Goal: Task Accomplishment & Management: Manage account settings

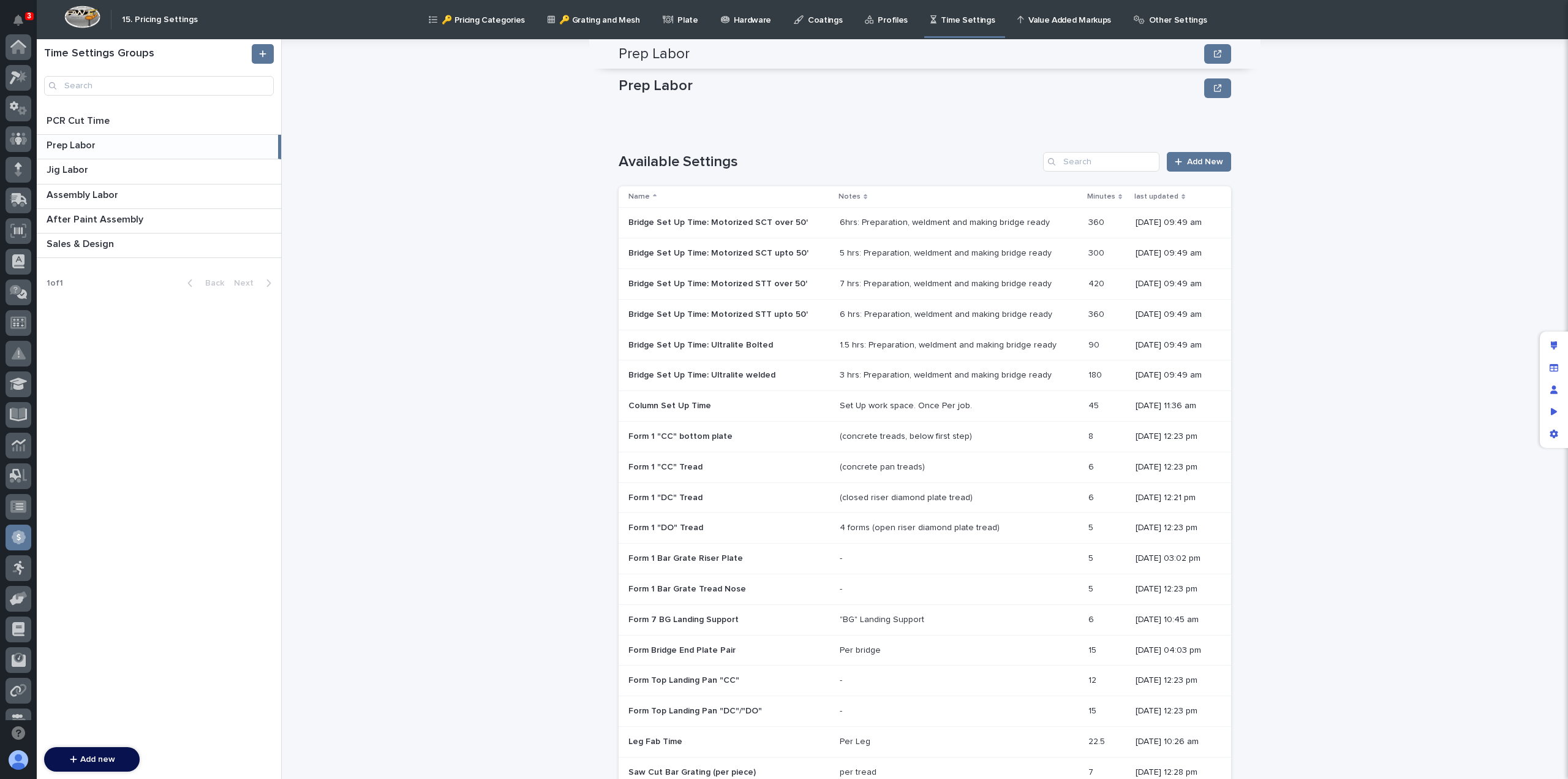
scroll to position [416, 0]
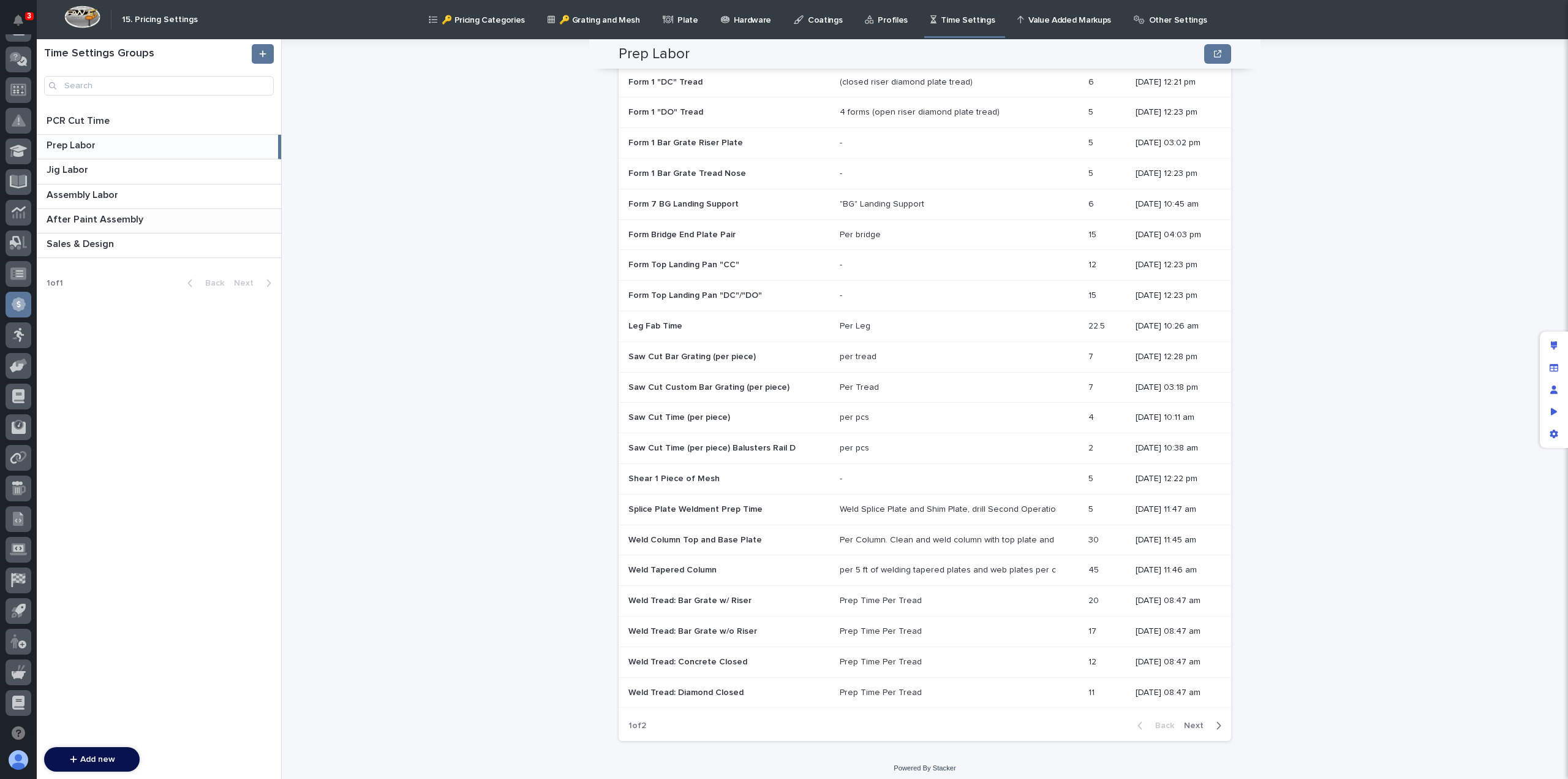
click at [100, 219] on p "After Paint Assembly" at bounding box center [96, 218] width 100 height 14
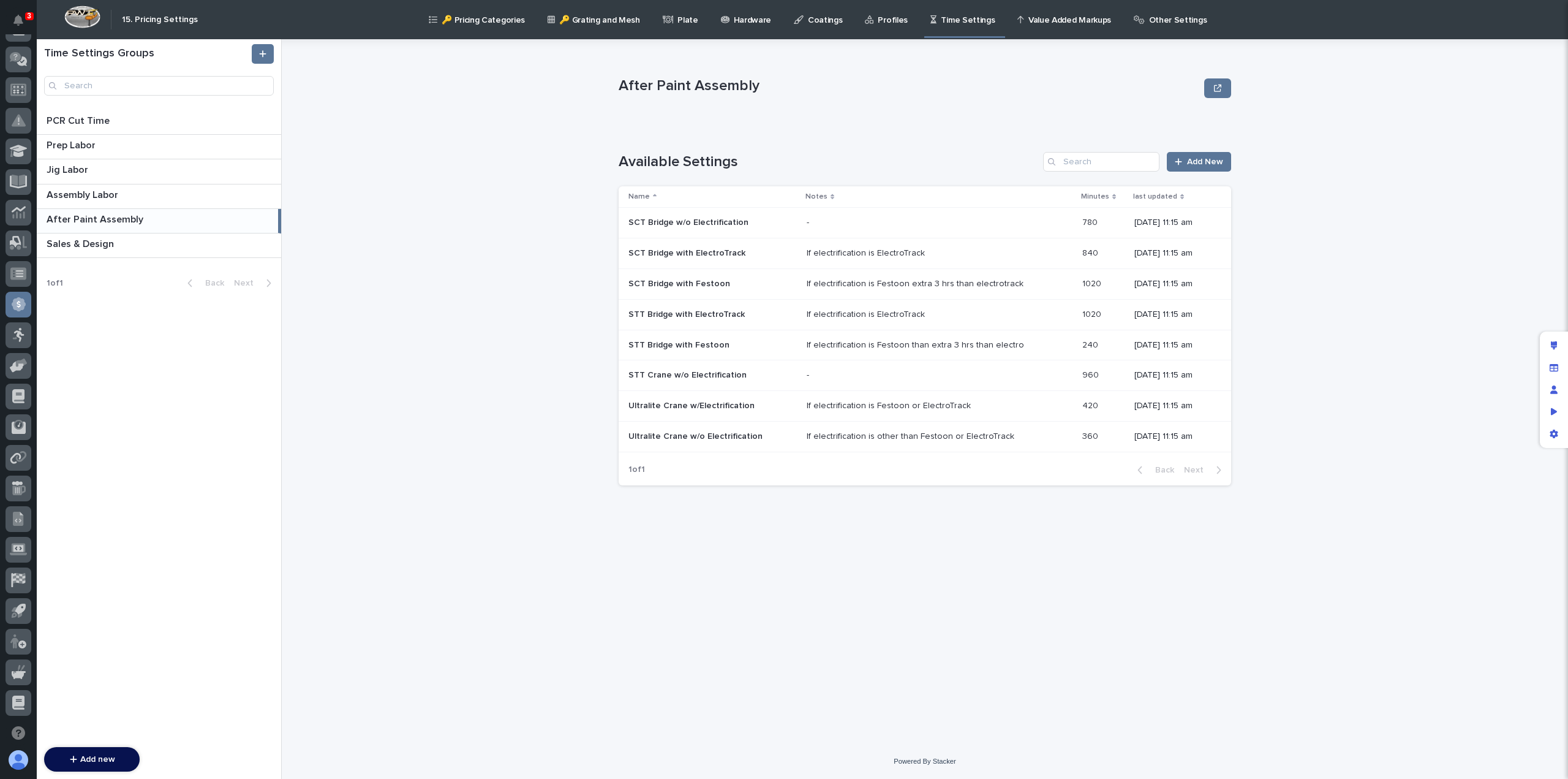
click at [672, 349] on p "STT Bridge with Festoon" at bounding box center [680, 344] width 103 height 13
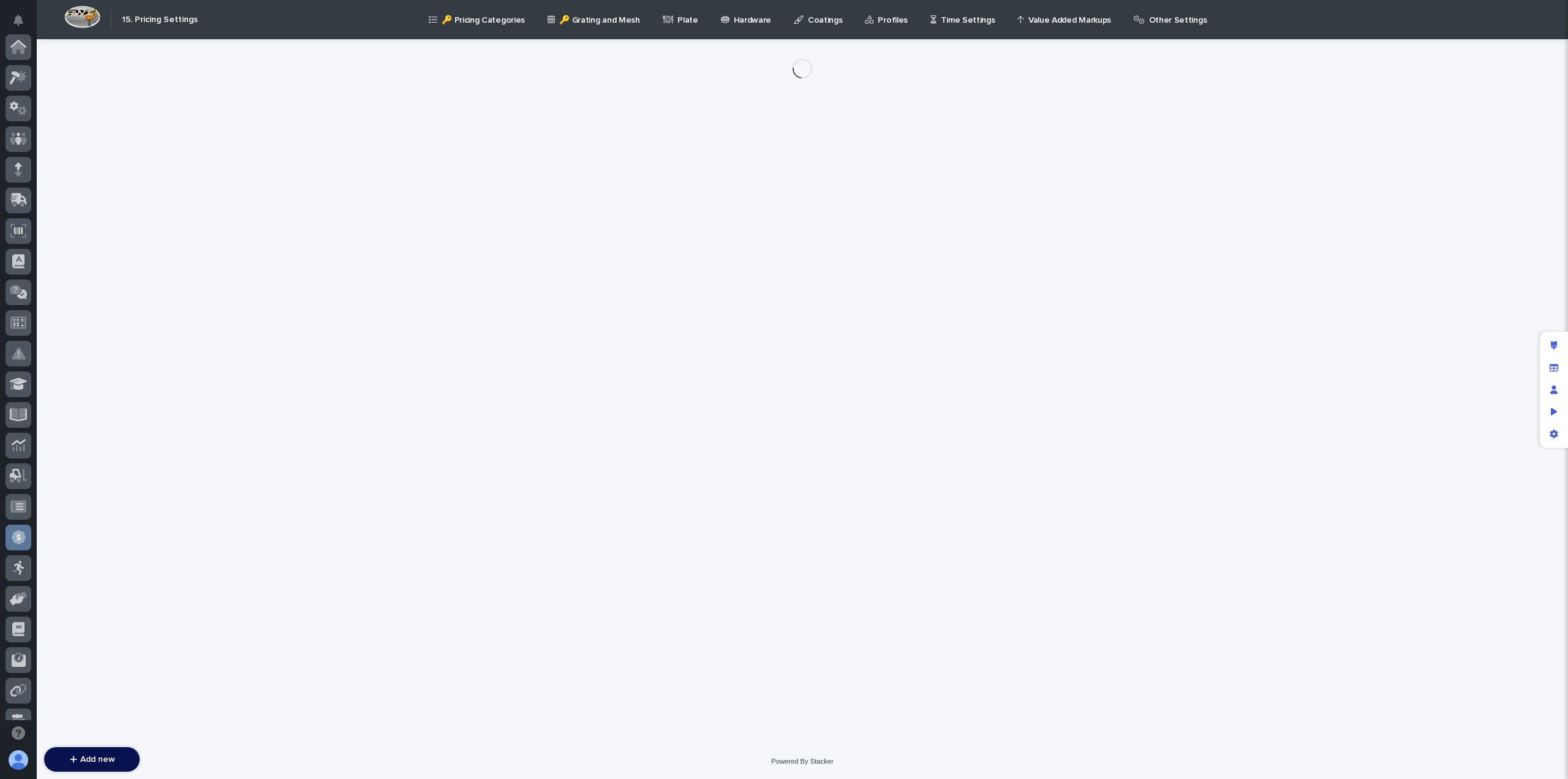
scroll to position [233, 0]
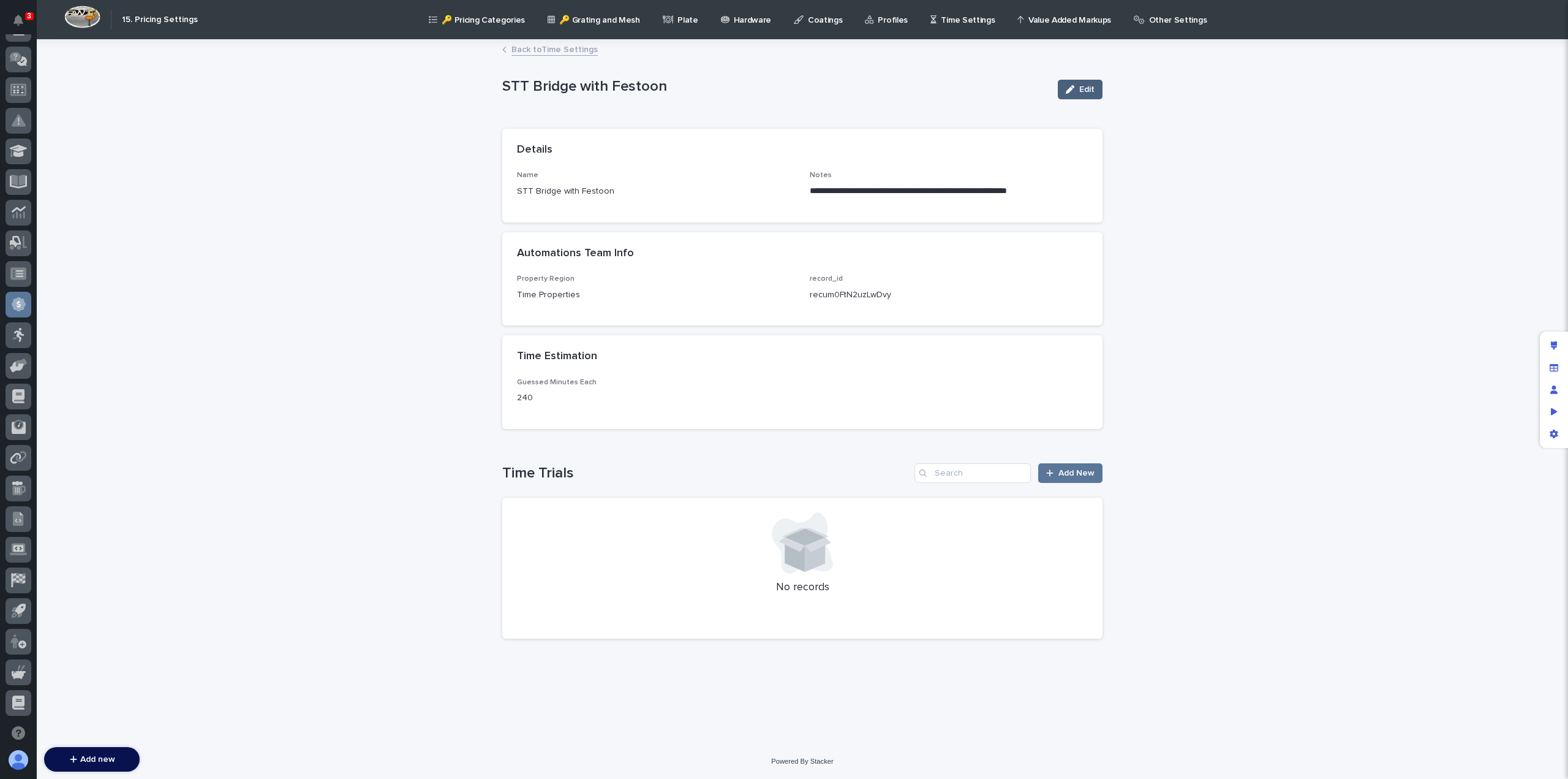
click at [1080, 86] on span "Edit" at bounding box center [1086, 89] width 15 height 8
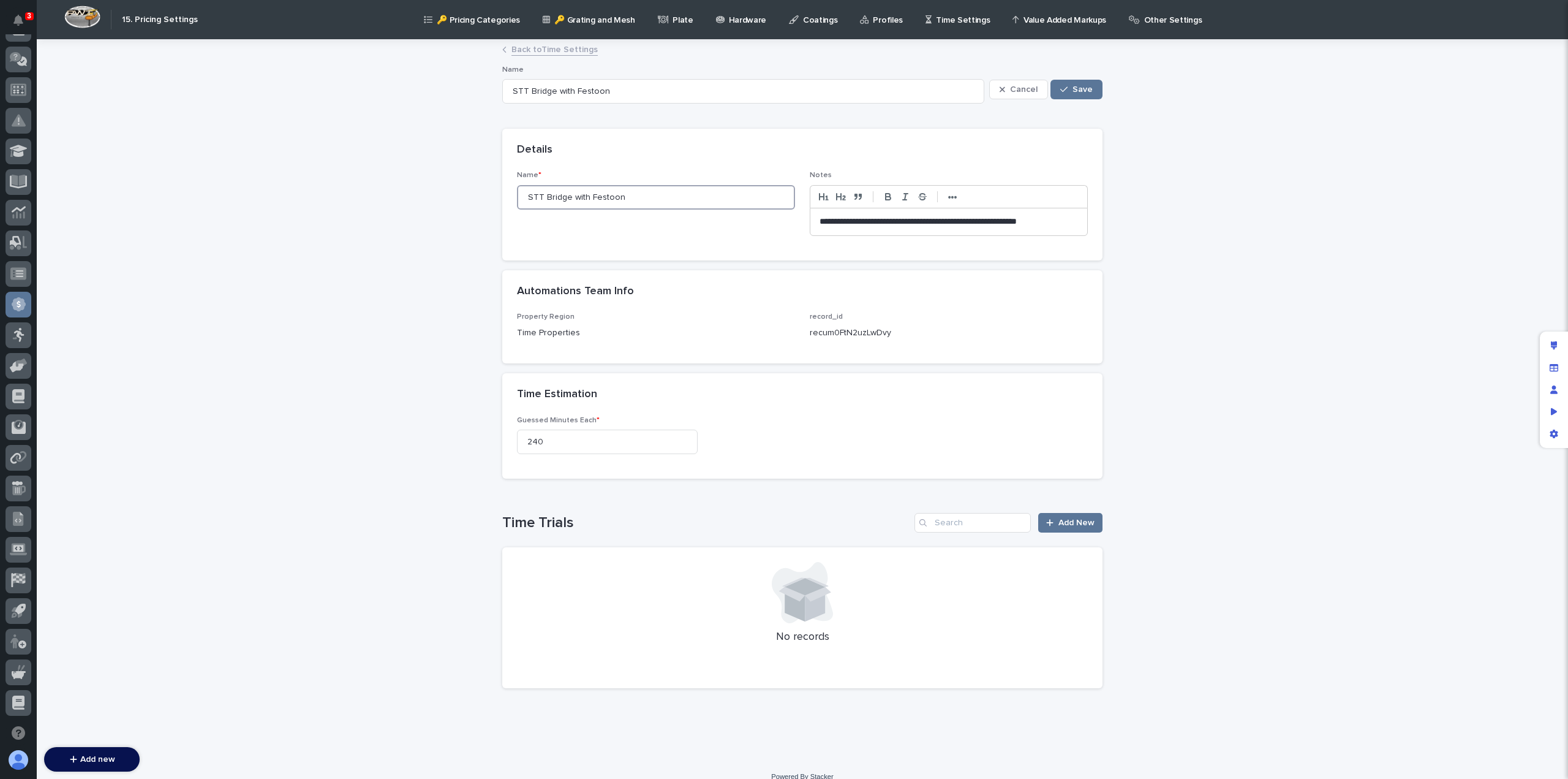
click at [556, 194] on input "STT Bridge with Festoon" at bounding box center [655, 197] width 278 height 24
type input "STT Crawith Festoon"
type input "STT Cranewith Festoon"
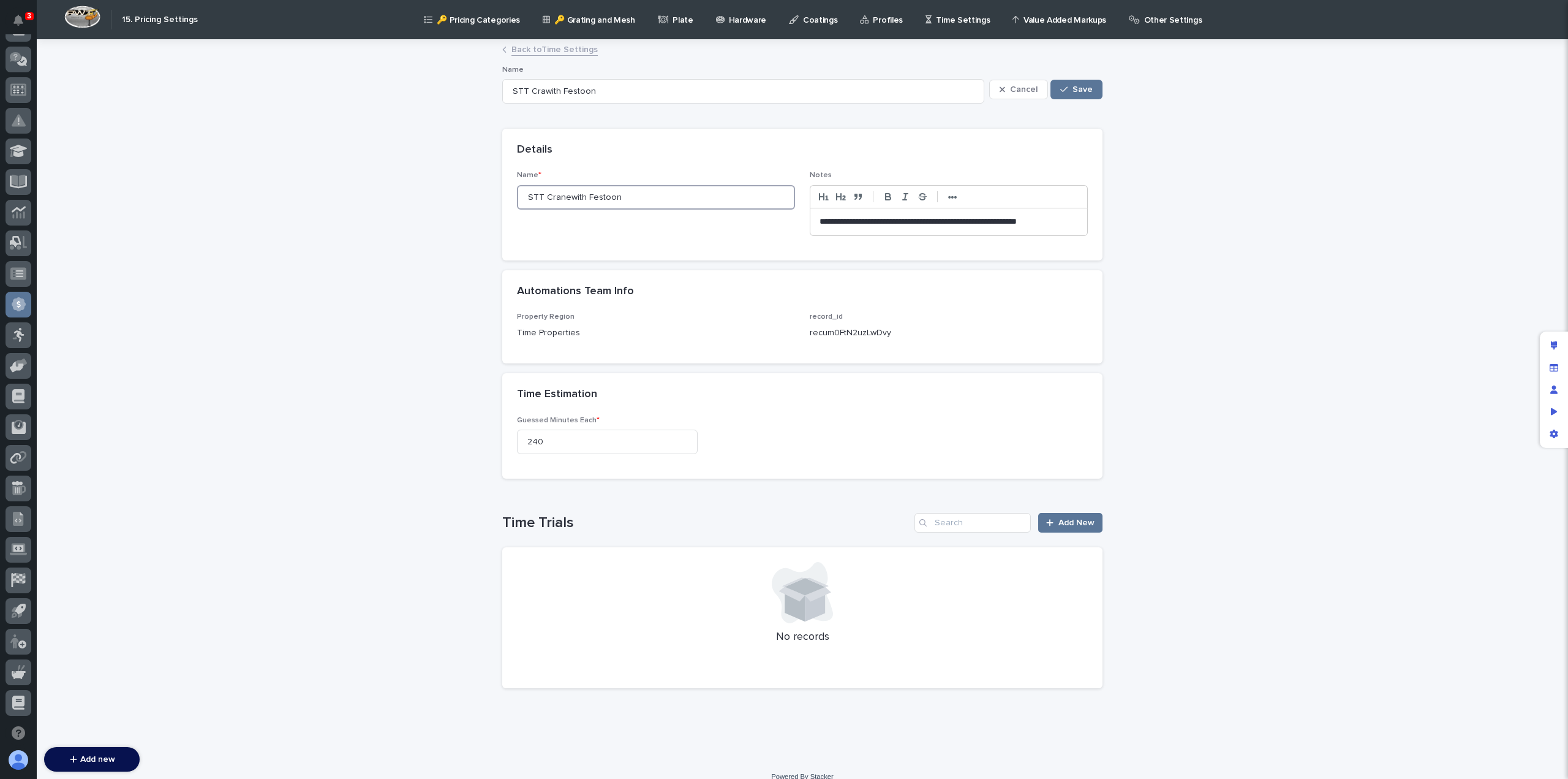
type input "STT Cranewith Festoon"
type input "STT Crane with Festoon"
click at [1088, 88] on button "Save" at bounding box center [1076, 90] width 53 height 20
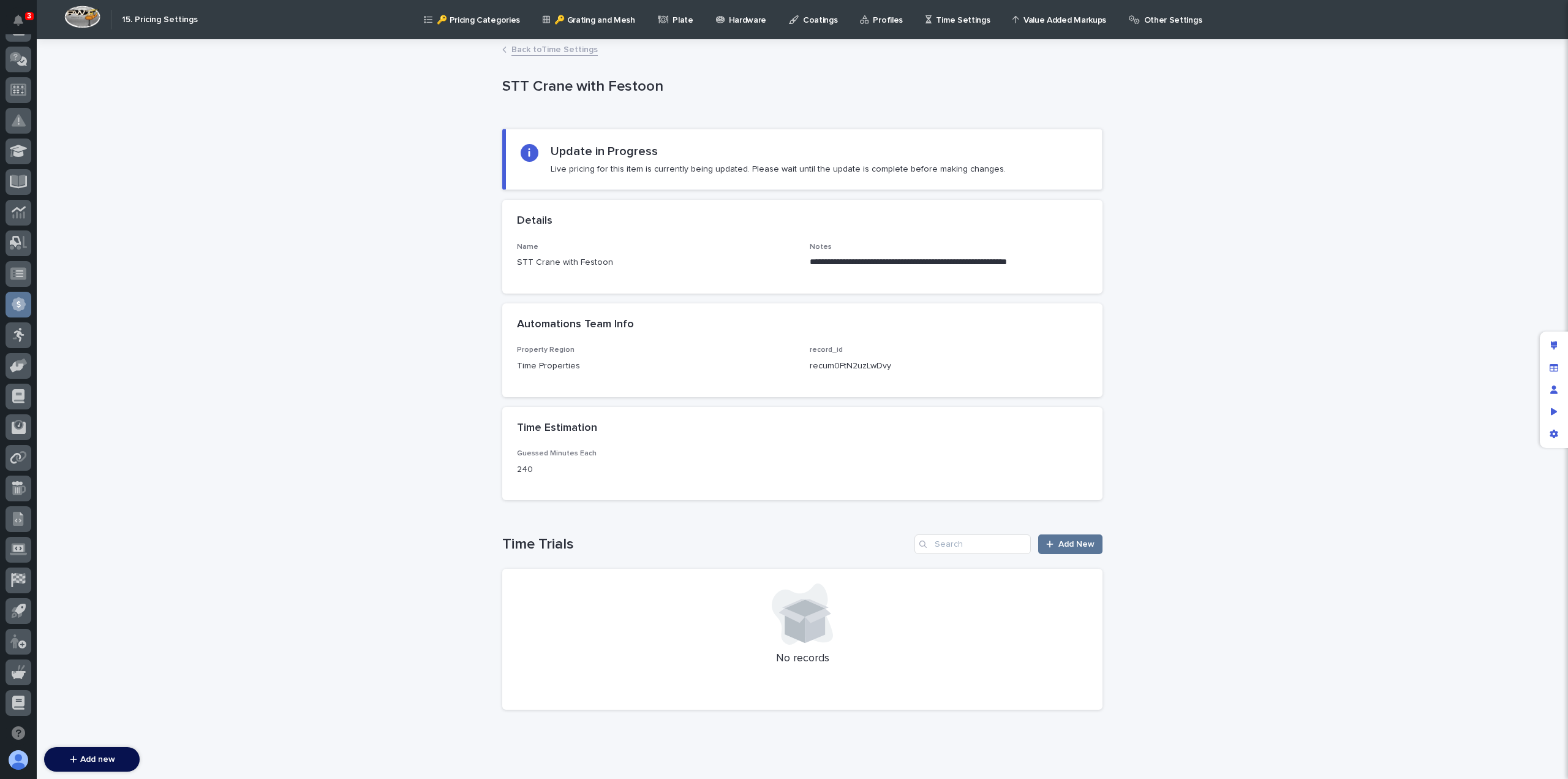
click at [550, 50] on link "Back to Time Settings" at bounding box center [554, 49] width 86 height 14
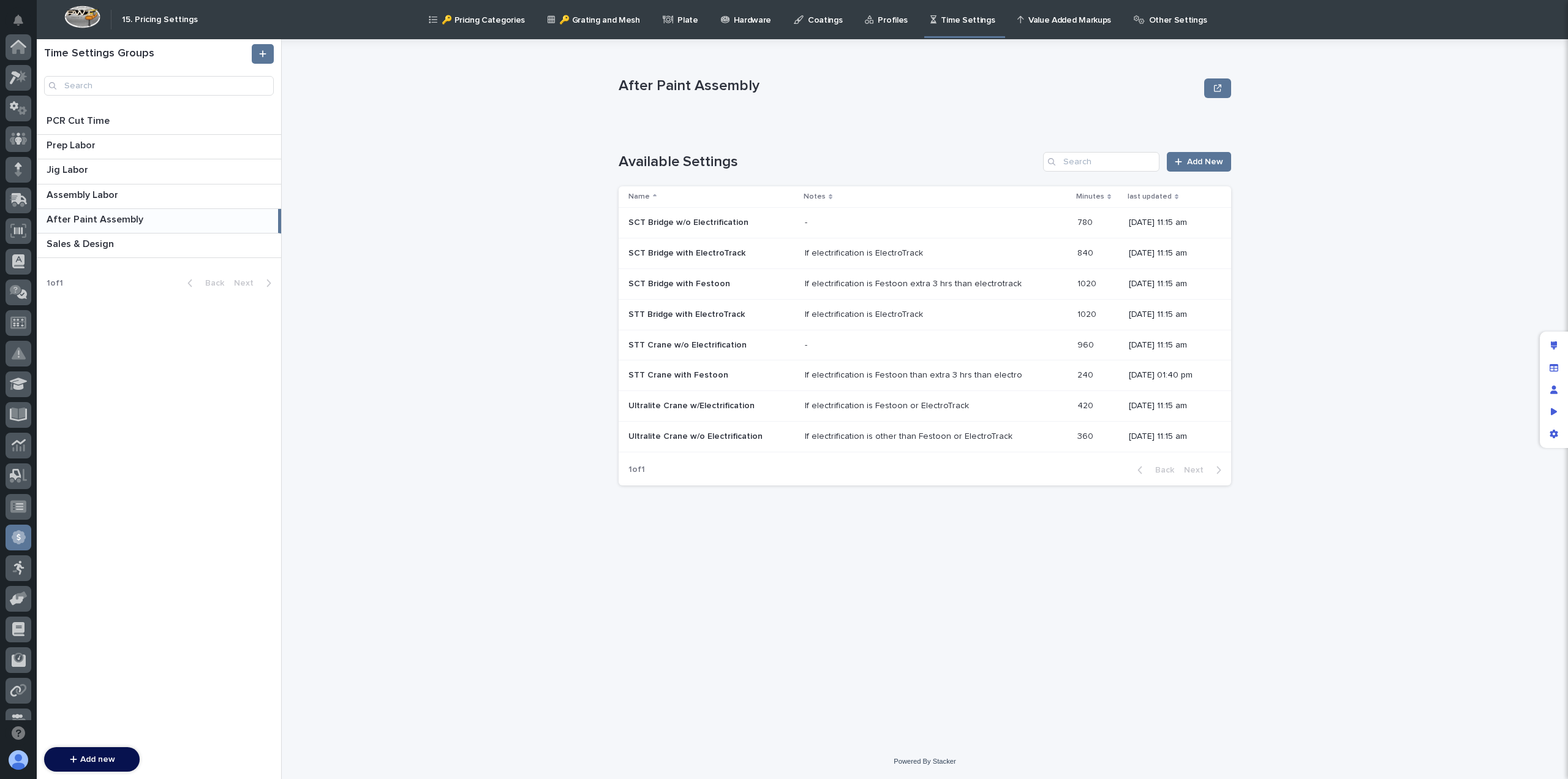
scroll to position [233, 0]
click at [669, 315] on p "STT Bridge with ElectroTrack" at bounding box center [687, 313] width 119 height 13
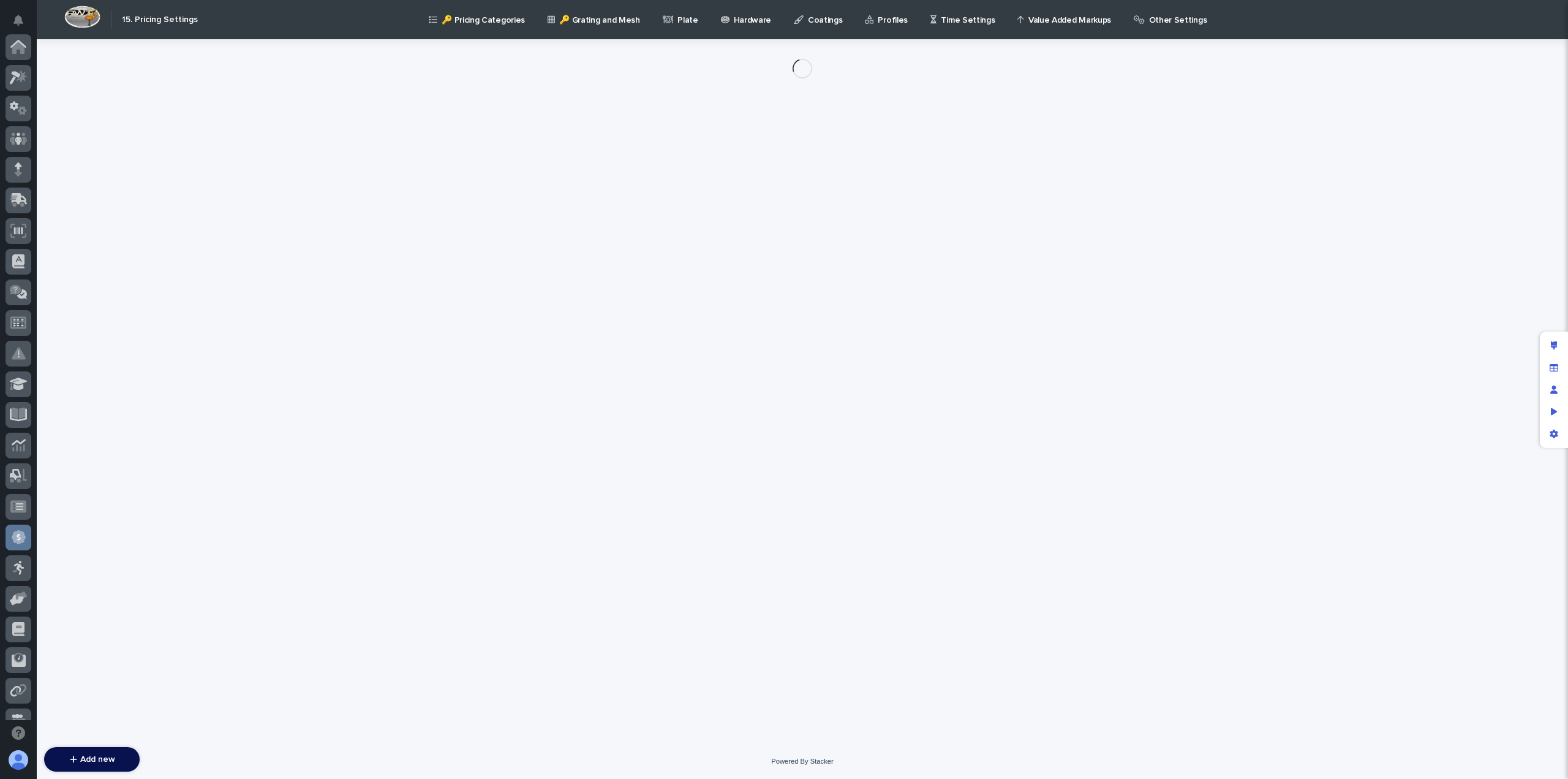
scroll to position [233, 0]
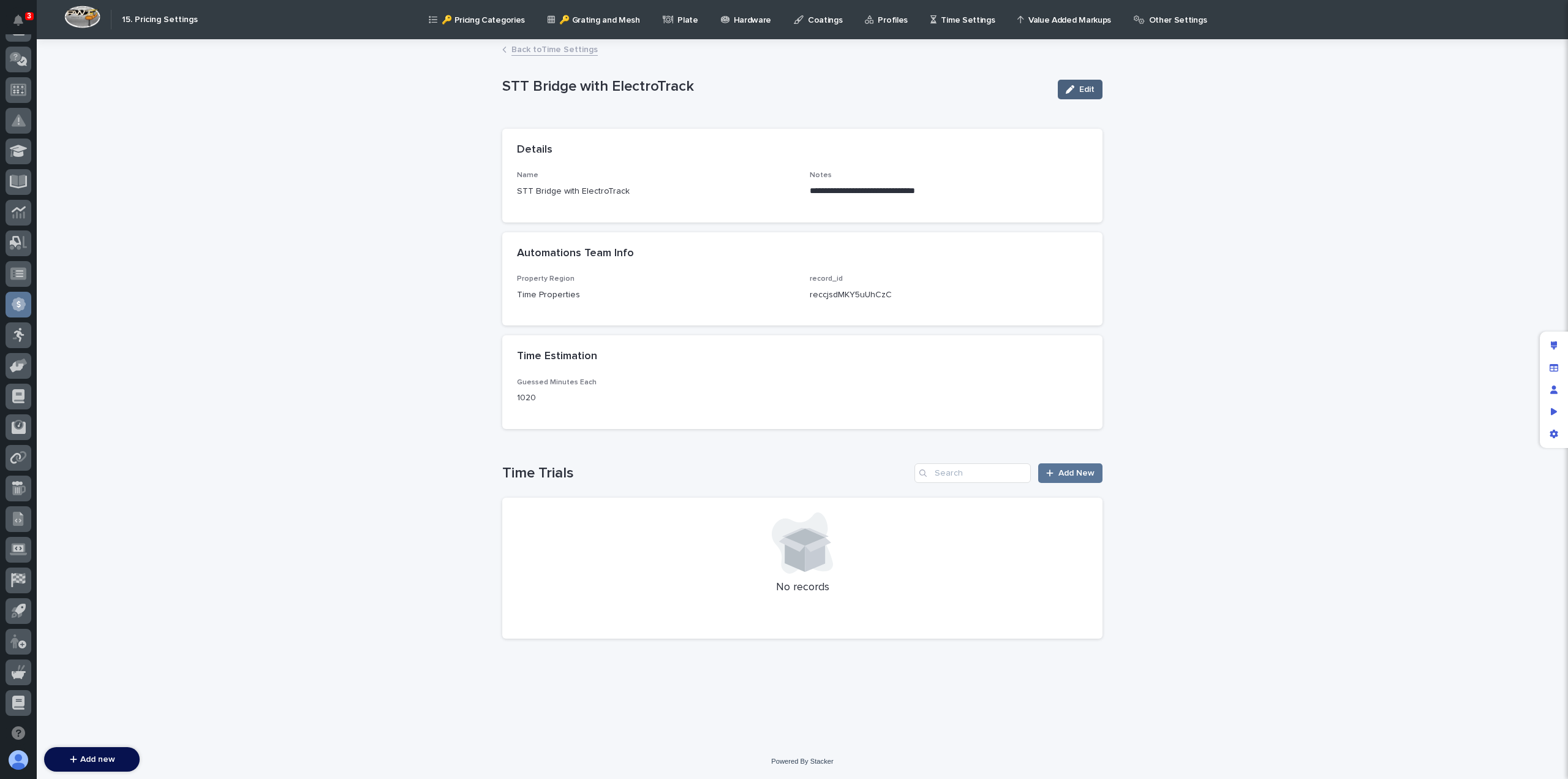
click at [1090, 86] on span "Edit" at bounding box center [1086, 89] width 15 height 8
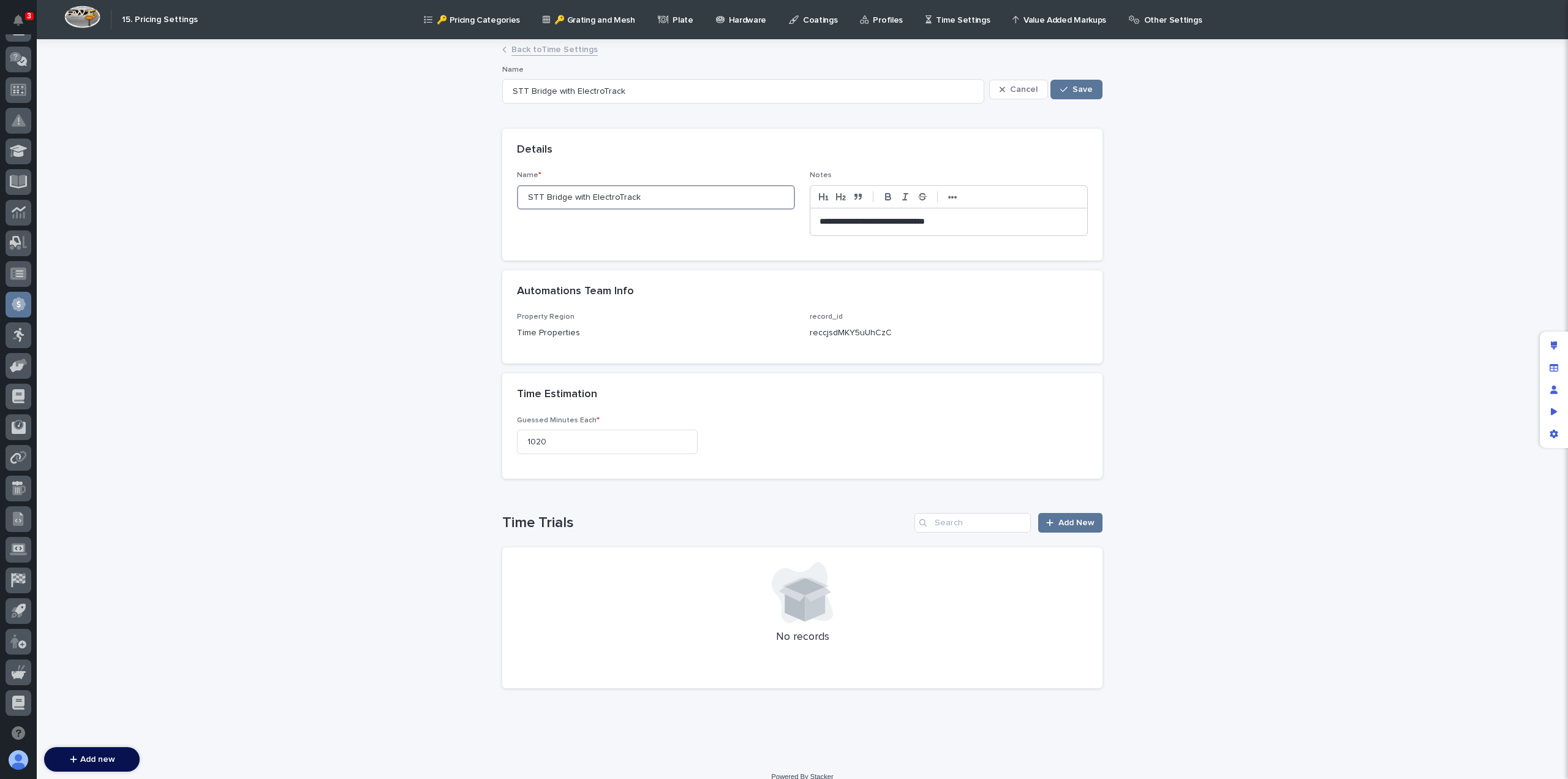
click at [556, 197] on input "STT Bridge with ElectroTrack" at bounding box center [655, 197] width 278 height 24
type input "STT Cranewith ElectroTrack"
type input "STT Crane with ElectroTrack"
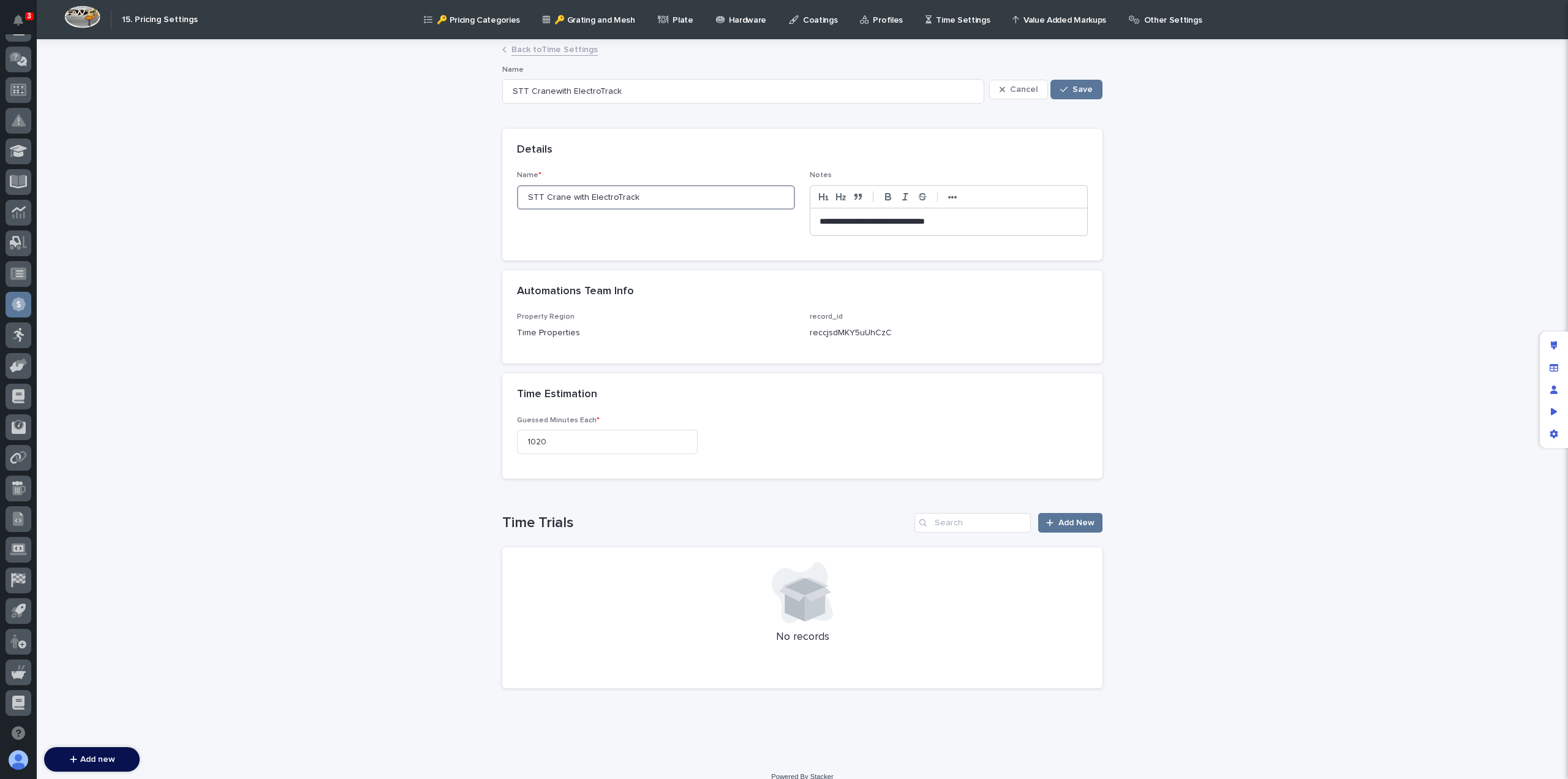
type input "STT Crane with ElectroTrack"
click at [1076, 96] on button "Save" at bounding box center [1076, 90] width 53 height 20
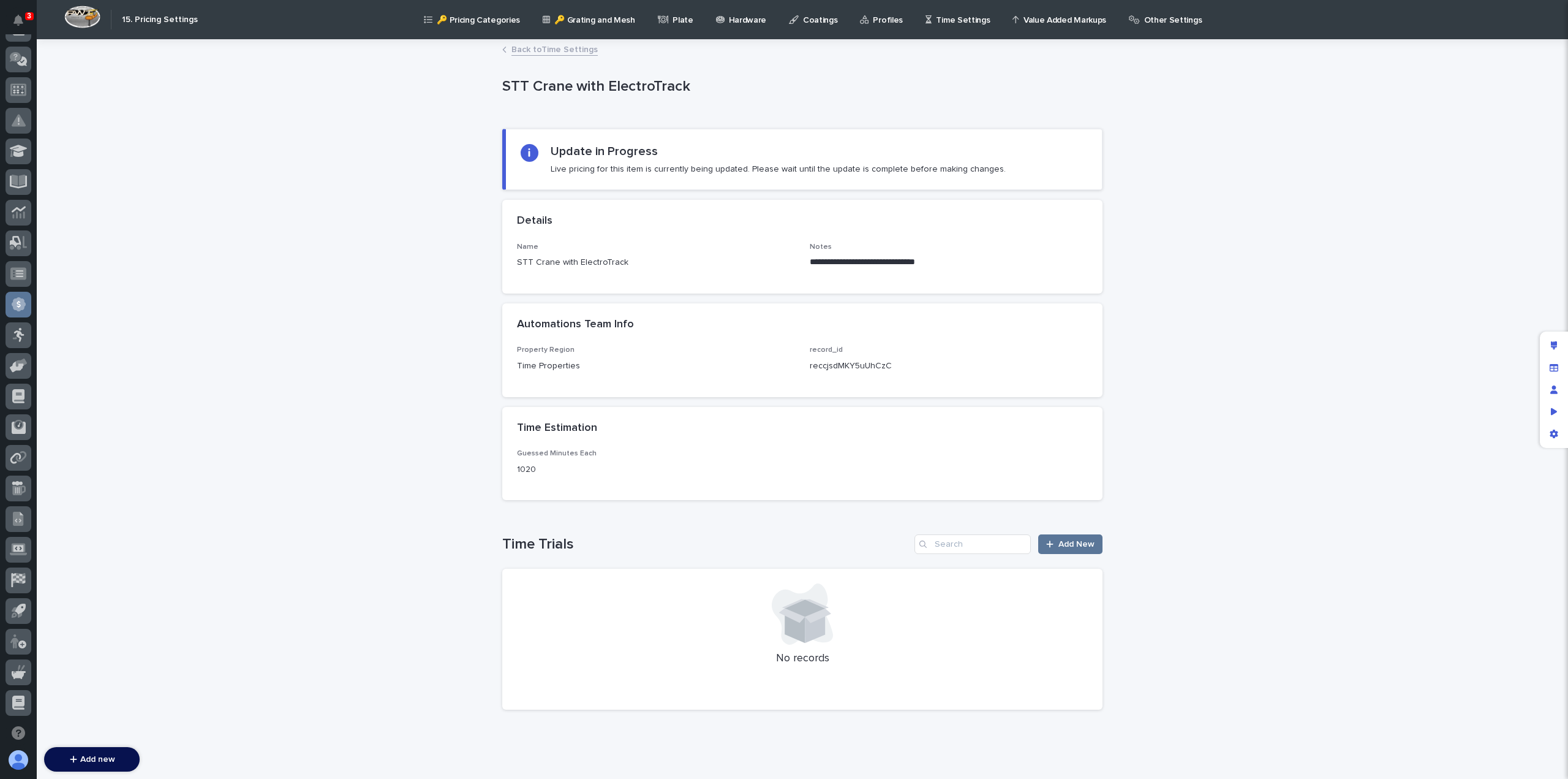
click at [531, 56] on div "Back to Time Settings" at bounding box center [802, 50] width 613 height 17
click at [533, 48] on link "Back to Time Settings" at bounding box center [554, 49] width 86 height 14
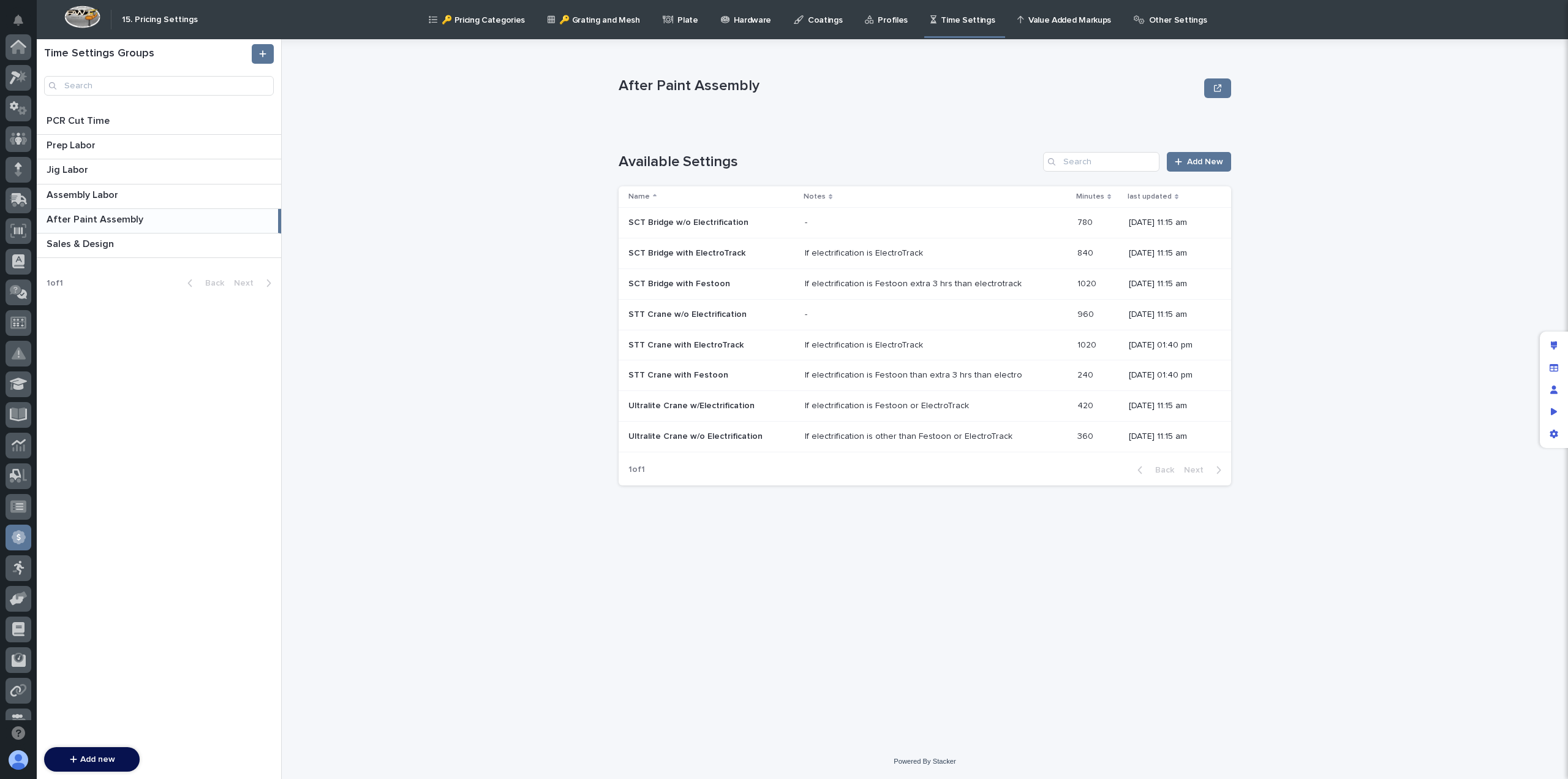
scroll to position [233, 0]
click at [655, 283] on p "SCT Bridge with Festoon" at bounding box center [680, 283] width 104 height 13
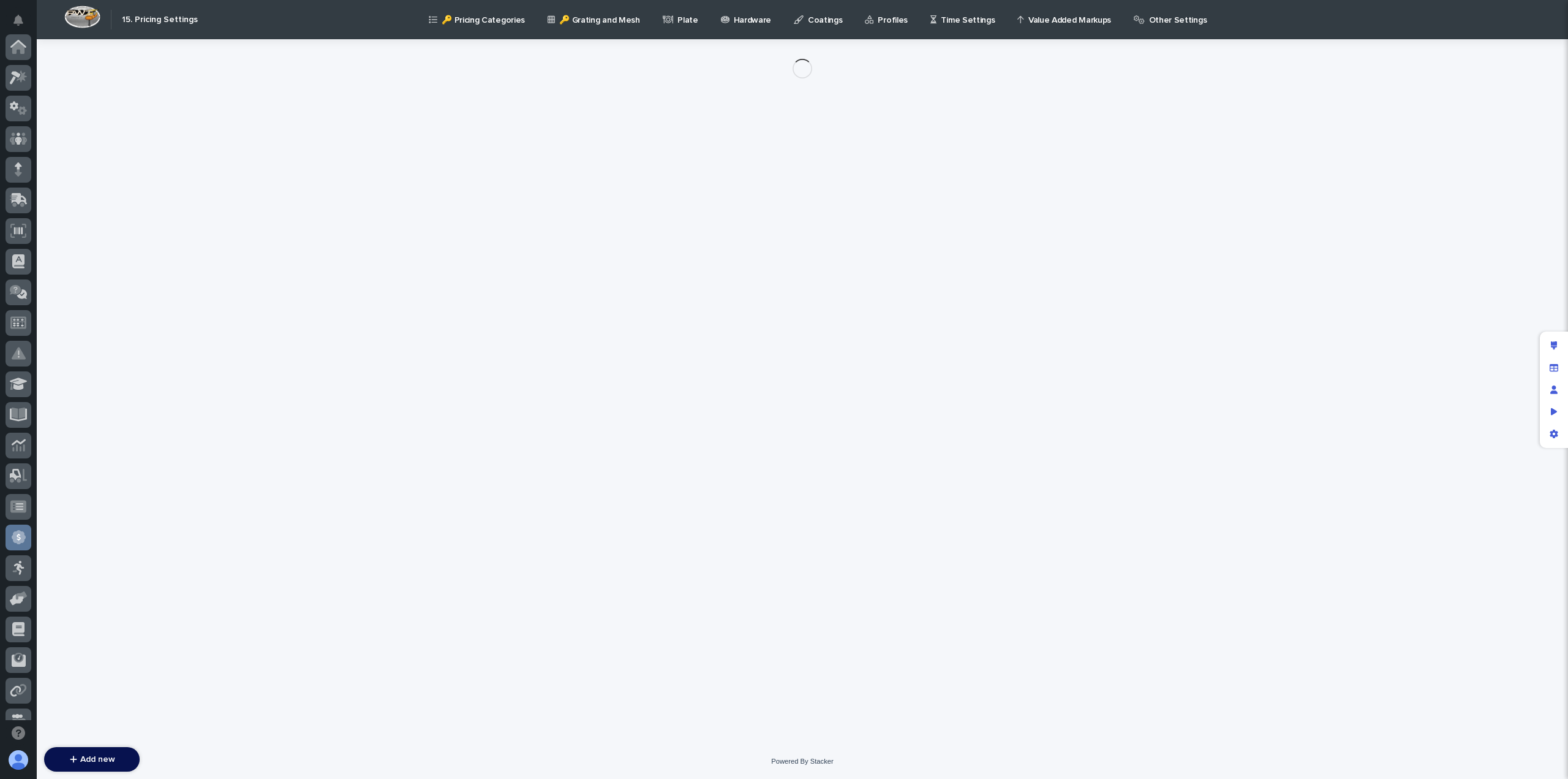
scroll to position [233, 0]
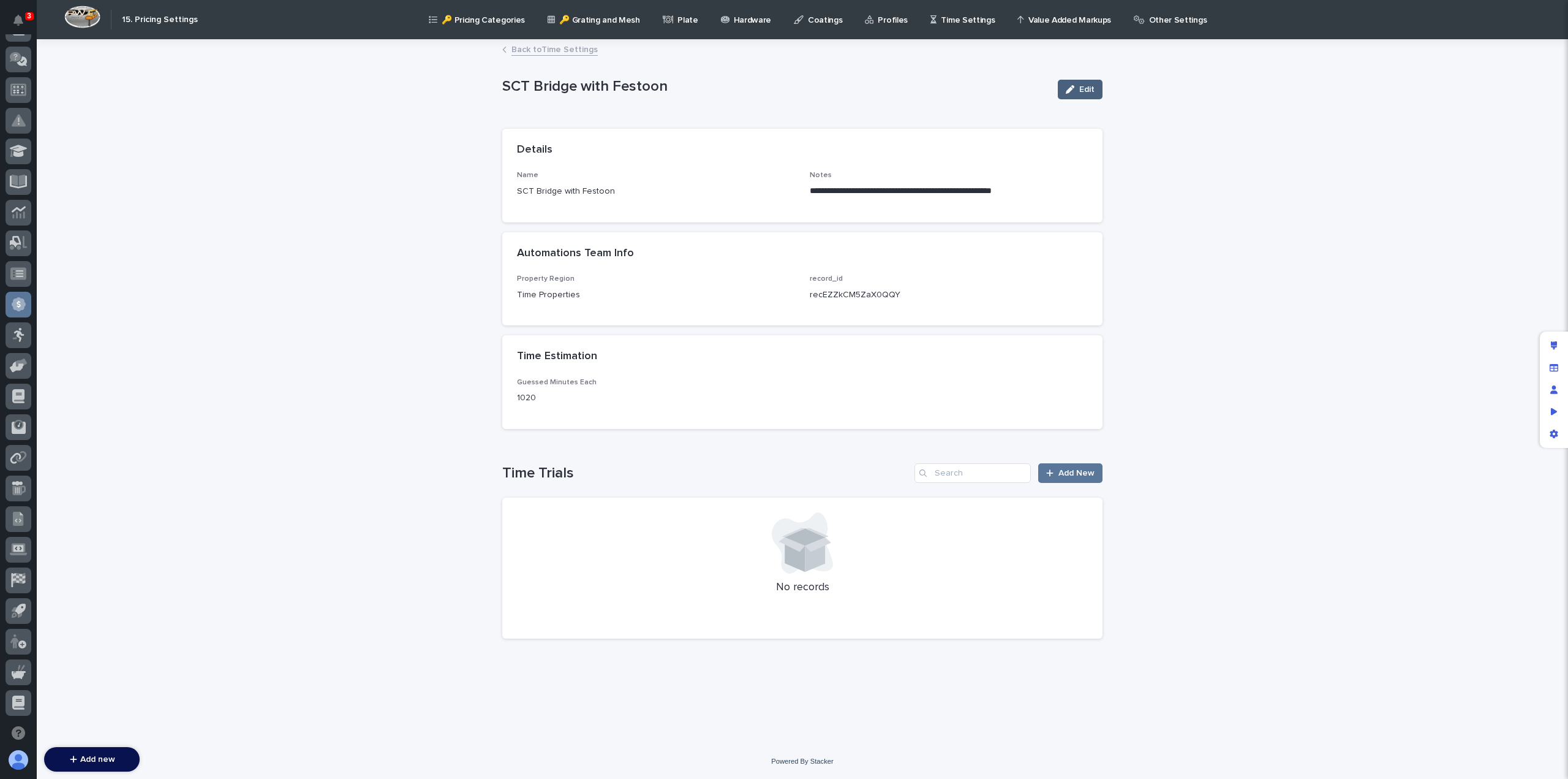
click at [1090, 87] on span "Edit" at bounding box center [1086, 89] width 15 height 8
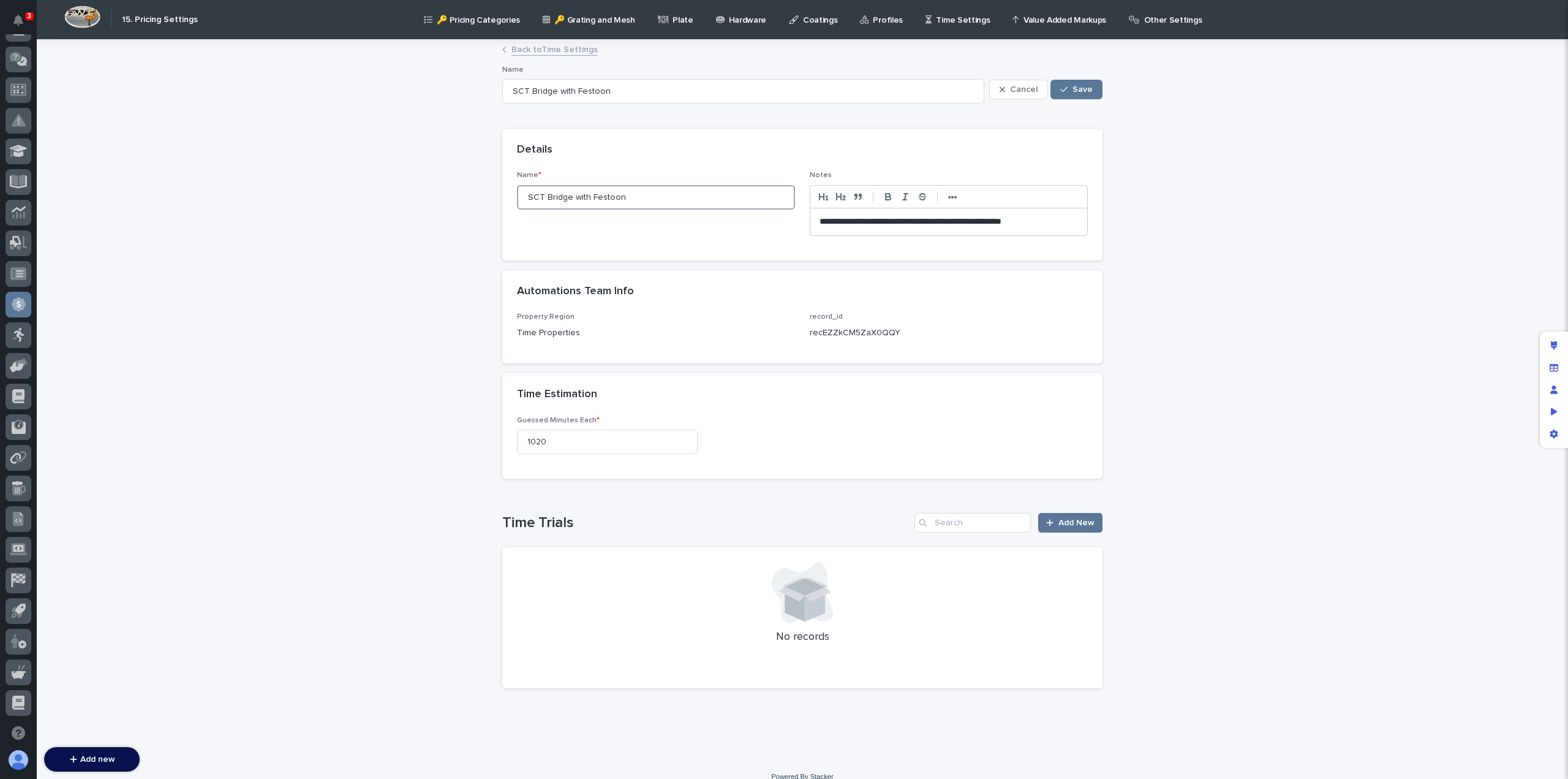
click at [551, 196] on input "SCT Bridge with Festoon" at bounding box center [655, 197] width 278 height 24
type input "SCT Cwith Festoon"
type input "SCT Crawith Festoon"
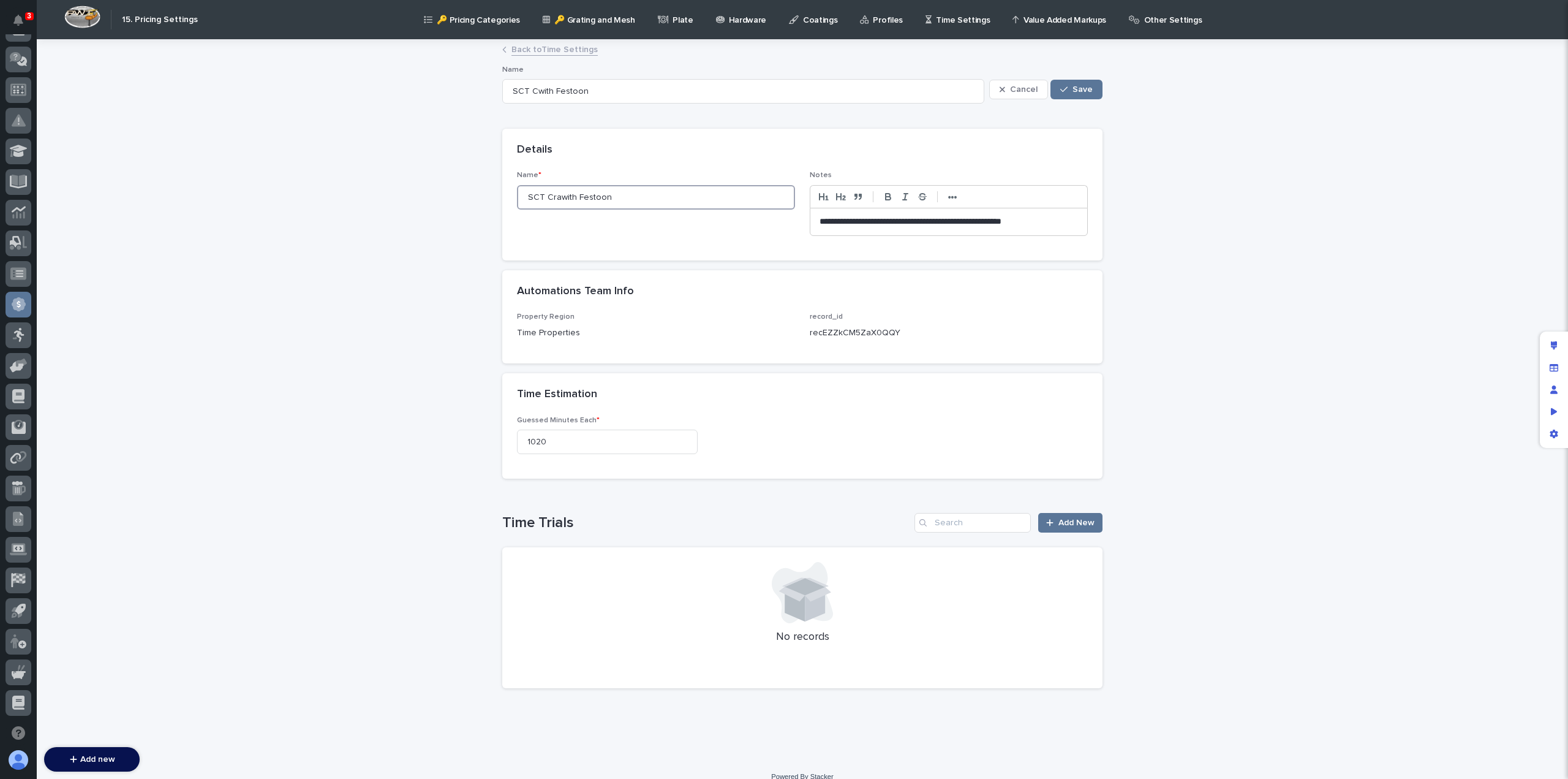
type input "SCT Crawith Festoon"
type input "SCT Crane with Festoon"
click at [1082, 91] on span "Save" at bounding box center [1083, 89] width 20 height 8
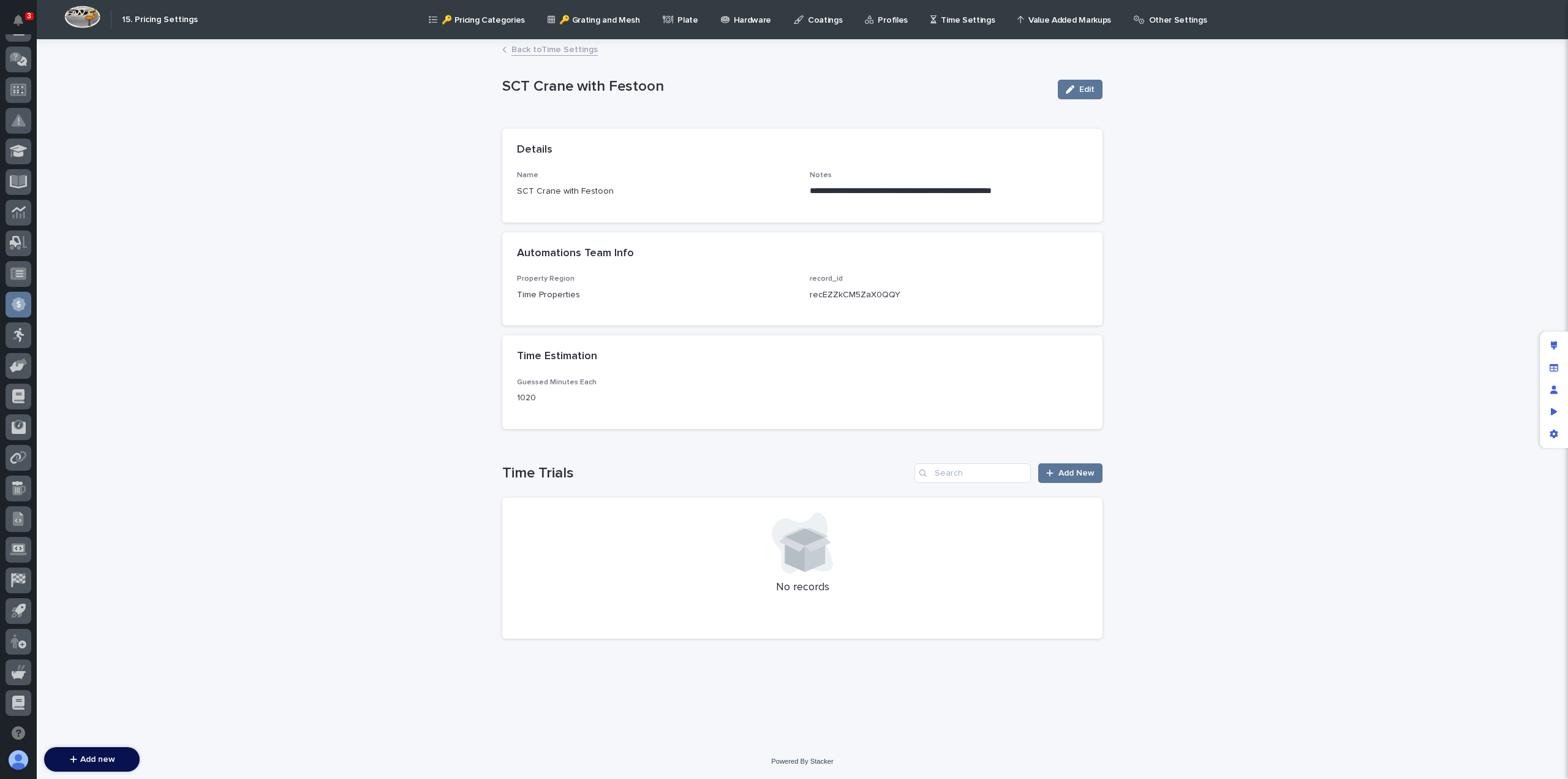
click at [542, 50] on link "Back to Time Settings" at bounding box center [554, 49] width 86 height 14
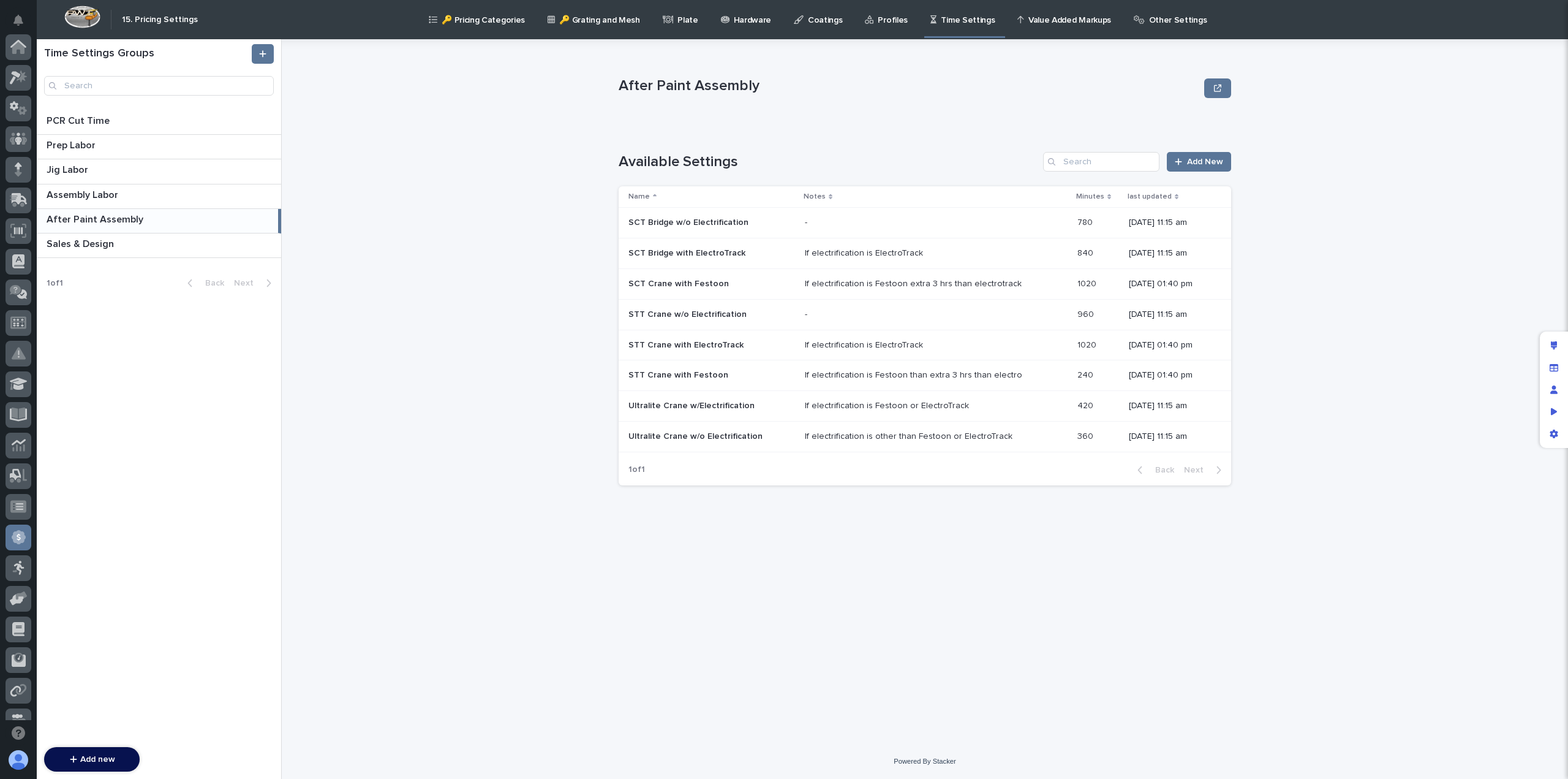
scroll to position [233, 0]
click at [674, 255] on p "SCT Bridge with ElectroTrack" at bounding box center [688, 252] width 120 height 13
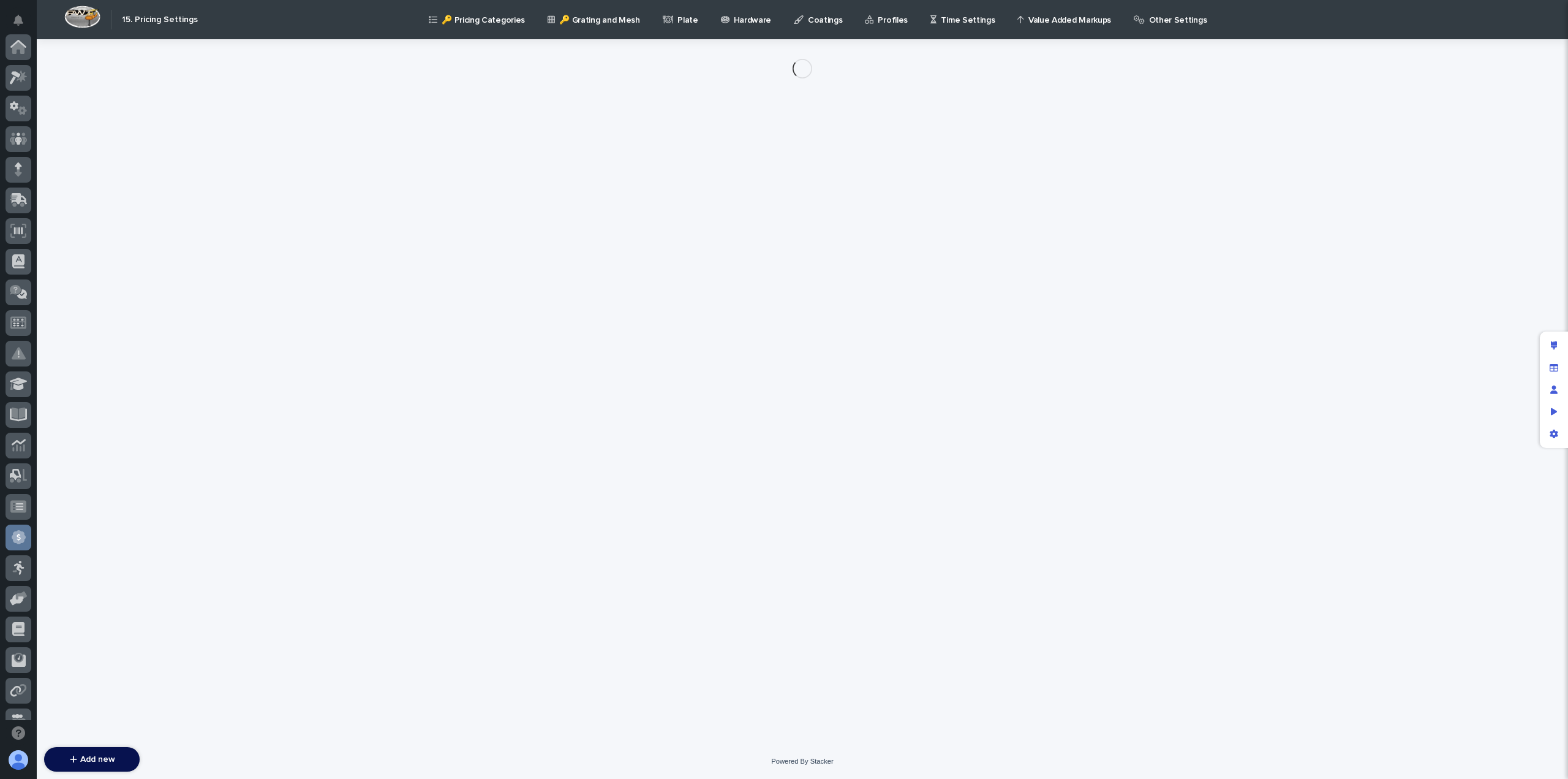
scroll to position [233, 0]
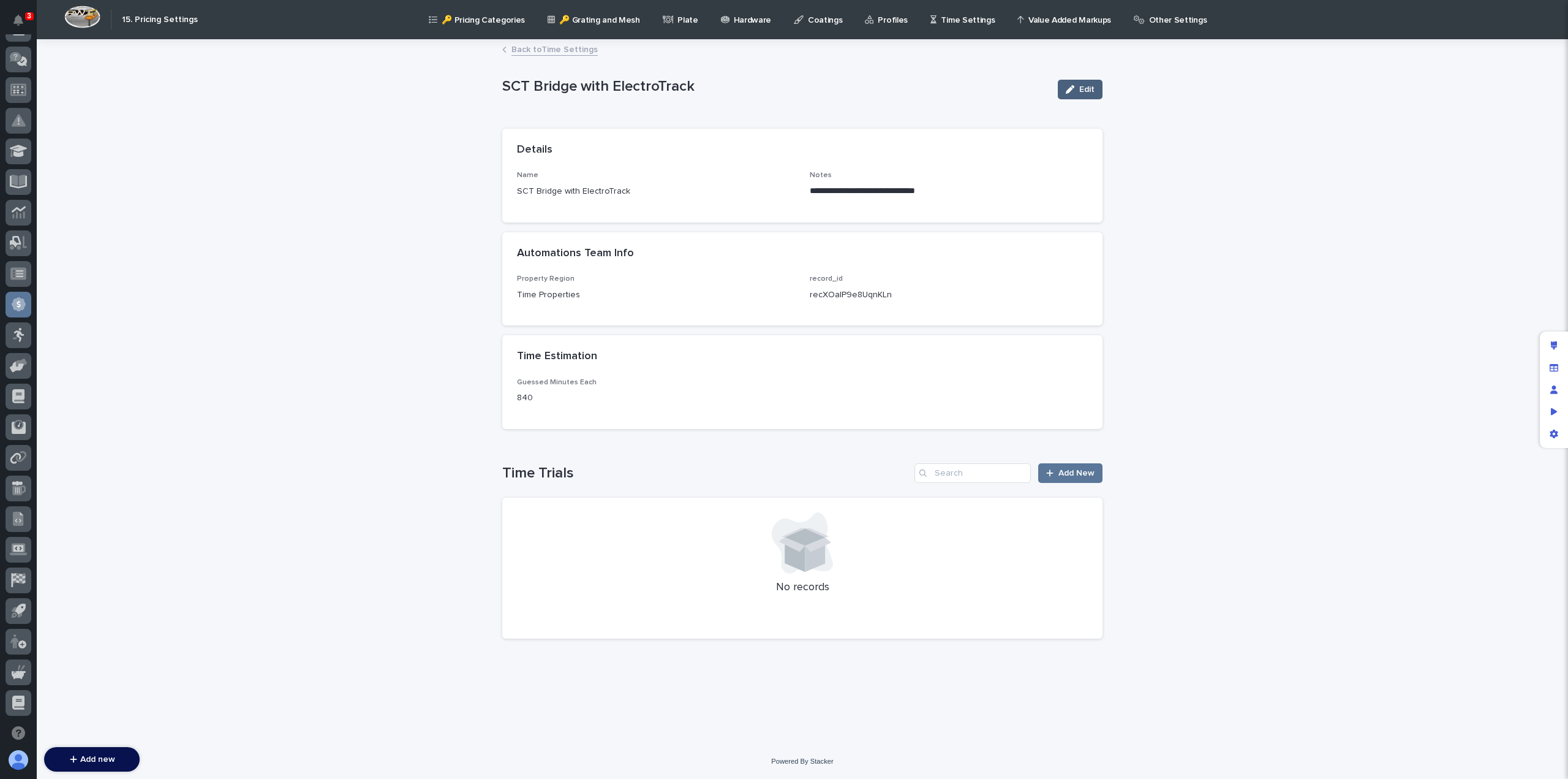
click at [1069, 90] on icon "button" at bounding box center [1069, 89] width 8 height 8
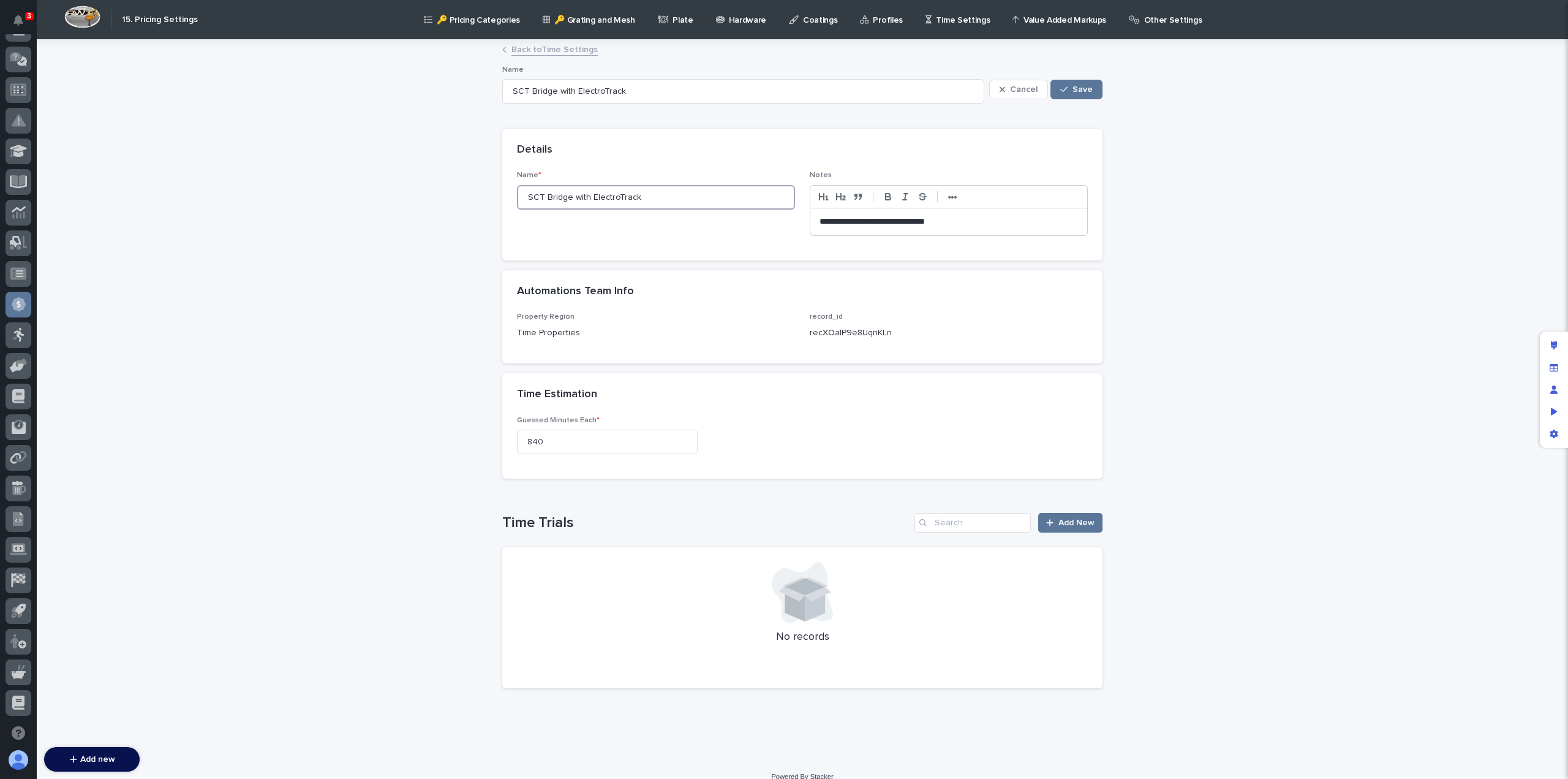
click at [552, 196] on input "SCT Bridge with ElectroTrack" at bounding box center [655, 197] width 278 height 24
type input "SCT Crane with ElectroTrack"
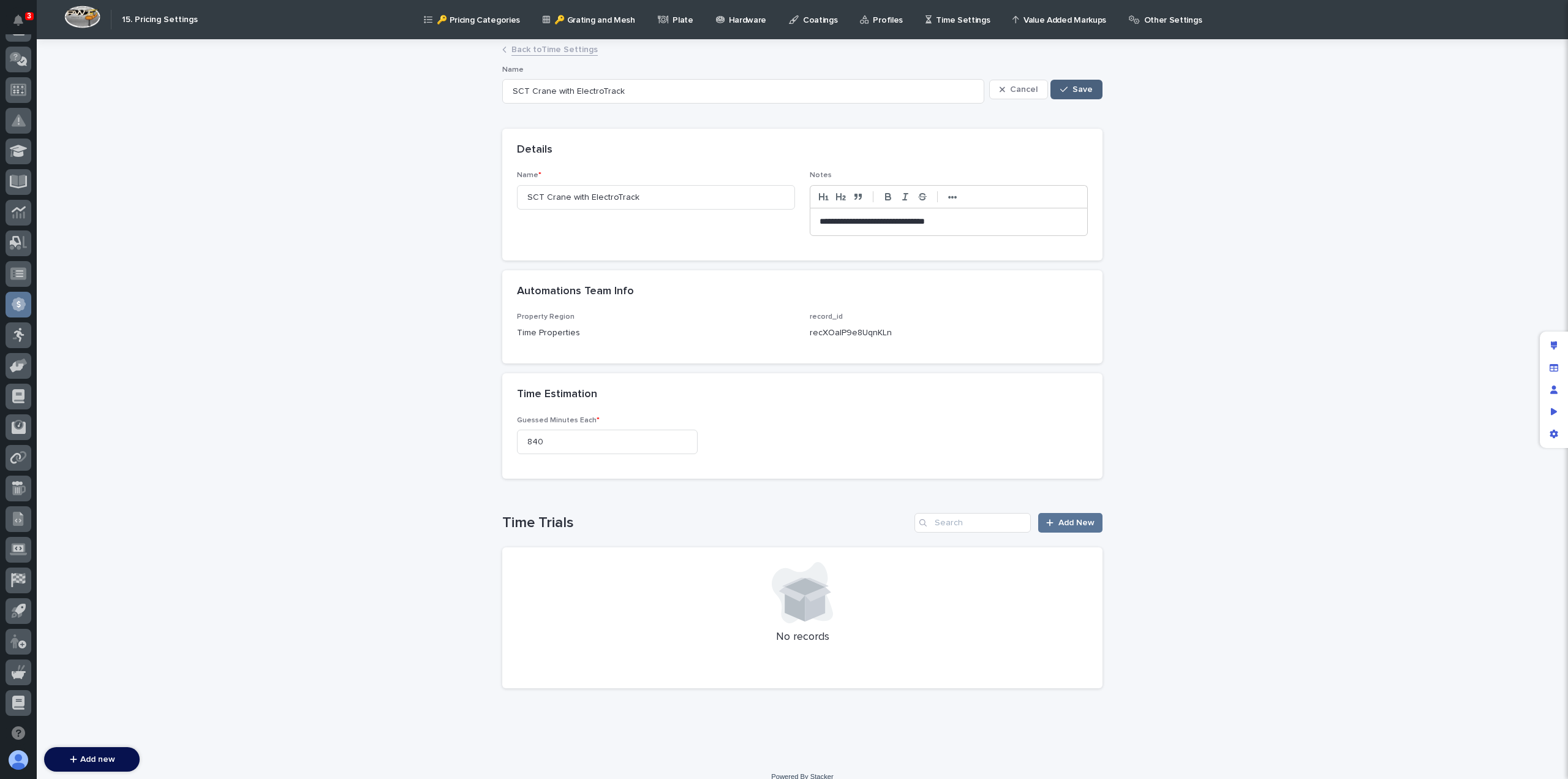
click at [1073, 87] on span "Save" at bounding box center [1083, 89] width 20 height 8
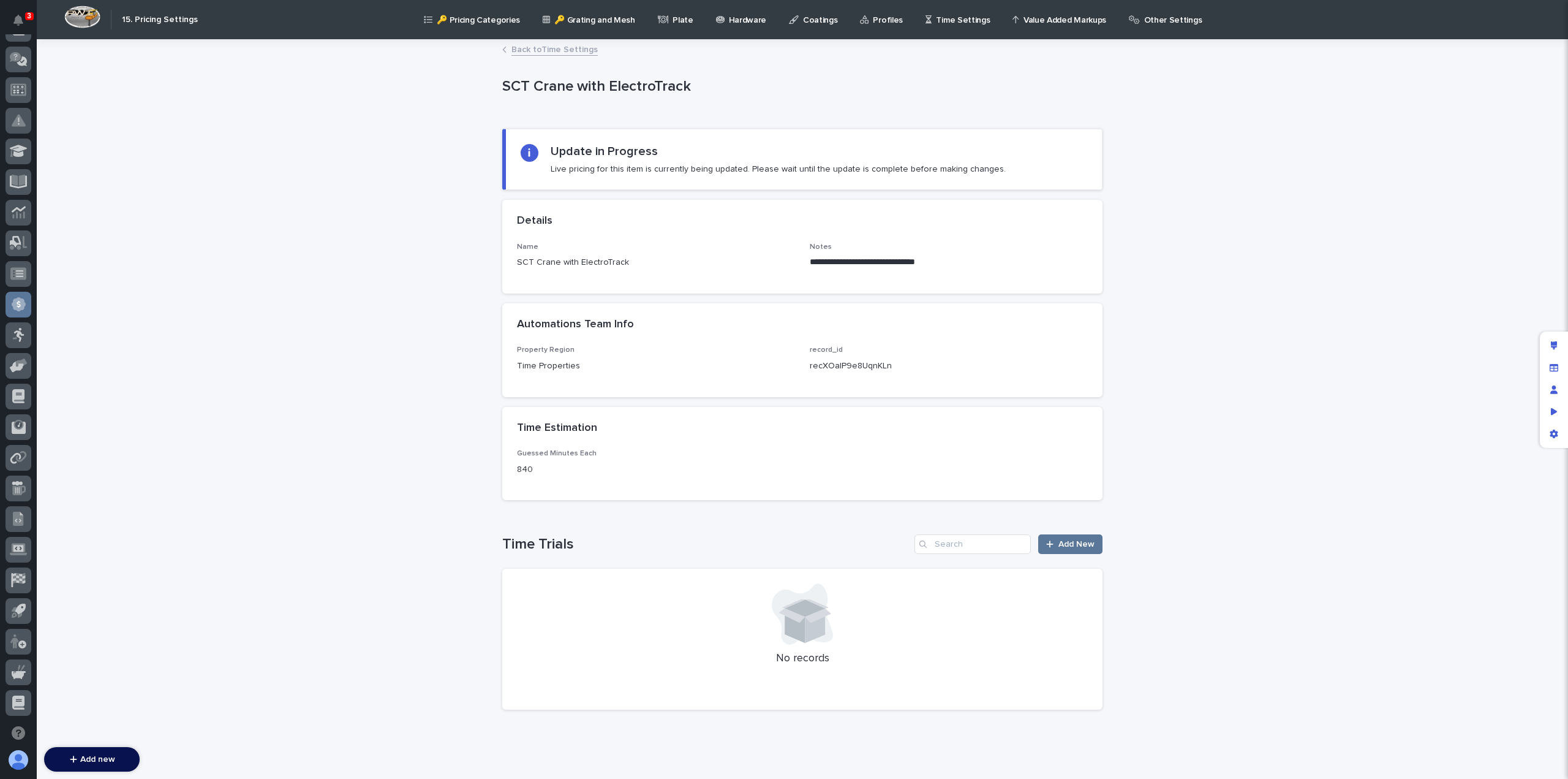
click at [537, 50] on link "Back to Time Settings" at bounding box center [554, 49] width 86 height 14
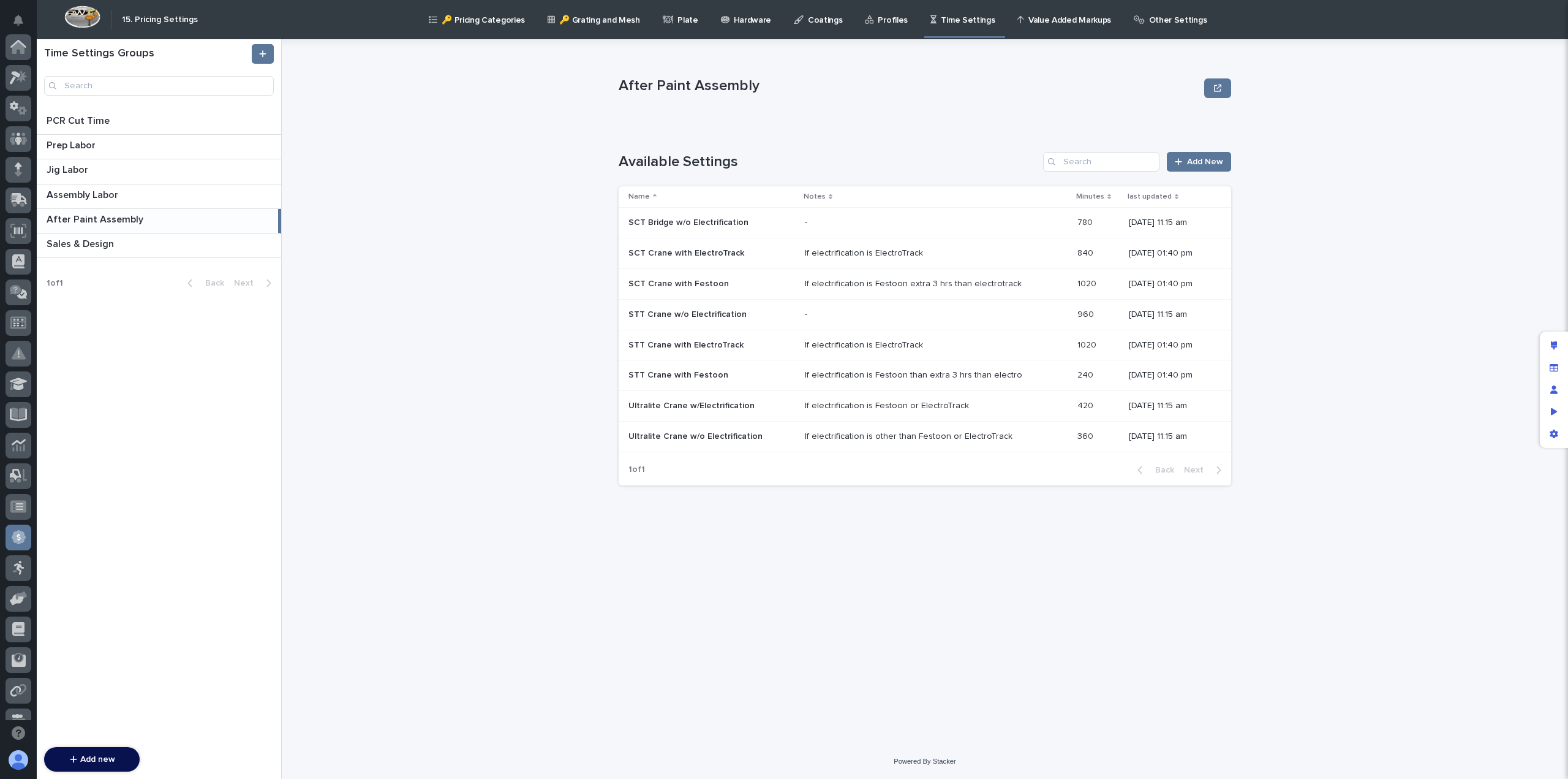
scroll to position [233, 0]
click at [668, 224] on p "SCT Bridge w/o Electrification" at bounding box center [689, 221] width 122 height 13
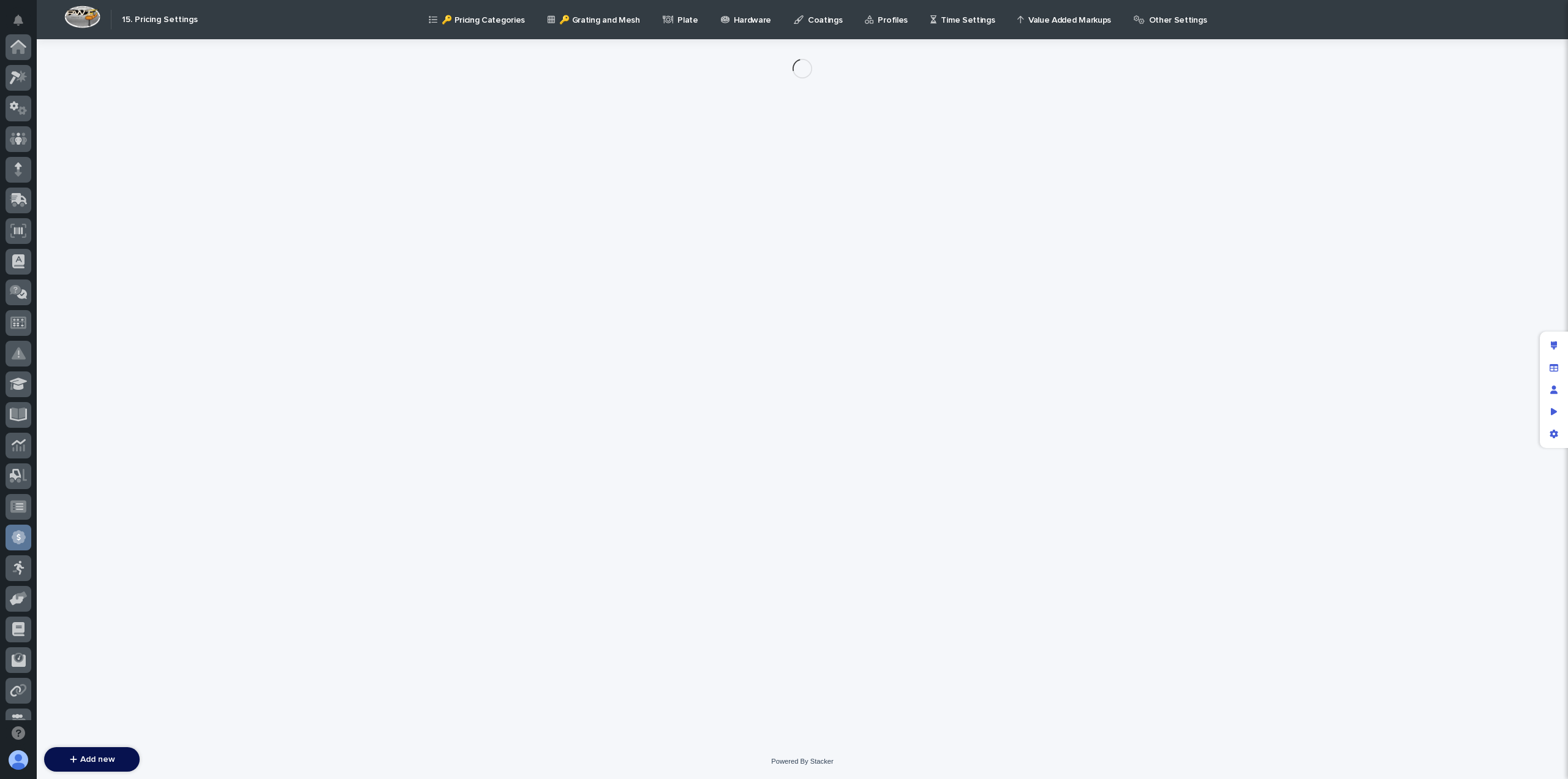
scroll to position [233, 0]
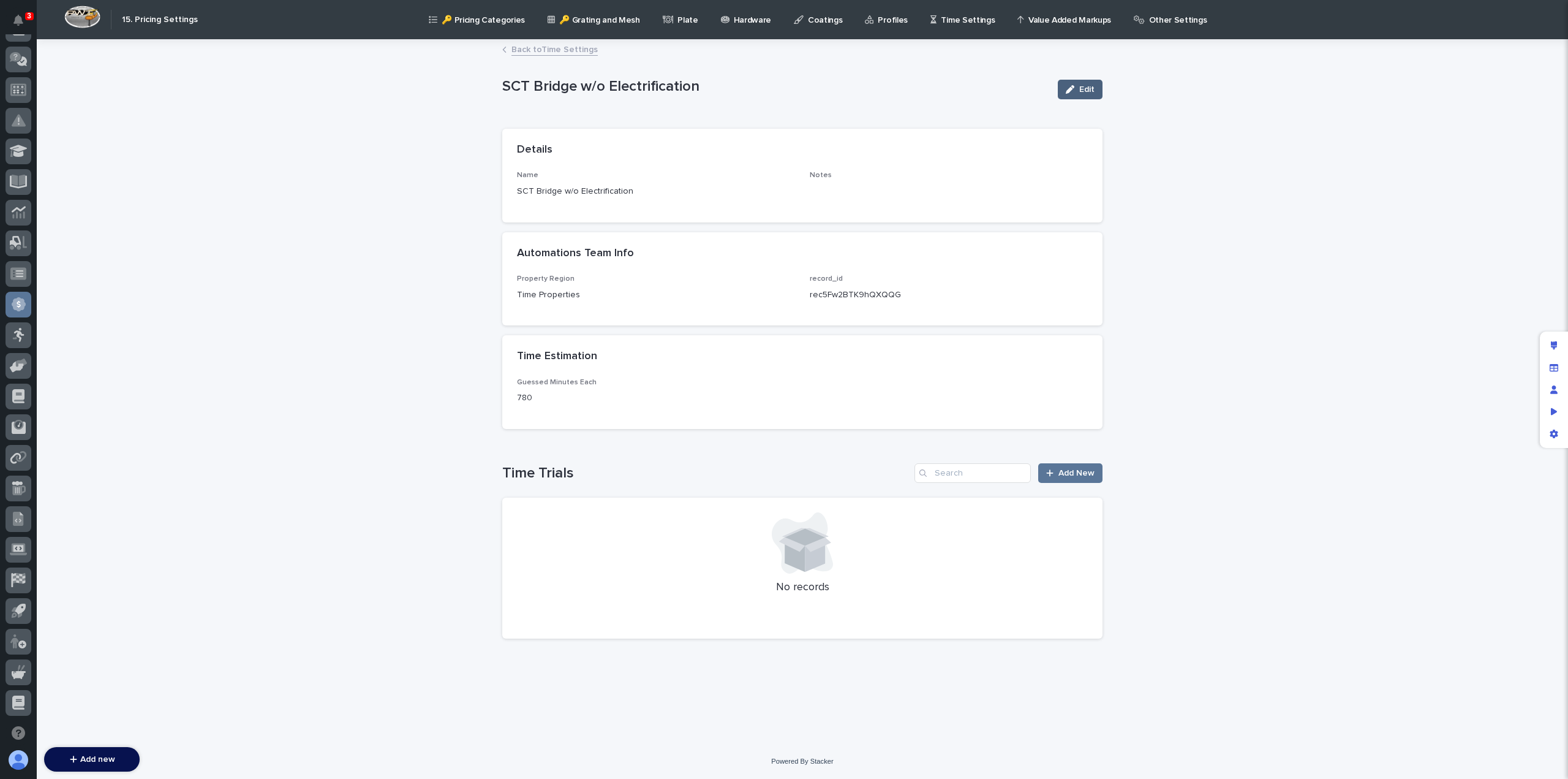
click at [1073, 90] on icon "button" at bounding box center [1069, 89] width 8 height 8
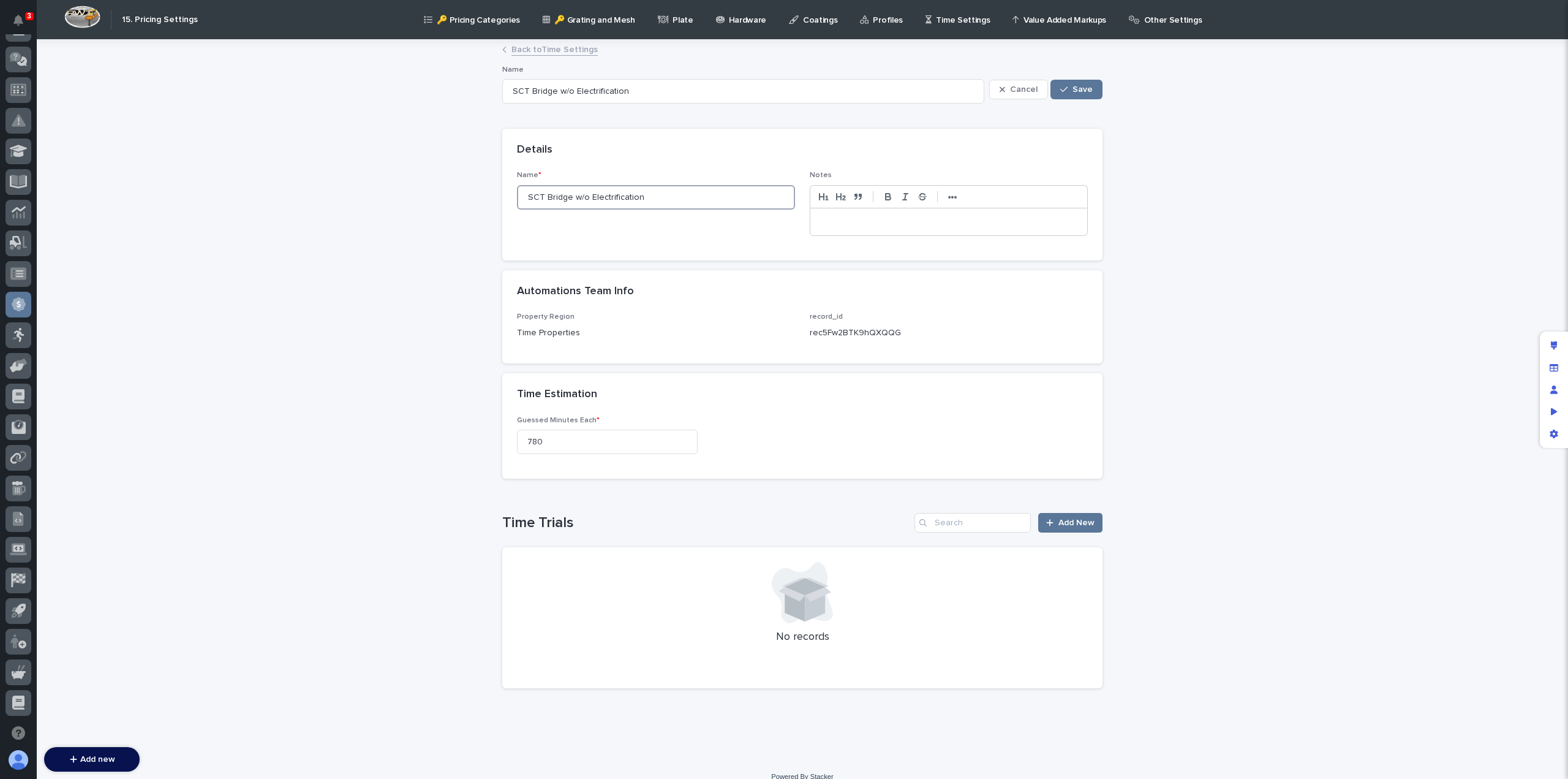
click at [546, 197] on input "SCT Bridge w/o Electrification" at bounding box center [655, 197] width 278 height 24
type input "SCT Cranew/o Electrification"
type input "SCT Crane w/o Electrification"
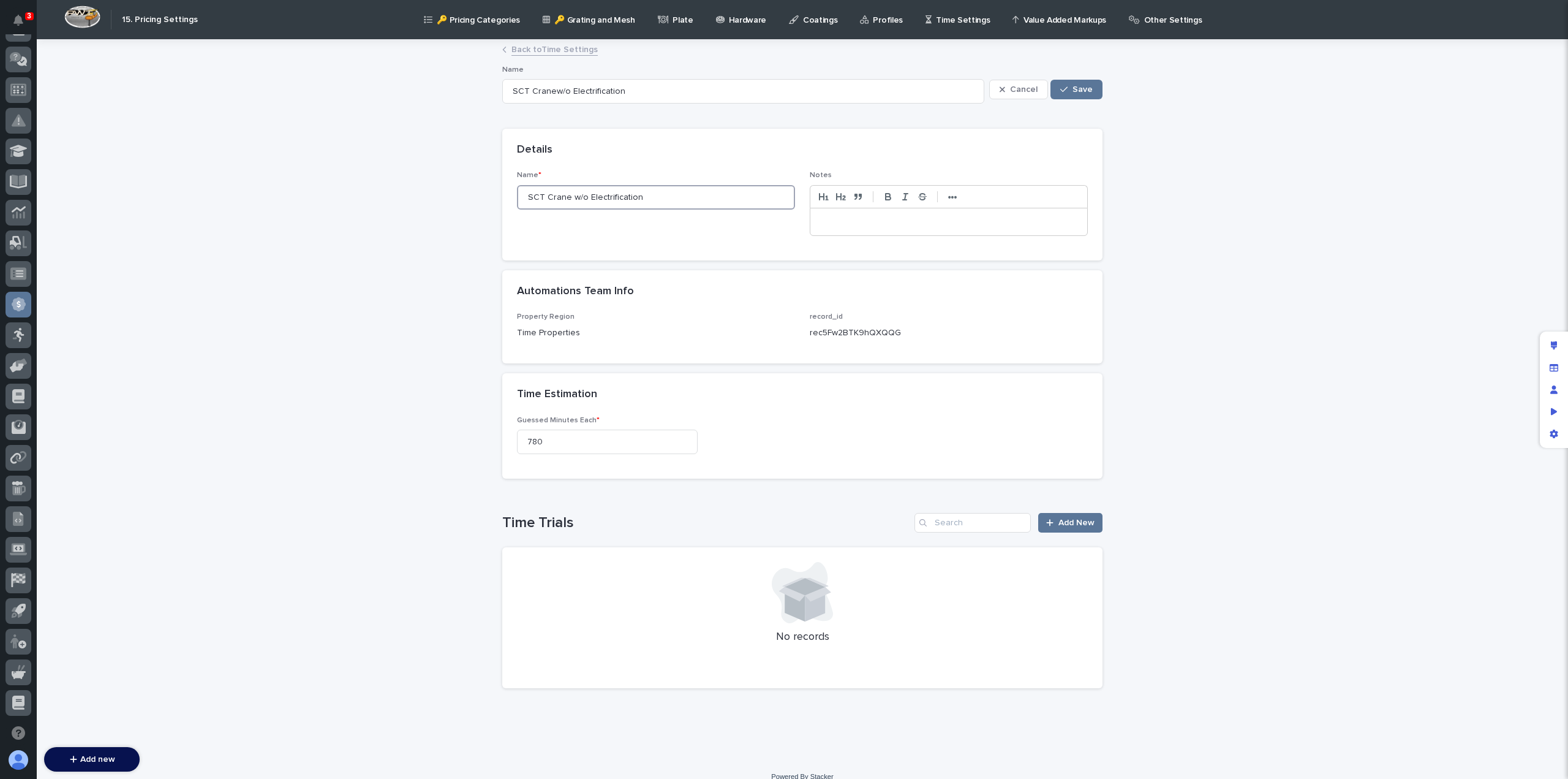
type input "SCT Crane w/o Electrification"
click at [1076, 91] on span "Save" at bounding box center [1083, 89] width 20 height 8
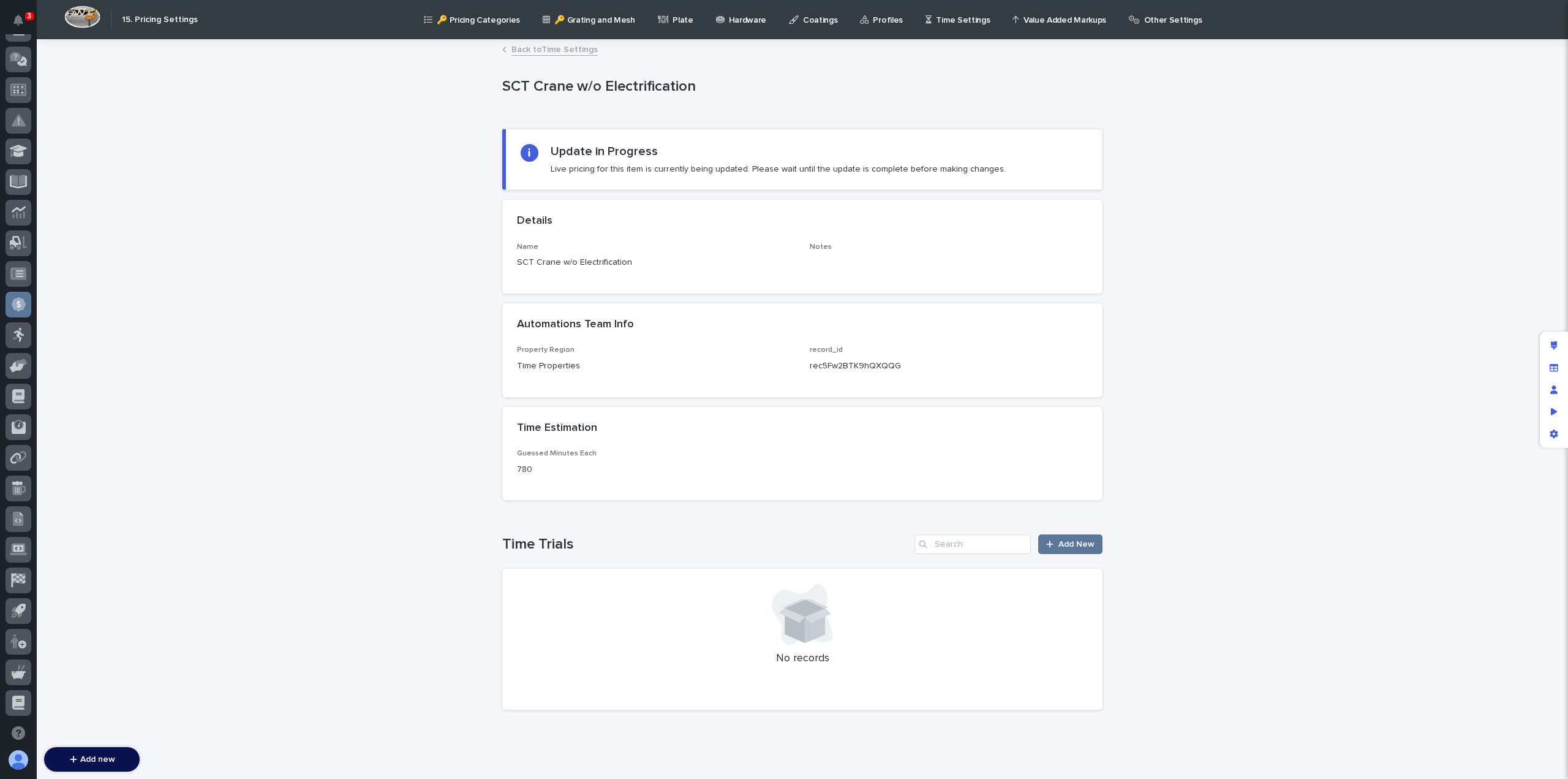
click at [517, 50] on link "Back to Time Settings" at bounding box center [554, 49] width 86 height 14
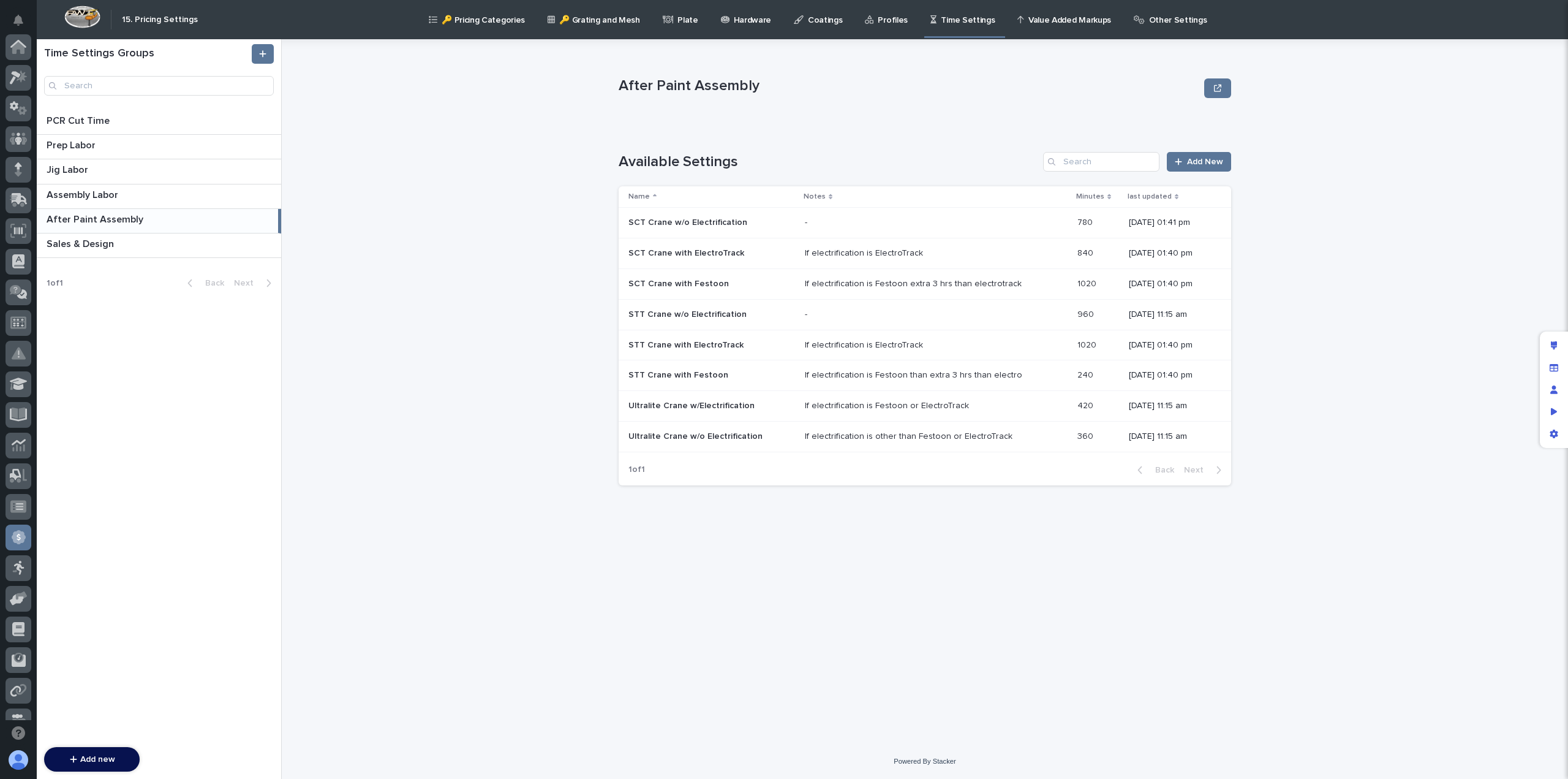
scroll to position [233, 0]
click at [836, 216] on div "- -" at bounding box center [936, 223] width 263 height 20
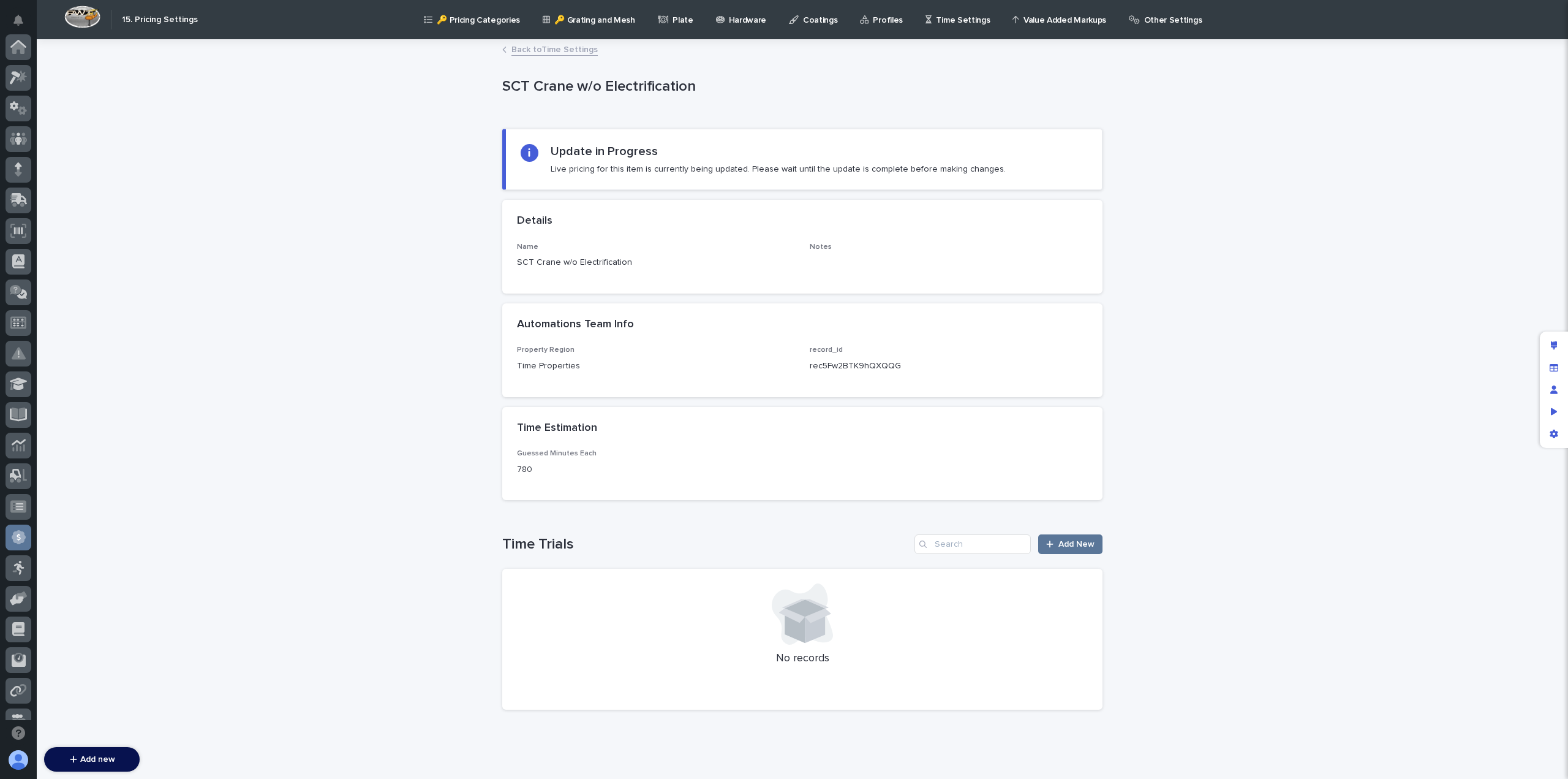
scroll to position [233, 0]
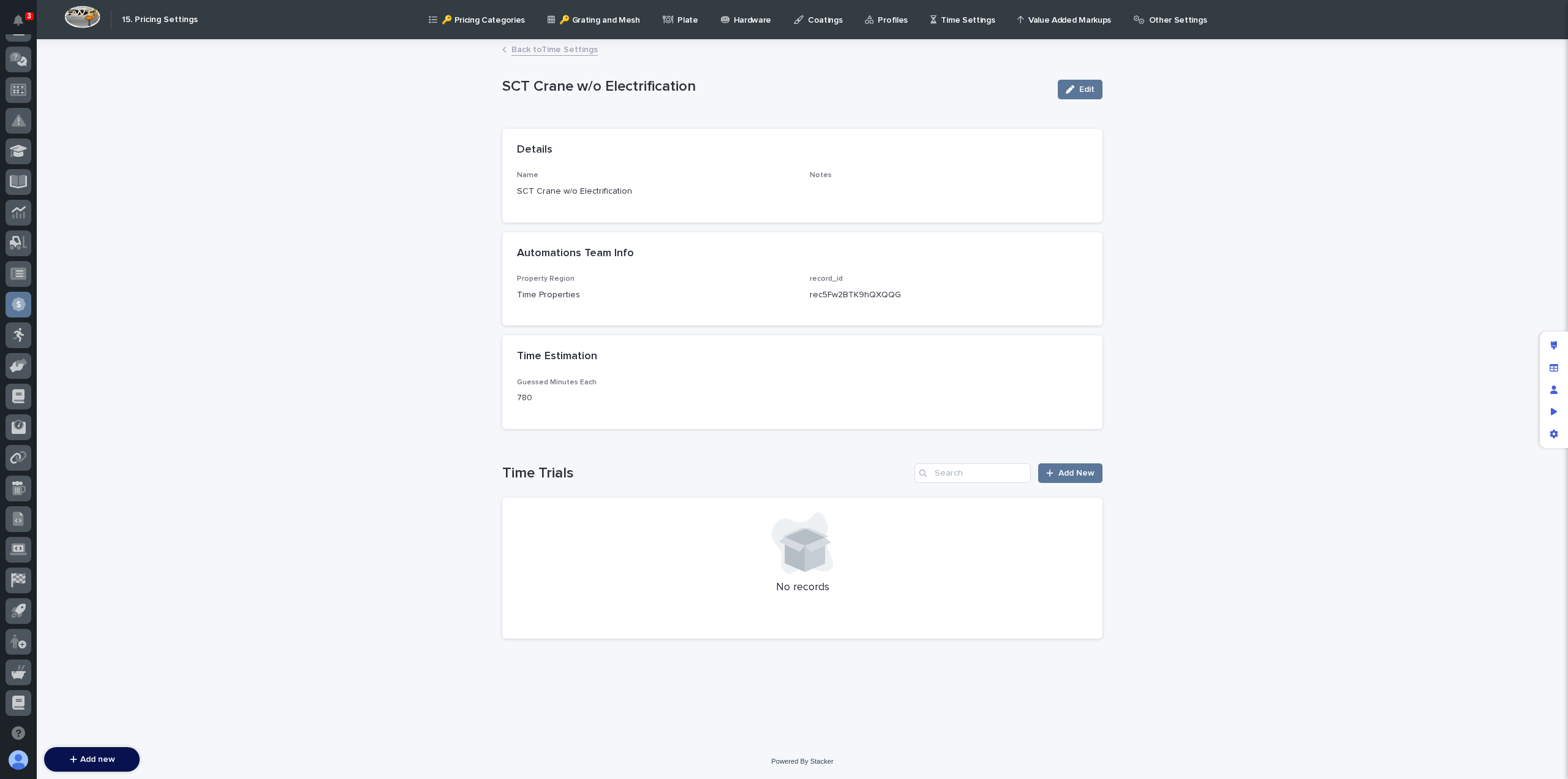
click at [526, 50] on link "Back to Time Settings" at bounding box center [554, 49] width 86 height 14
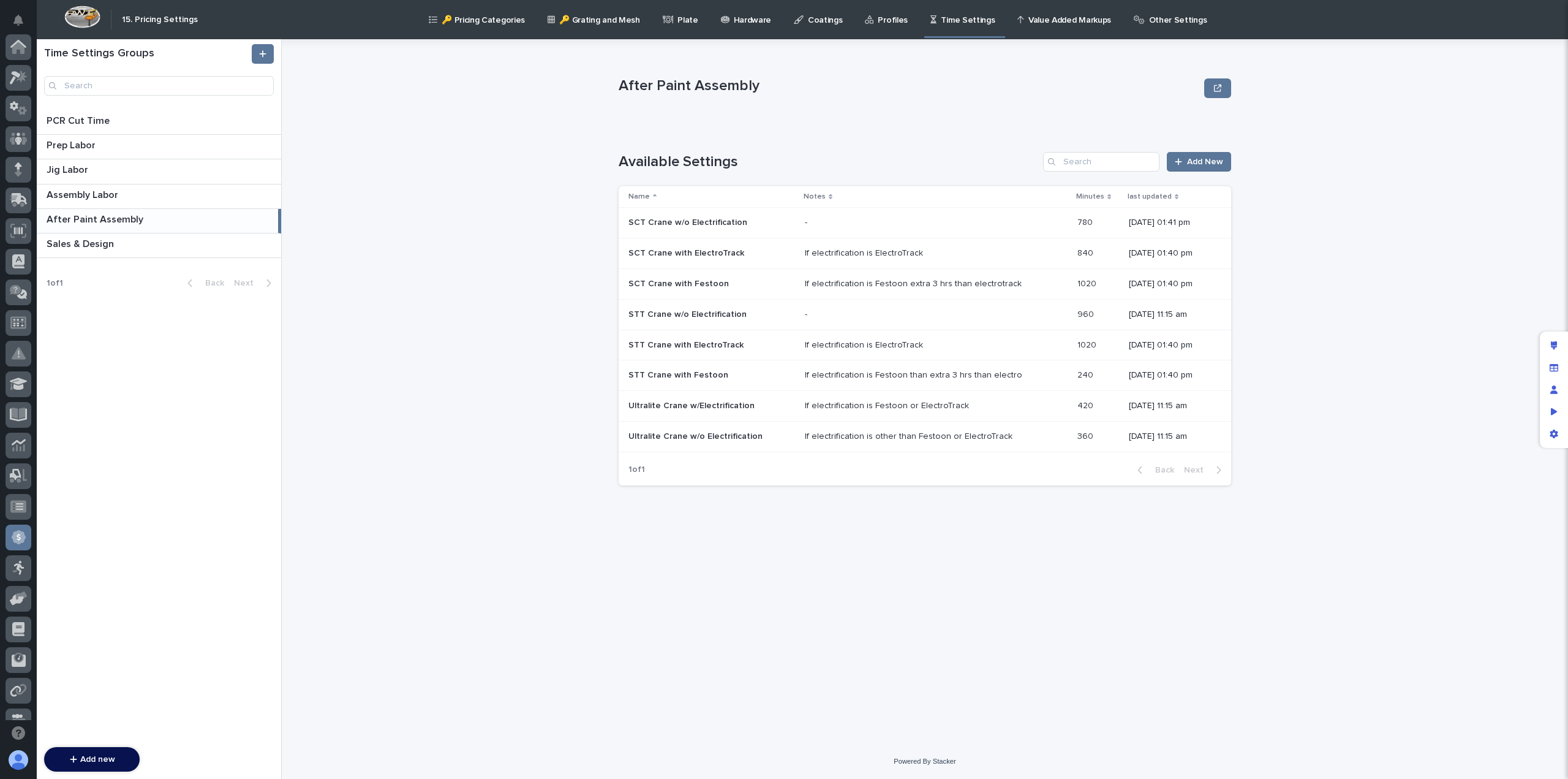
scroll to position [233, 0]
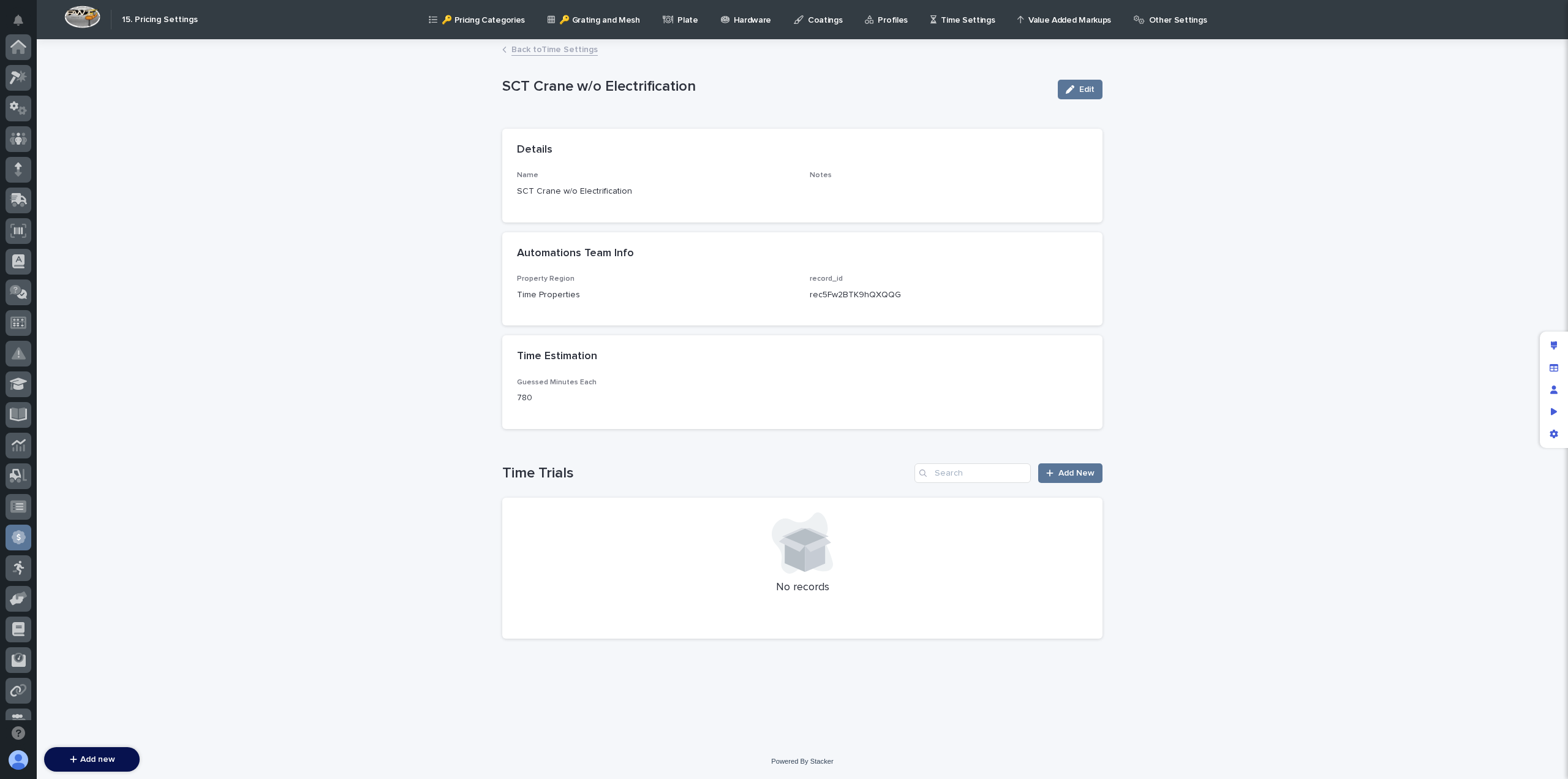
scroll to position [233, 0]
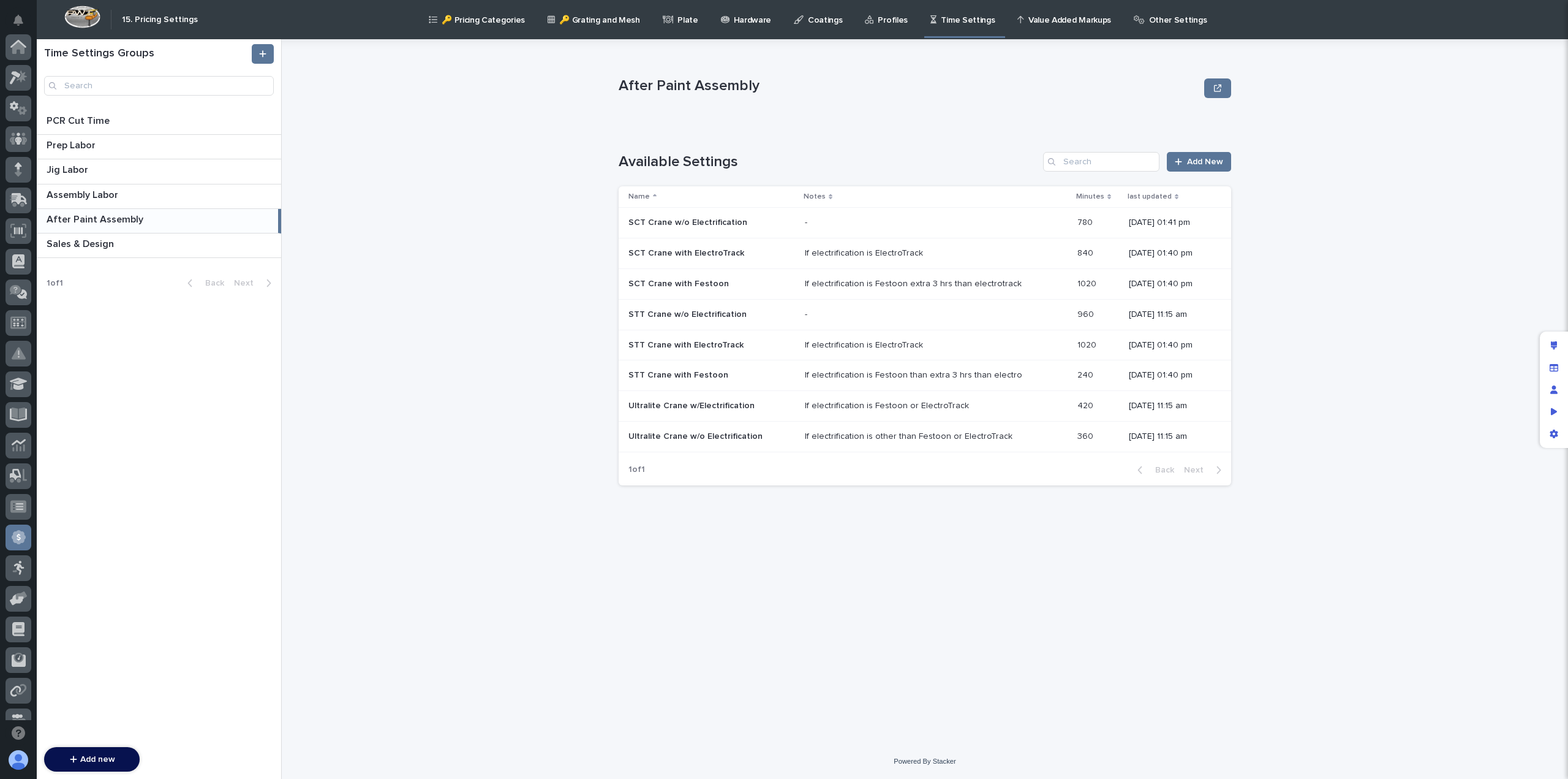
scroll to position [233, 0]
click at [701, 221] on p "SCT Crane w/o Electrification" at bounding box center [689, 221] width 121 height 13
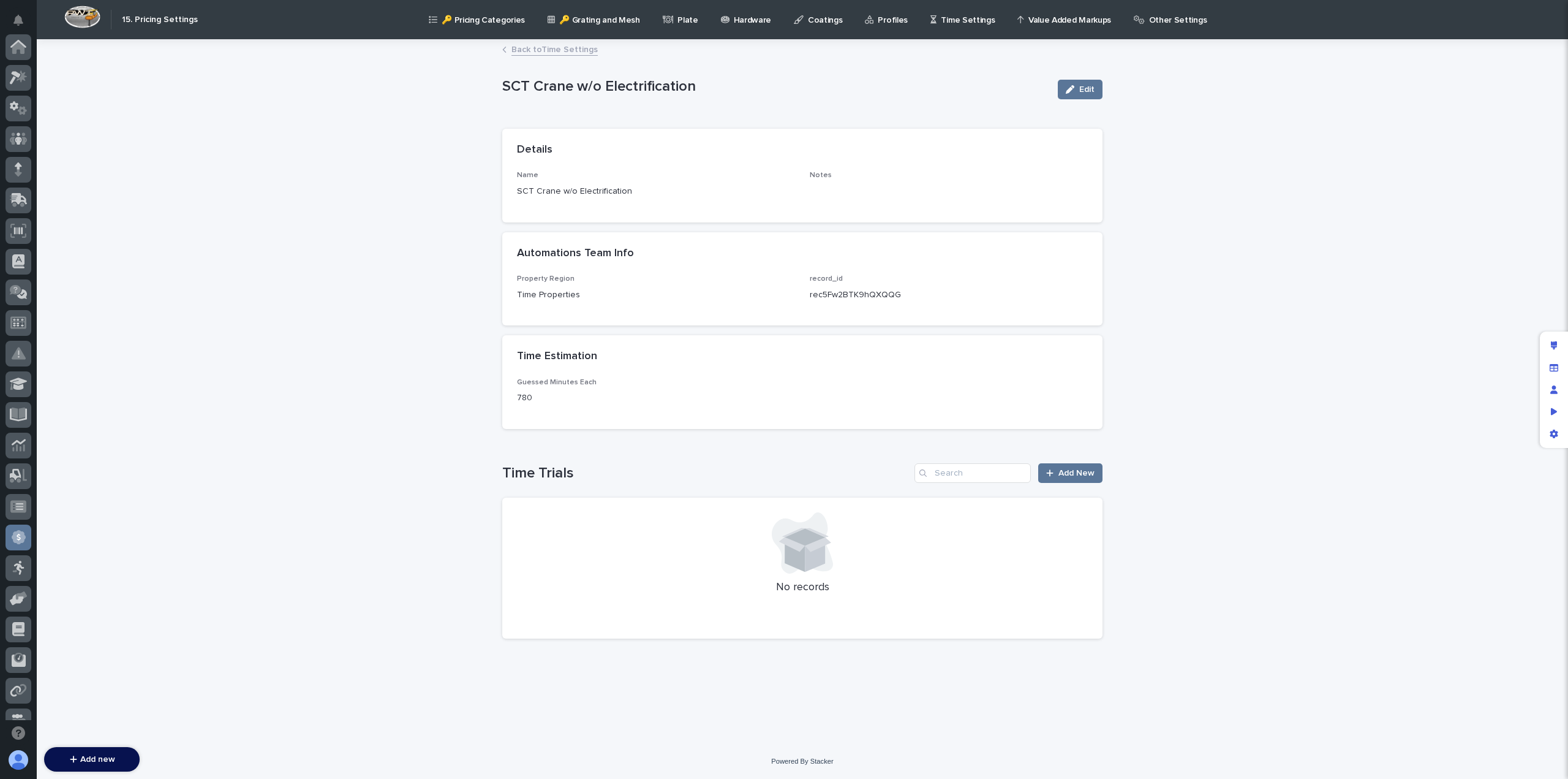
scroll to position [233, 0]
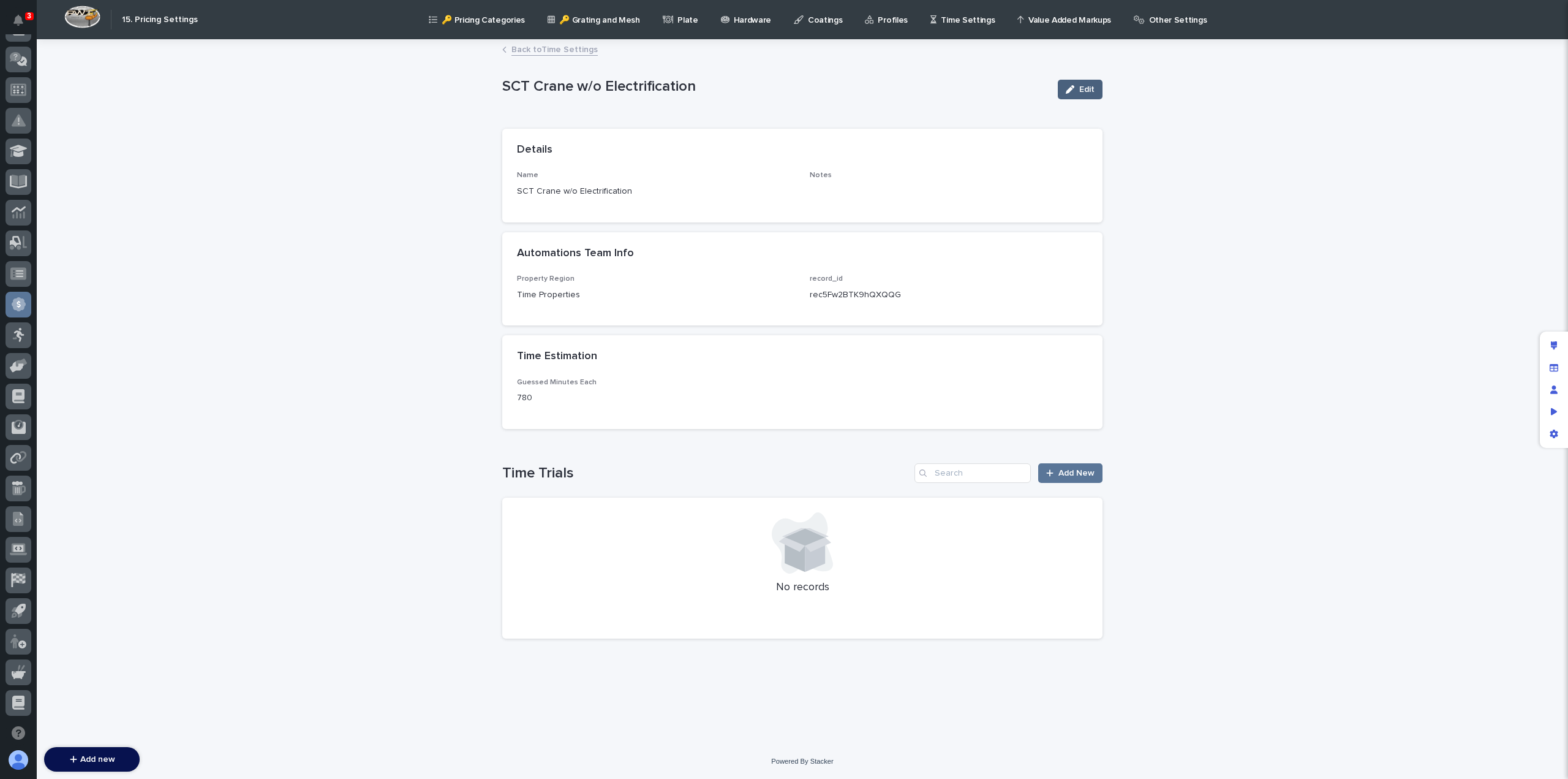
click at [1090, 95] on button "Edit" at bounding box center [1079, 90] width 44 height 20
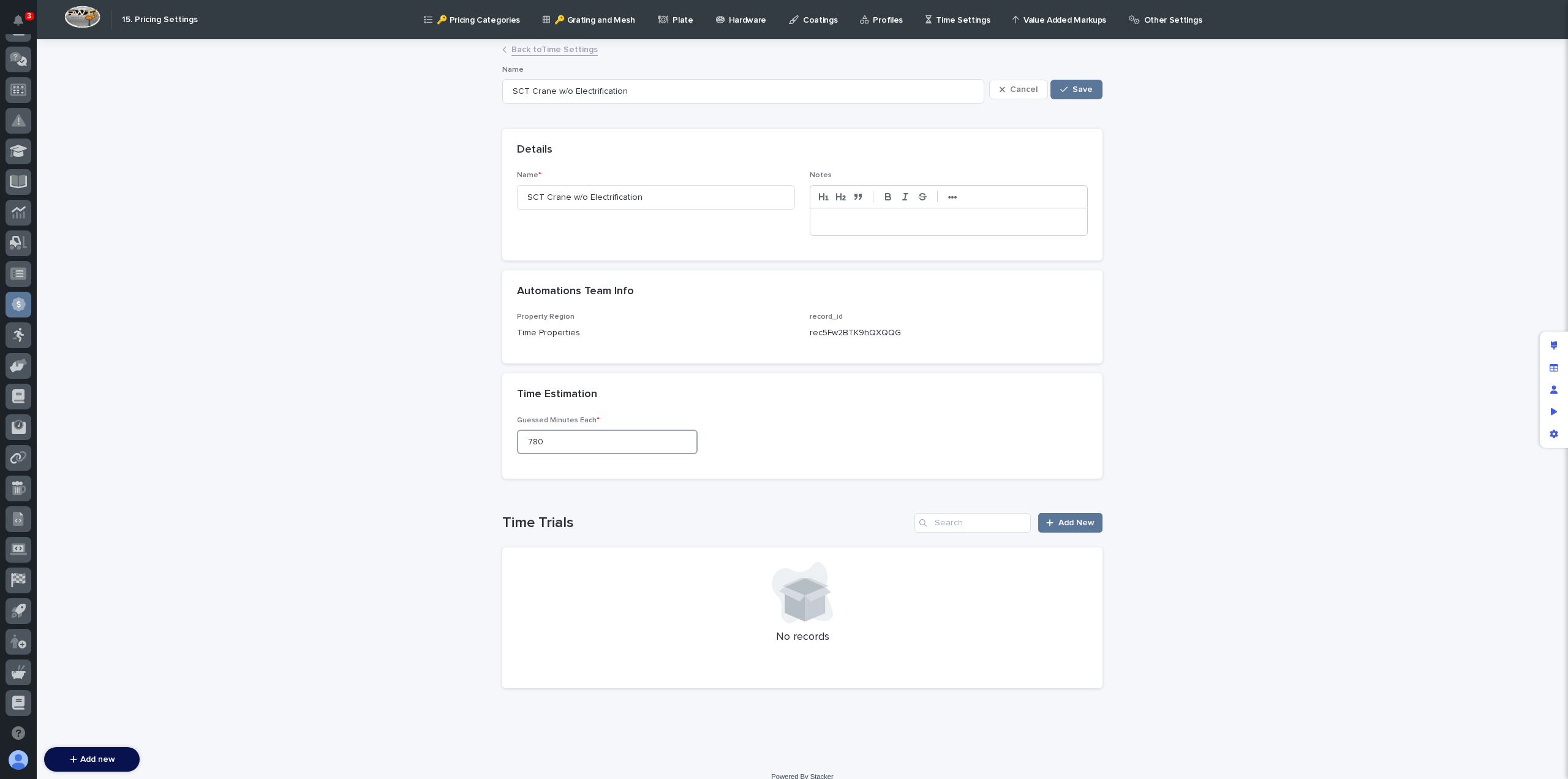
drag, startPoint x: 569, startPoint y: 442, endPoint x: 493, endPoint y: 448, distance: 76.2
click at [496, 448] on div "Loading... Saving… Loading... Saving… SCT Crane w/o Electrification Cancel Save…" at bounding box center [802, 385] width 613 height 688
type input "1800"
click at [846, 223] on p at bounding box center [948, 222] width 258 height 13
click at [1085, 85] on span "Save" at bounding box center [1083, 89] width 20 height 8
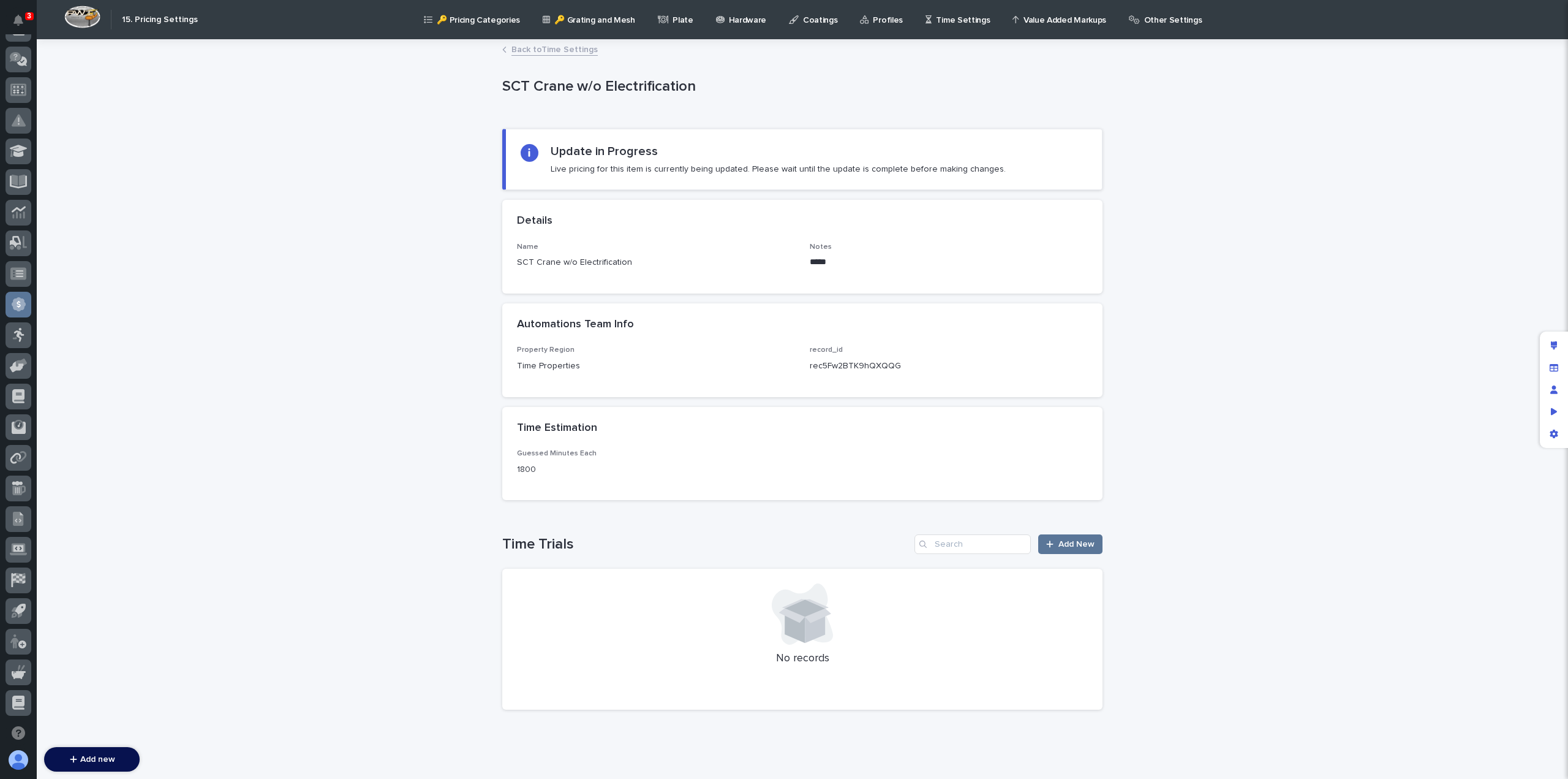
click at [572, 51] on link "Back to Time Settings" at bounding box center [554, 49] width 86 height 14
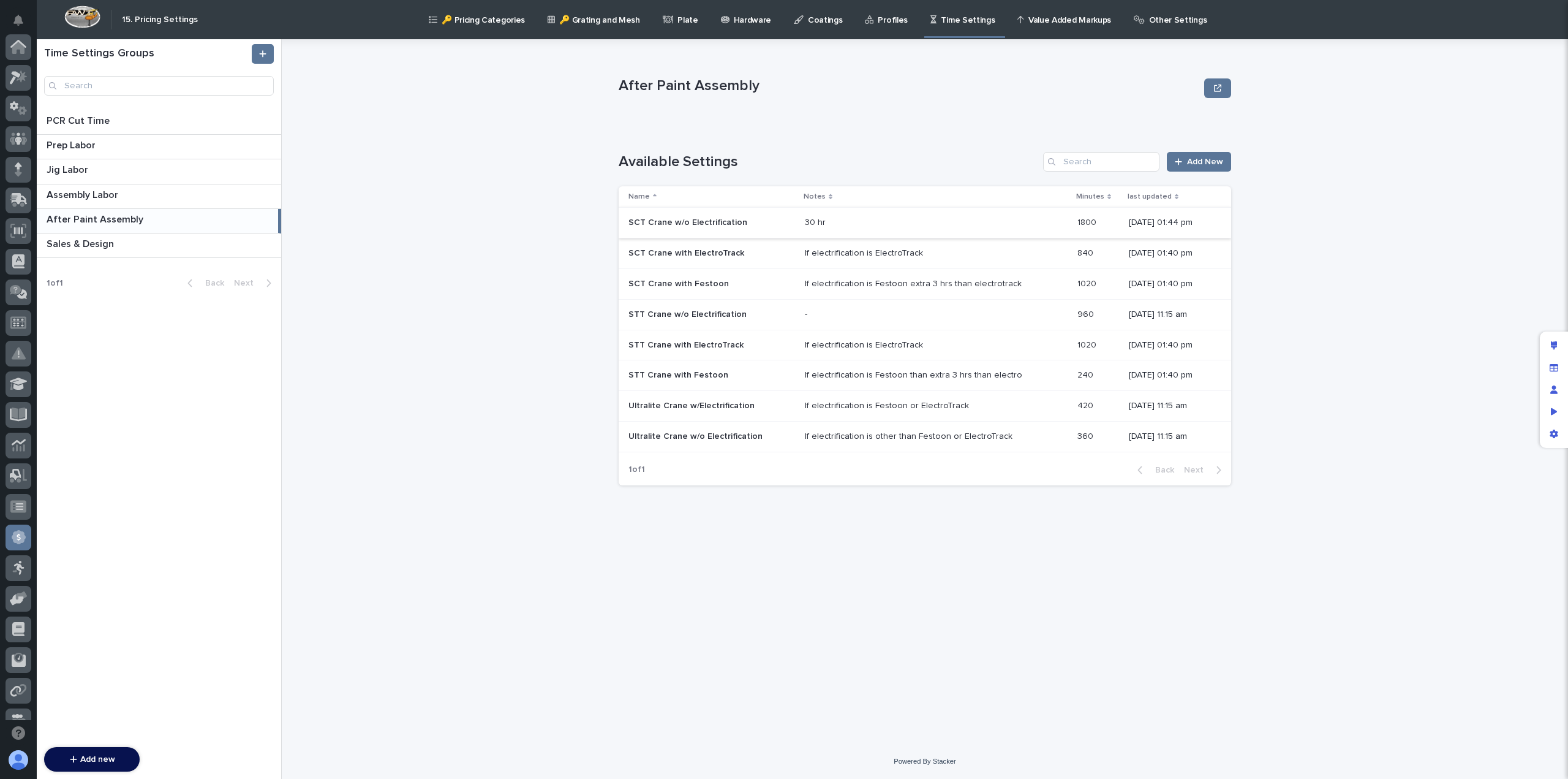
scroll to position [233, 0]
click at [805, 255] on div "If electrification is ElectroTrack" at bounding box center [864, 254] width 119 height 11
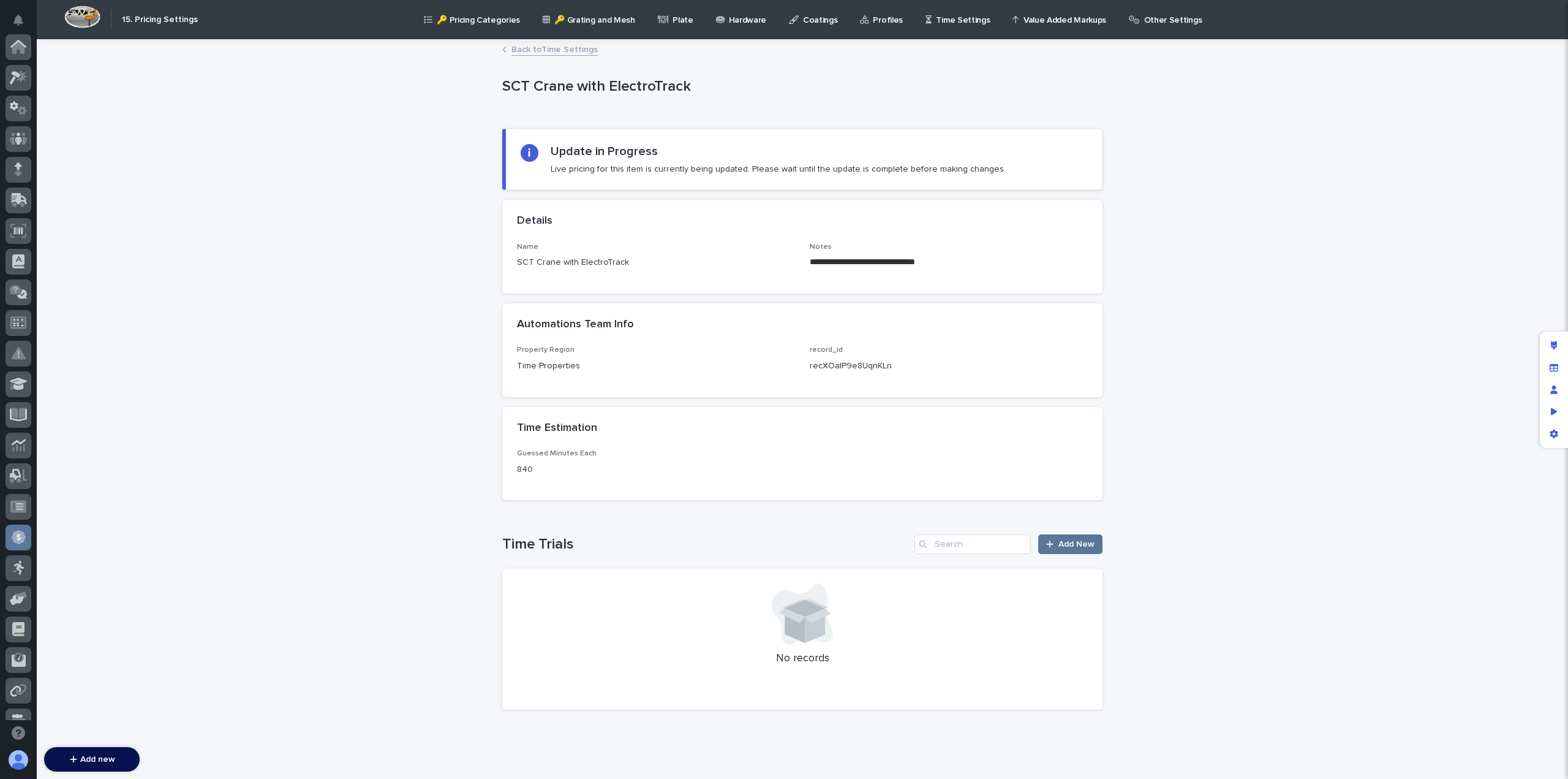
scroll to position [233, 0]
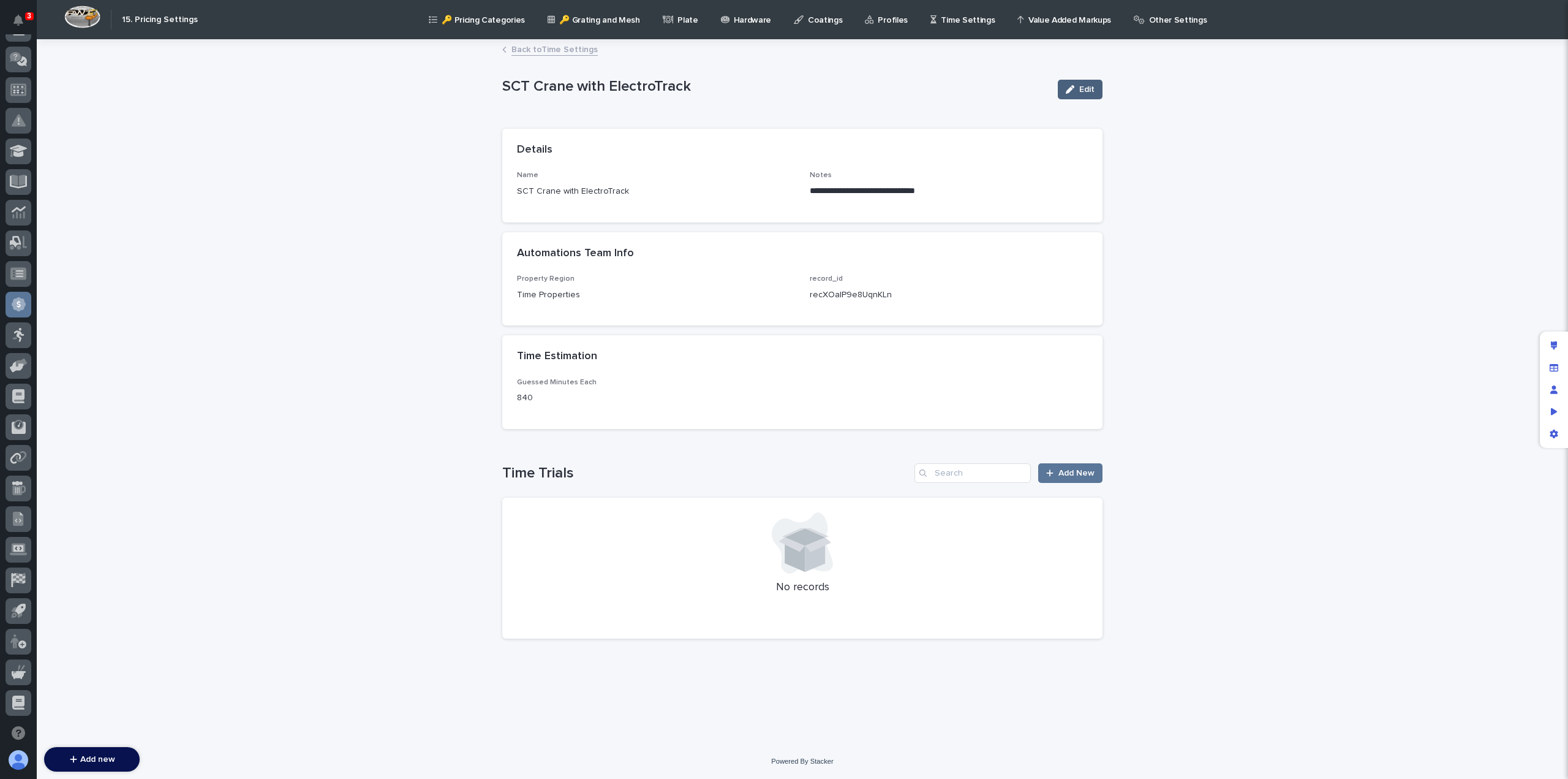
click at [1084, 89] on span "Edit" at bounding box center [1086, 89] width 15 height 8
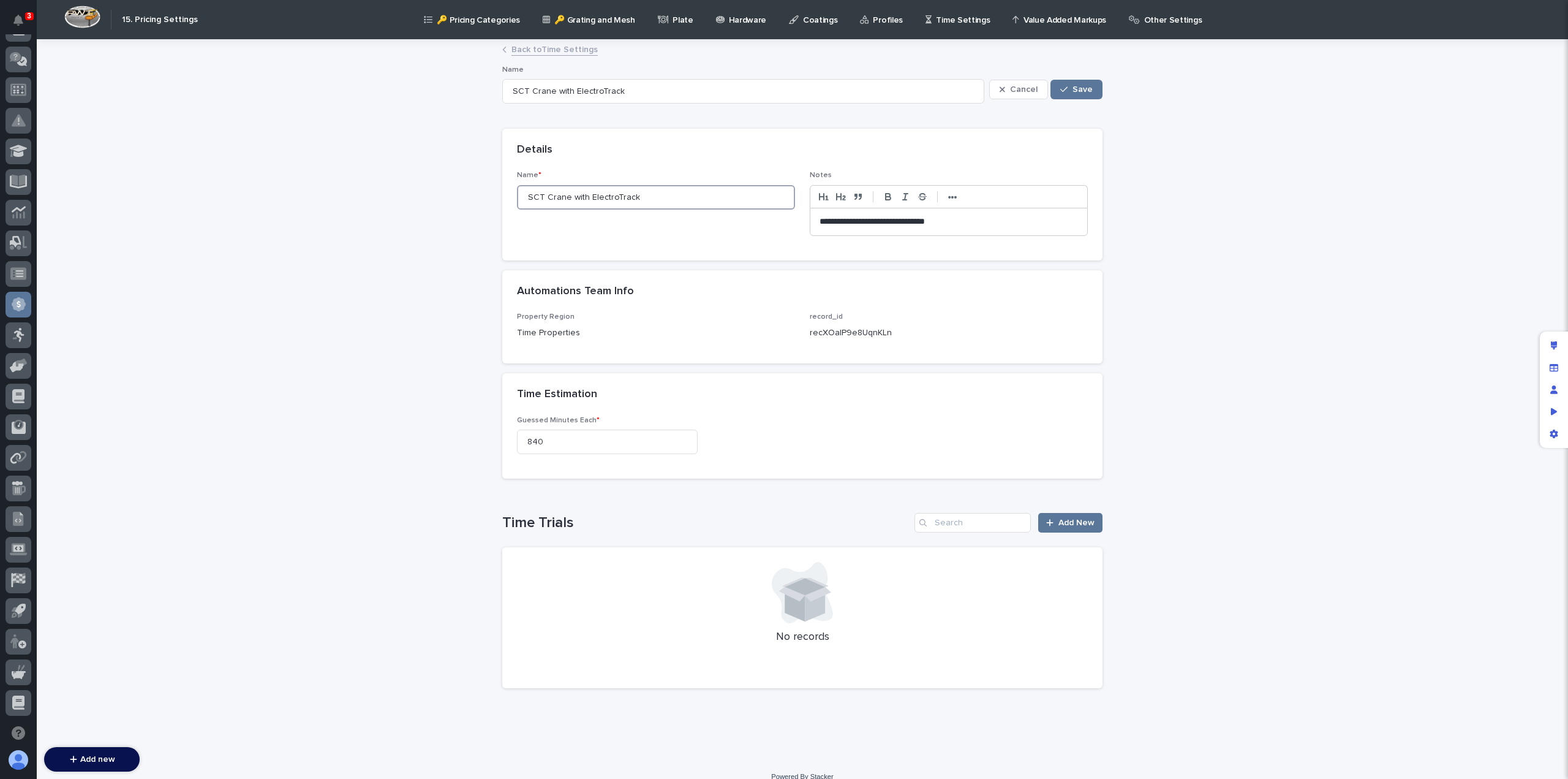
click at [613, 198] on input "SCT Crane with ElectroTrack" at bounding box center [655, 197] width 278 height 24
type input "SCT Crane with E"
type input "SCT Crane with Electr"
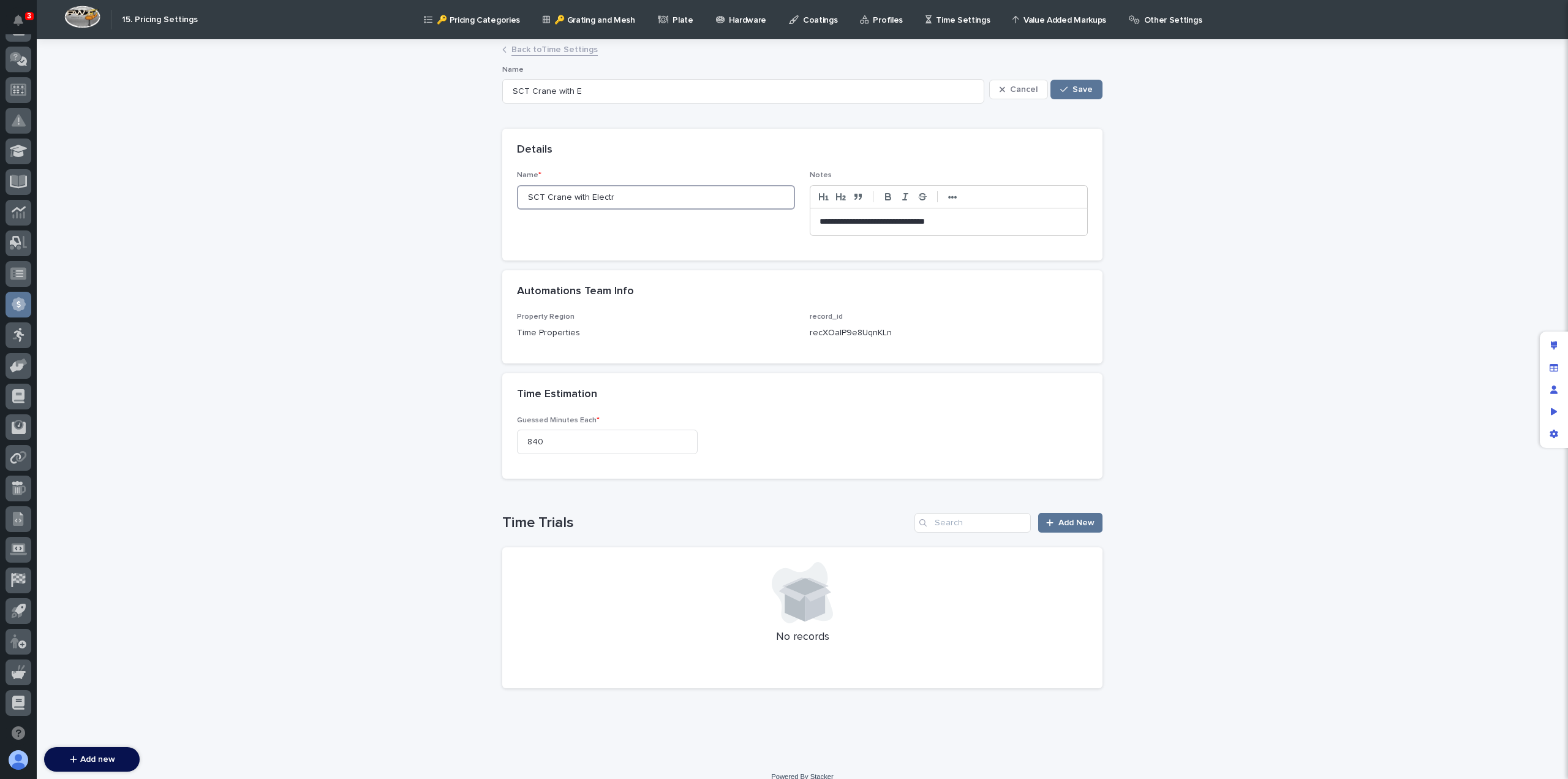
type input "SCT Crane with Electr"
type input "SCT Crane with Electri"
type input "SCT Crane with Electrif"
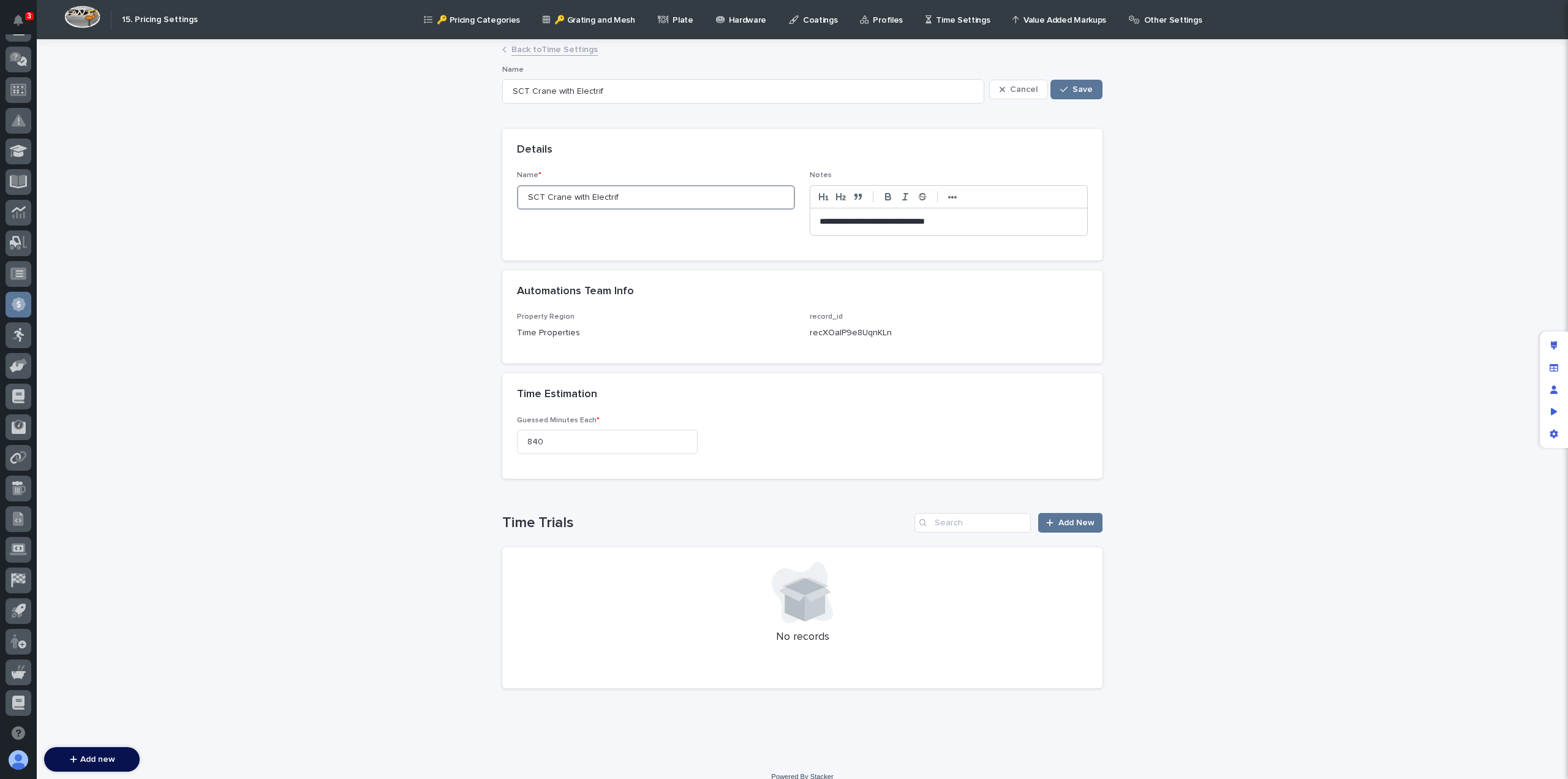
type input "SCT Crane with Electrifi"
type input "SCT Crane with Electrificat"
type input "SCT Crane with Electrification"
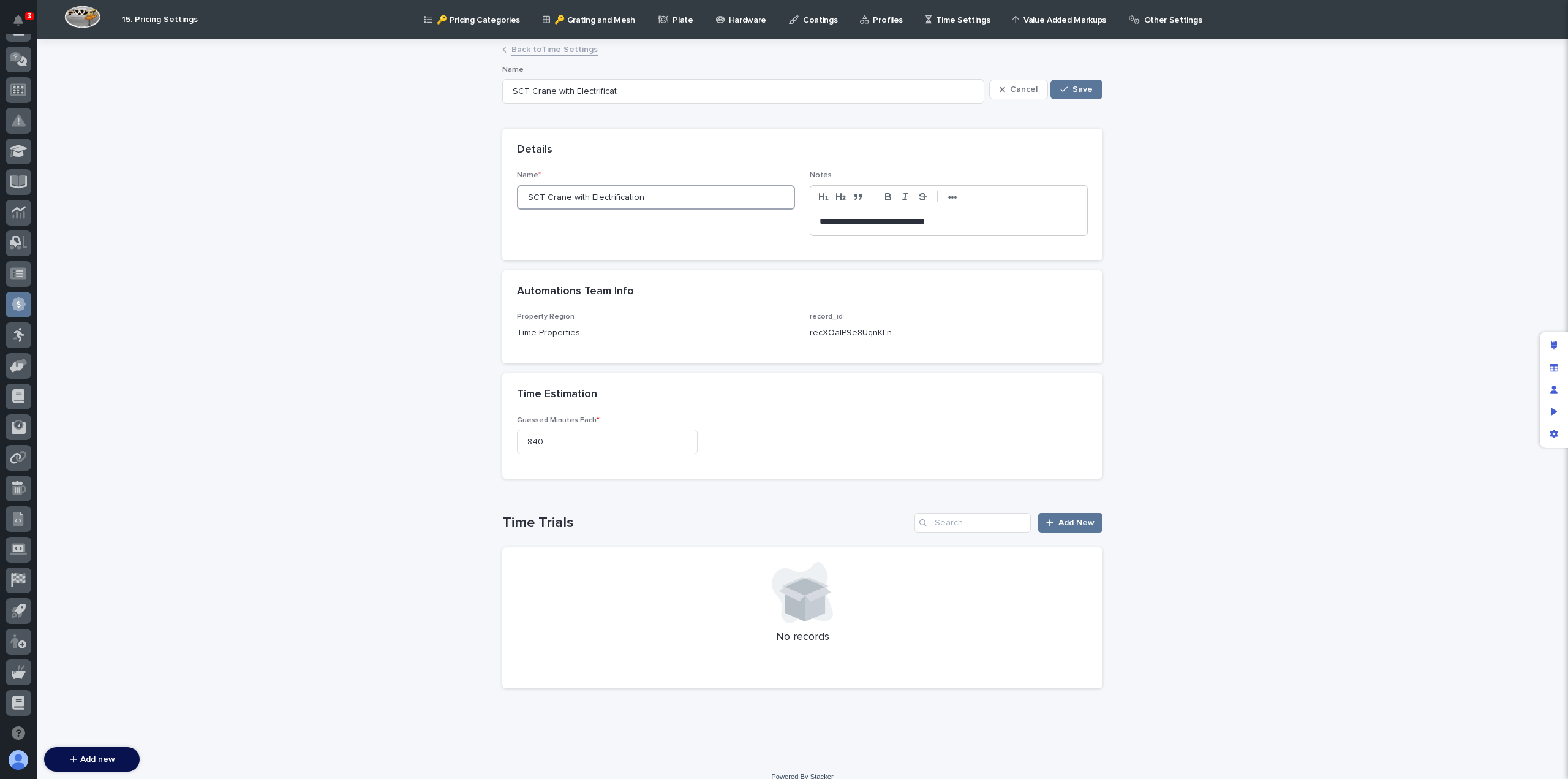
type input "SCT Crane with Electrification"
drag, startPoint x: 943, startPoint y: 219, endPoint x: 709, endPoint y: 228, distance: 234.2
click at [709, 228] on div "**********" at bounding box center [802, 208] width 571 height 74
click at [1081, 89] on span "Save" at bounding box center [1083, 89] width 20 height 8
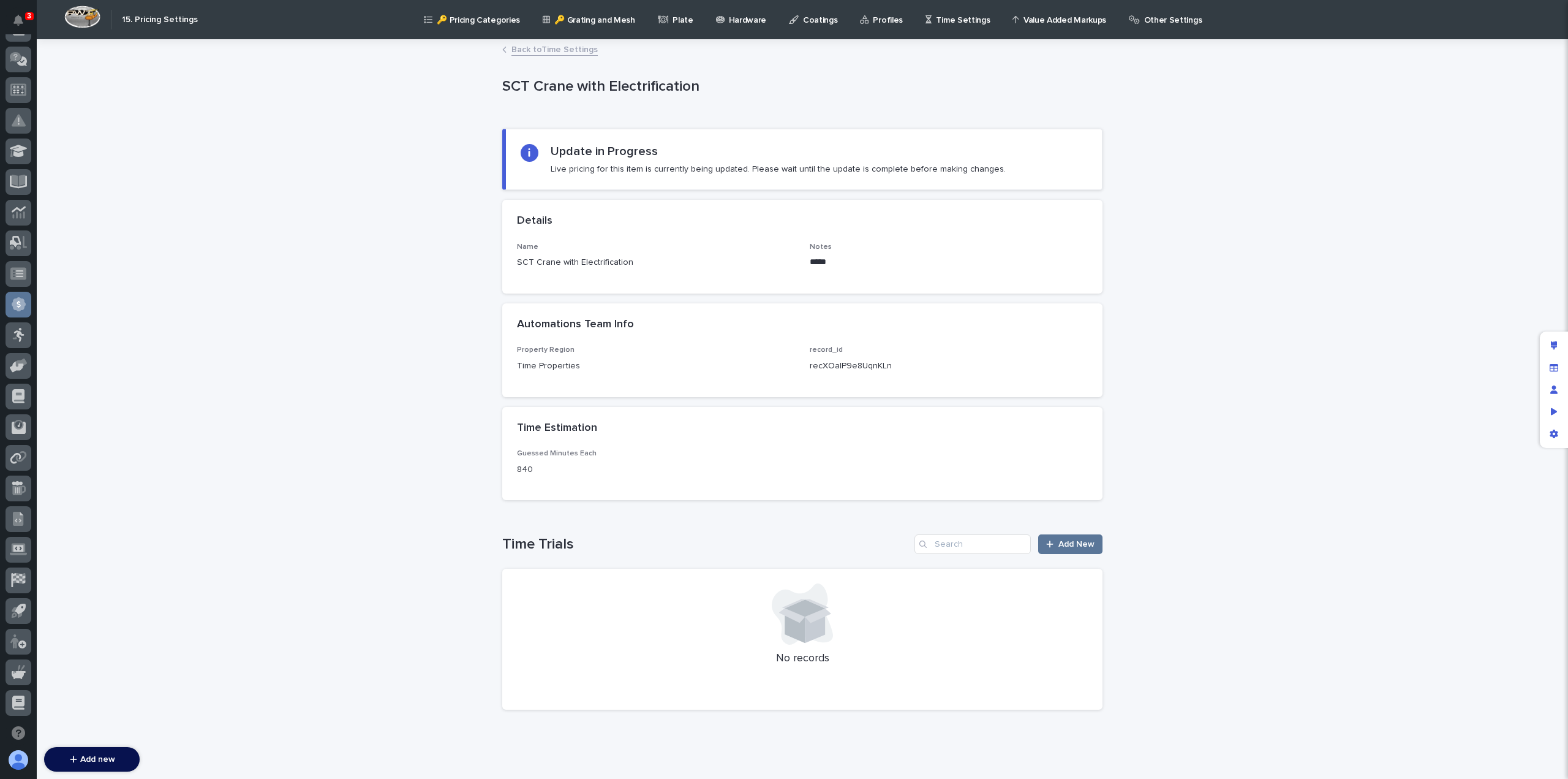
click at [520, 53] on link "Back to Time Settings" at bounding box center [554, 49] width 86 height 14
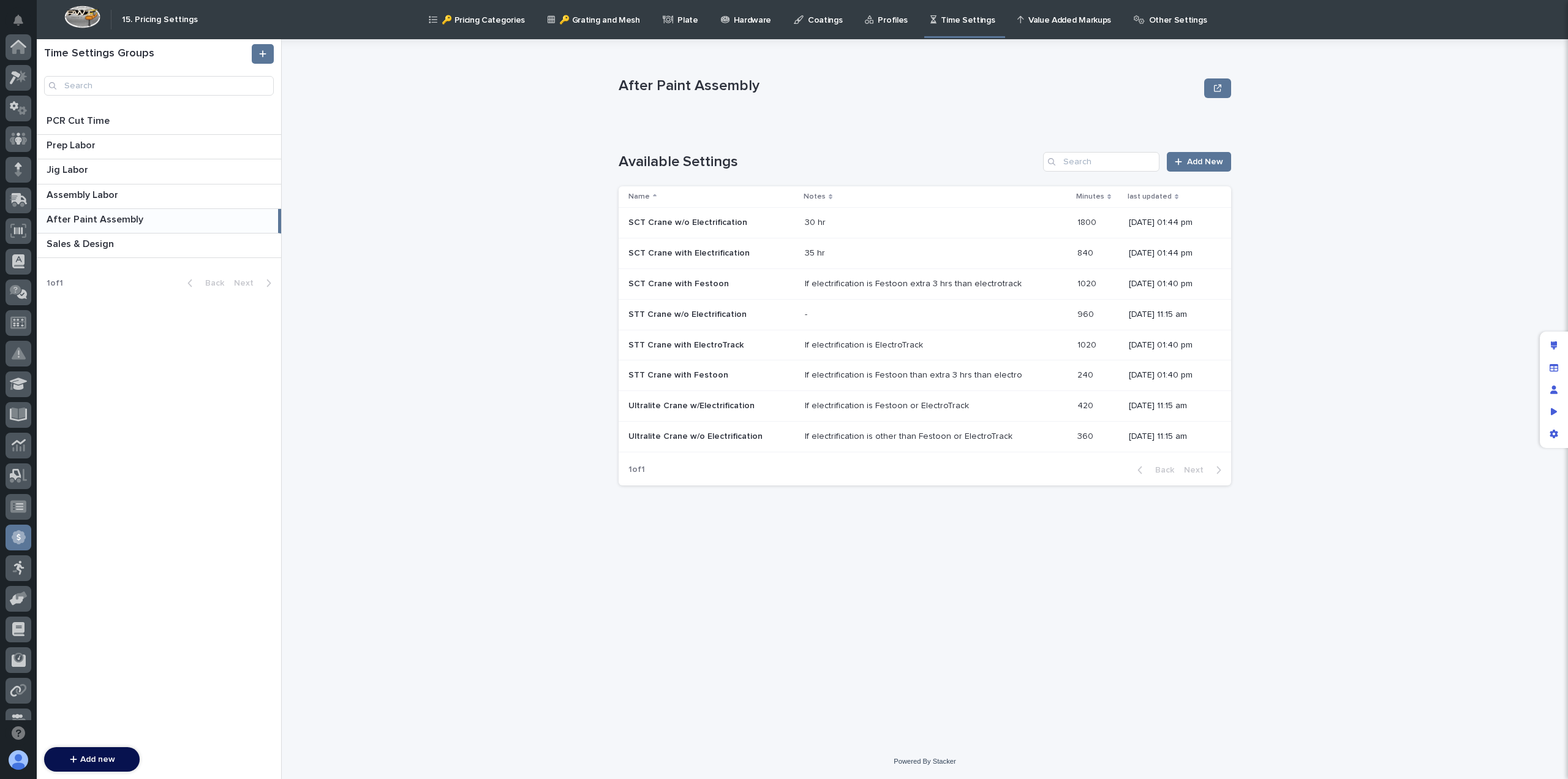
scroll to position [233, 0]
click at [722, 285] on p "SCT Crane with Festoon" at bounding box center [680, 283] width 103 height 13
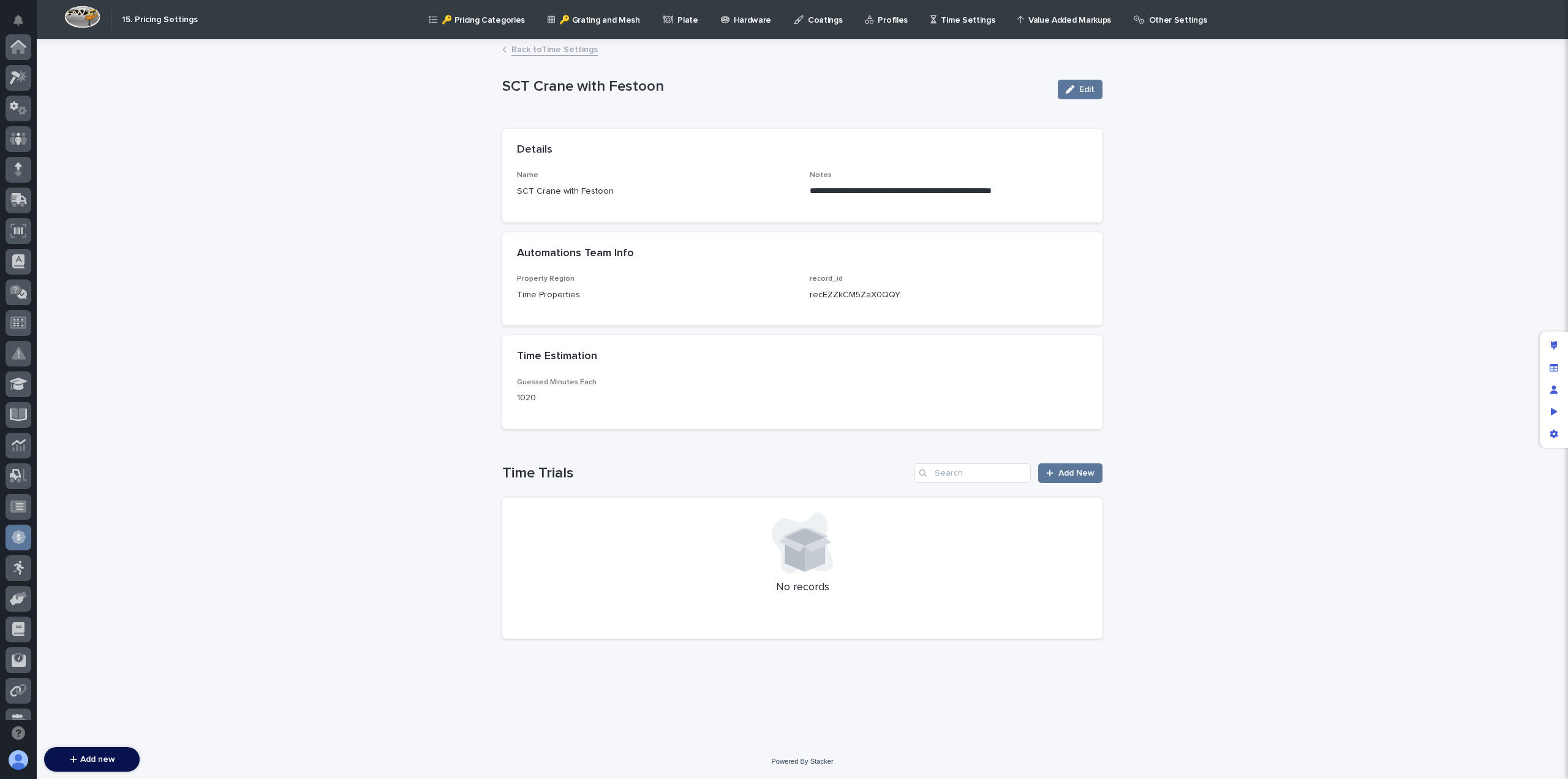
scroll to position [233, 0]
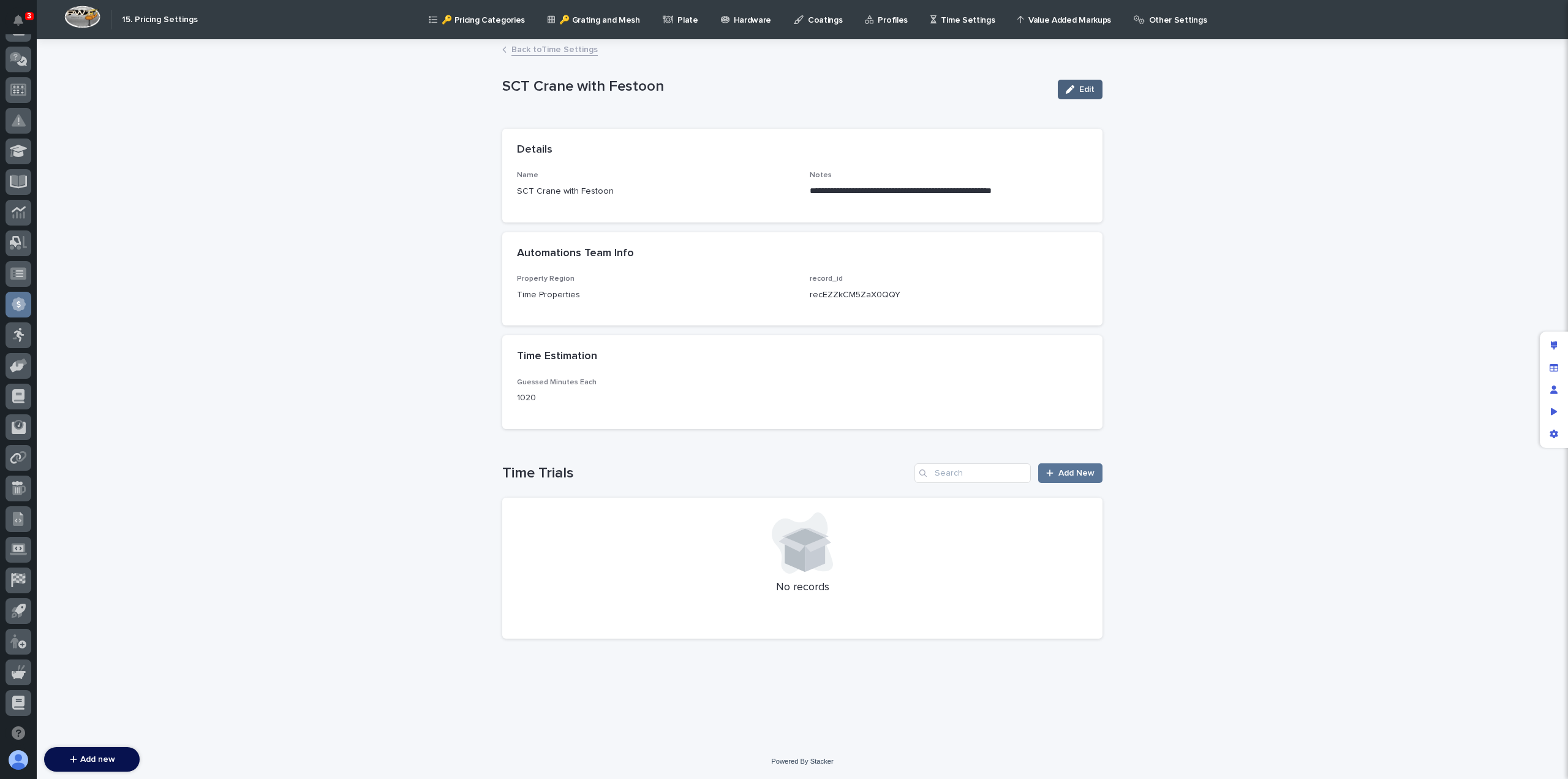
click at [1071, 87] on icon "button" at bounding box center [1069, 89] width 8 height 8
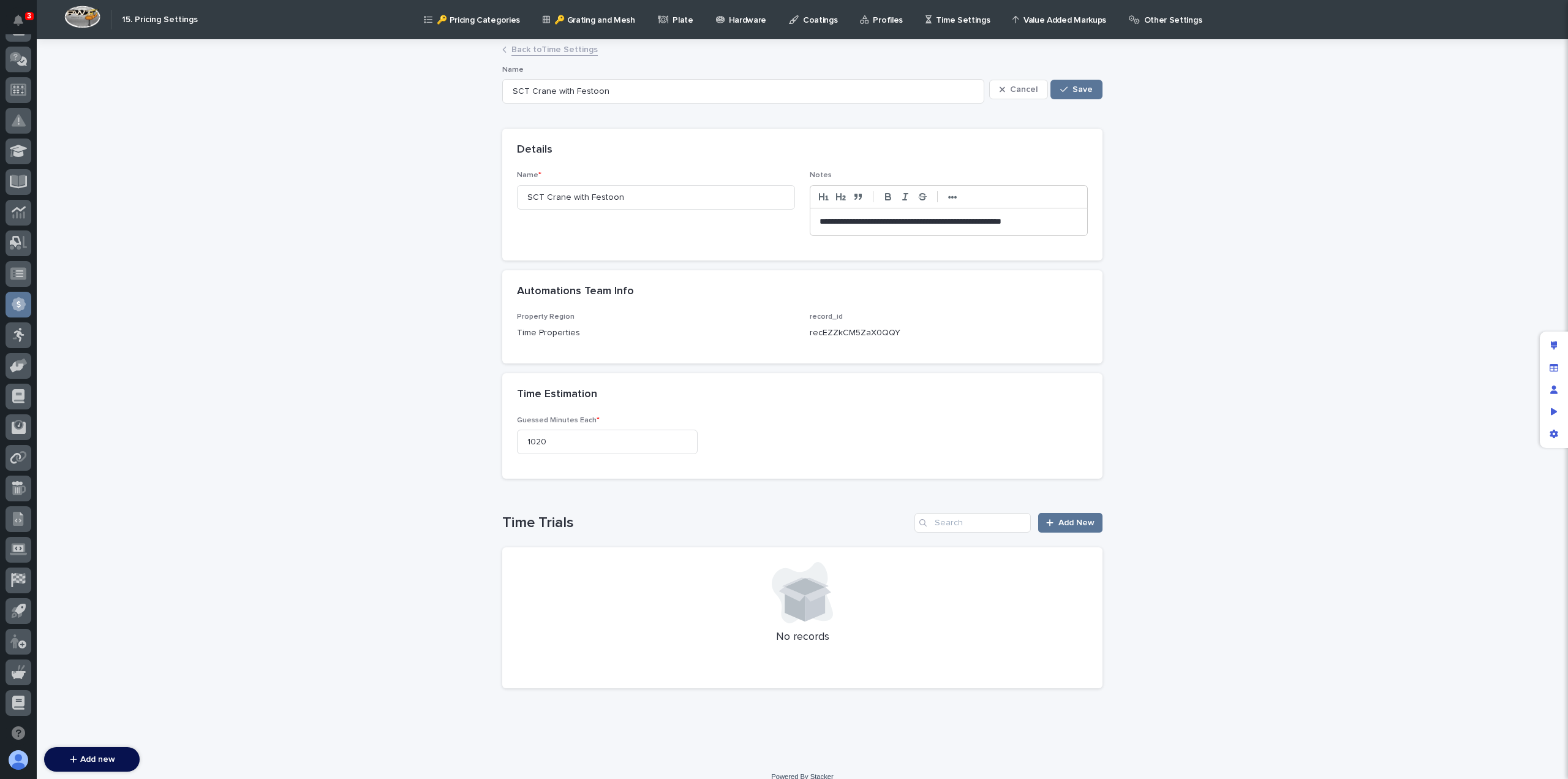
click at [523, 48] on link "Back to Time Settings" at bounding box center [554, 49] width 86 height 14
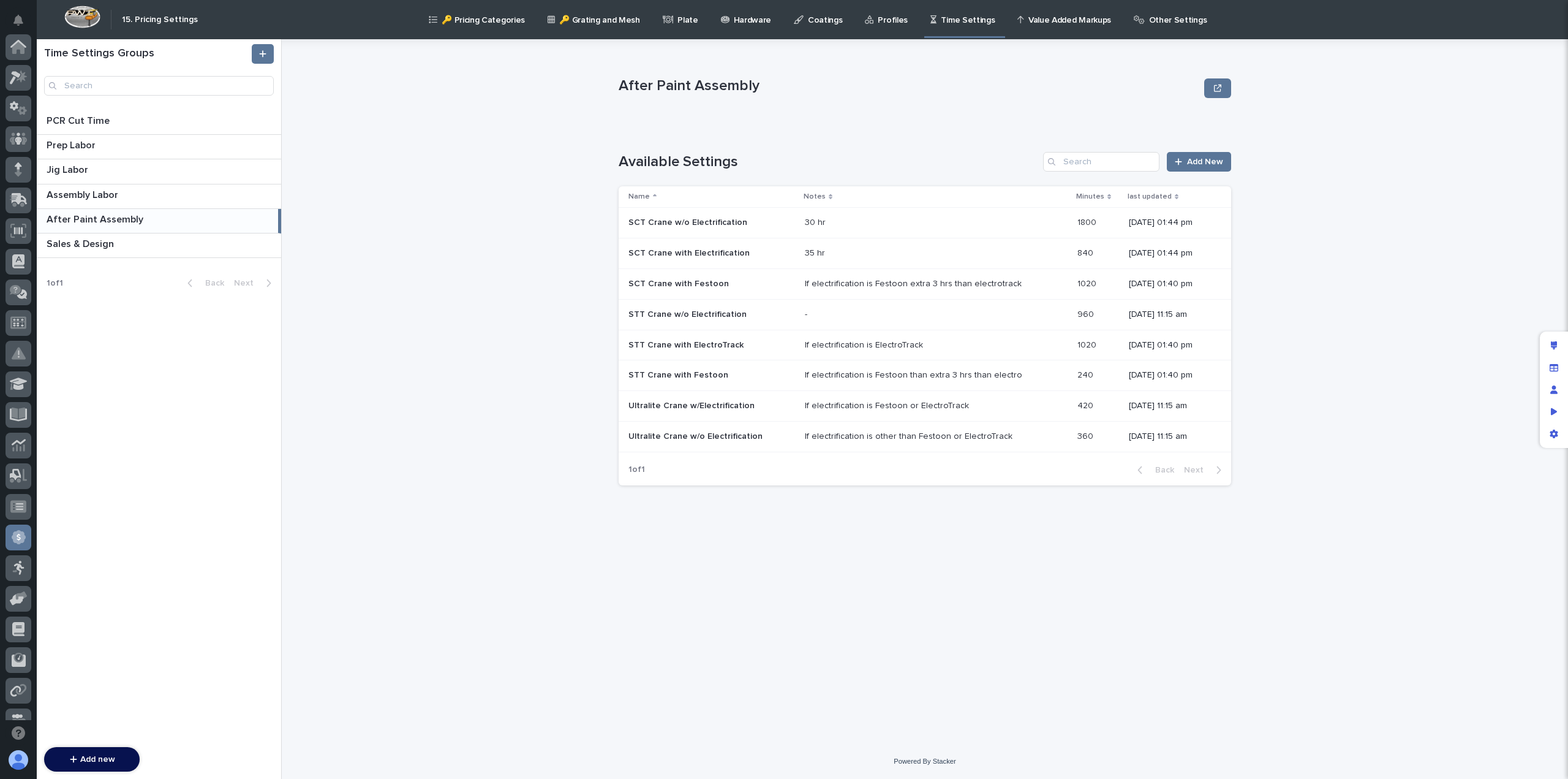
scroll to position [233, 0]
drag, startPoint x: 683, startPoint y: 325, endPoint x: 522, endPoint y: 344, distance: 162.1
click at [522, 344] on div "After Paint Assembly After Paint Assembly Sorry, there was an error saving your…" at bounding box center [932, 409] width 1271 height 740
click at [847, 223] on p at bounding box center [912, 223] width 215 height 11
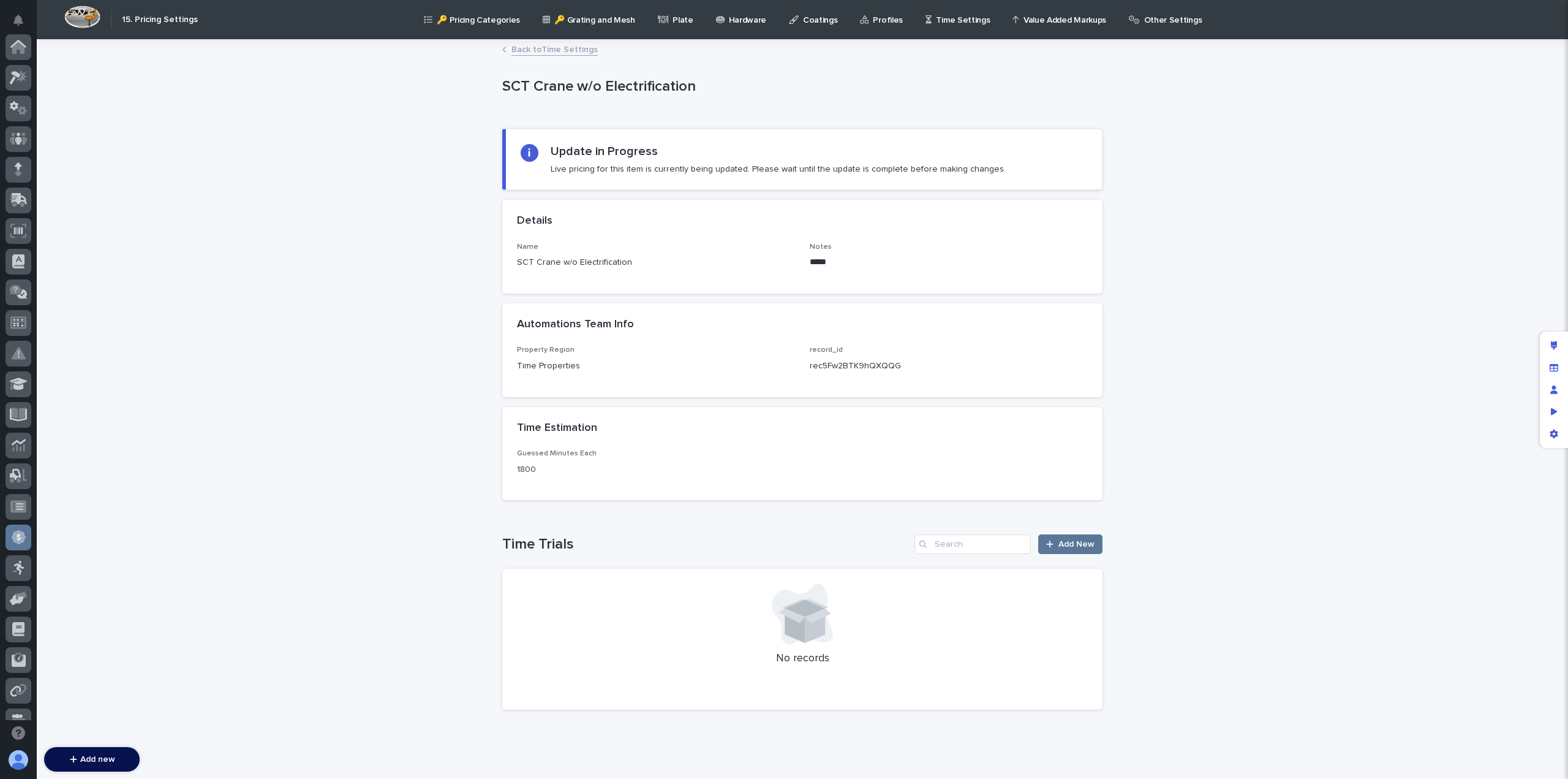
scroll to position [233, 0]
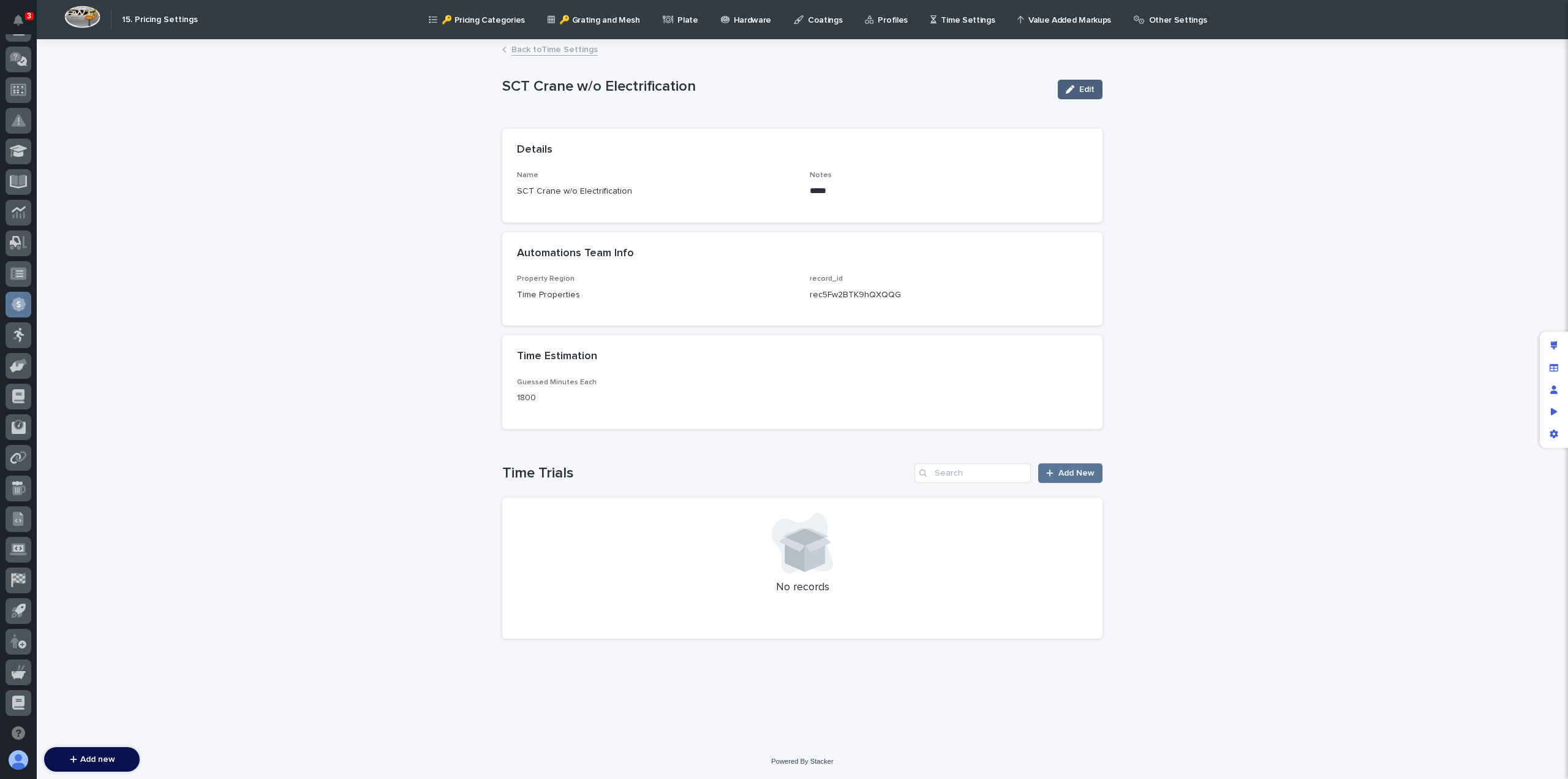
click at [1066, 91] on icon "button" at bounding box center [1069, 89] width 8 height 8
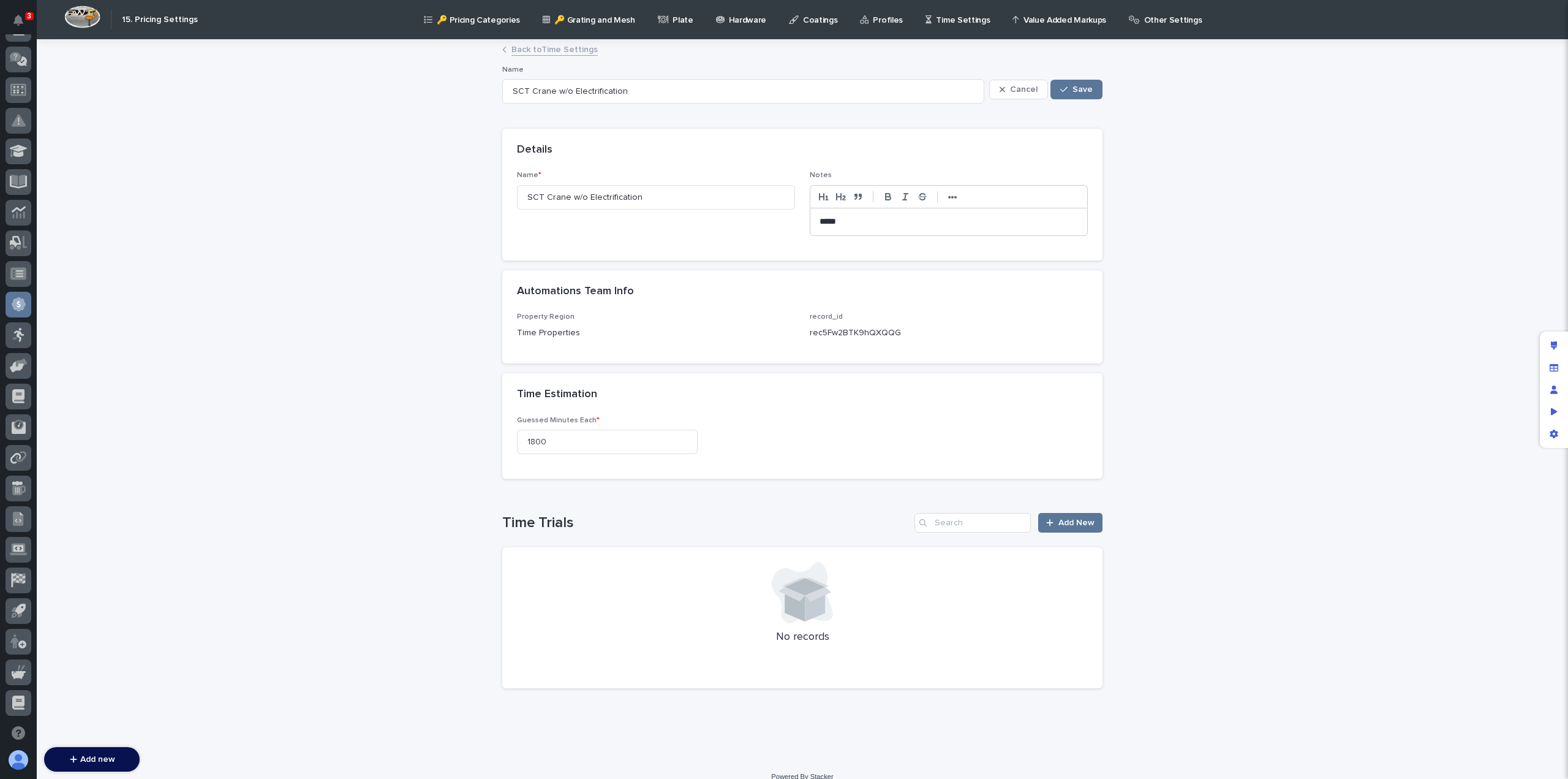
click at [825, 220] on p "*****" at bounding box center [949, 222] width 259 height 13
click at [1073, 94] on button "Save" at bounding box center [1076, 90] width 53 height 20
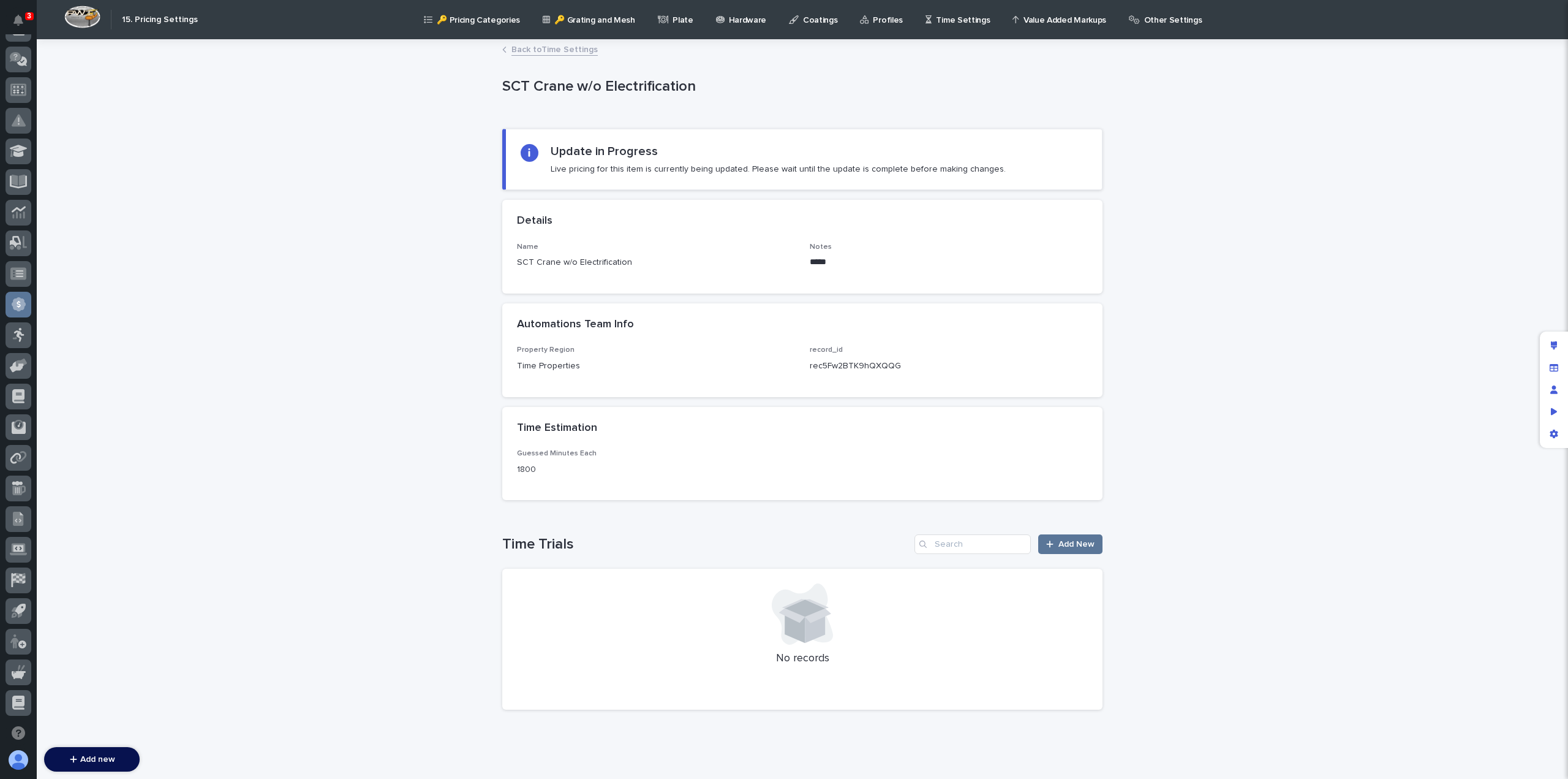
click at [545, 48] on link "Back to Time Settings" at bounding box center [554, 49] width 86 height 14
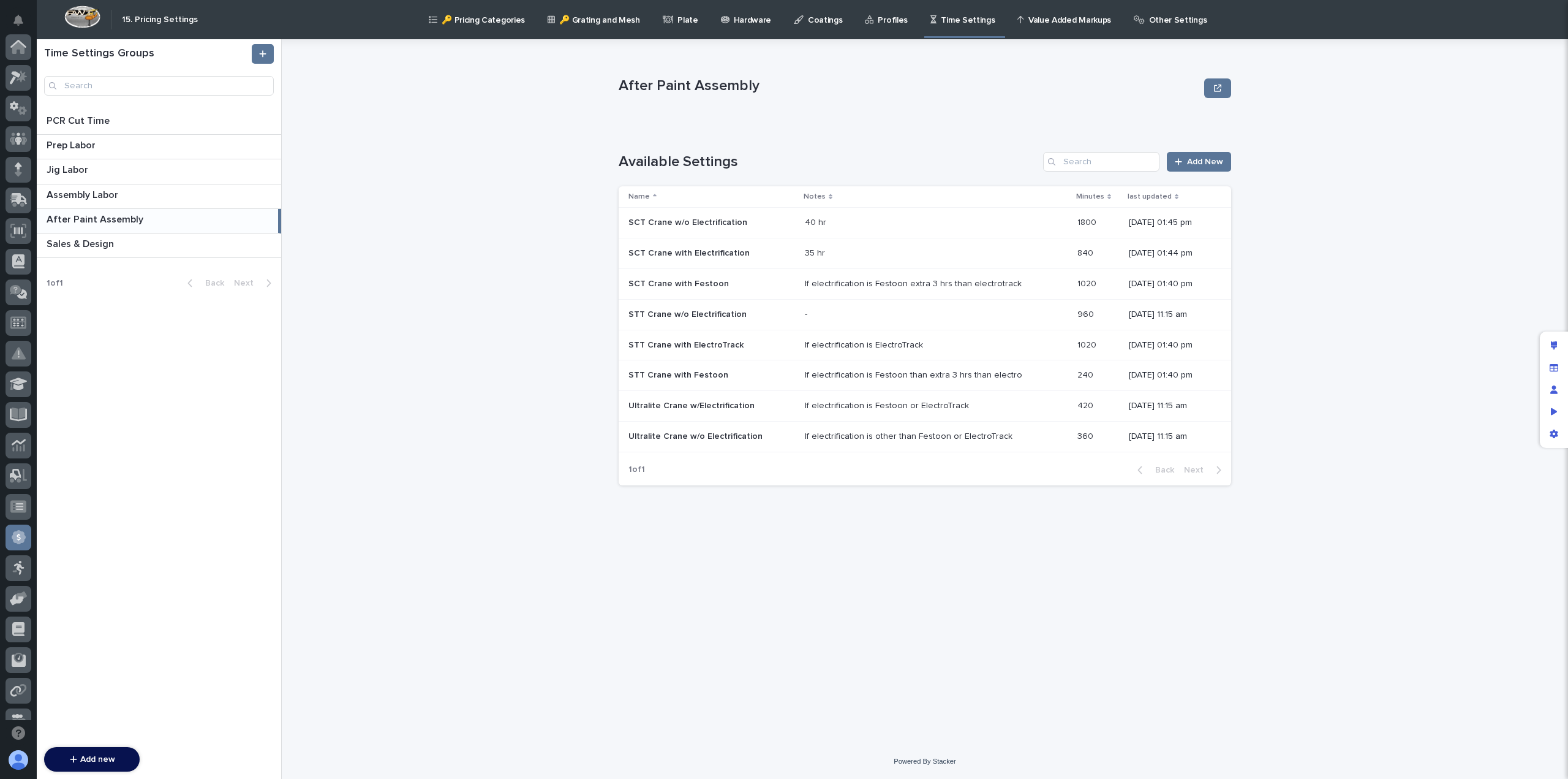
scroll to position [233, 0]
click at [823, 248] on p at bounding box center [912, 254] width 215 height 11
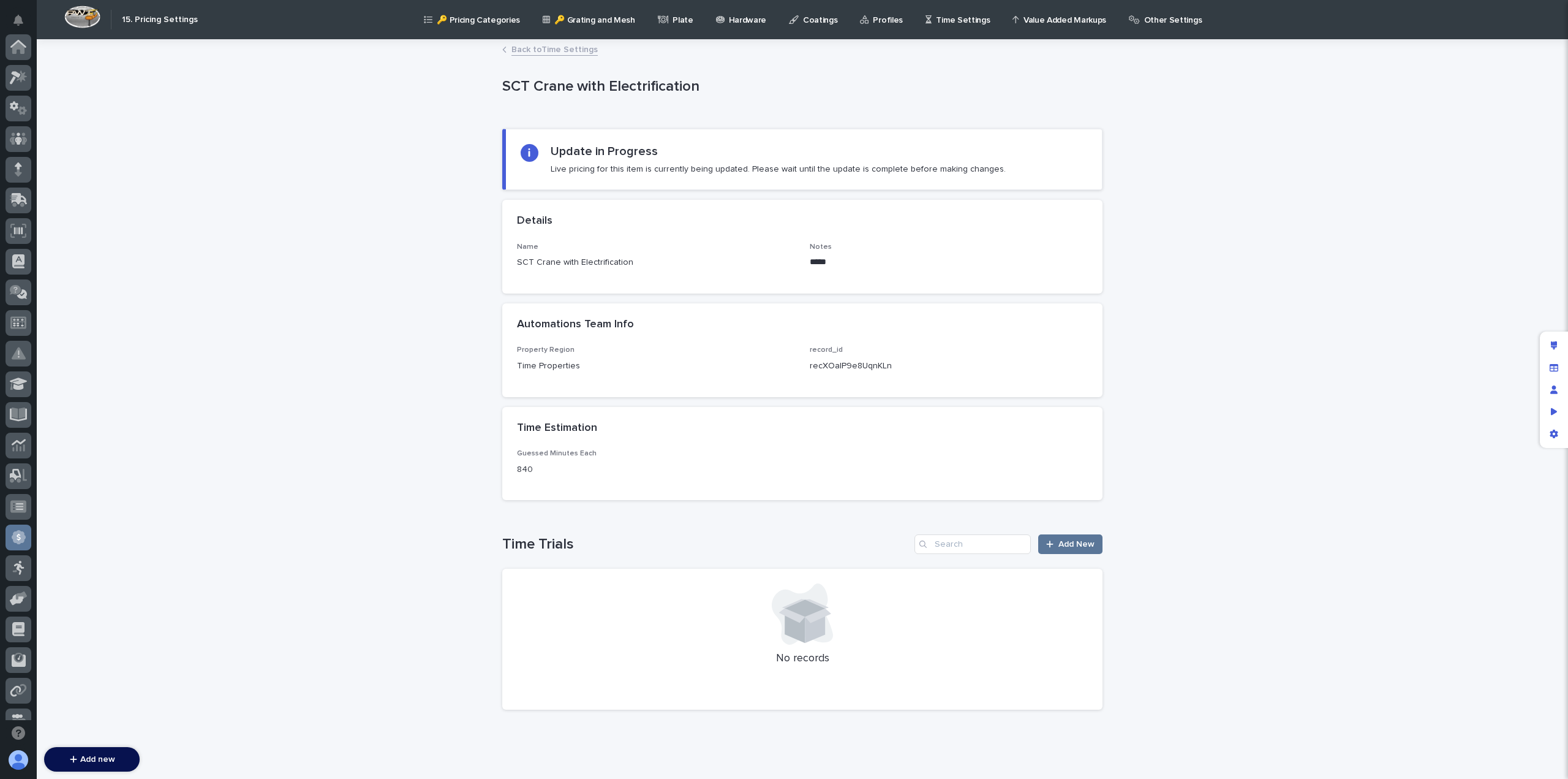
scroll to position [233, 0]
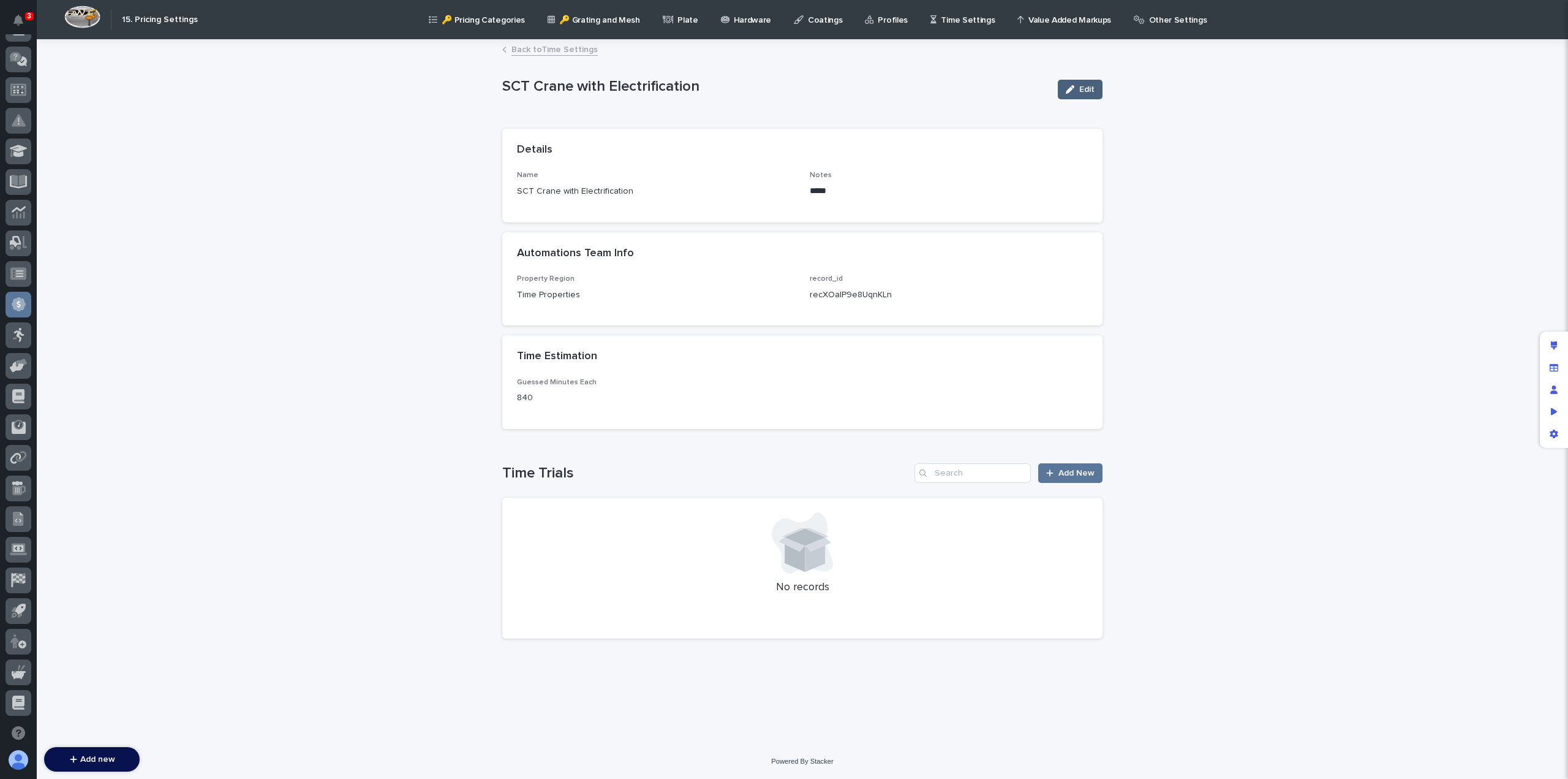
click at [1085, 91] on span "Edit" at bounding box center [1086, 89] width 15 height 8
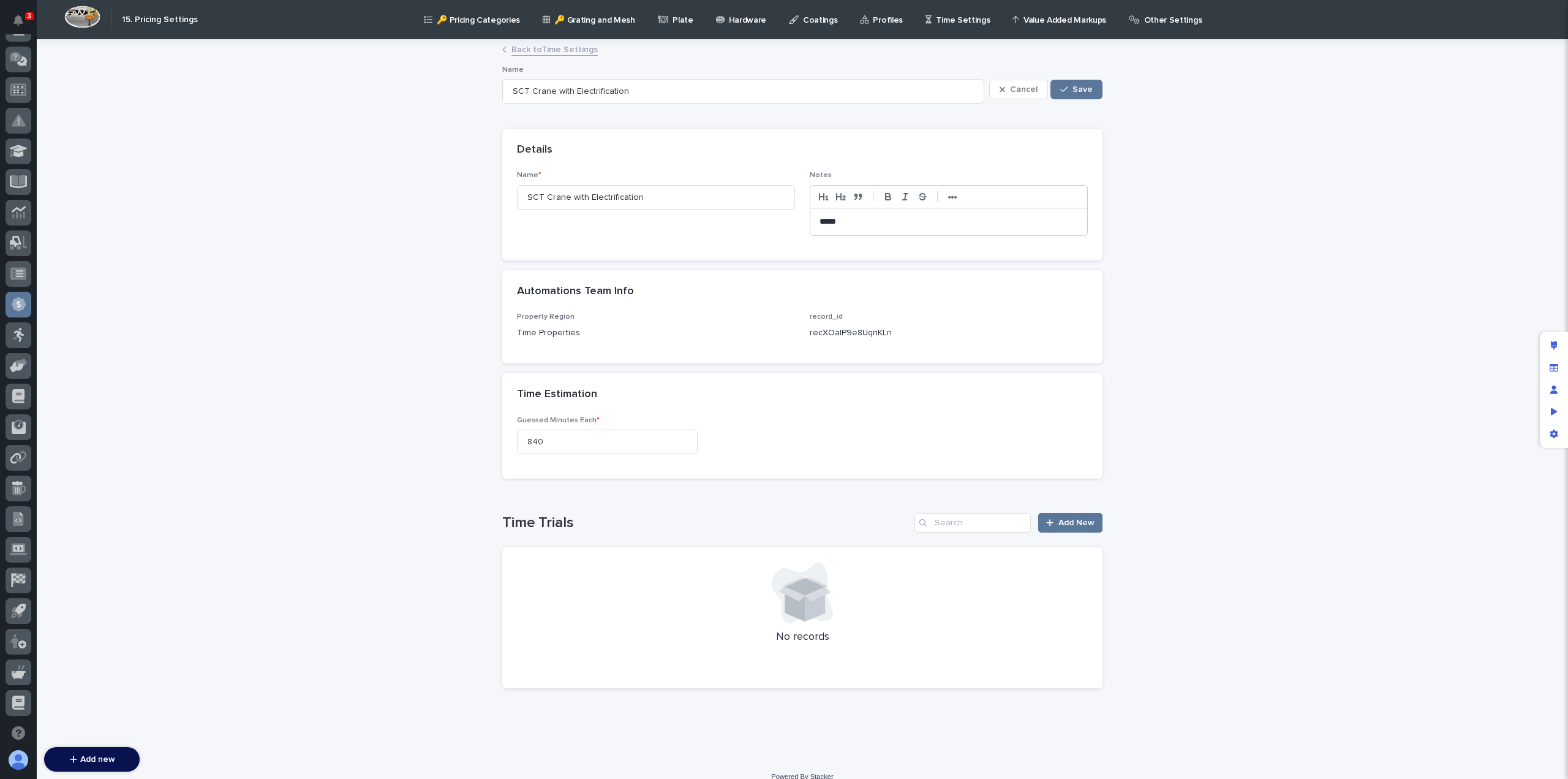
click at [820, 217] on p "*****" at bounding box center [949, 222] width 259 height 13
drag, startPoint x: 559, startPoint y: 435, endPoint x: 320, endPoint y: 443, distance: 239.1
click at [320, 443] on div "Loading... Saving… Loading... Saving… SCT Crane with Electrification Cancel Sav…" at bounding box center [802, 400] width 1531 height 719
type input "2700"
click at [1085, 90] on span "Save" at bounding box center [1083, 89] width 20 height 8
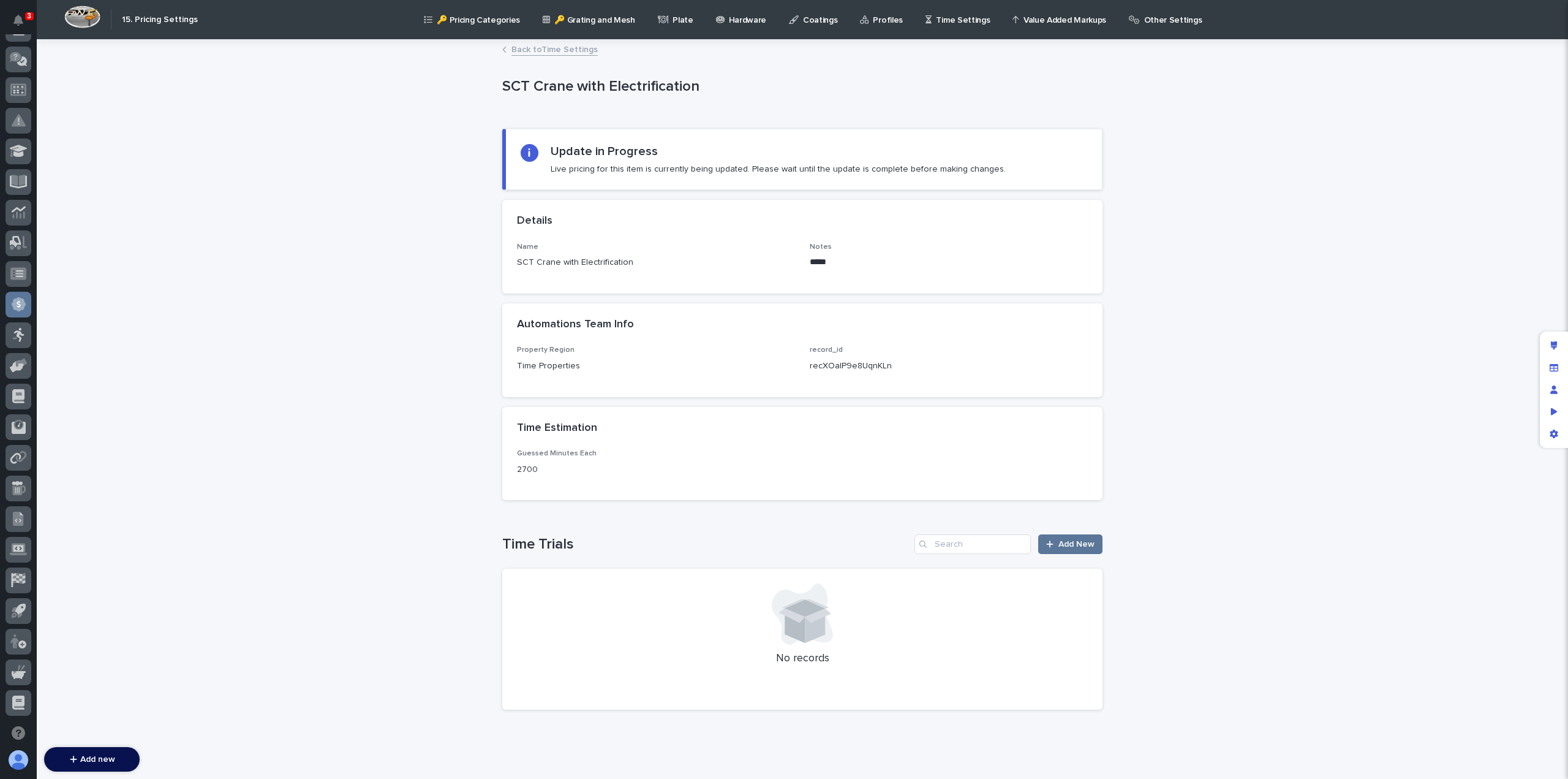
click at [548, 54] on link "Back to Time Settings" at bounding box center [554, 49] width 86 height 14
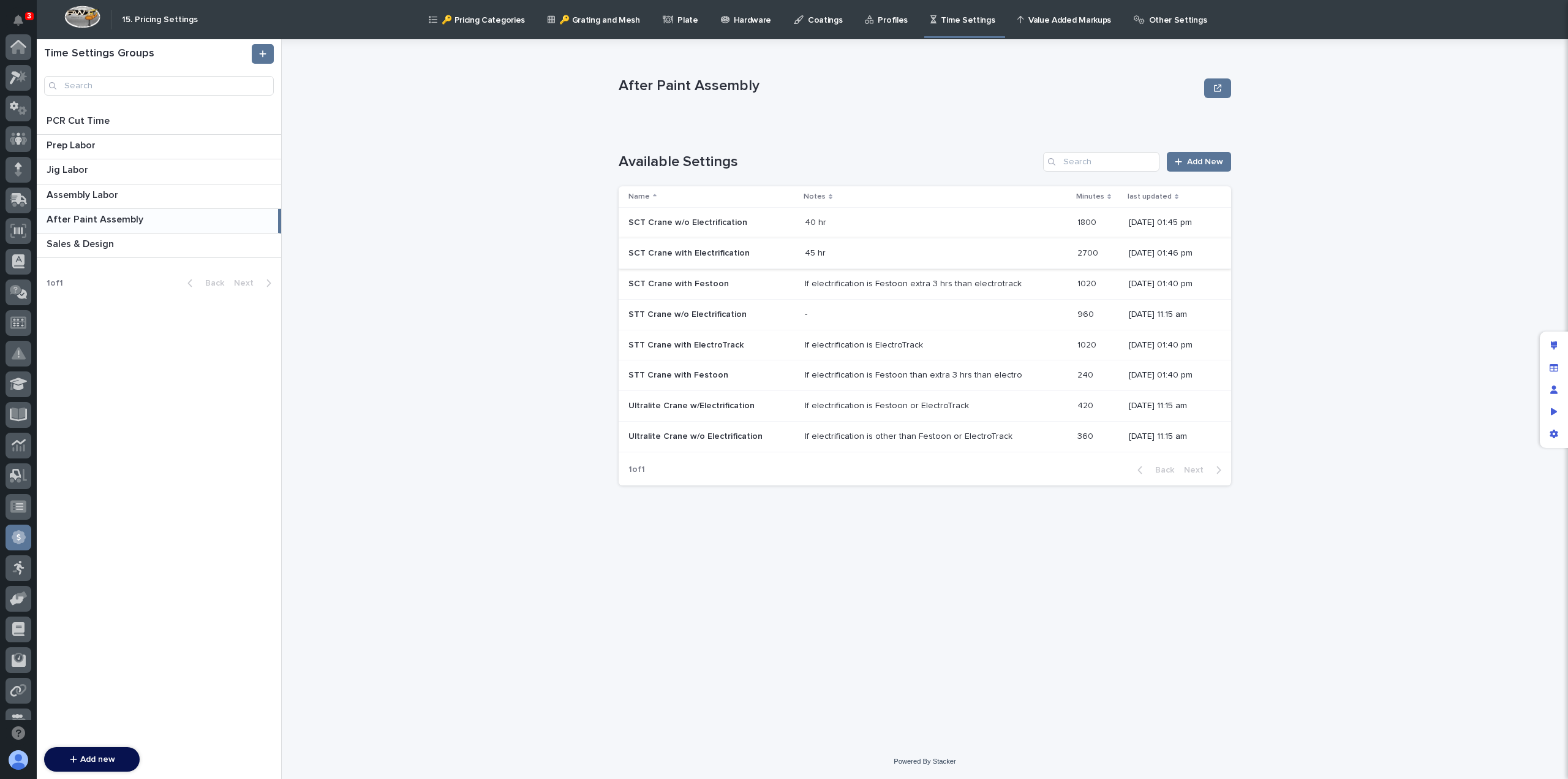
scroll to position [233, 0]
click at [903, 216] on div "40 hr 40 hr" at bounding box center [936, 223] width 263 height 20
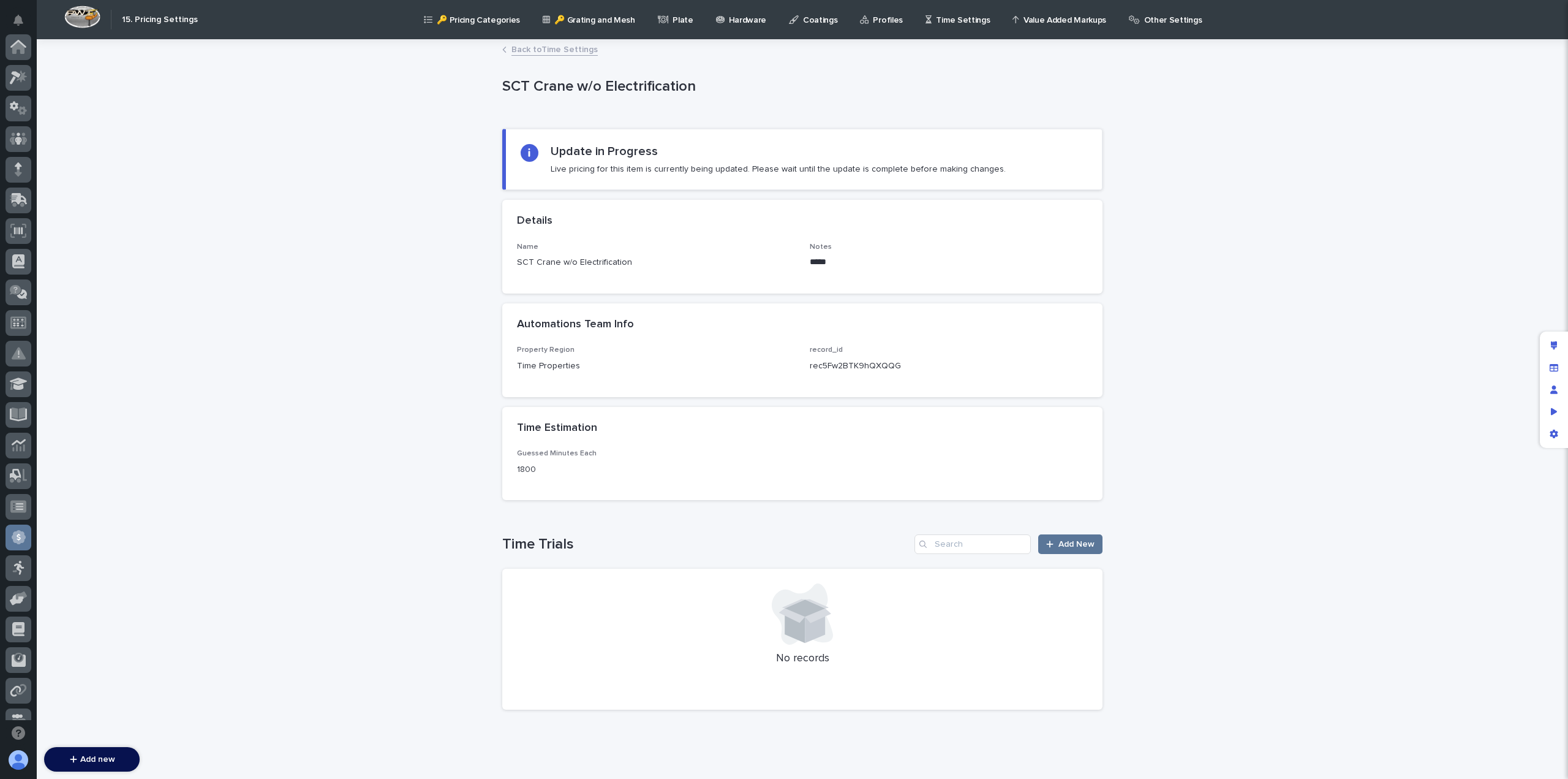
scroll to position [233, 0]
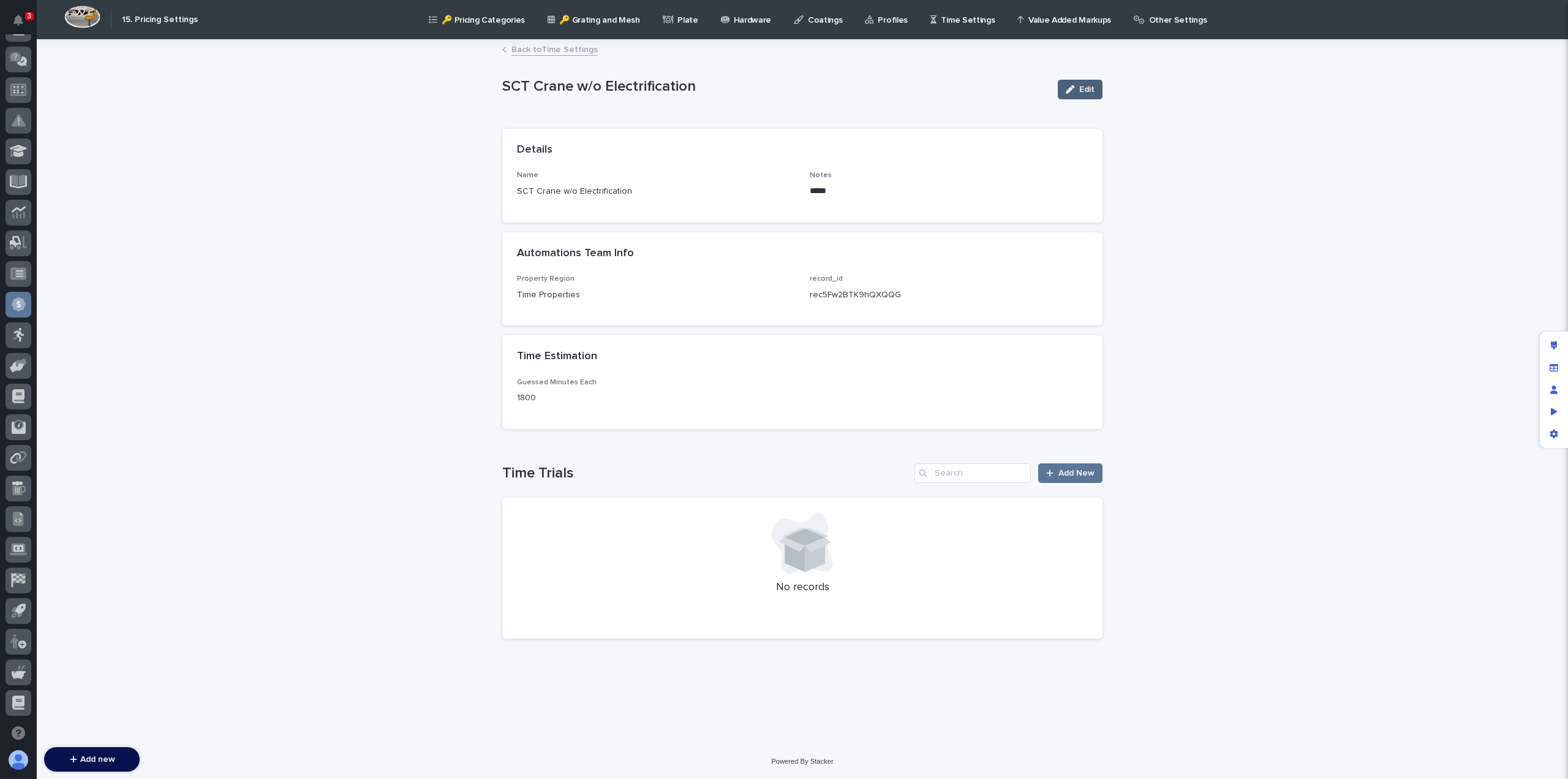
click at [1085, 90] on span "Edit" at bounding box center [1086, 89] width 15 height 8
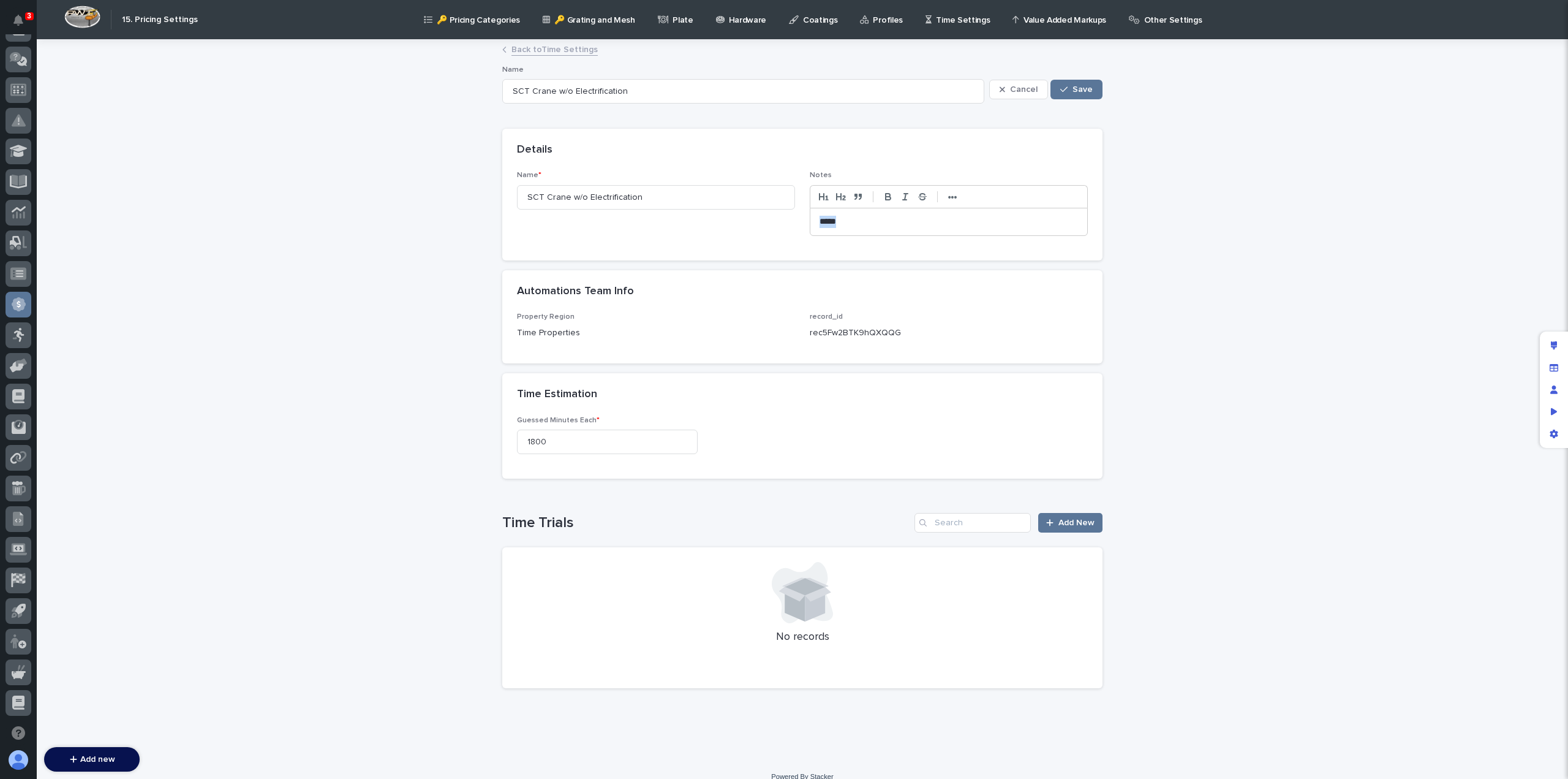
drag, startPoint x: 849, startPoint y: 224, endPoint x: 770, endPoint y: 225, distance: 79.0
click at [770, 225] on div "Name * SCT Crane w/o Electrification Notes ••• *****" at bounding box center [802, 208] width 571 height 74
drag, startPoint x: 483, startPoint y: 440, endPoint x: 442, endPoint y: 438, distance: 41.0
click at [442, 438] on div "Loading... Saving… Loading... Saving… SCT Crane w/o Electrification Cancel Save…" at bounding box center [802, 400] width 1531 height 719
type input "2400"
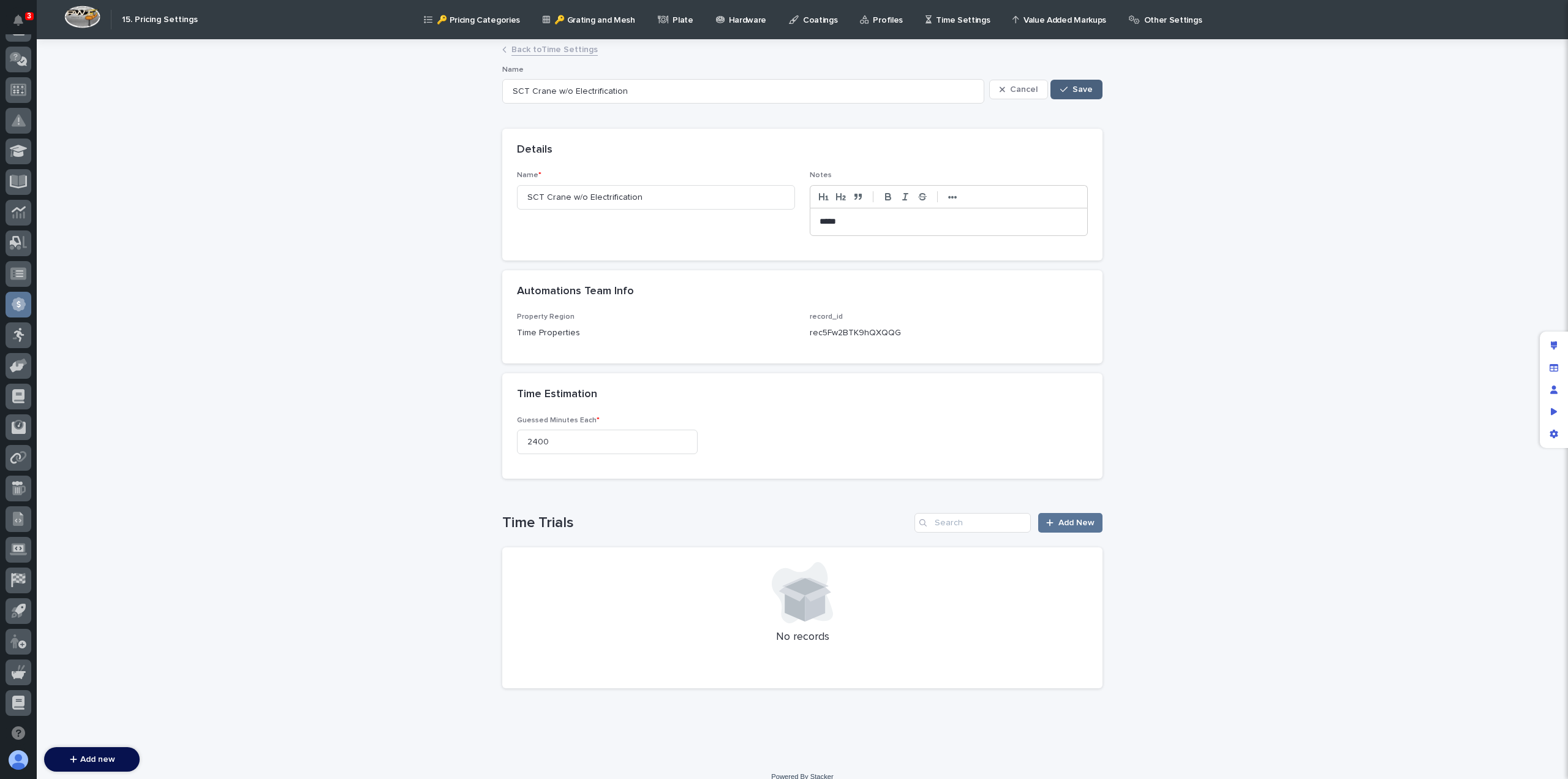
click at [1066, 93] on button "Save" at bounding box center [1076, 90] width 53 height 20
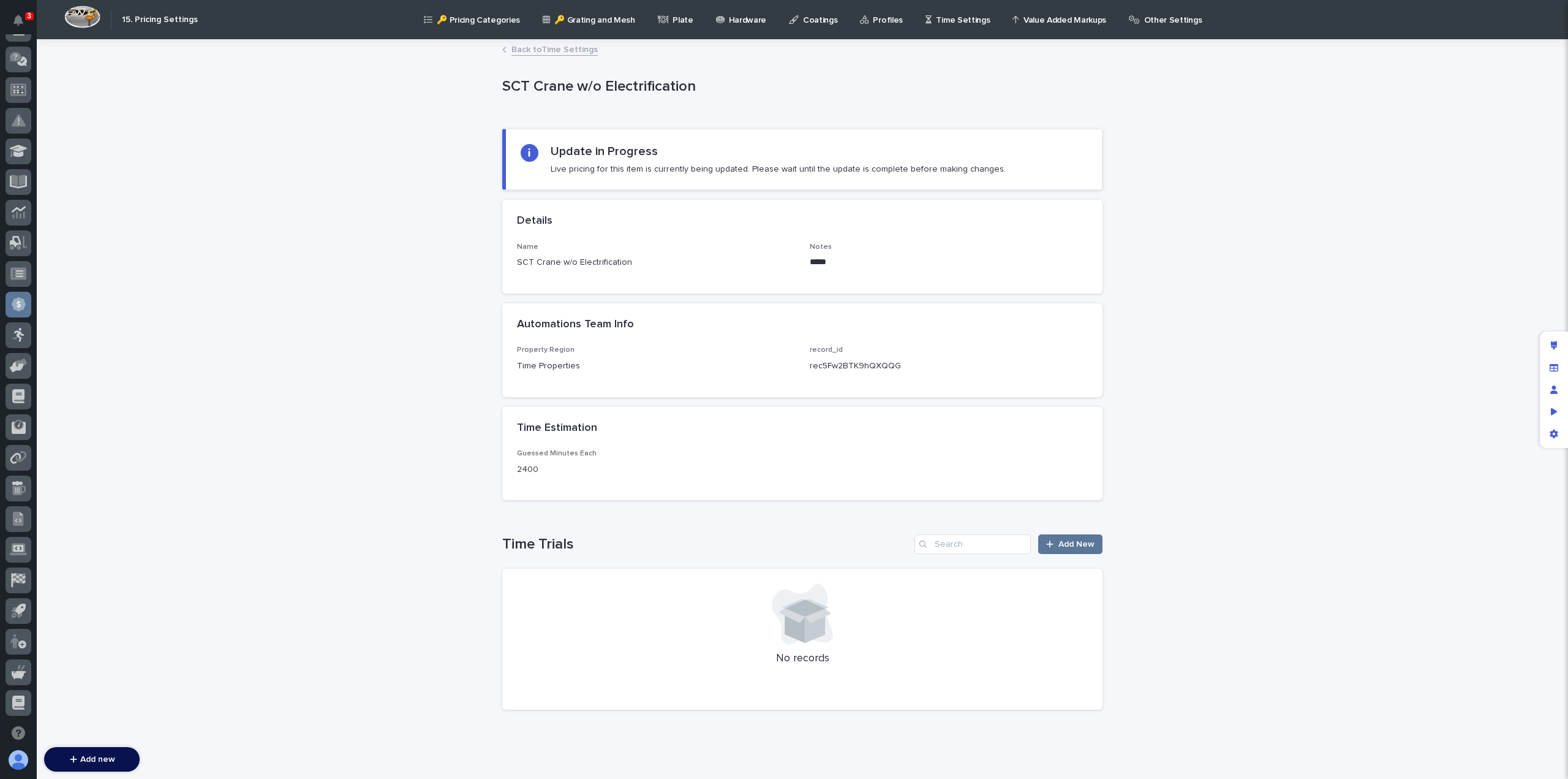
click at [528, 51] on link "Back to Time Settings" at bounding box center [554, 49] width 86 height 14
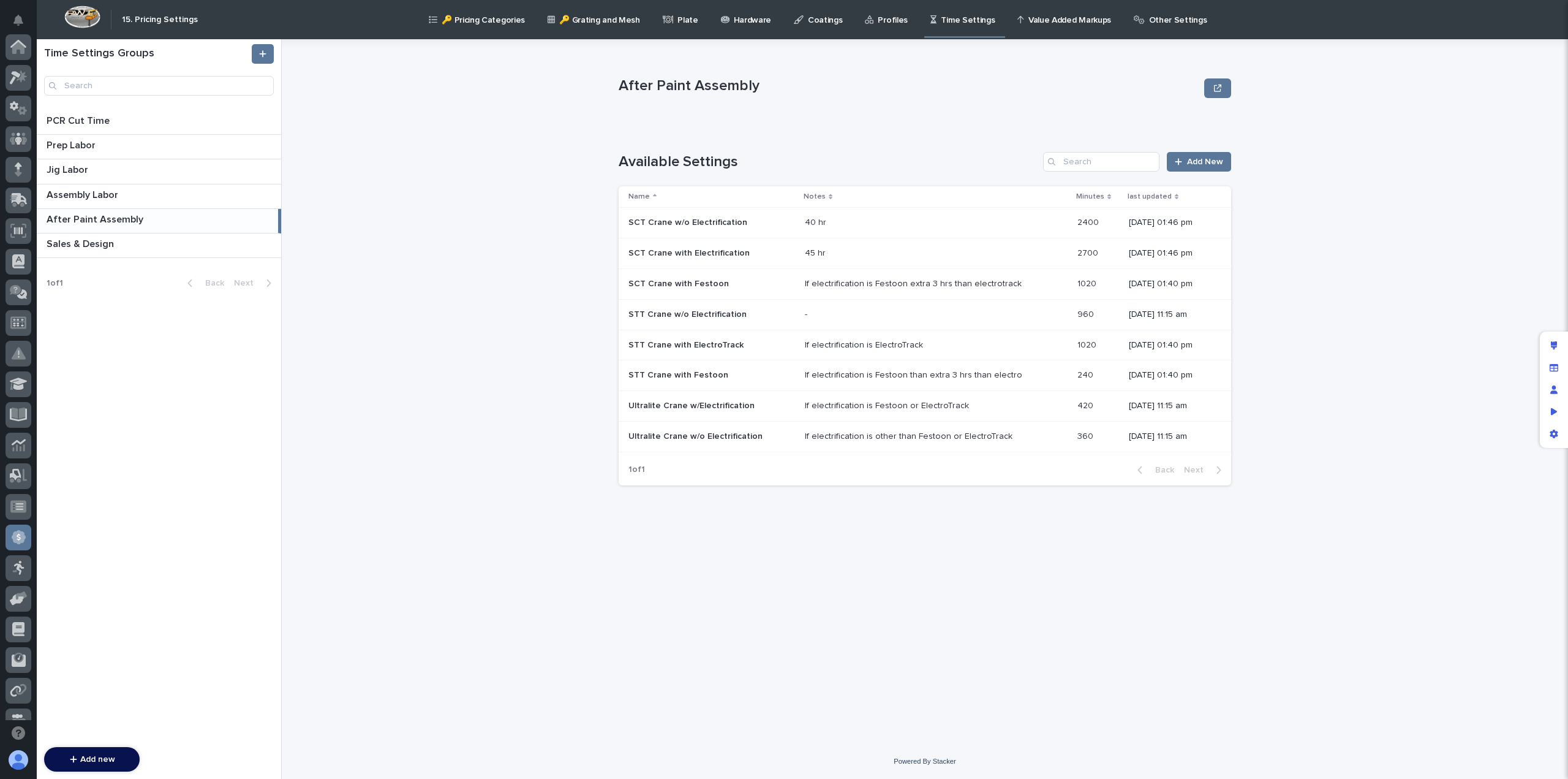
scroll to position [233, 0]
click at [690, 317] on p "STT Crane w/o Electrification" at bounding box center [688, 313] width 120 height 13
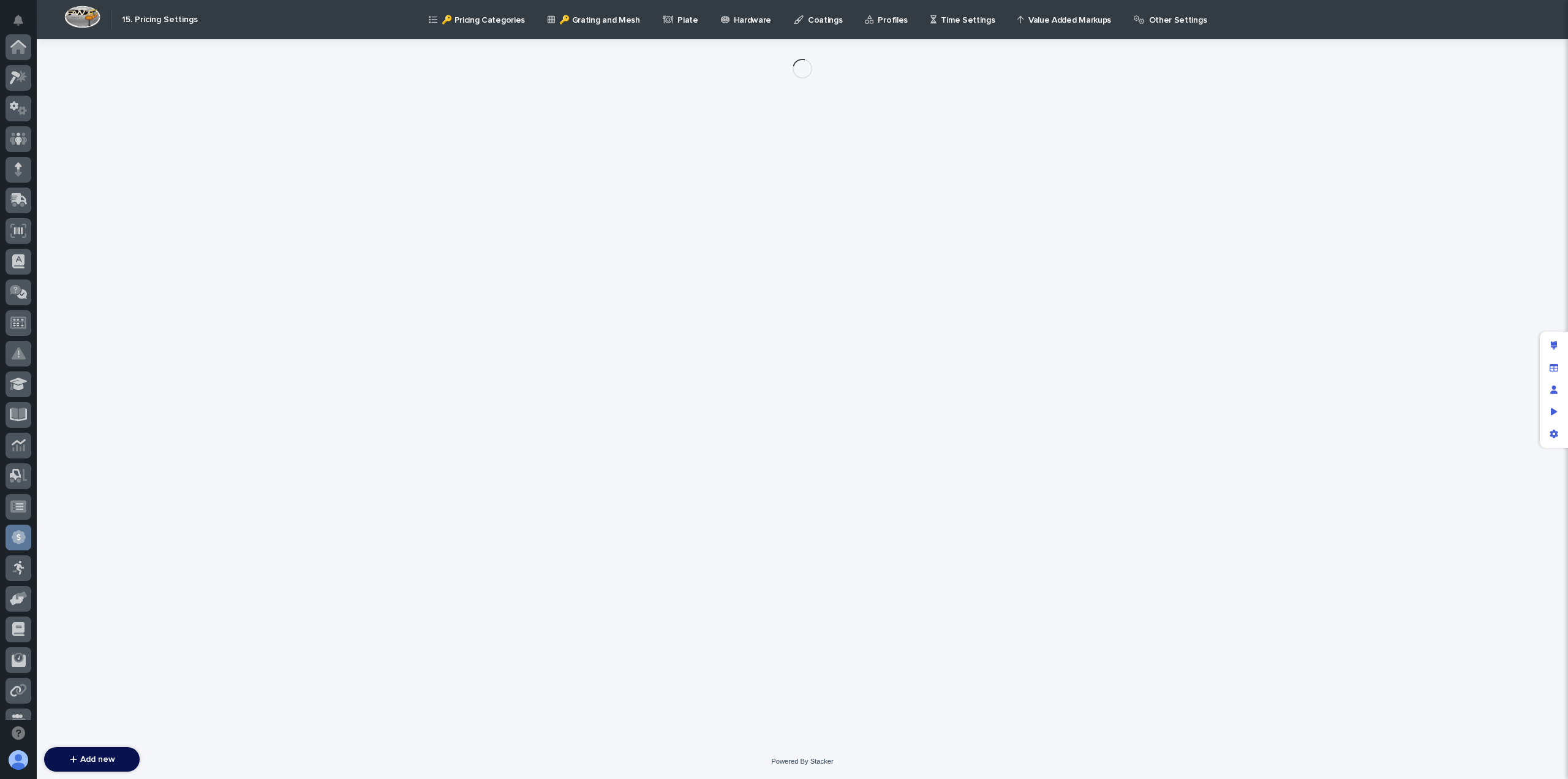
scroll to position [233, 0]
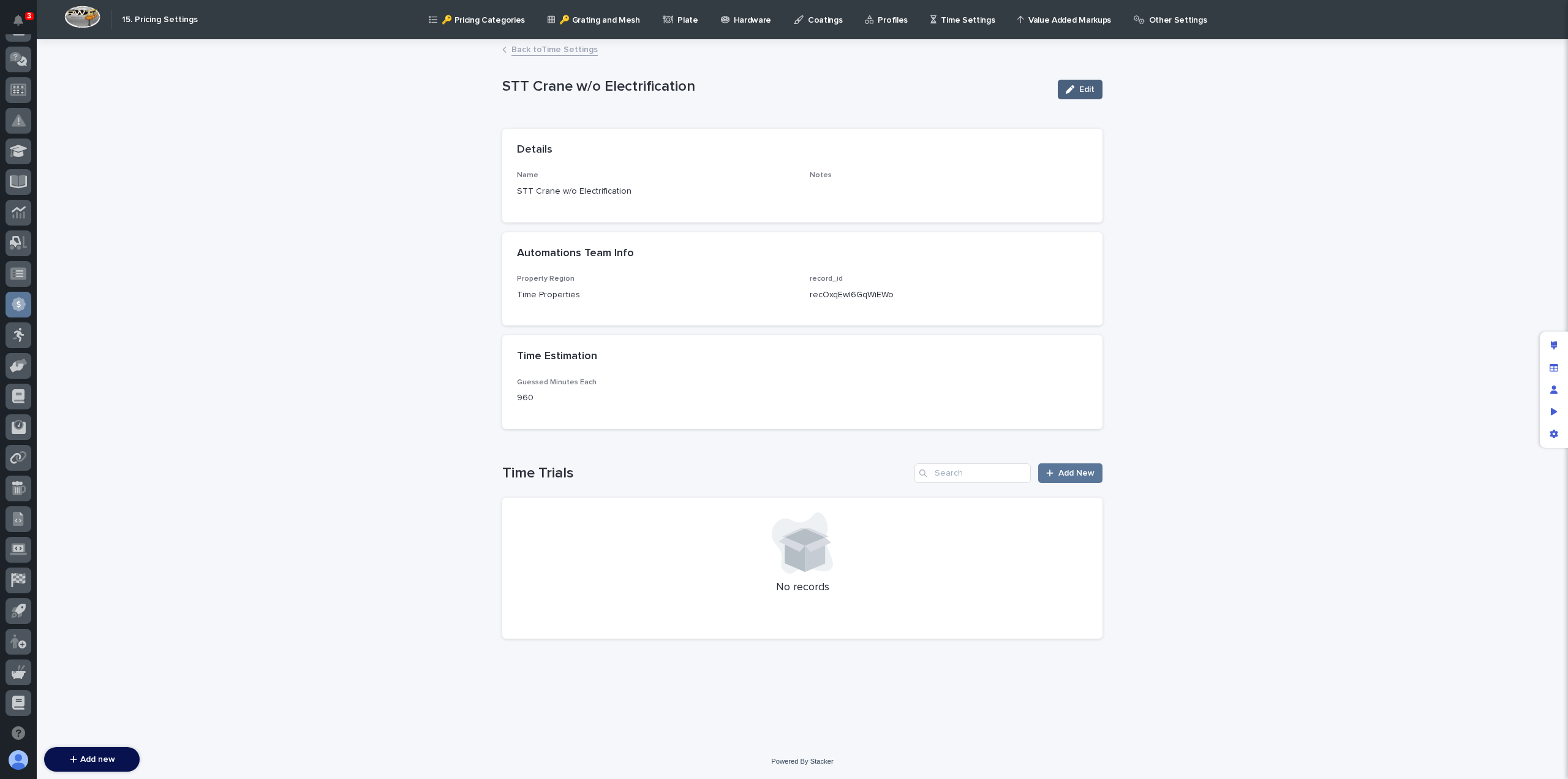
click at [1070, 86] on icon "button" at bounding box center [1069, 89] width 8 height 8
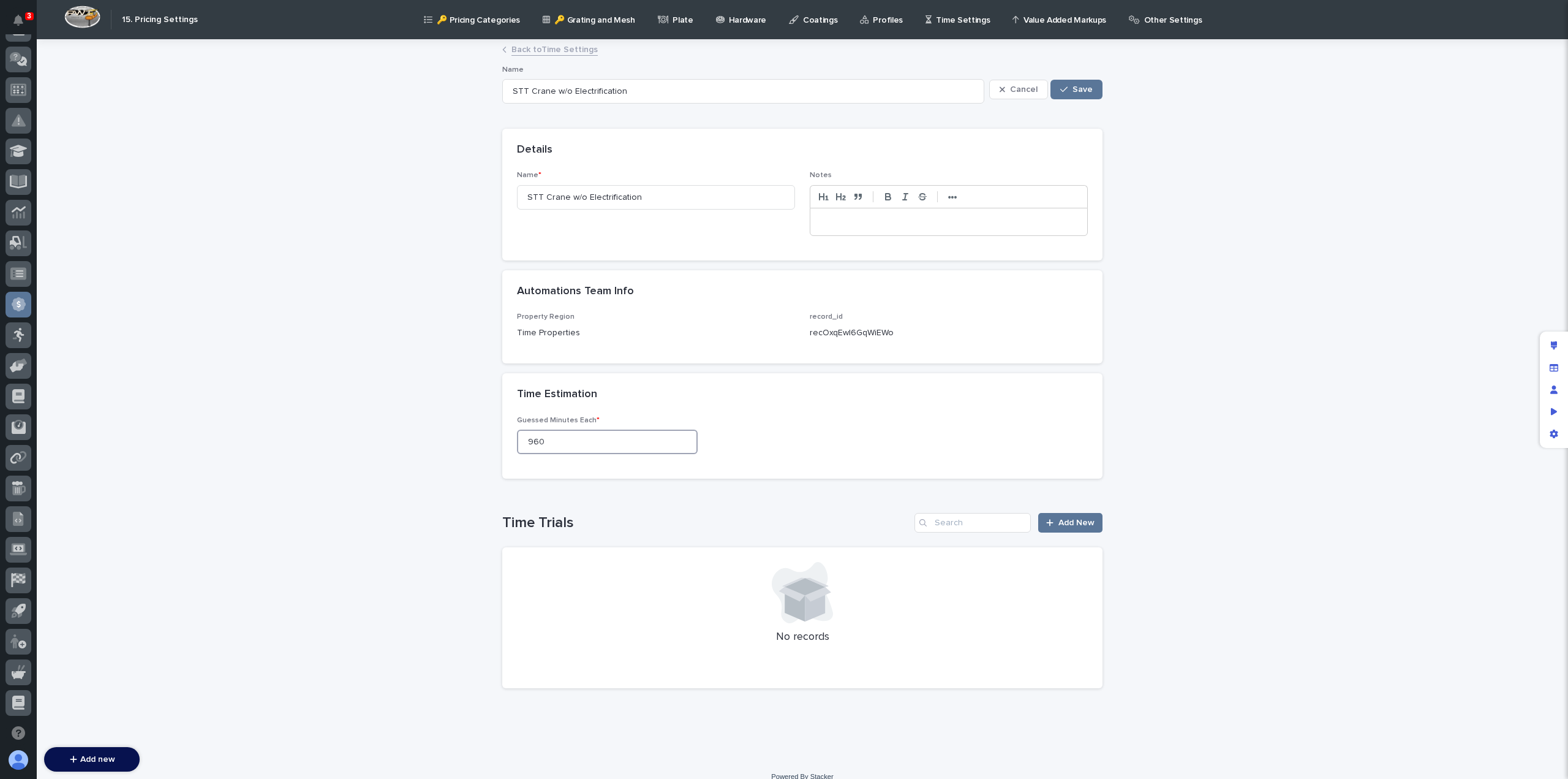
drag, startPoint x: 554, startPoint y: 441, endPoint x: 459, endPoint y: 440, distance: 95.0
click at [459, 440] on div "Loading... Saving… Loading... Saving… STT Crane w/o Electrification Cancel Save…" at bounding box center [802, 400] width 1531 height 719
type input "2400"
click at [855, 224] on p at bounding box center [948, 222] width 258 height 13
click at [1064, 90] on div "button" at bounding box center [1066, 89] width 13 height 8
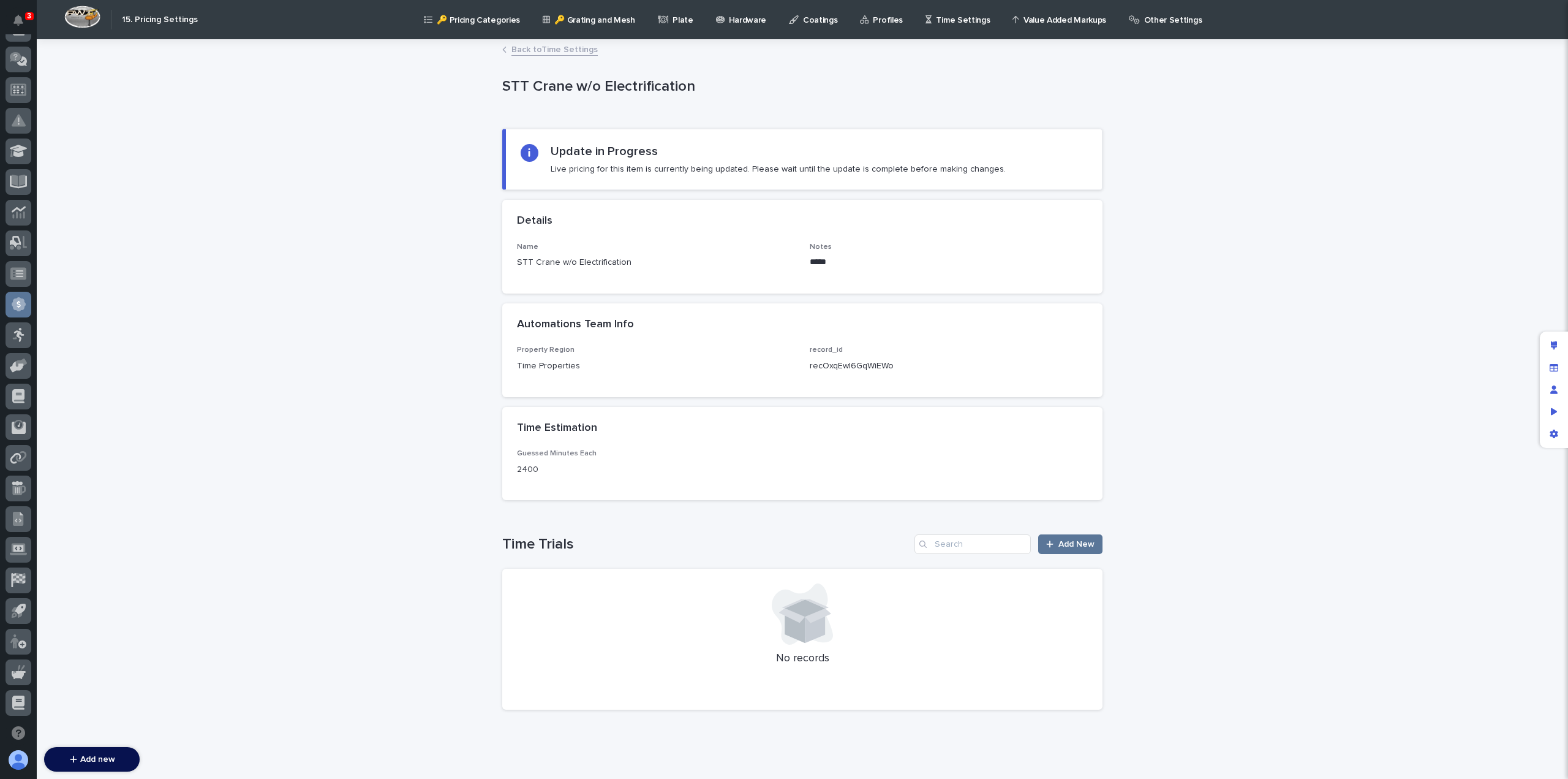
click at [545, 44] on link "Back to Time Settings" at bounding box center [554, 49] width 86 height 14
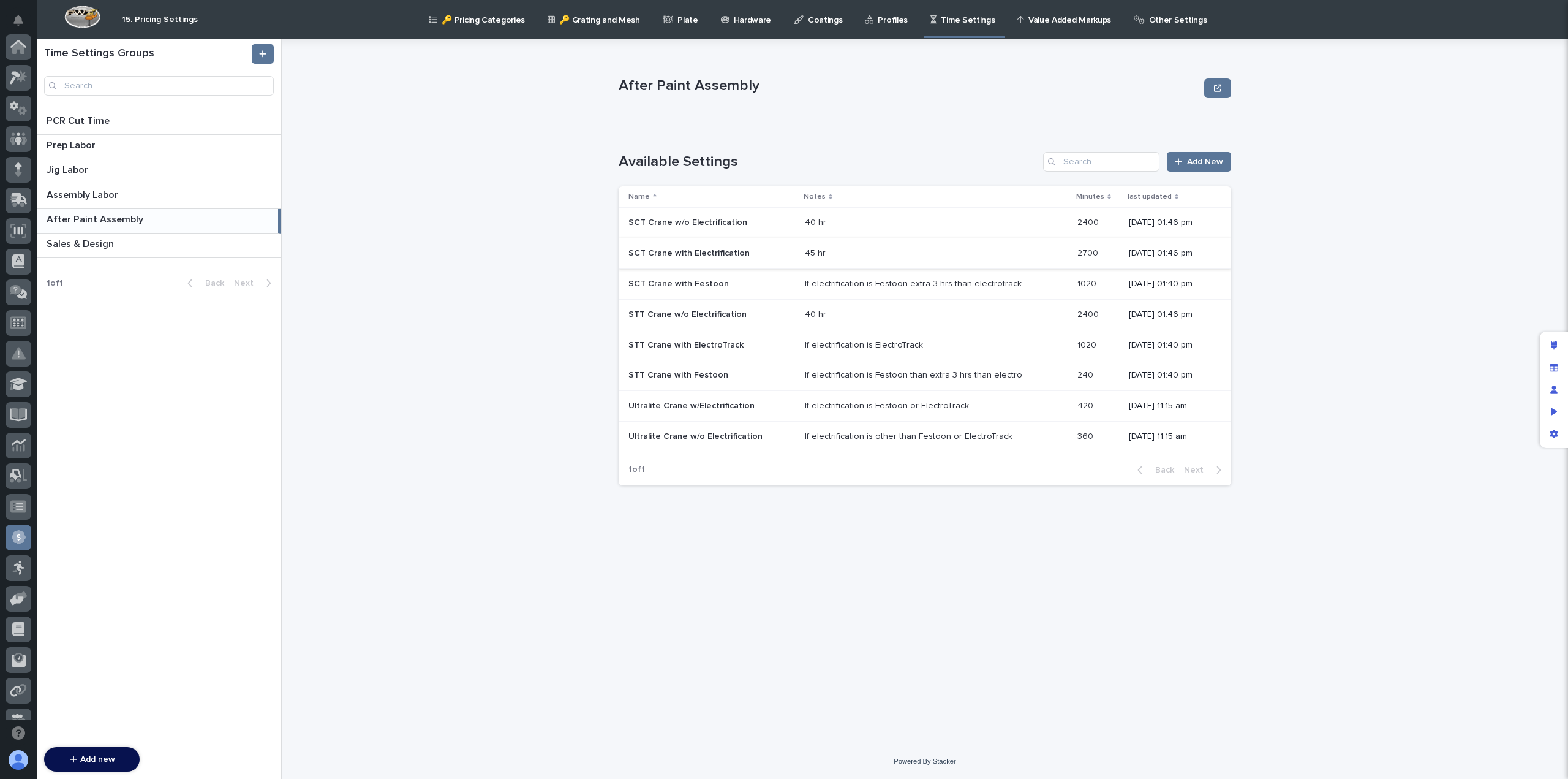
scroll to position [233, 0]
click at [724, 346] on p "STT Crane with ElectroTrack" at bounding box center [687, 344] width 118 height 13
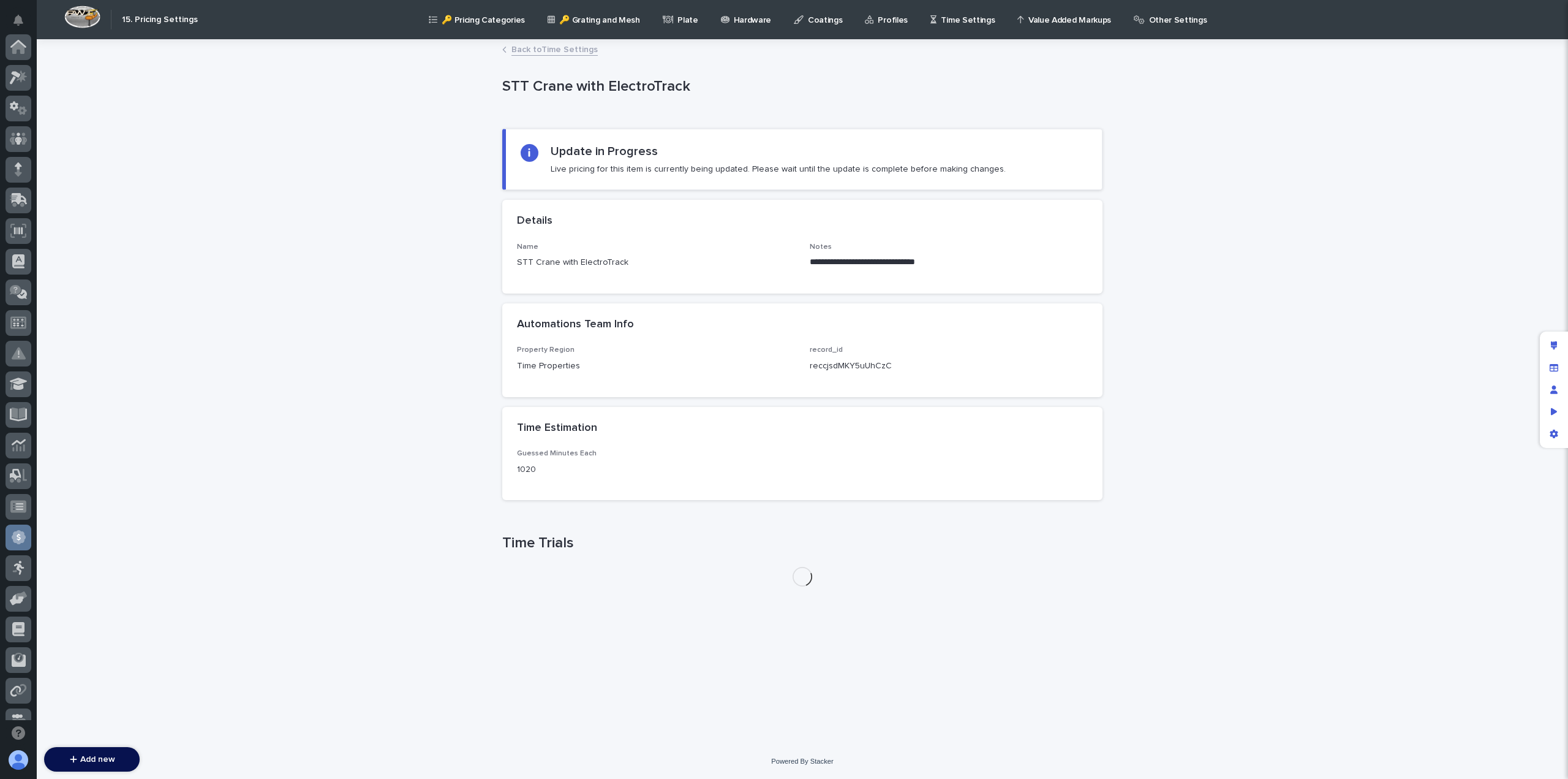
scroll to position [233, 0]
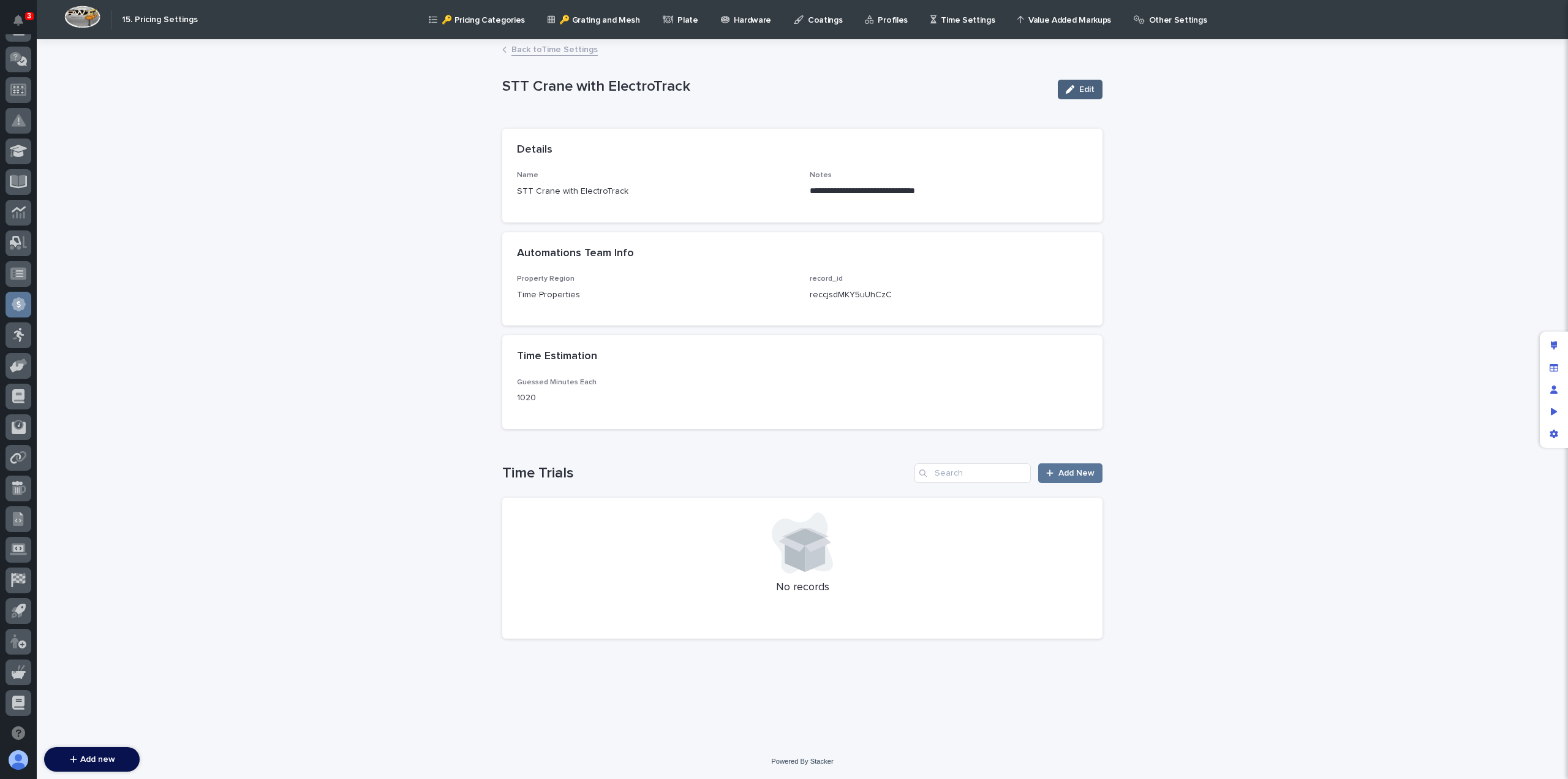
click at [1080, 90] on span "Edit" at bounding box center [1086, 89] width 15 height 8
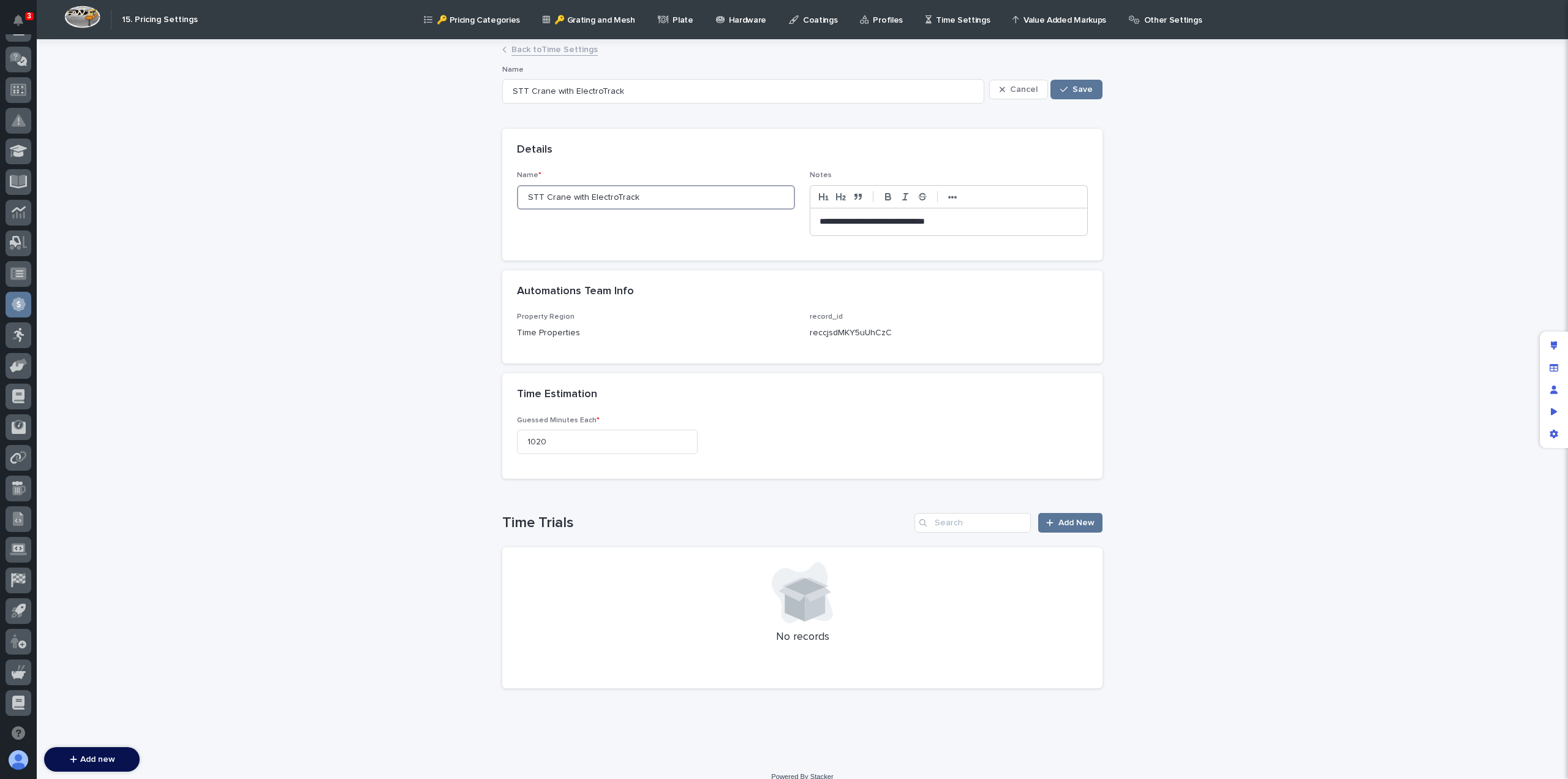
click at [600, 197] on input "STT Crane with ElectroTrack" at bounding box center [655, 197] width 278 height 24
type input "STT Crane with E"
type input "STT Crane with Electr"
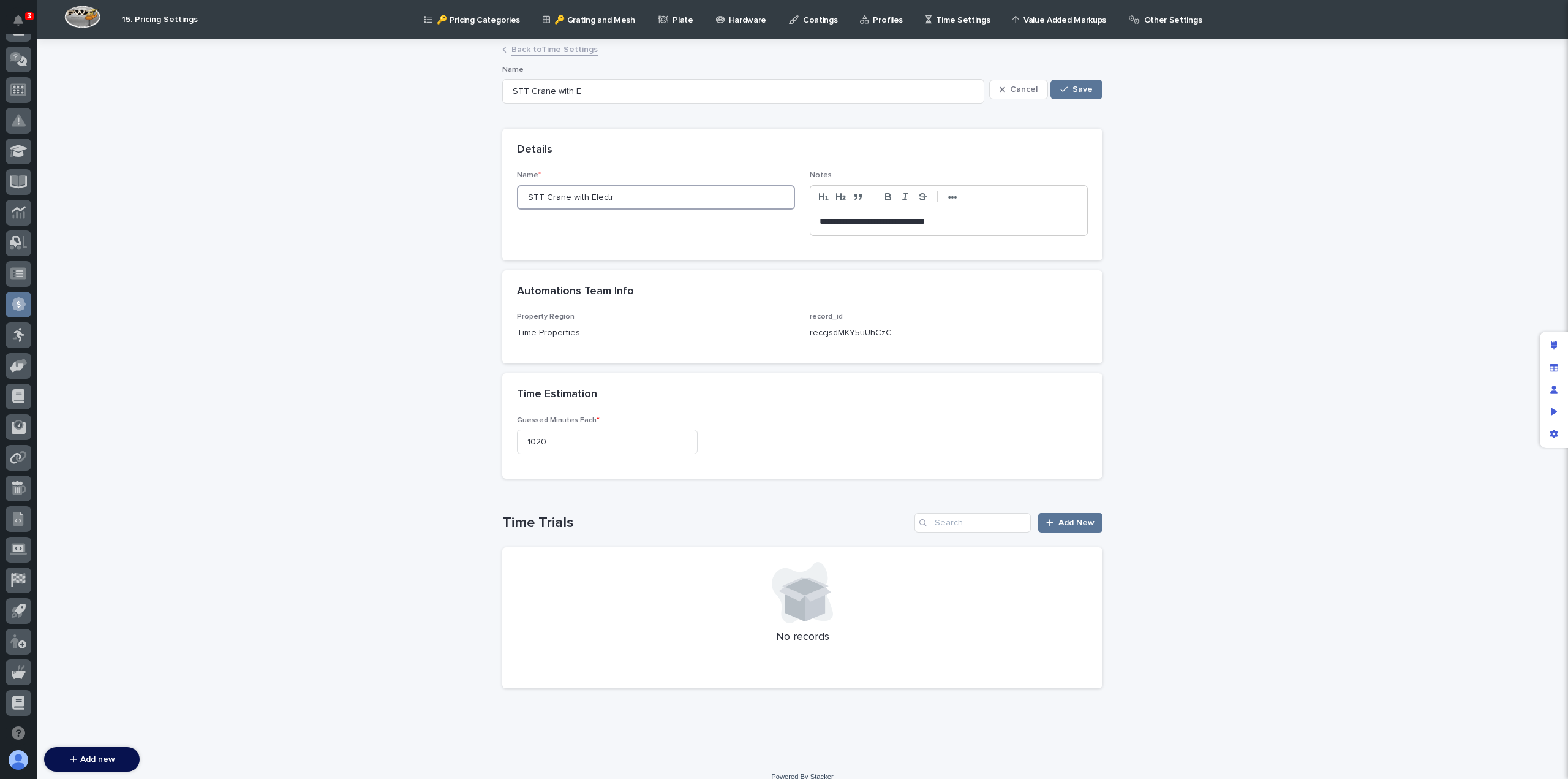
type input "STT Crane with Electr"
type input "STT Crane with Electri"
type input "STT Crane with Electrif"
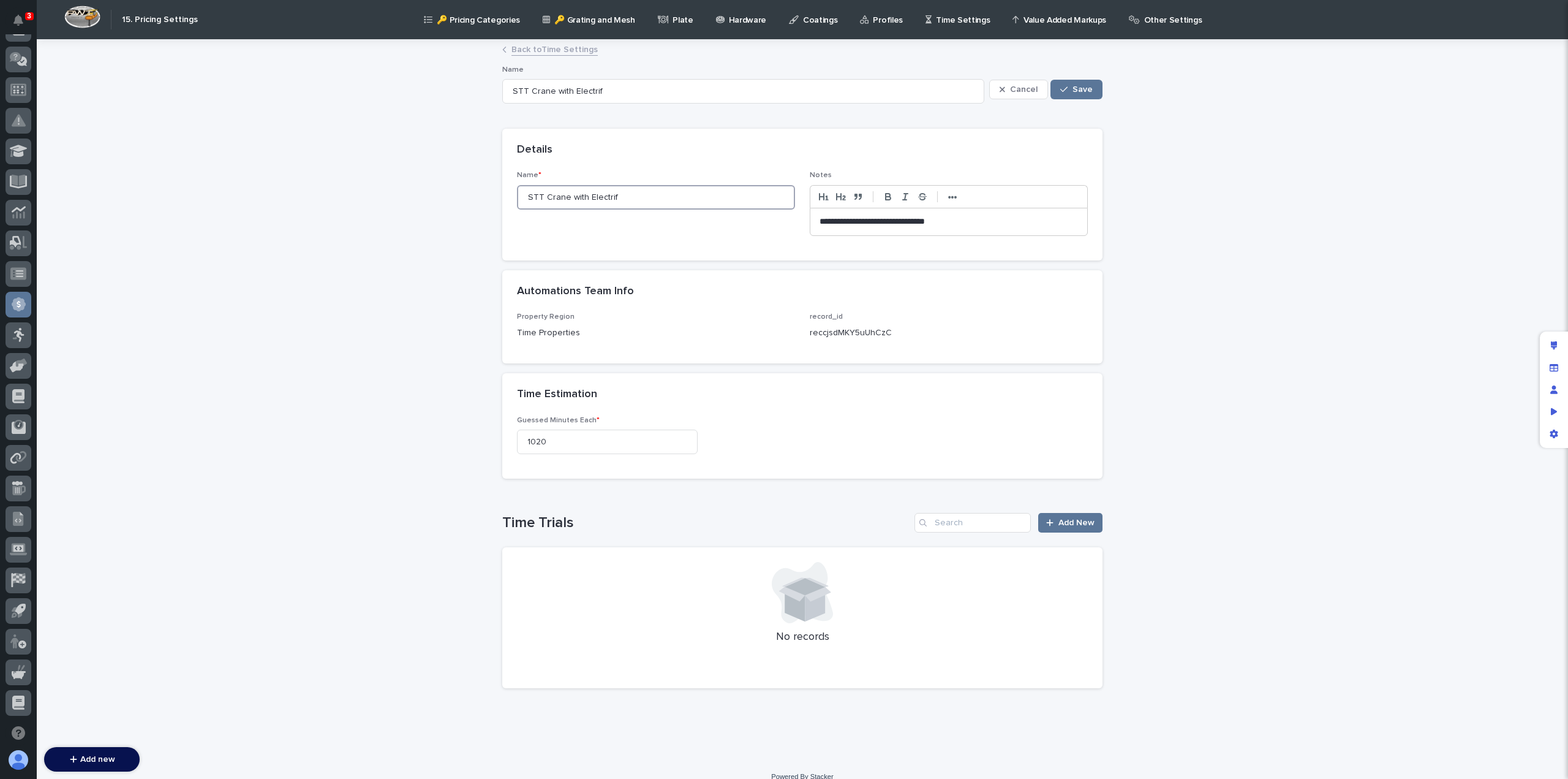
type input "STT Crane with Electrifi"
type input "STT Crane with Electrificat"
type input "STT Crane with Electrification"
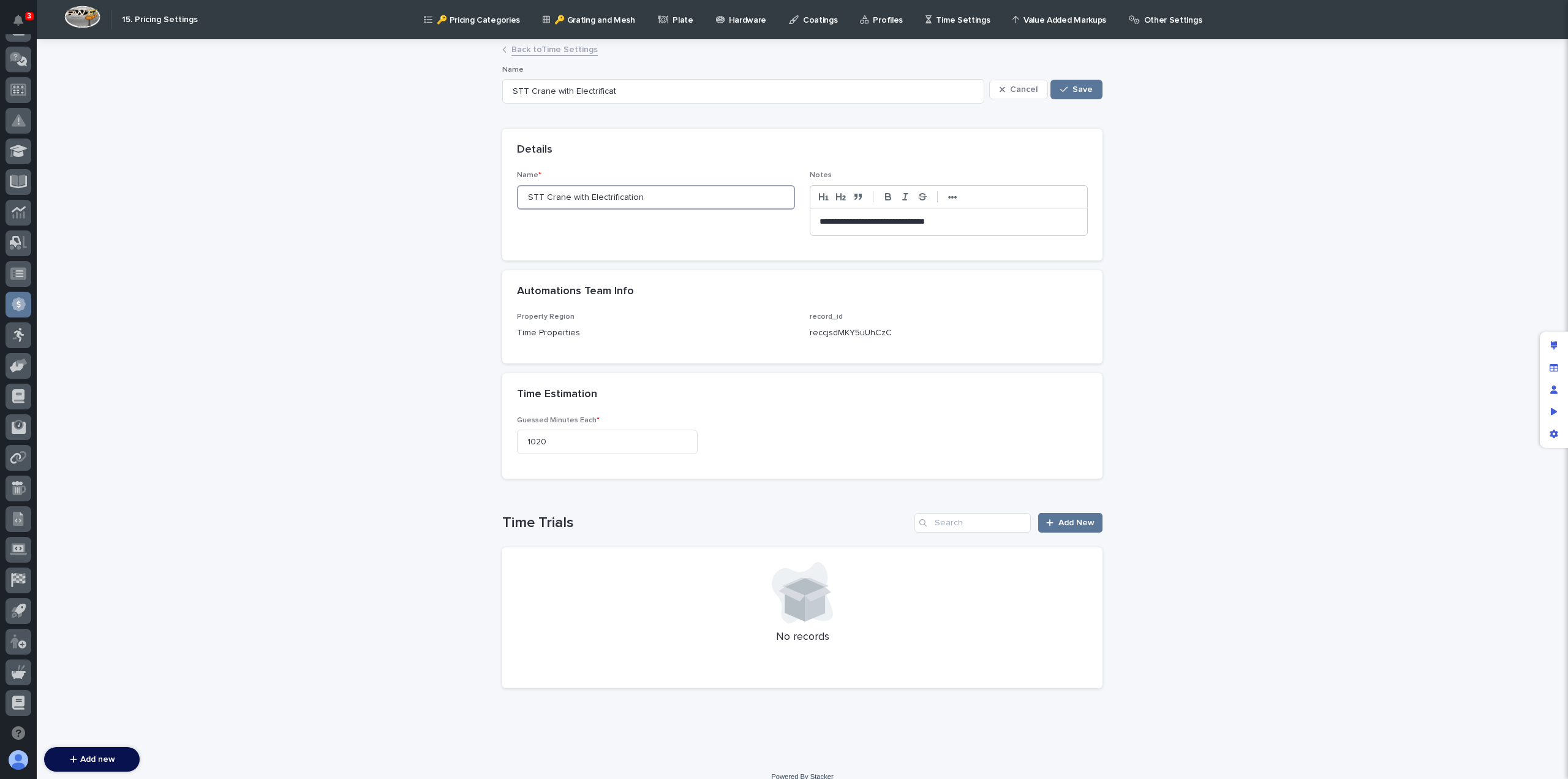
type input "STT Crane with Electrification"
drag, startPoint x: 952, startPoint y: 218, endPoint x: 691, endPoint y: 228, distance: 261.2
click at [691, 228] on div "**********" at bounding box center [802, 208] width 571 height 74
click at [1084, 92] on span "Save" at bounding box center [1083, 89] width 20 height 8
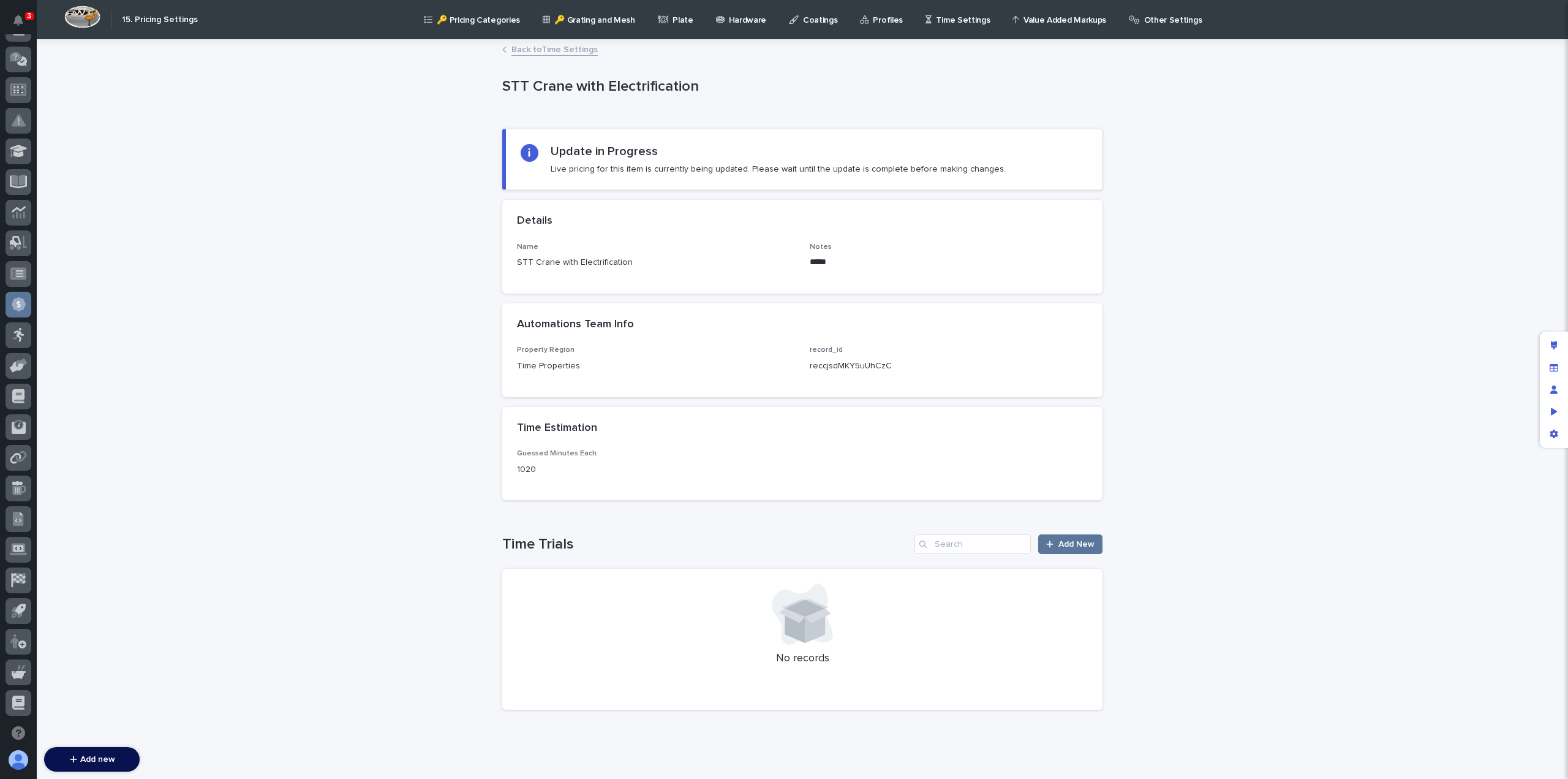
click at [530, 48] on link "Back to Time Settings" at bounding box center [554, 49] width 86 height 14
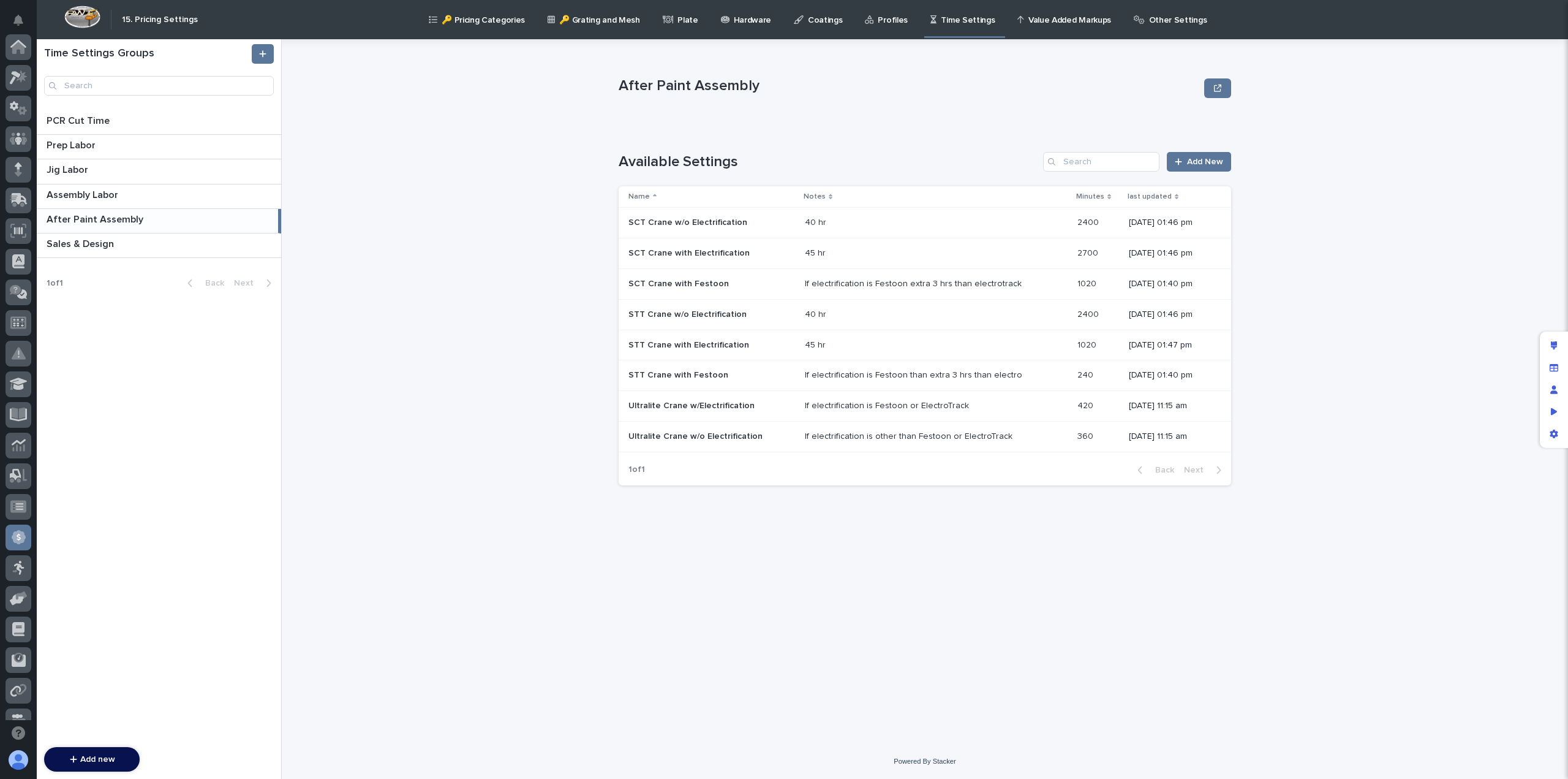
scroll to position [233, 0]
click at [655, 344] on p "STT Crane with Electrification" at bounding box center [690, 344] width 123 height 13
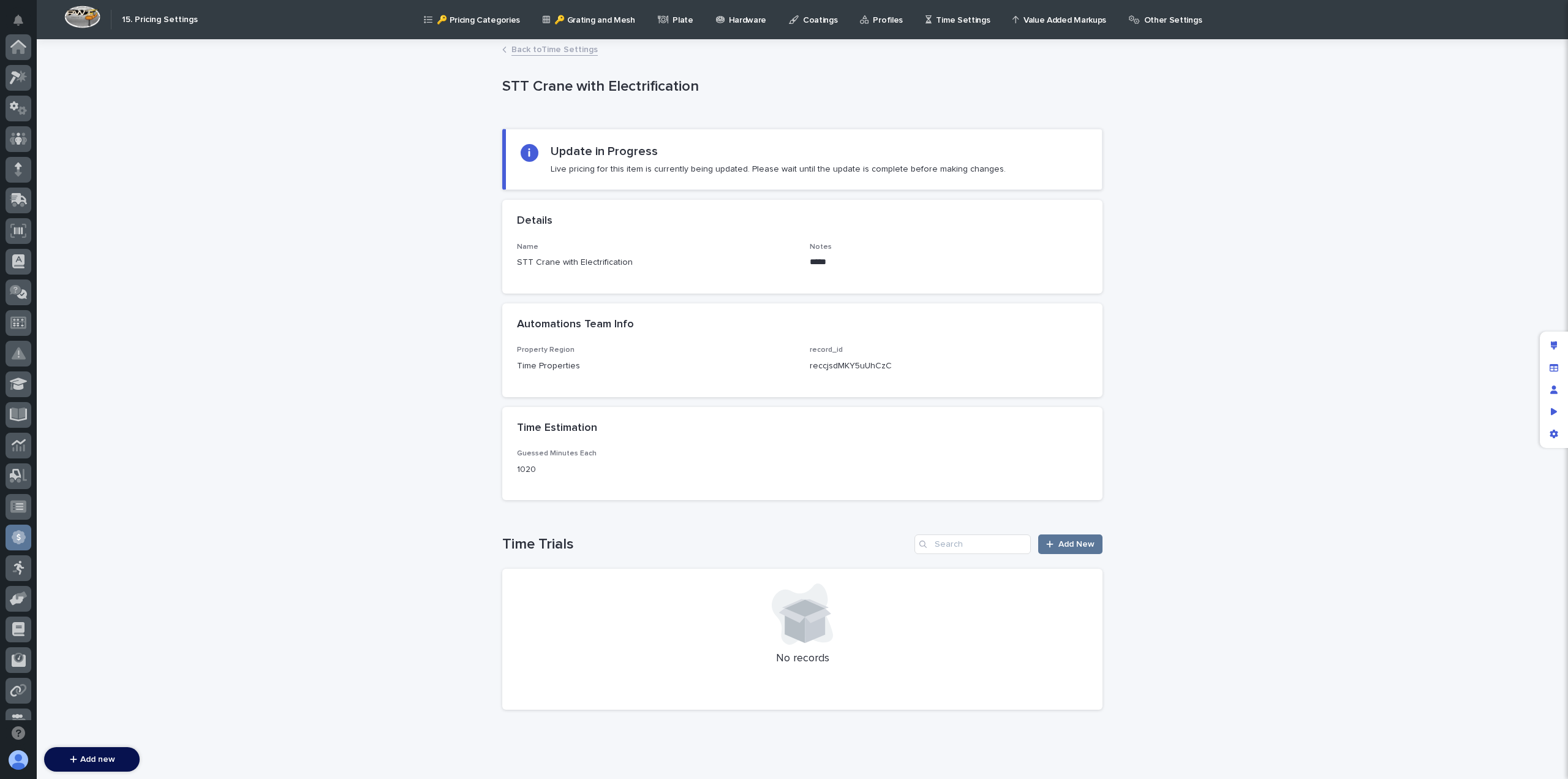
scroll to position [233, 0]
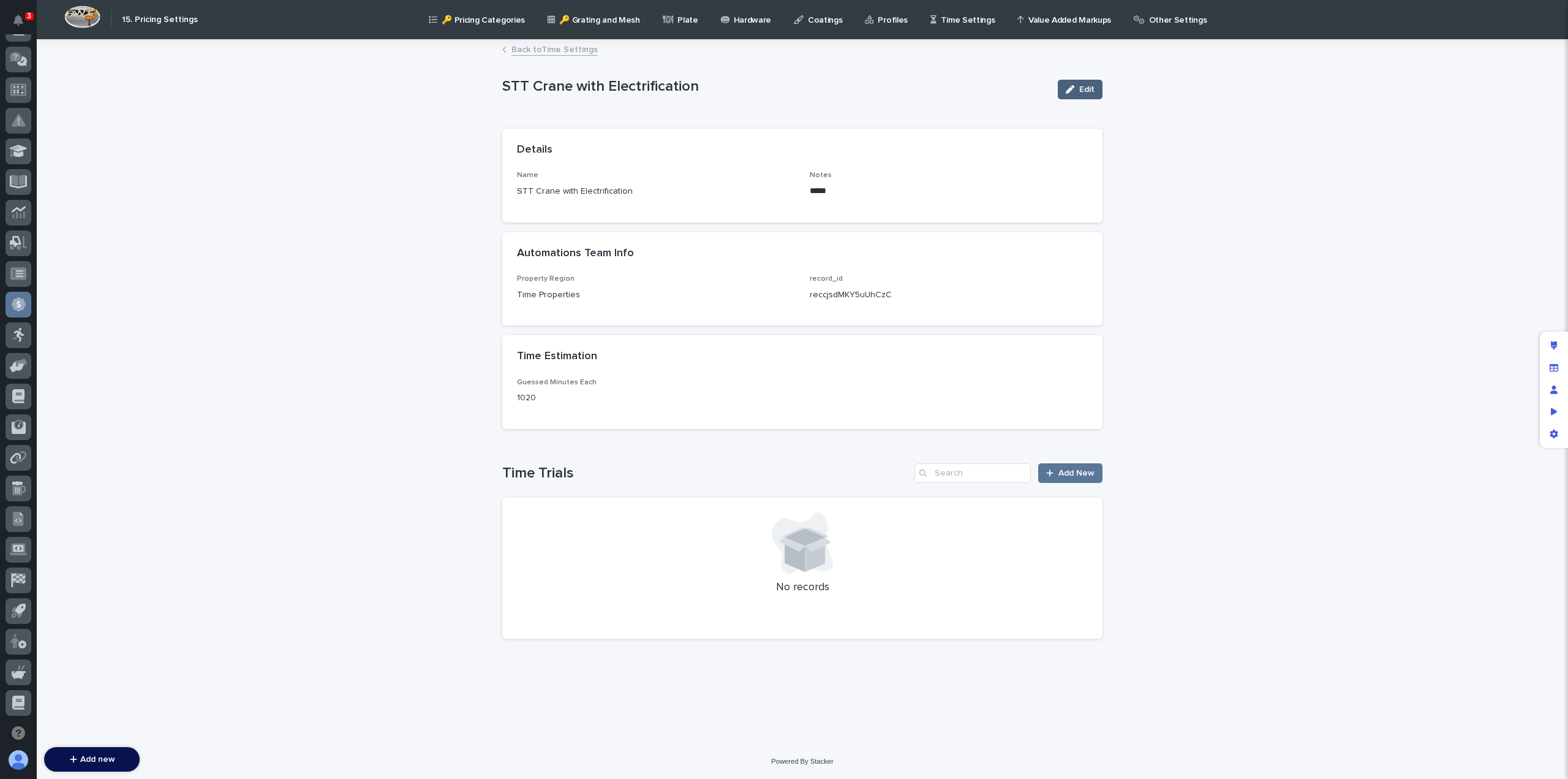
click at [1079, 84] on button "Edit" at bounding box center [1079, 90] width 44 height 20
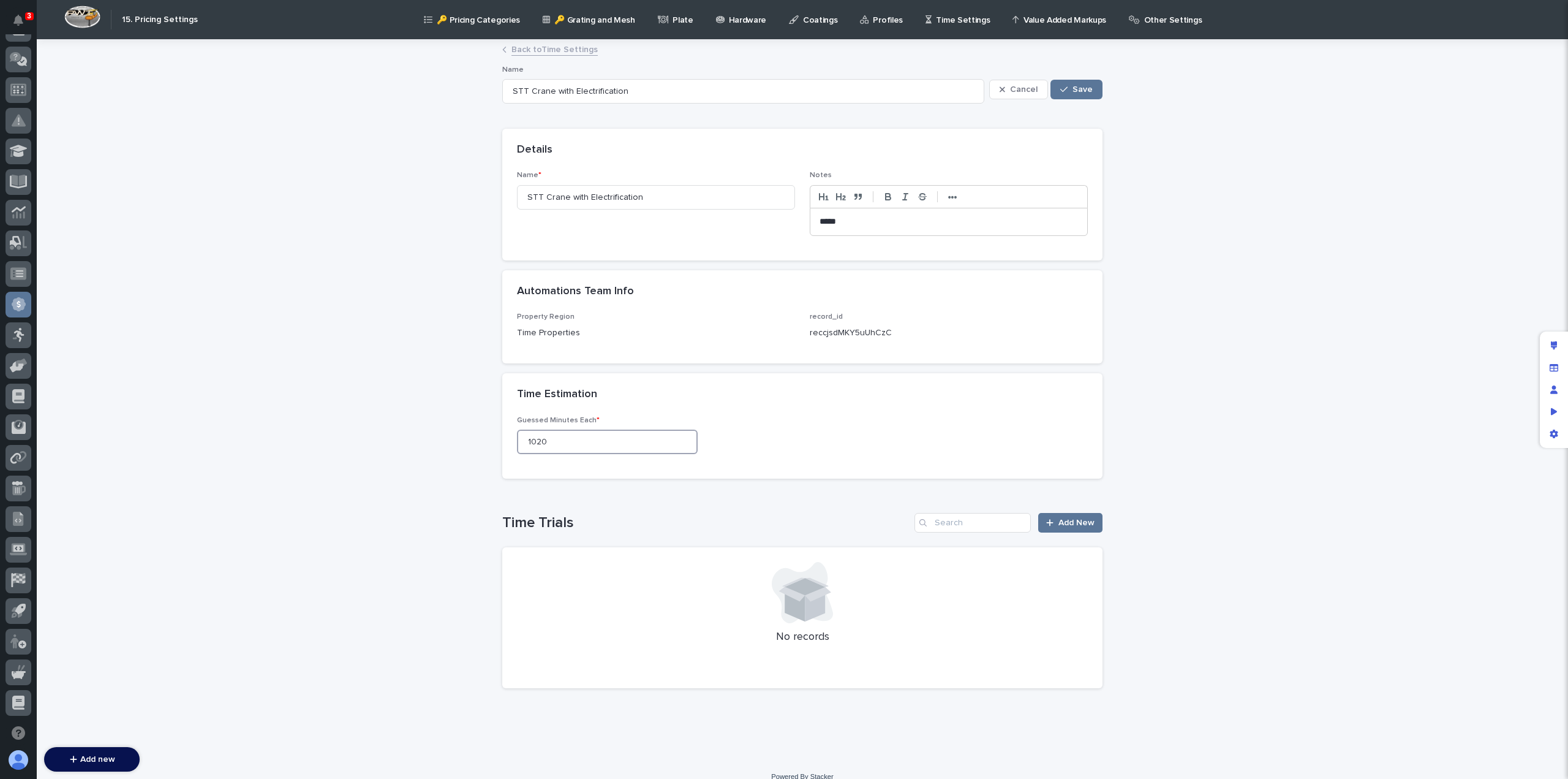
drag, startPoint x: 559, startPoint y: 437, endPoint x: 480, endPoint y: 444, distance: 79.3
click at [480, 444] on div "Loading... Saving… Loading... Saving… STT Crane with Electrification Cancel Sav…" at bounding box center [802, 400] width 1531 height 719
type input "2700"
click at [1094, 90] on button "Save" at bounding box center [1076, 90] width 53 height 20
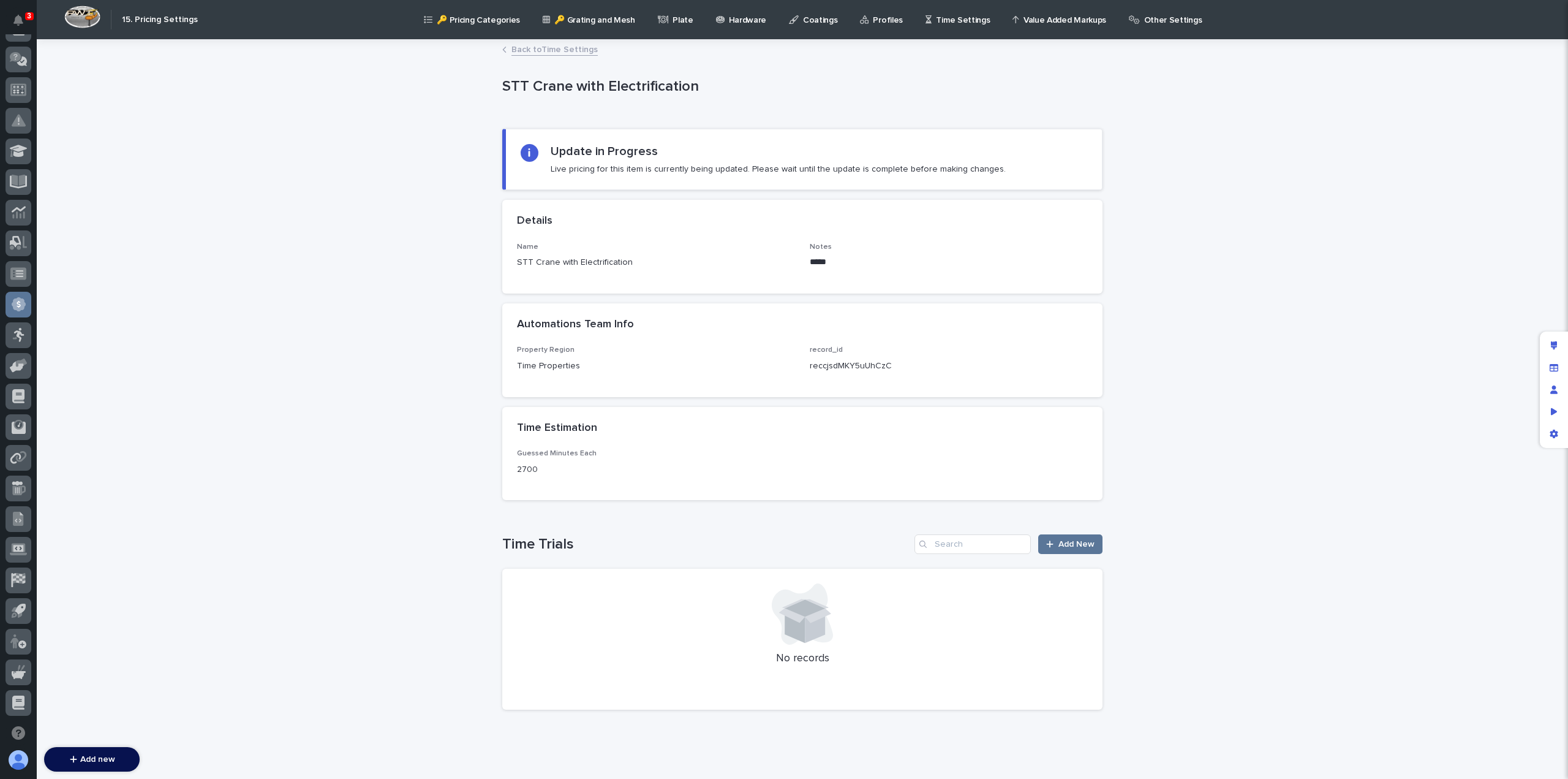
click at [539, 51] on link "Back to Time Settings" at bounding box center [554, 49] width 86 height 14
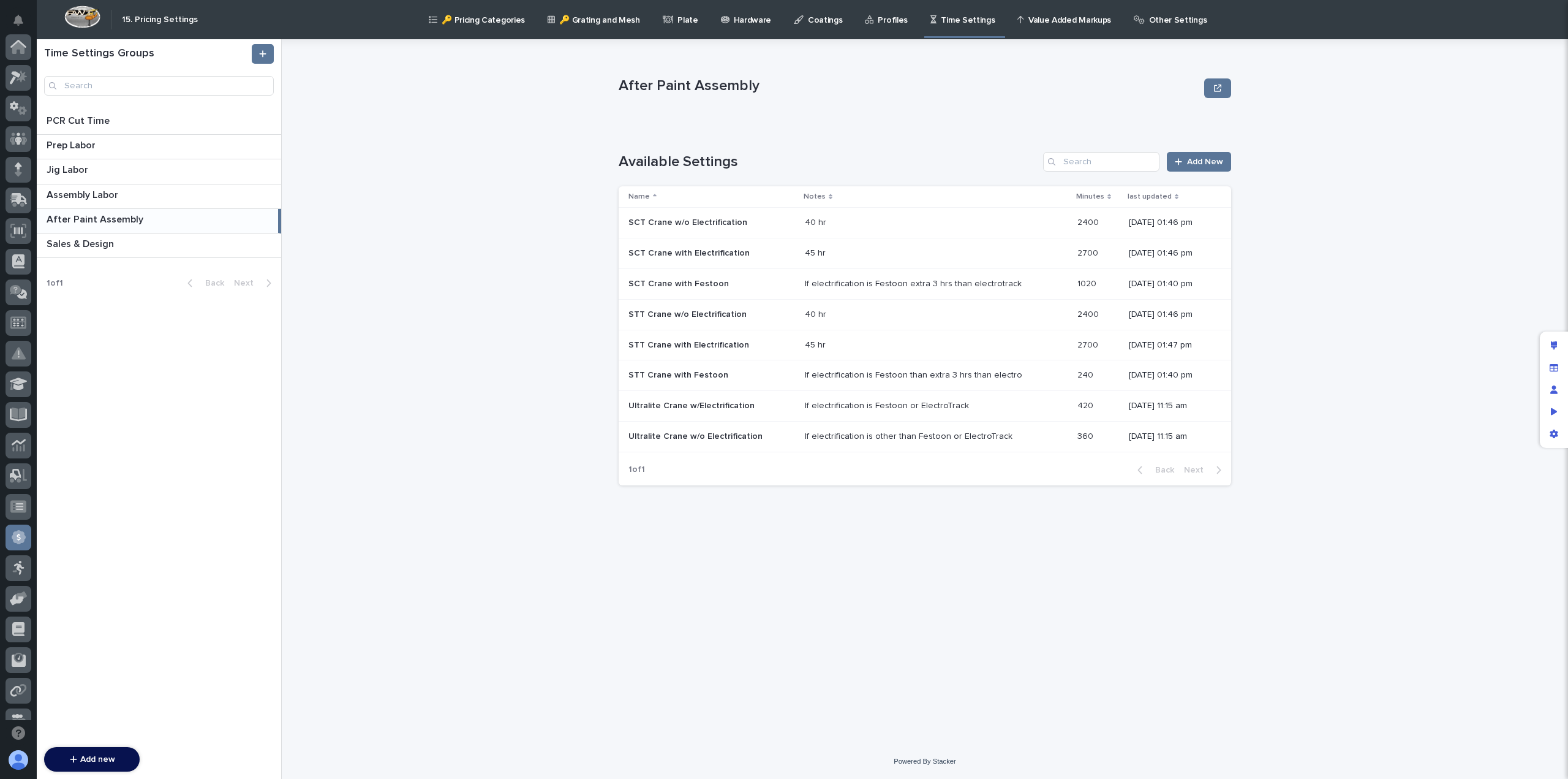
scroll to position [233, 0]
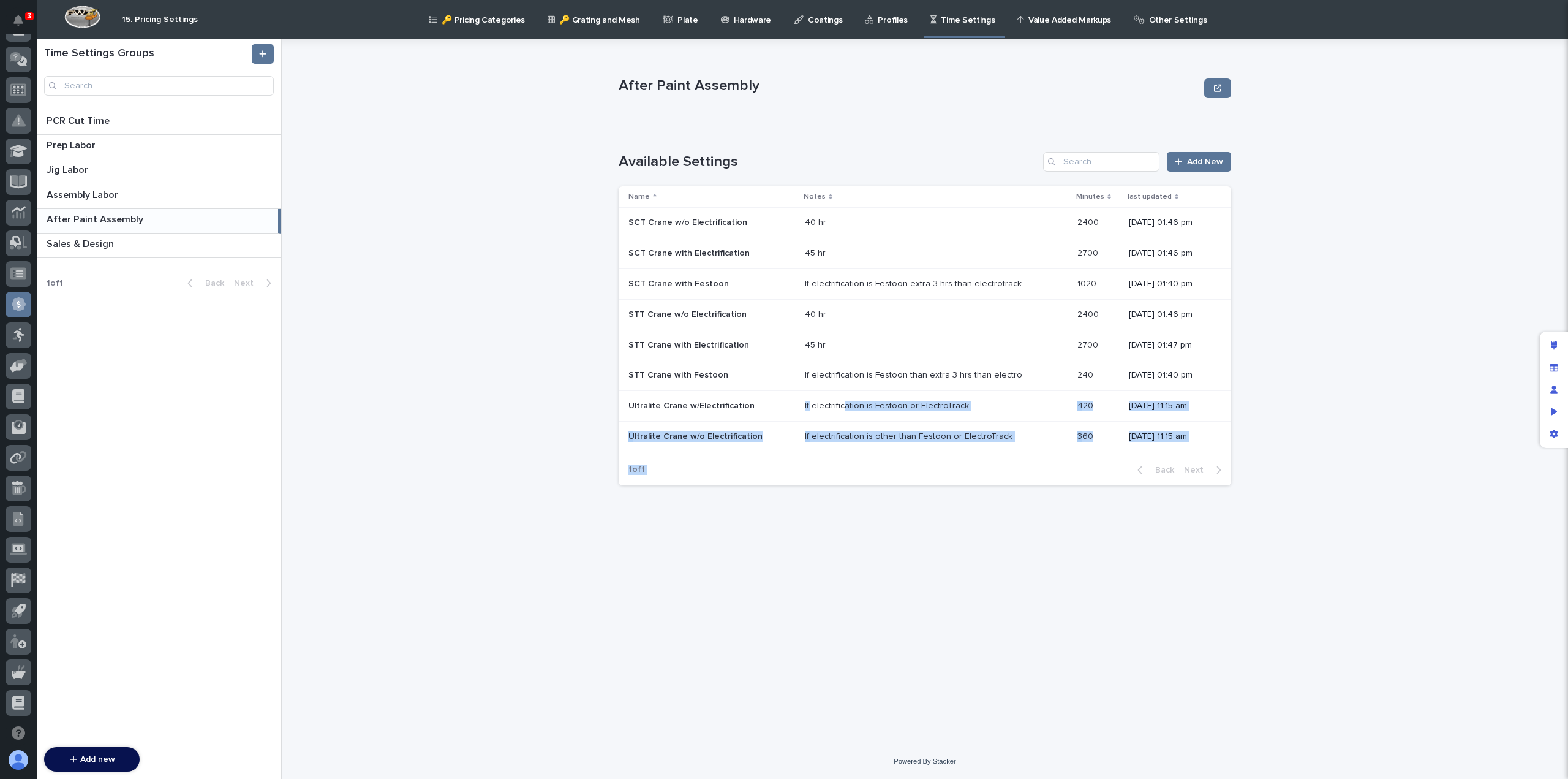
drag, startPoint x: 831, startPoint y: 404, endPoint x: 910, endPoint y: 523, distance: 142.8
click at [909, 525] on div "After Paint Assembly After Paint Assembly Sorry, there was an error saving your…" at bounding box center [924, 391] width 613 height 705
click at [911, 522] on div "After Paint Assembly After Paint Assembly Sorry, there was an error saving your…" at bounding box center [924, 391] width 613 height 705
click at [910, 524] on div "After Paint Assembly After Paint Assembly Sorry, there was an error saving your…" at bounding box center [924, 391] width 613 height 705
click at [851, 519] on div "After Paint Assembly After Paint Assembly Sorry, there was an error saving your…" at bounding box center [924, 391] width 613 height 705
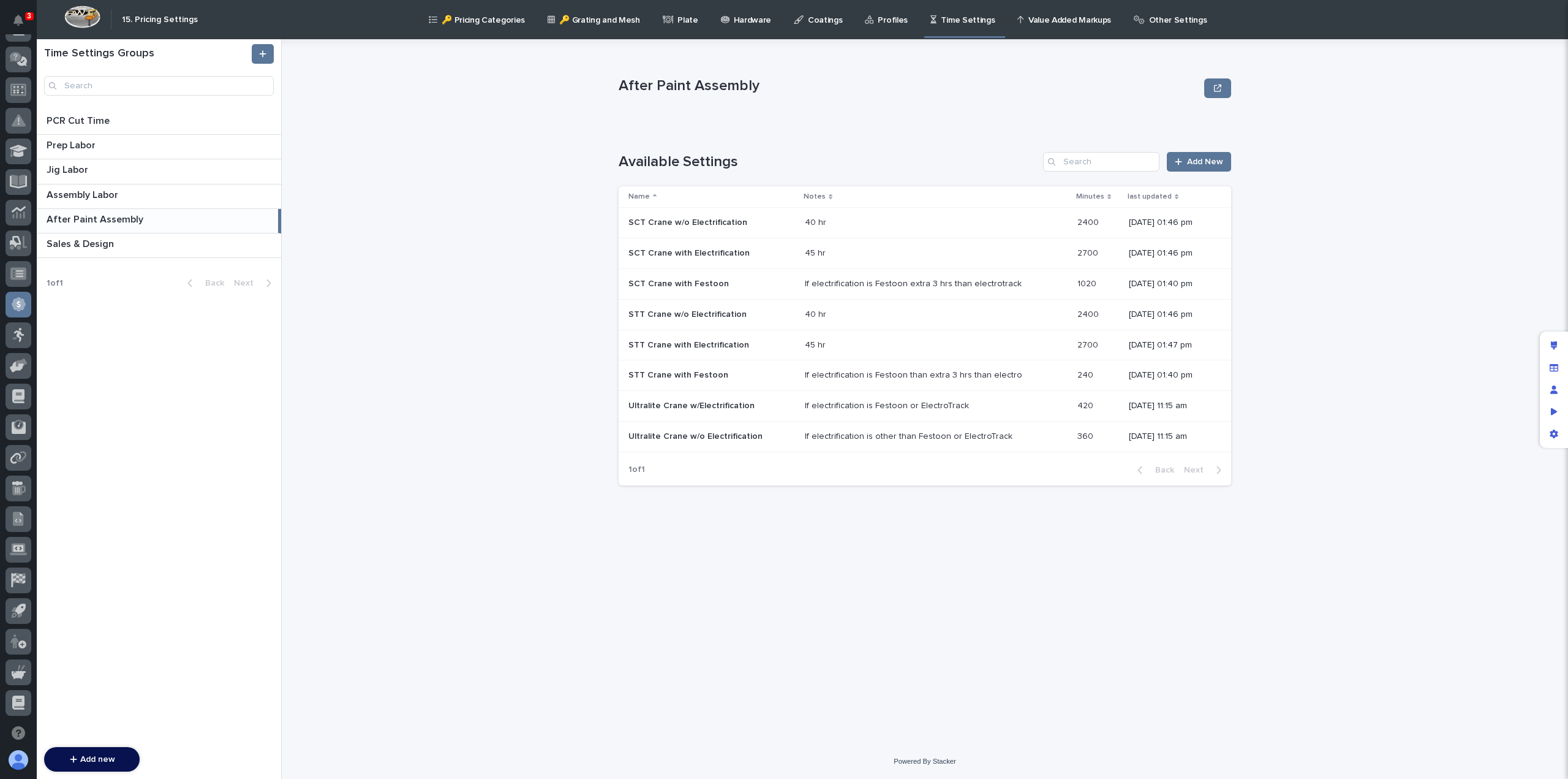
click at [879, 435] on div "If electrification is other than Festoon or ElectroTrack" at bounding box center [908, 437] width 207 height 11
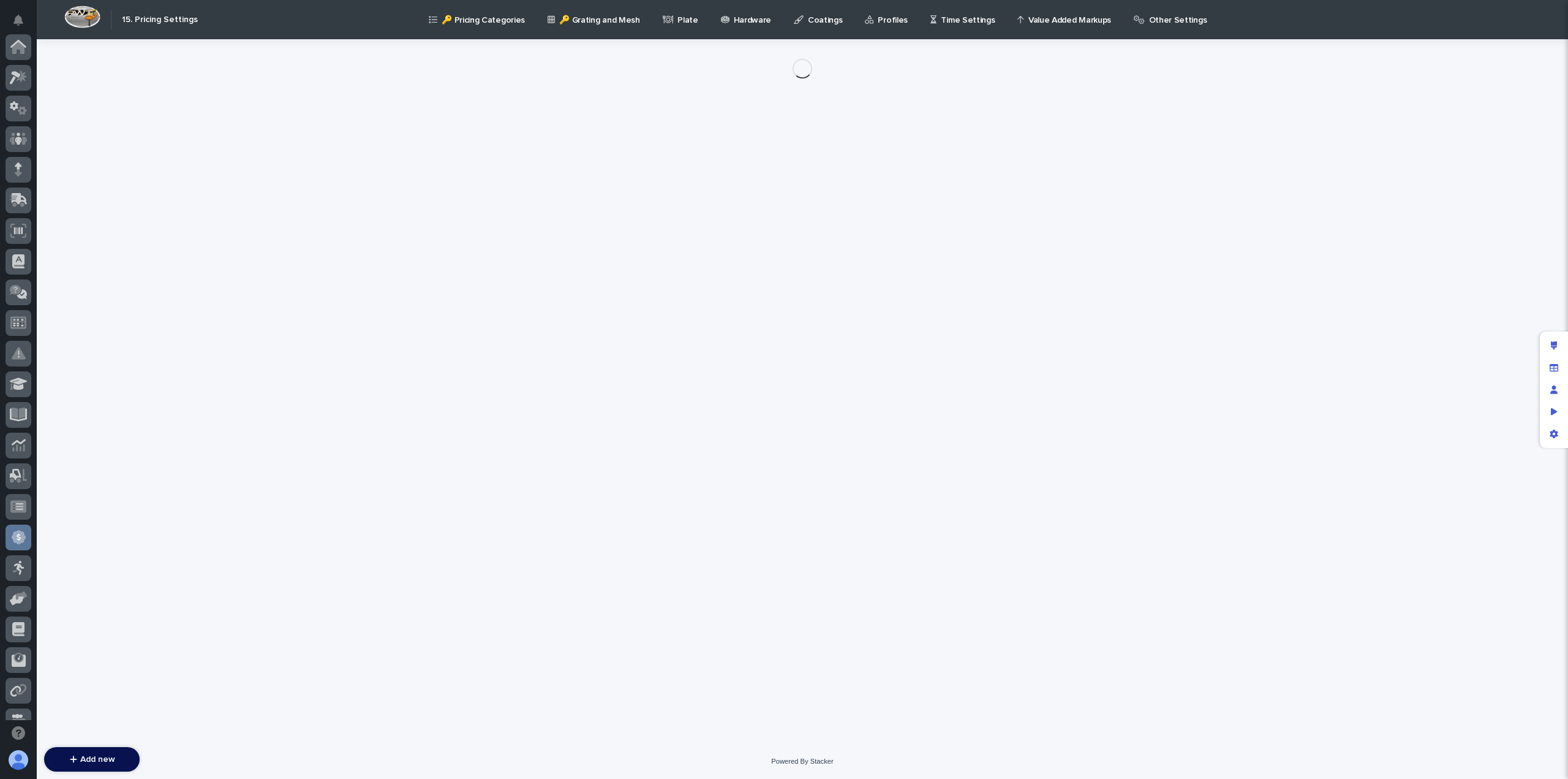
scroll to position [233, 0]
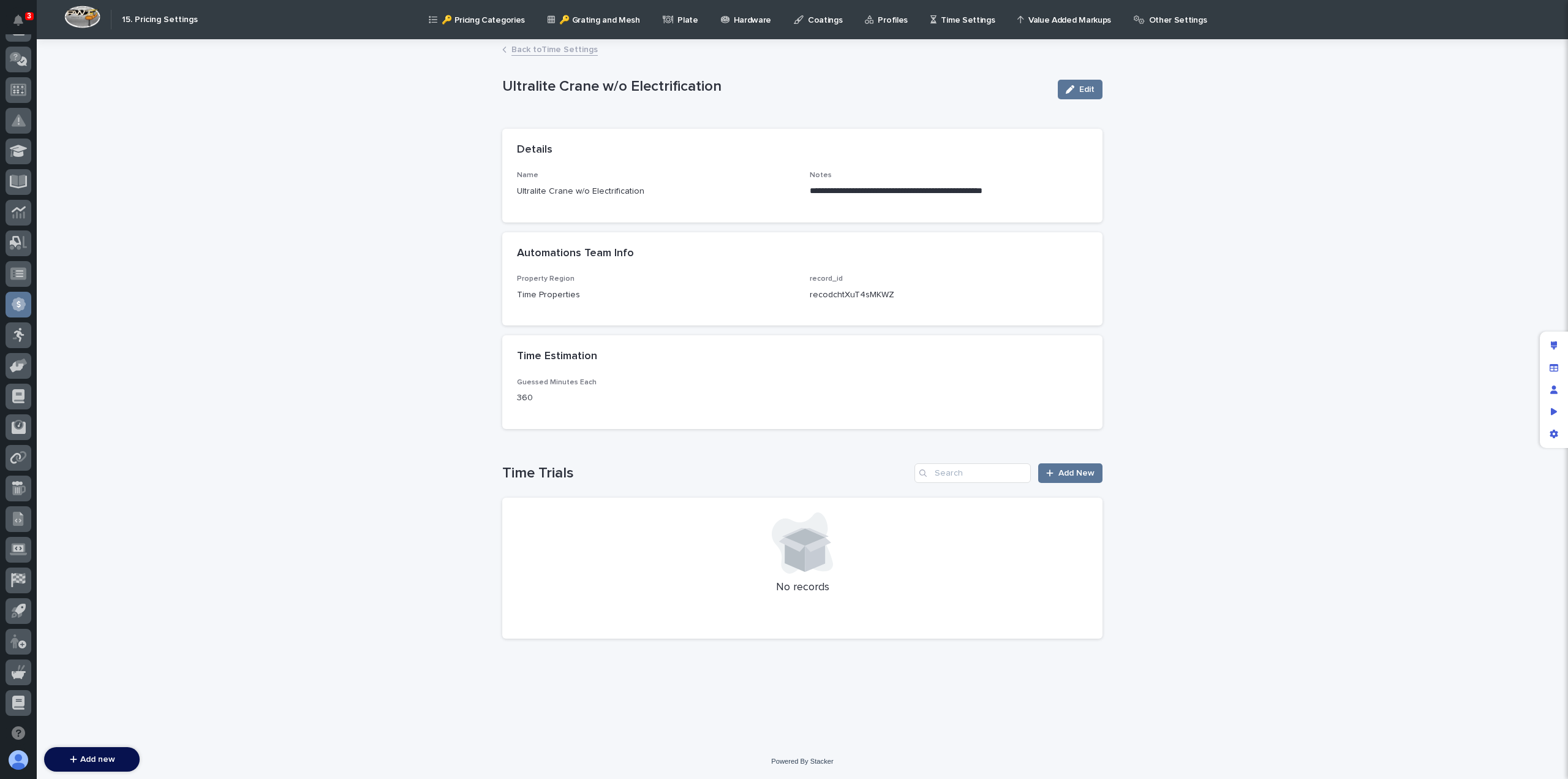
click at [562, 53] on link "Back to Time Settings" at bounding box center [554, 49] width 86 height 14
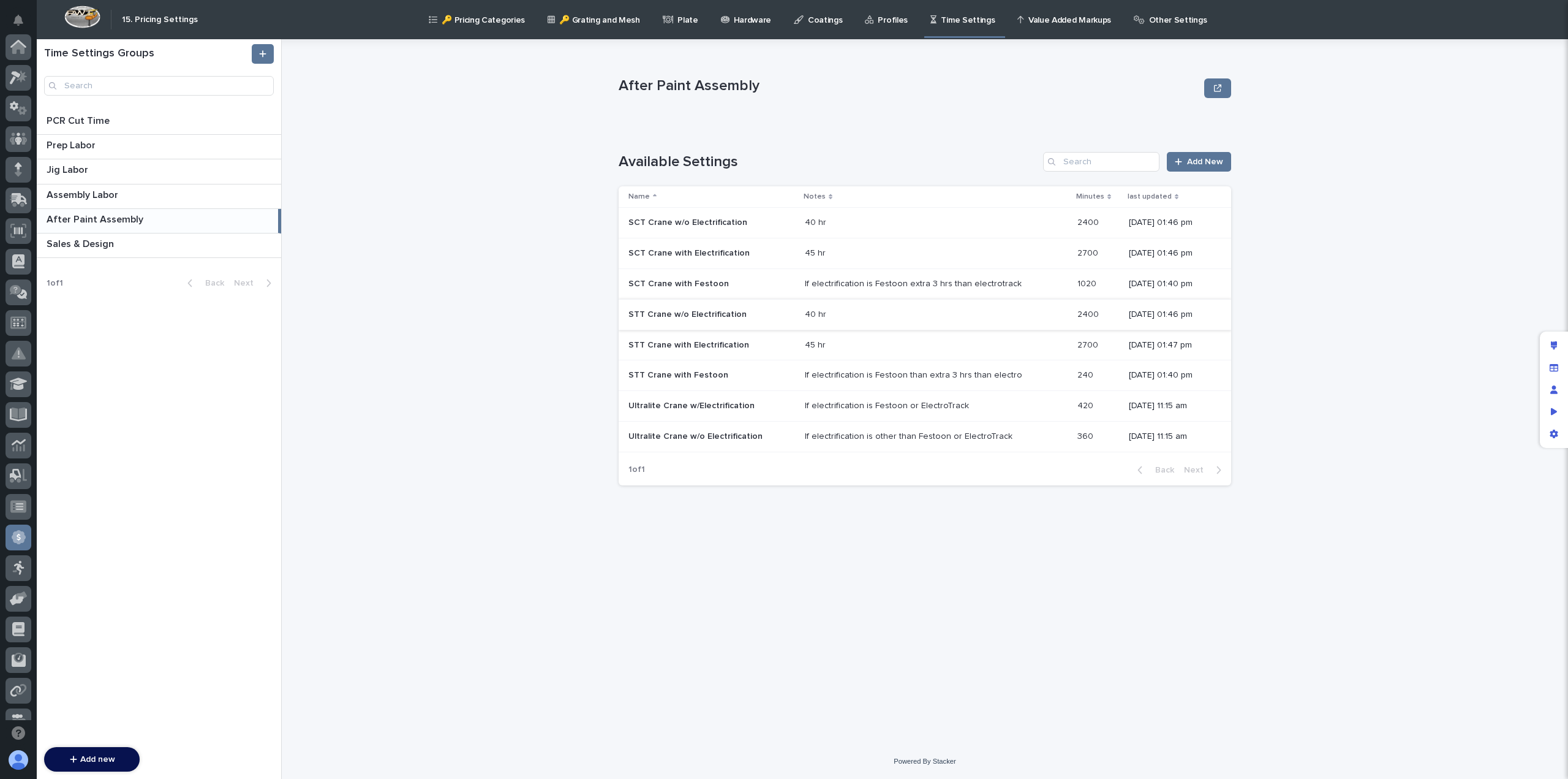
scroll to position [233, 0]
click at [714, 221] on p "SCT Crane w/o Electrification" at bounding box center [689, 221] width 121 height 13
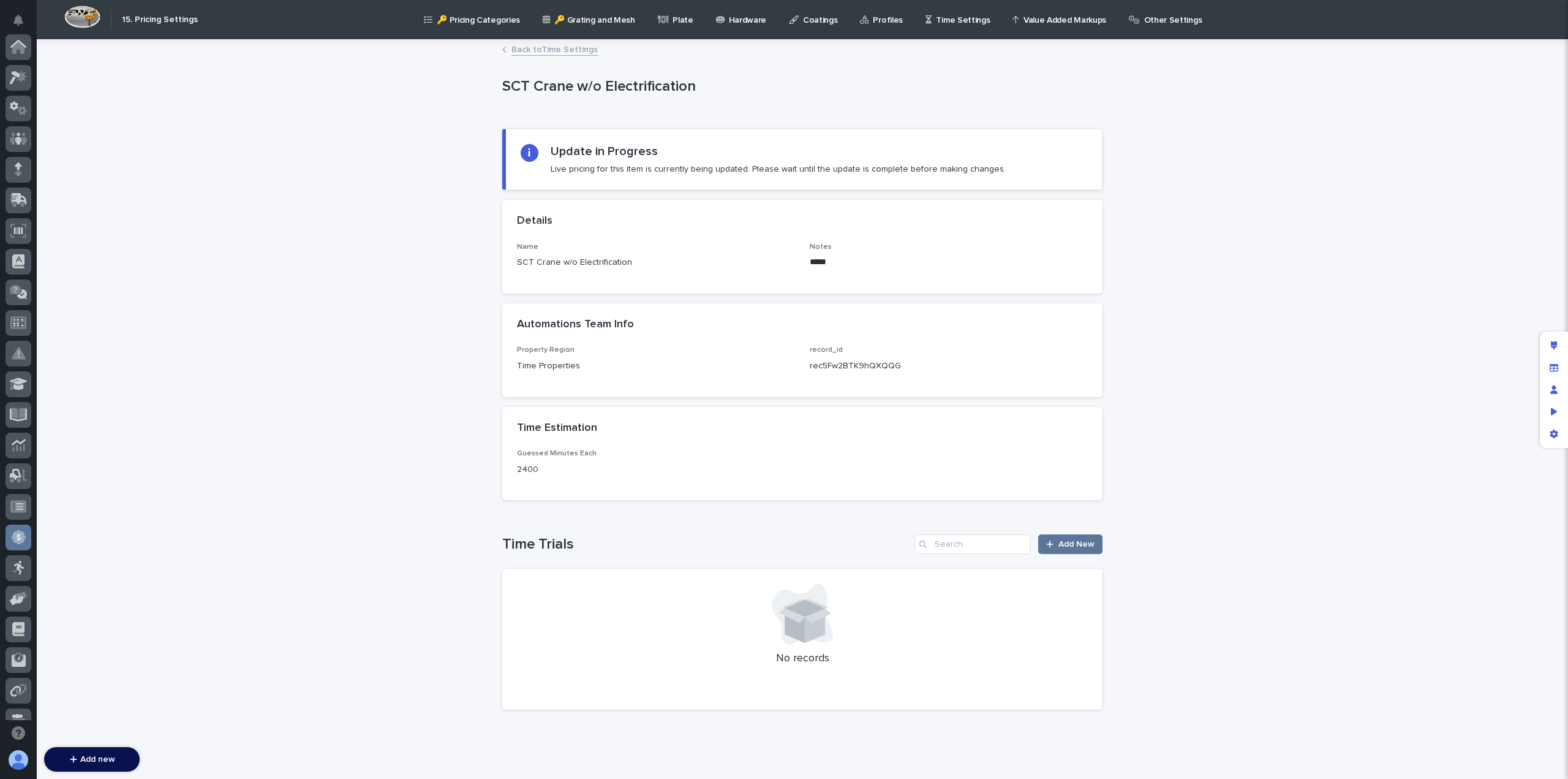
scroll to position [233, 0]
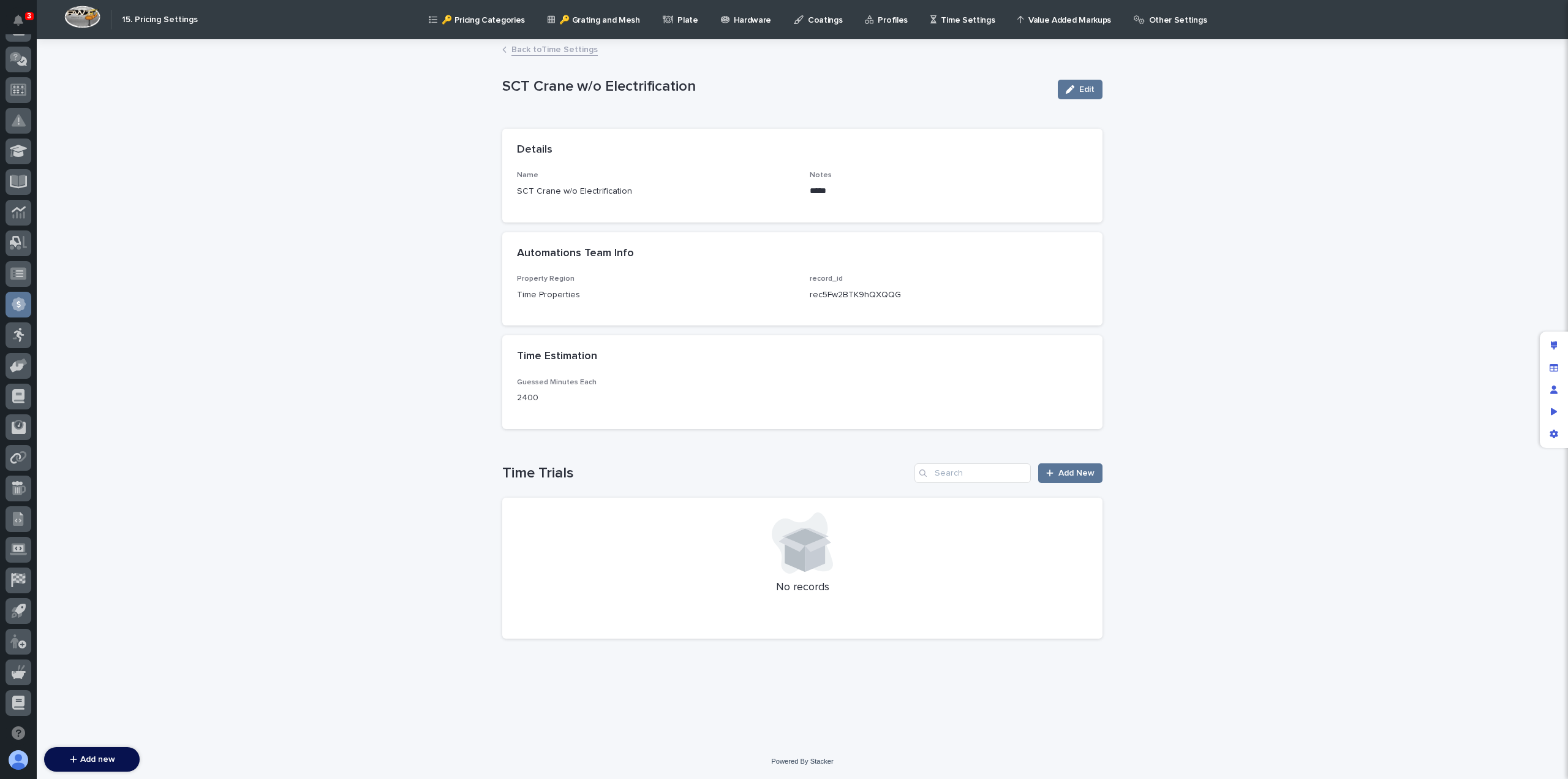
click at [555, 54] on link "Back to Time Settings" at bounding box center [554, 49] width 86 height 14
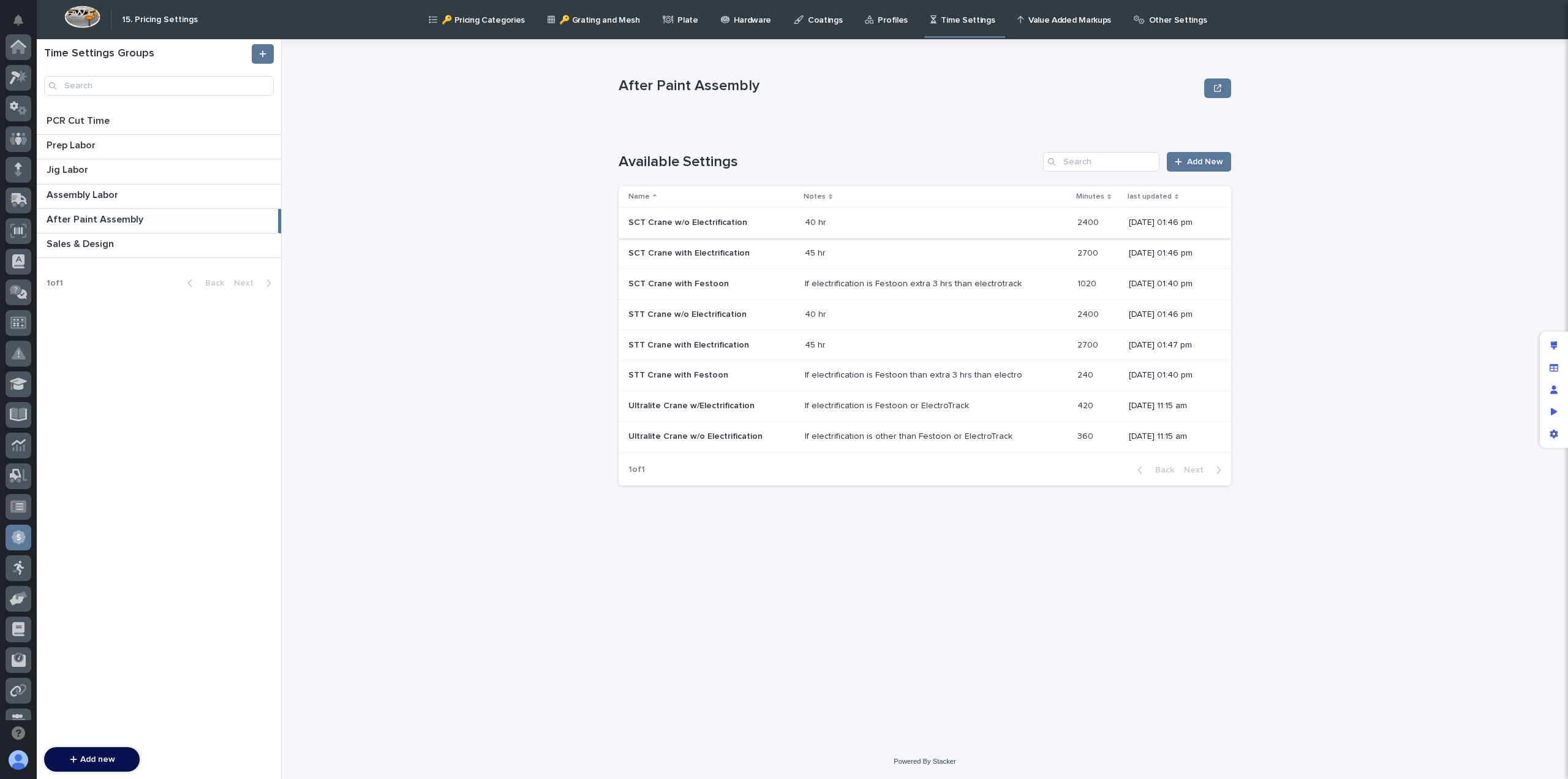
scroll to position [233, 0]
click at [725, 249] on p "SCT Crane with Electrification" at bounding box center [690, 252] width 124 height 13
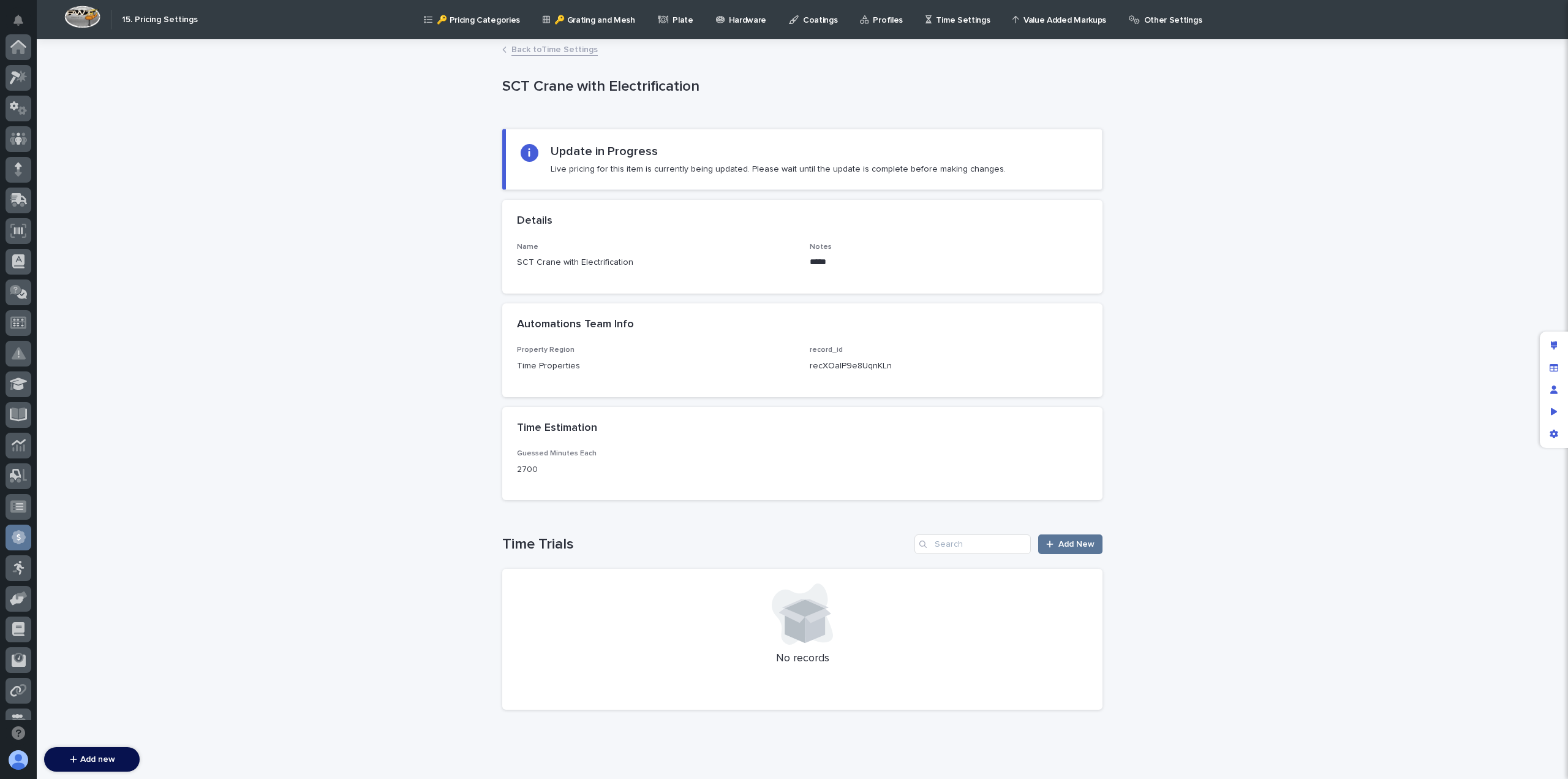
scroll to position [233, 0]
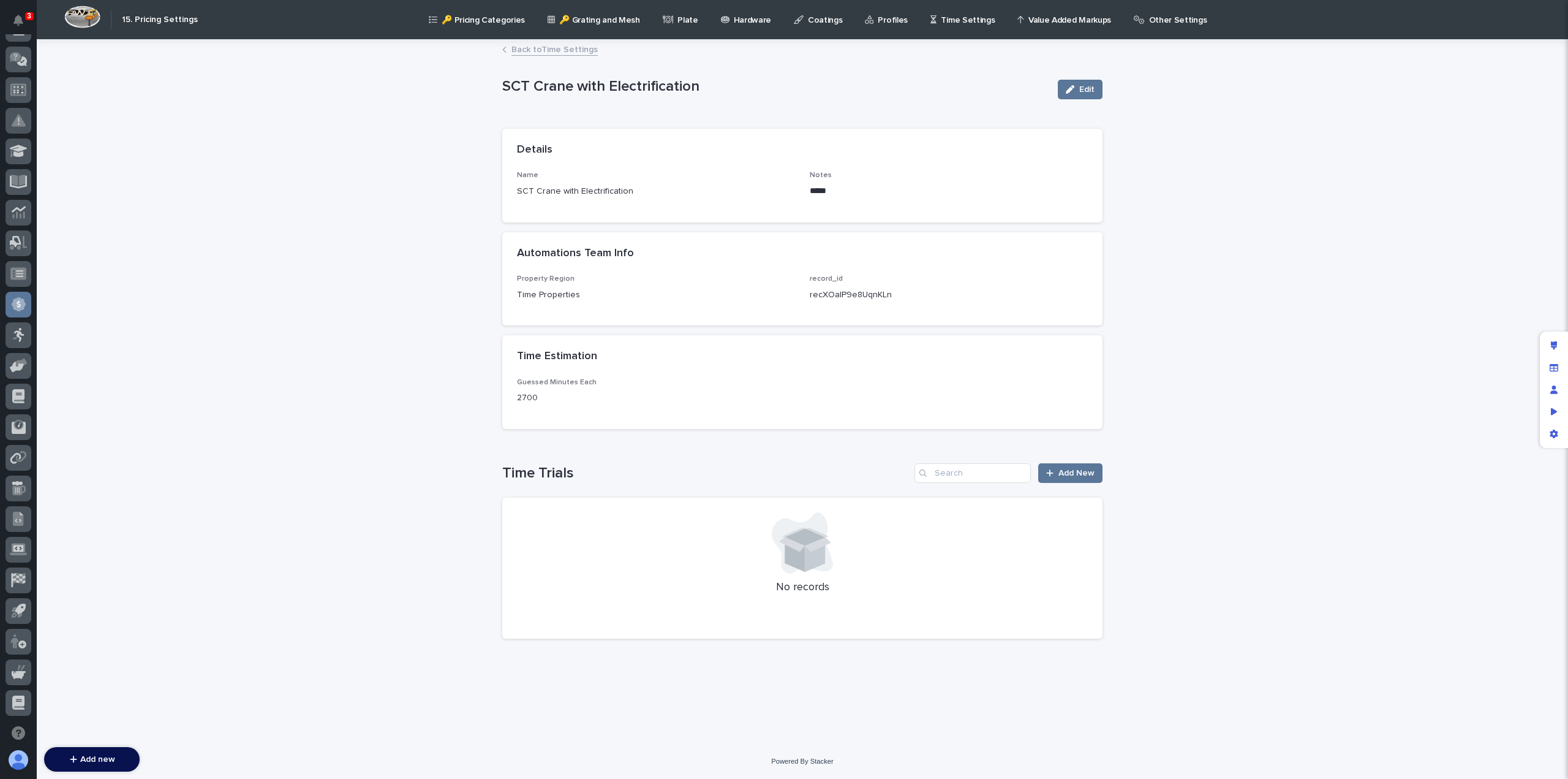
click at [537, 52] on link "Back to Time Settings" at bounding box center [554, 49] width 86 height 14
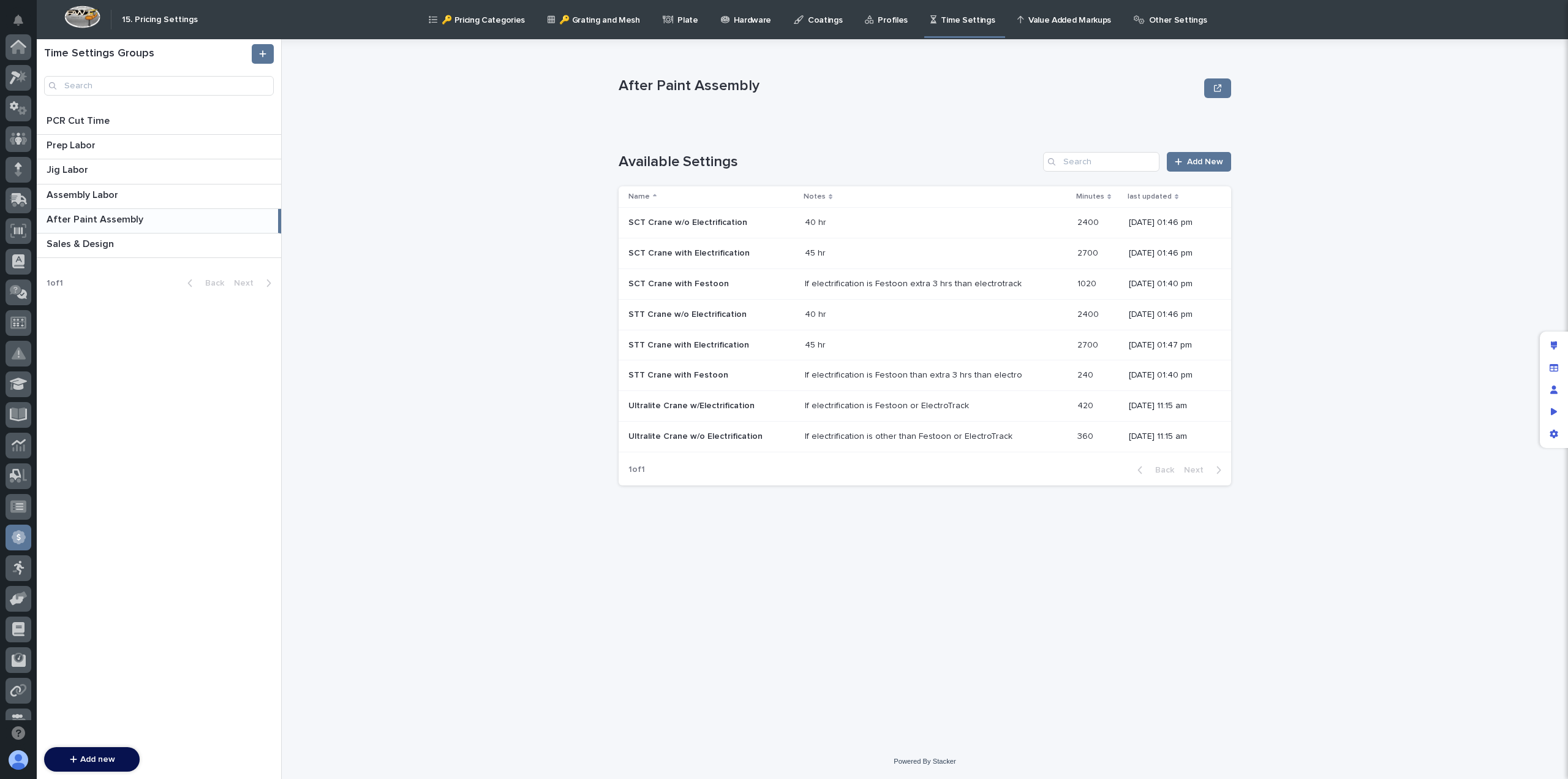
scroll to position [233, 0]
click at [703, 338] on p "STT Crane with Electrification" at bounding box center [690, 344] width 123 height 13
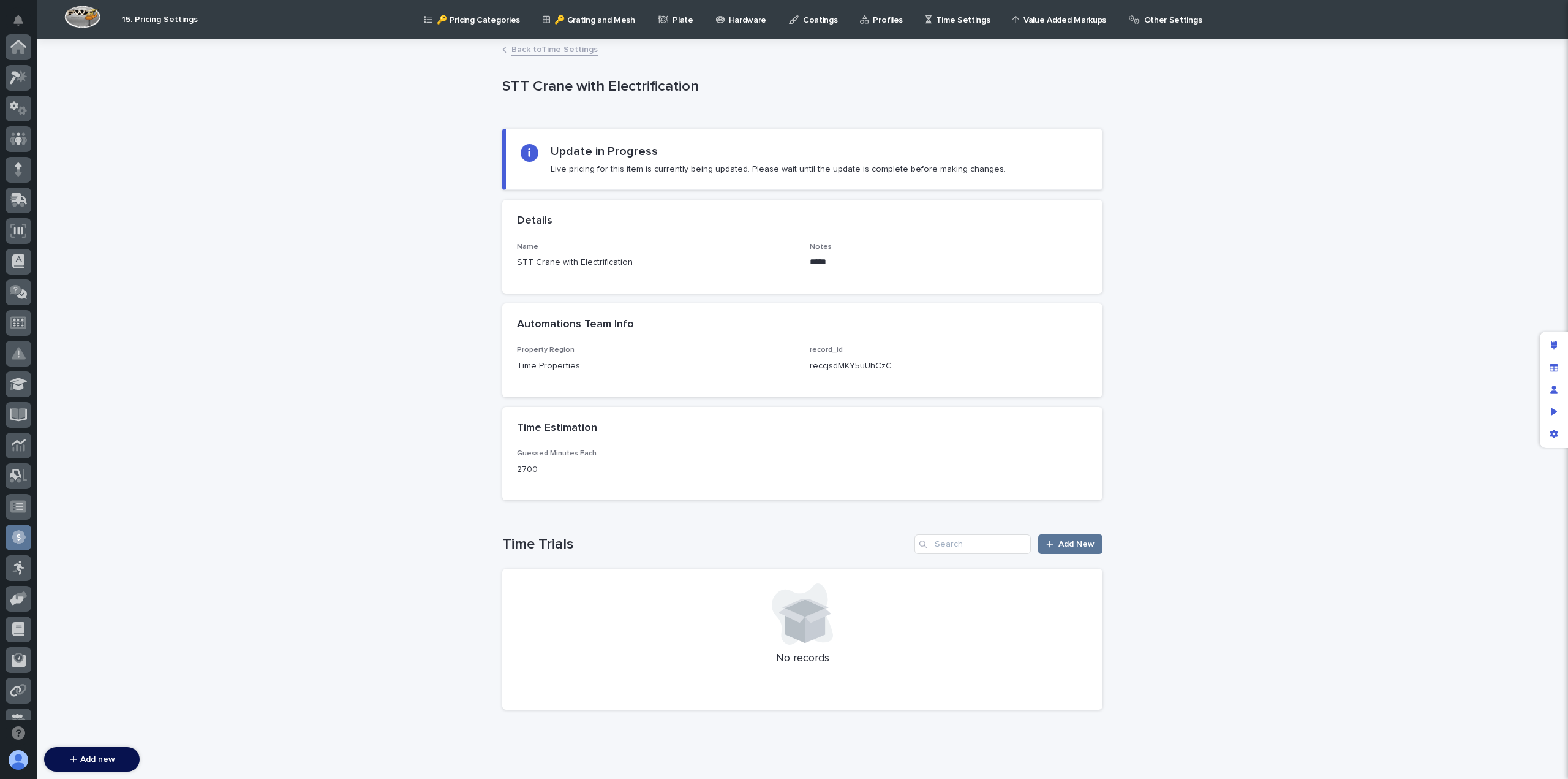
scroll to position [233, 0]
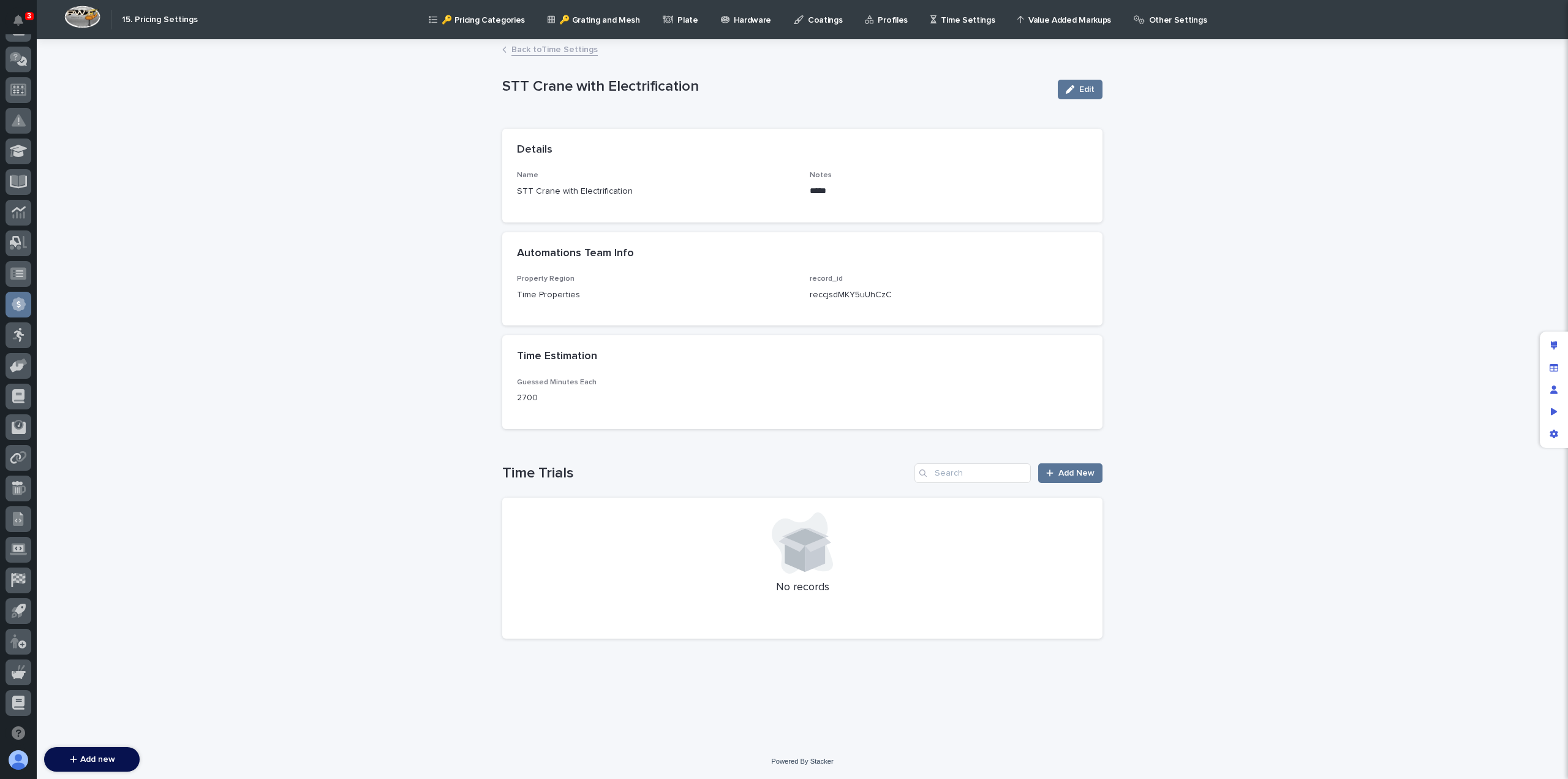
click at [539, 47] on link "Back to Time Settings" at bounding box center [554, 49] width 86 height 14
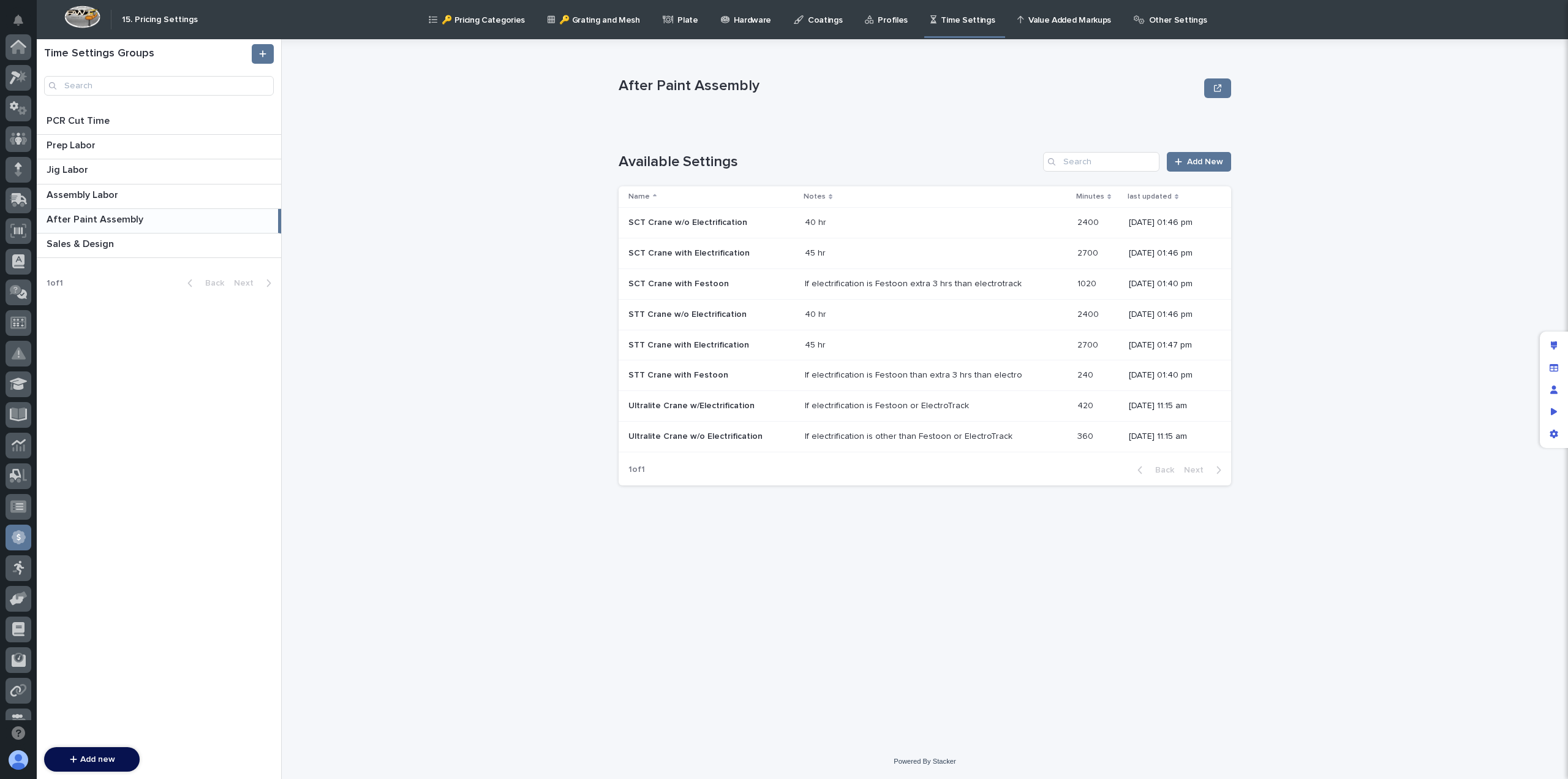
scroll to position [233, 0]
click at [954, 20] on p "Time Settings" at bounding box center [968, 13] width 54 height 25
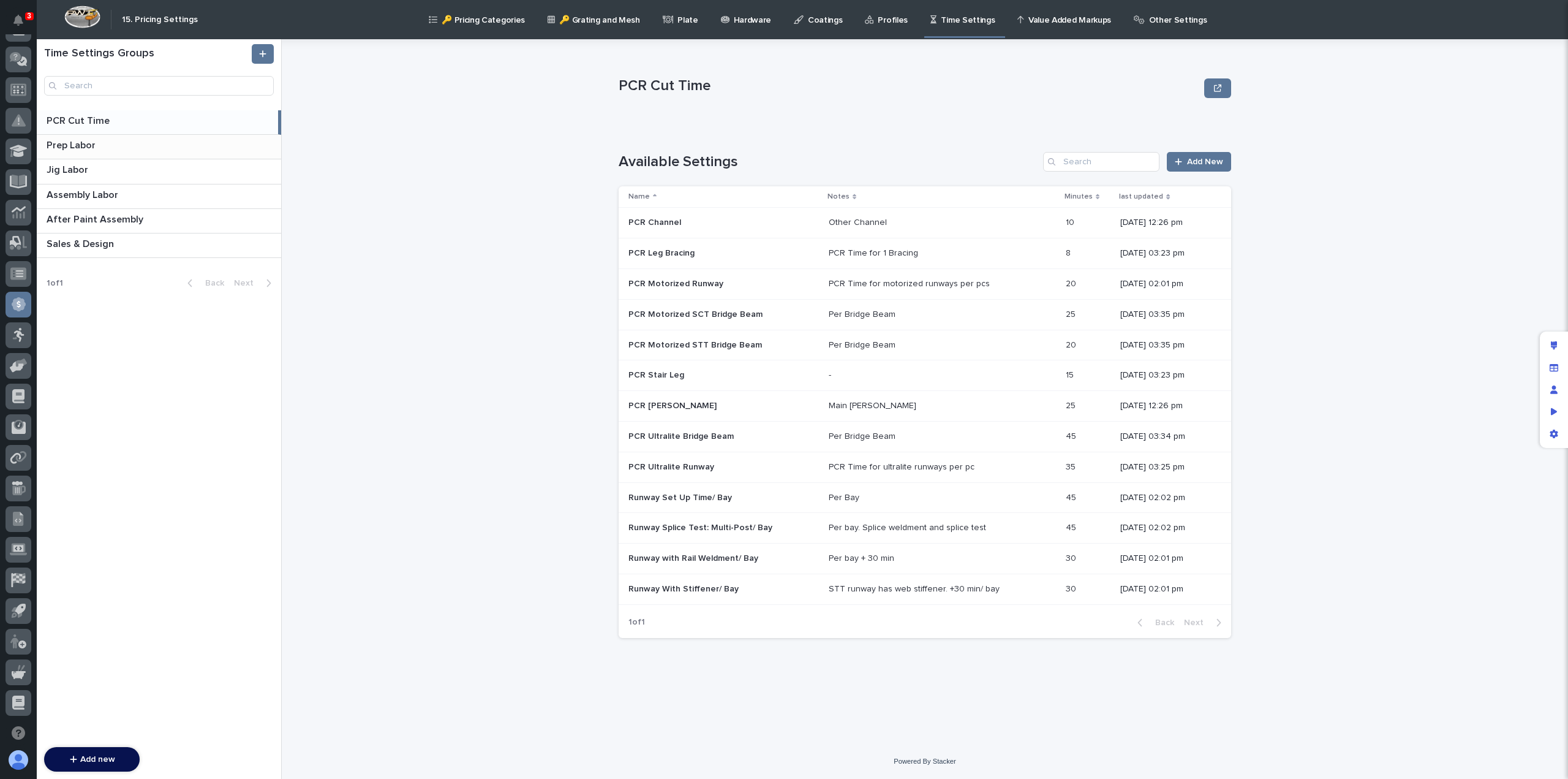
click at [90, 147] on p "Prep Labor" at bounding box center [72, 145] width 52 height 14
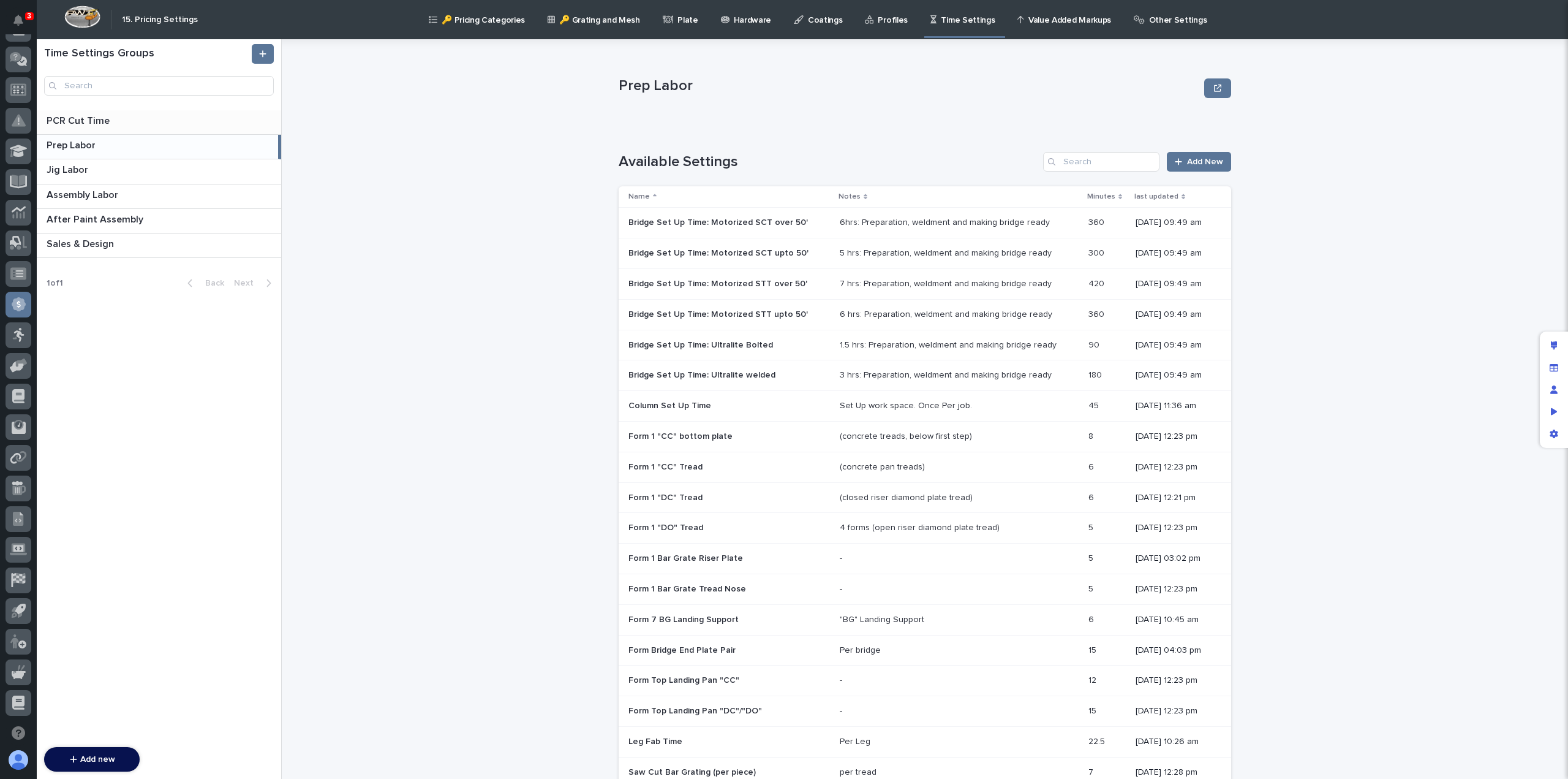
click at [98, 117] on p "PCR Cut Time" at bounding box center [79, 120] width 65 height 14
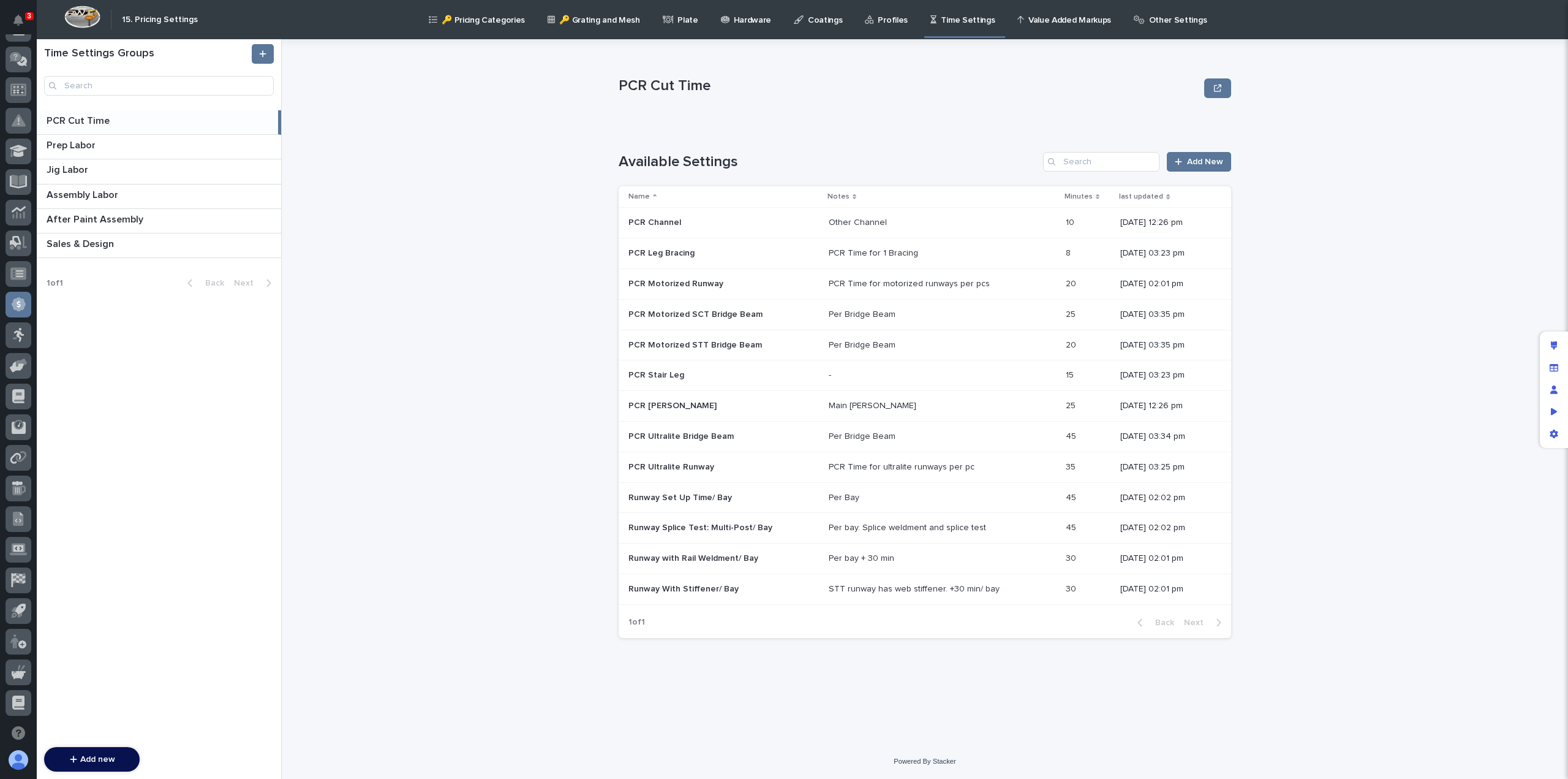
click at [676, 469] on p "PCR Ultralite Runway" at bounding box center [672, 466] width 88 height 13
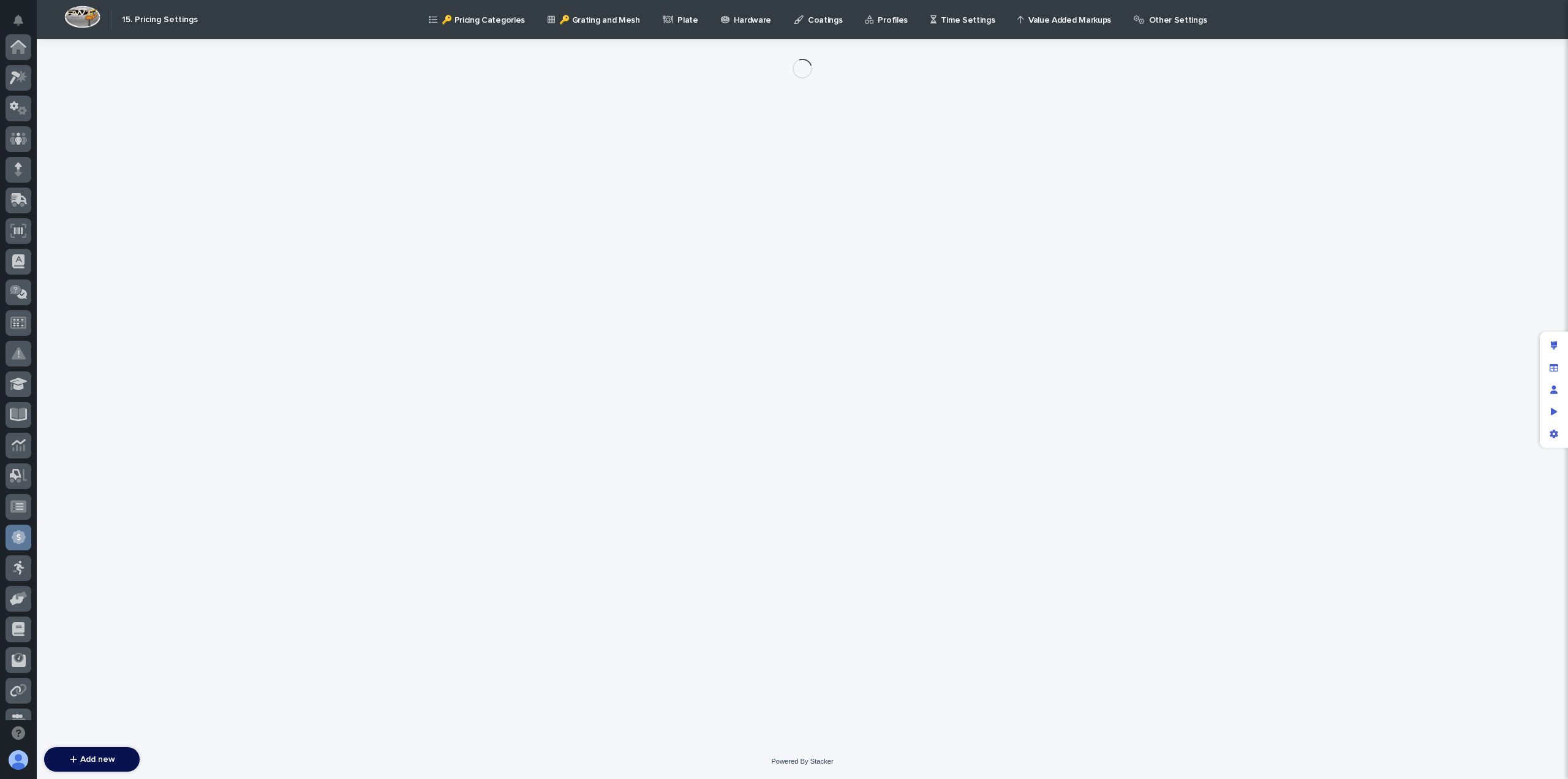
scroll to position [233, 0]
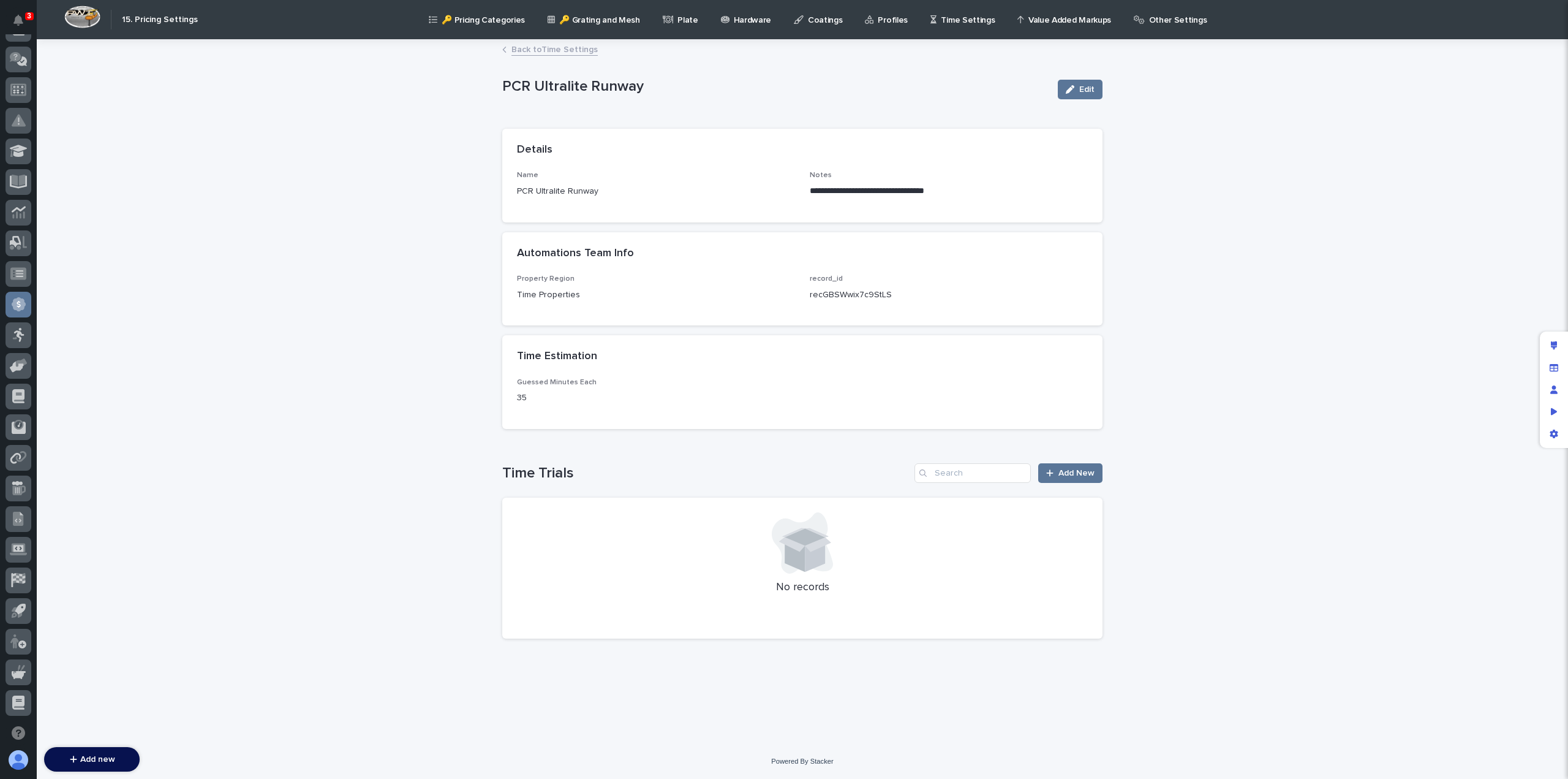
click at [578, 192] on p "PCR Ultralite Runway" at bounding box center [655, 191] width 278 height 13
click at [1083, 92] on span "Edit" at bounding box center [1086, 89] width 15 height 8
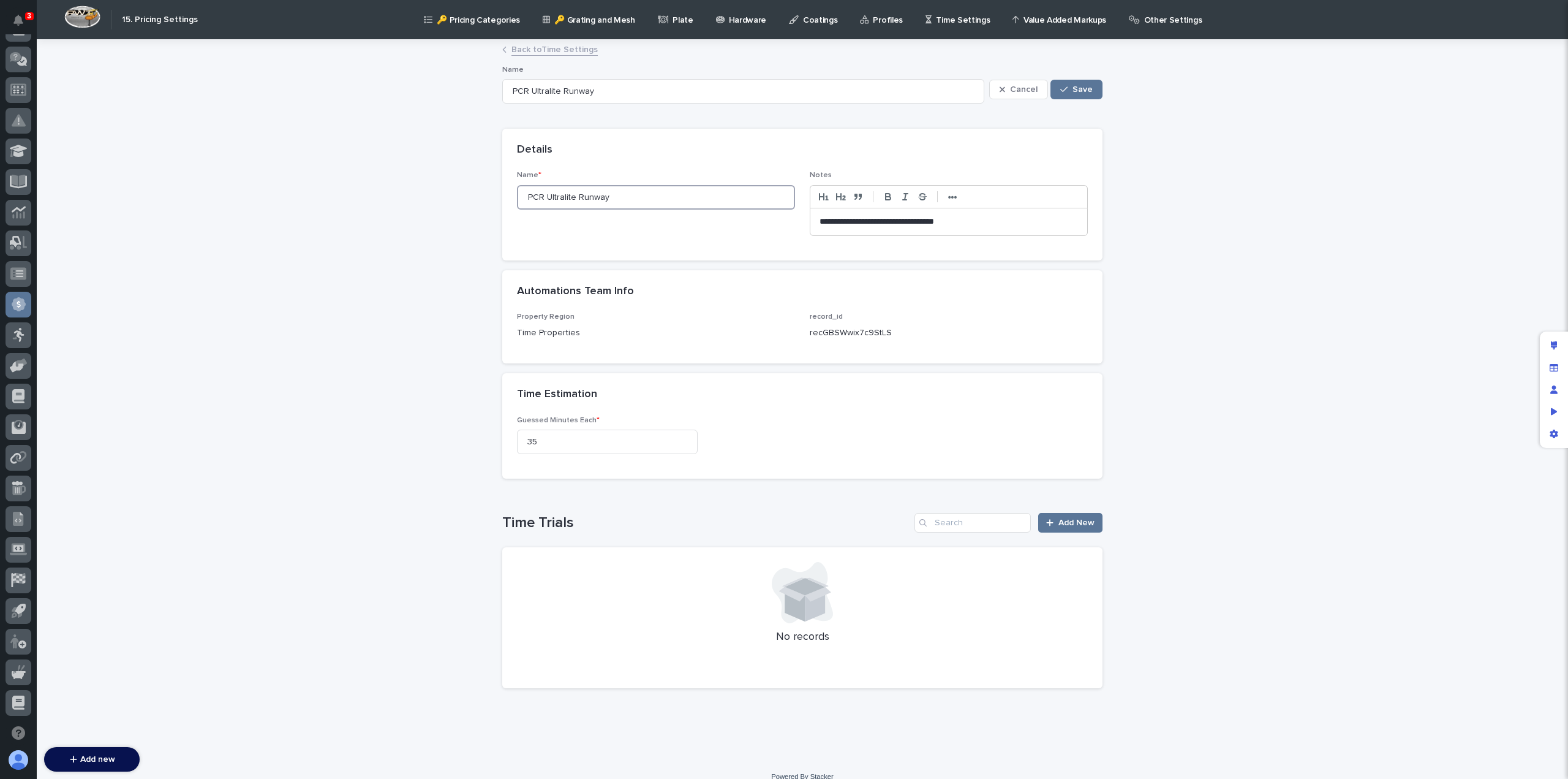
click at [631, 198] on input "PCR Ultralite Runway" at bounding box center [655, 197] width 278 height 24
type input "PCR Ultralite Runway"
type input "PCR Ultralite Runway <"
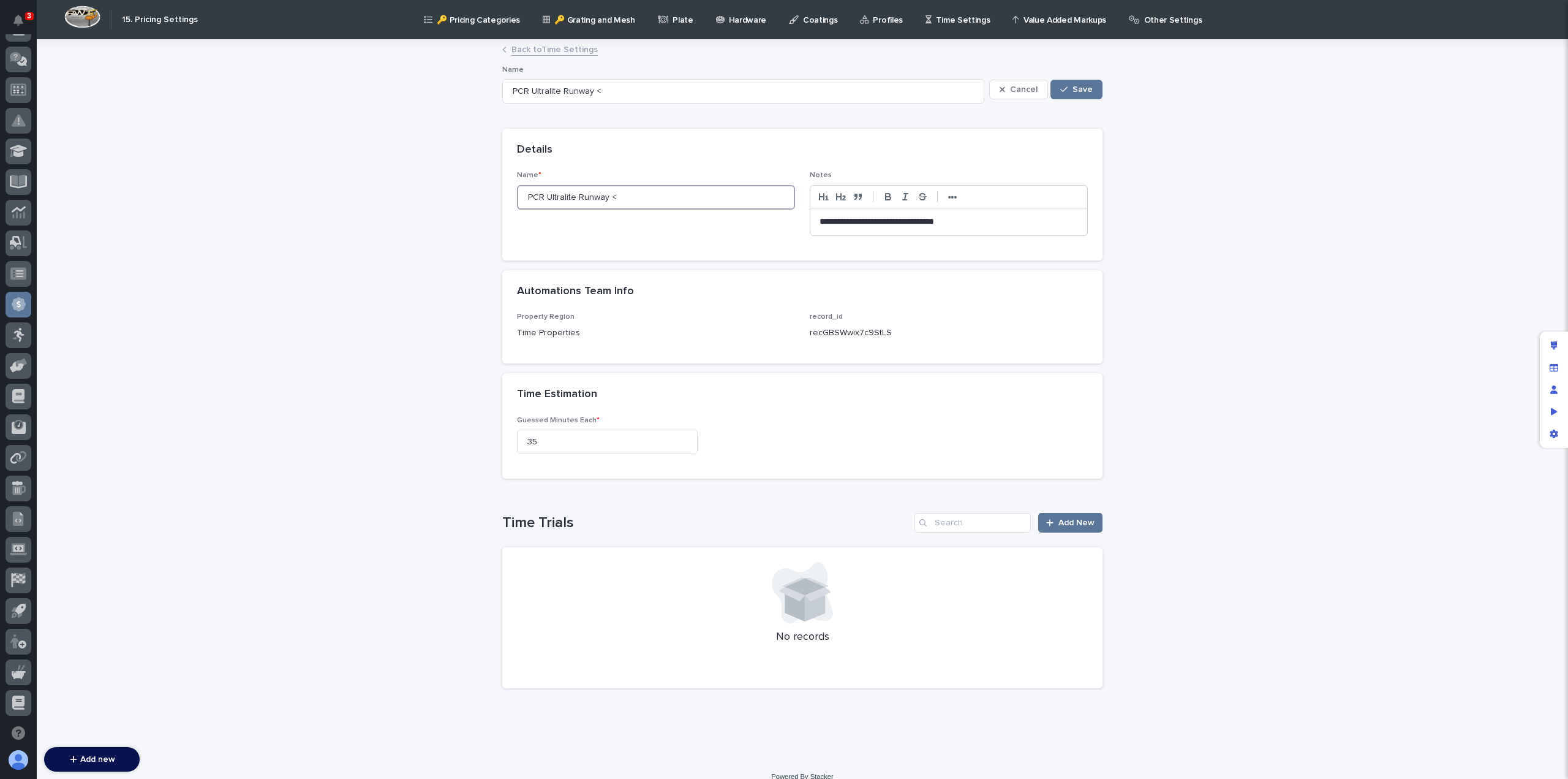
type input "PCR Ultralite Runway <="
type input "PCR Ultralite Runway <= 20"
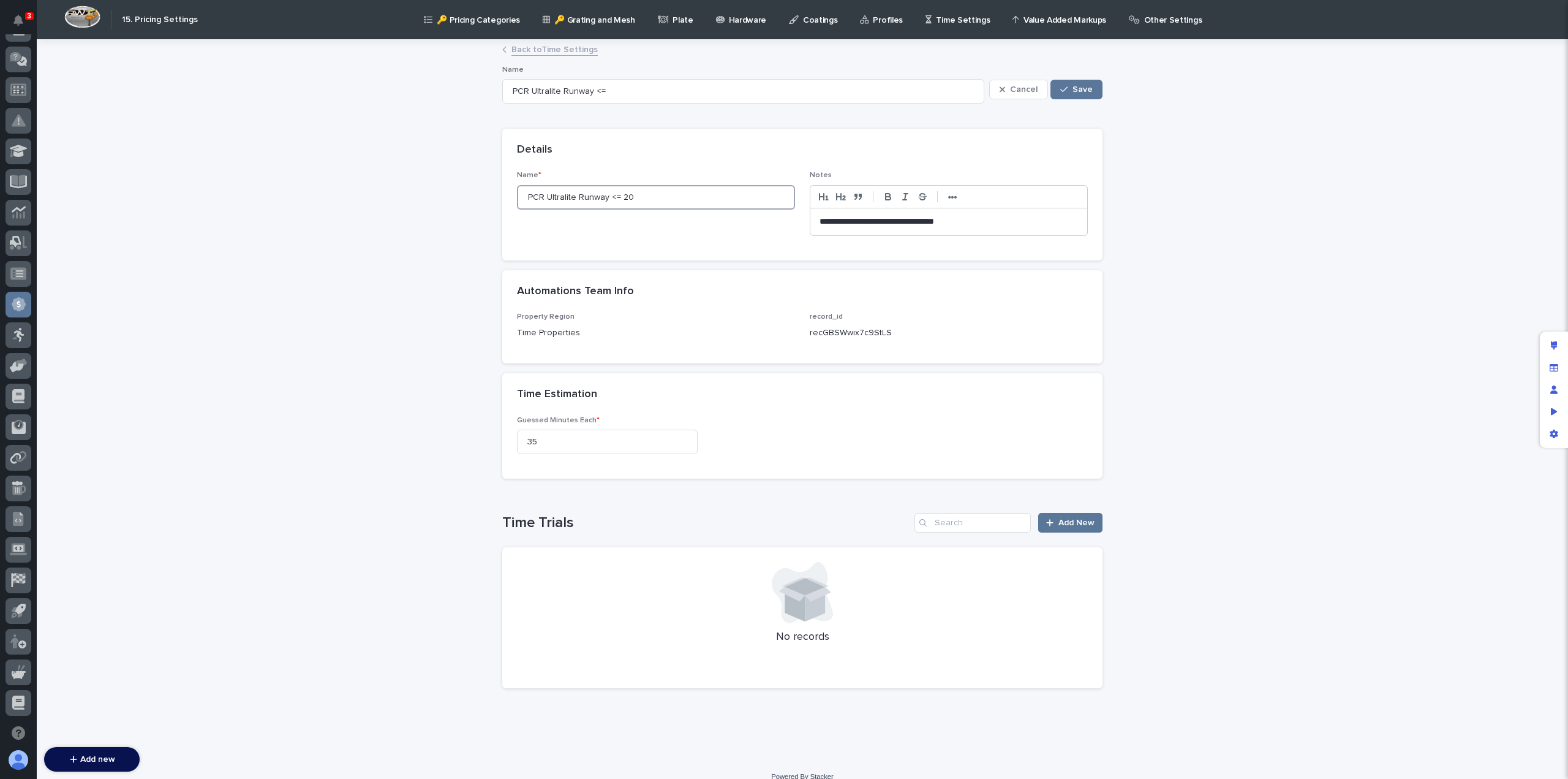
type input "PCR Ultralite Runway <= 20"
type input "PCR Ultralite Runway <= 20'"
click at [1073, 88] on span "Save" at bounding box center [1083, 89] width 20 height 8
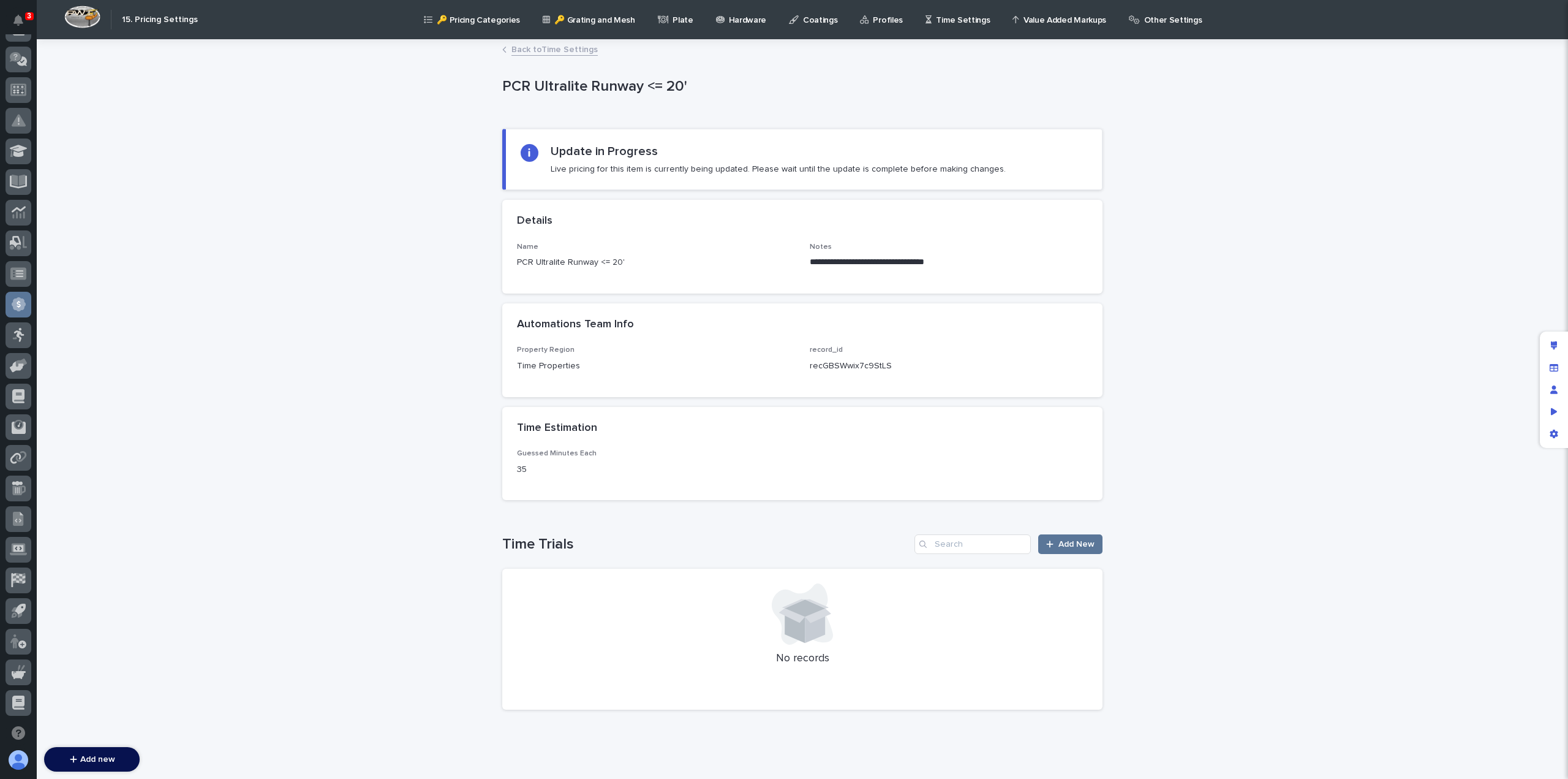
click at [546, 50] on link "Back to Time Settings" at bounding box center [554, 49] width 86 height 14
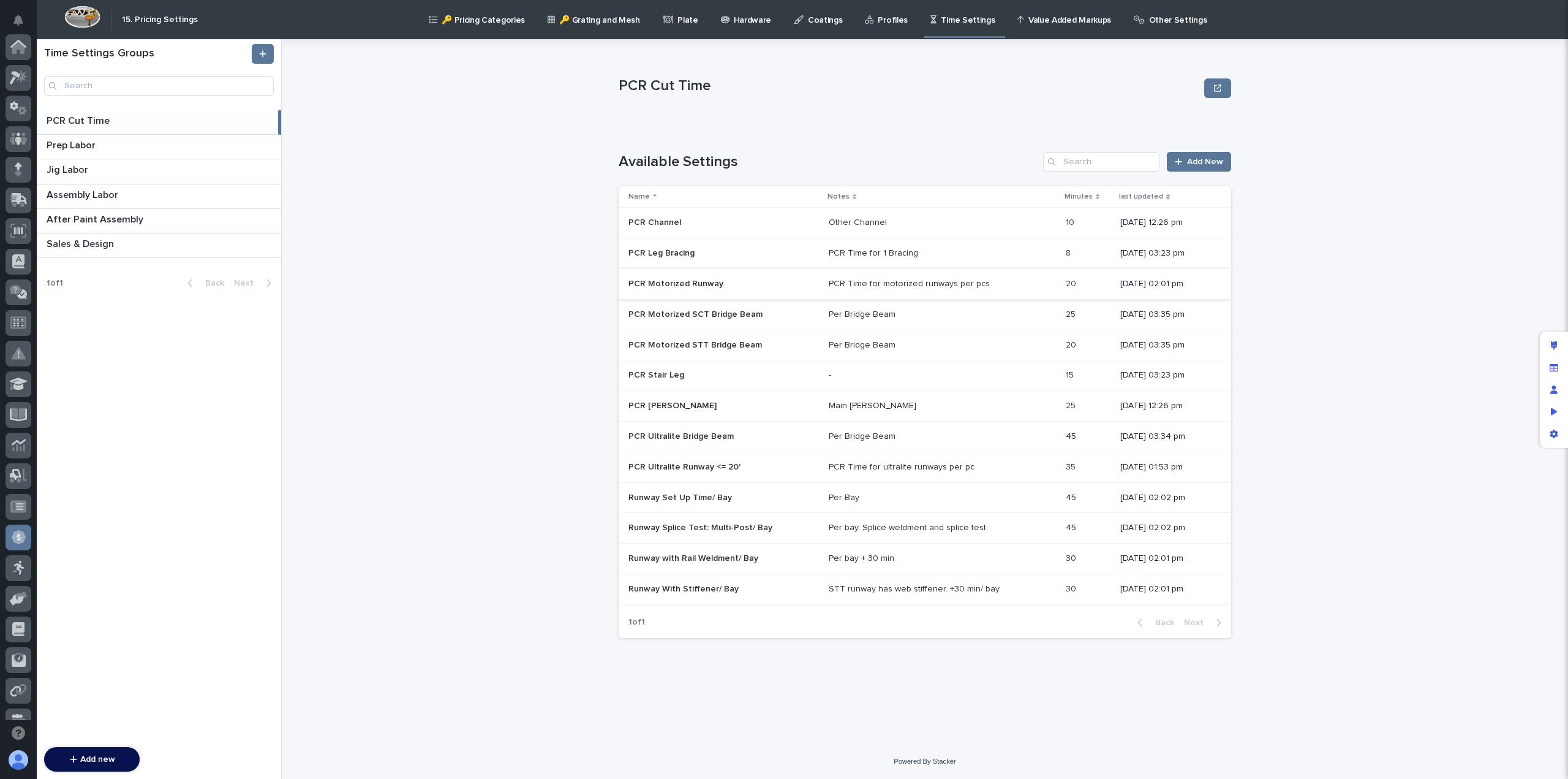
scroll to position [233, 0]
click at [688, 438] on p "PCR Ultralite Bridge Beam" at bounding box center [682, 436] width 108 height 13
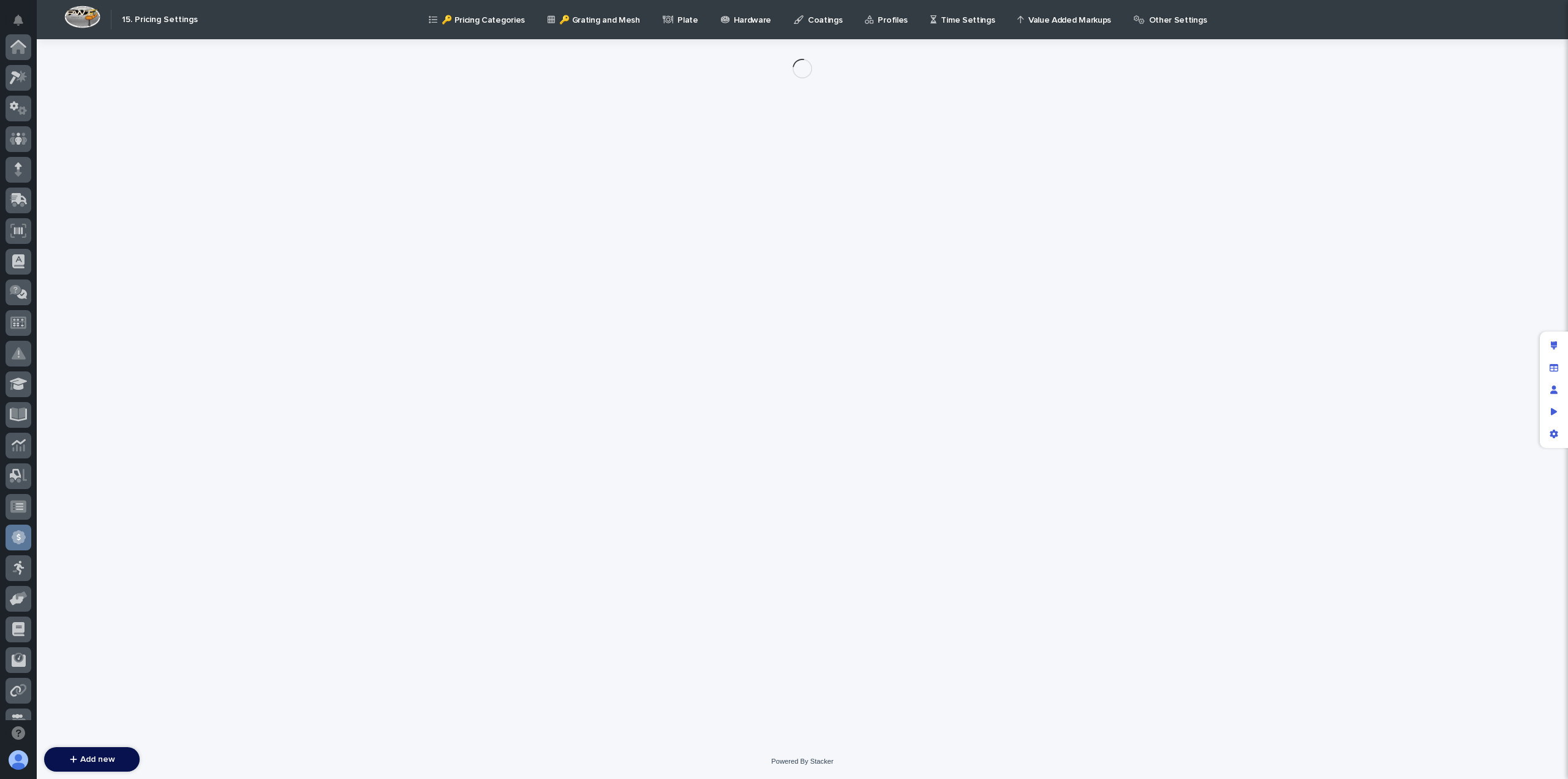
scroll to position [233, 0]
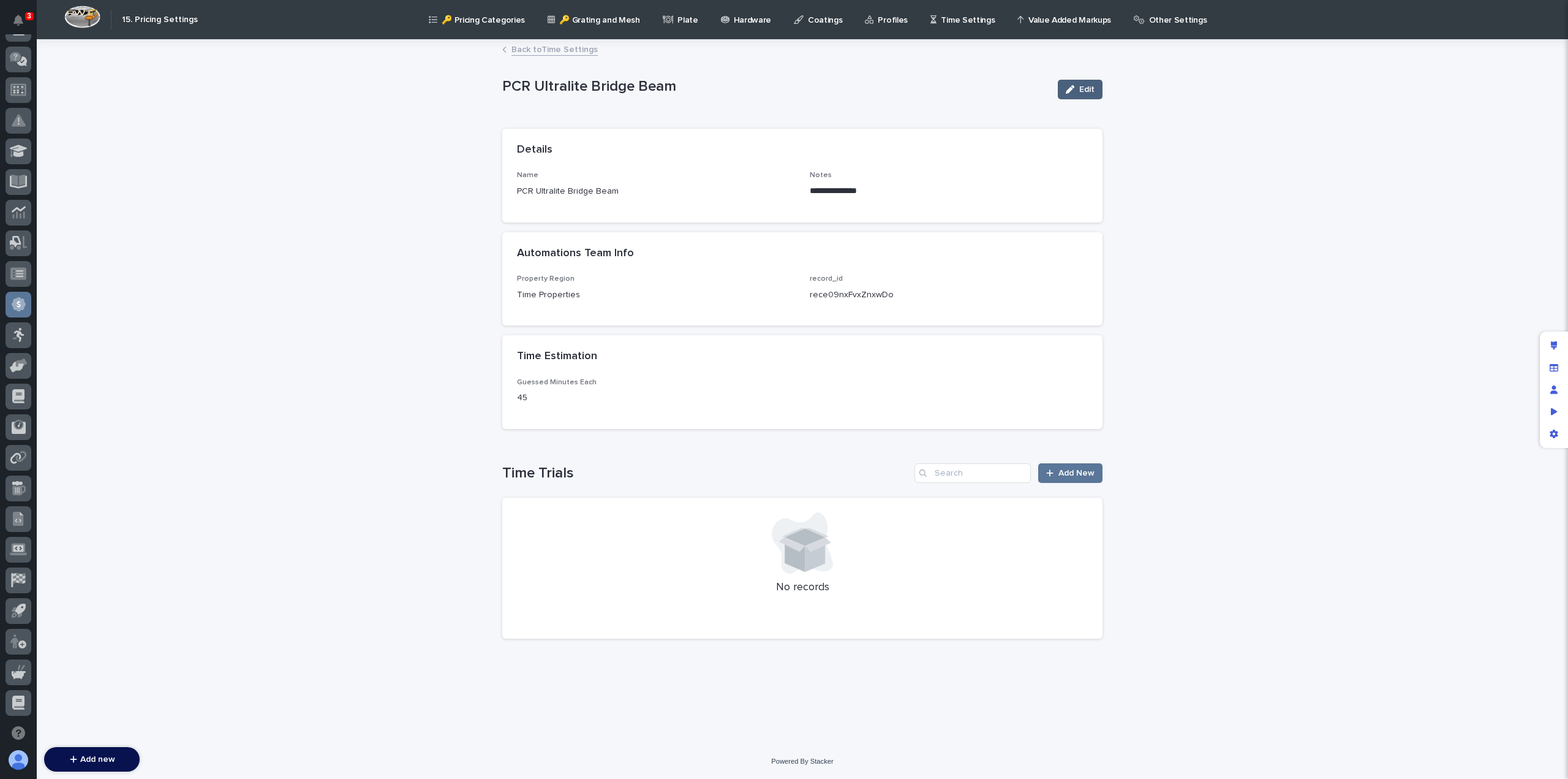
click at [1085, 90] on span "Edit" at bounding box center [1086, 89] width 15 height 8
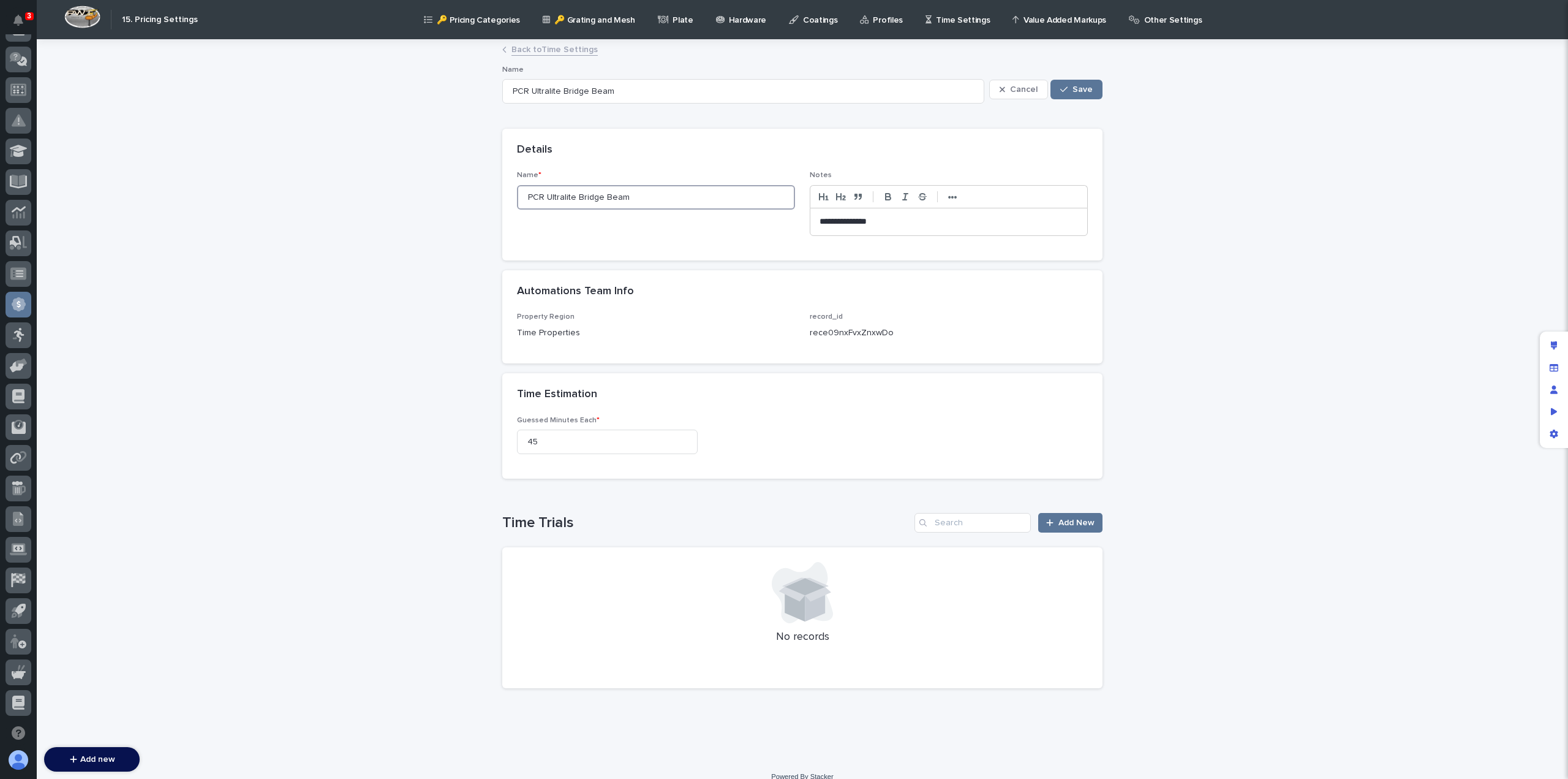
click at [630, 197] on input "PCR Ultralite Bridge Beam" at bounding box center [655, 197] width 278 height 24
type input "PCR Ultralite Bridge Beam"
type input "PCR Ultralite Bridge Beam <"
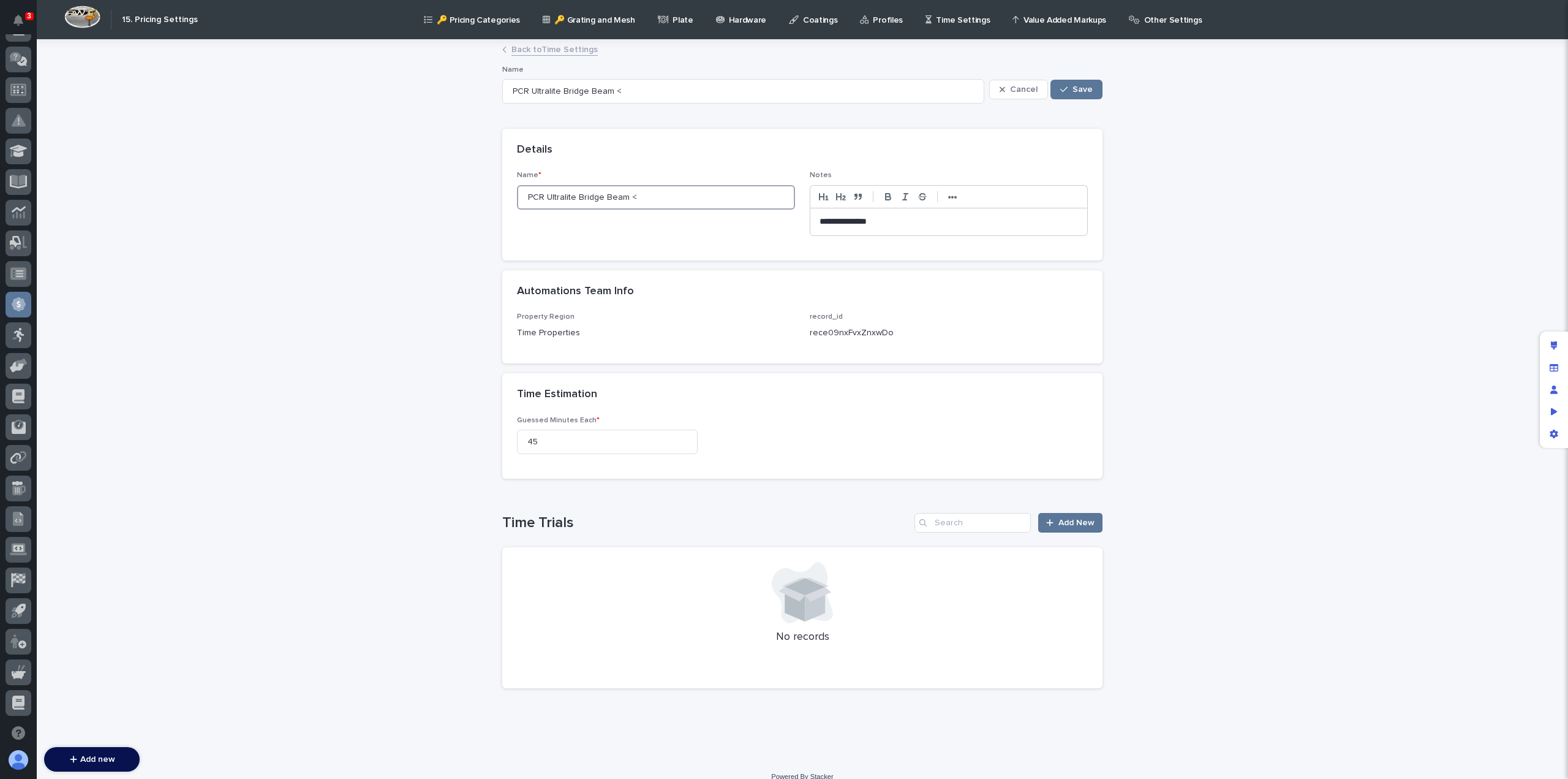
type input "PCR Ultralite Bridge Beam <="
type input "PCR Ultralite Bridge Beam <= 20"
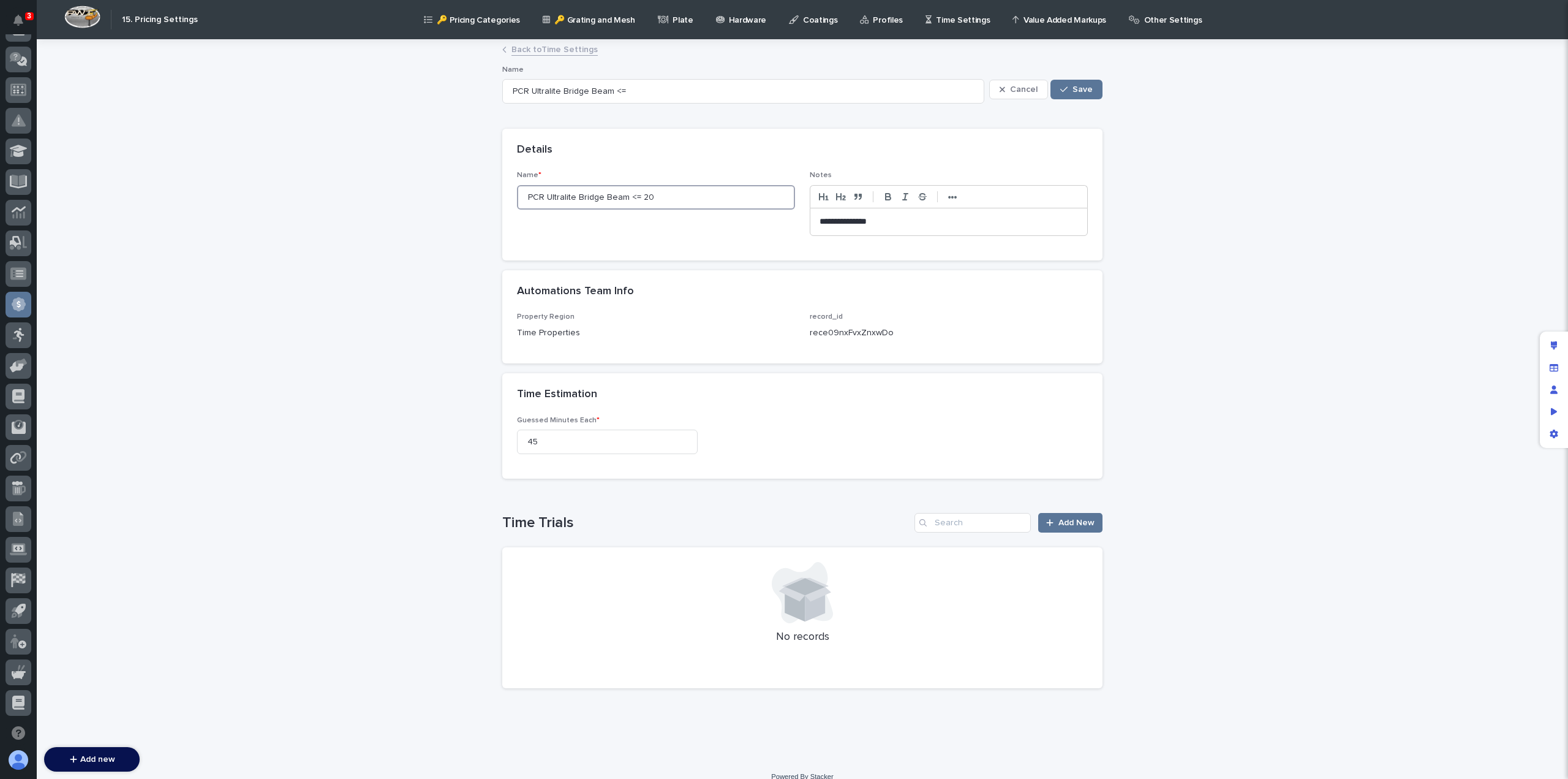
type input "PCR Ultralite Bridge Beam <= 20"
type input "PCR Ultralite Bridge Beam <= 20'"
drag, startPoint x: 895, startPoint y: 221, endPoint x: 775, endPoint y: 228, distance: 120.2
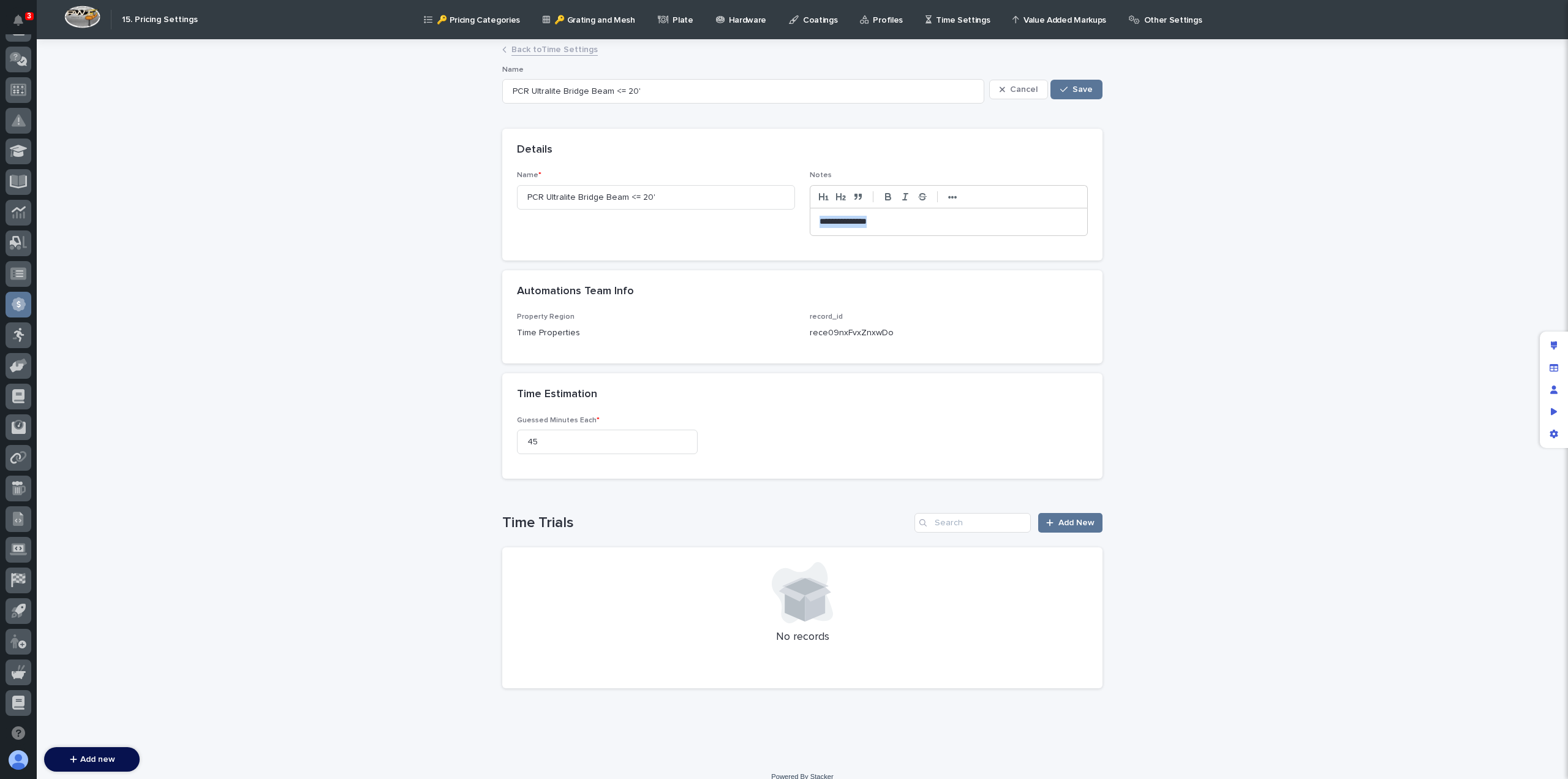
click at [775, 228] on div "**********" at bounding box center [802, 208] width 571 height 74
click at [1076, 85] on span "Save" at bounding box center [1083, 89] width 20 height 8
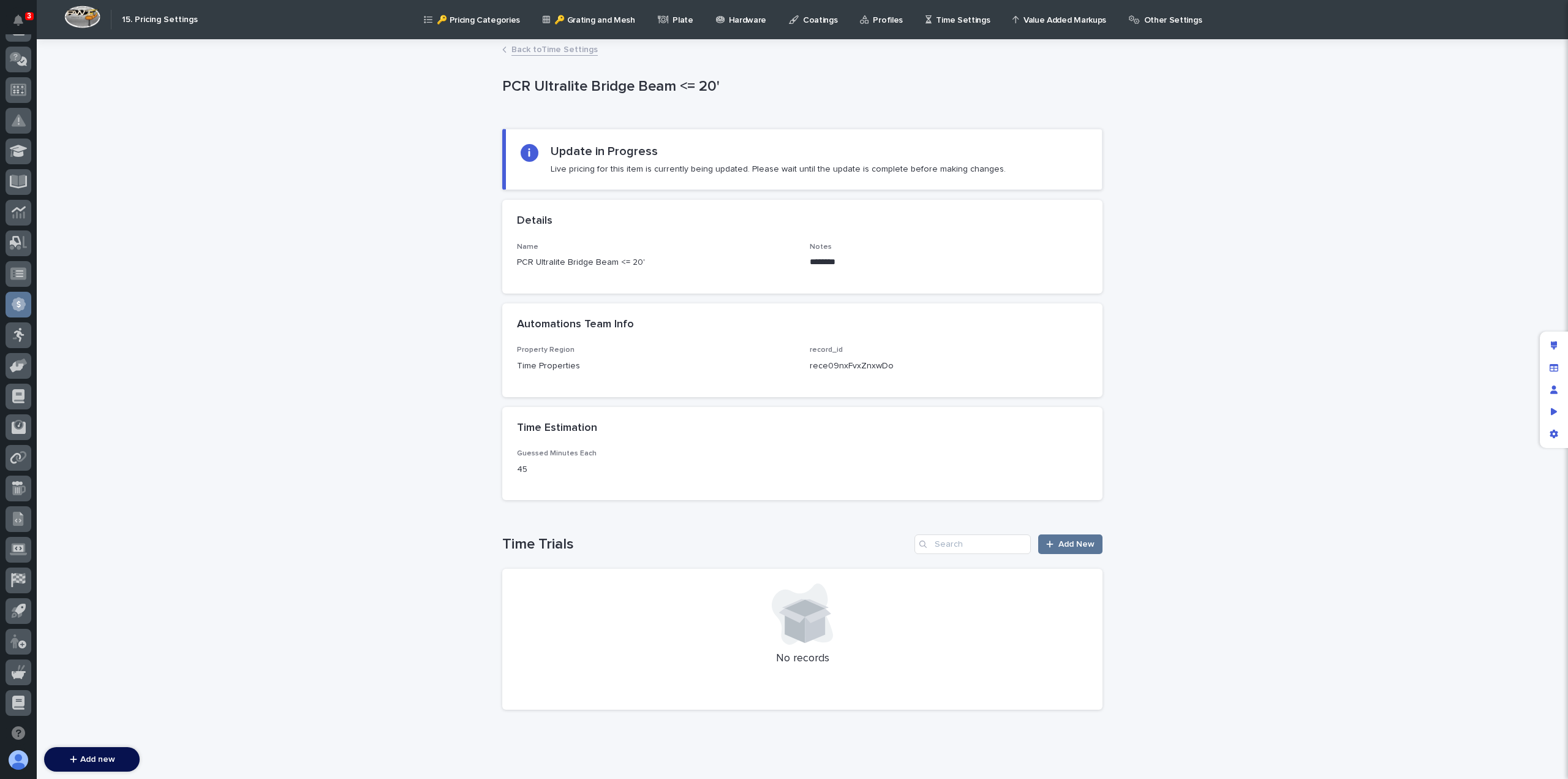
click at [561, 54] on link "Back to Time Settings" at bounding box center [554, 49] width 86 height 14
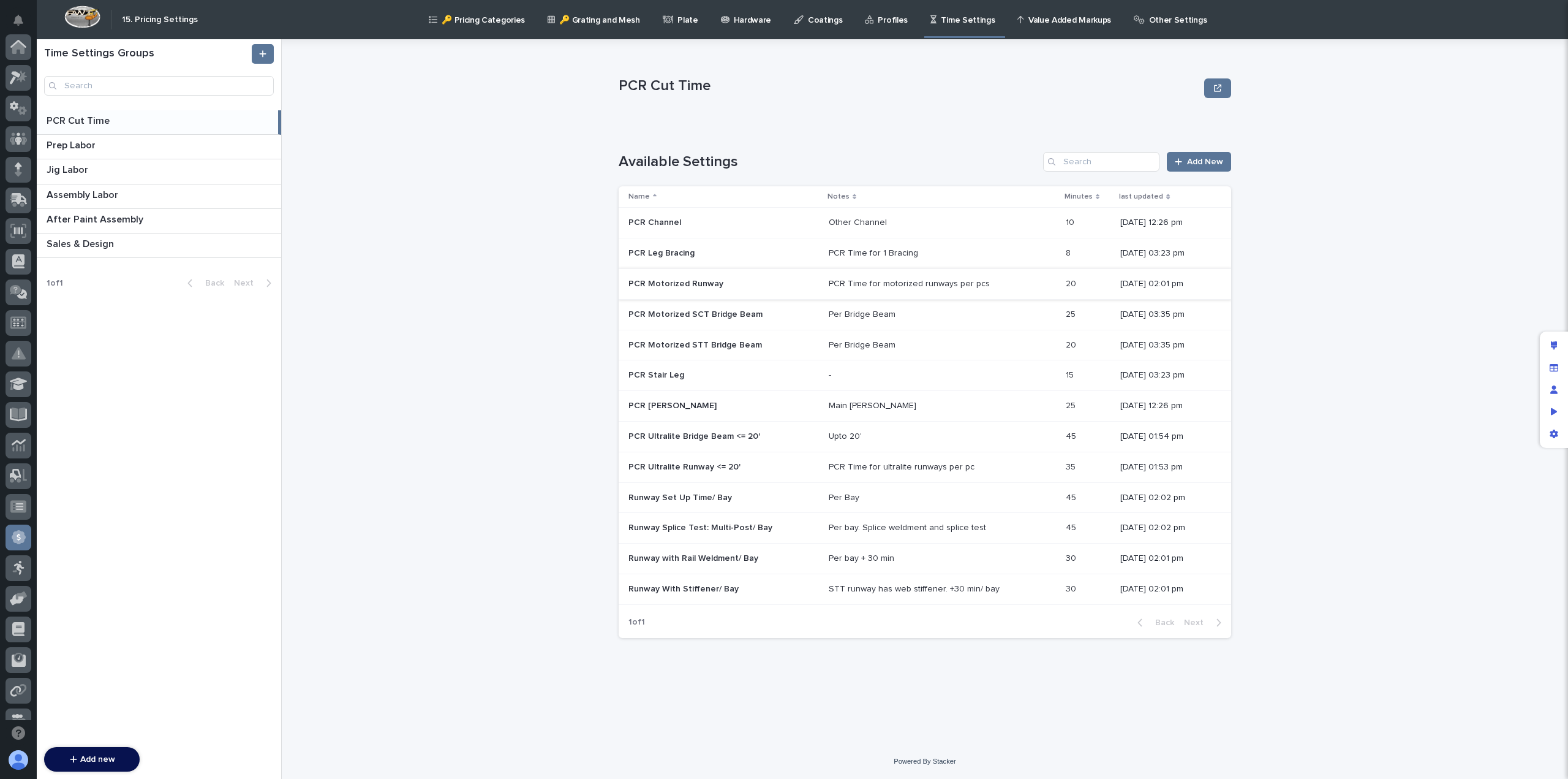
scroll to position [233, 0]
click at [692, 438] on p "PCR Ultralite Bridge Beam <= 20'" at bounding box center [695, 436] width 134 height 13
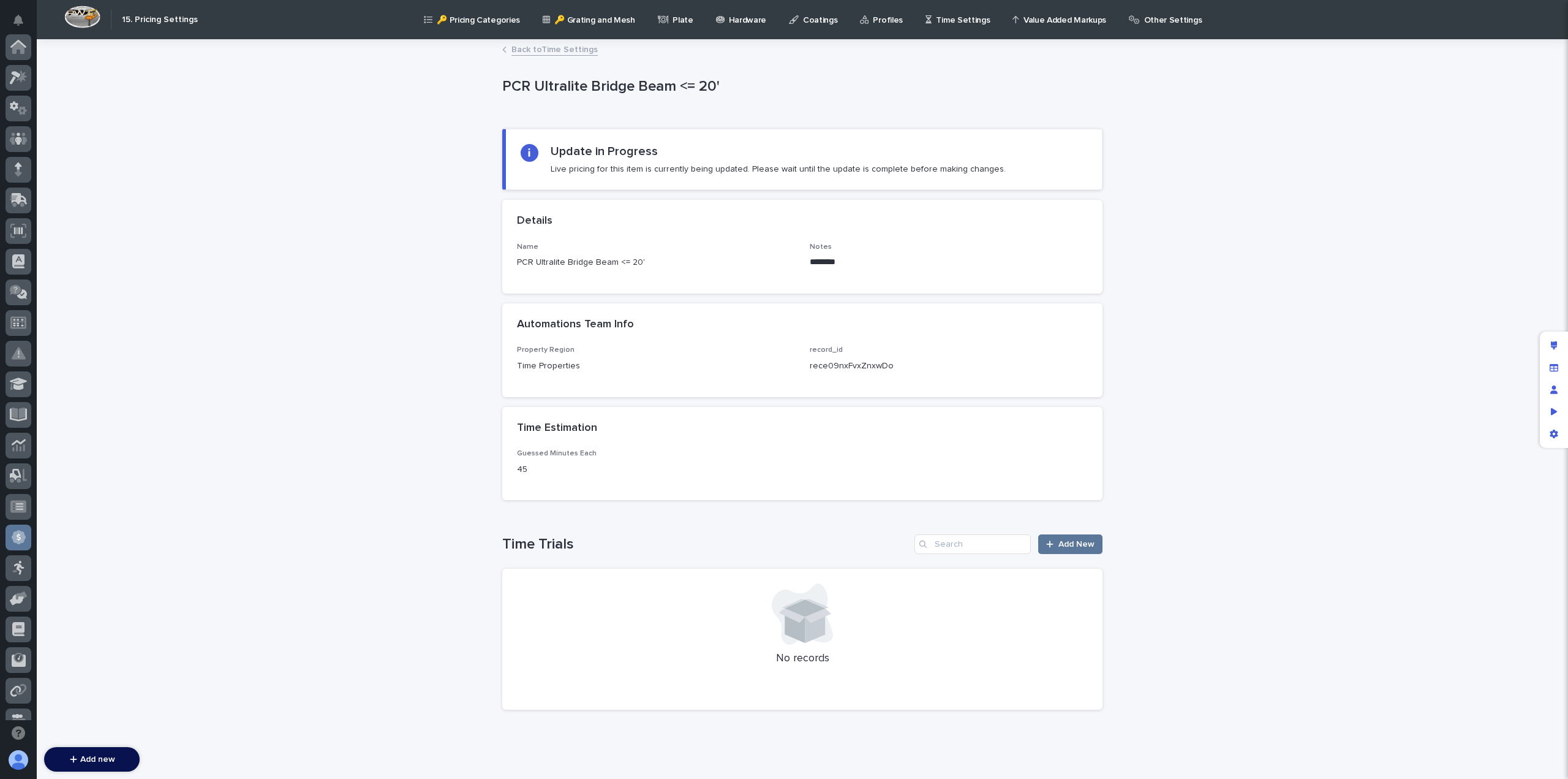
scroll to position [233, 0]
click at [533, 49] on link "Back to Time Settings" at bounding box center [554, 49] width 86 height 14
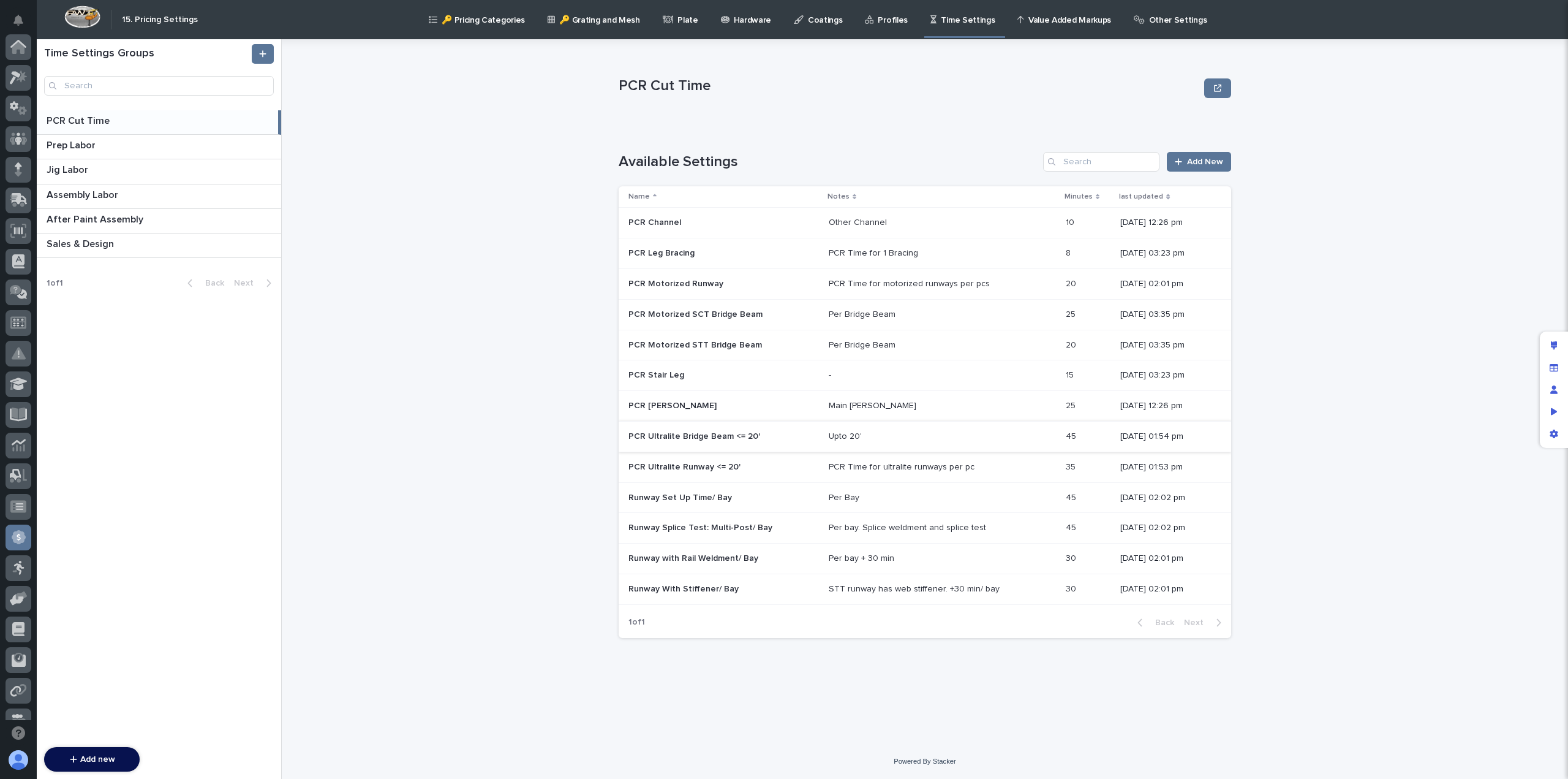
scroll to position [233, 0]
click at [664, 438] on p "PCR Ultralite Bridge Beam <= 20'" at bounding box center [695, 436] width 134 height 13
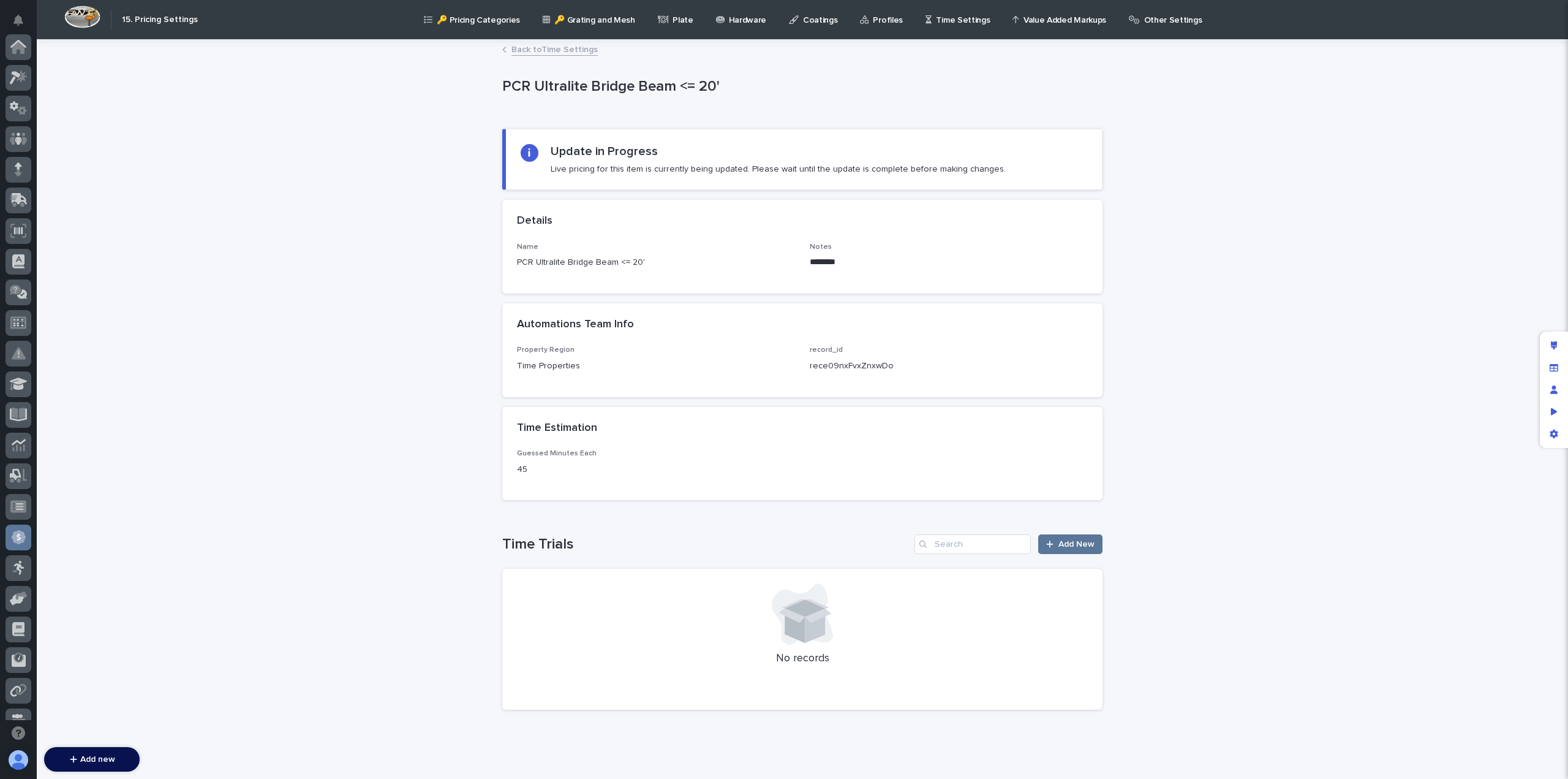
scroll to position [233, 0]
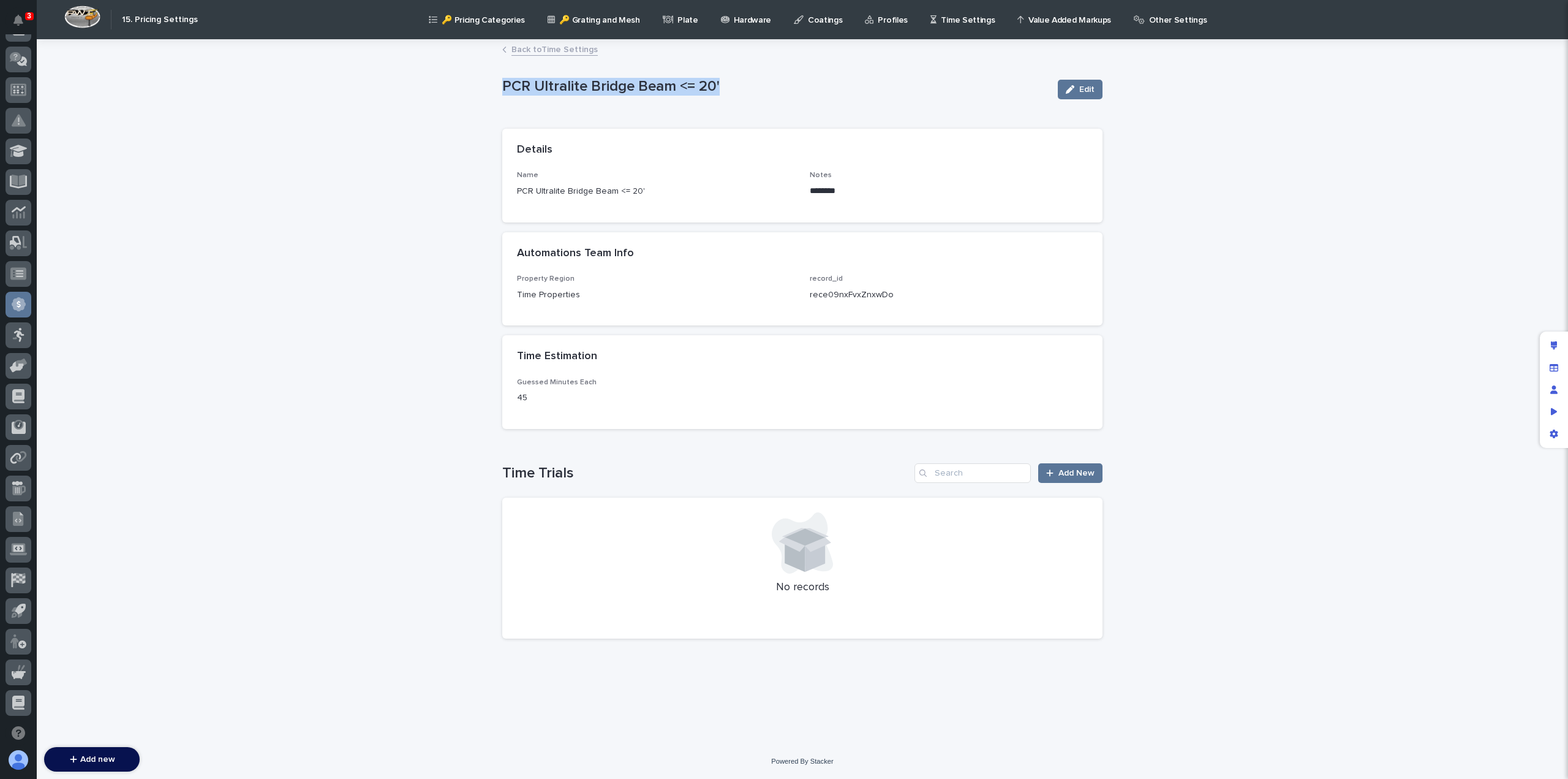
drag, startPoint x: 684, startPoint y: 91, endPoint x: 484, endPoint y: 107, distance: 200.6
click at [484, 107] on div "Loading... Saving… Loading... Saving… PCR Ultralite Bridge Beam <= 20' Edit PCR…" at bounding box center [802, 392] width 1531 height 704
copy p "PCR Ultralite Bridge Beam <= 20'"
click at [1096, 89] on button "Edit" at bounding box center [1079, 90] width 44 height 20
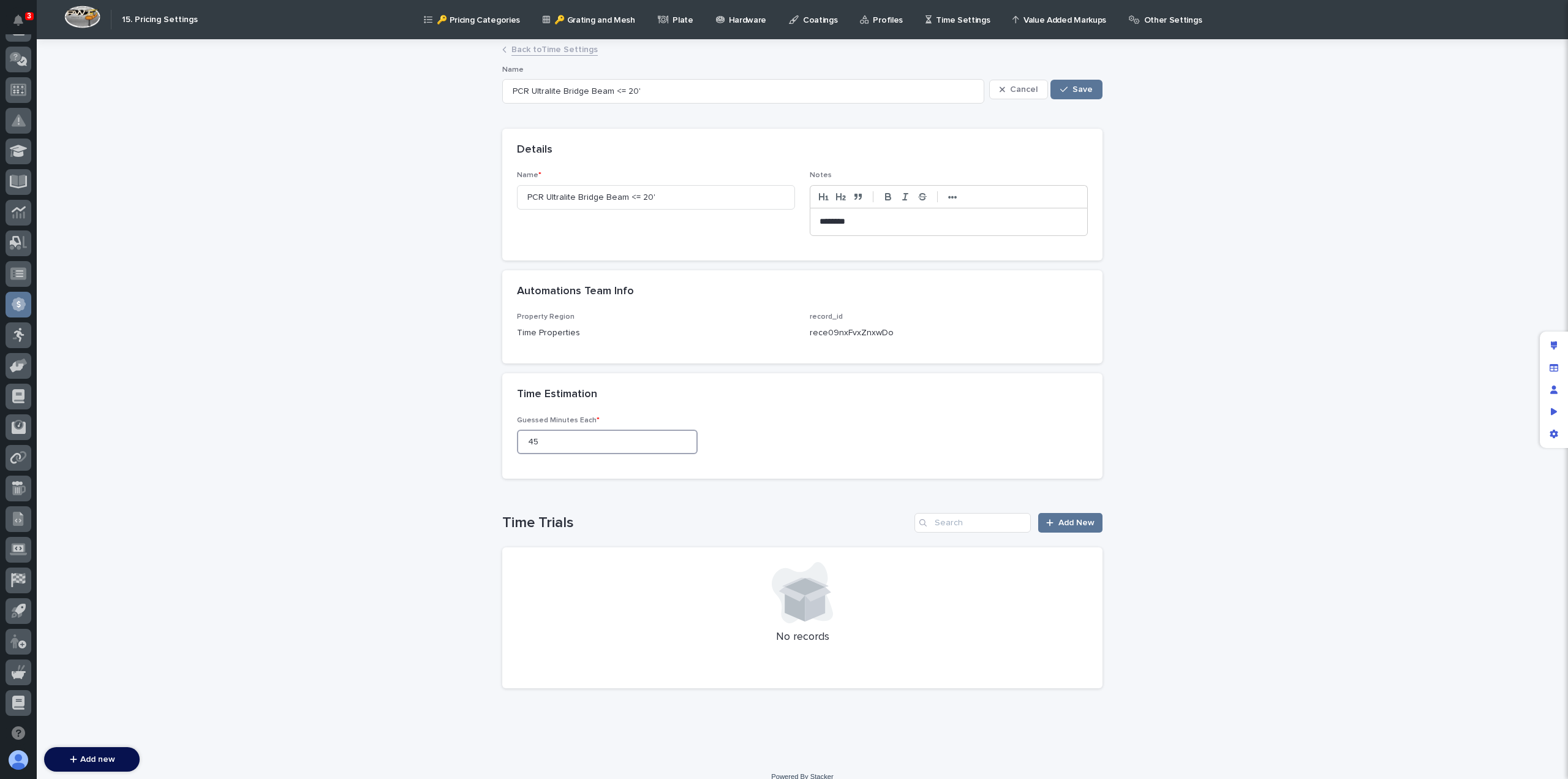
drag, startPoint x: 544, startPoint y: 440, endPoint x: 483, endPoint y: 442, distance: 61.0
click at [483, 442] on div "Loading... Saving… Loading... Saving… PCR Ultralite Bridge Beam <= 20' Cancel S…" at bounding box center [802, 400] width 1531 height 719
type input "40"
click at [1080, 88] on span "Save" at bounding box center [1083, 89] width 20 height 8
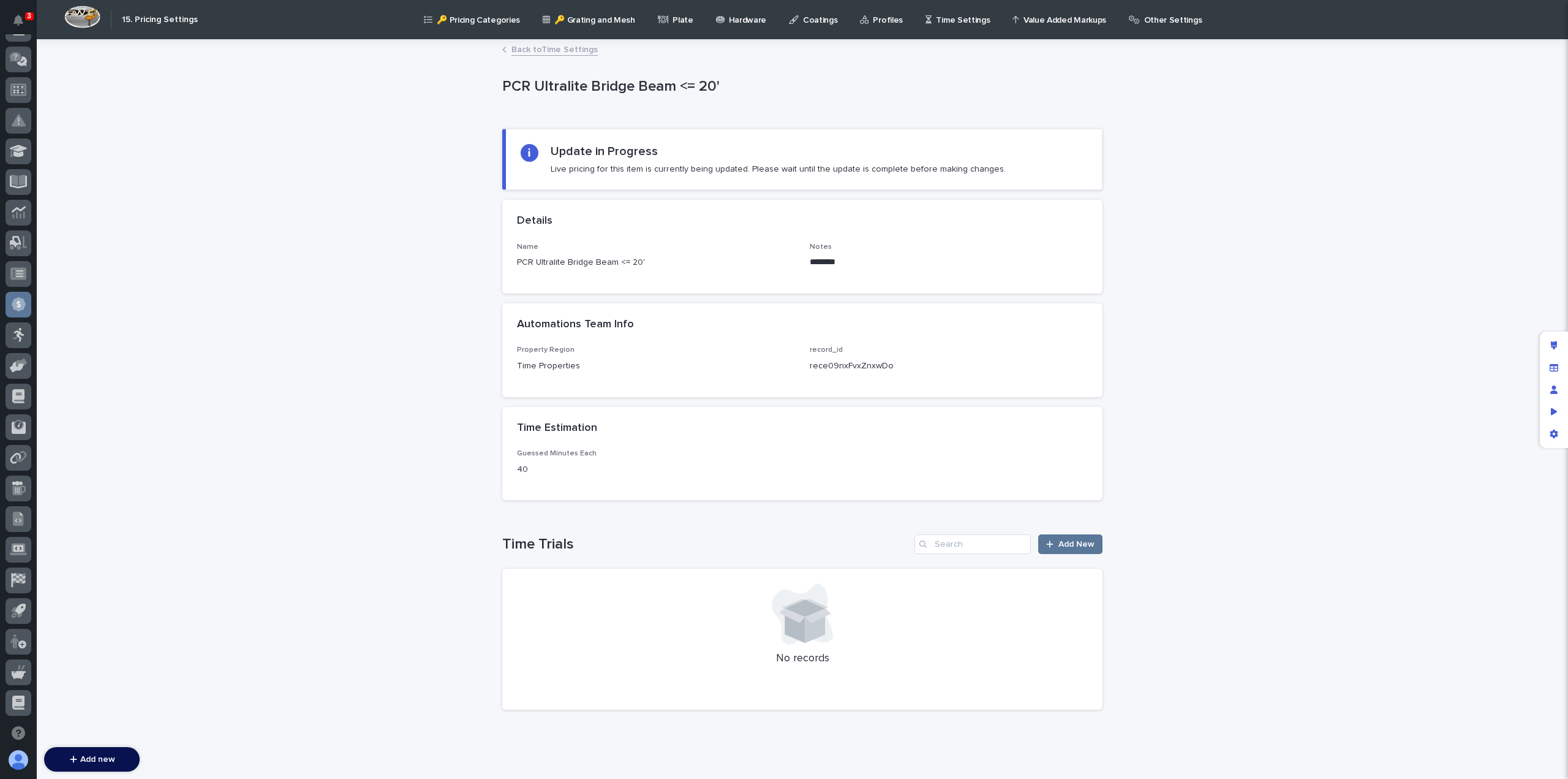
click at [555, 53] on link "Back to Time Settings" at bounding box center [554, 49] width 86 height 14
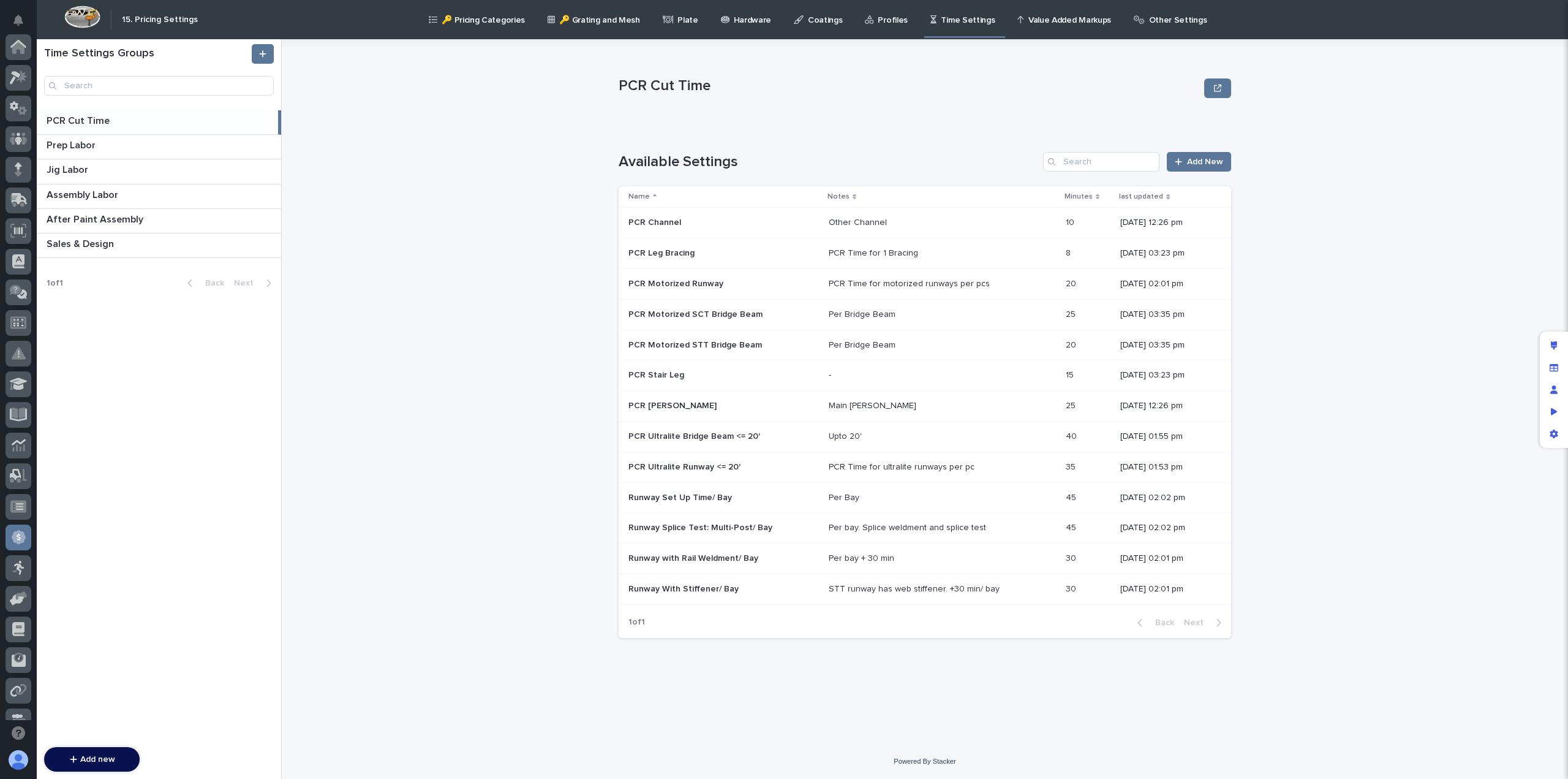
scroll to position [233, 0]
click at [1201, 173] on div "Available Settings Add New Name Notes Minutes last updated PCR Channel PCR Chan…" at bounding box center [924, 395] width 613 height 486
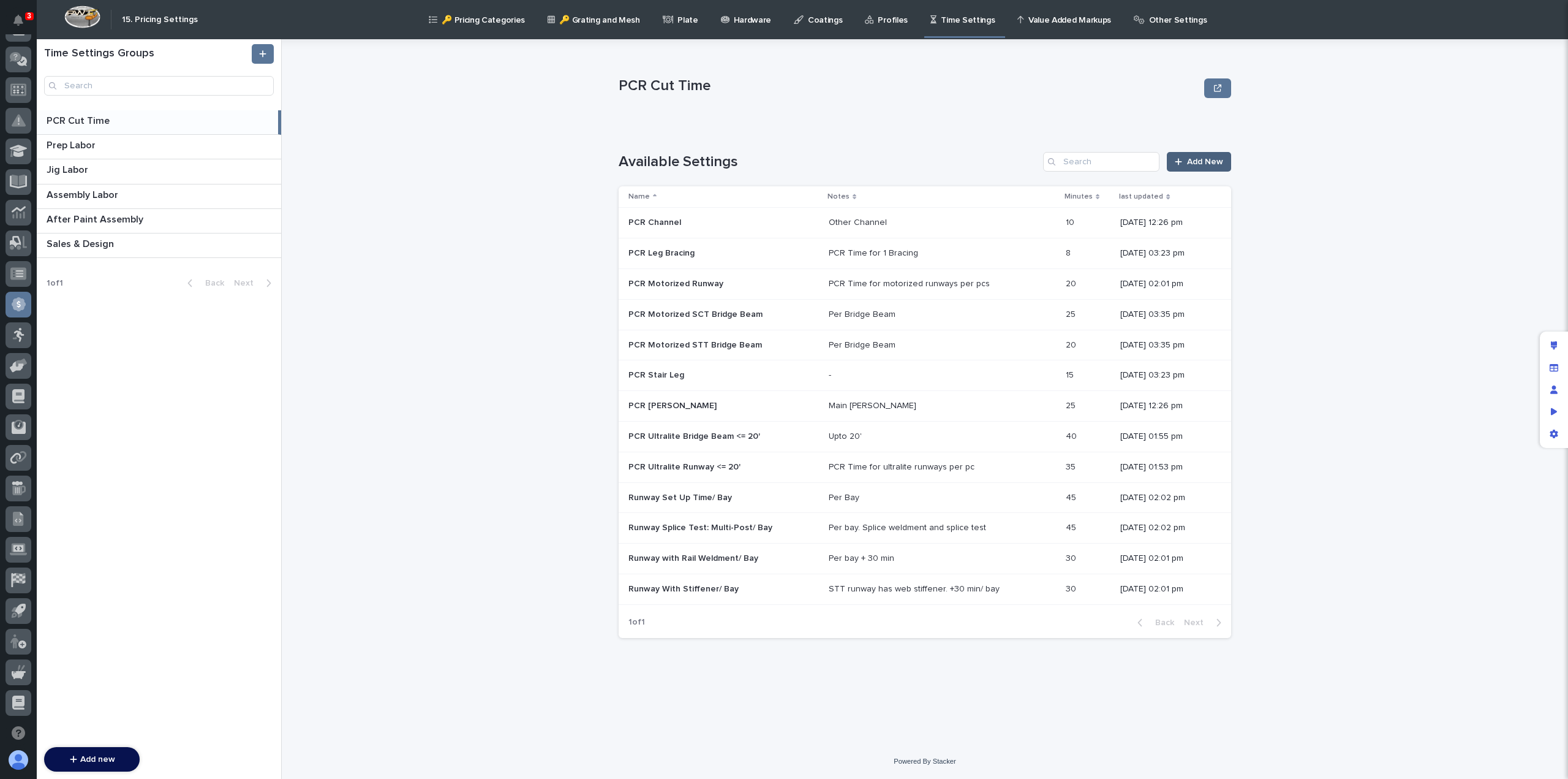
click at [1196, 165] on span "Add New" at bounding box center [1205, 161] width 36 height 8
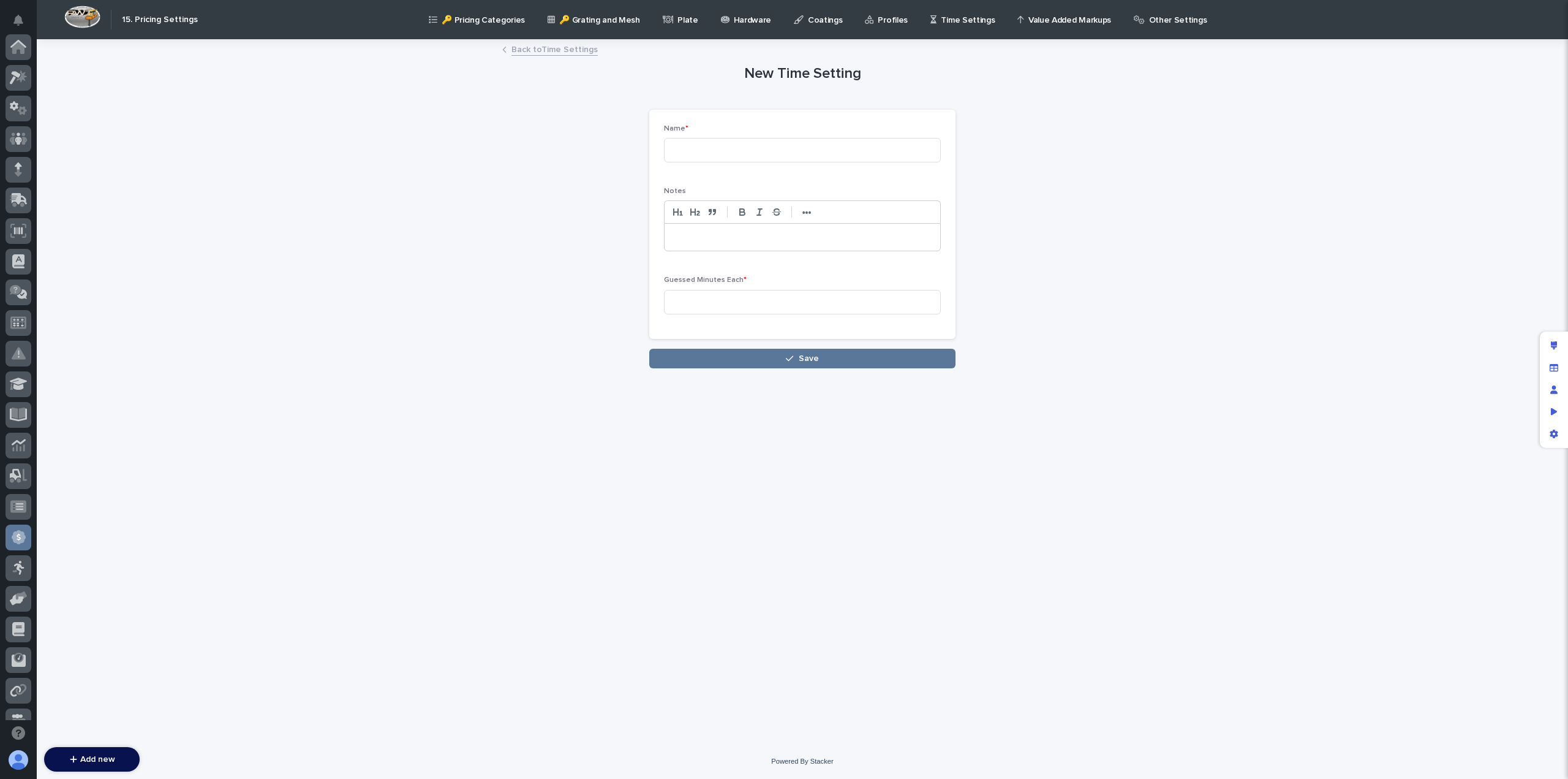
scroll to position [233, 0]
click at [729, 148] on input at bounding box center [802, 149] width 277 height 24
paste input "PCR Ultralite Bridge Beam <= 20'"
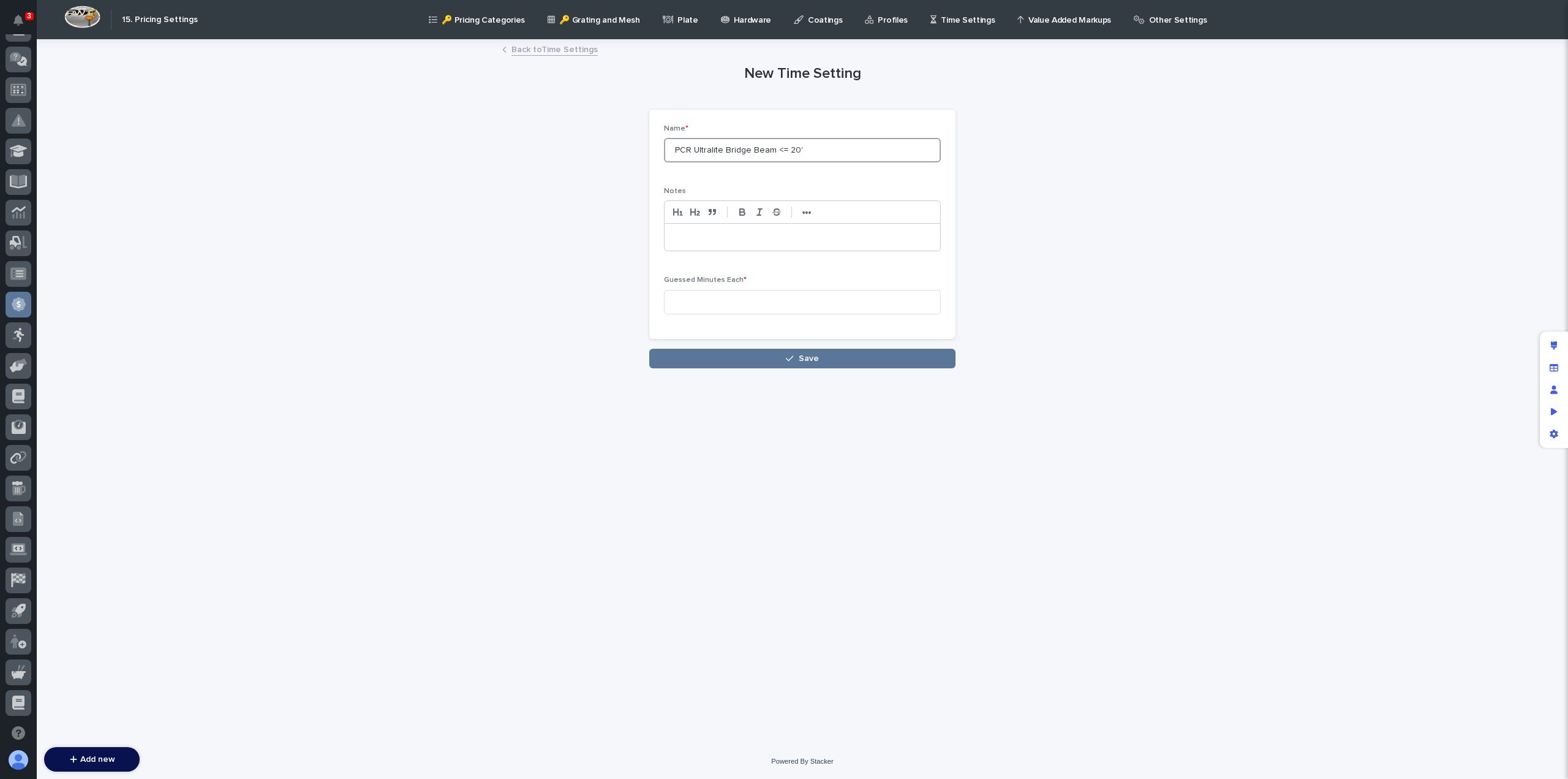
click at [784, 149] on input "PCR Ultralite Bridge Beam <= 20'" at bounding box center [802, 149] width 277 height 24
type input "PCR Ultralite Bridge Beam > 20'"
click at [700, 237] on p at bounding box center [802, 237] width 257 height 13
click at [711, 306] on input at bounding box center [802, 302] width 277 height 24
type input "1"
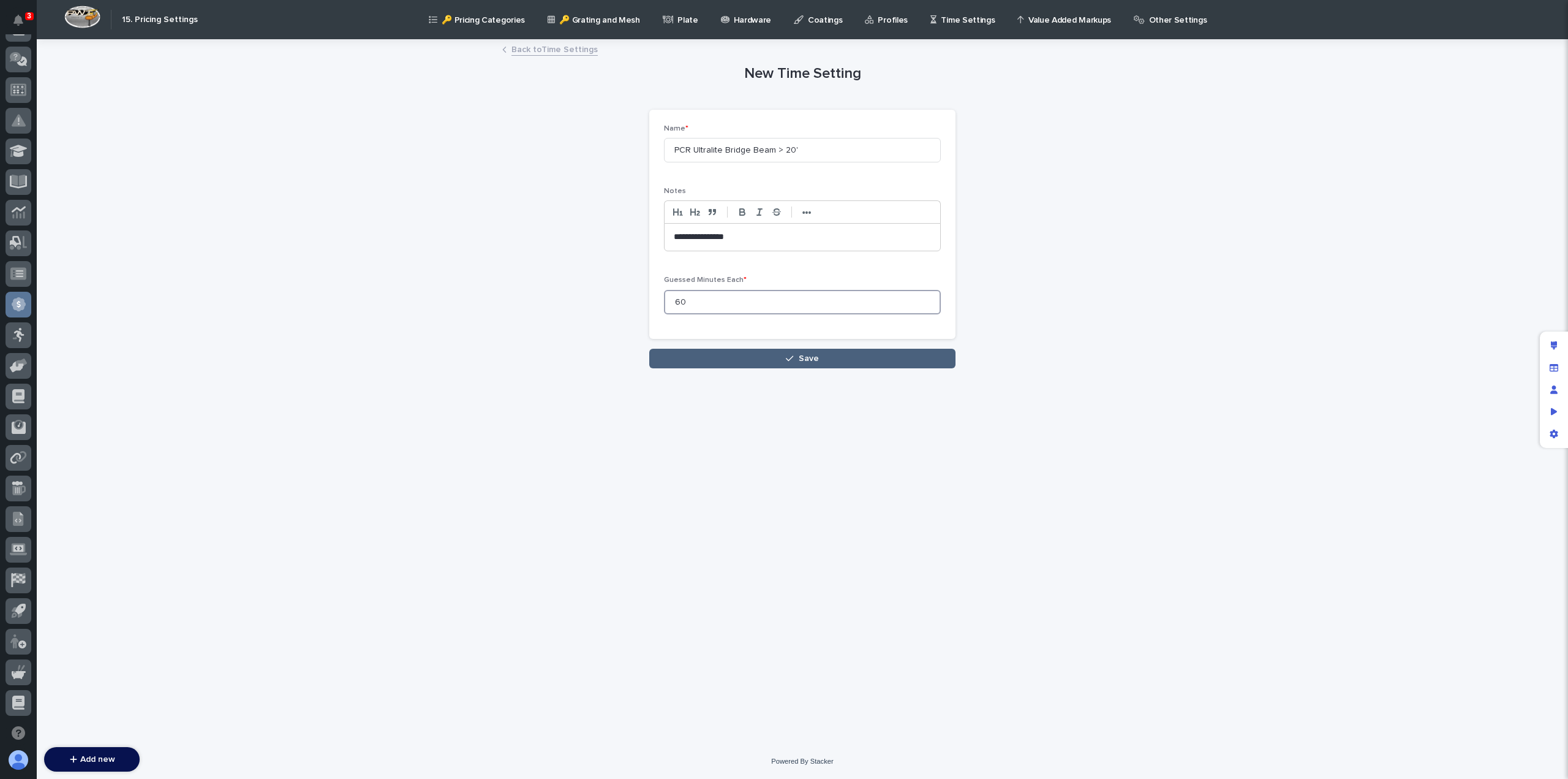
type input "60"
click at [752, 359] on button "Save" at bounding box center [802, 359] width 306 height 20
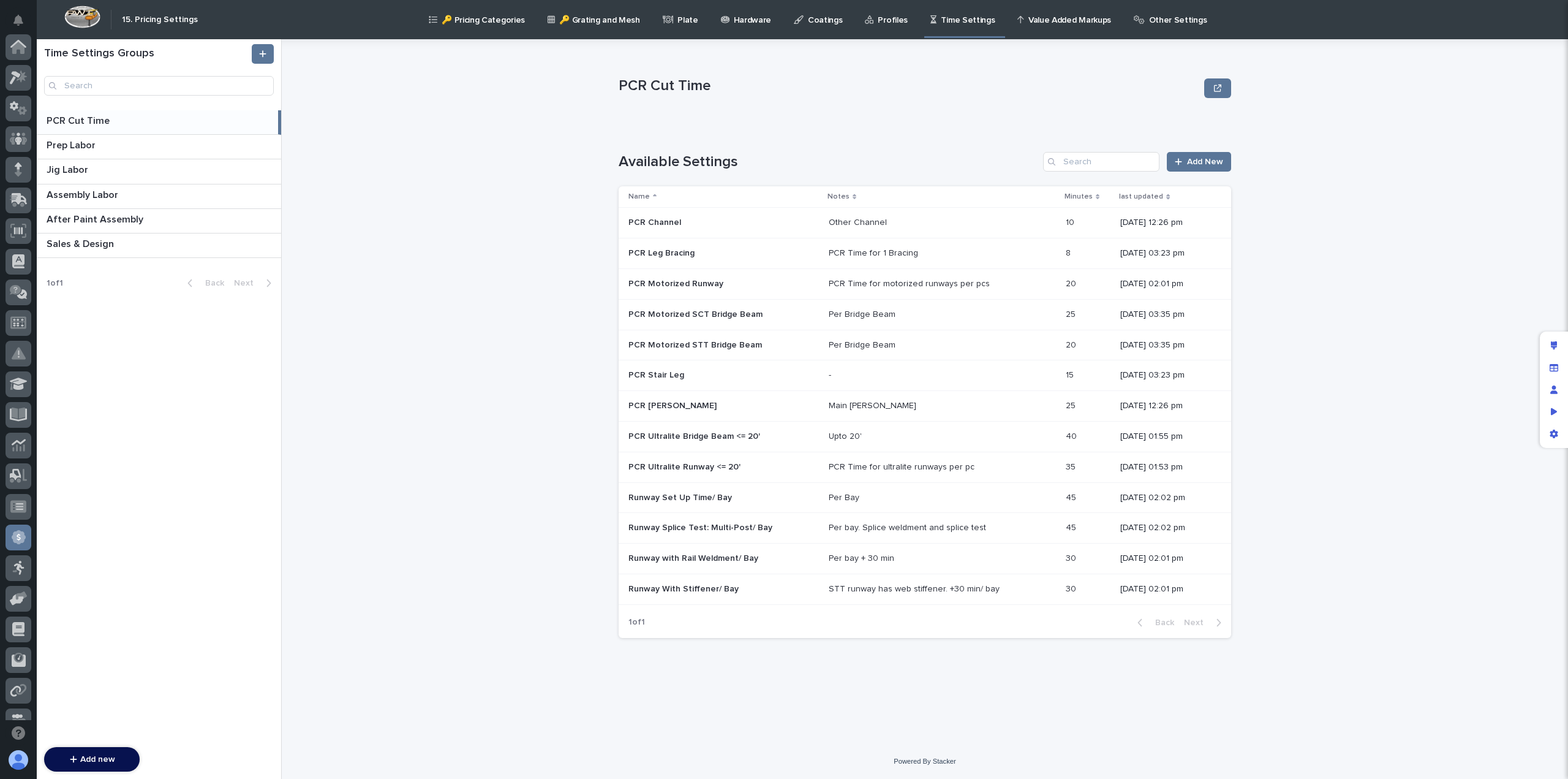
scroll to position [233, 0]
click at [537, 53] on div "PCR Cut Time PCR Cut Time Sorry, there was an error saving your record. Please …" at bounding box center [932, 409] width 1271 height 740
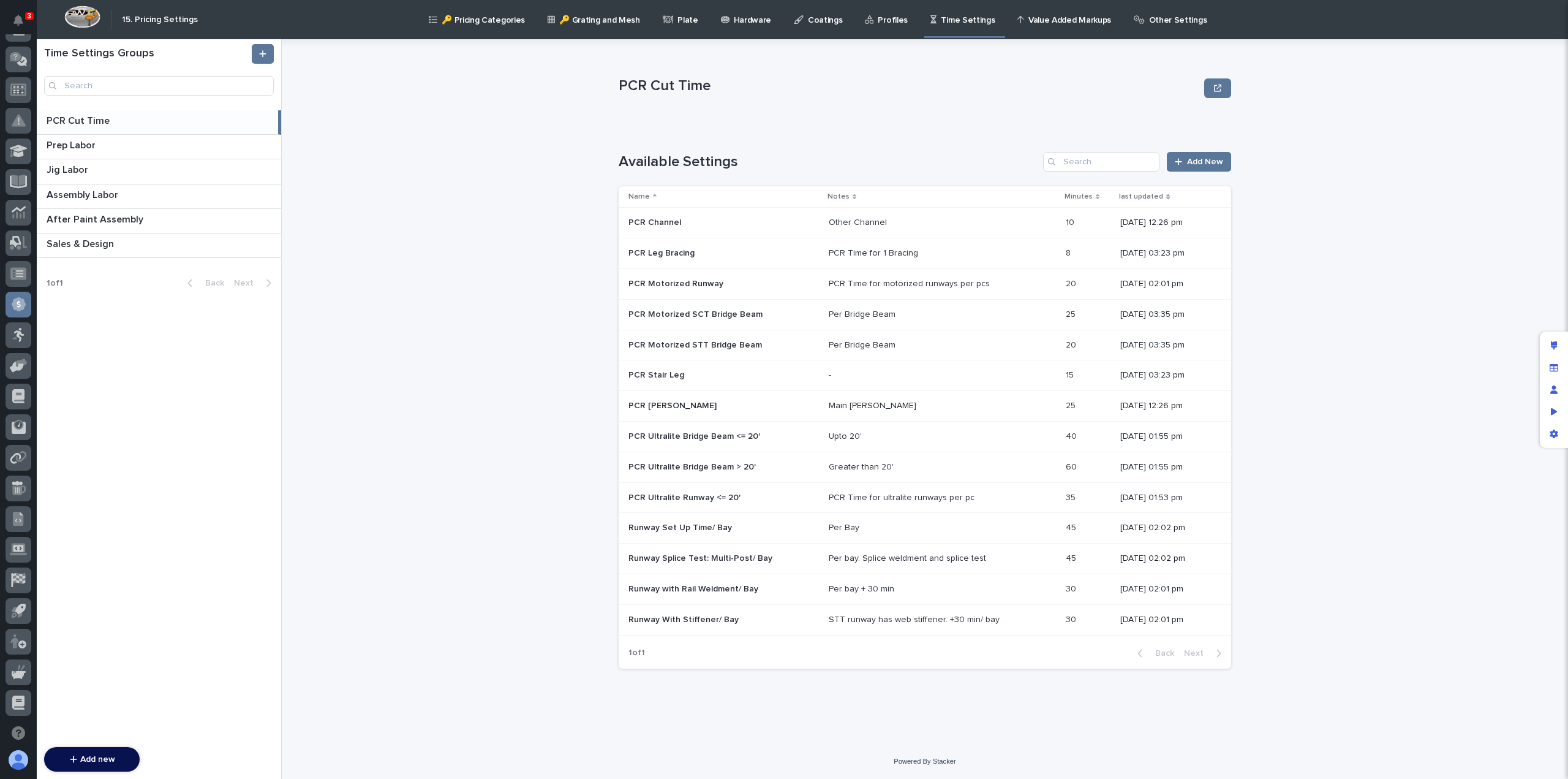
click at [660, 502] on div "PCR Ultralite Runway <= 20' PCR Ultralite Runway <= 20'" at bounding box center [723, 498] width 190 height 20
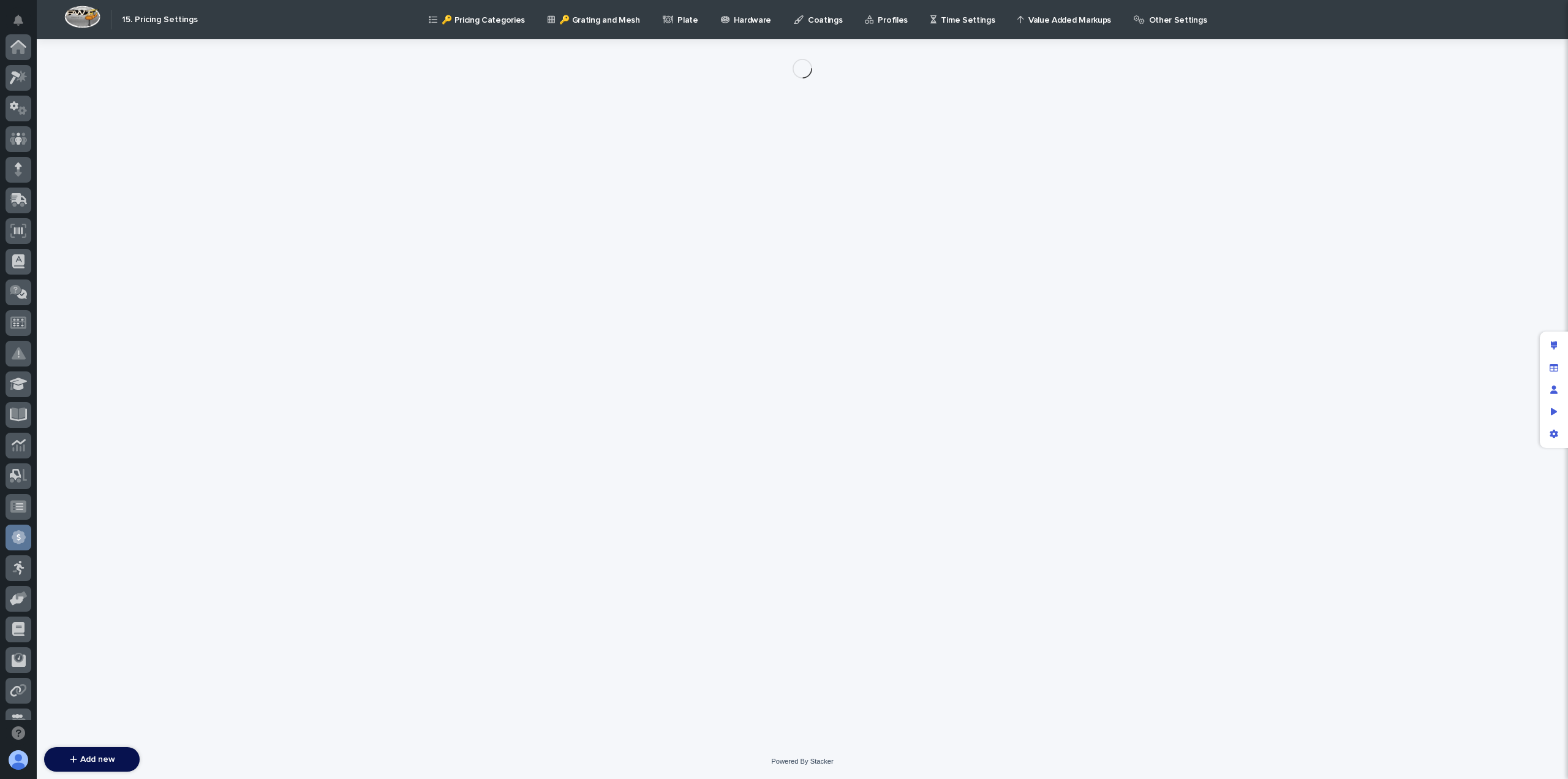
scroll to position [233, 0]
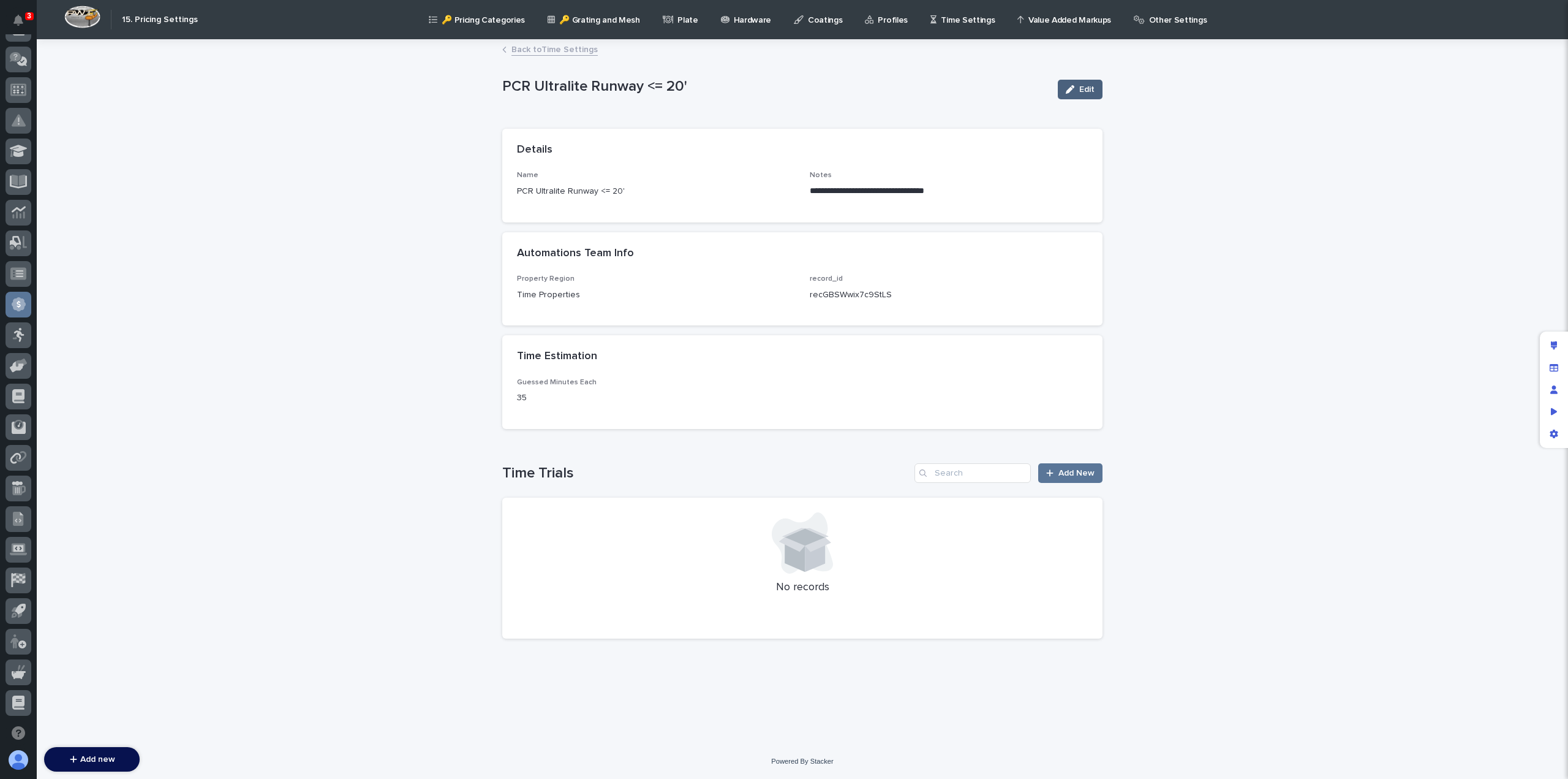
click at [1080, 90] on span "Edit" at bounding box center [1086, 89] width 15 height 8
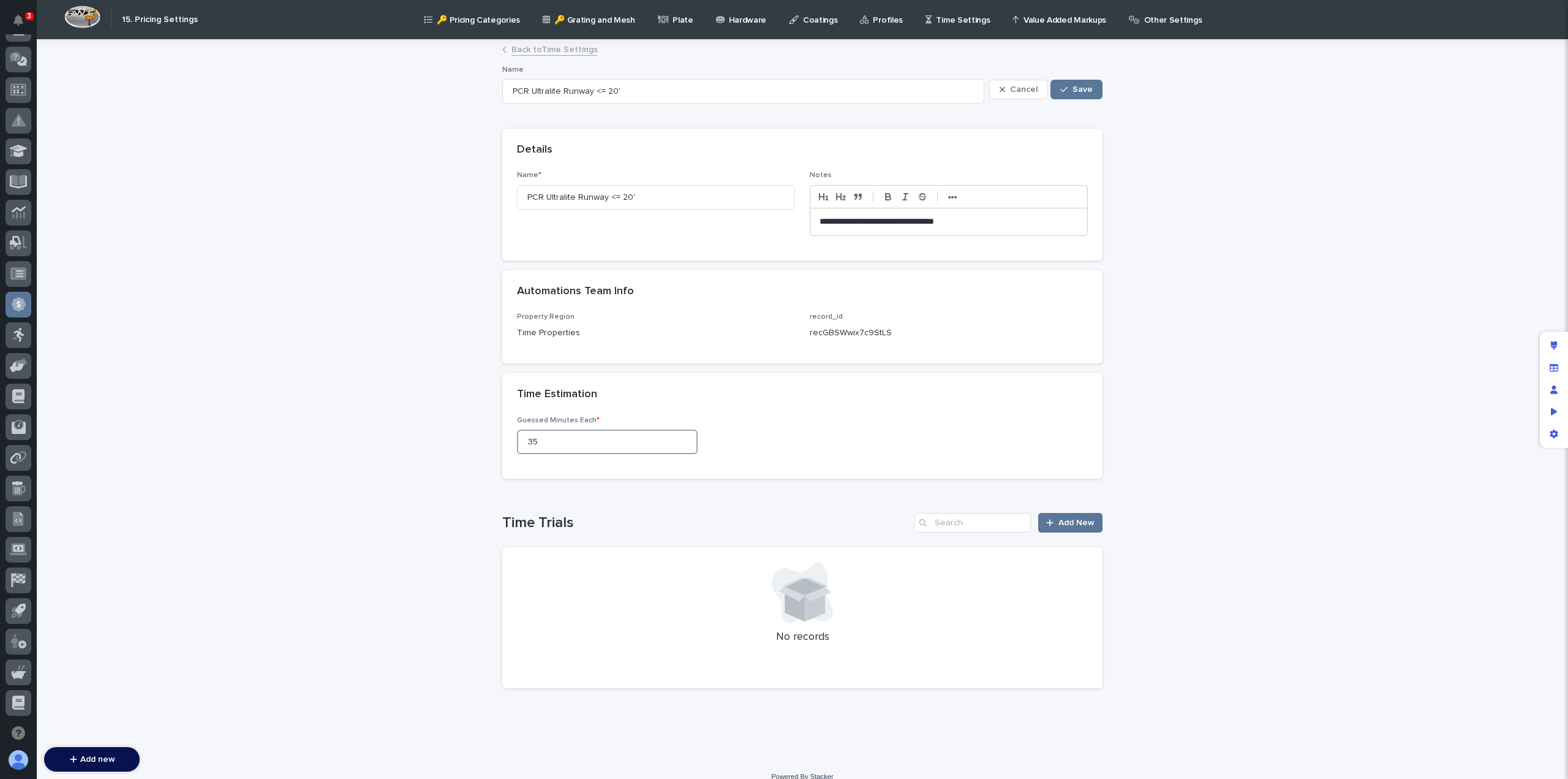
drag, startPoint x: 544, startPoint y: 442, endPoint x: 495, endPoint y: 442, distance: 49.0
click at [496, 442] on div "**********" at bounding box center [802, 385] width 613 height 688
type input "30"
click at [1073, 88] on span "Save" at bounding box center [1083, 89] width 20 height 8
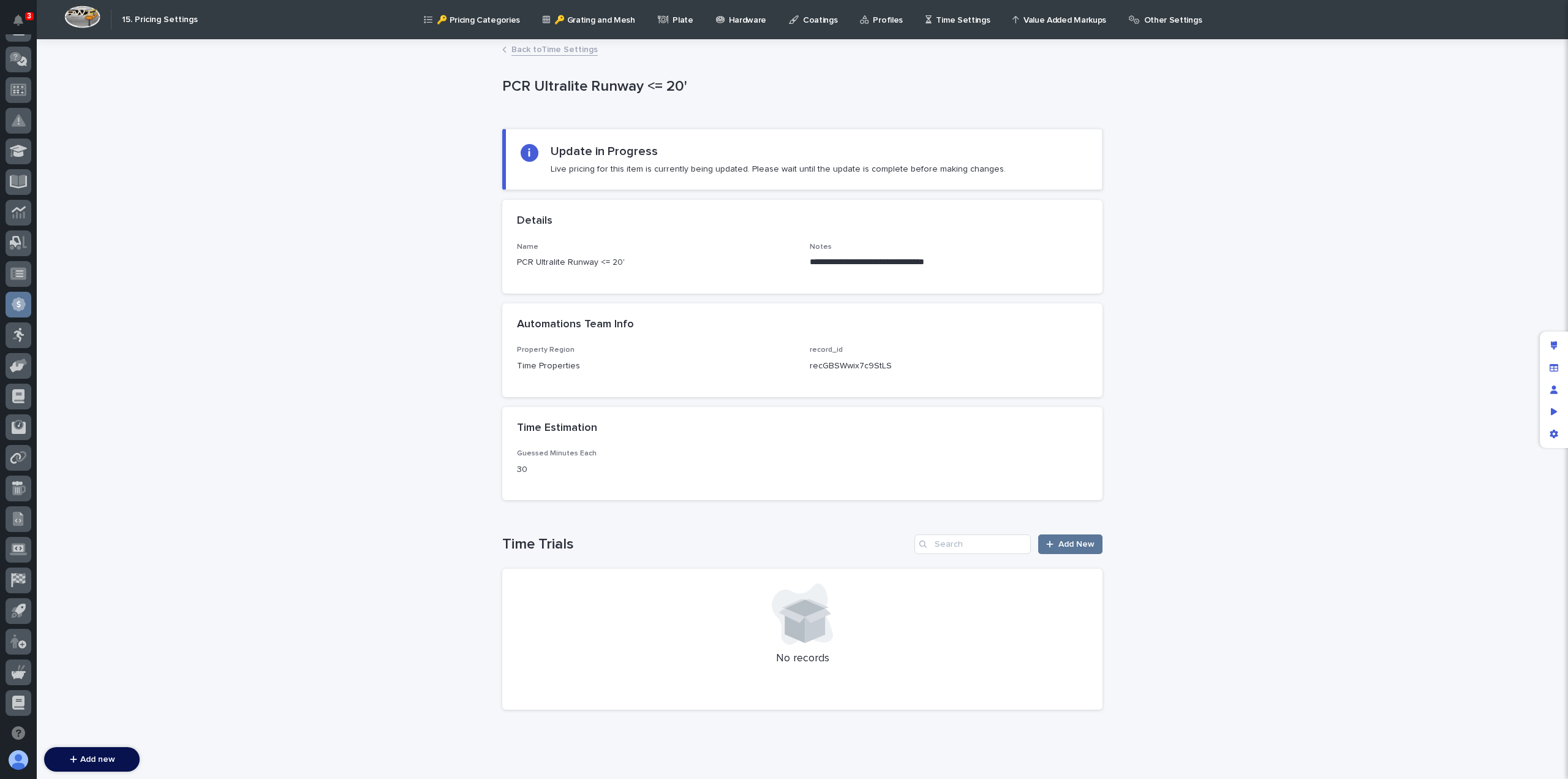
click at [535, 50] on link "Back to Time Settings" at bounding box center [554, 49] width 86 height 14
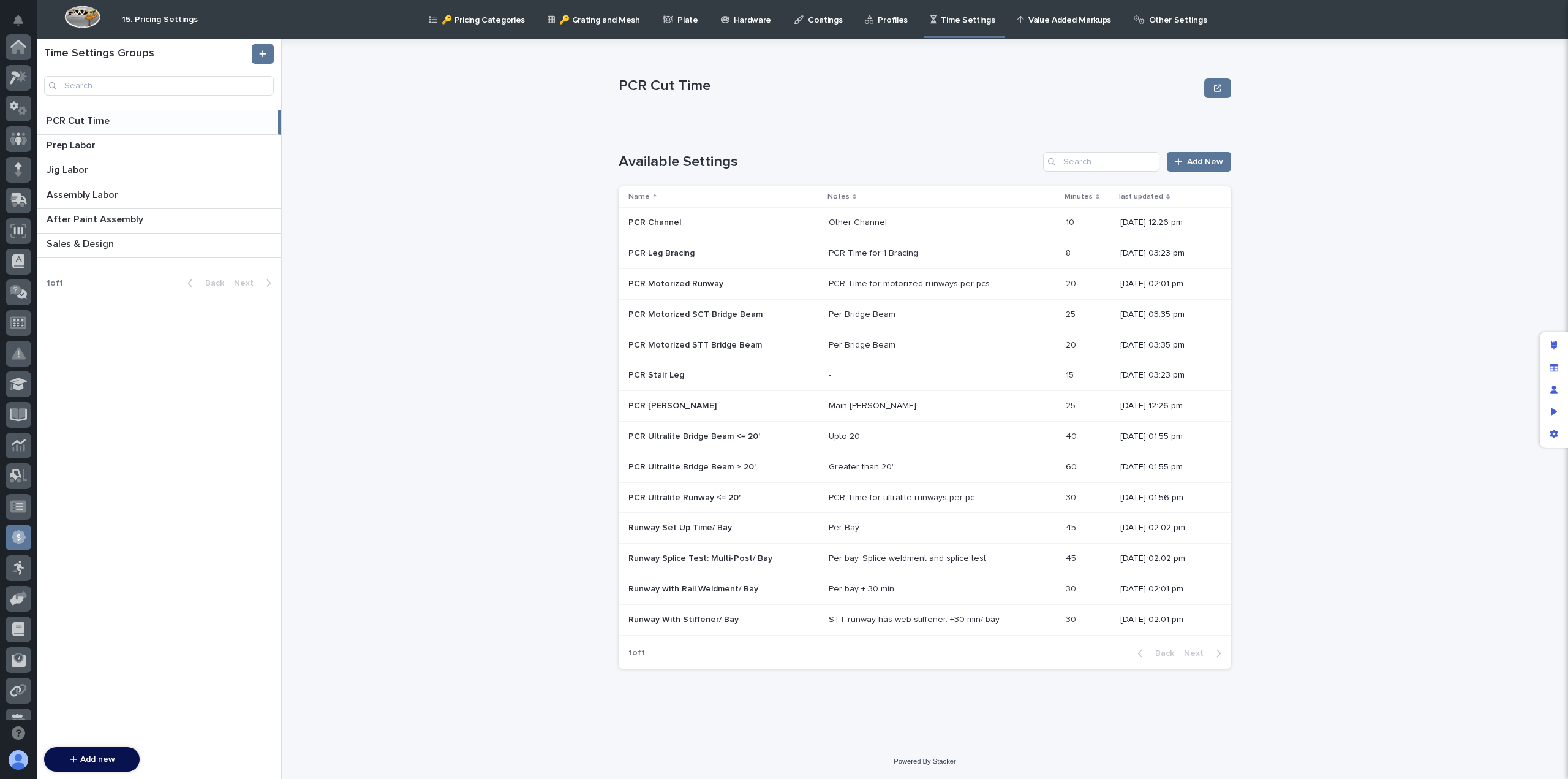
scroll to position [233, 0]
click at [697, 279] on p "PCR Motorized Runway" at bounding box center [677, 283] width 98 height 13
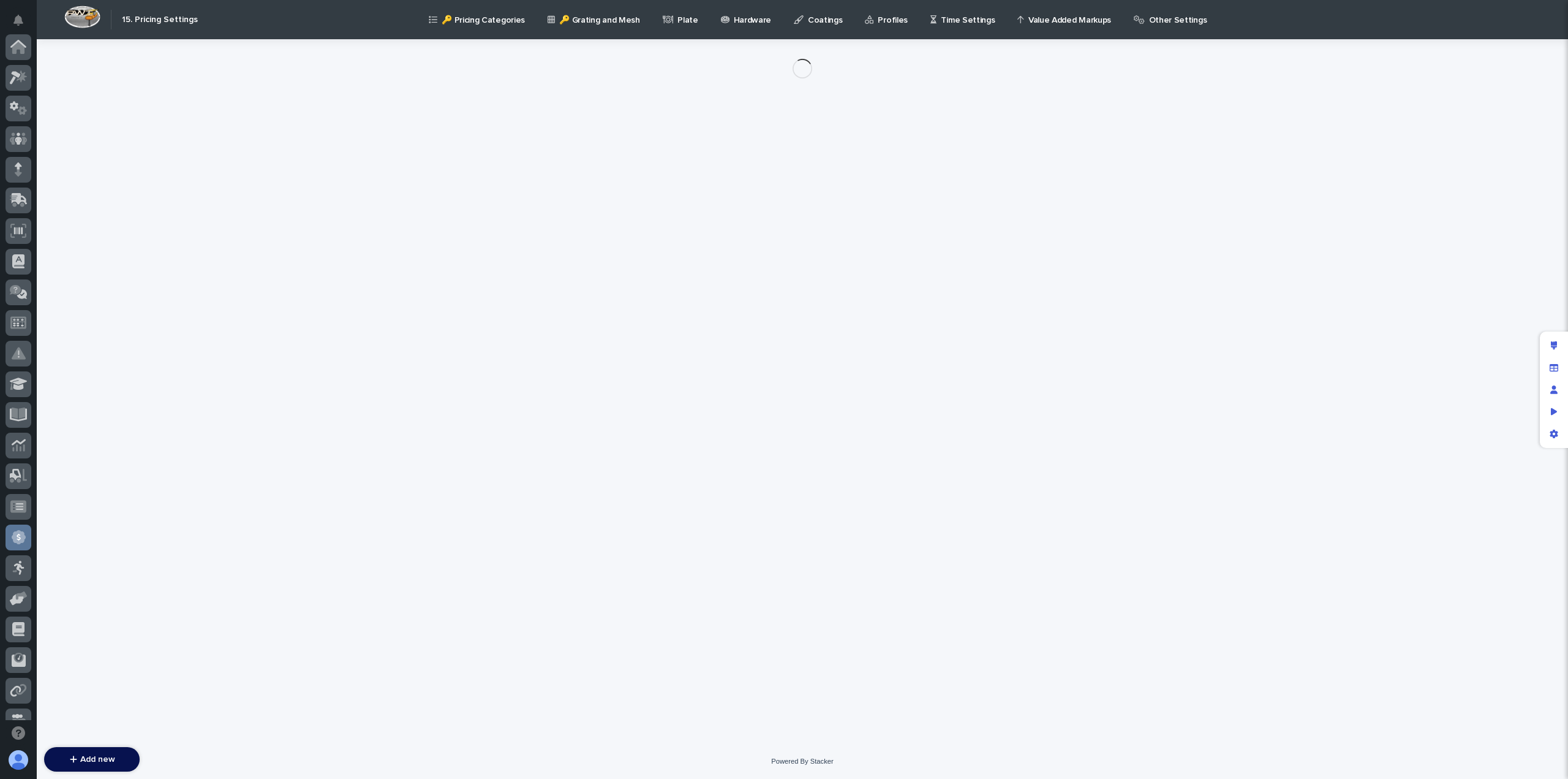
scroll to position [233, 0]
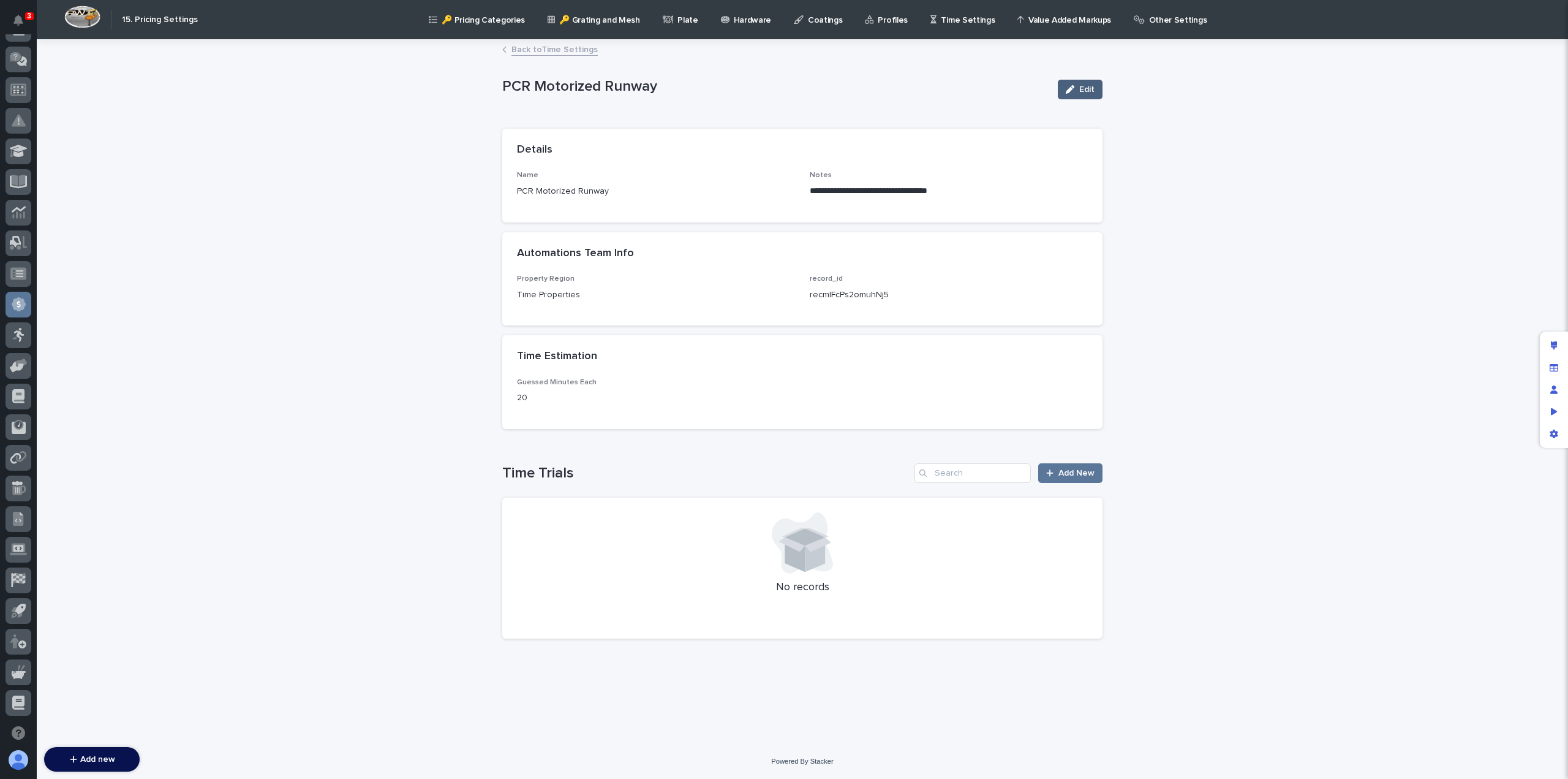
click at [1078, 89] on div "button" at bounding box center [1072, 89] width 14 height 8
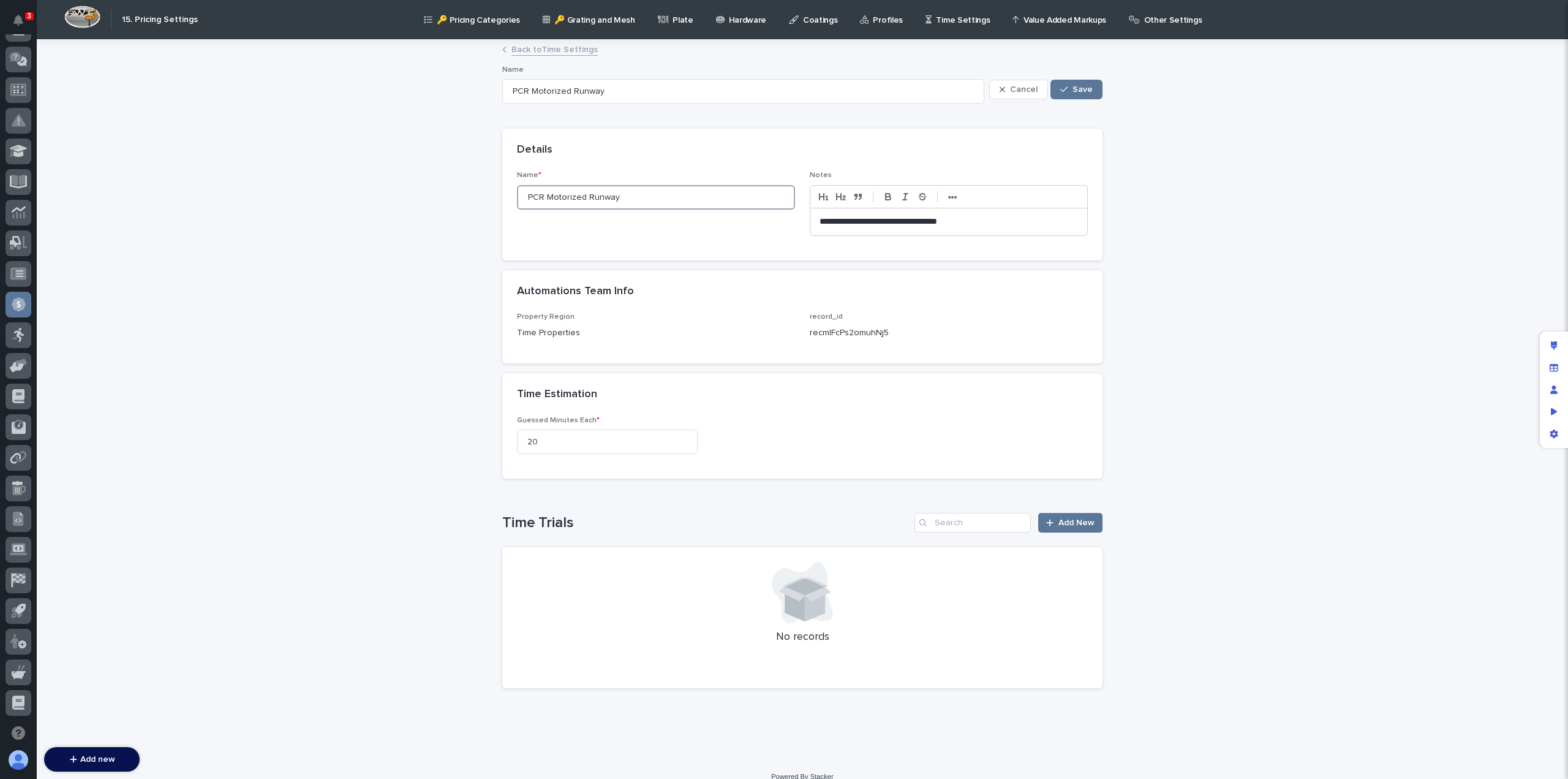
click at [645, 194] on input "PCR Motorized Runway" at bounding box center [655, 197] width 278 height 24
type input "PCR Motorized Runway"
type input "PCR Motorized Runway <"
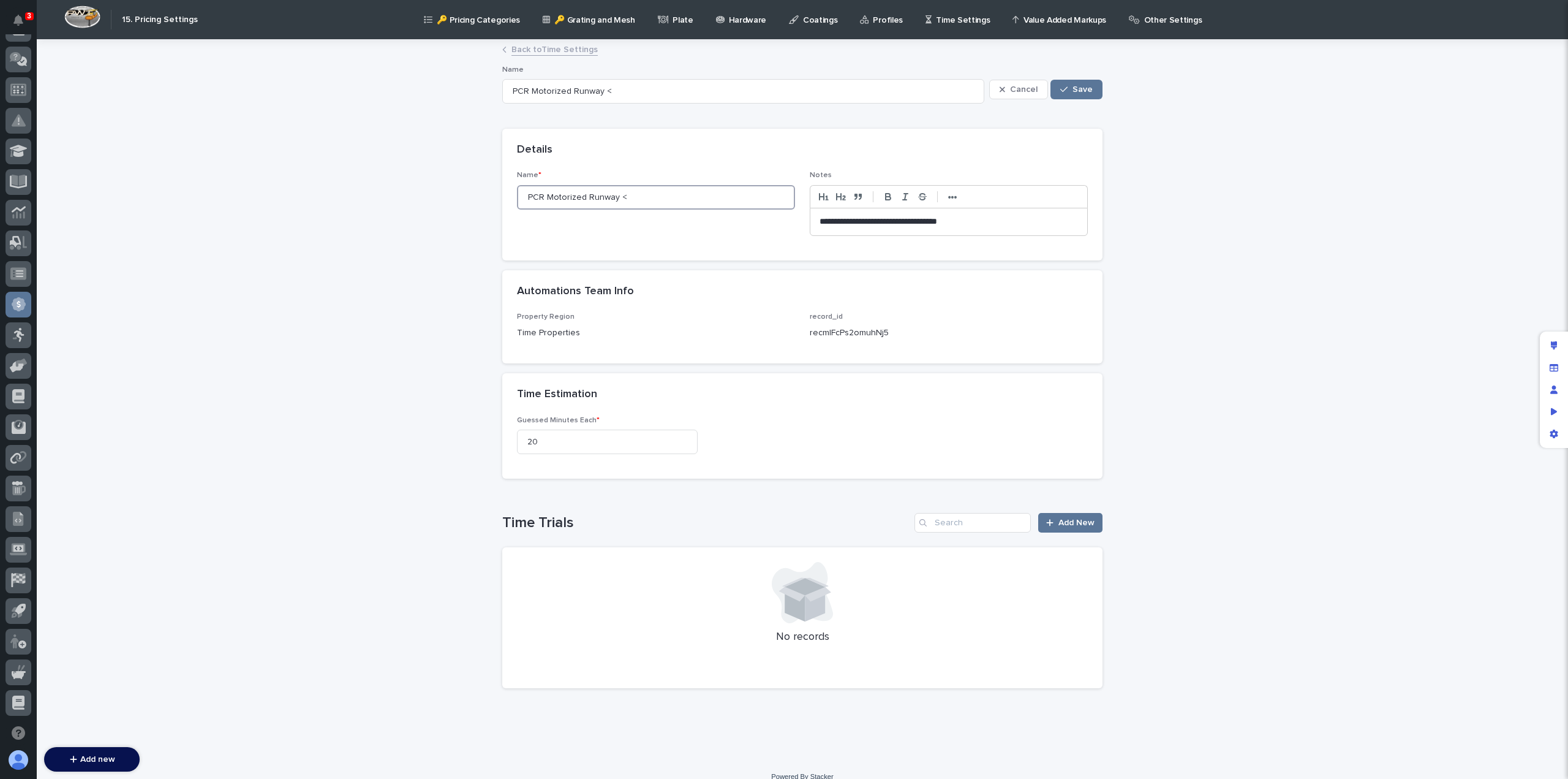
type input "PCR Motorized Runway <="
type input "PCR Motorized Runway <= 20"
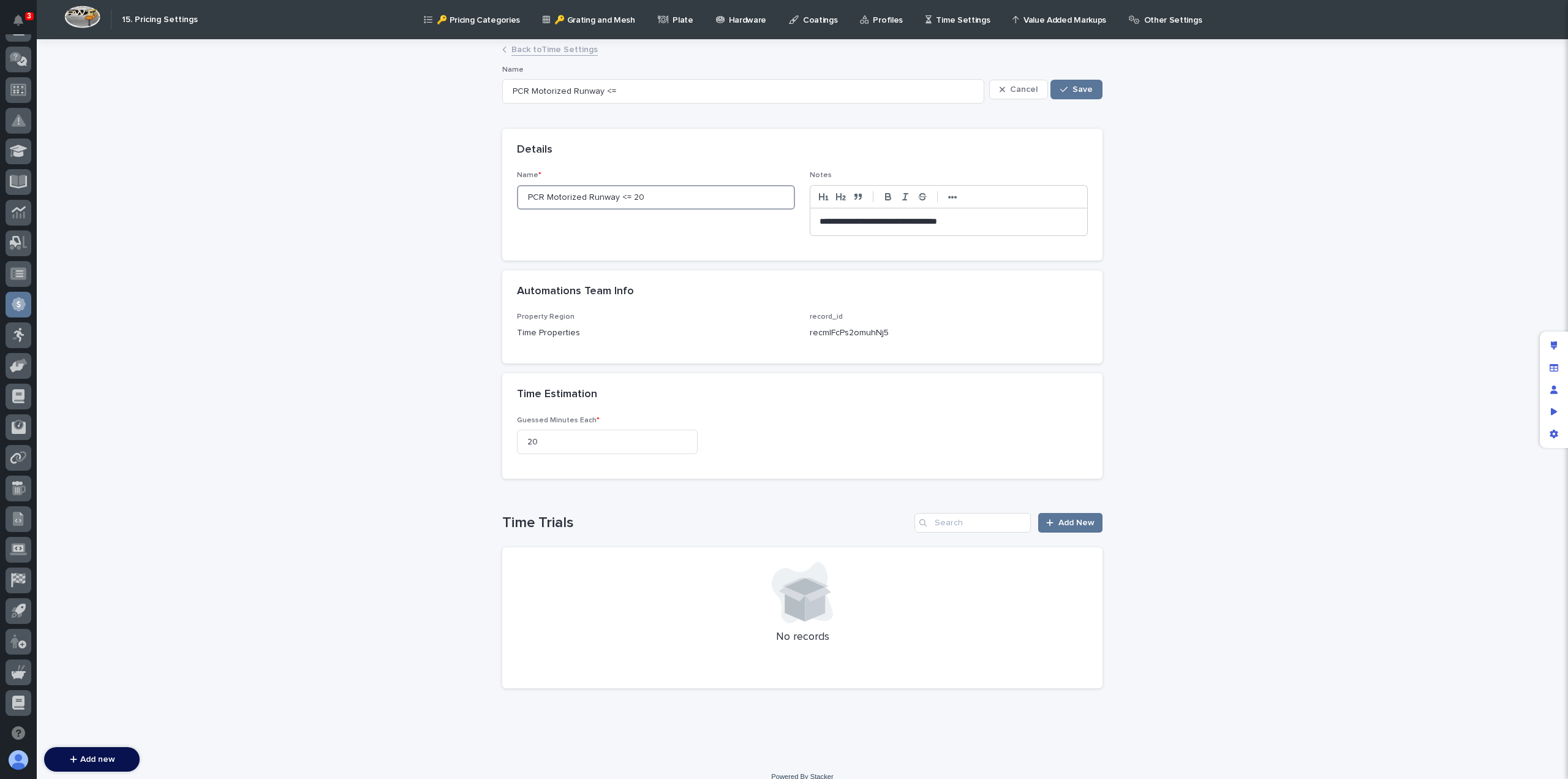
type input "PCR Motorized Runway <= 20"
type input "PCR Motorized Runway <= 20'"
drag, startPoint x: 556, startPoint y: 438, endPoint x: 485, endPoint y: 434, distance: 71.1
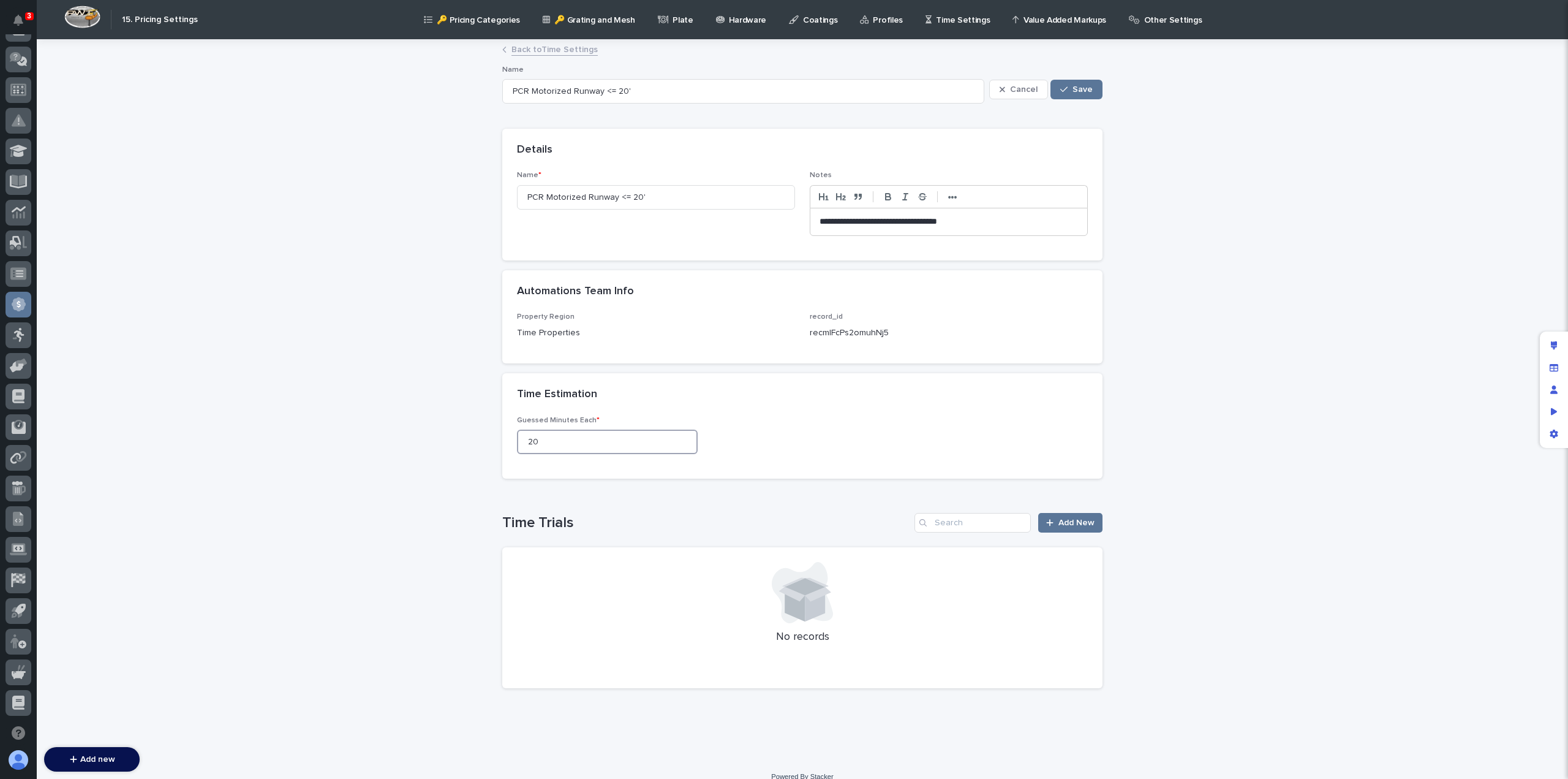
click at [485, 434] on div "**********" at bounding box center [802, 400] width 1531 height 719
type input "25"
click at [1083, 91] on span "Save" at bounding box center [1083, 89] width 20 height 8
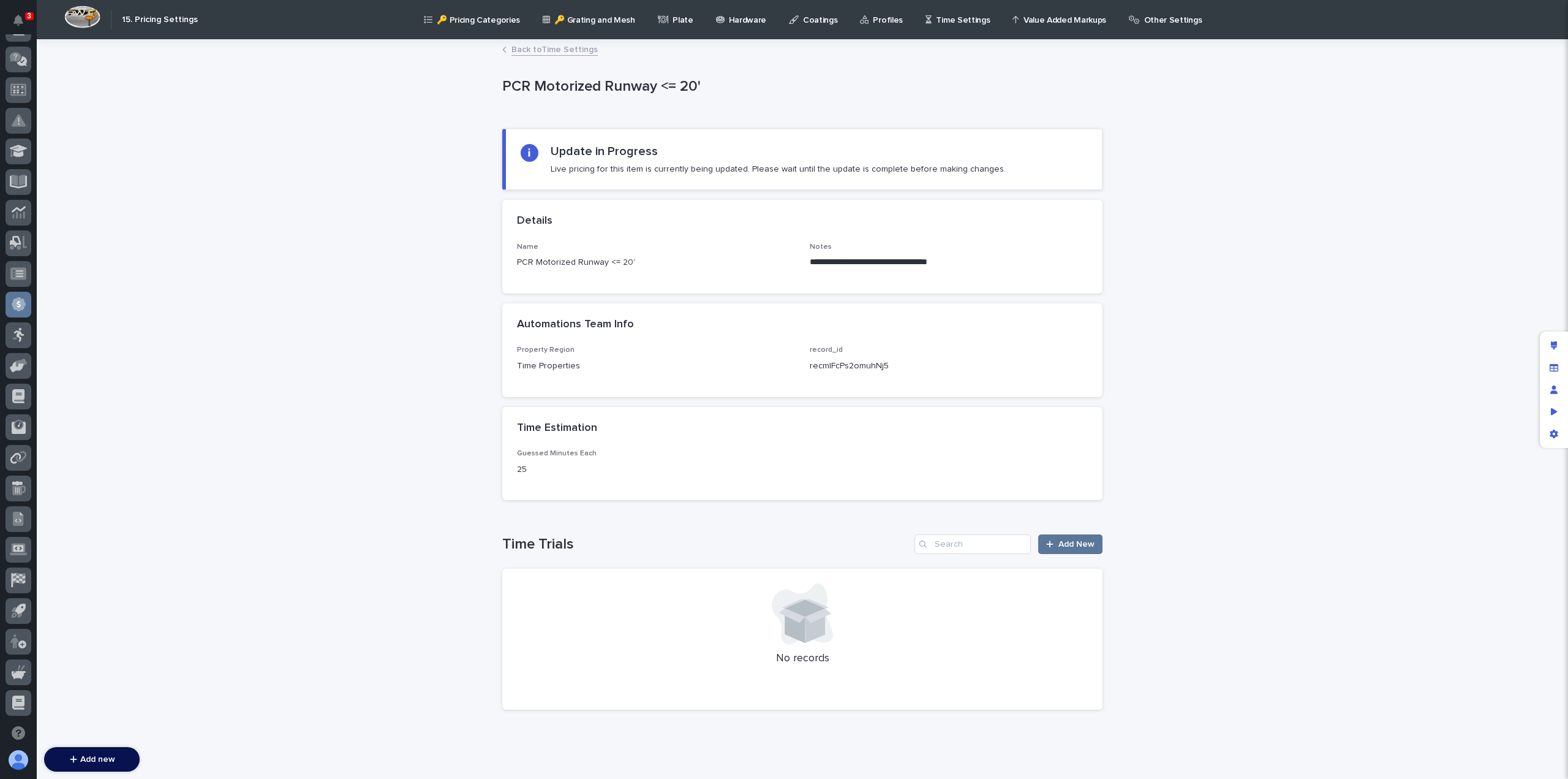
click at [573, 48] on link "Back to Time Settings" at bounding box center [554, 49] width 86 height 14
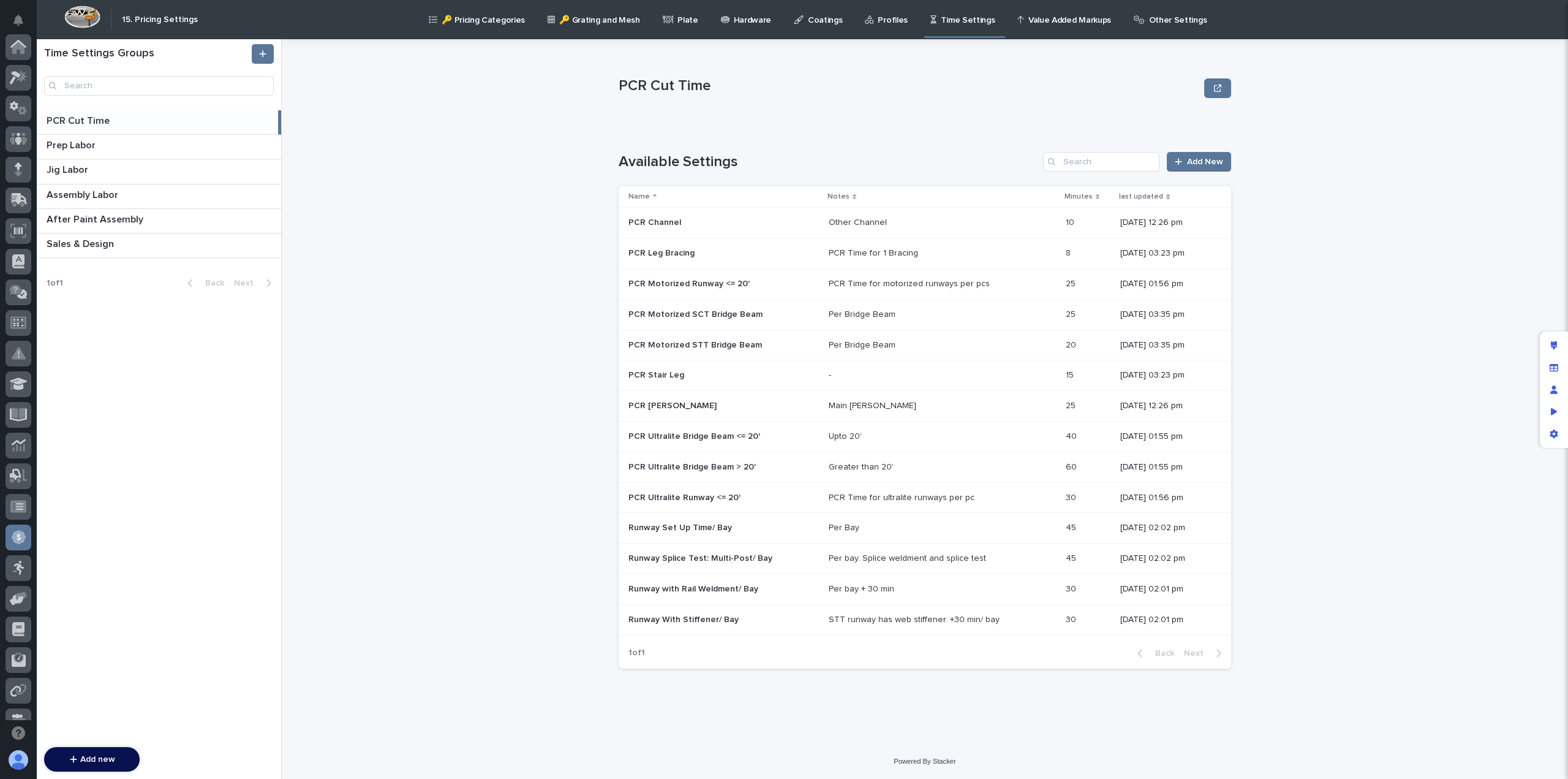
scroll to position [233, 0]
click at [719, 312] on p "PCR Motorized SCT Bridge Beam" at bounding box center [696, 313] width 137 height 13
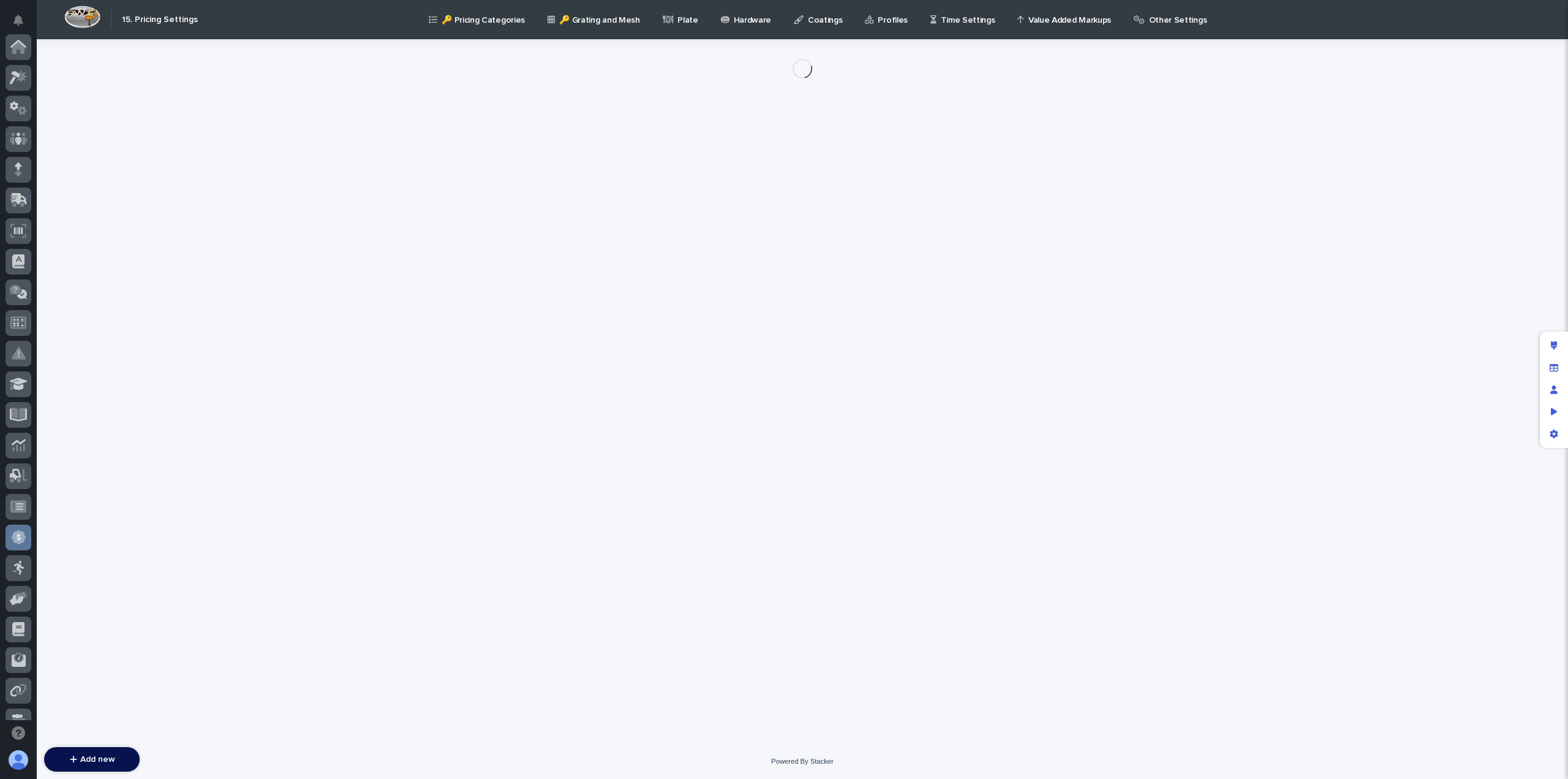
scroll to position [233, 0]
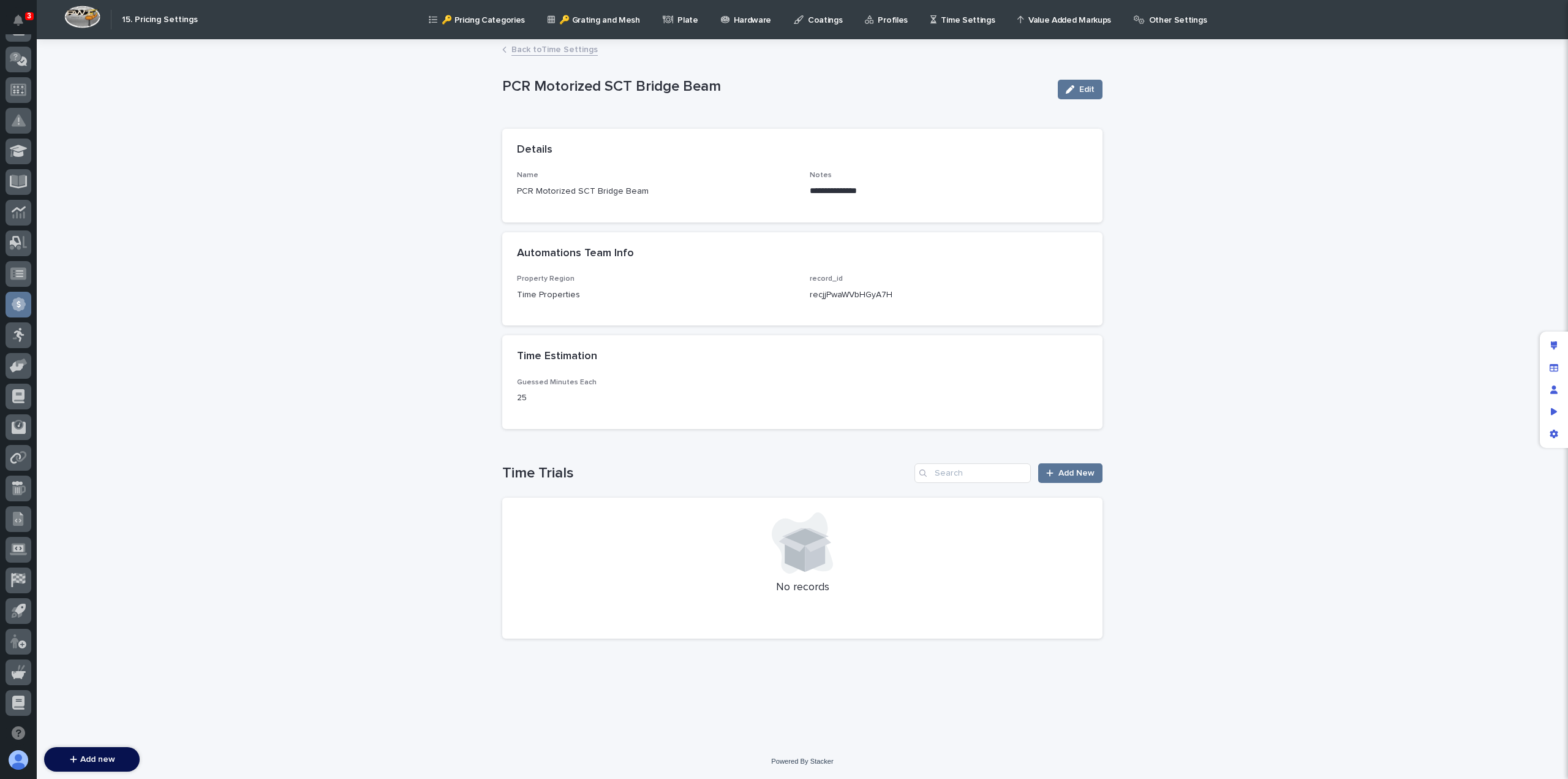
click at [542, 51] on link "Back to Time Settings" at bounding box center [554, 49] width 86 height 14
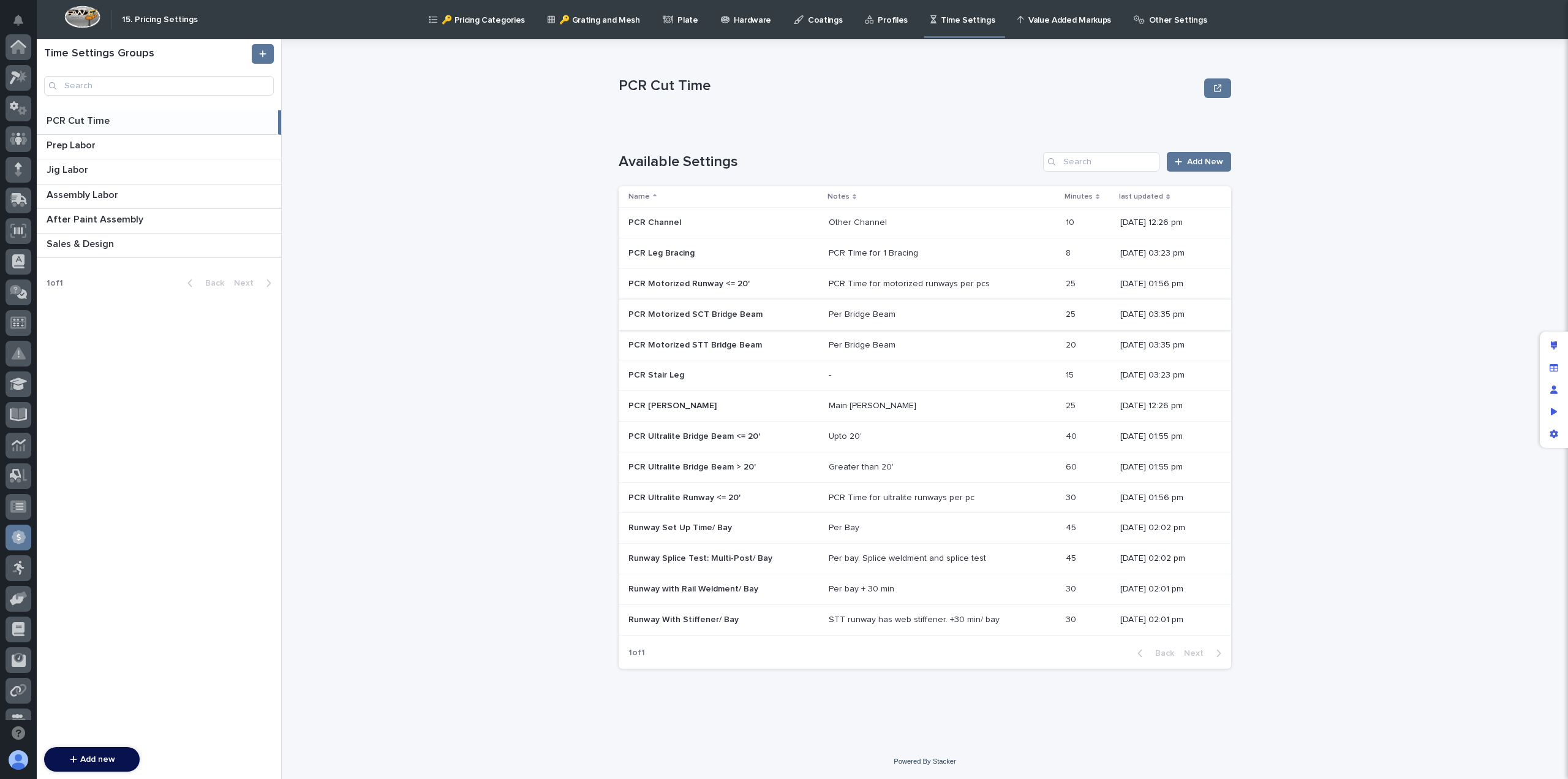
scroll to position [233, 0]
click at [668, 318] on p "PCR Motorized SCT Bridge Beam" at bounding box center [696, 313] width 137 height 13
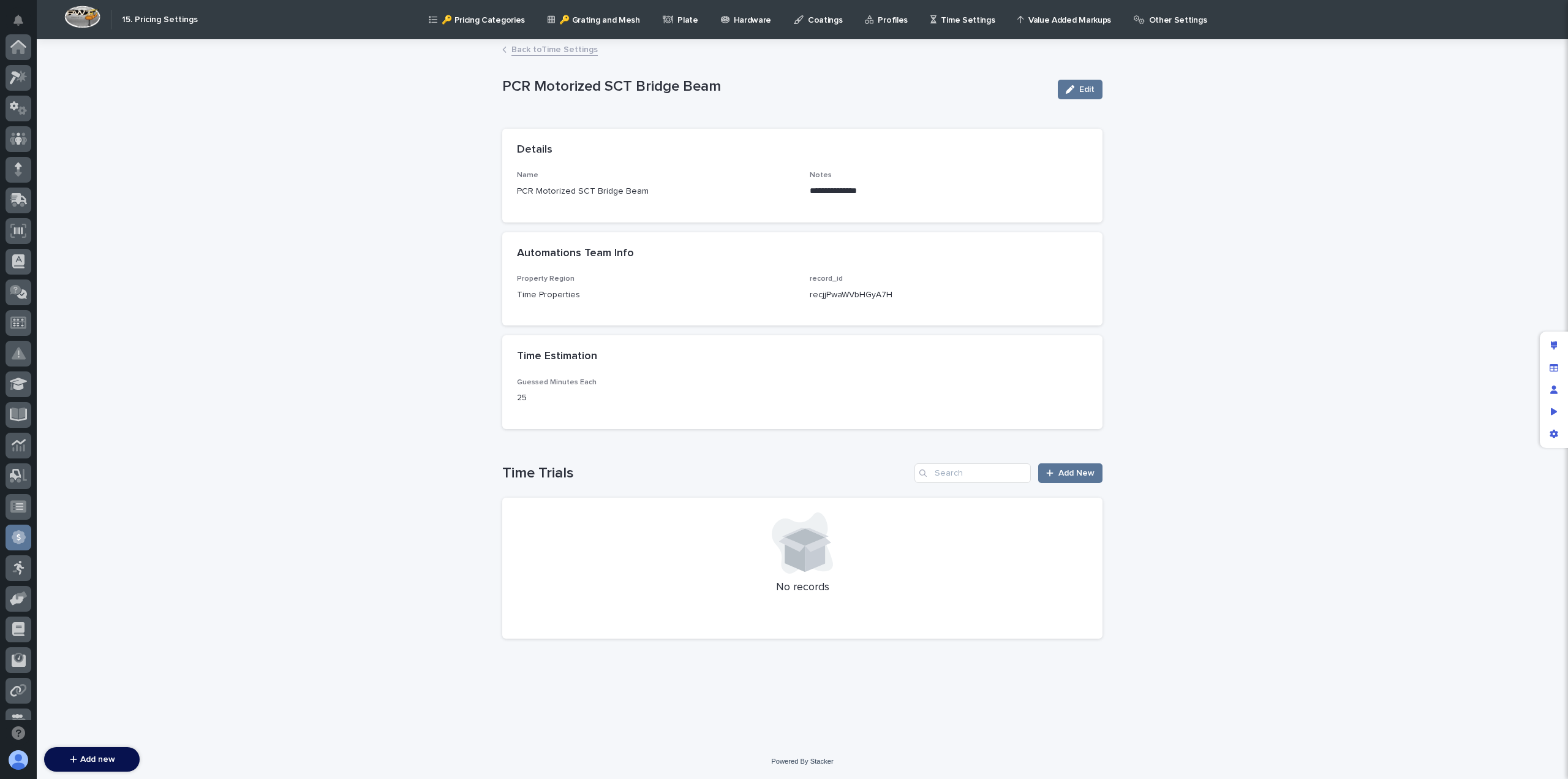
scroll to position [233, 0]
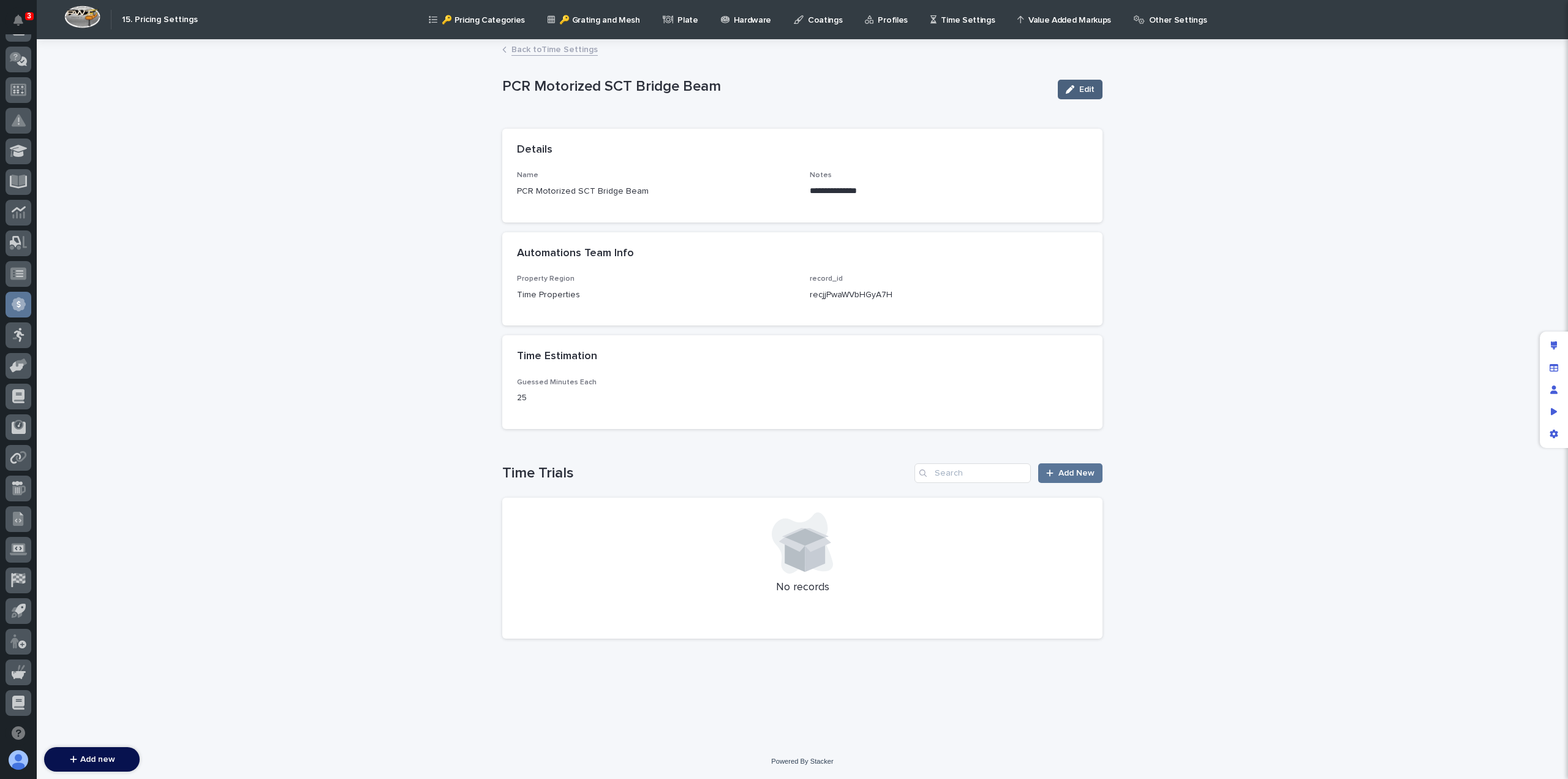
click at [1076, 91] on div "button" at bounding box center [1072, 89] width 14 height 8
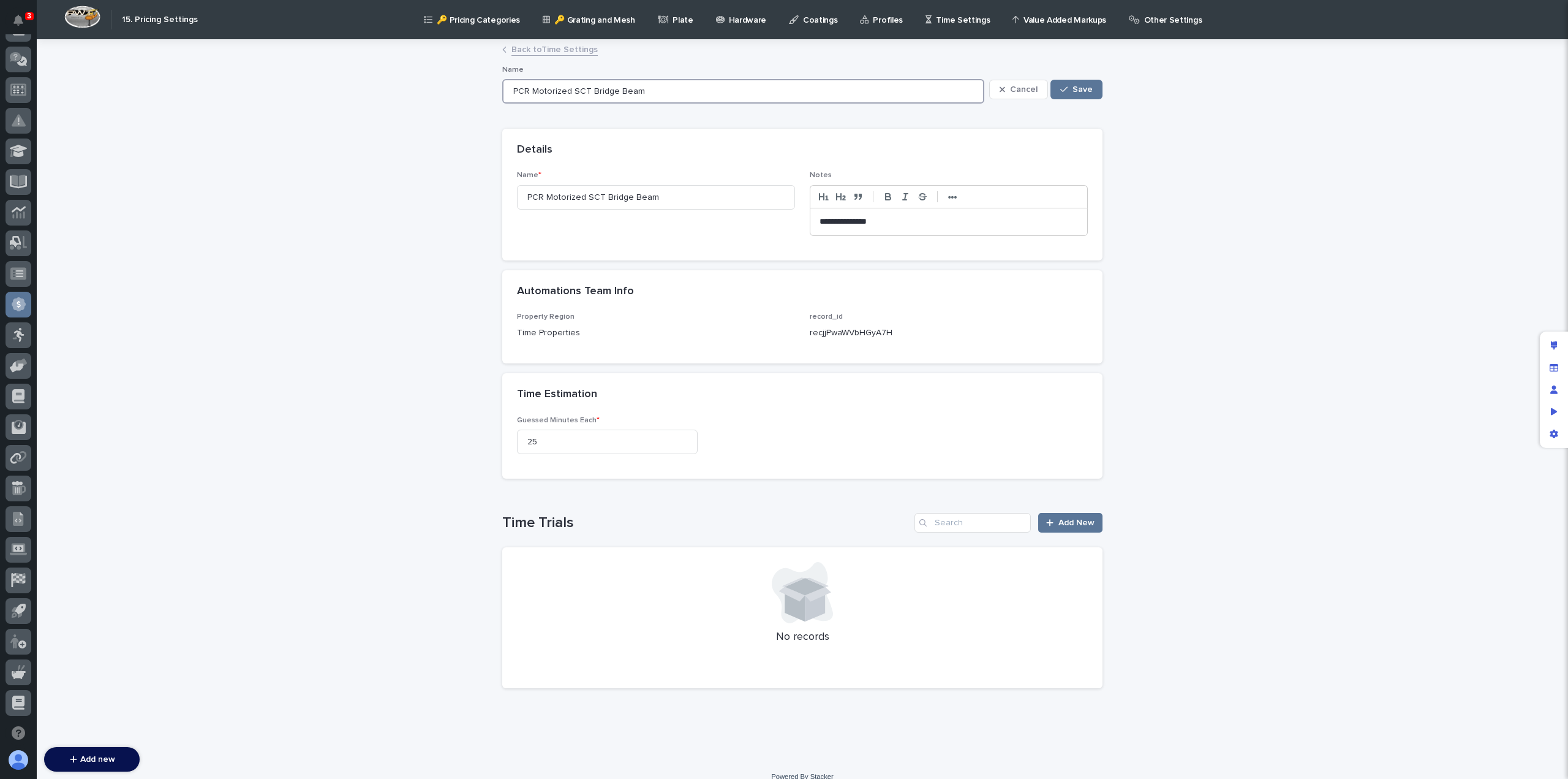
click at [571, 89] on input "PCR Motorized SCT Bridge Beam" at bounding box center [743, 91] width 482 height 24
type input "PCR Motorized Bridge Beam"
click at [597, 90] on input "PCR Motorized Bridge Beam" at bounding box center [743, 91] width 482 height 24
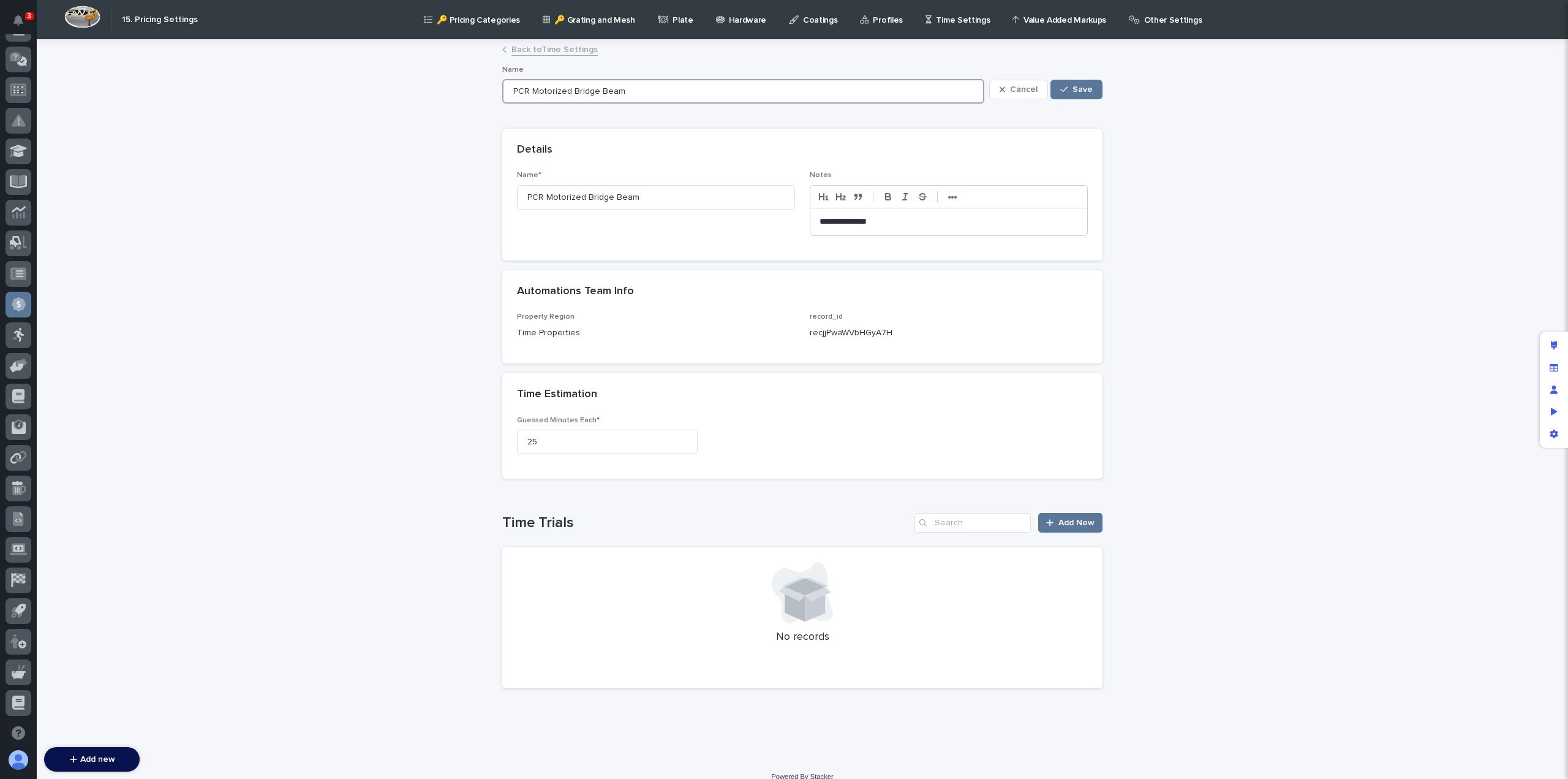
click at [597, 90] on input "PCR Motorized Bridge Beam" at bounding box center [743, 91] width 482 height 24
type input "PCR Motorized Bridge"
type input "PCR Motorized Bridge <"
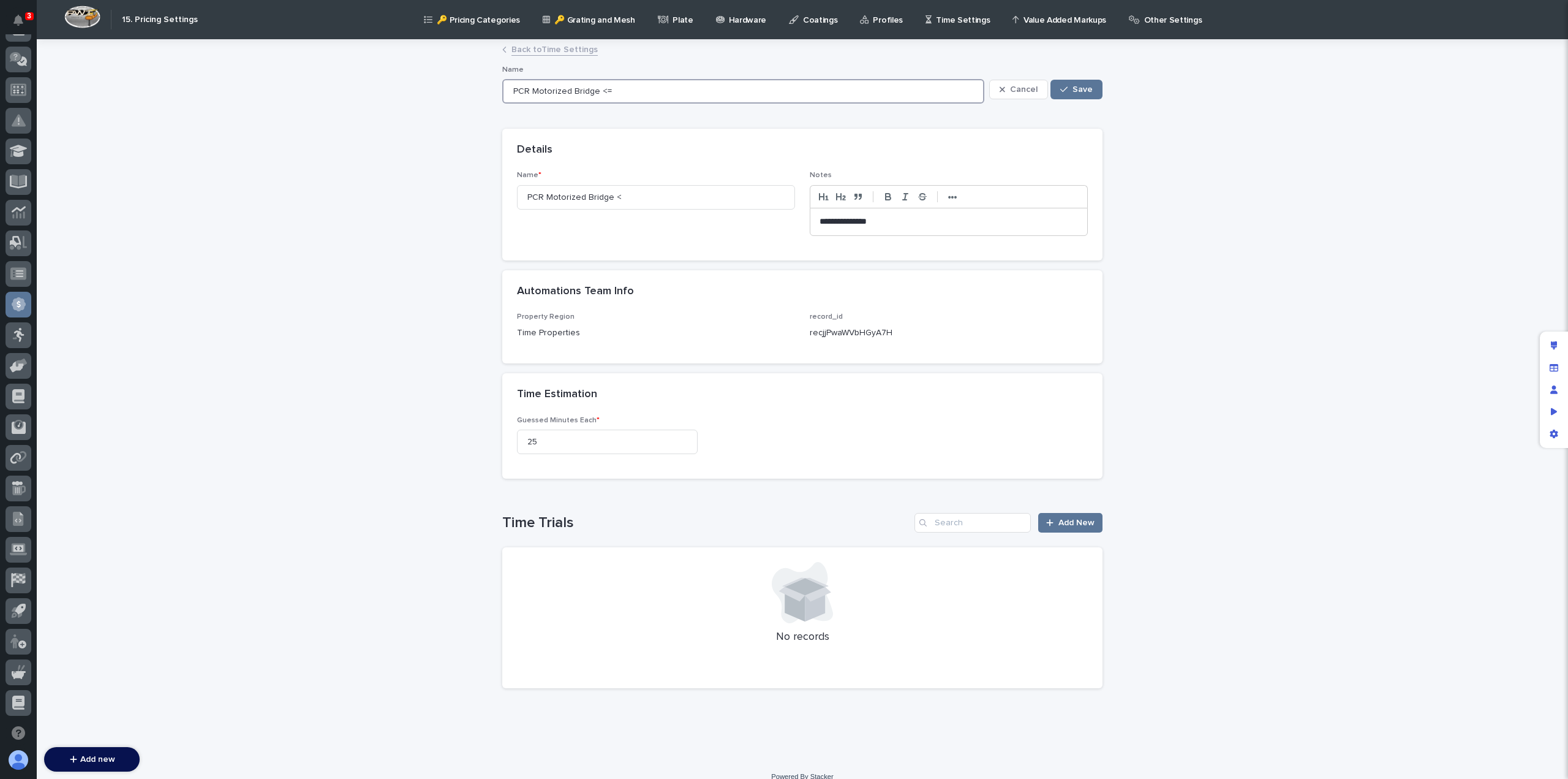
type input "PCR Motorized Bridge <="
type input "PCR Motorized Bridge <= 20"
type input "PCR Motorized Bridge <= 20'"
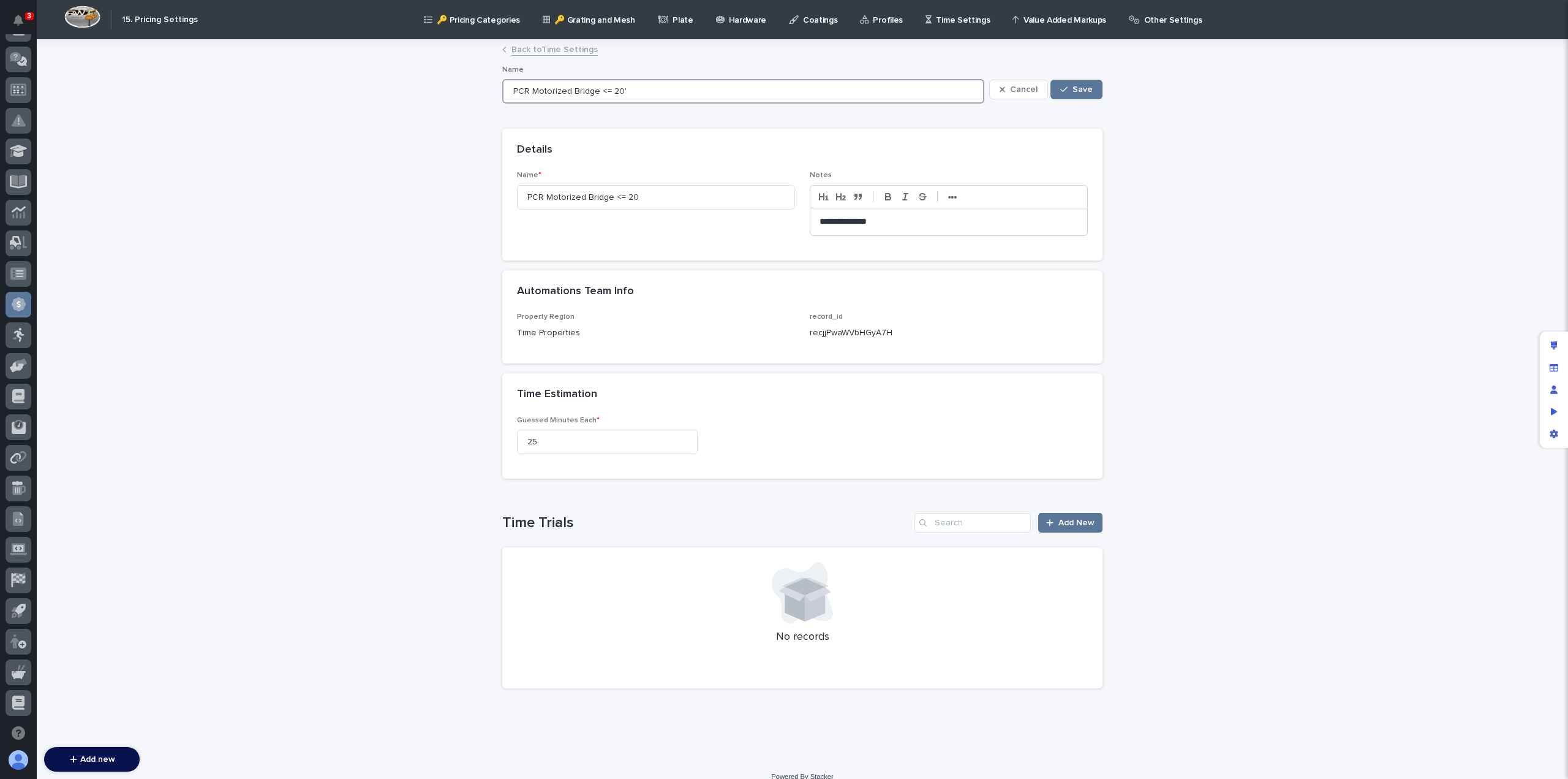
type input "PCR Motorized Bridge <= 20'"
click at [1077, 86] on span "Save" at bounding box center [1083, 89] width 20 height 8
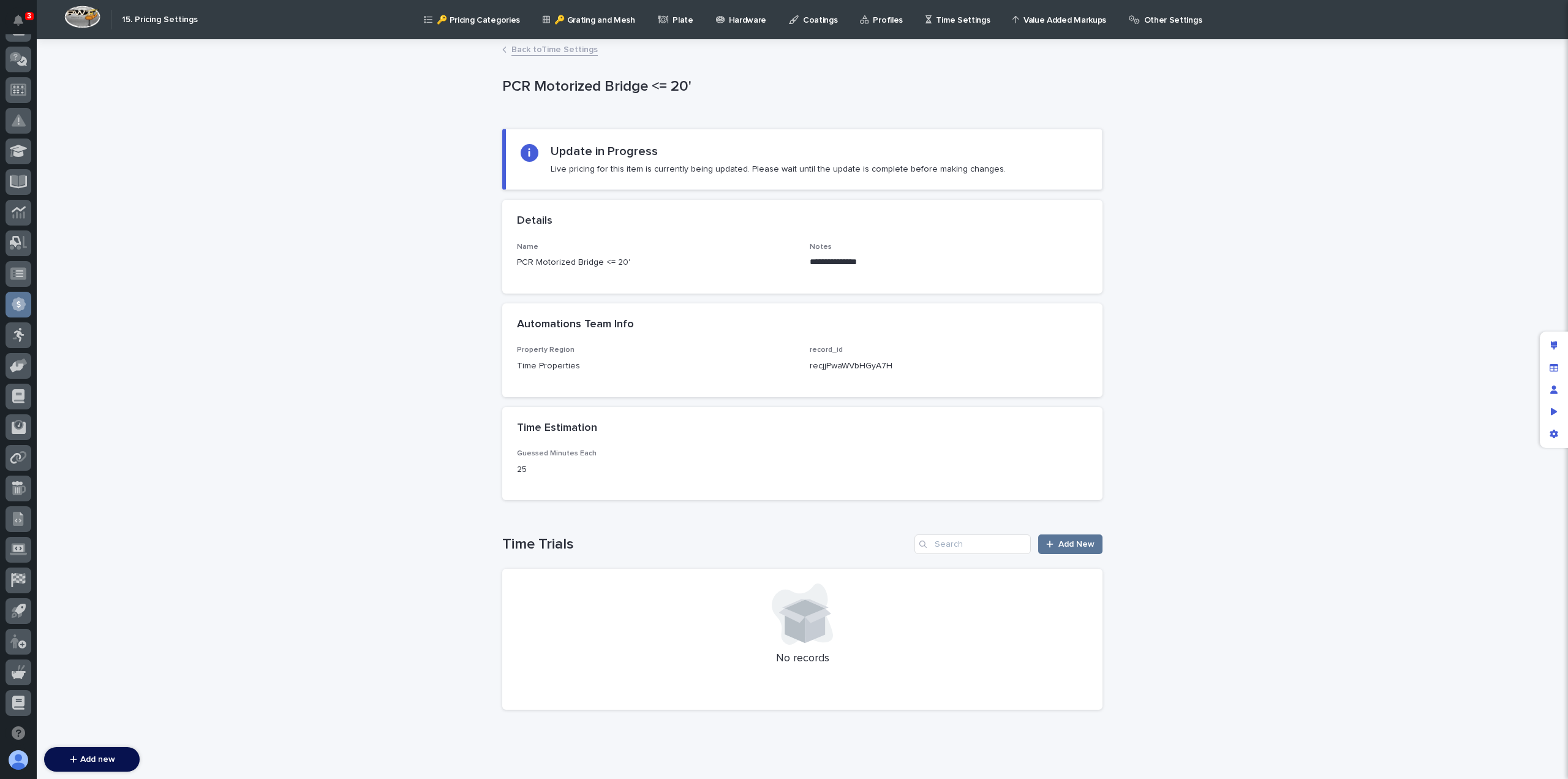
click at [546, 50] on link "Back to Time Settings" at bounding box center [554, 49] width 86 height 14
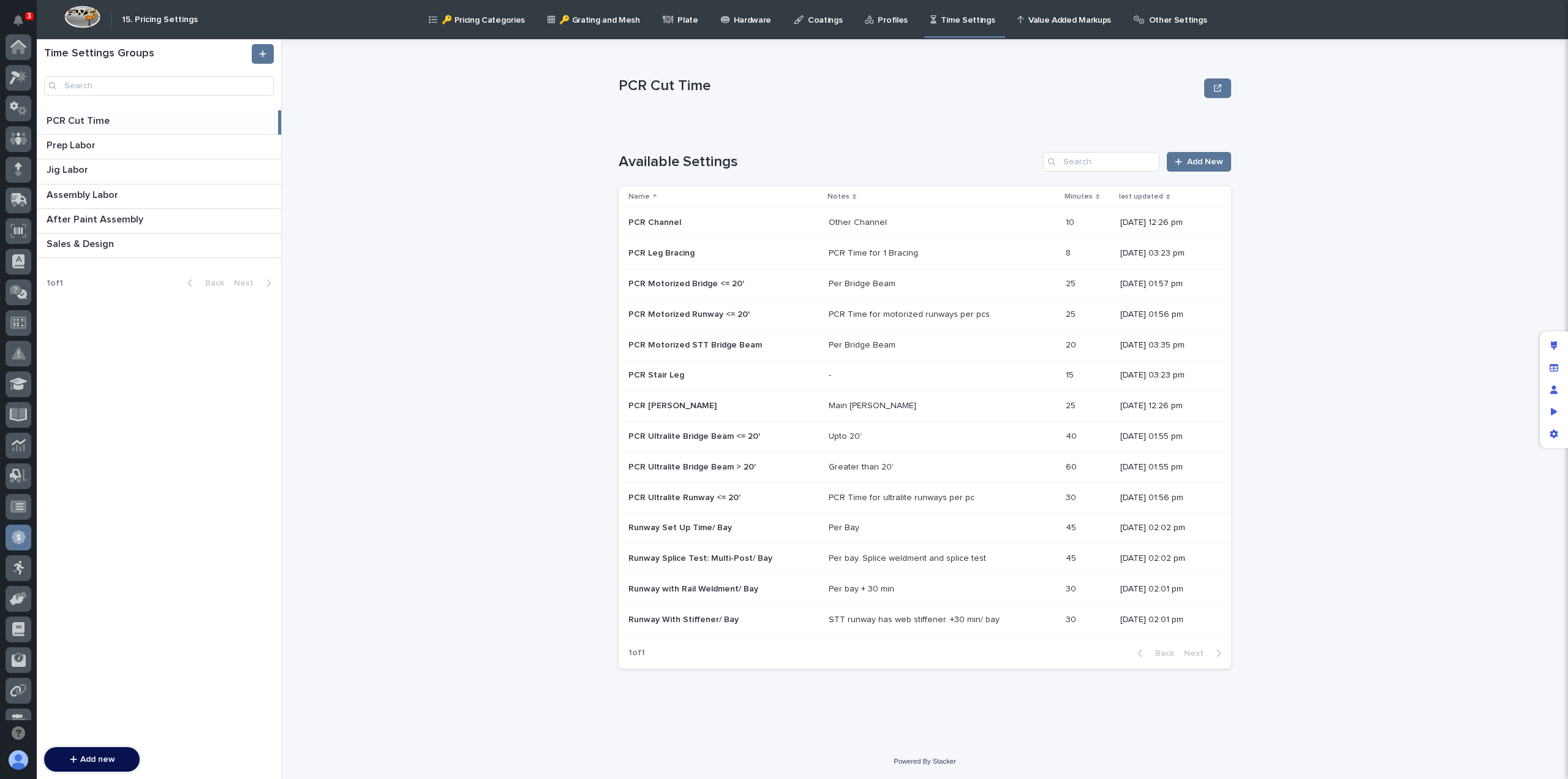
scroll to position [233, 0]
click at [767, 343] on p at bounding box center [723, 345] width 190 height 11
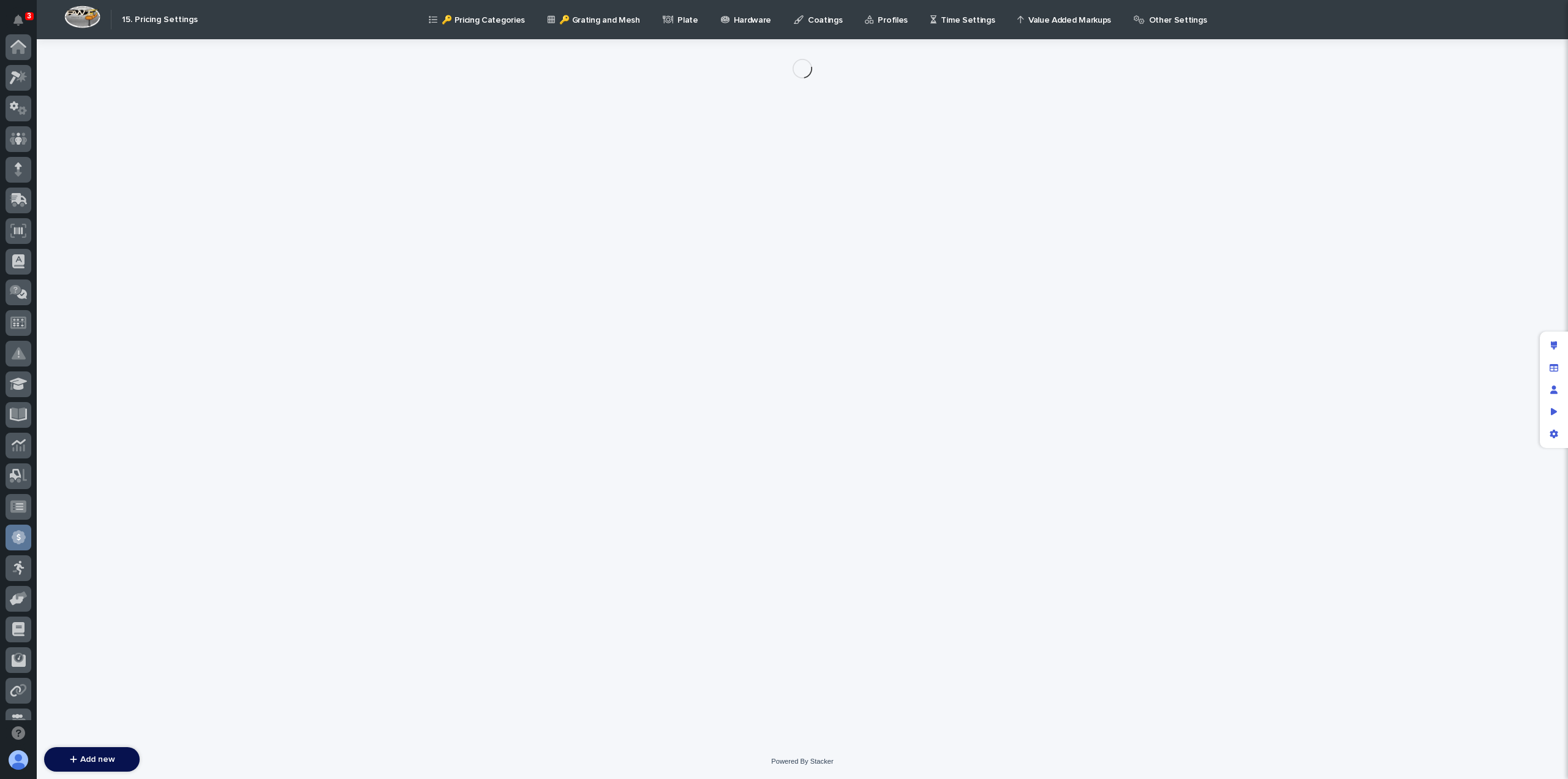
scroll to position [233, 0]
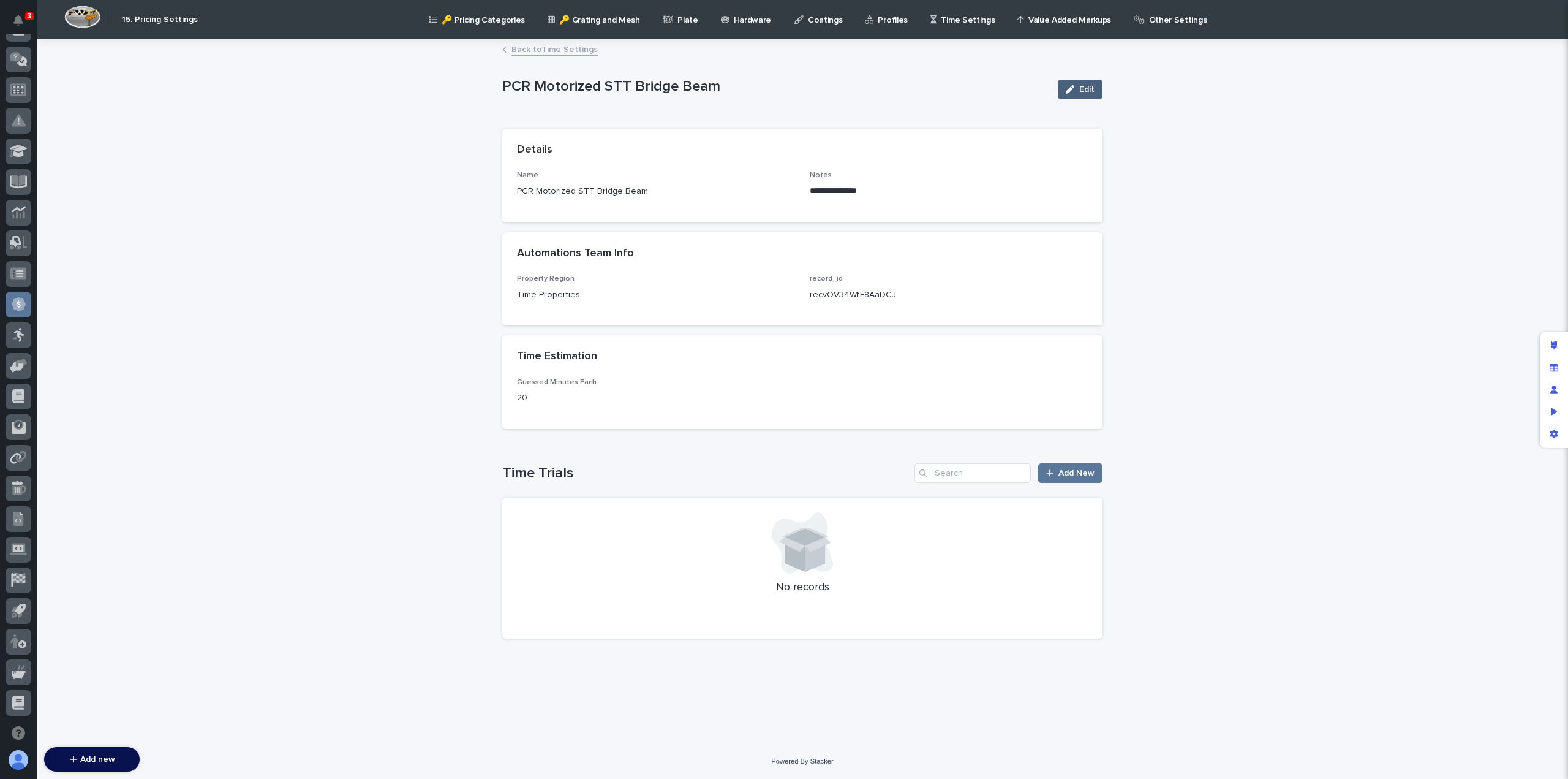
click at [1094, 89] on span "Edit" at bounding box center [1086, 89] width 15 height 8
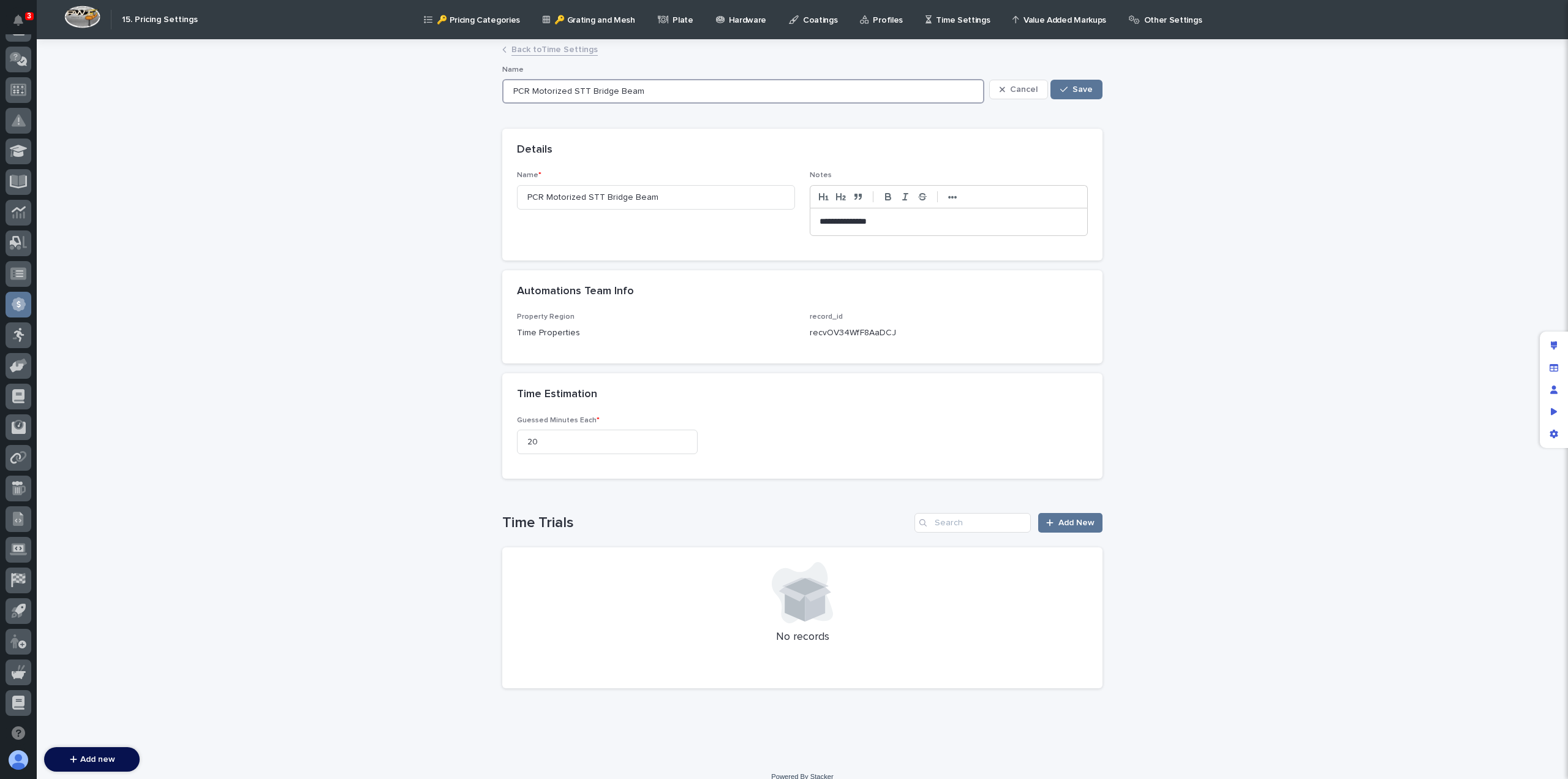
click at [576, 89] on input "PCR Motorized STT Bridge Beam" at bounding box center [743, 91] width 482 height 24
type input "PCR Motorized Bridge Beam"
click at [605, 90] on input "PCR Motorized Bridge Beam" at bounding box center [743, 91] width 482 height 24
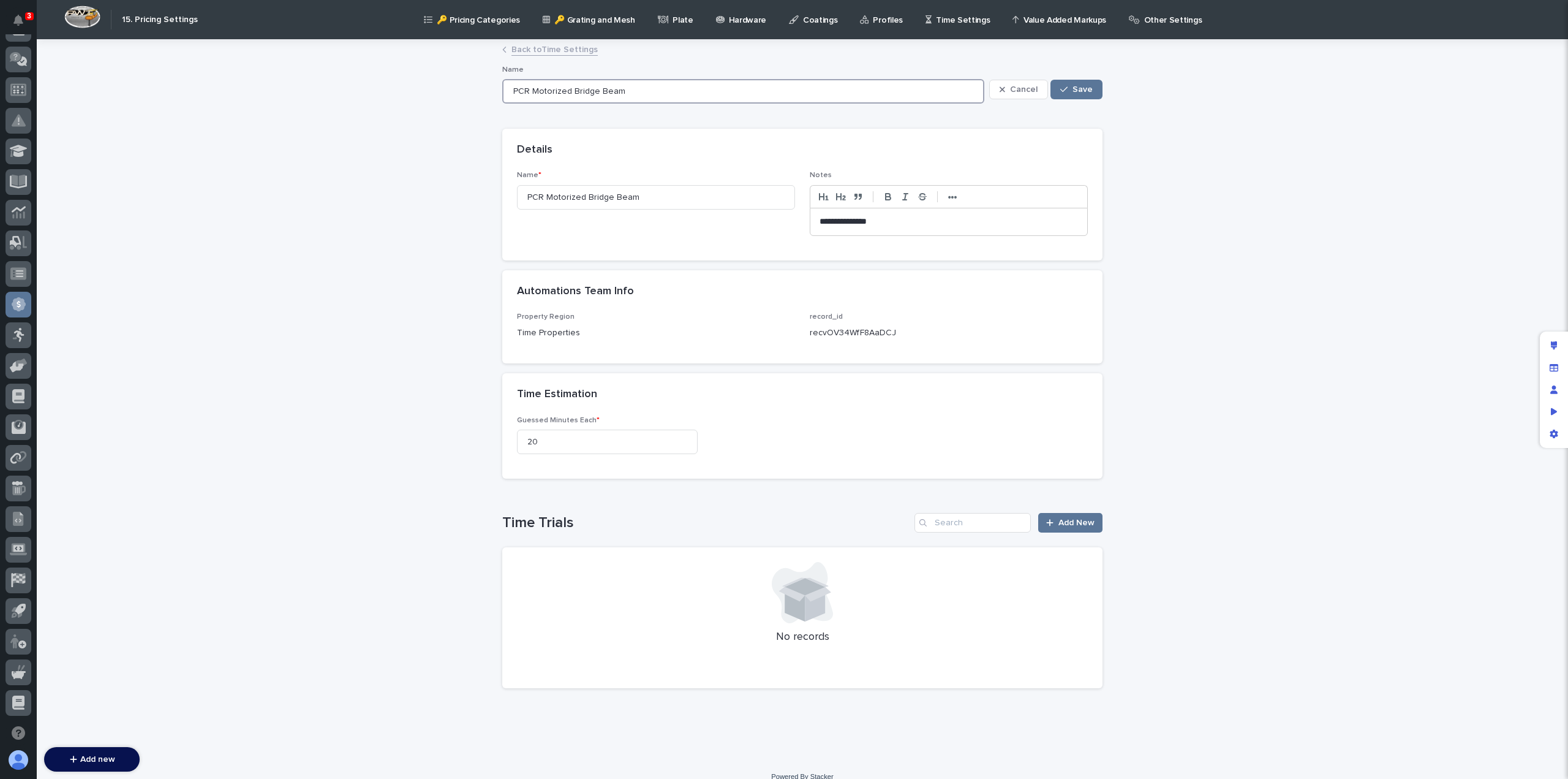
click at [605, 90] on input "PCR Motorized Bridge Beam" at bounding box center [743, 91] width 482 height 24
type input "PCR Motorized Bridge"
type input "PCR Motorized Bridge >"
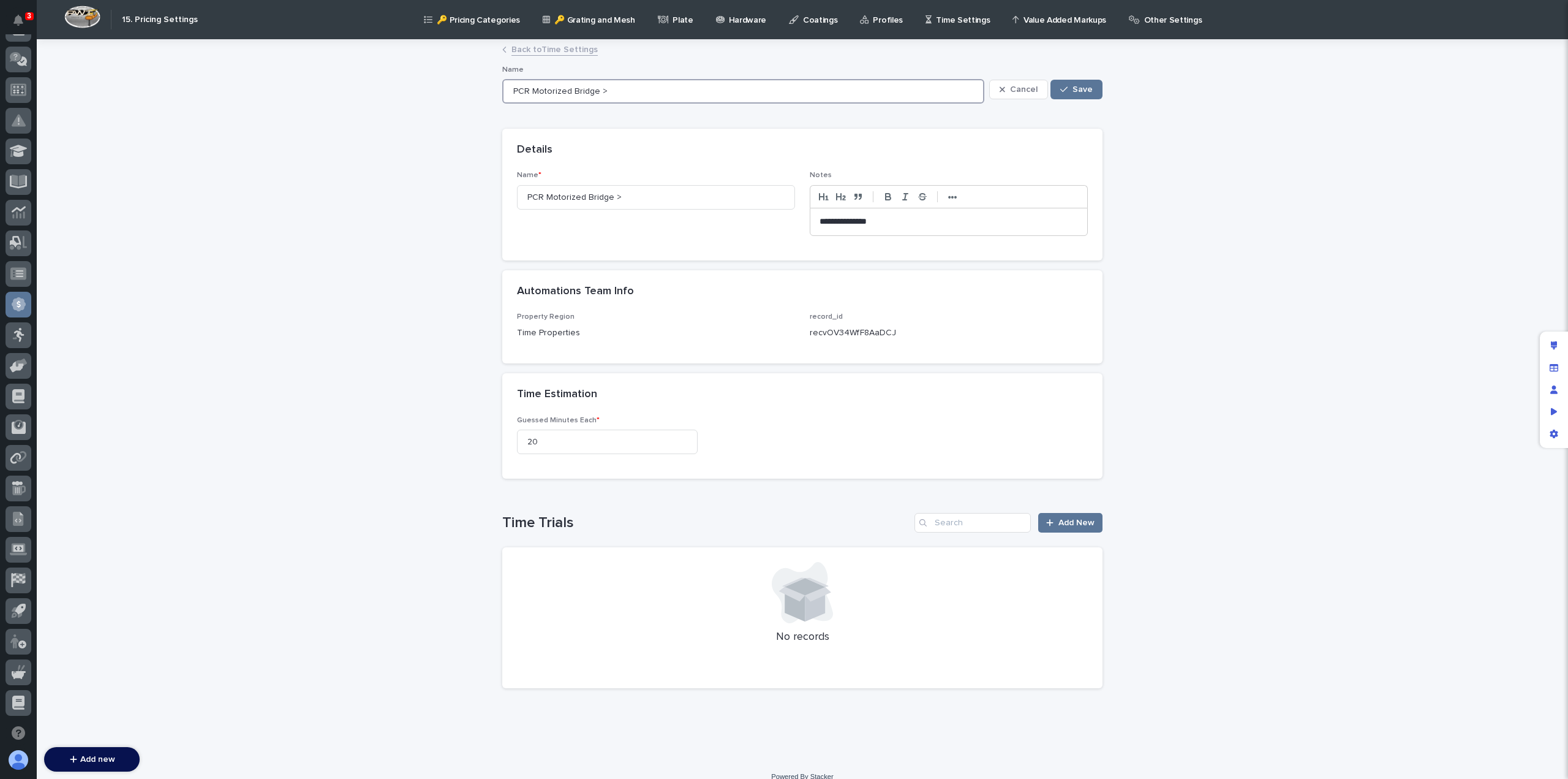
type input "PCR Motorized Bridge >"
type input "PCR Motorized Bridge > 20"
type input "PCR Motorized Bridge > 20'"
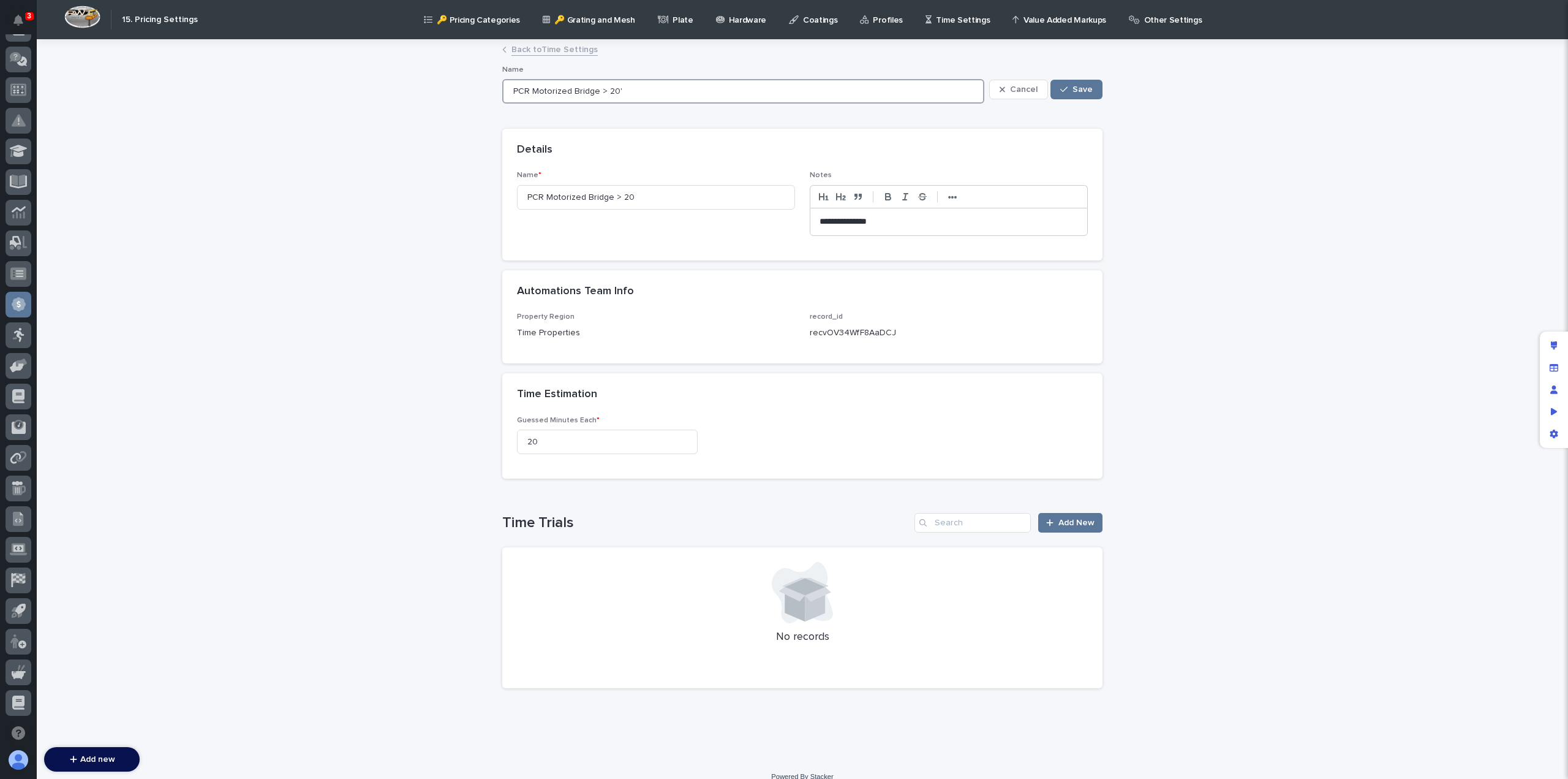
type input "PCR Motorized Bridge > 20'"
drag, startPoint x: 554, startPoint y: 438, endPoint x: 497, endPoint y: 435, distance: 57.1
click at [502, 435] on div "Guessed Minutes Each * 20" at bounding box center [802, 447] width 600 height 63
type input "45"
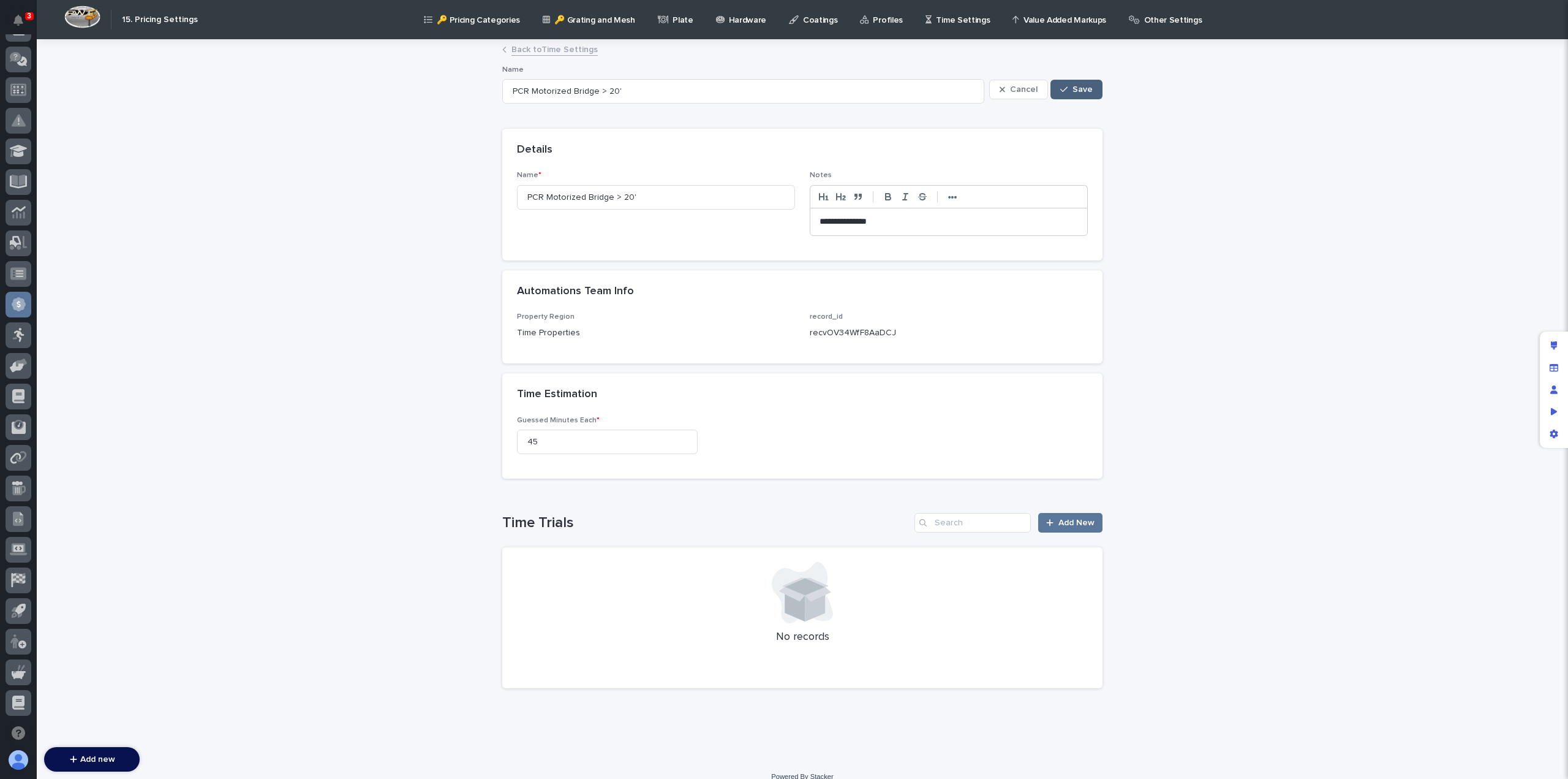
click at [1078, 86] on span "Save" at bounding box center [1083, 89] width 20 height 8
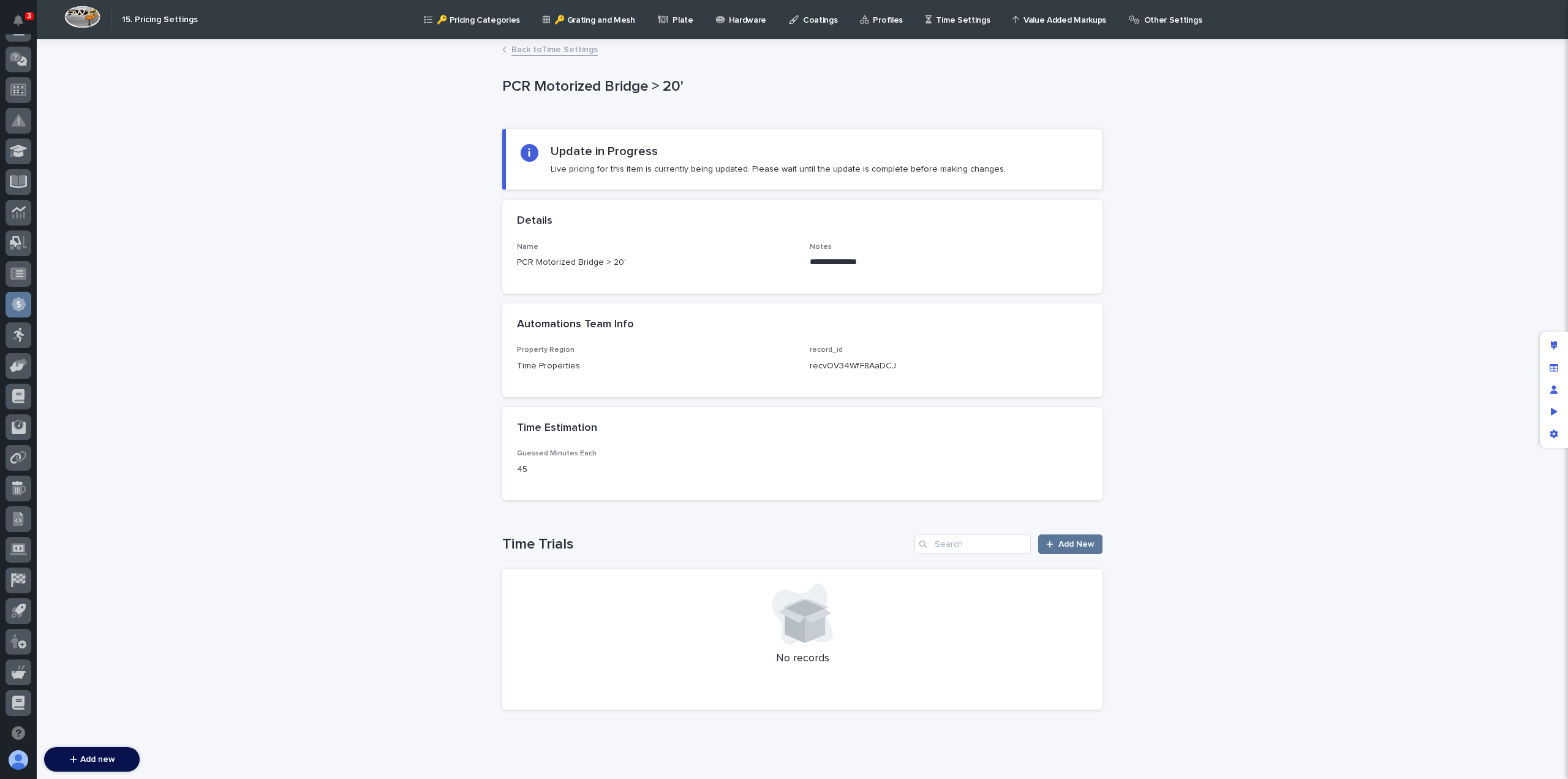
click at [549, 48] on link "Back to Time Settings" at bounding box center [554, 49] width 86 height 14
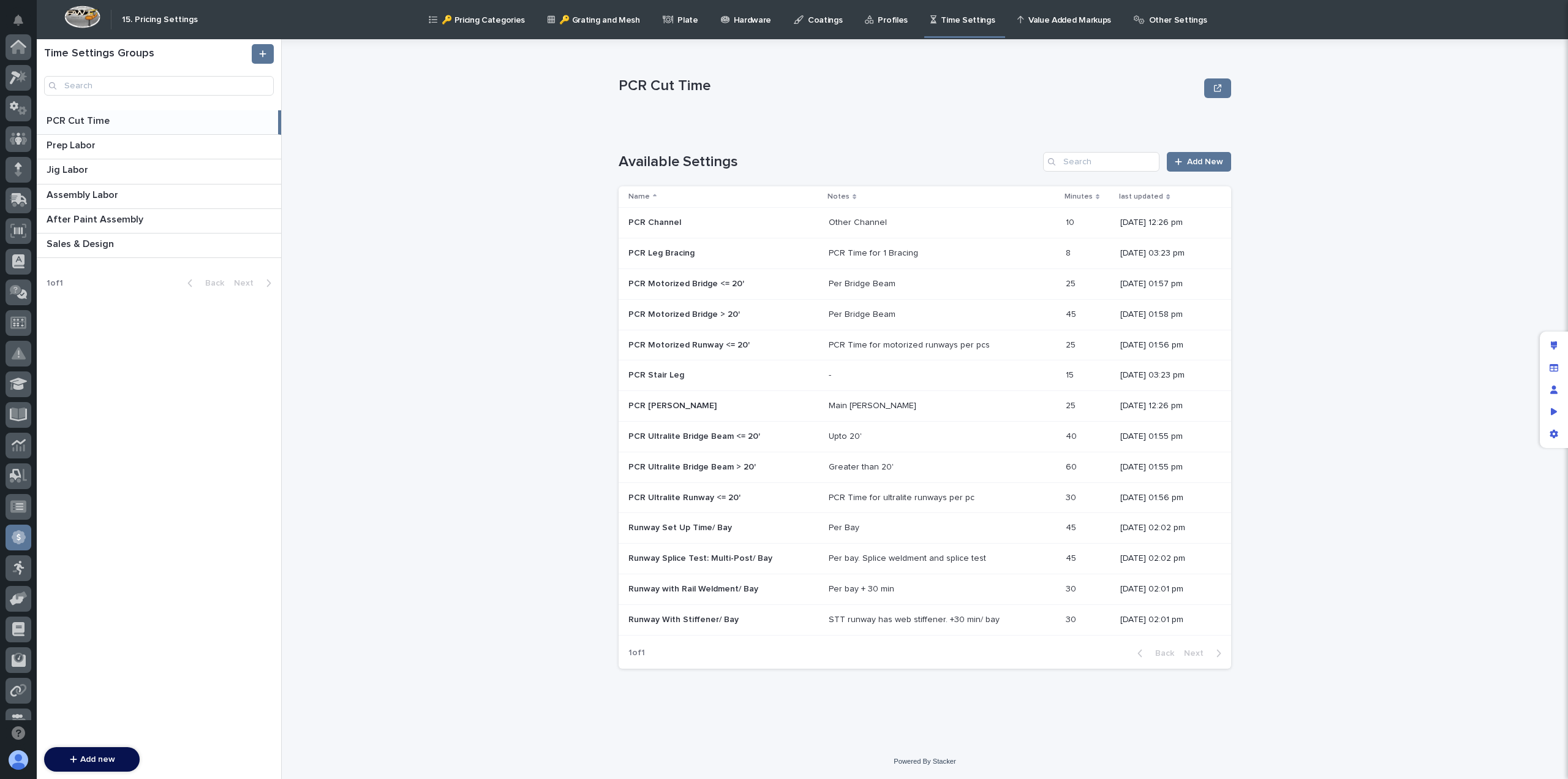
scroll to position [233, 0]
click at [729, 495] on p "PCR Ultralite Runway <= 20'" at bounding box center [685, 496] width 115 height 13
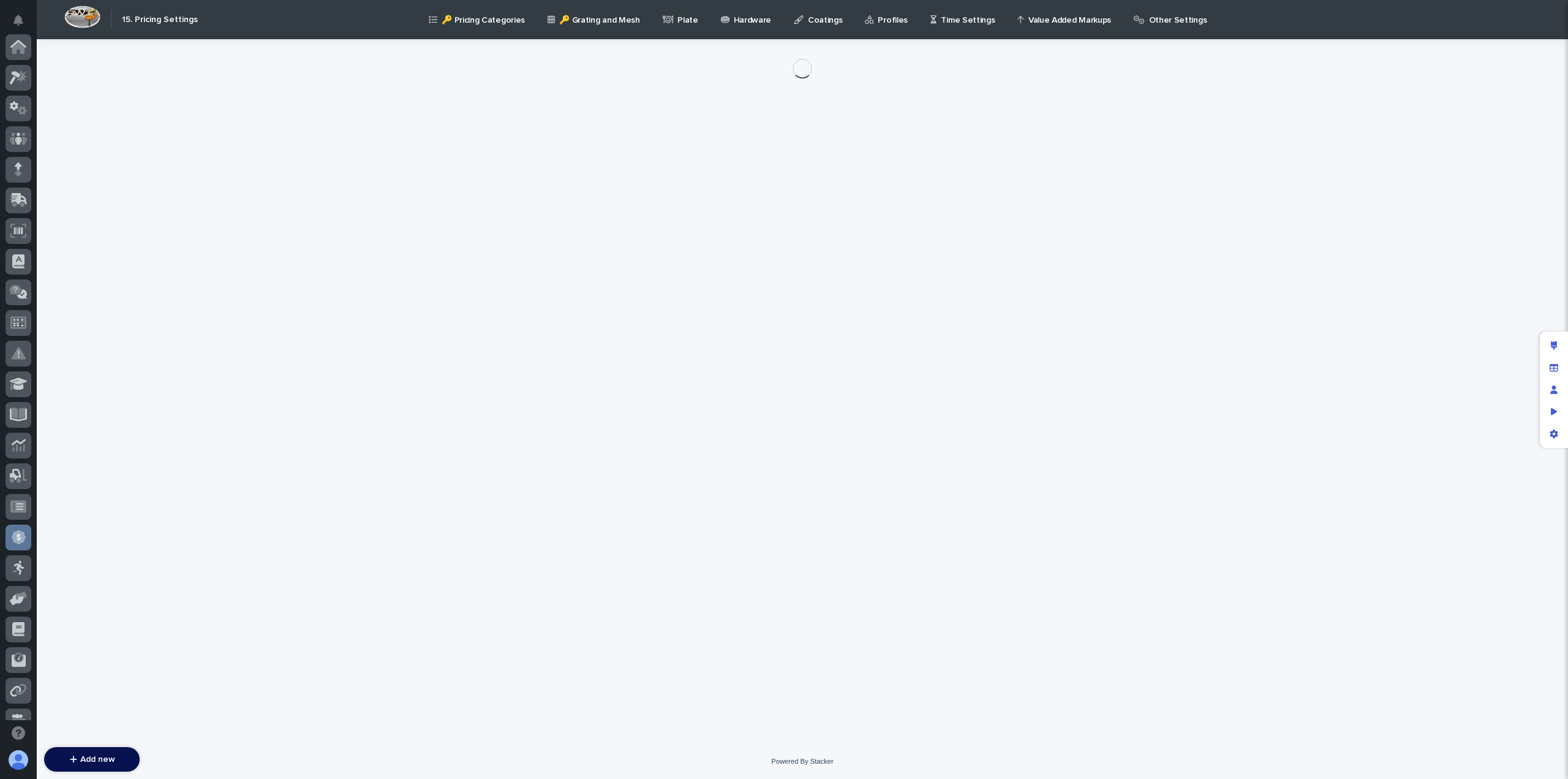
scroll to position [233, 0]
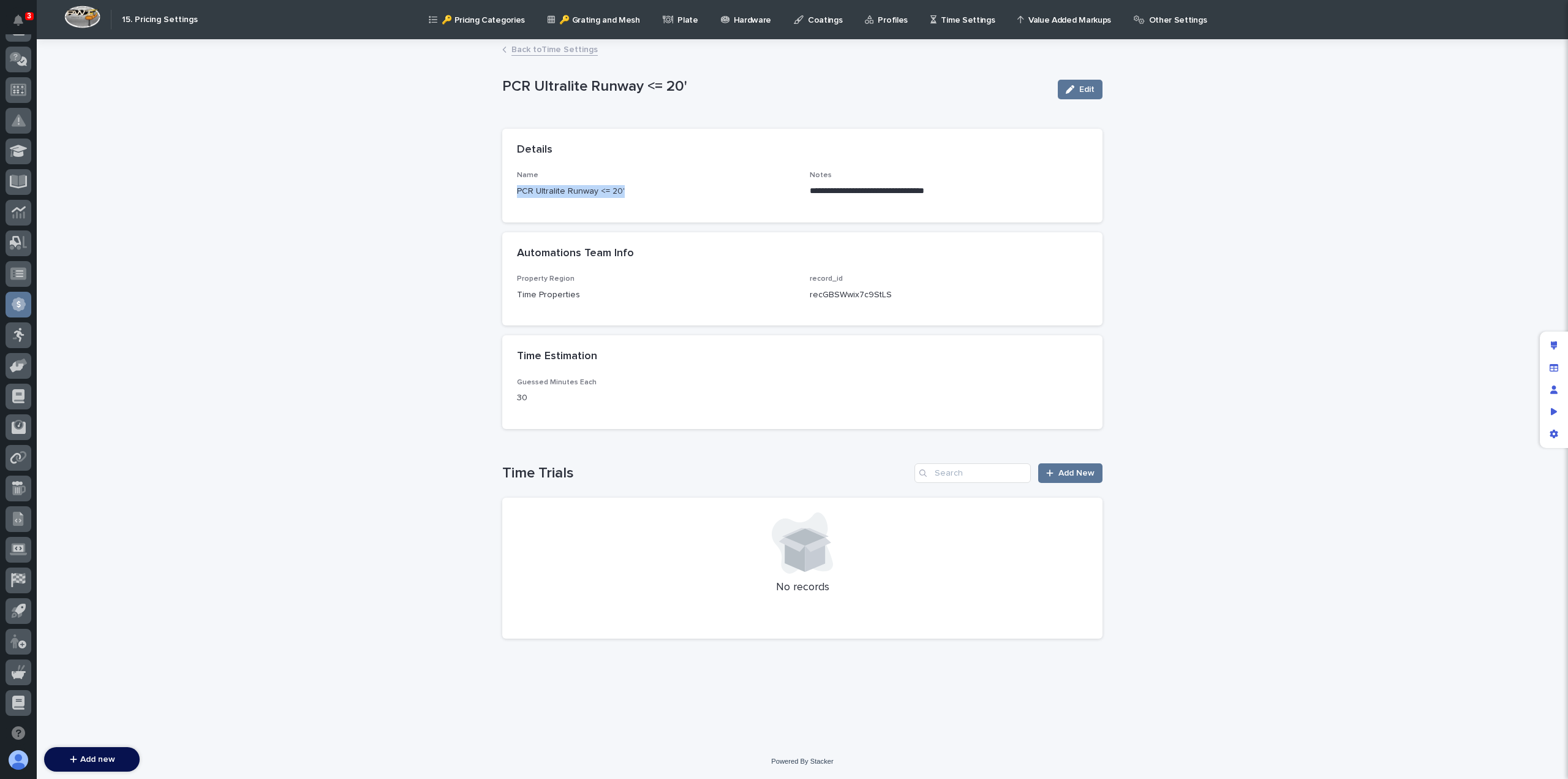
drag, startPoint x: 627, startPoint y: 194, endPoint x: 502, endPoint y: 194, distance: 125.0
click at [502, 194] on div "**********" at bounding box center [802, 197] width 600 height 51
copy p "PCR Ultralite Runway <= 20'"
click at [540, 47] on link "Back to Time Settings" at bounding box center [554, 49] width 86 height 14
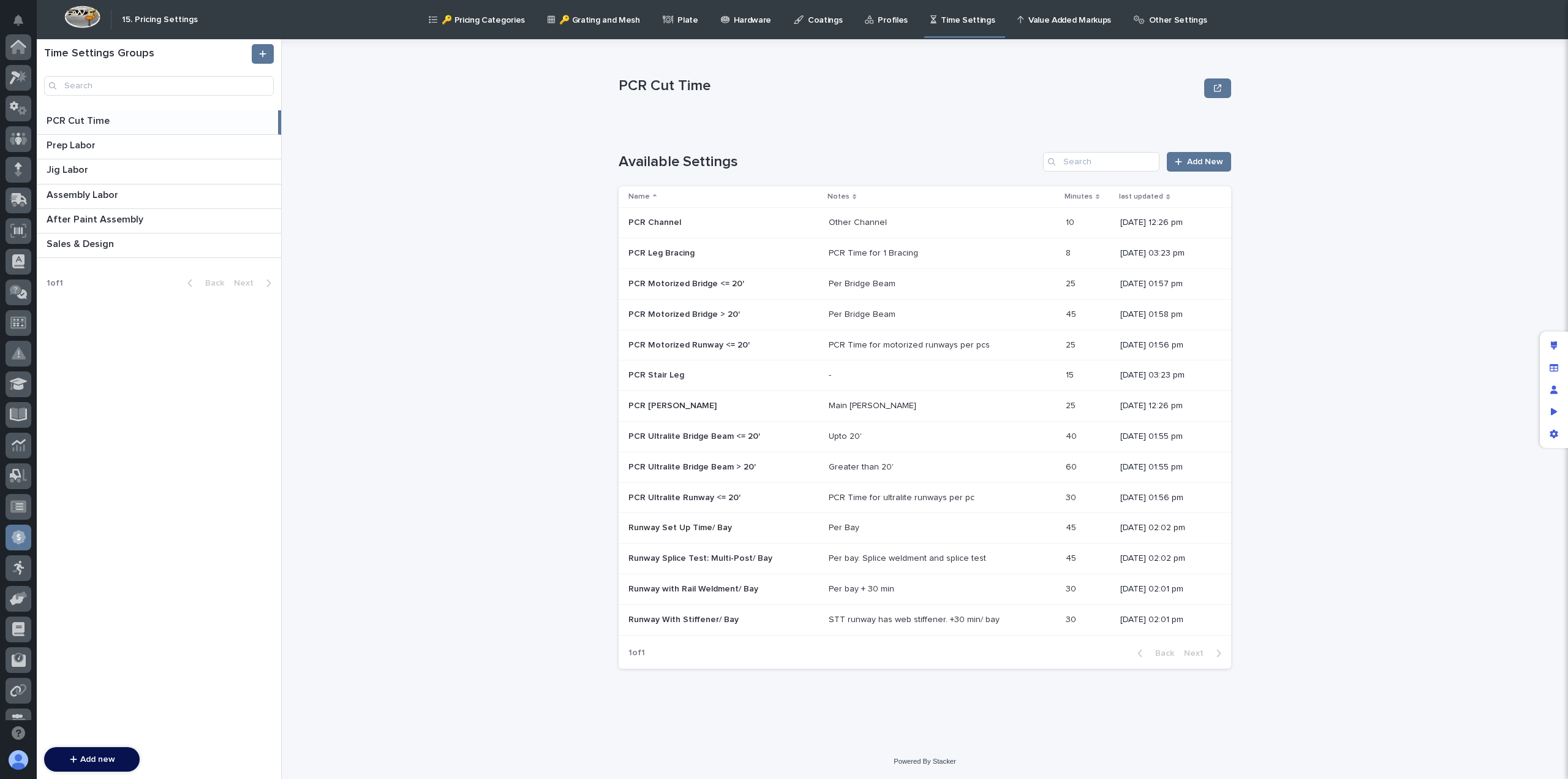
scroll to position [233, 0]
click at [728, 498] on p "PCR Ultralite Runway <= 20'" at bounding box center [685, 496] width 115 height 13
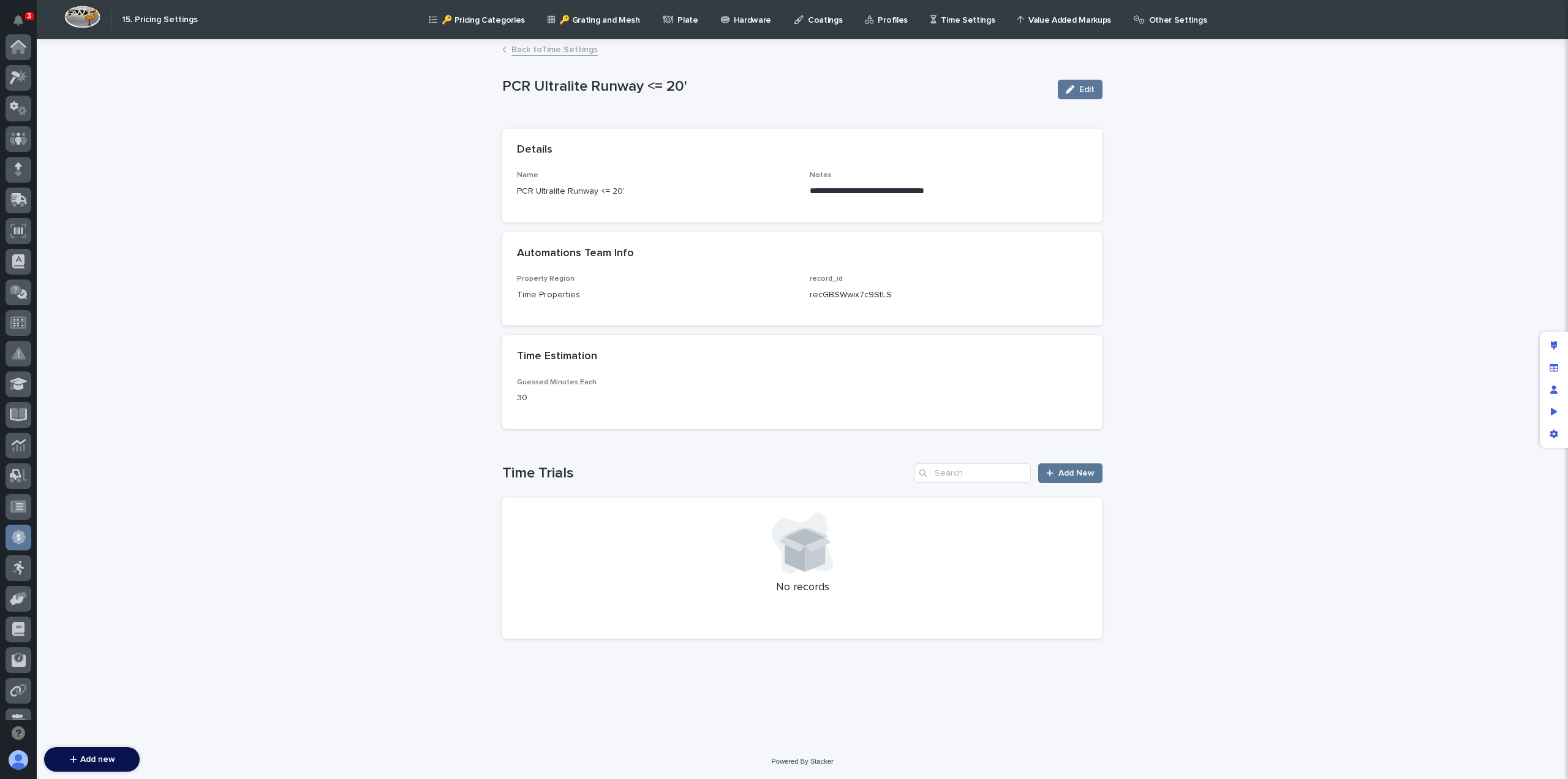
scroll to position [233, 0]
click at [542, 44] on link "Back to Time Settings" at bounding box center [554, 49] width 86 height 14
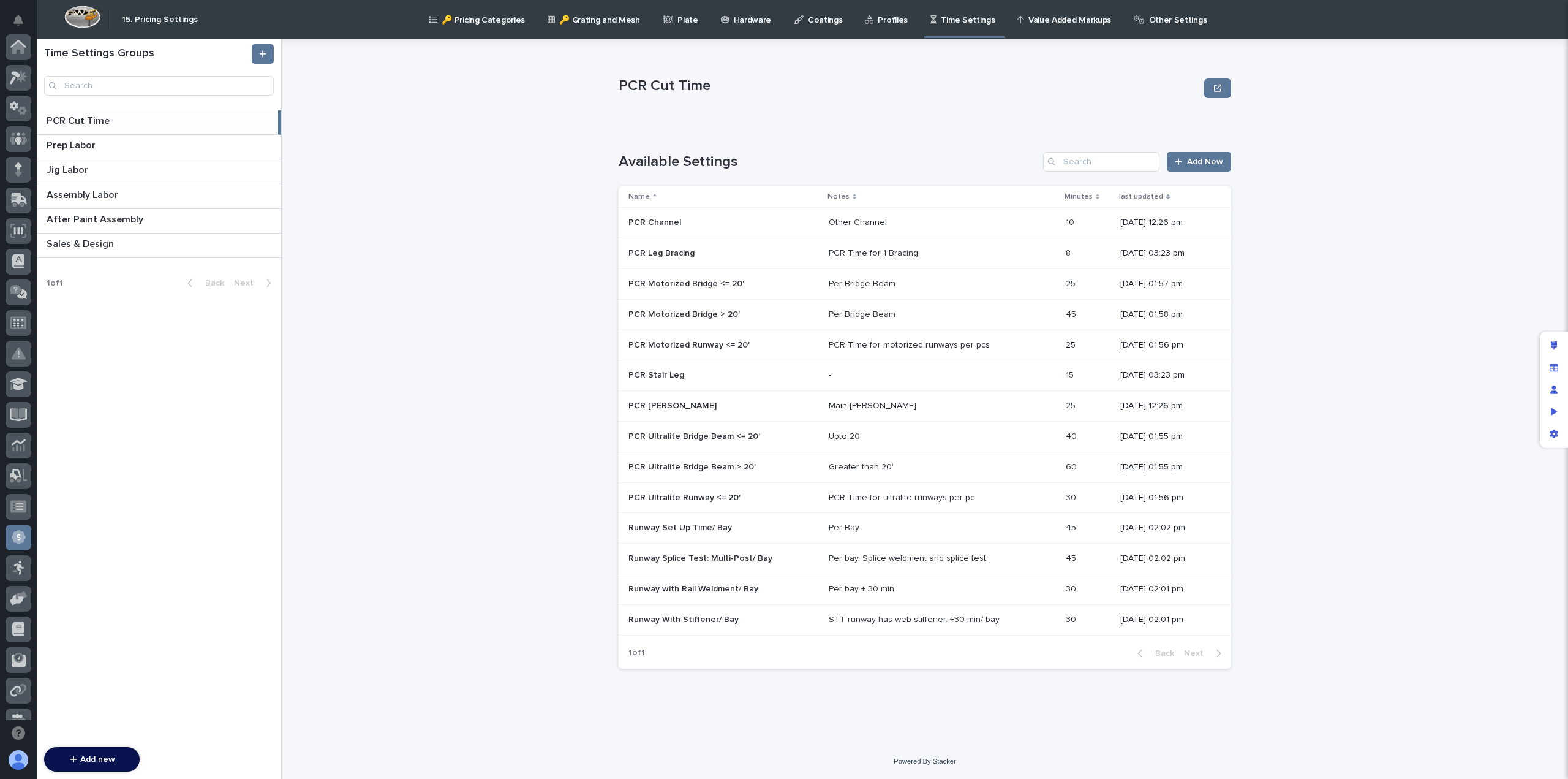
scroll to position [233, 0]
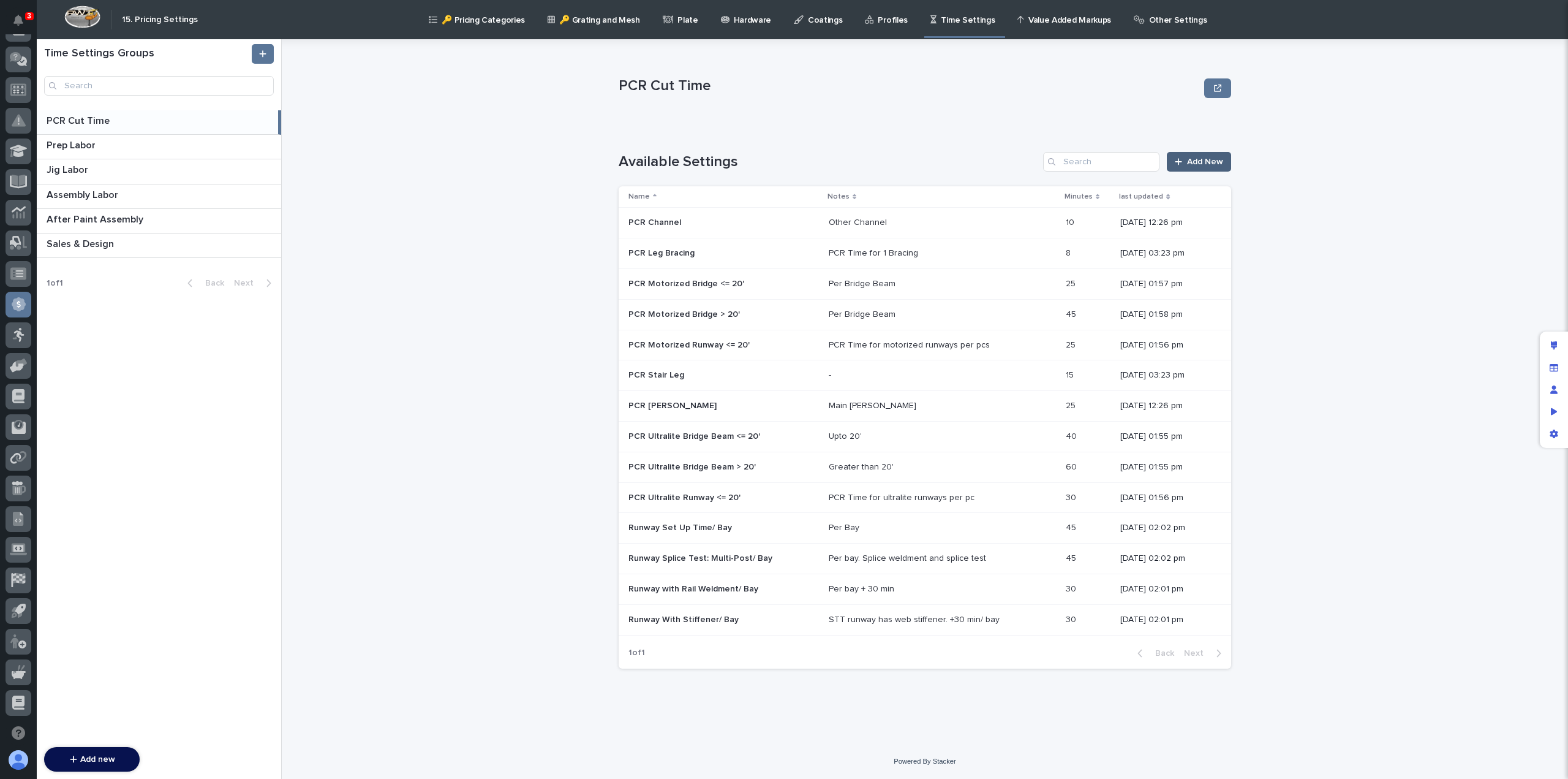
click at [1203, 166] on link "Add New" at bounding box center [1199, 162] width 64 height 20
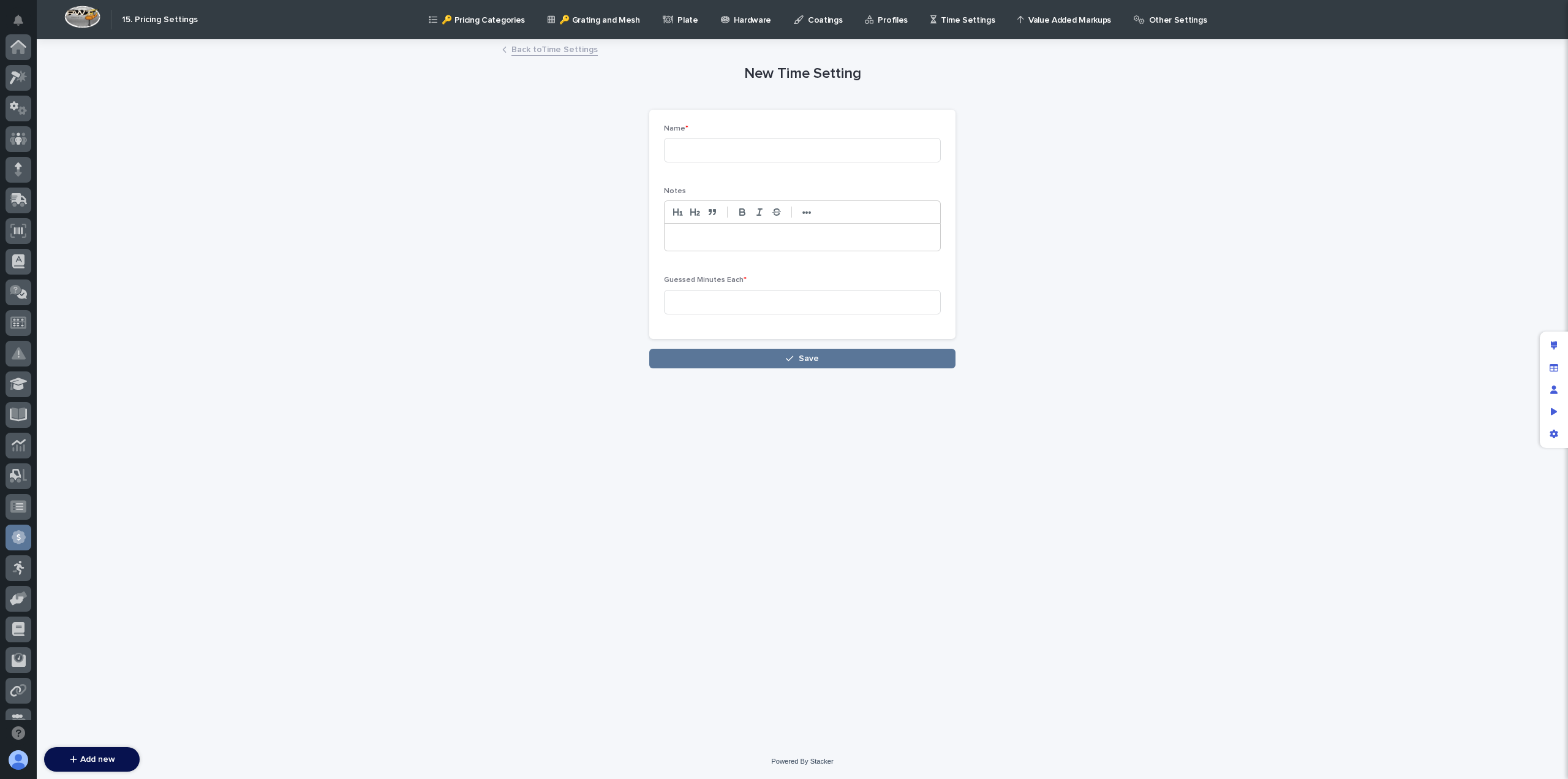
scroll to position [233, 0]
click at [752, 152] on input at bounding box center [802, 149] width 277 height 24
paste input "PCR Ultralite Runway <= 20'"
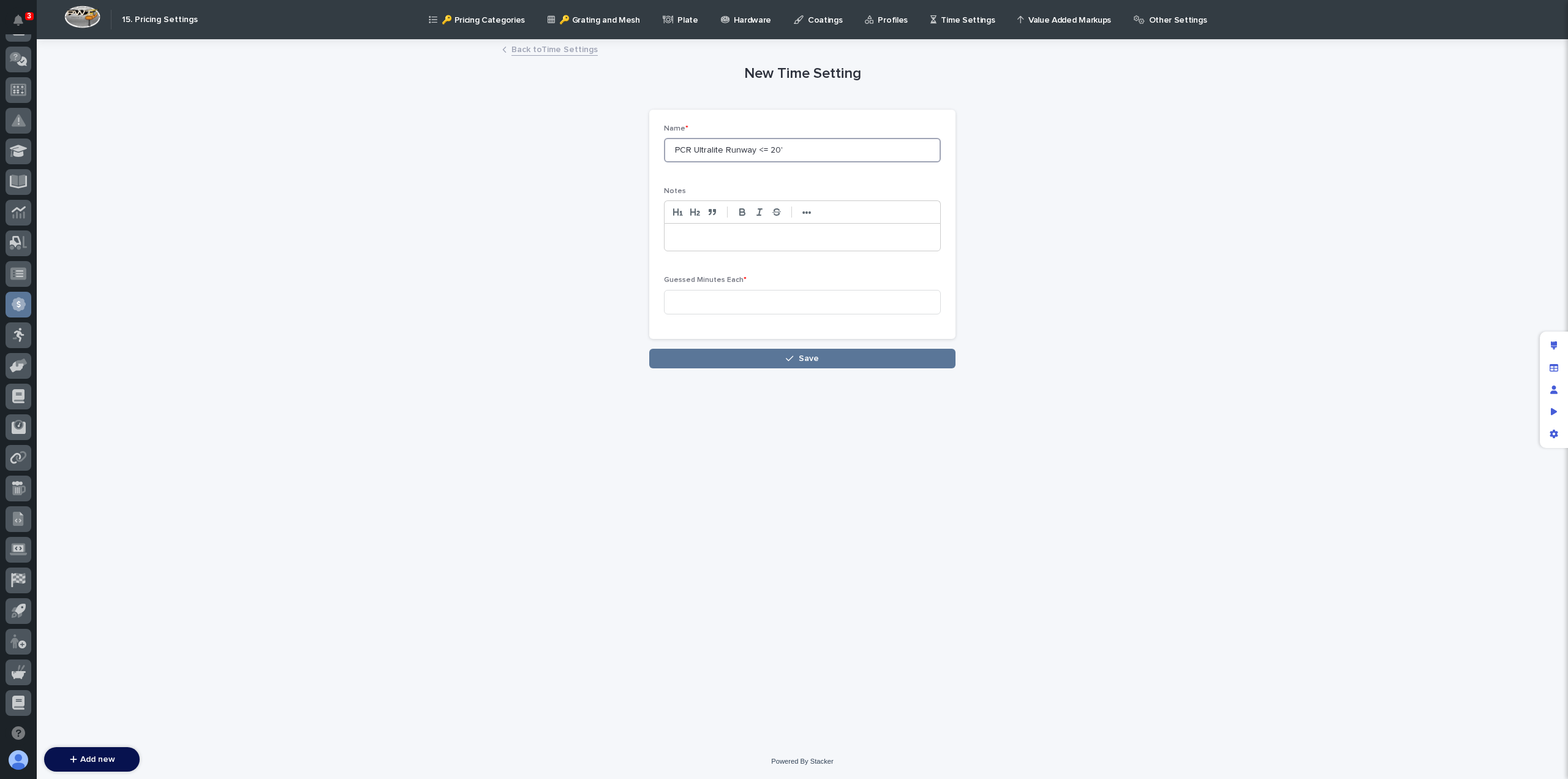
click at [763, 145] on input "PCR Ultralite Runway <= 20'" at bounding box center [802, 149] width 277 height 24
type input "PCR Ultralite Runway > 20'"
click at [702, 240] on p at bounding box center [802, 237] width 257 height 13
click at [693, 301] on input at bounding box center [802, 302] width 277 height 24
type input "50"
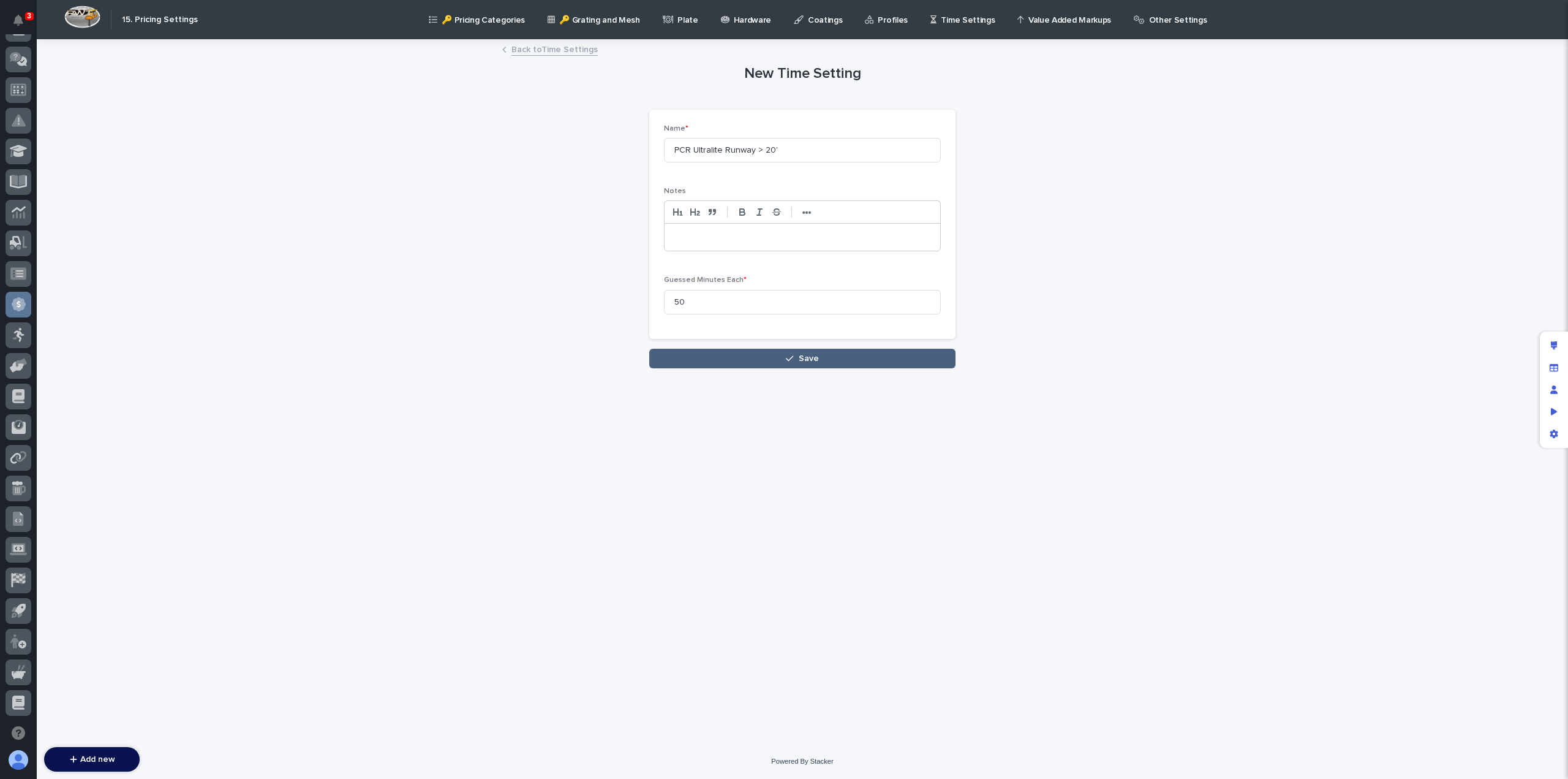
click at [733, 353] on button "Save" at bounding box center [802, 359] width 306 height 20
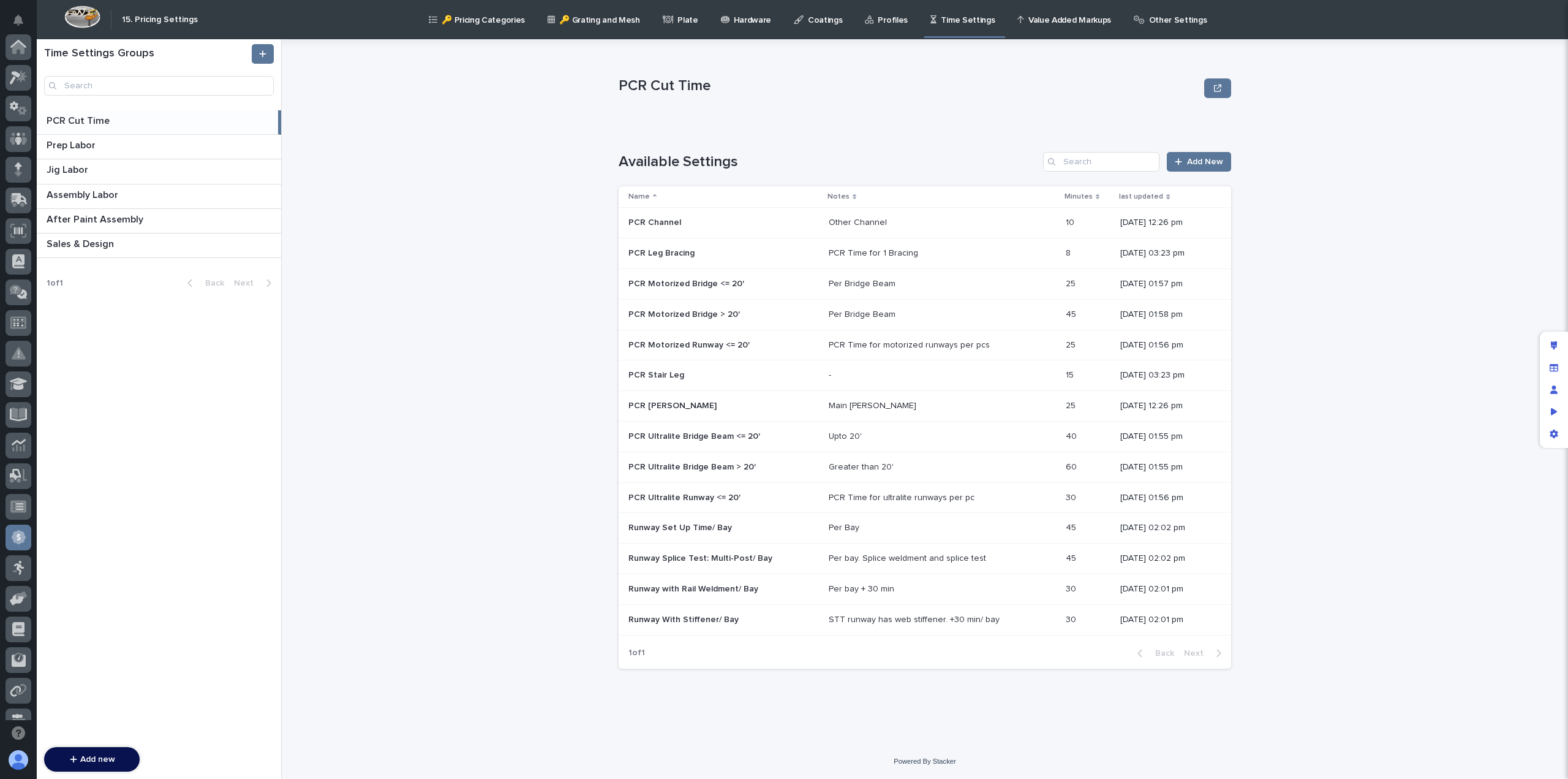
scroll to position [233, 0]
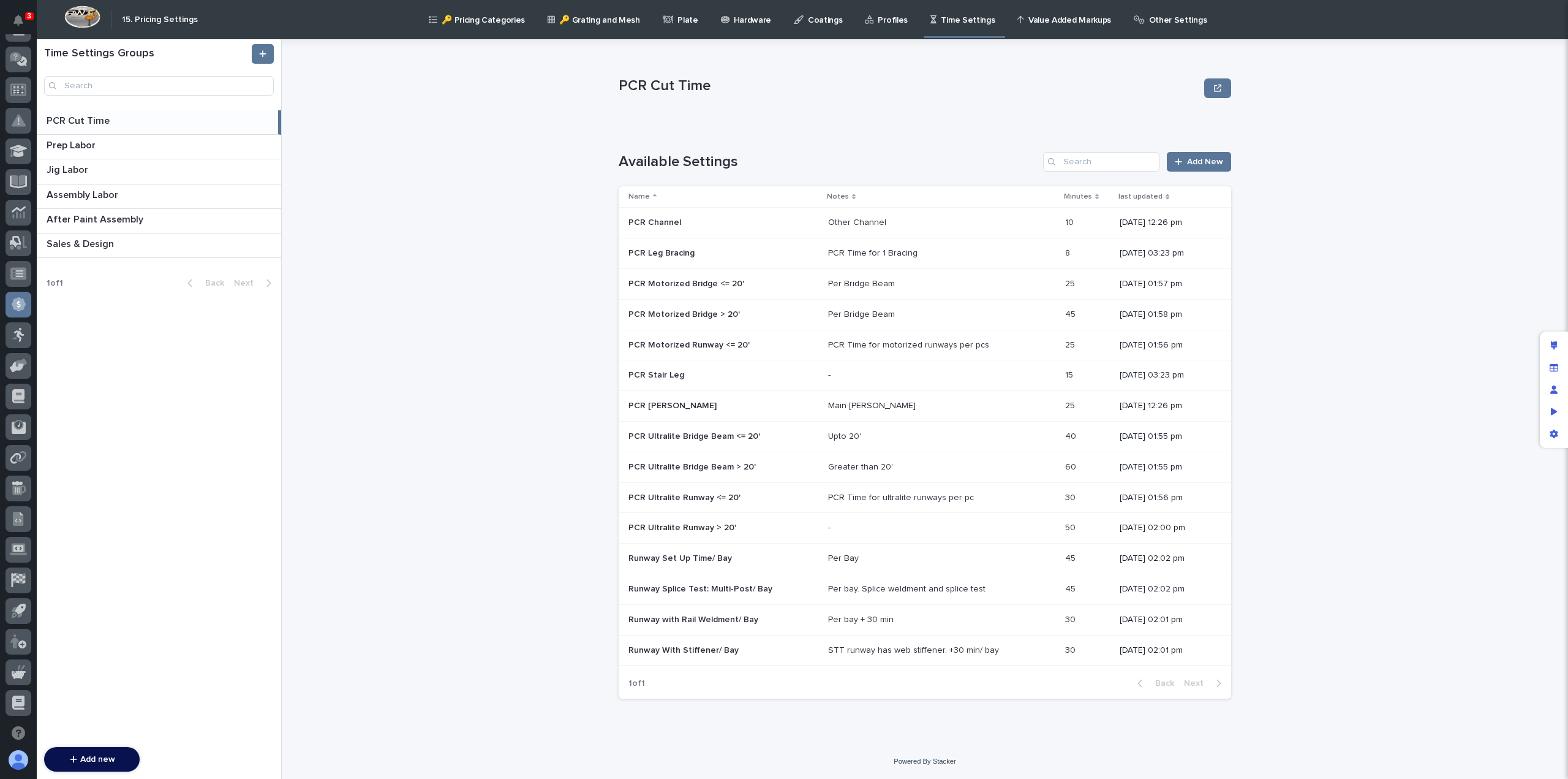
click at [726, 346] on p "PCR Motorized Runway <= 20'" at bounding box center [690, 344] width 124 height 13
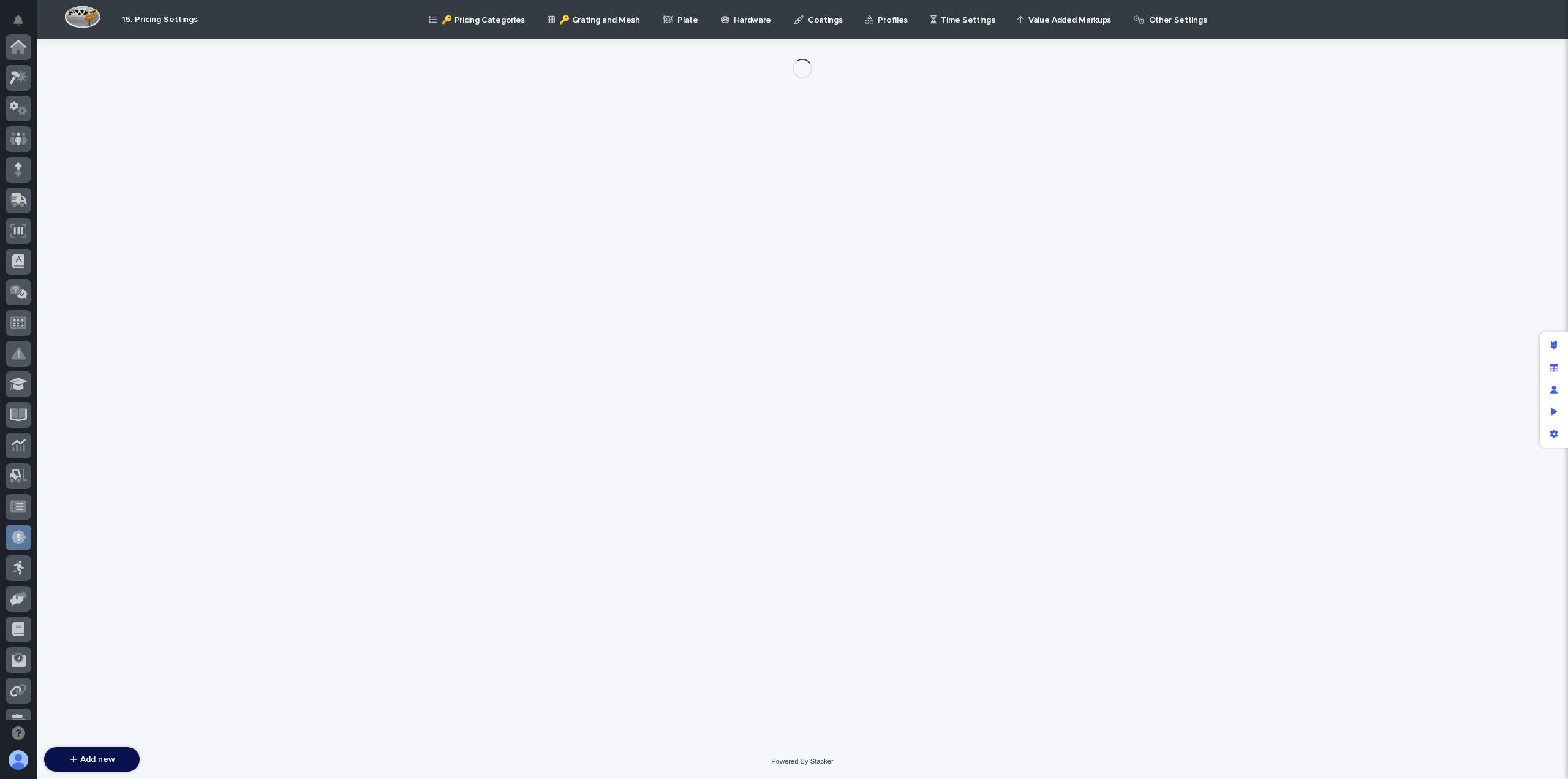
scroll to position [233, 0]
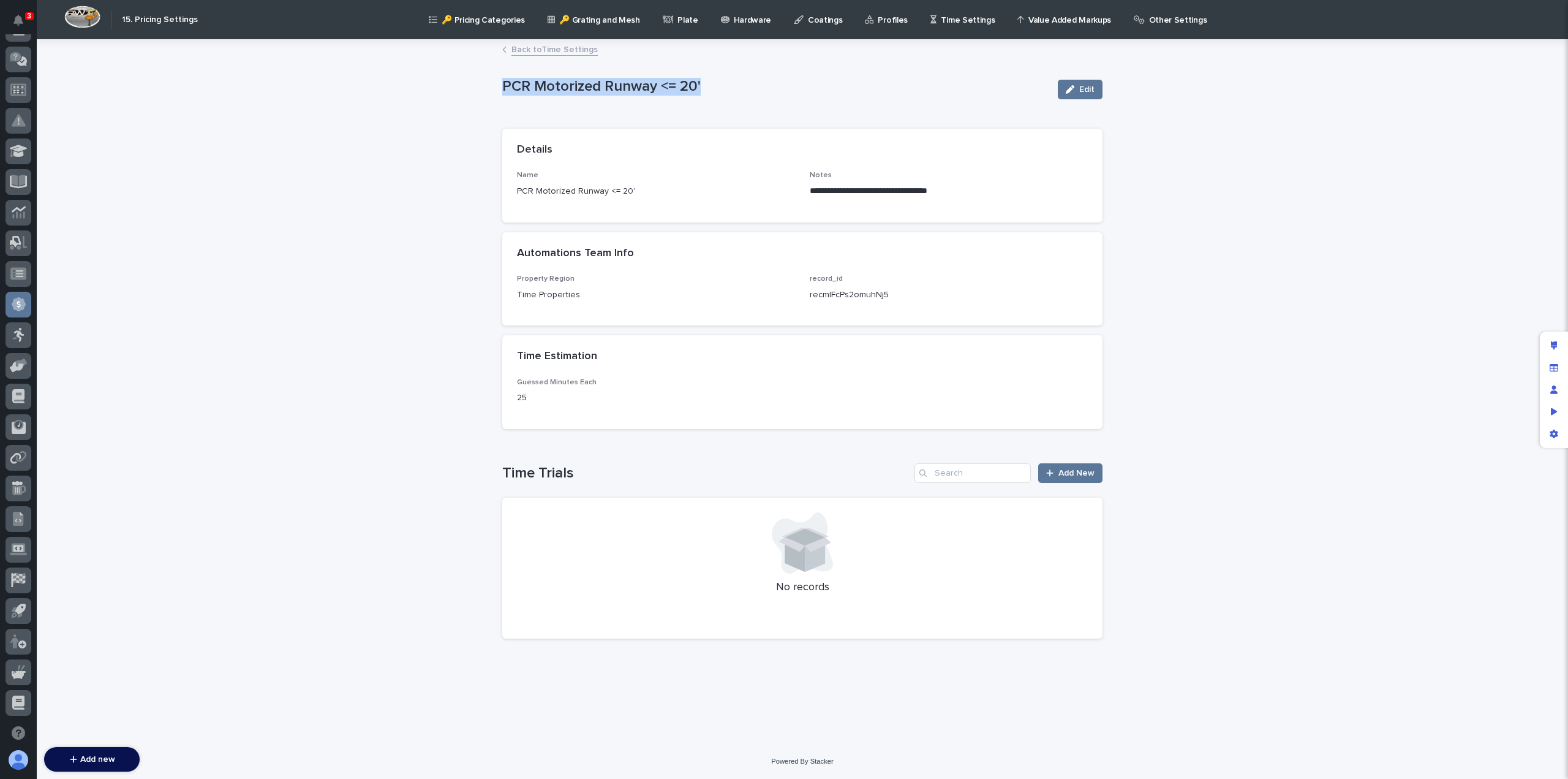
drag, startPoint x: 708, startPoint y: 89, endPoint x: 502, endPoint y: 98, distance: 206.2
click at [502, 98] on div "PCR Motorized Runway <= 20'" at bounding box center [775, 89] width 546 height 23
copy p "PCR Motorized Runway <= 20'"
click at [562, 53] on link "Back to Time Settings" at bounding box center [554, 49] width 86 height 14
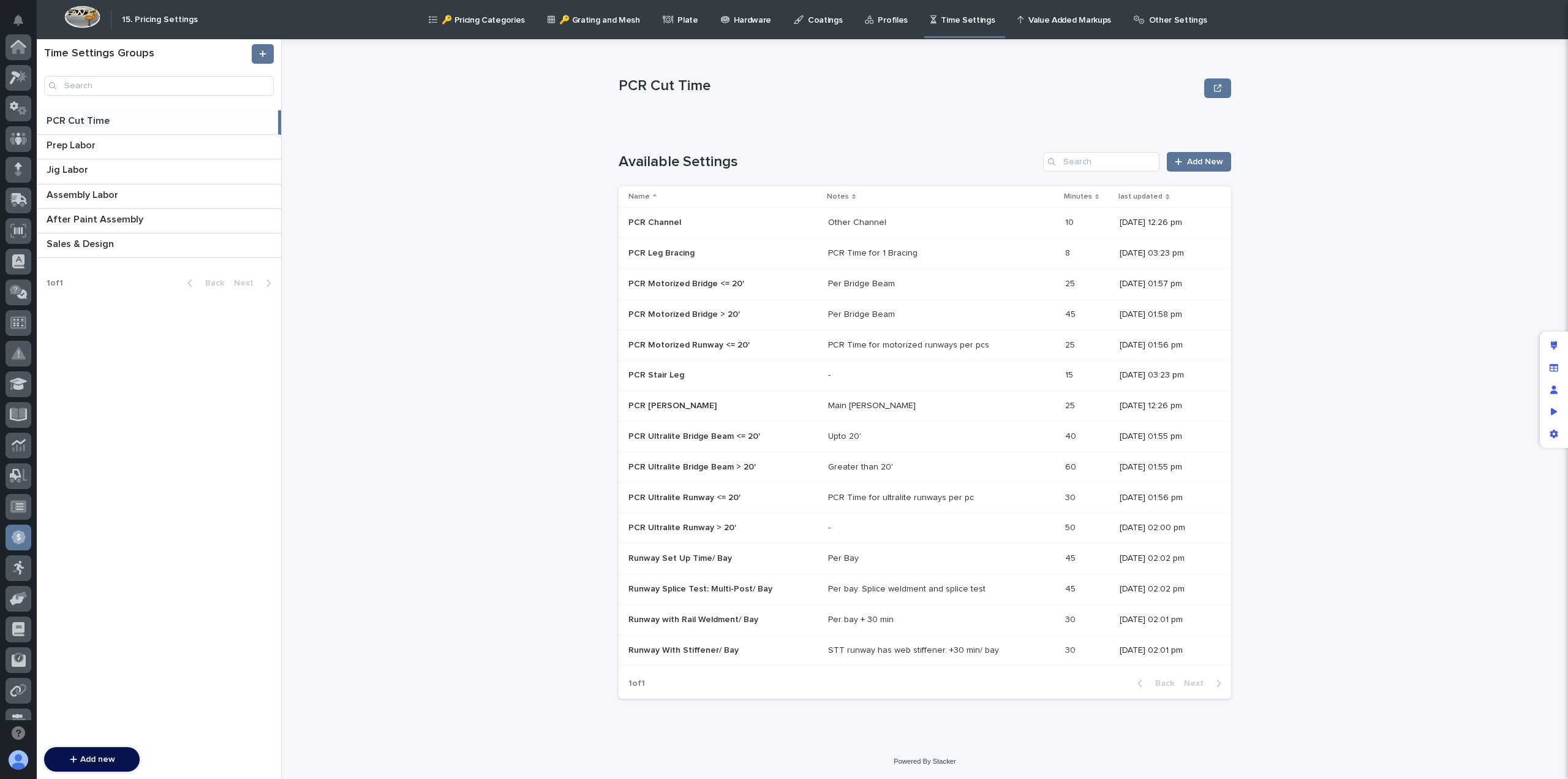
scroll to position [233, 0]
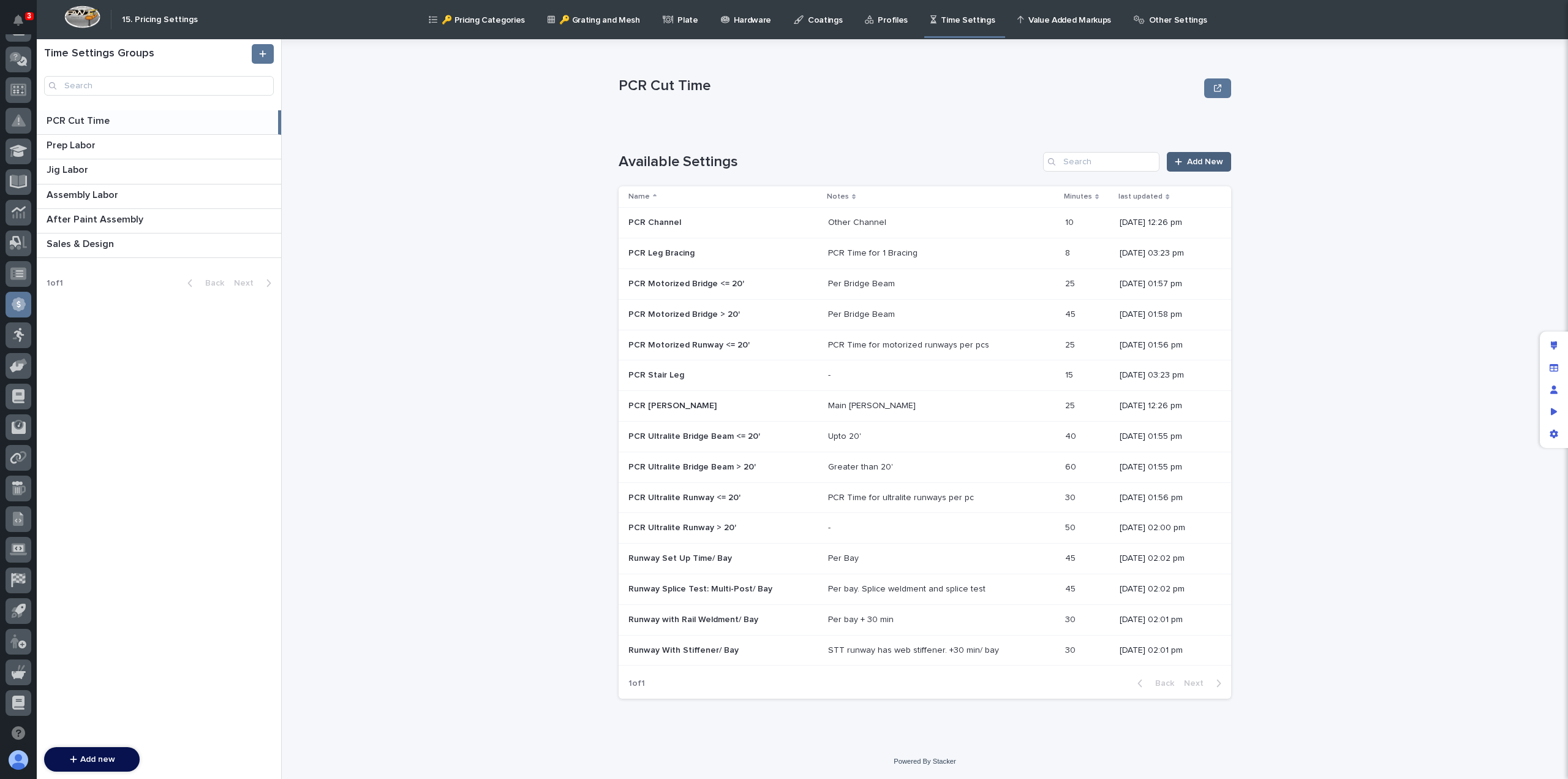
click at [1206, 161] on span "Add New" at bounding box center [1205, 161] width 36 height 8
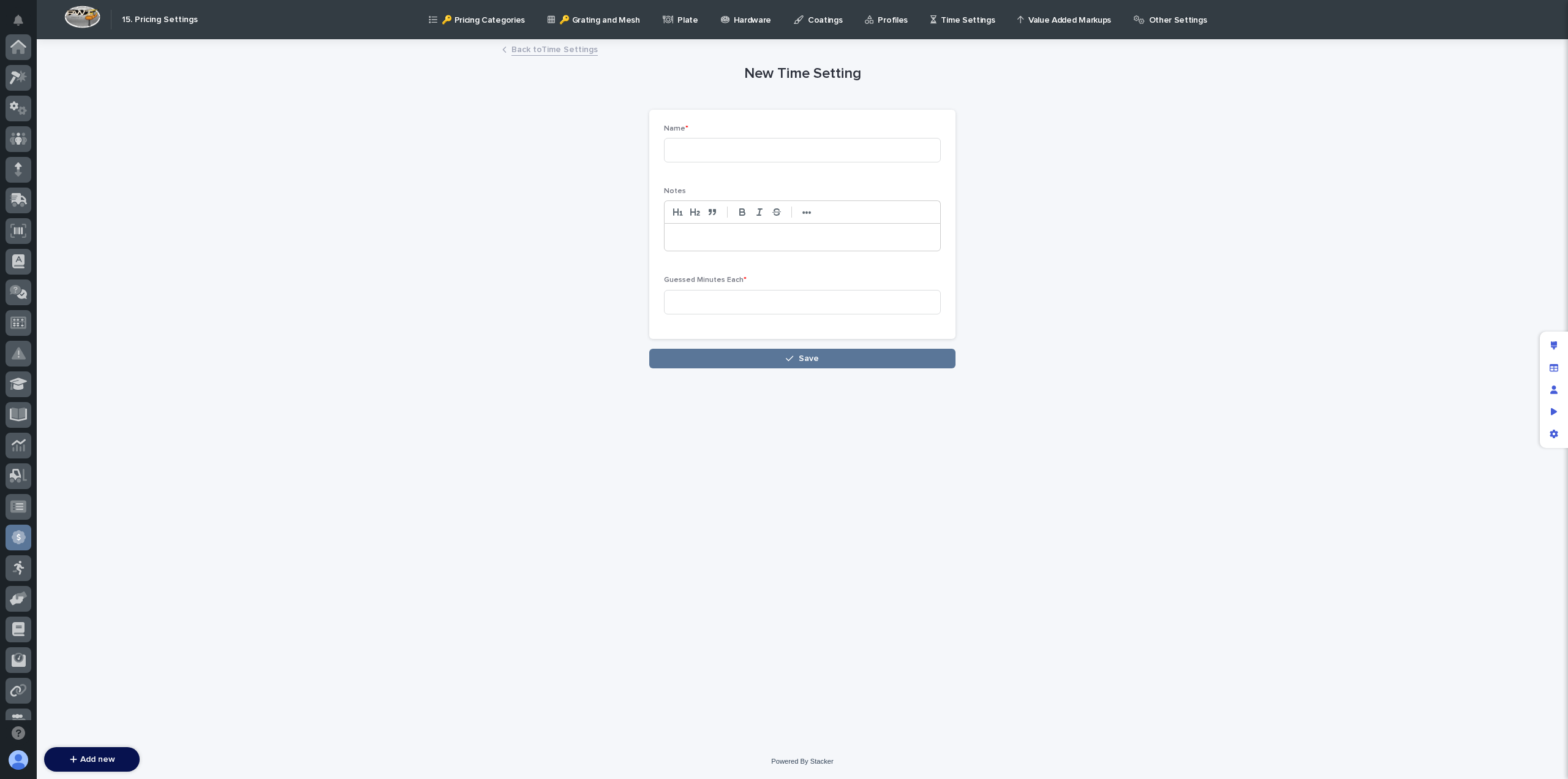
scroll to position [233, 0]
click at [711, 146] on input at bounding box center [802, 149] width 277 height 24
paste input "PCR Motorized Runway <= 20'"
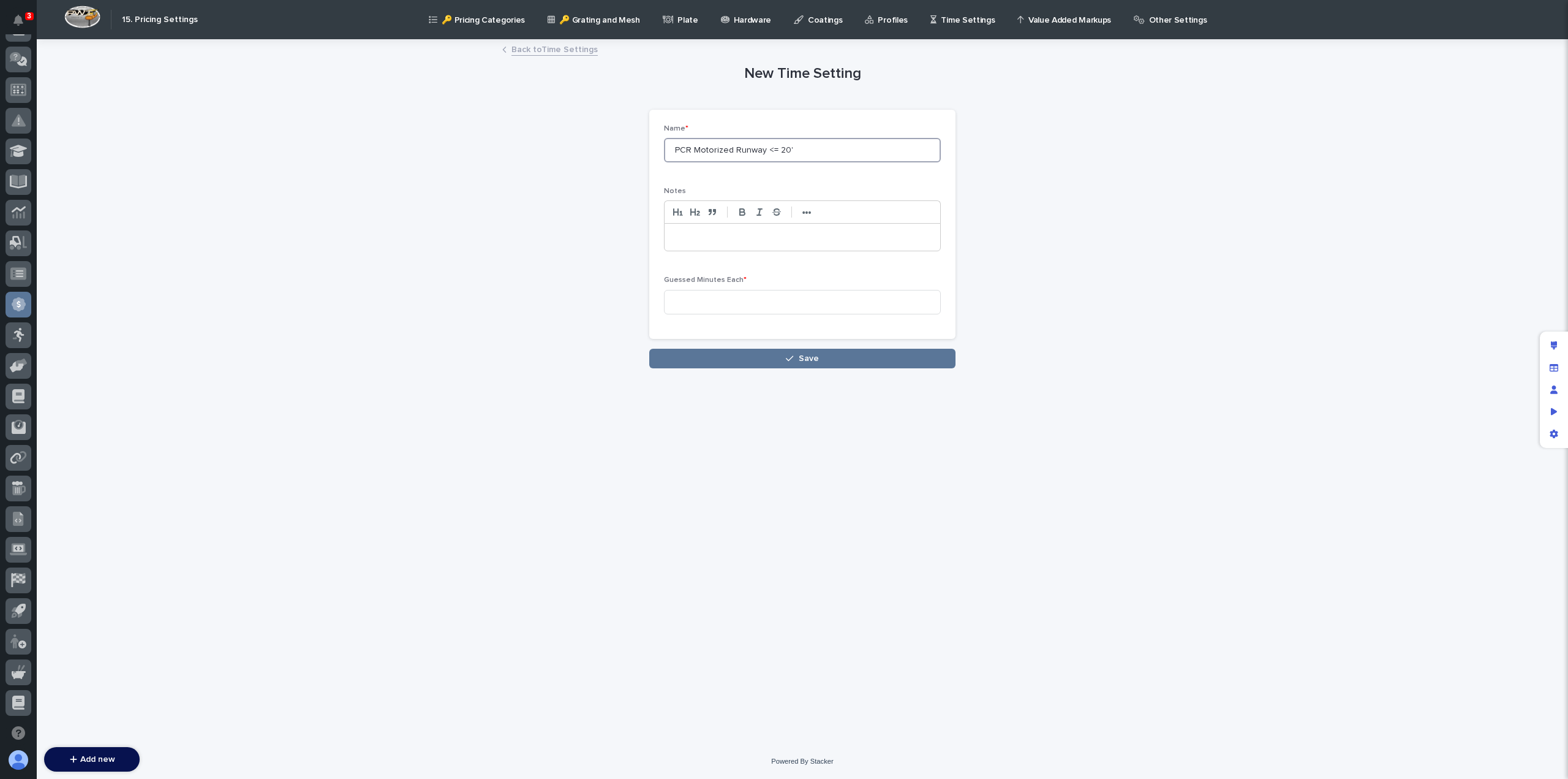
click at [775, 148] on input "PCR Motorized Runway <= 20'" at bounding box center [802, 149] width 277 height 24
type input "PCR Motorized Runway > 20'"
click at [702, 302] on input at bounding box center [802, 302] width 277 height 24
type input "45"
click at [770, 365] on button "Save" at bounding box center [802, 359] width 306 height 20
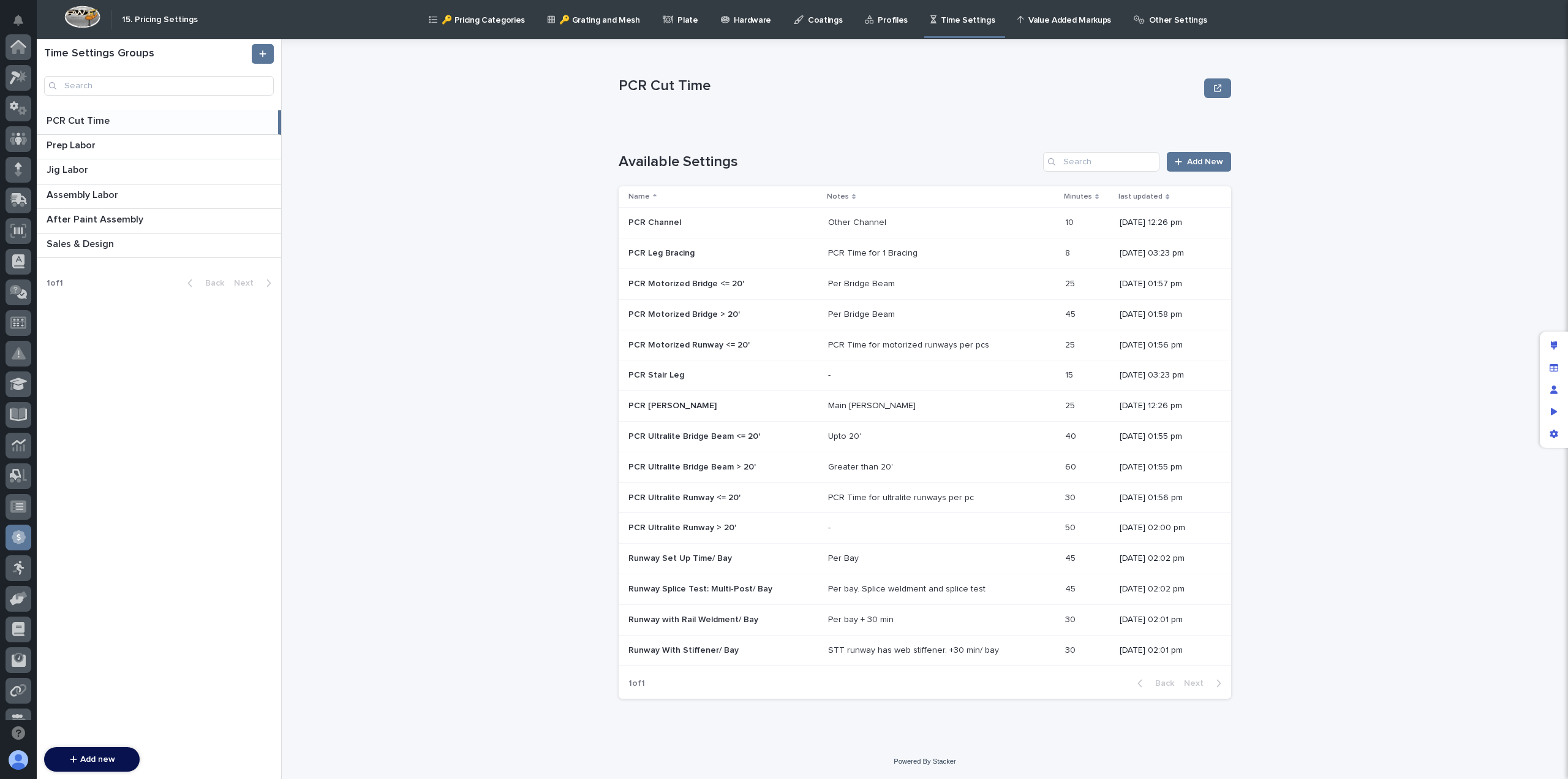
scroll to position [233, 0]
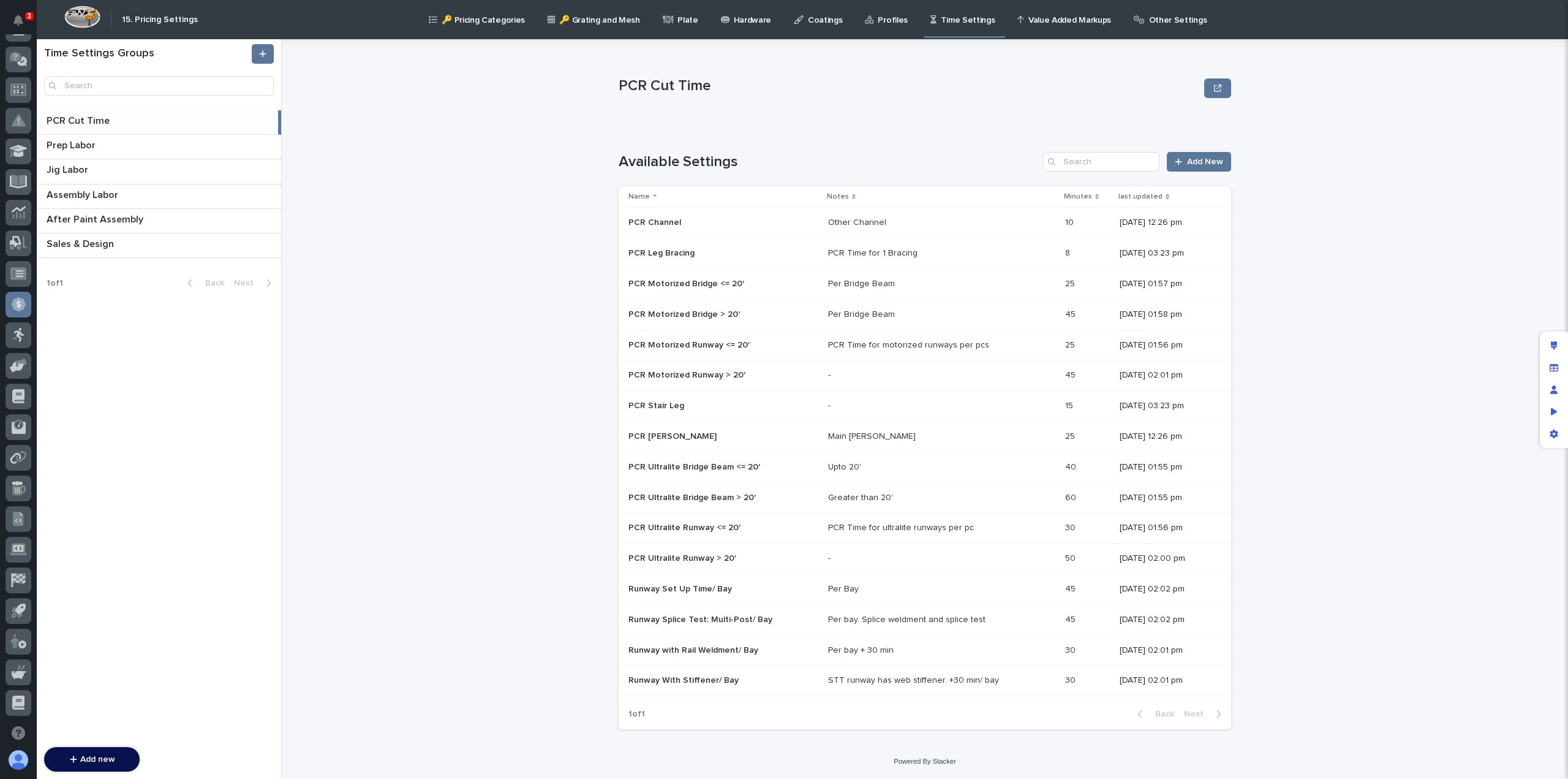
drag, startPoint x: 497, startPoint y: 373, endPoint x: 498, endPoint y: 365, distance: 8.1
click at [499, 369] on div "PCR Cut Time PCR Cut Time Sorry, there was an error saving your record. Please …" at bounding box center [932, 409] width 1271 height 740
click at [712, 284] on p "PCR Motorized Bridge <= 20'" at bounding box center [687, 283] width 119 height 13
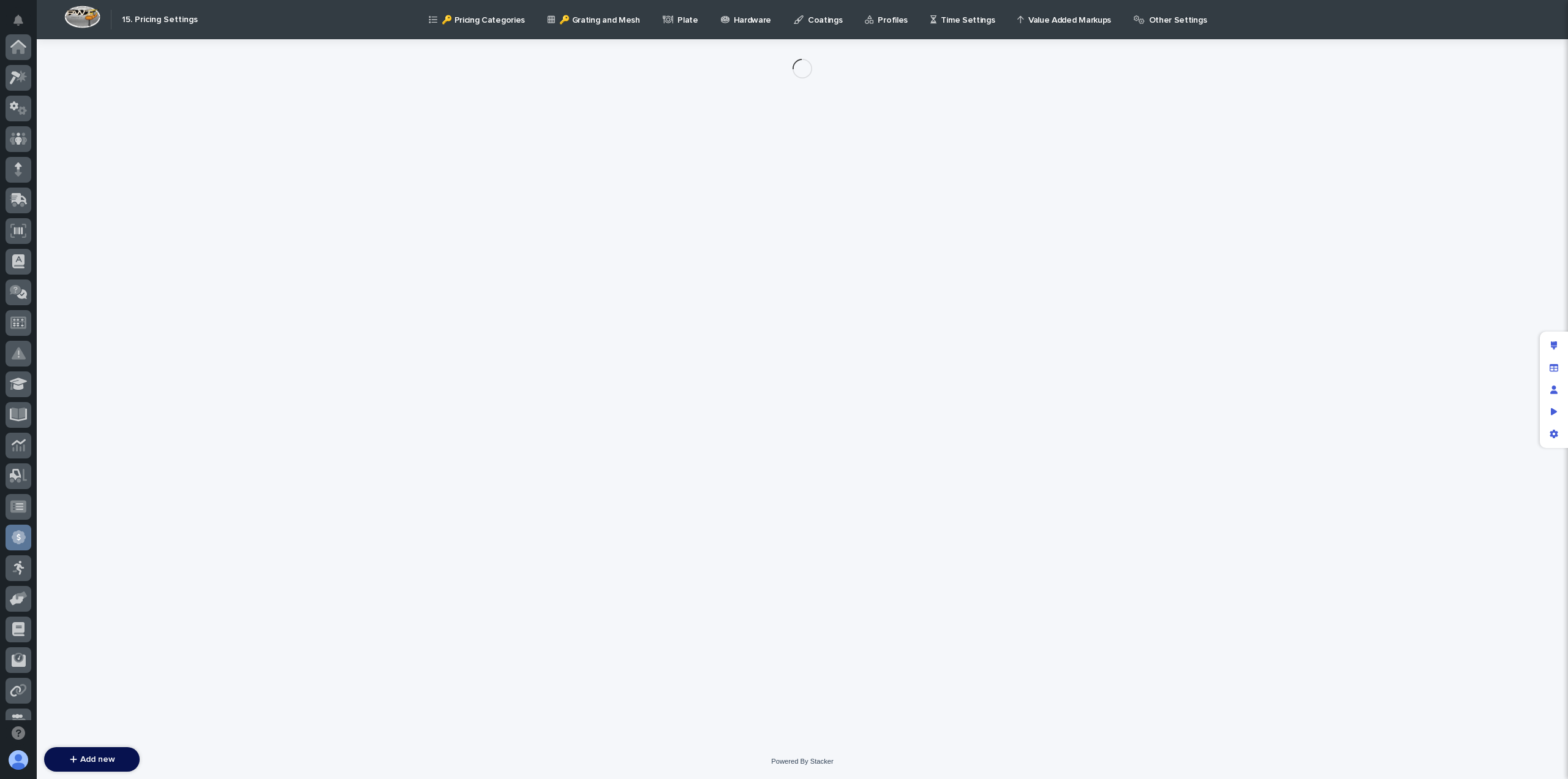
scroll to position [233, 0]
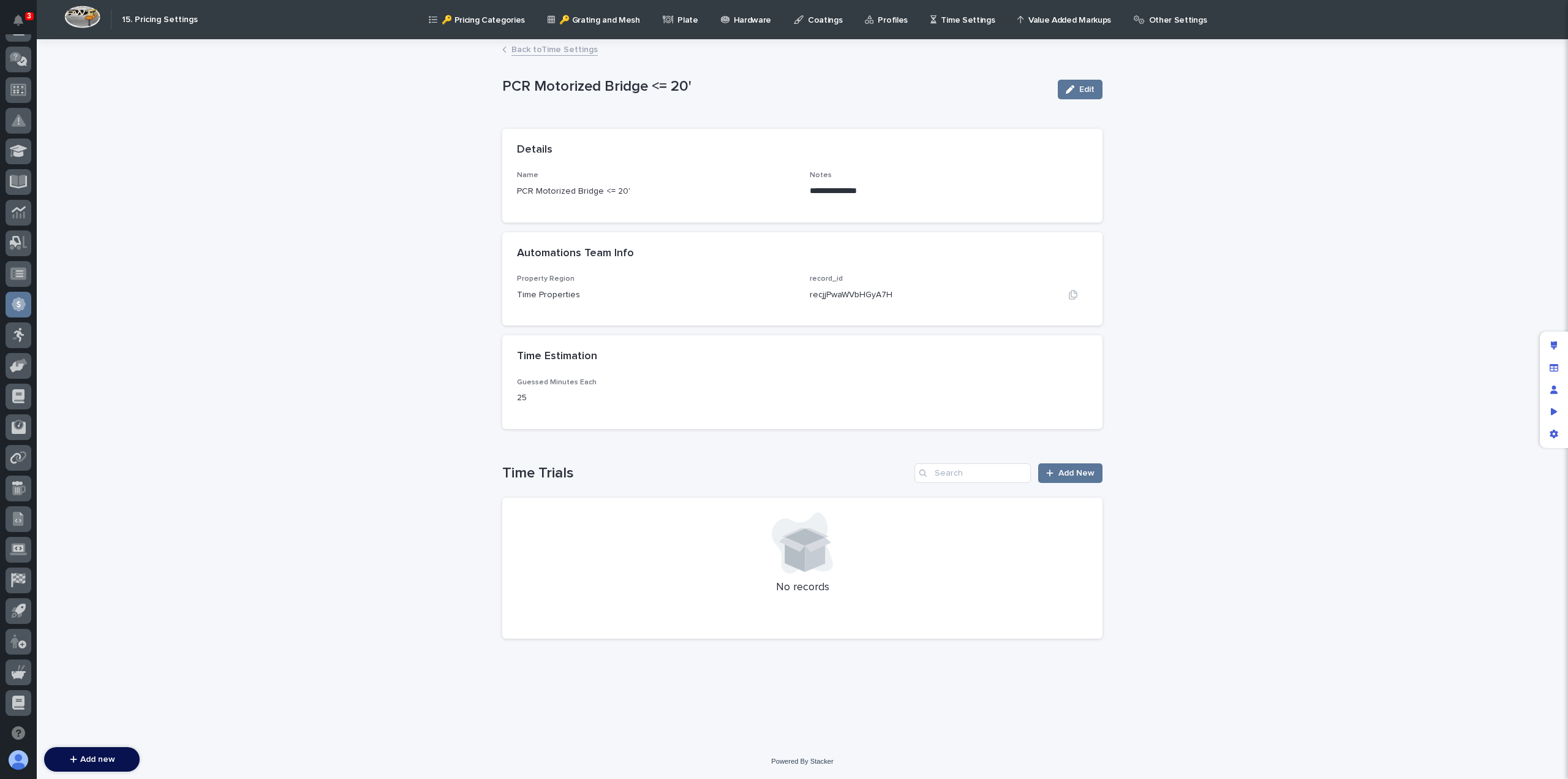
click at [885, 295] on p "recjjPwaWVbHGyA7H" at bounding box center [850, 295] width 82 height 13
click at [531, 51] on link "Back to Time Settings" at bounding box center [554, 49] width 86 height 14
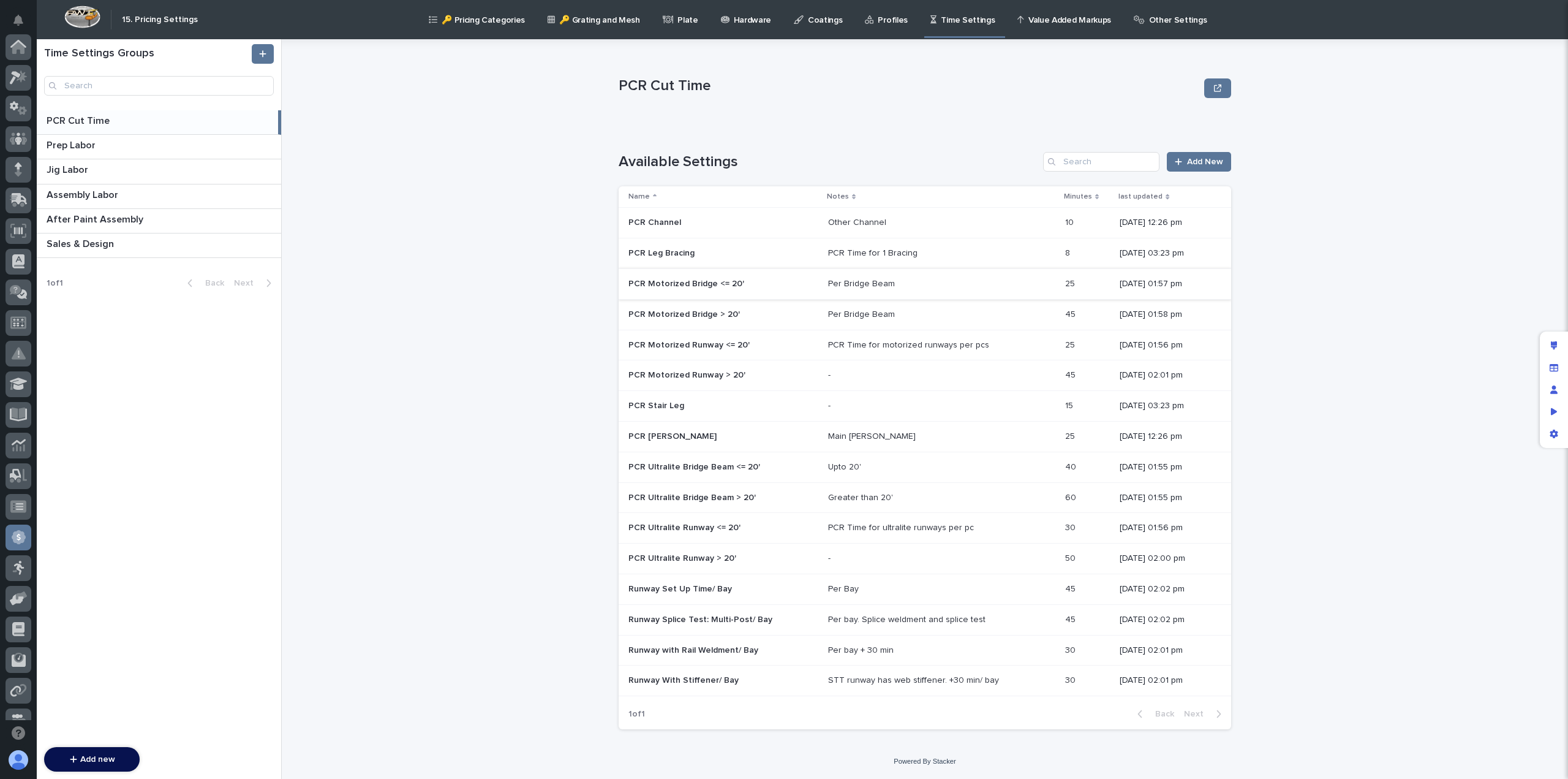
scroll to position [233, 0]
click at [675, 315] on p "PCR Motorized Bridge > 20'" at bounding box center [685, 313] width 114 height 13
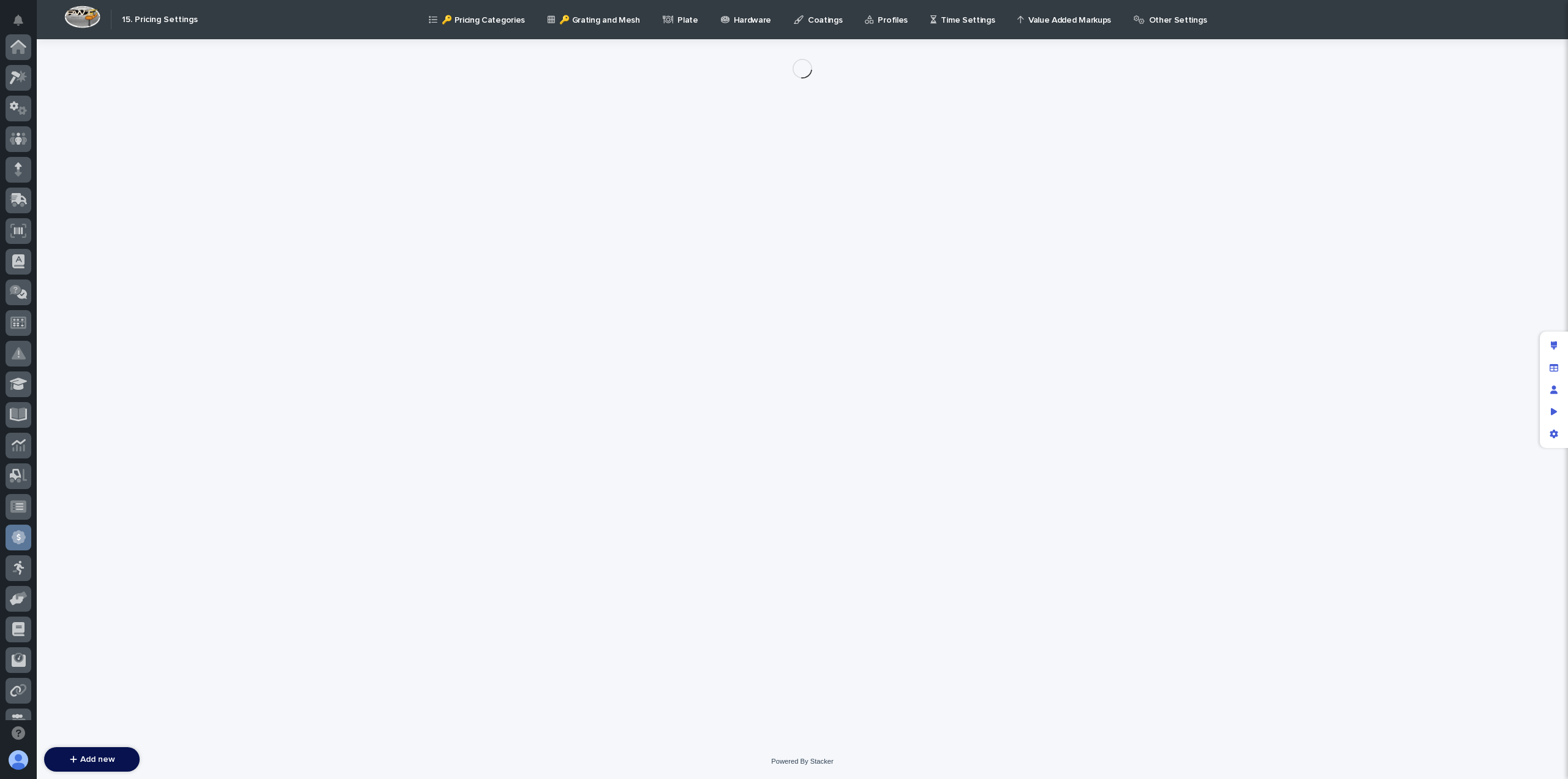
scroll to position [233, 0]
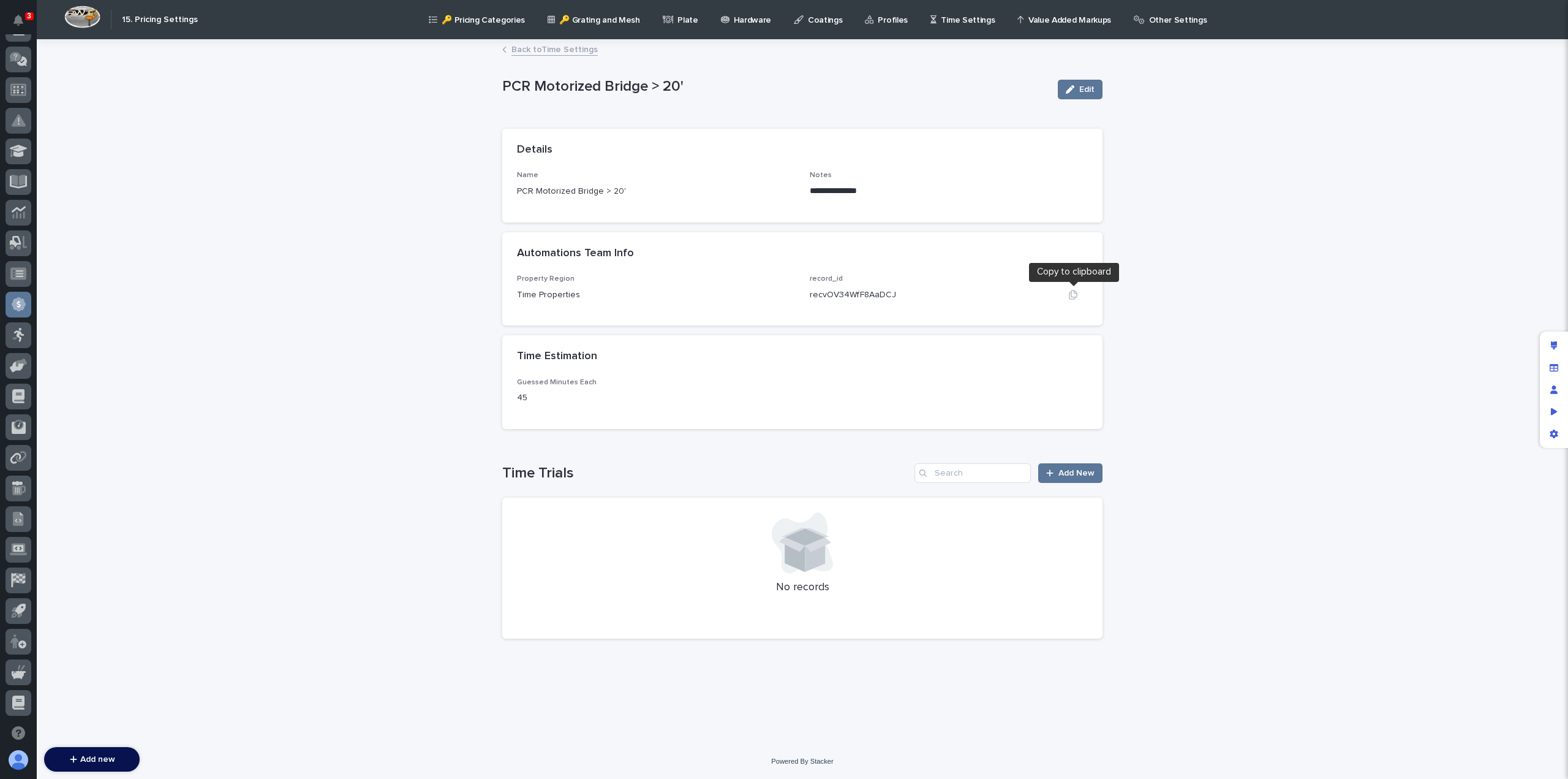
click at [1075, 294] on icon "button" at bounding box center [1073, 294] width 10 height 10
click at [569, 53] on link "Back to Time Settings" at bounding box center [554, 49] width 86 height 14
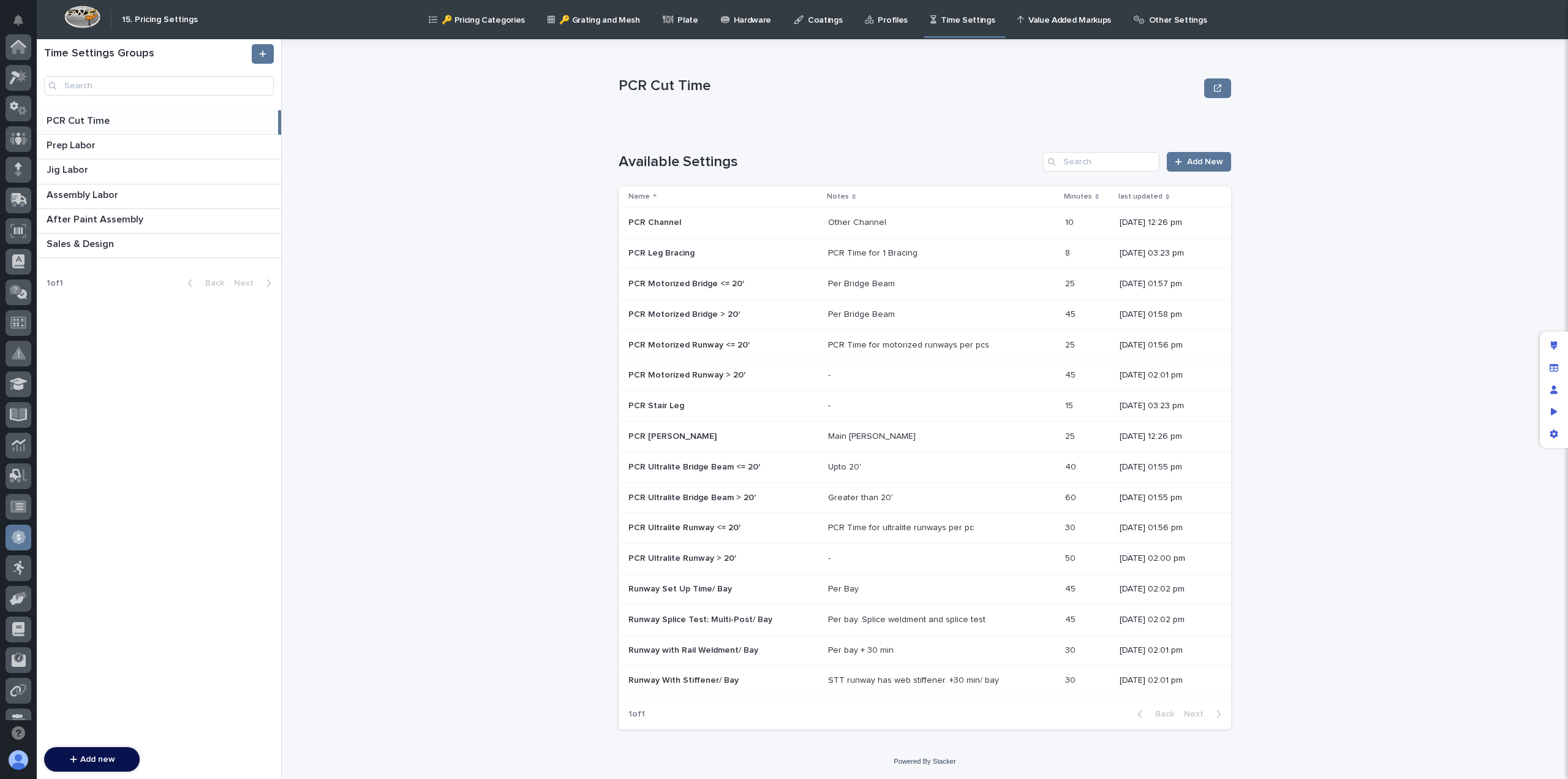
scroll to position [233, 0]
click at [699, 465] on p "PCR Ultralite Bridge Beam <= 20'" at bounding box center [695, 466] width 134 height 13
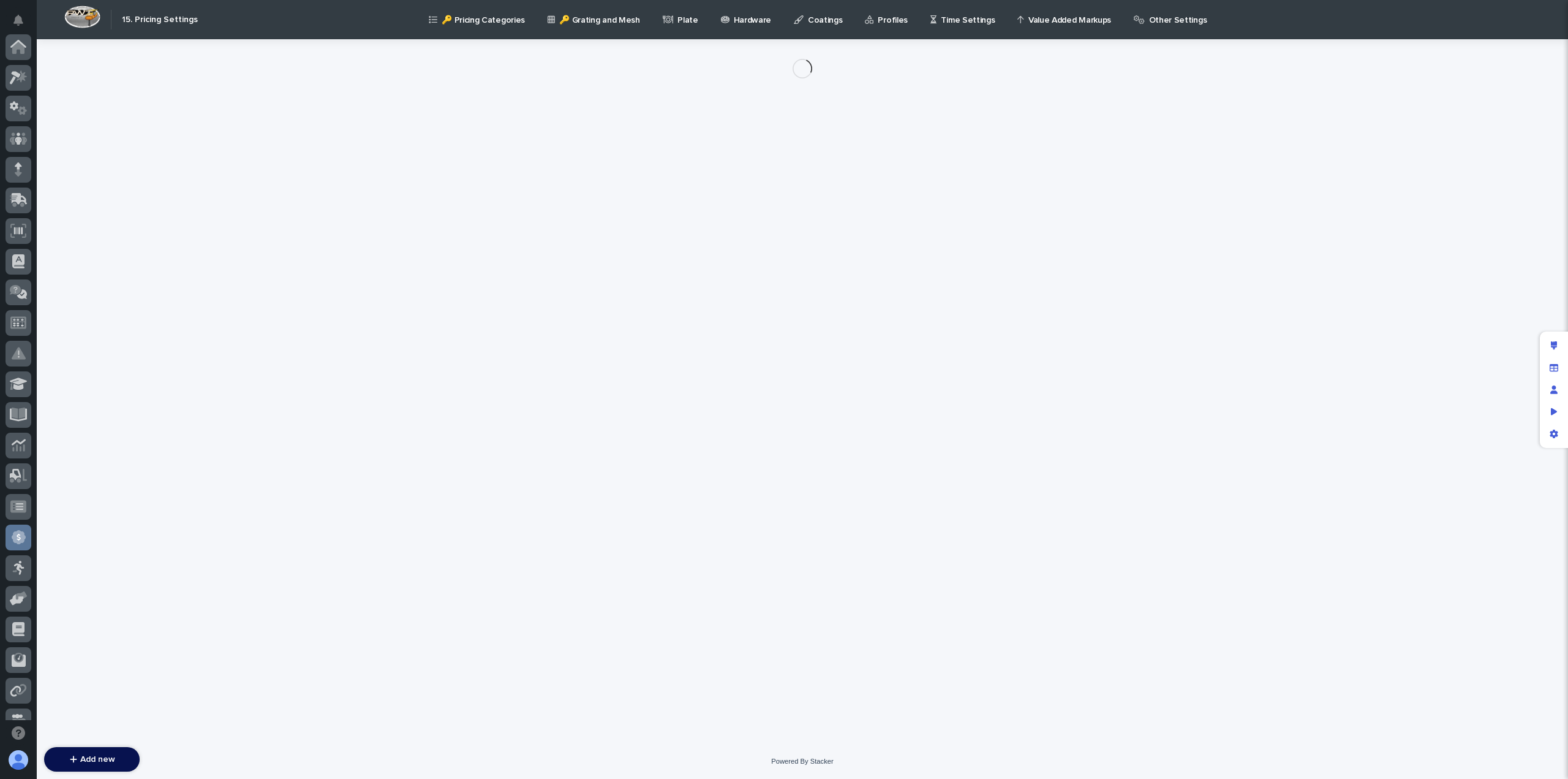
scroll to position [233, 0]
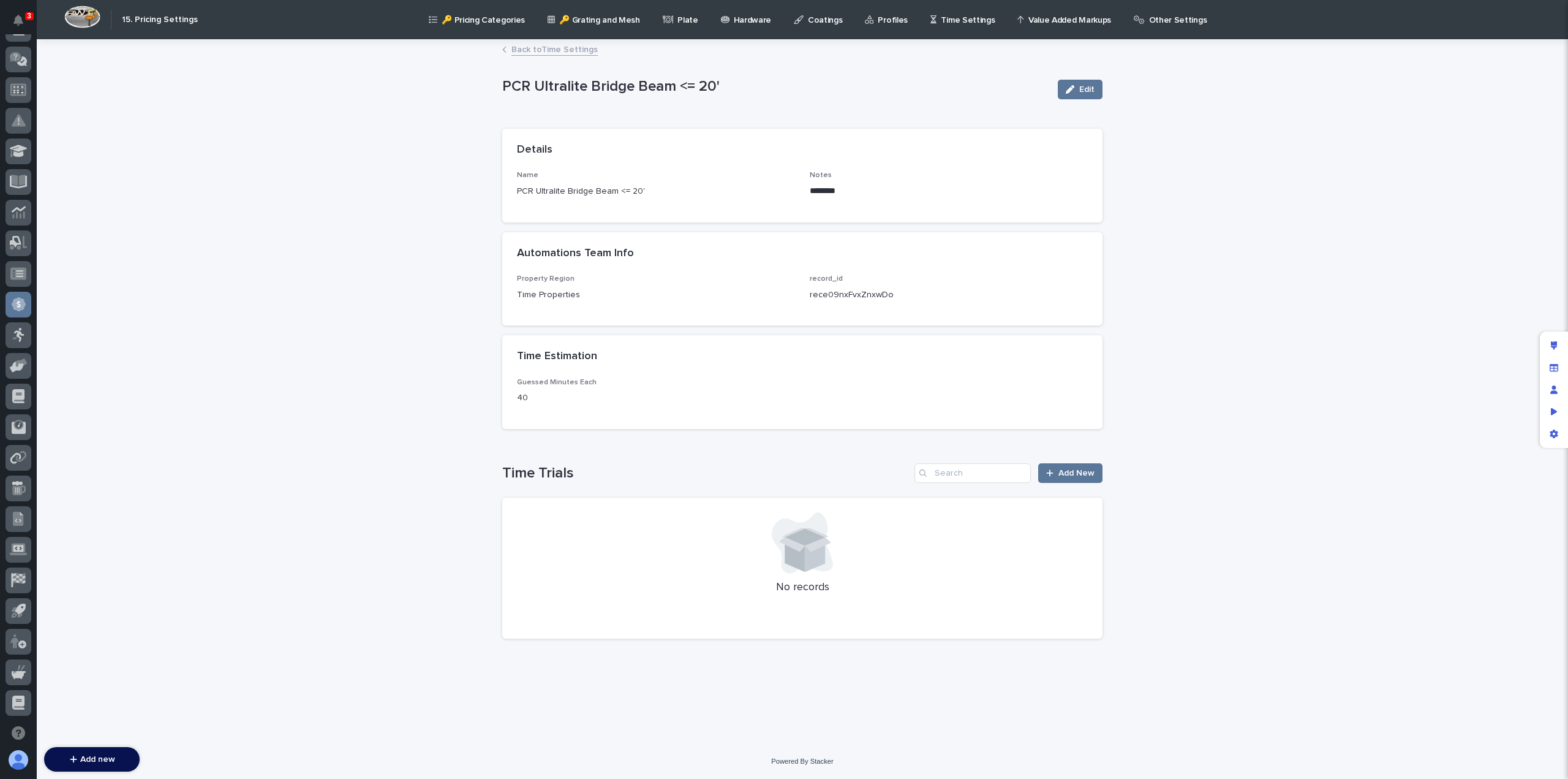
click at [548, 50] on link "Back to Time Settings" at bounding box center [554, 49] width 86 height 14
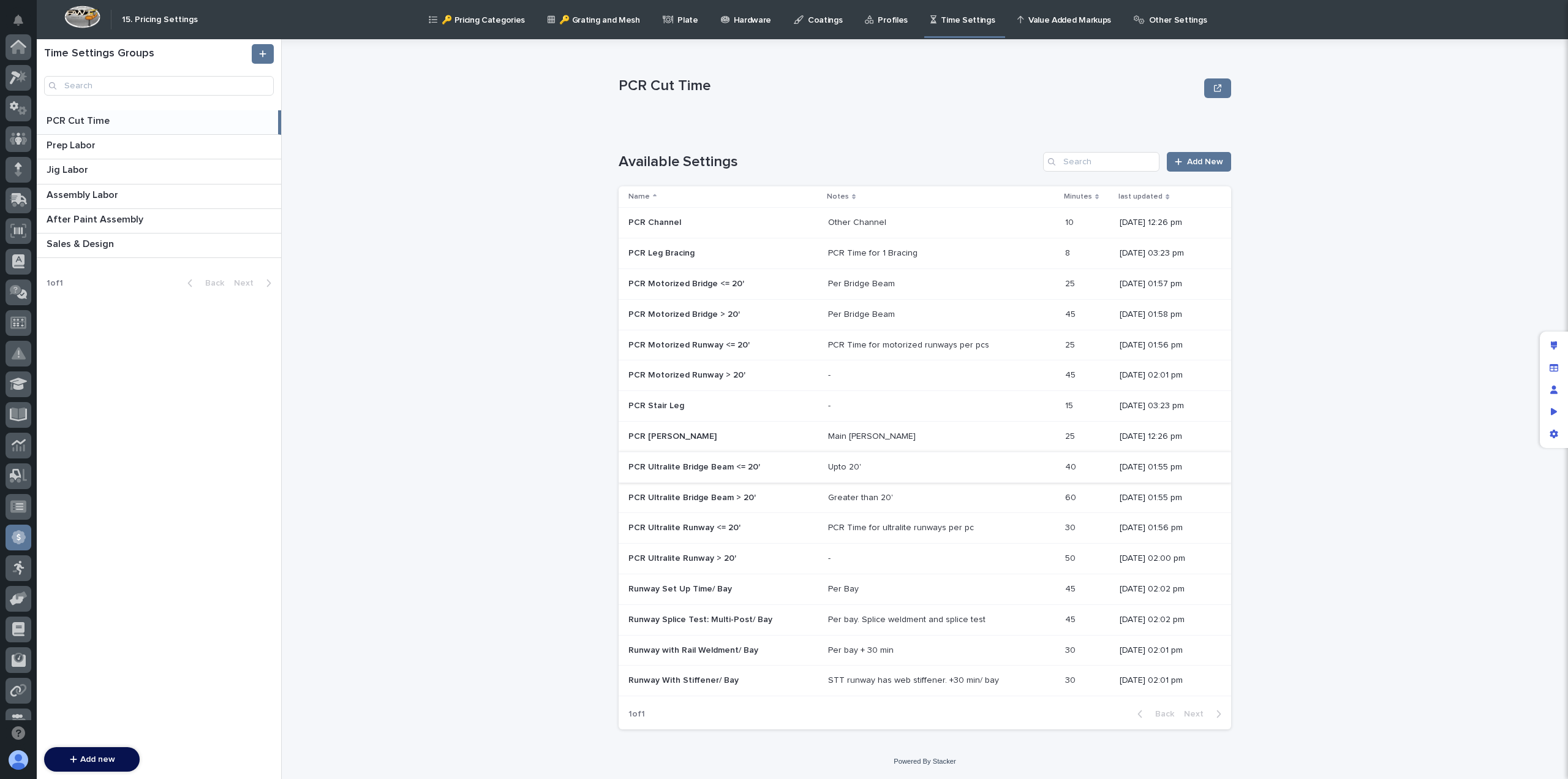
scroll to position [233, 0]
click at [667, 499] on p "PCR Ultralite Bridge Beam > 20'" at bounding box center [693, 496] width 129 height 13
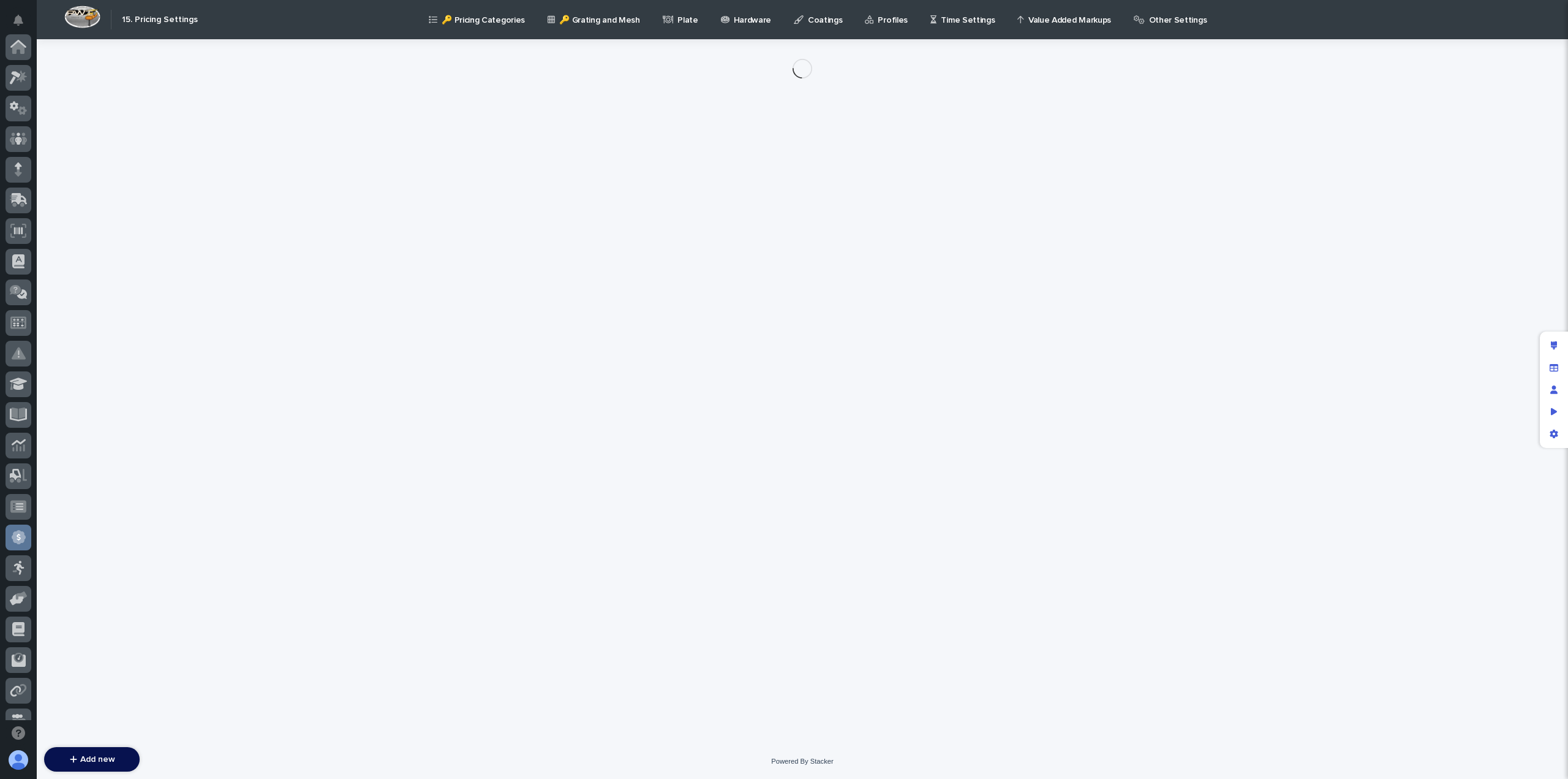
scroll to position [233, 0]
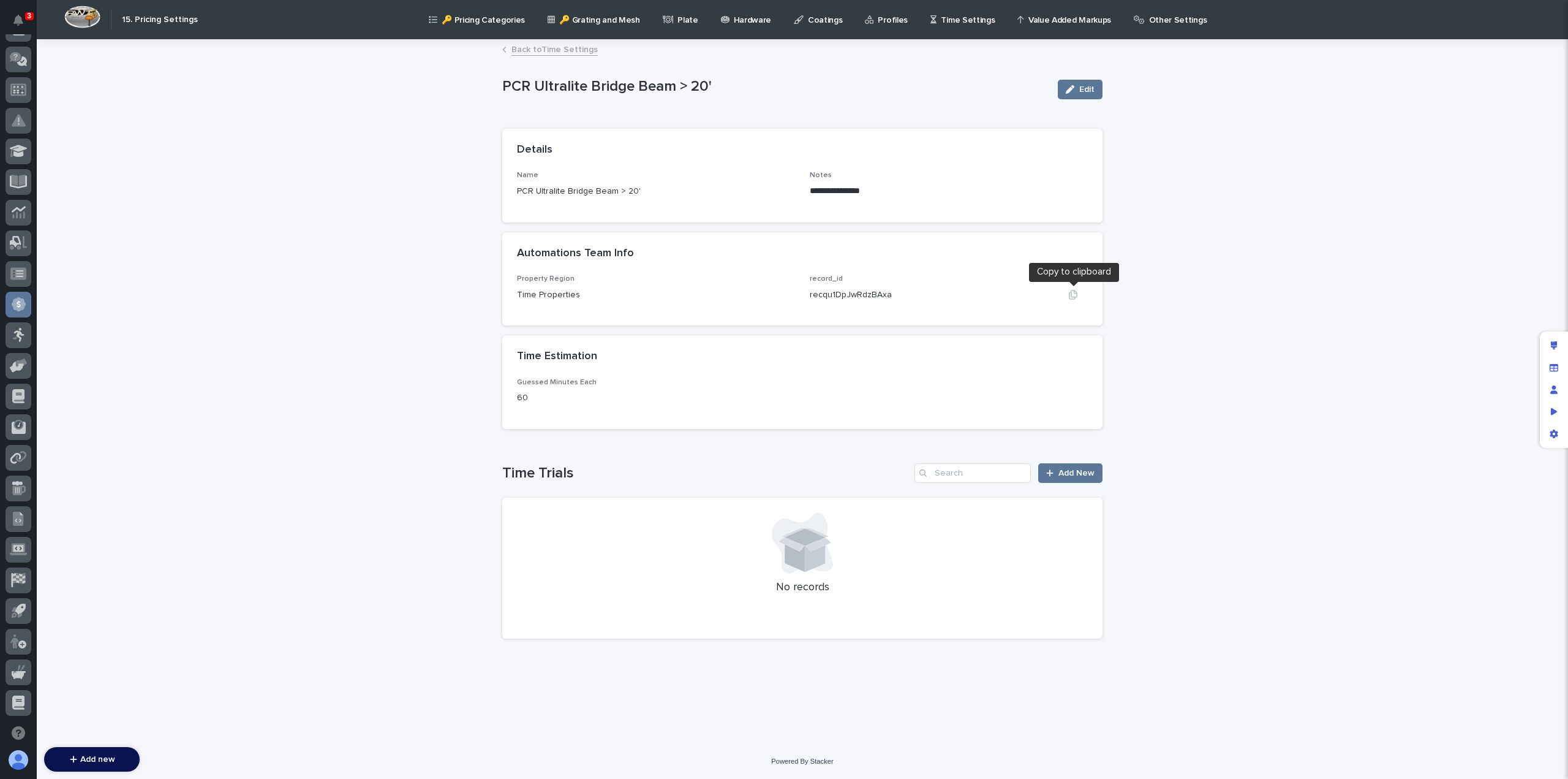
click at [1073, 296] on icon "button" at bounding box center [1073, 294] width 10 height 10
click at [538, 54] on link "Back to Time Settings" at bounding box center [554, 49] width 86 height 14
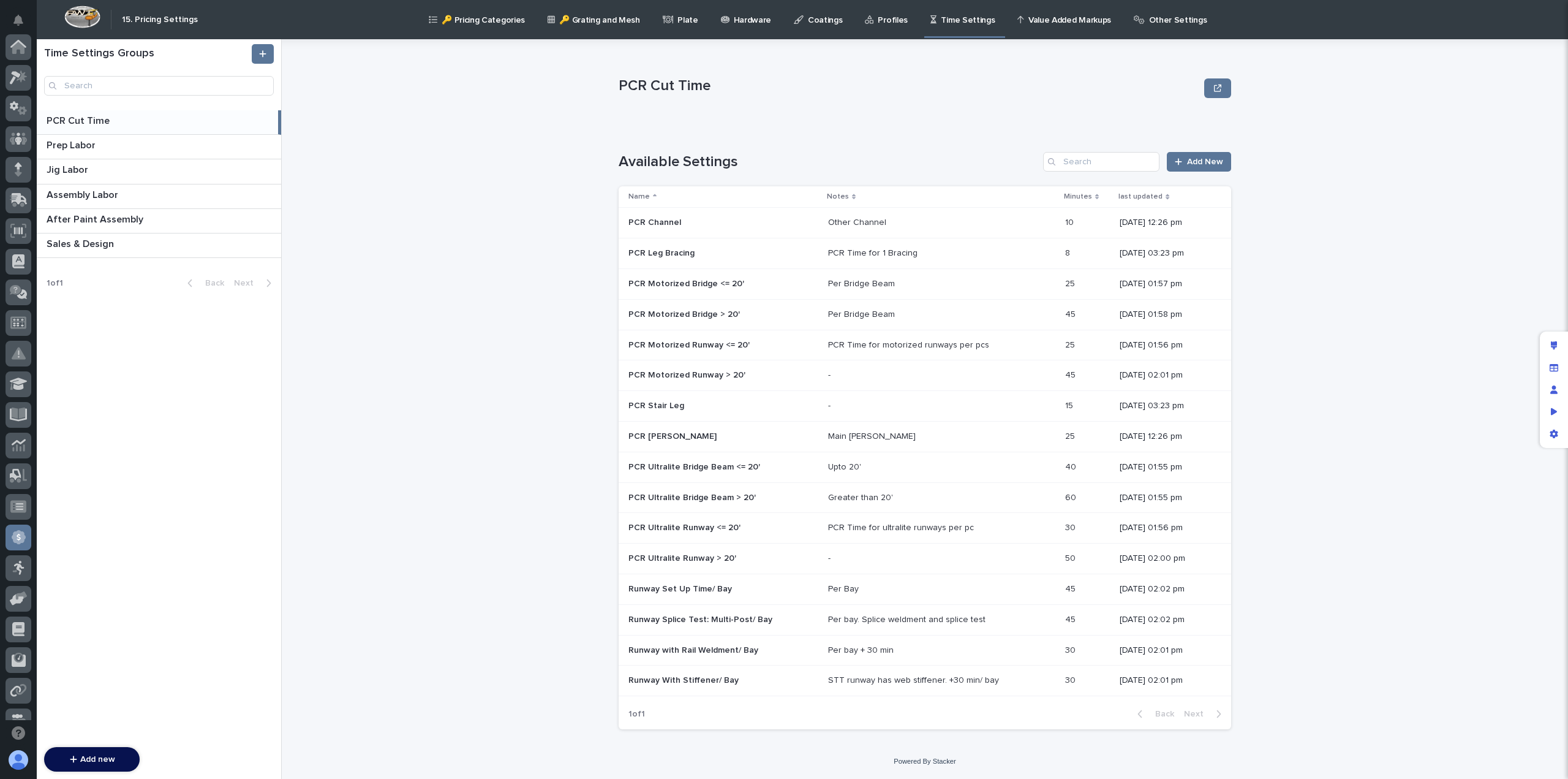
scroll to position [233, 0]
click at [690, 342] on p "PCR Motorized Runway <= 20'" at bounding box center [690, 344] width 124 height 13
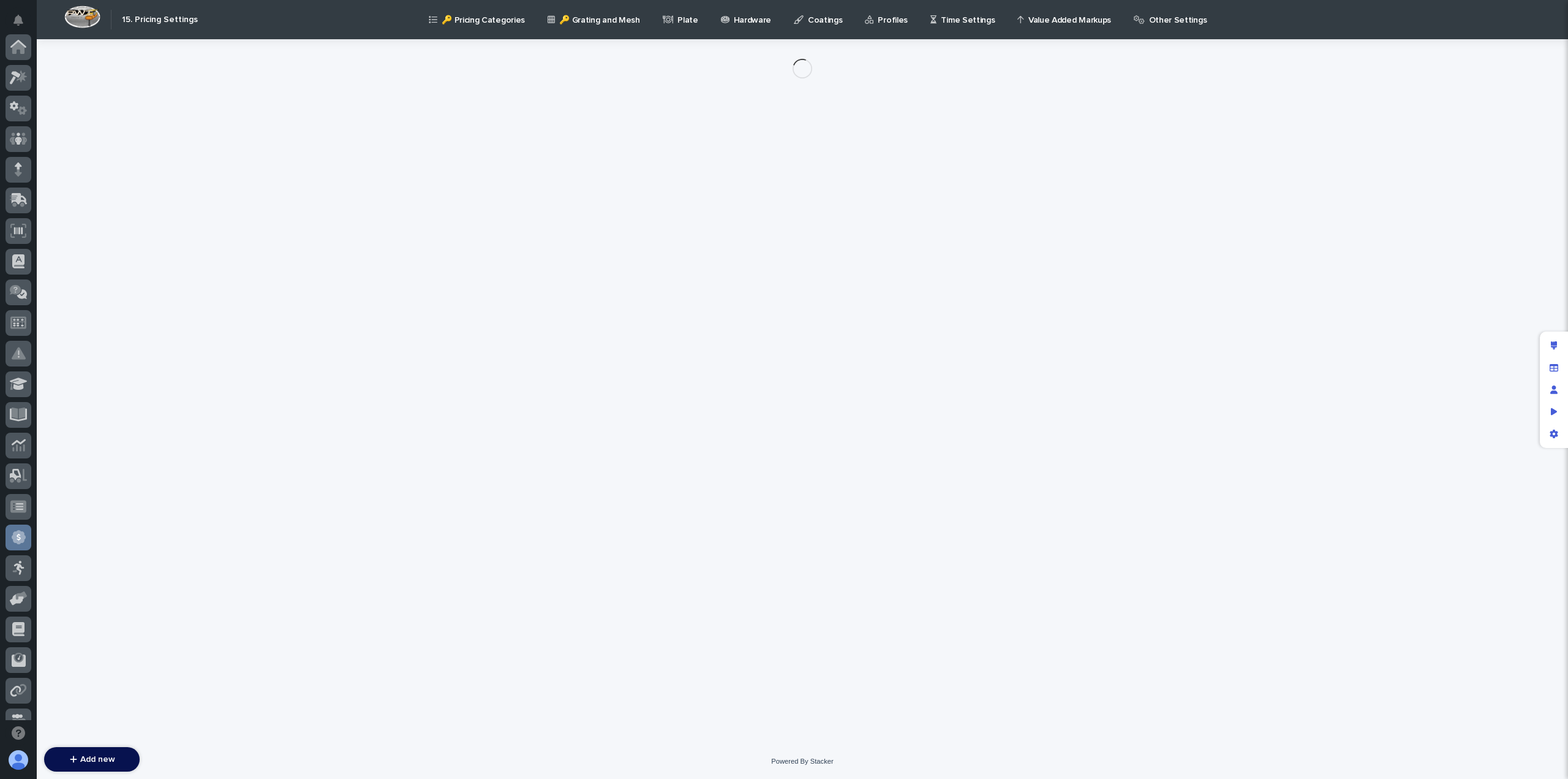
scroll to position [233, 0]
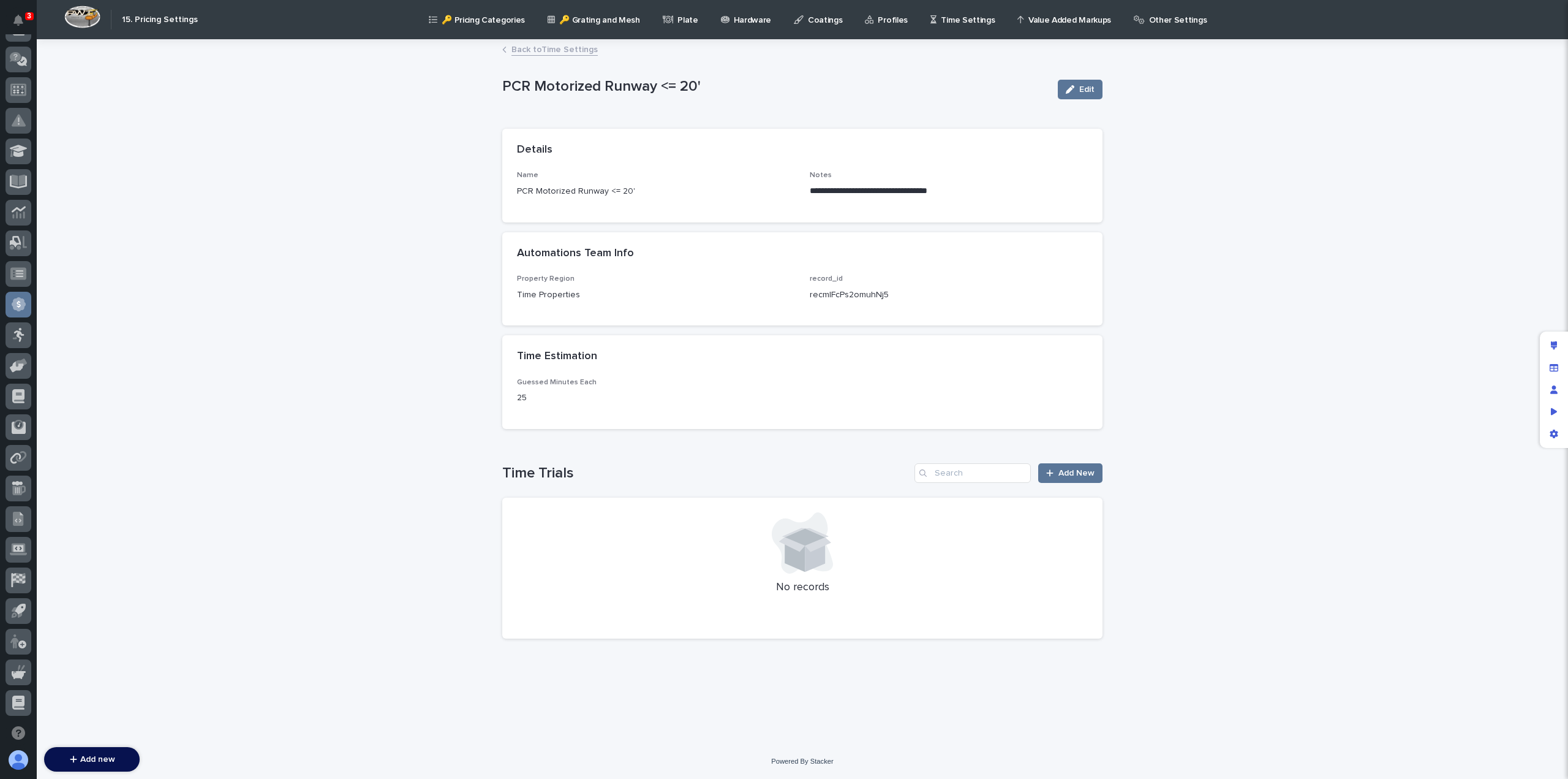
click at [542, 51] on link "Back to Time Settings" at bounding box center [554, 49] width 86 height 14
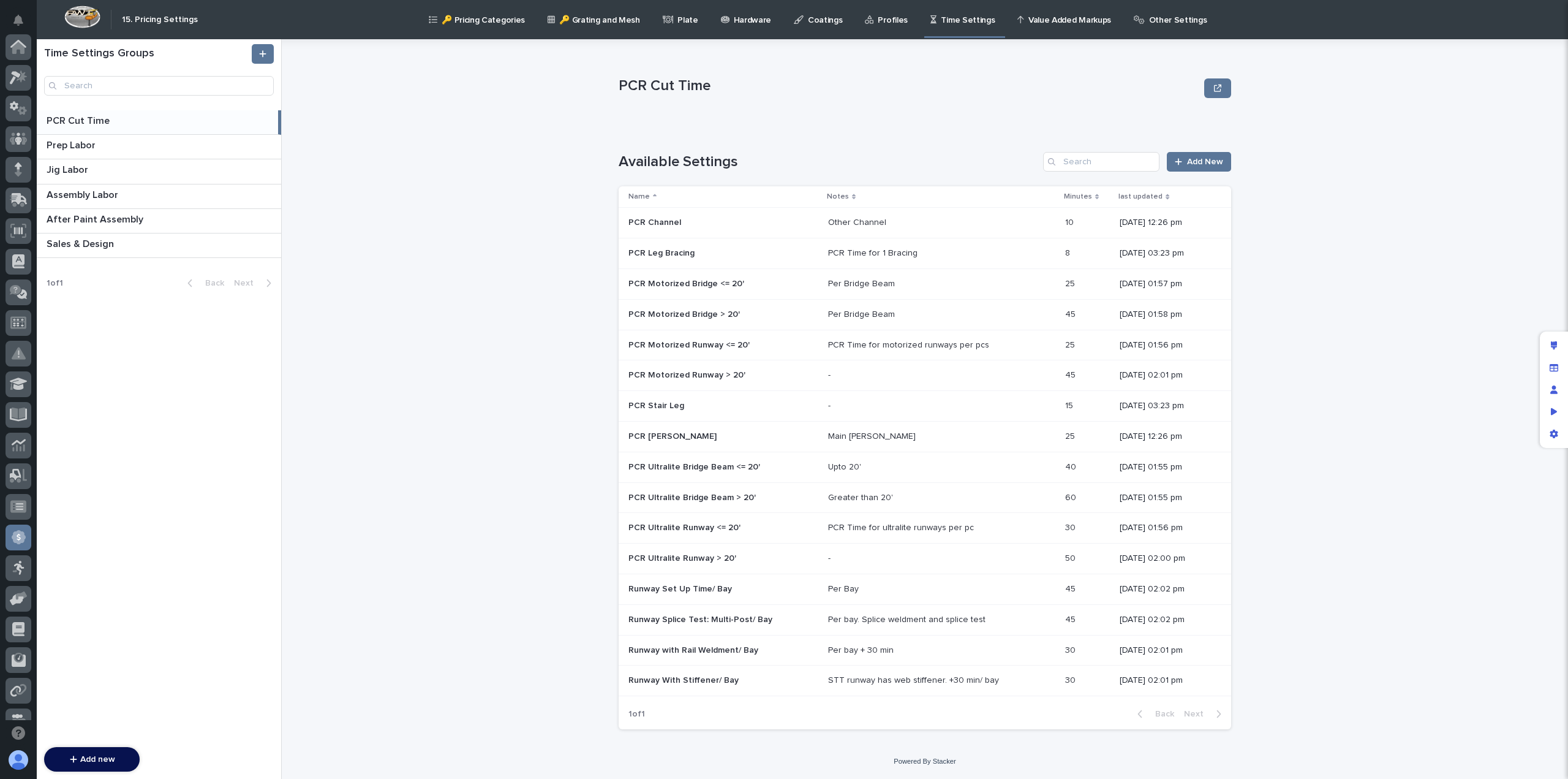
scroll to position [233, 0]
click at [666, 378] on p "PCR Motorized Runway > 20'" at bounding box center [688, 374] width 120 height 13
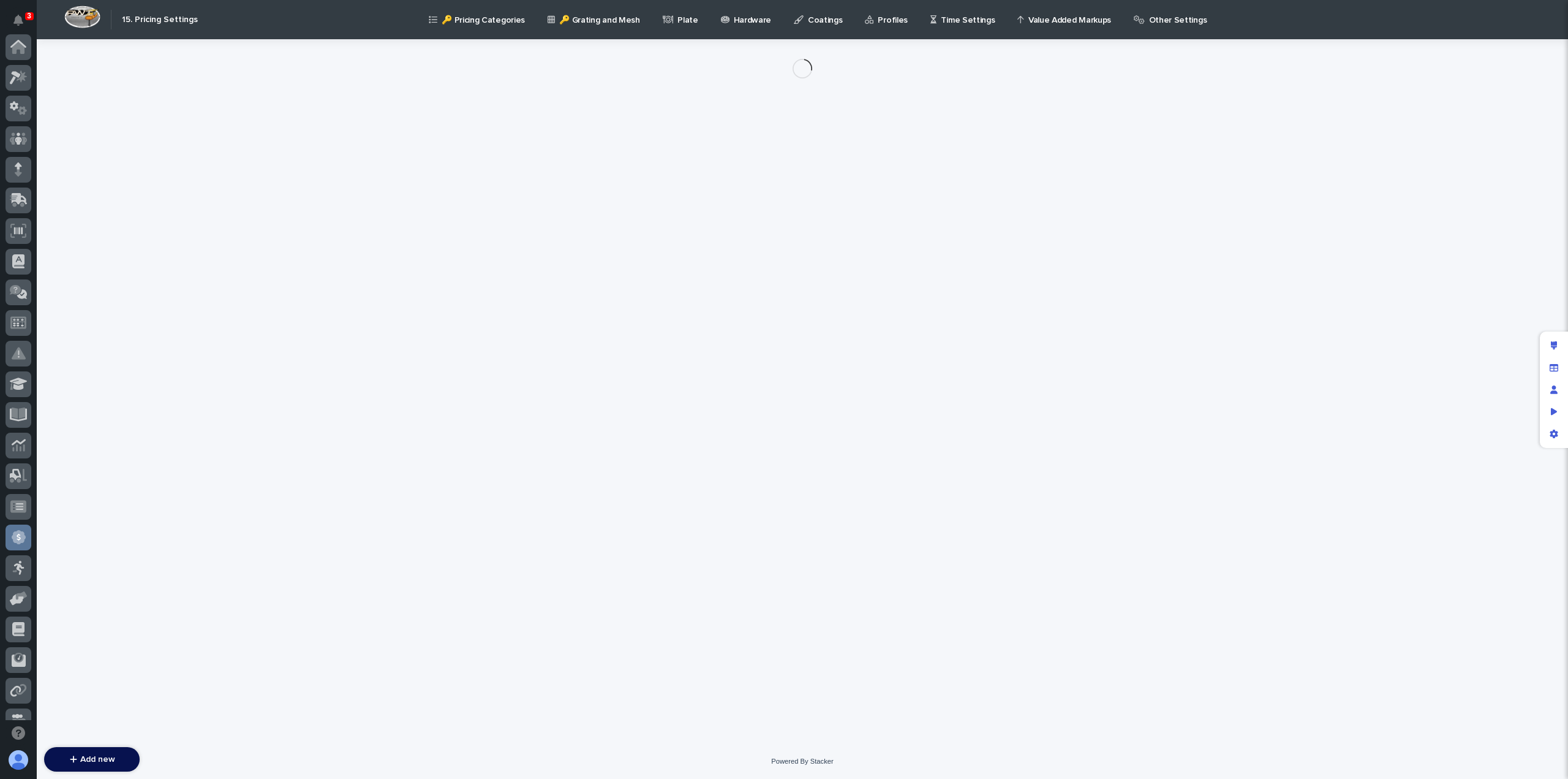
scroll to position [233, 0]
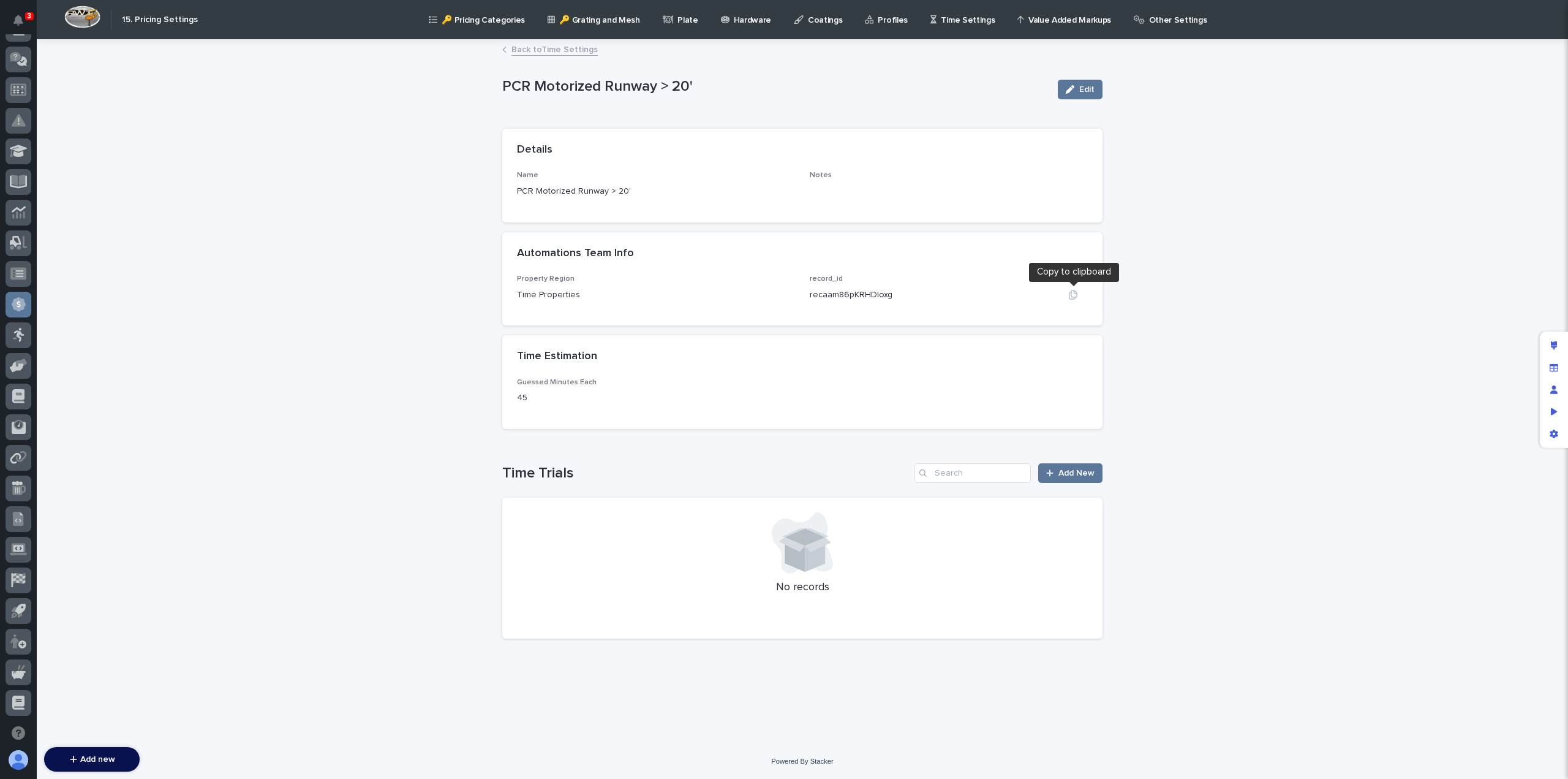
click at [1073, 293] on icon "button" at bounding box center [1073, 294] width 10 height 10
click at [554, 51] on link "Back to Time Settings" at bounding box center [554, 49] width 86 height 14
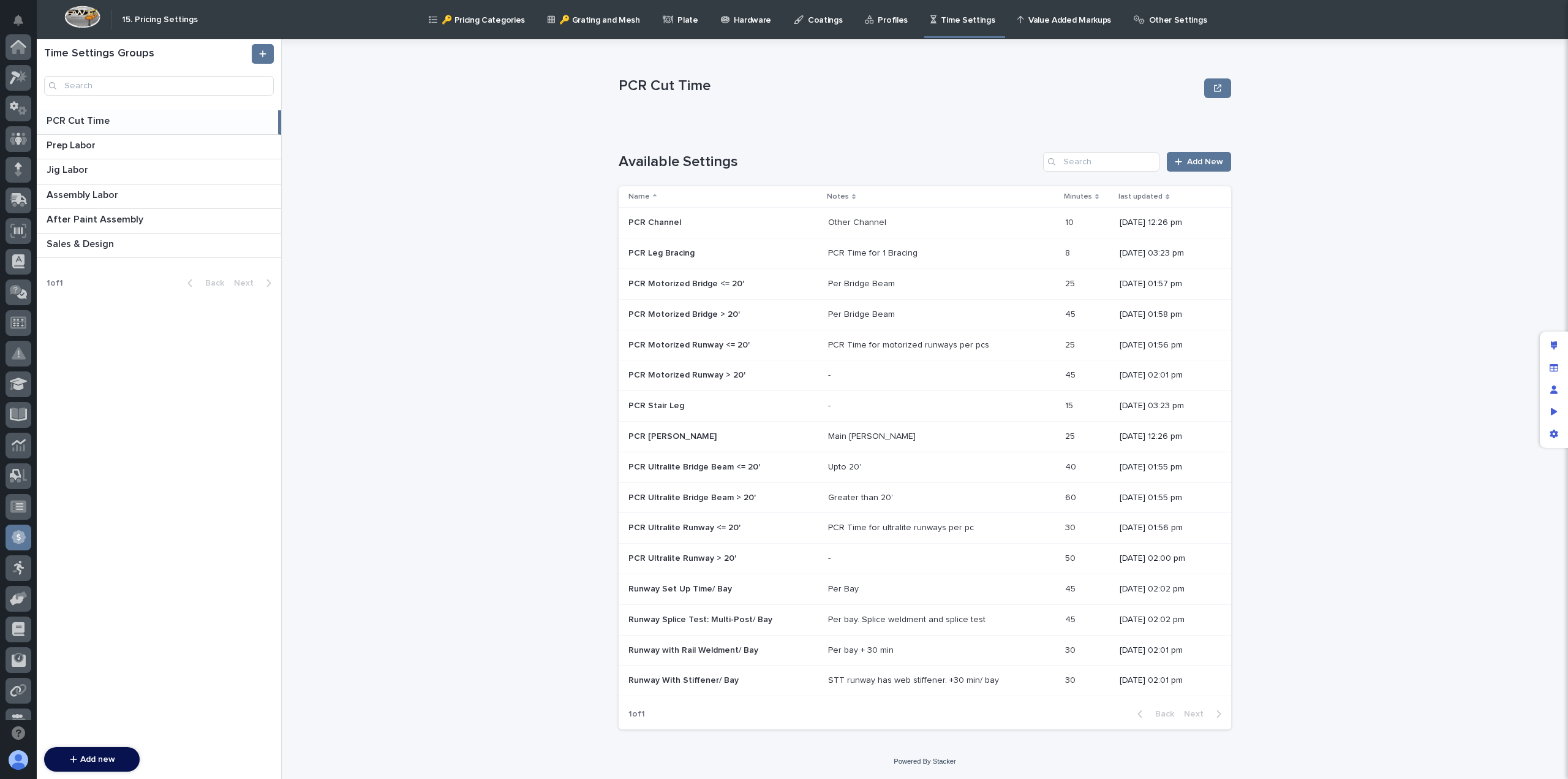
scroll to position [233, 0]
click at [693, 522] on p "PCR Ultralite Runway <= 20'" at bounding box center [685, 526] width 115 height 13
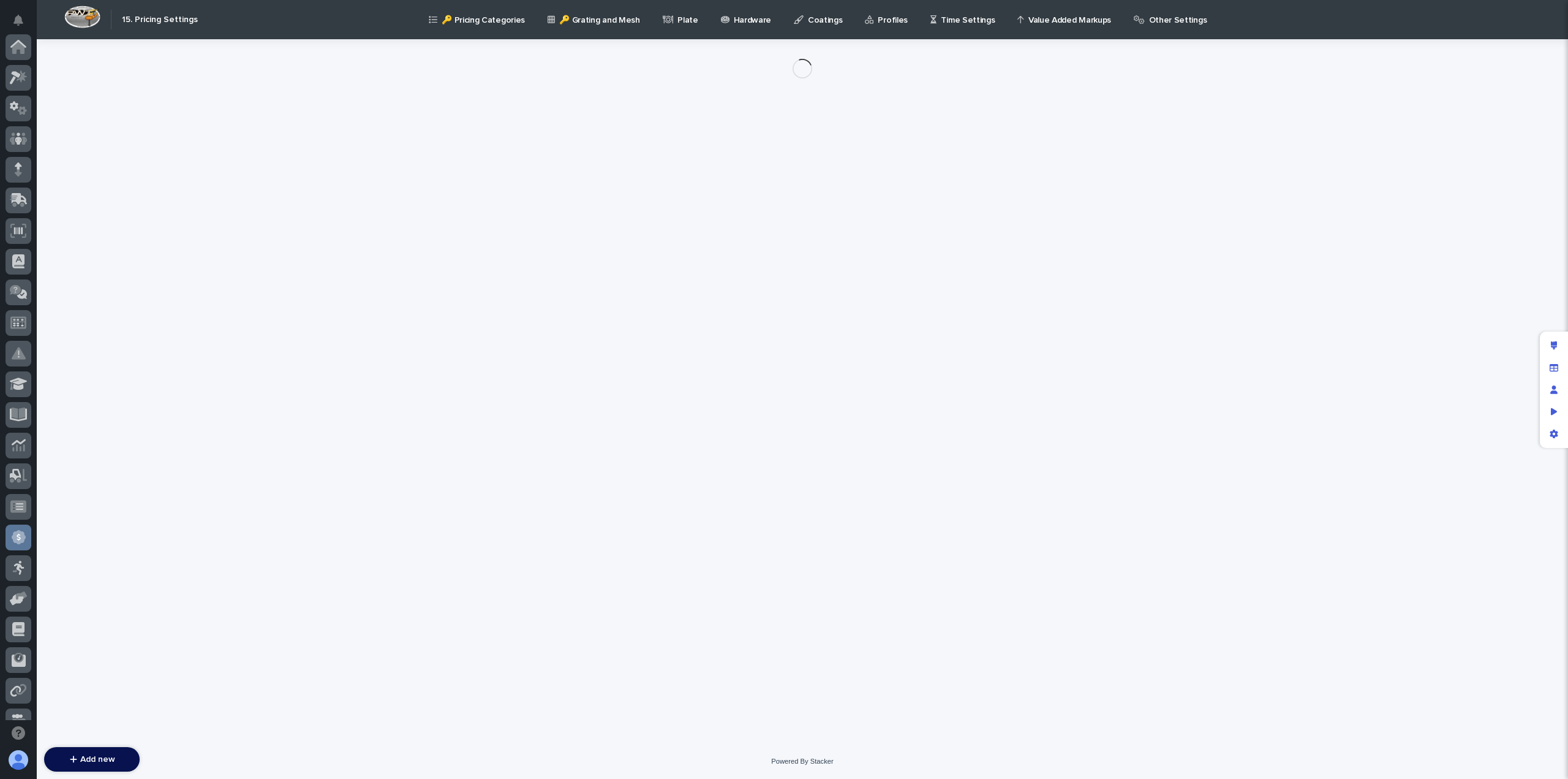
scroll to position [233, 0]
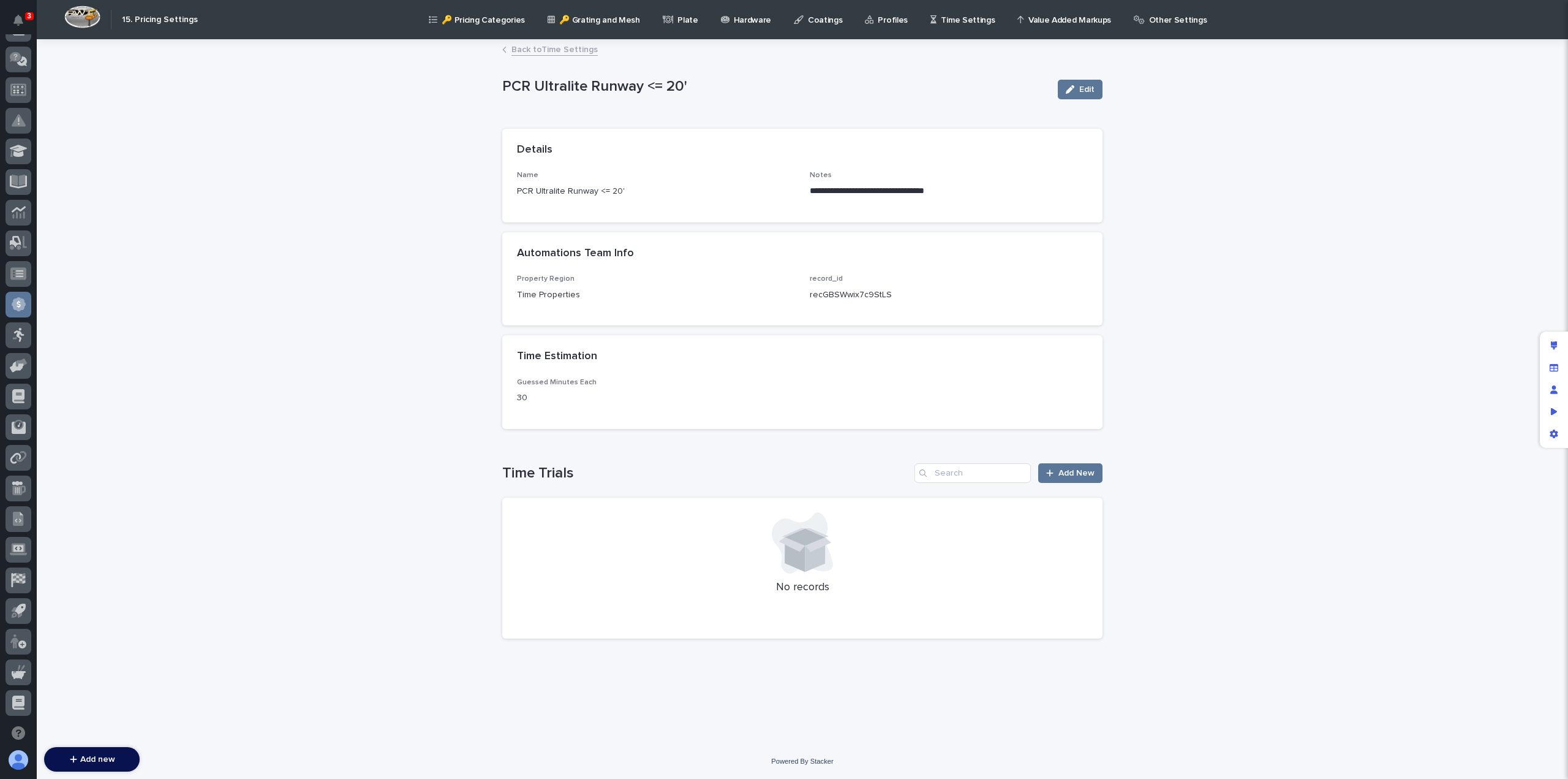
click at [572, 46] on link "Back to Time Settings" at bounding box center [554, 49] width 86 height 14
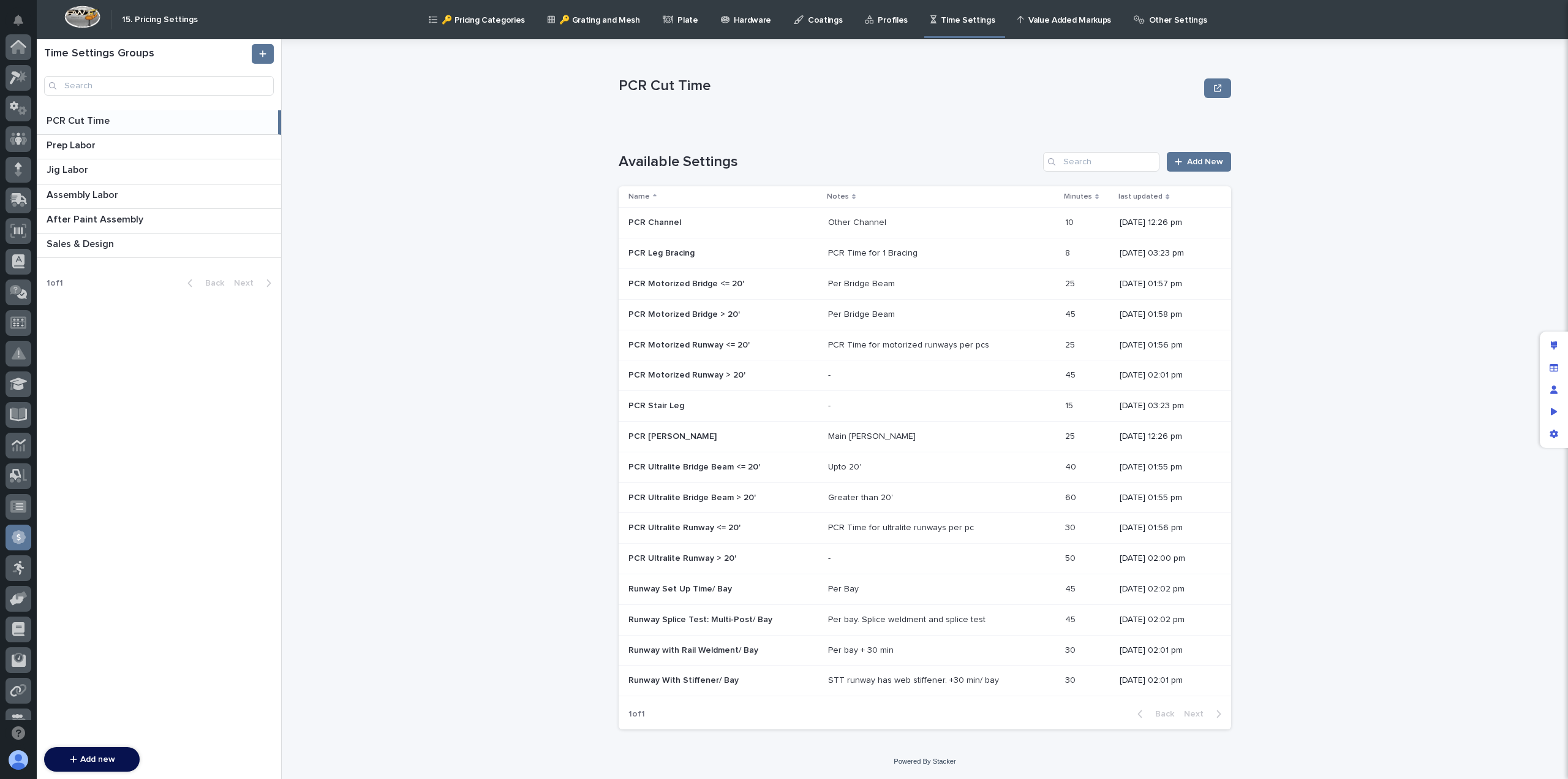
scroll to position [233, 0]
click at [690, 561] on p "PCR Ultralite Runway > 20'" at bounding box center [684, 557] width 110 height 13
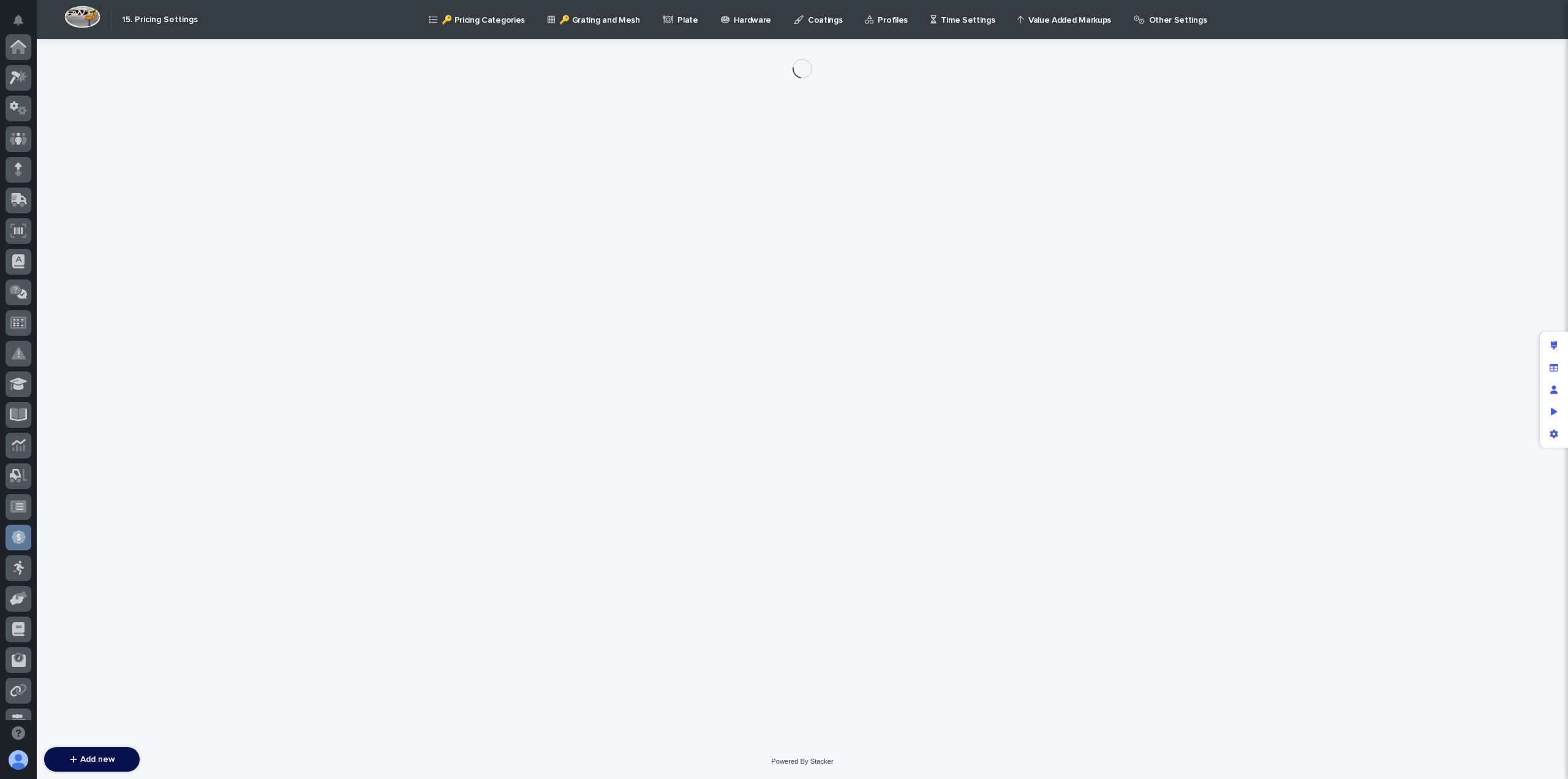
scroll to position [233, 0]
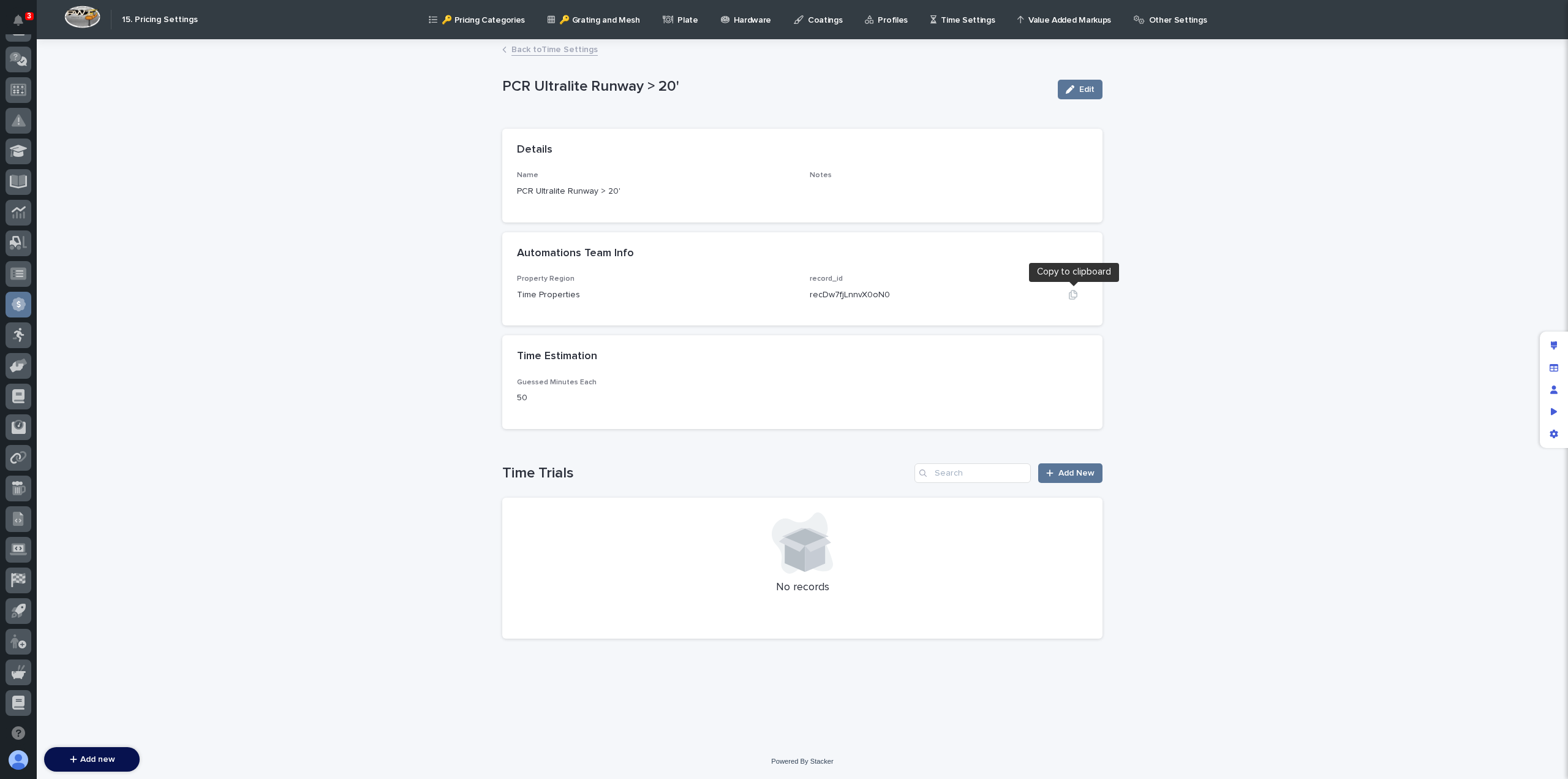
click at [1075, 293] on icon "button" at bounding box center [1073, 294] width 8 height 9
drag, startPoint x: 1083, startPoint y: 85, endPoint x: 1052, endPoint y: 109, distance: 39.2
click at [1083, 85] on span "Edit" at bounding box center [1086, 89] width 15 height 8
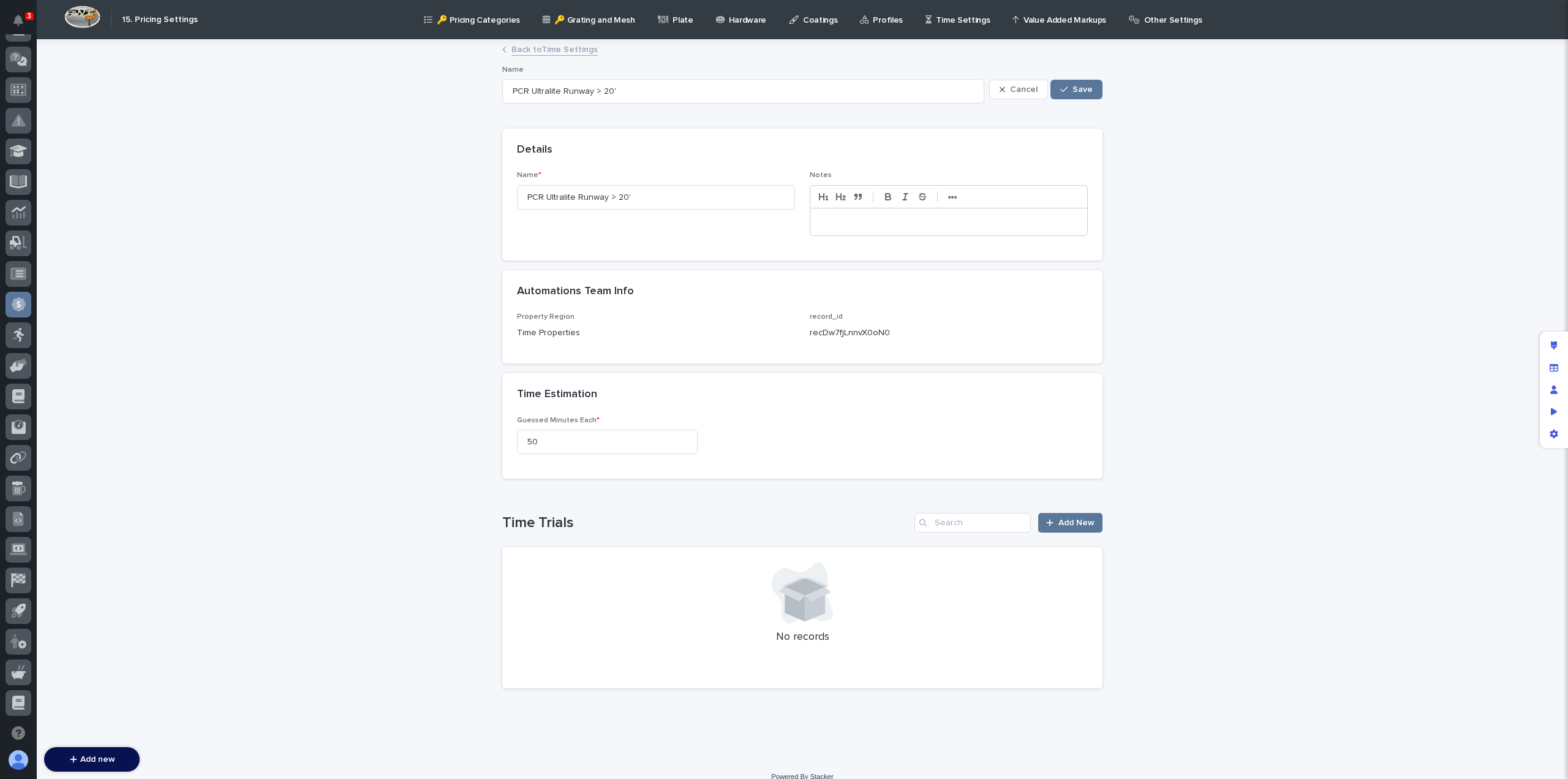
click at [863, 222] on p at bounding box center [948, 222] width 258 height 13
copy p "**********"
click at [1073, 91] on span "Save" at bounding box center [1083, 89] width 20 height 8
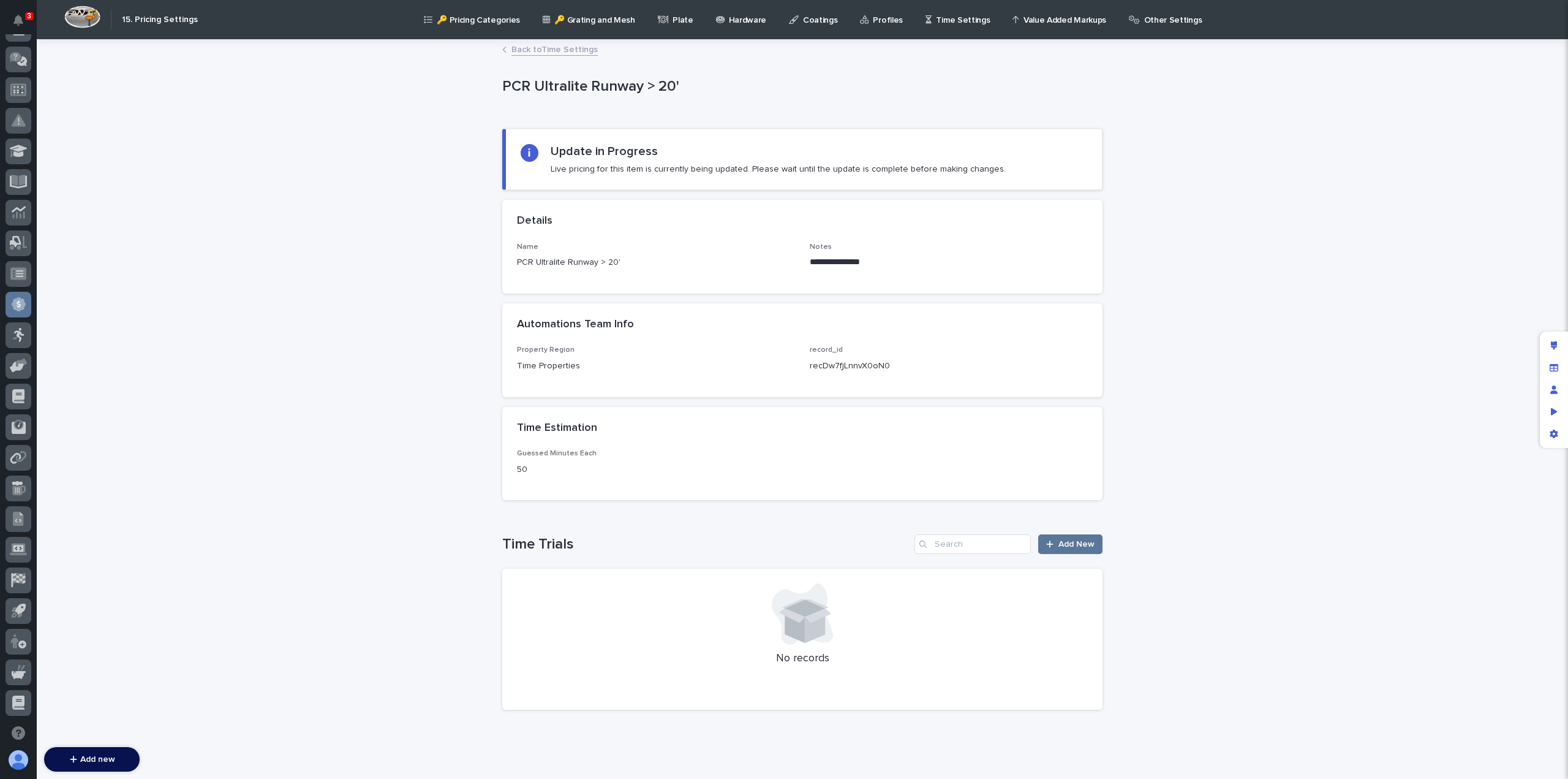
click at [540, 48] on link "Back to Time Settings" at bounding box center [554, 49] width 86 height 14
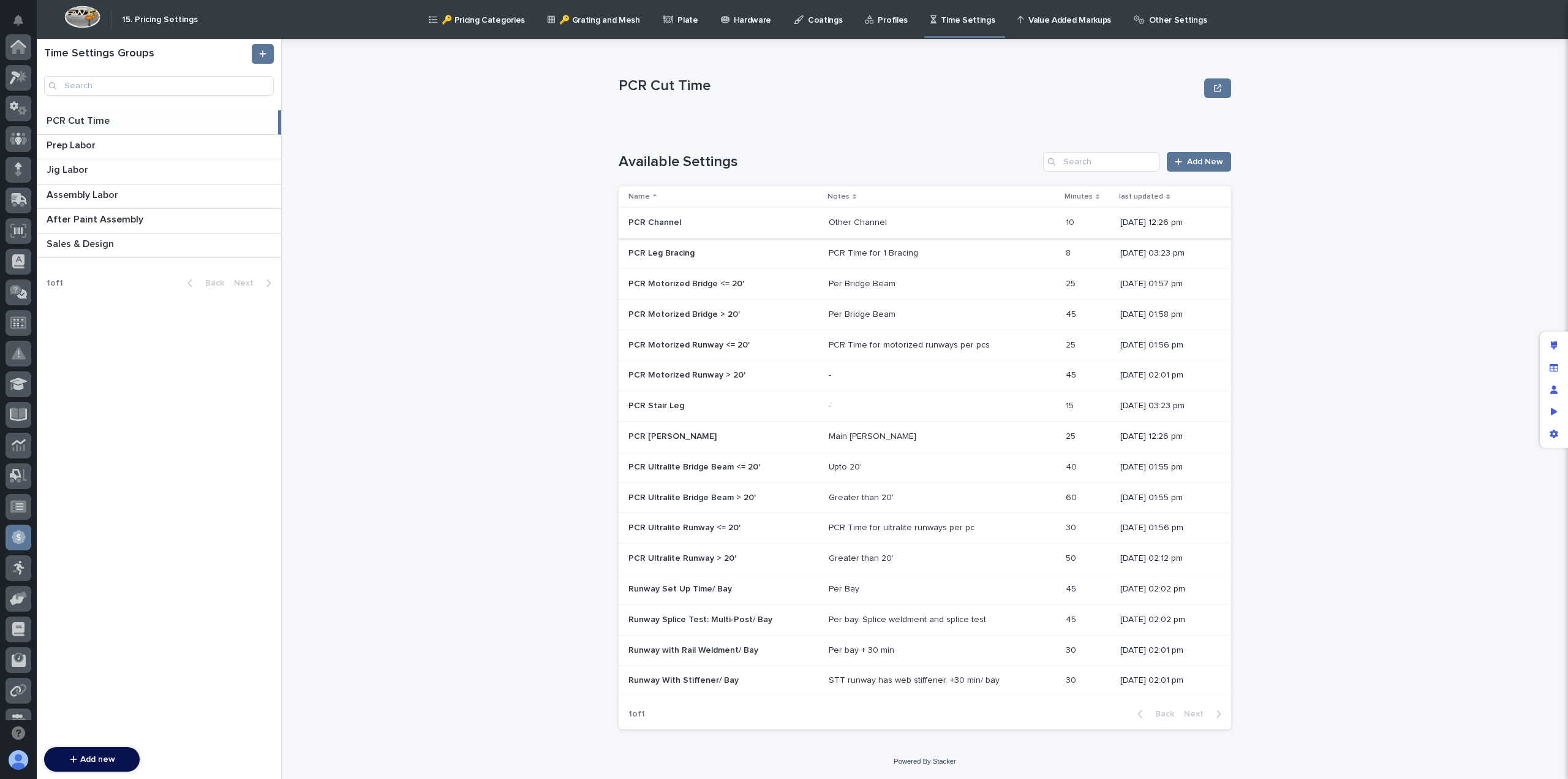
scroll to position [233, 0]
click at [824, 344] on td "PCR Time for motorized runways per pcs PCR Time for motorized runways per pcs" at bounding box center [942, 345] width 237 height 31
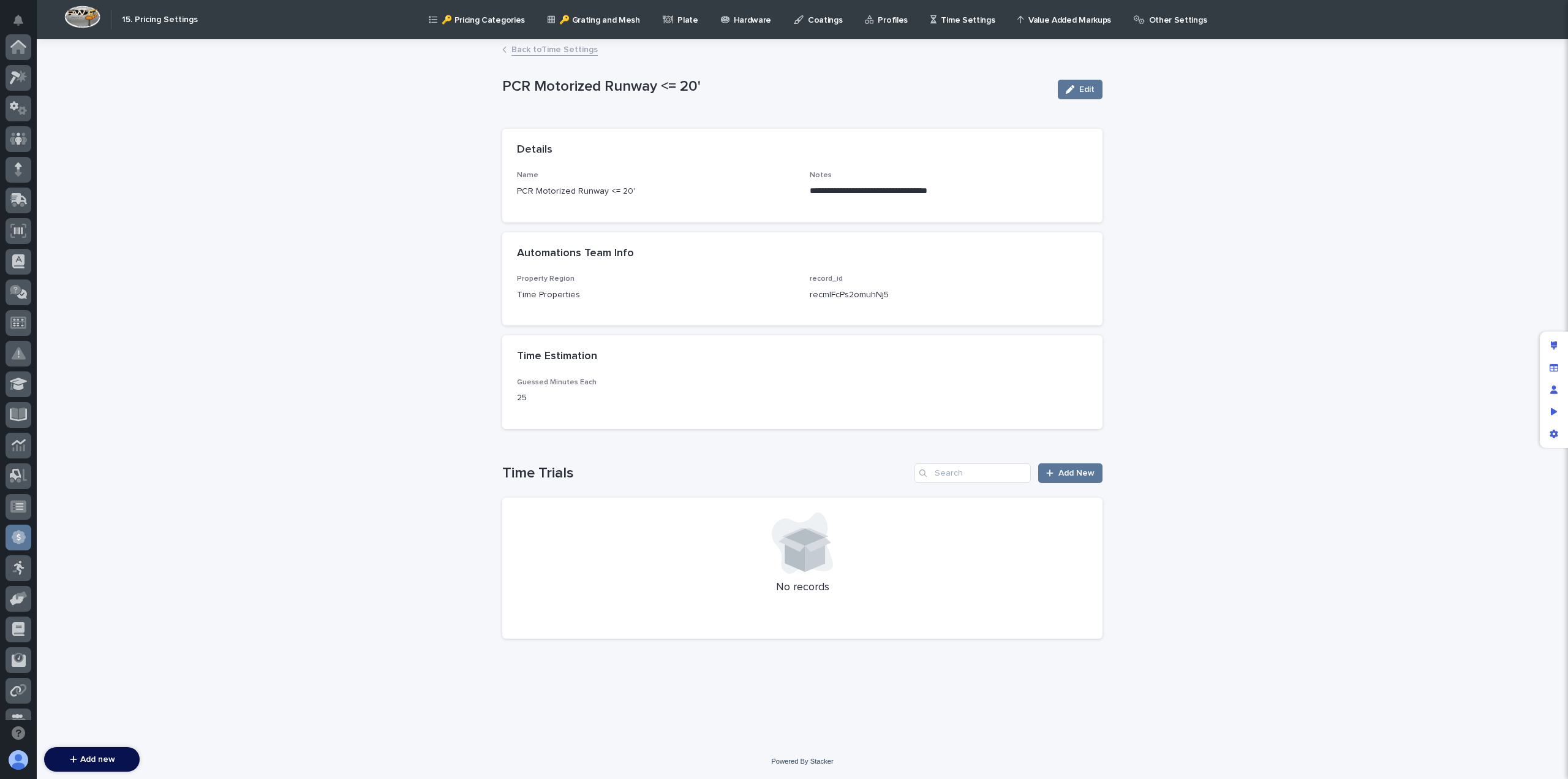
scroll to position [233, 0]
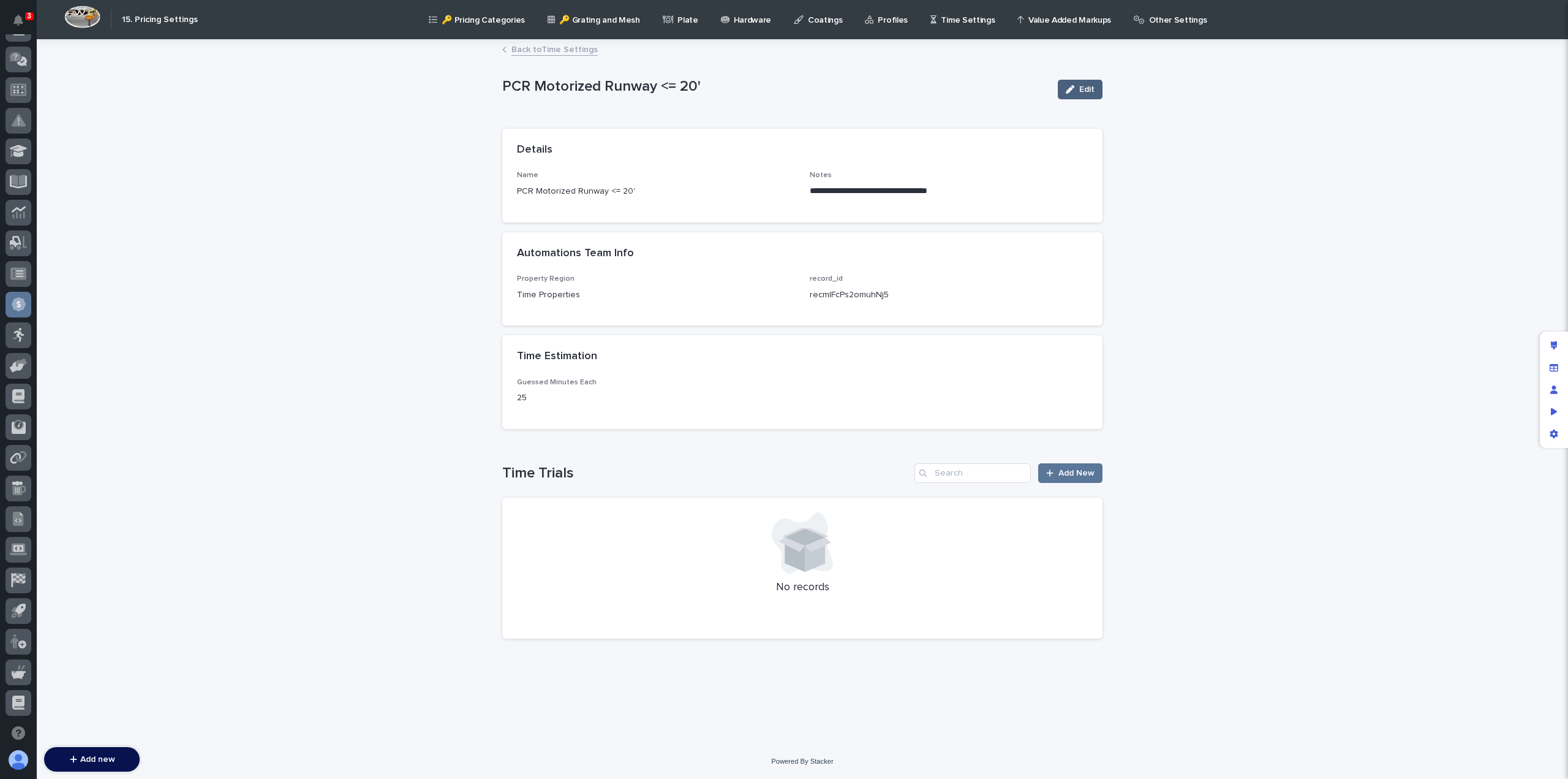
click at [1085, 86] on span "Edit" at bounding box center [1086, 89] width 15 height 8
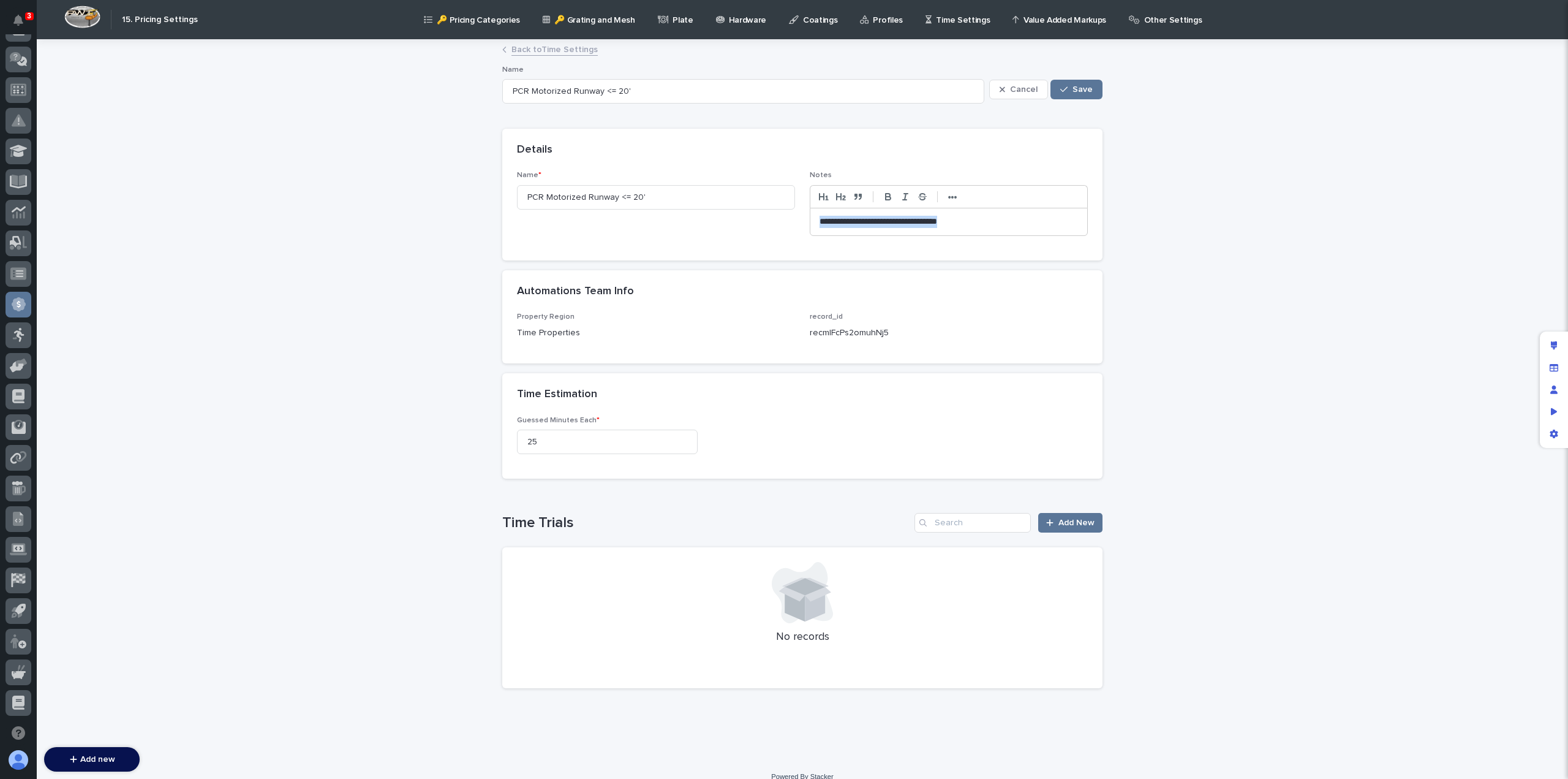
drag, startPoint x: 1018, startPoint y: 225, endPoint x: 754, endPoint y: 246, distance: 264.8
click at [754, 246] on div "**********" at bounding box center [802, 216] width 600 height 89
click at [831, 221] on p "**********" at bounding box center [949, 222] width 259 height 13
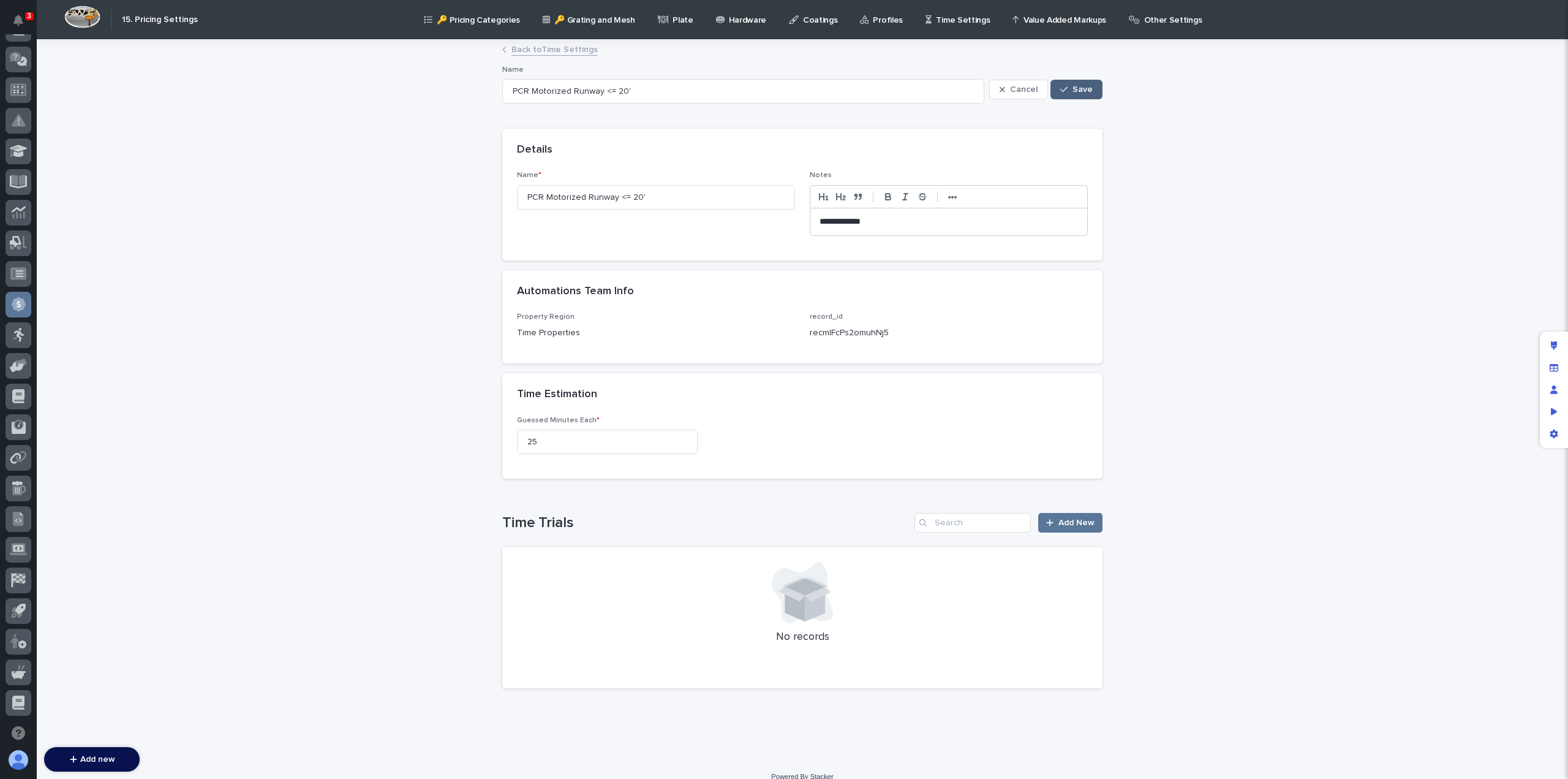
click at [1076, 91] on span "Save" at bounding box center [1083, 89] width 20 height 8
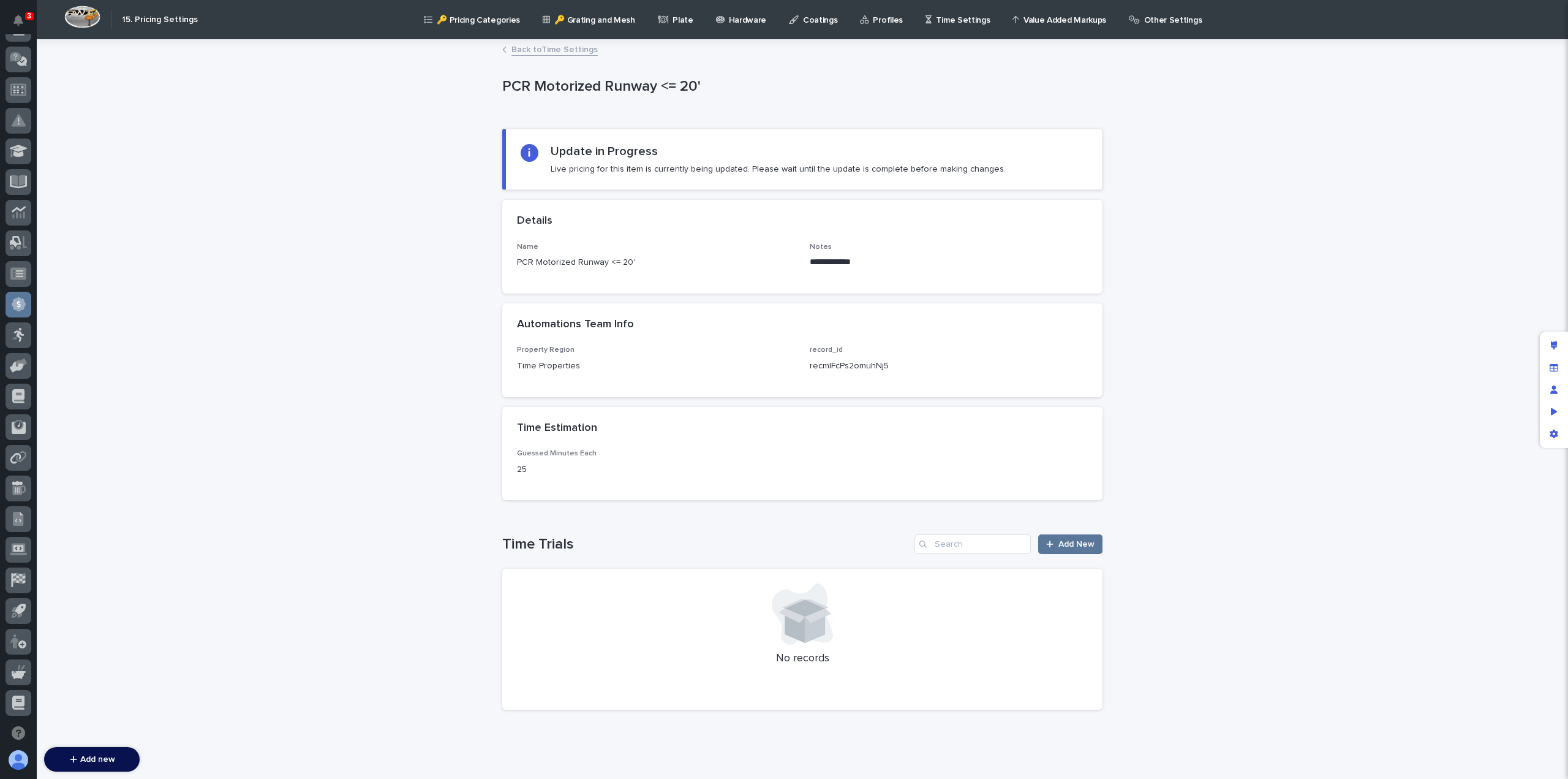
click at [530, 46] on link "Back to Time Settings" at bounding box center [554, 49] width 86 height 14
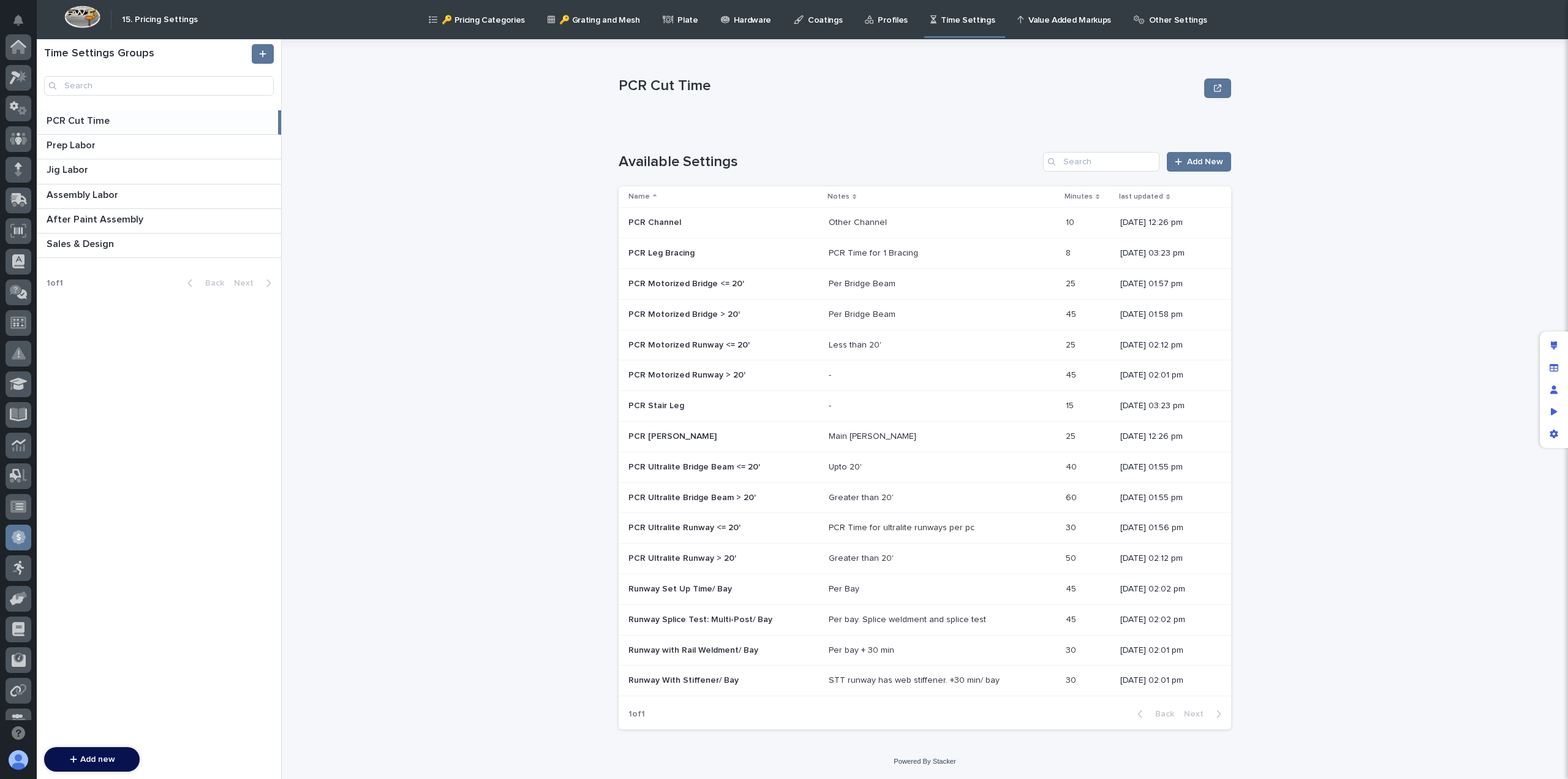
scroll to position [233, 0]
click at [842, 284] on div "Per Bridge Beam" at bounding box center [862, 284] width 67 height 11
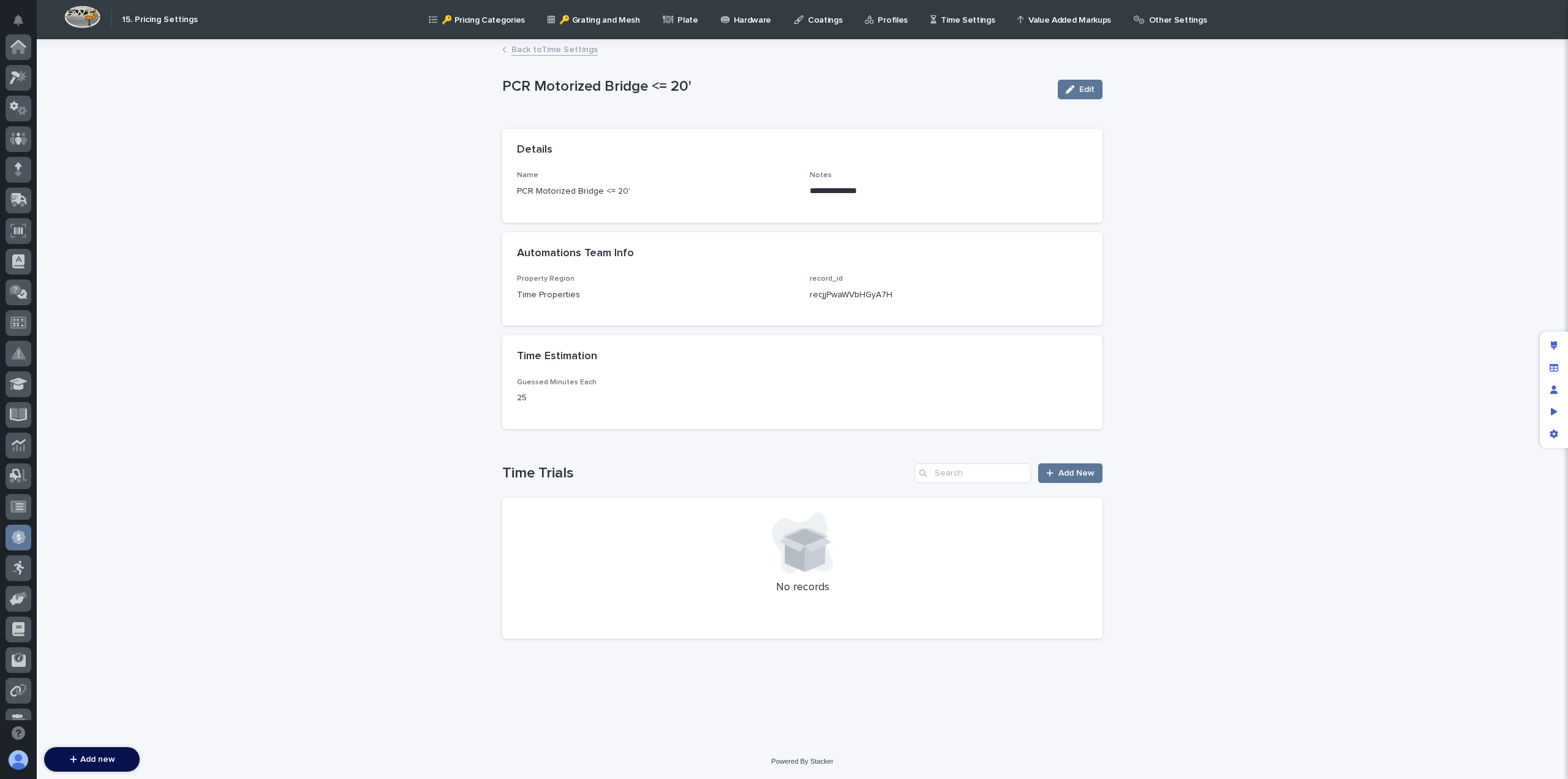
scroll to position [233, 0]
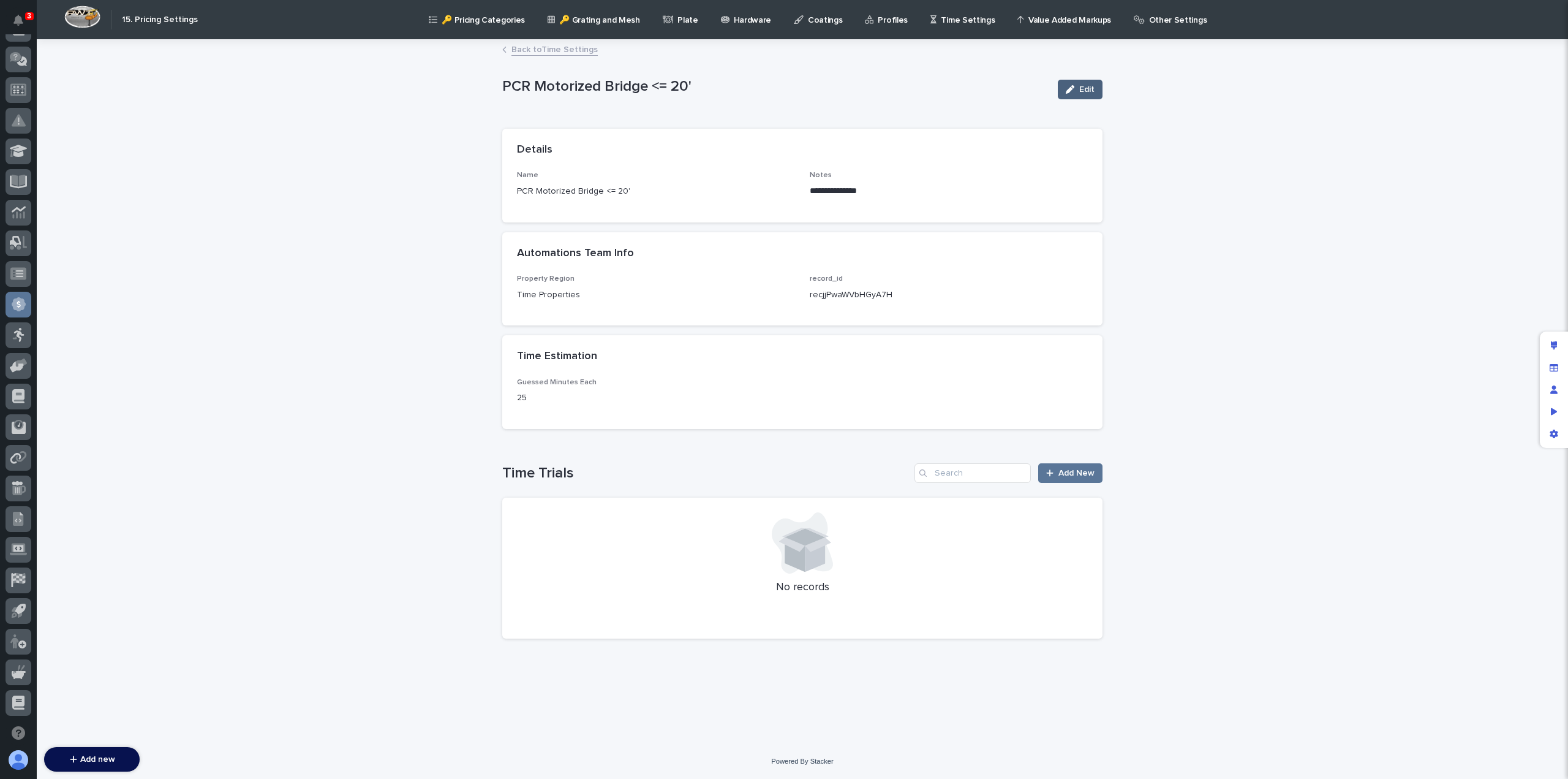
click at [1078, 86] on div "button" at bounding box center [1072, 89] width 14 height 8
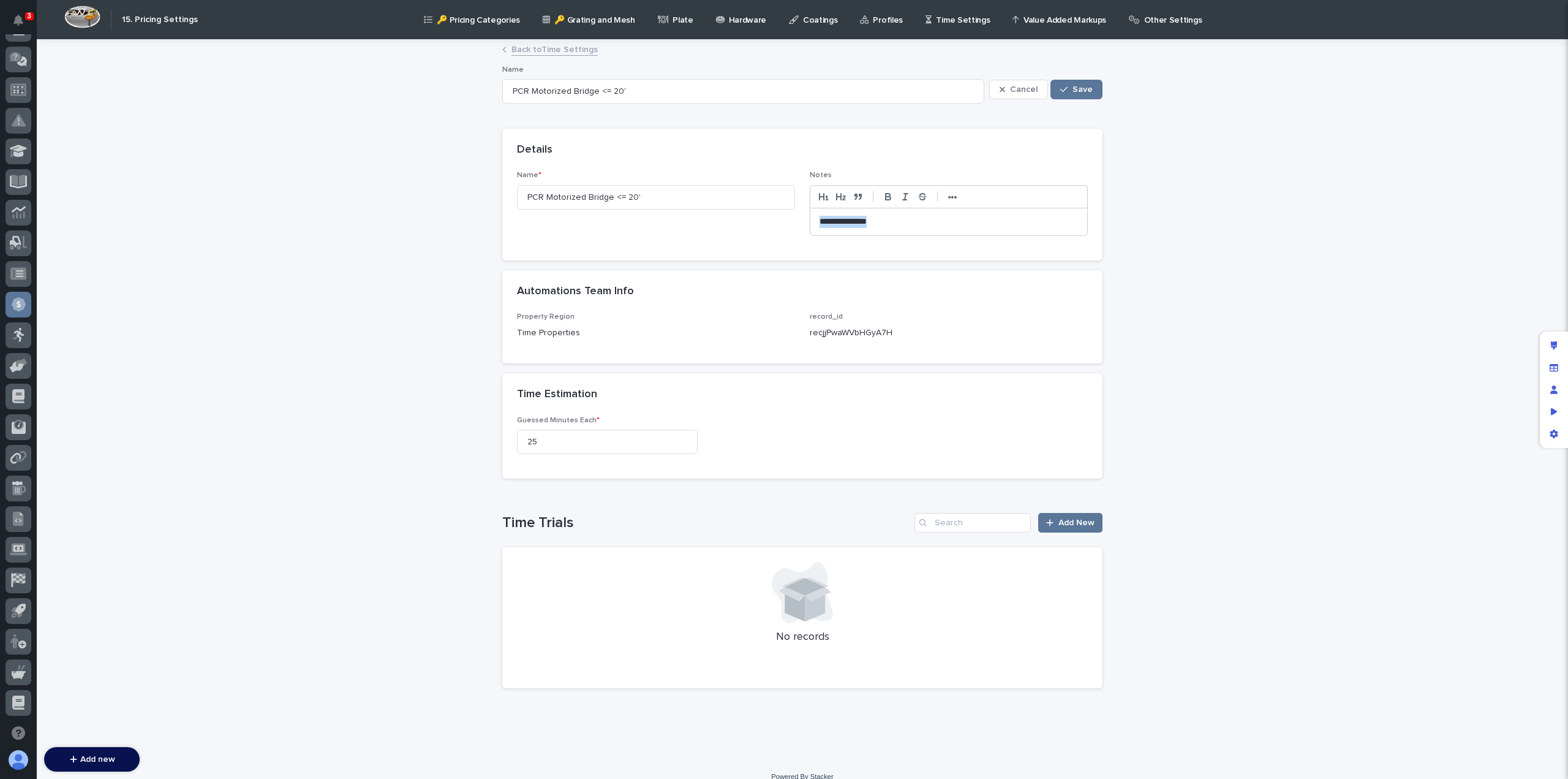
drag, startPoint x: 902, startPoint y: 223, endPoint x: 756, endPoint y: 228, distance: 146.1
click at [756, 228] on div "**********" at bounding box center [802, 208] width 571 height 74
click at [825, 217] on p "**********" at bounding box center [949, 222] width 259 height 13
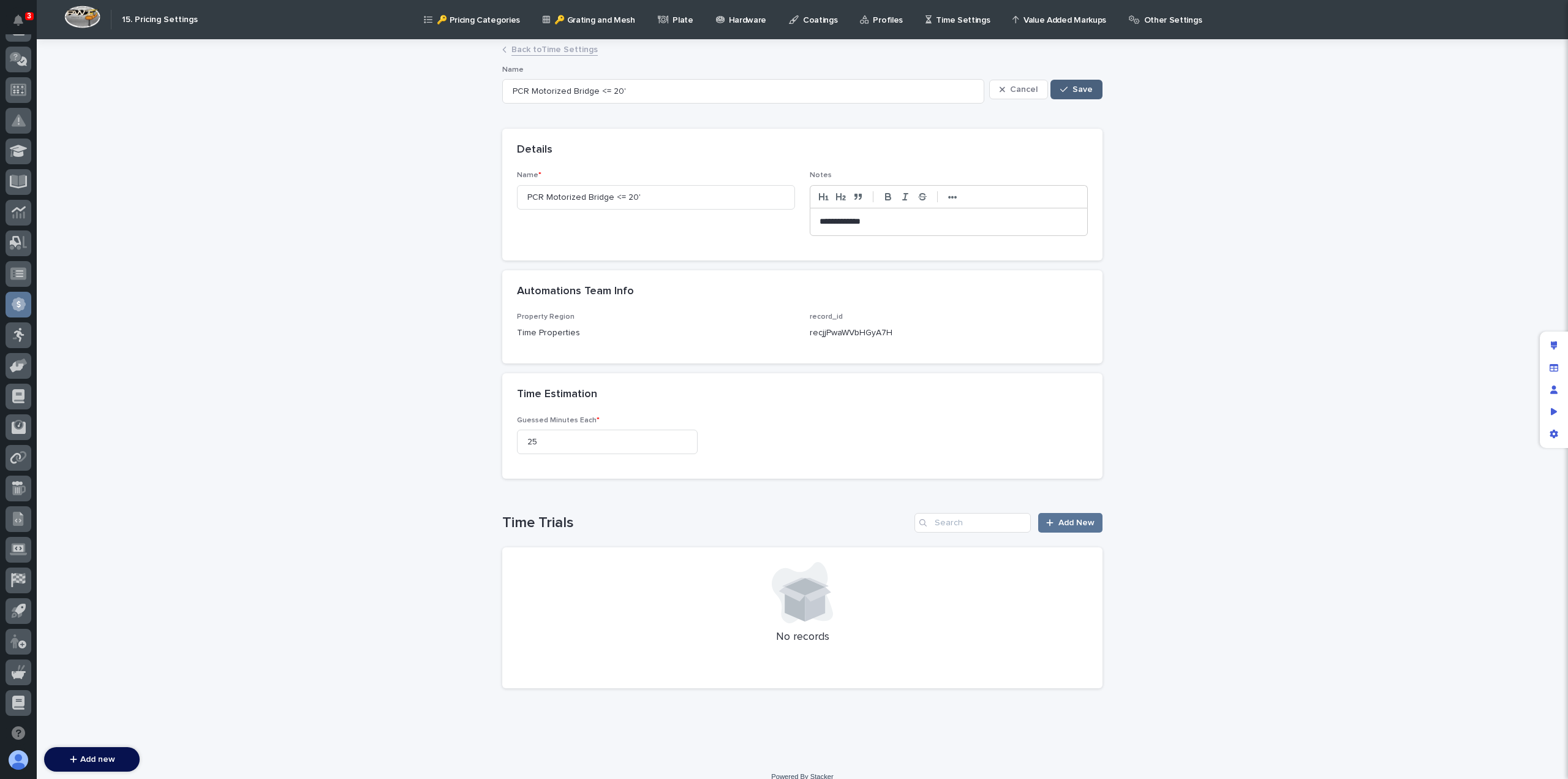
click at [1084, 82] on button "Save" at bounding box center [1076, 90] width 53 height 20
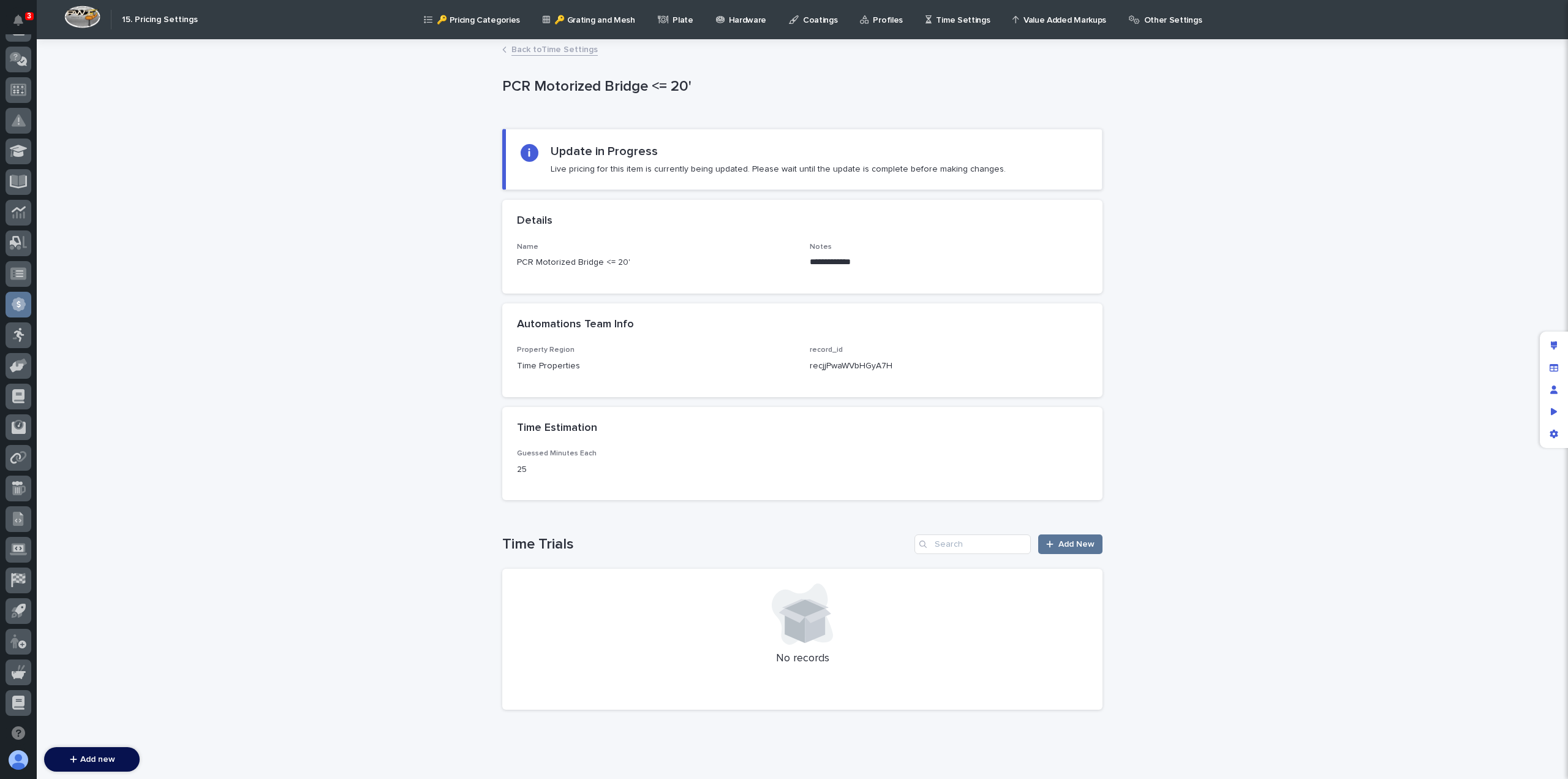
click at [548, 49] on link "Back to Time Settings" at bounding box center [554, 49] width 86 height 14
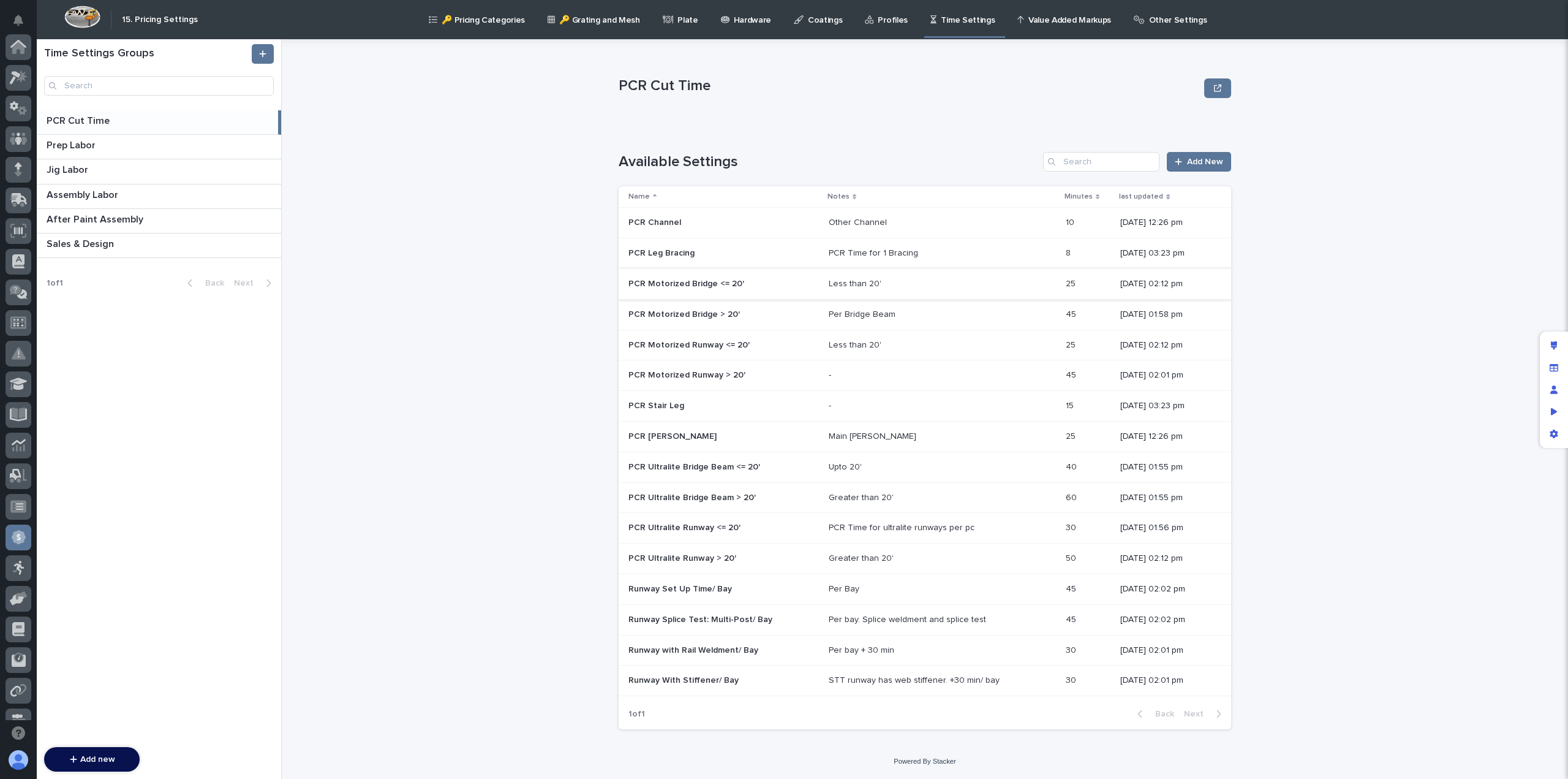
scroll to position [233, 0]
click at [855, 313] on div "Per Bridge Beam" at bounding box center [862, 315] width 67 height 11
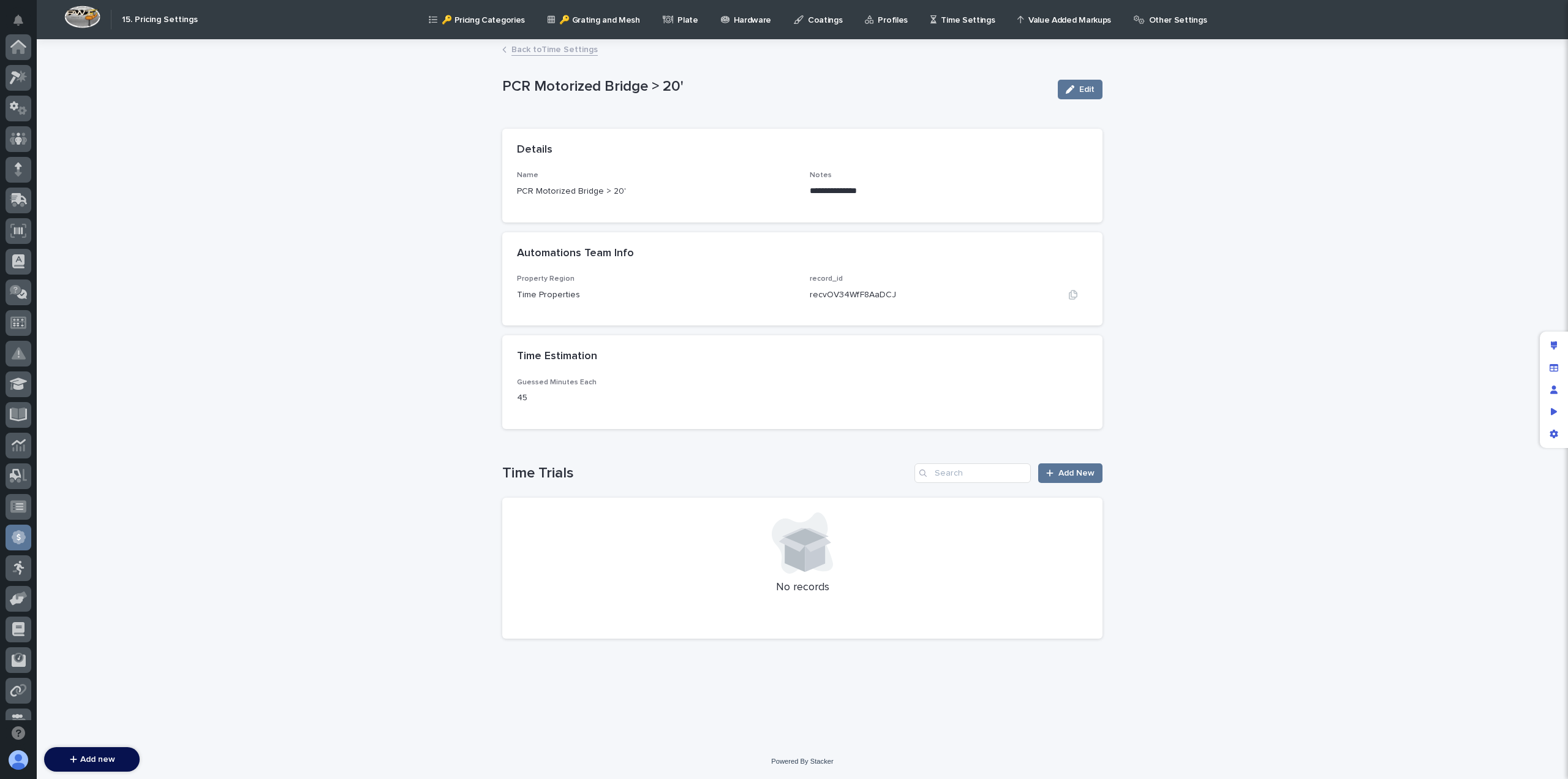
scroll to position [233, 0]
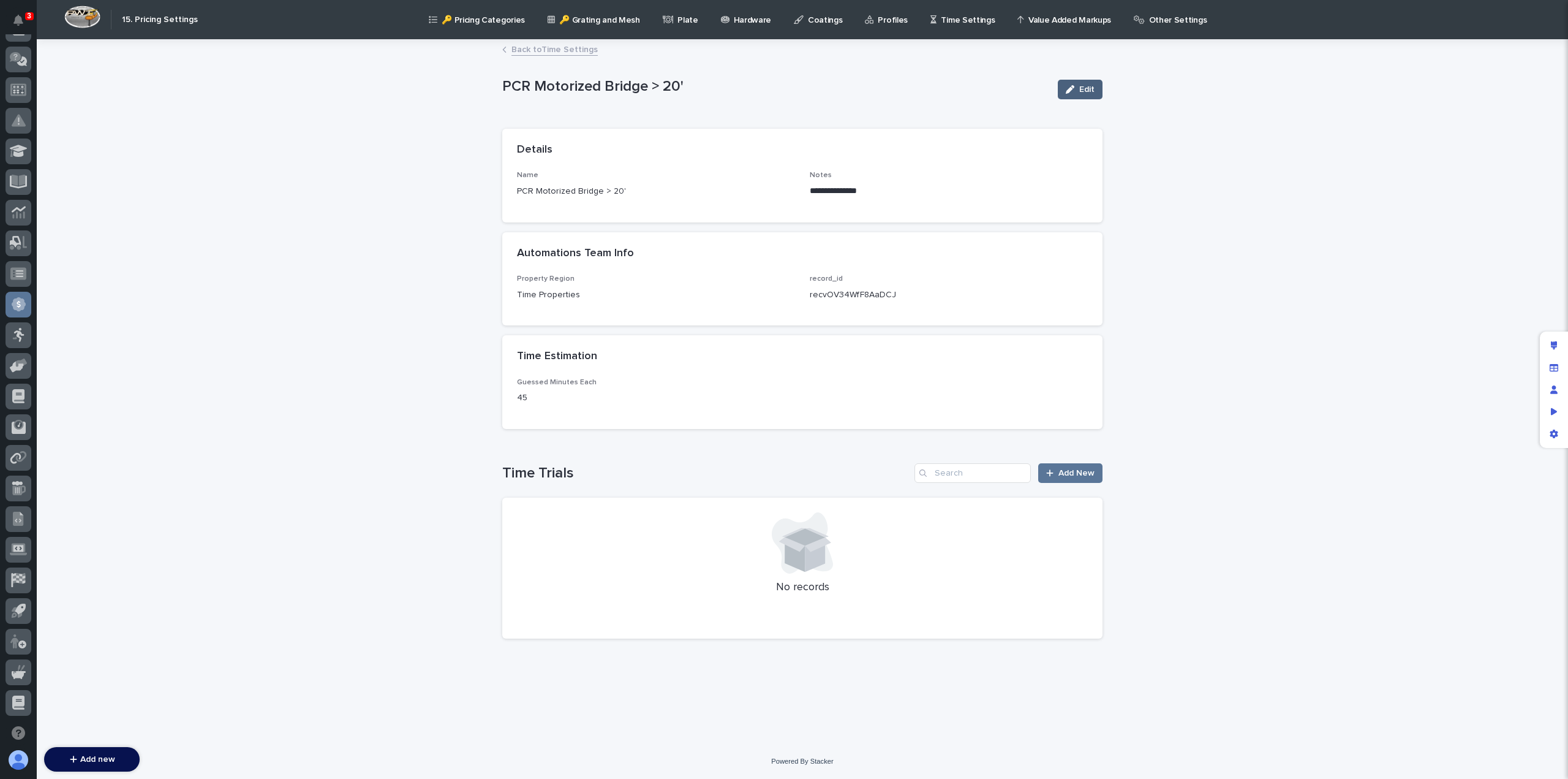
click at [1097, 85] on button "Edit" at bounding box center [1079, 90] width 44 height 20
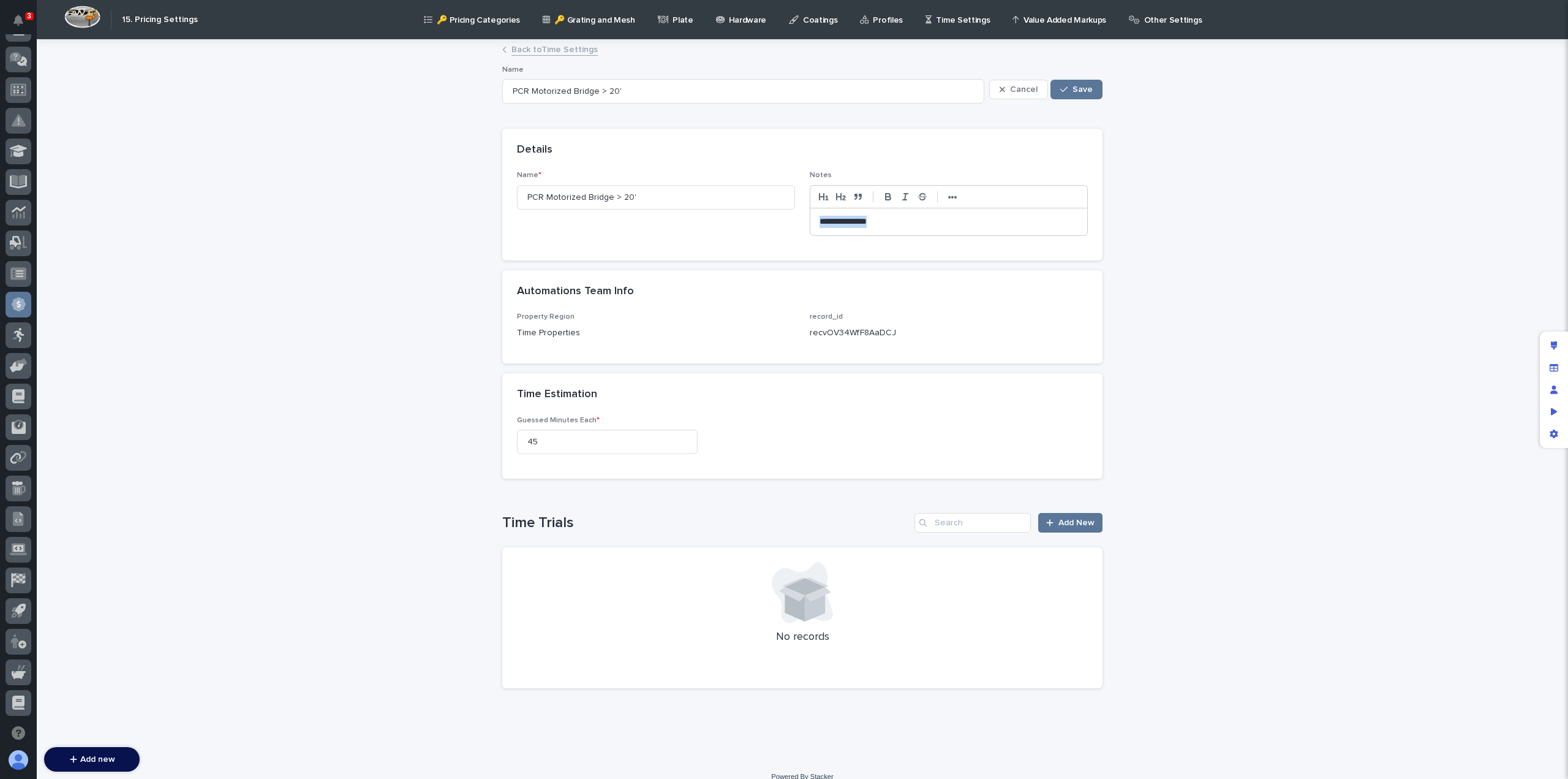
drag, startPoint x: 913, startPoint y: 221, endPoint x: 780, endPoint y: 230, distance: 133.3
click at [781, 230] on div "**********" at bounding box center [802, 208] width 571 height 74
click at [1084, 84] on button "Save" at bounding box center [1076, 90] width 53 height 20
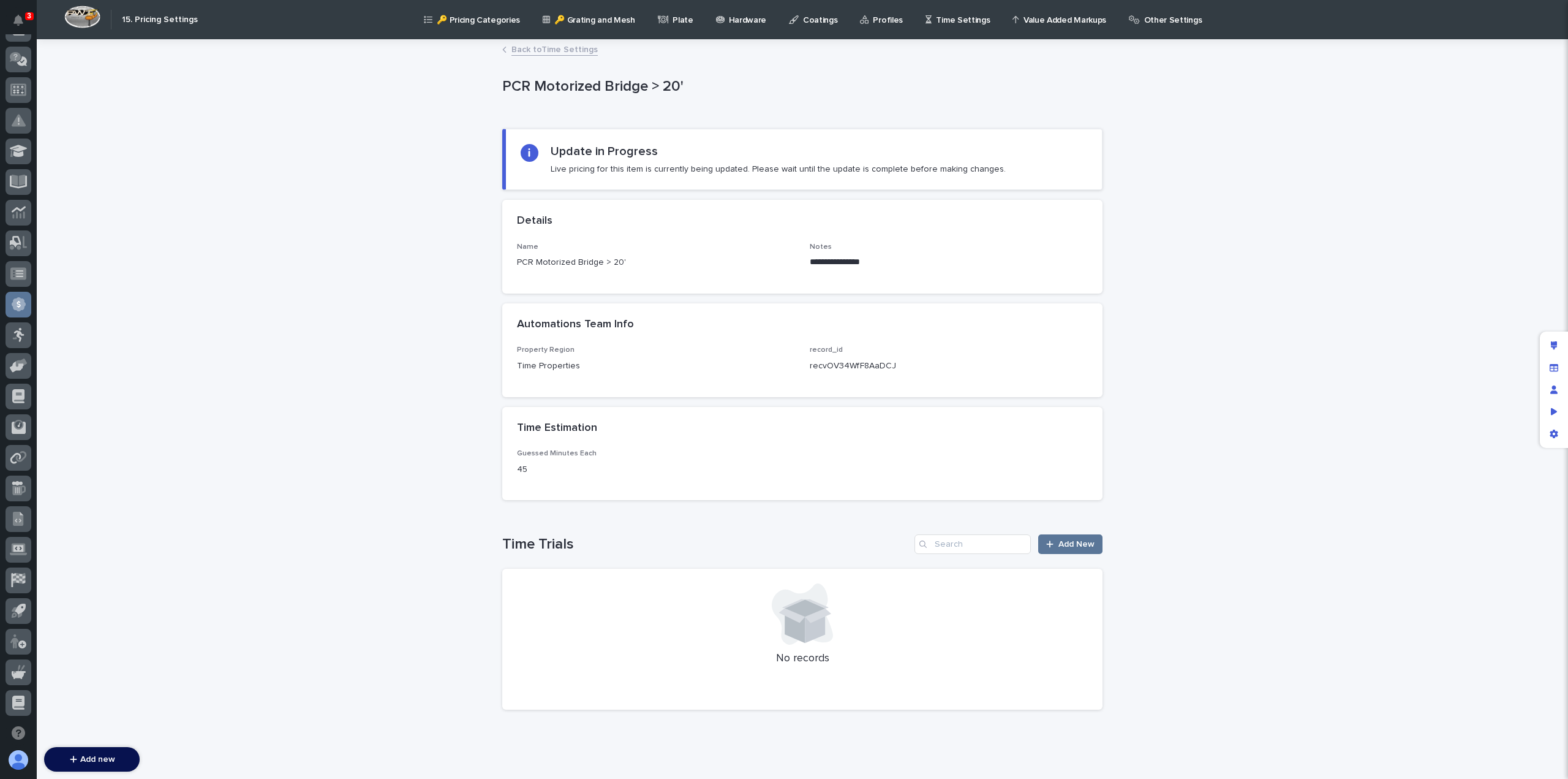
click at [570, 53] on link "Back to Time Settings" at bounding box center [554, 49] width 86 height 14
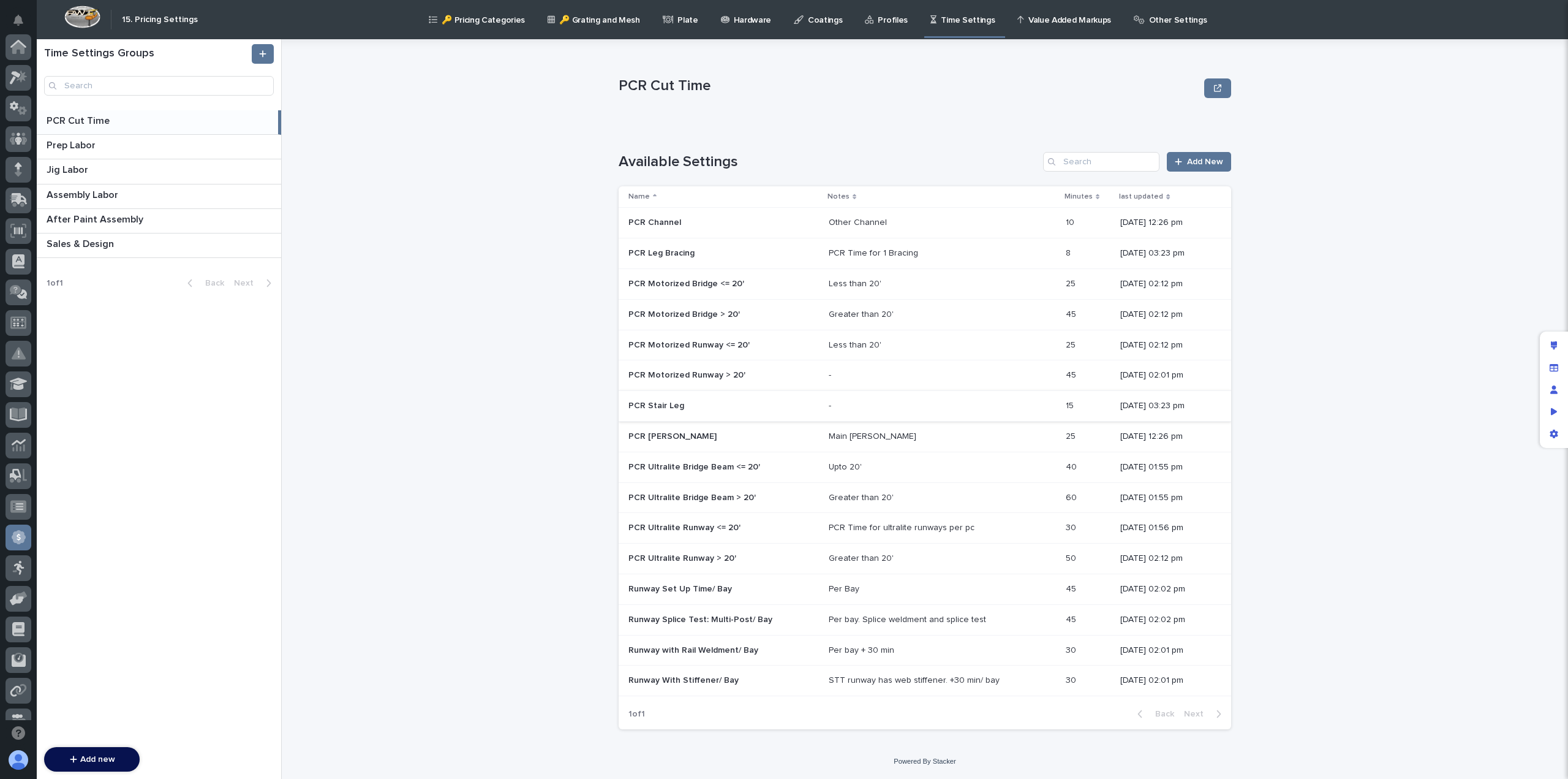
scroll to position [233, 0]
click at [838, 462] on div "Upto 20'" at bounding box center [845, 467] width 33 height 11
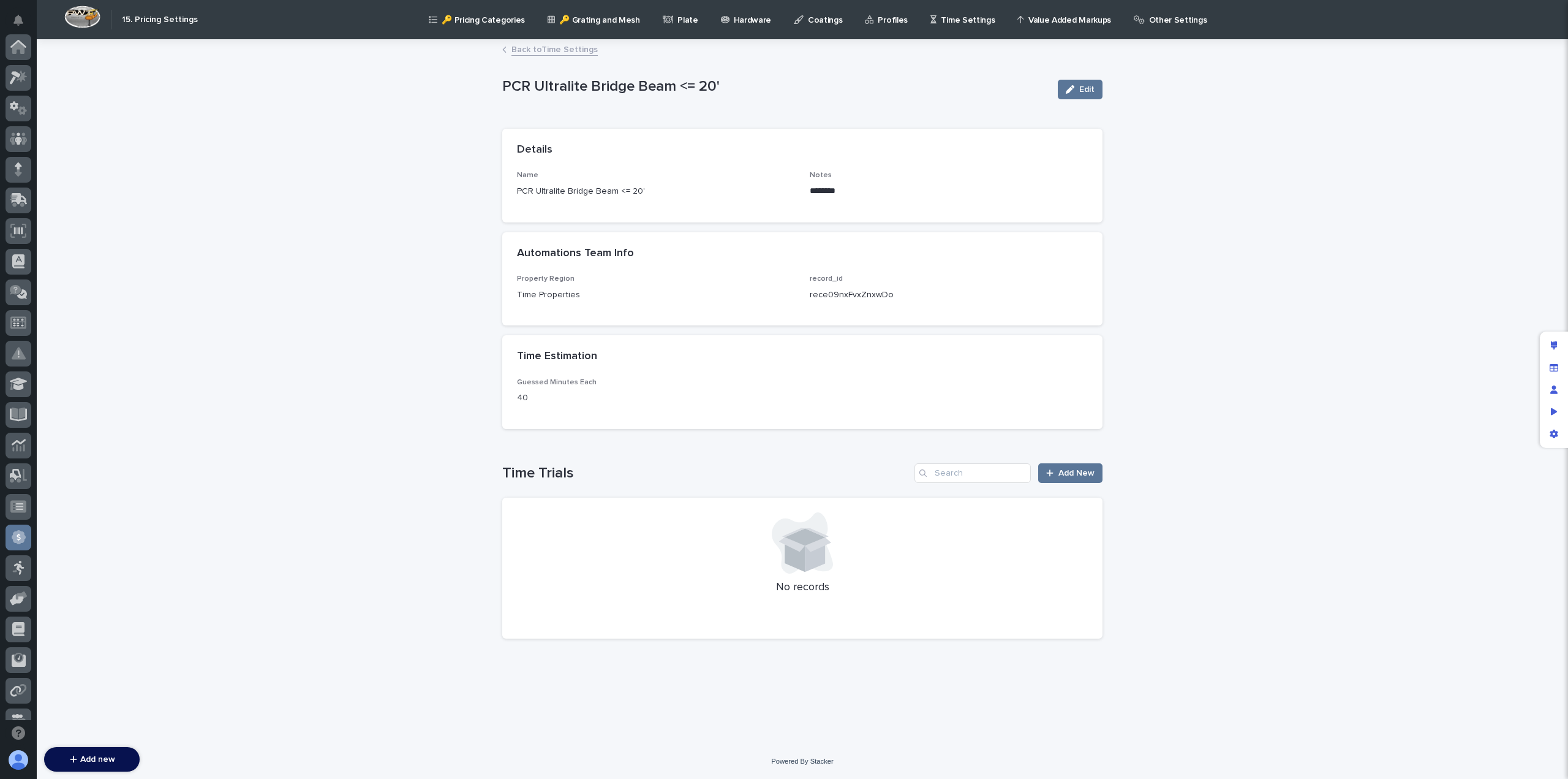
scroll to position [233, 0]
click at [554, 47] on link "Back to Time Settings" at bounding box center [554, 49] width 86 height 14
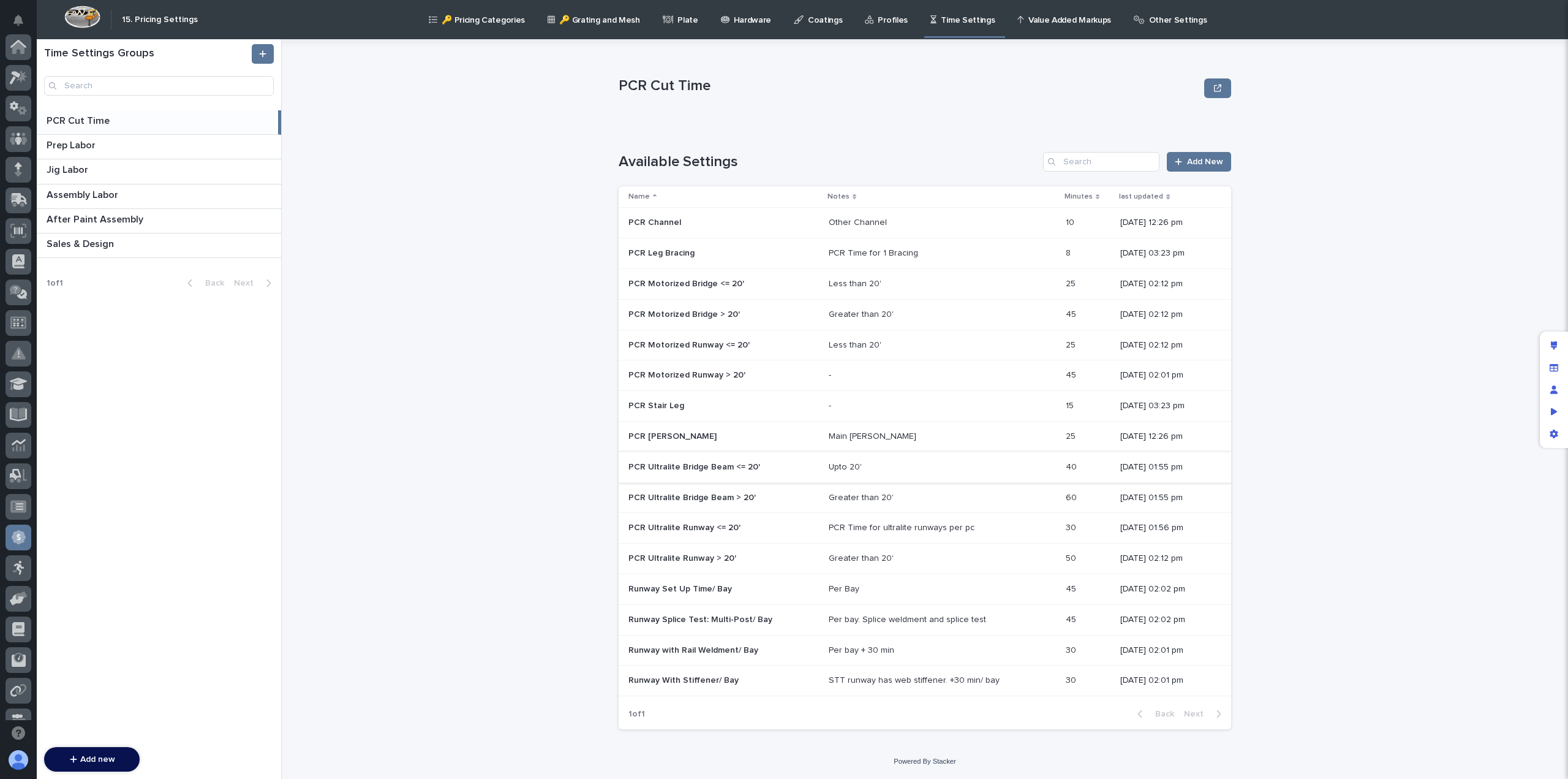
scroll to position [233, 0]
click at [843, 527] on div "PCR Time for ultralite runways per pc" at bounding box center [901, 528] width 146 height 11
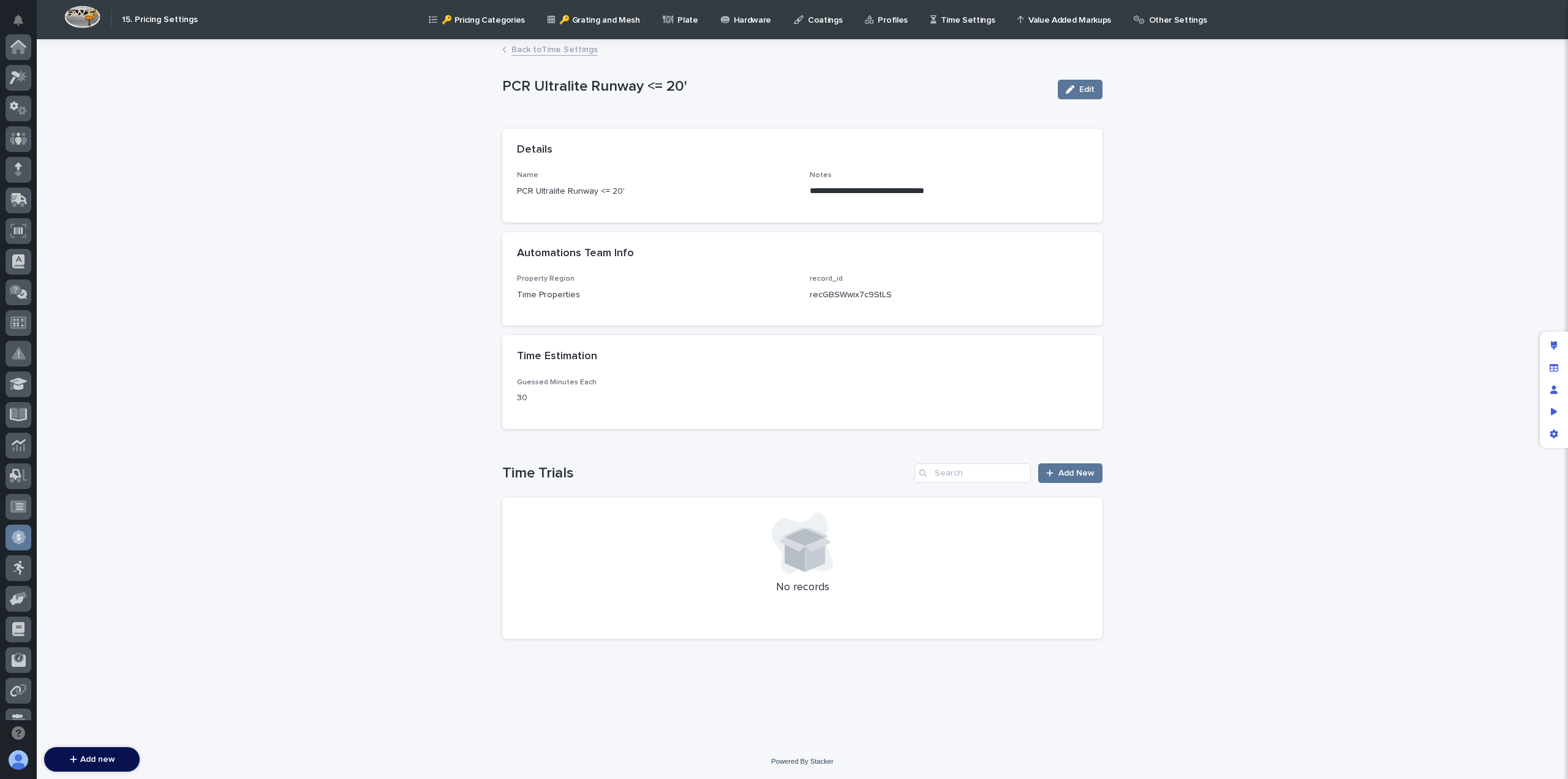
scroll to position [233, 0]
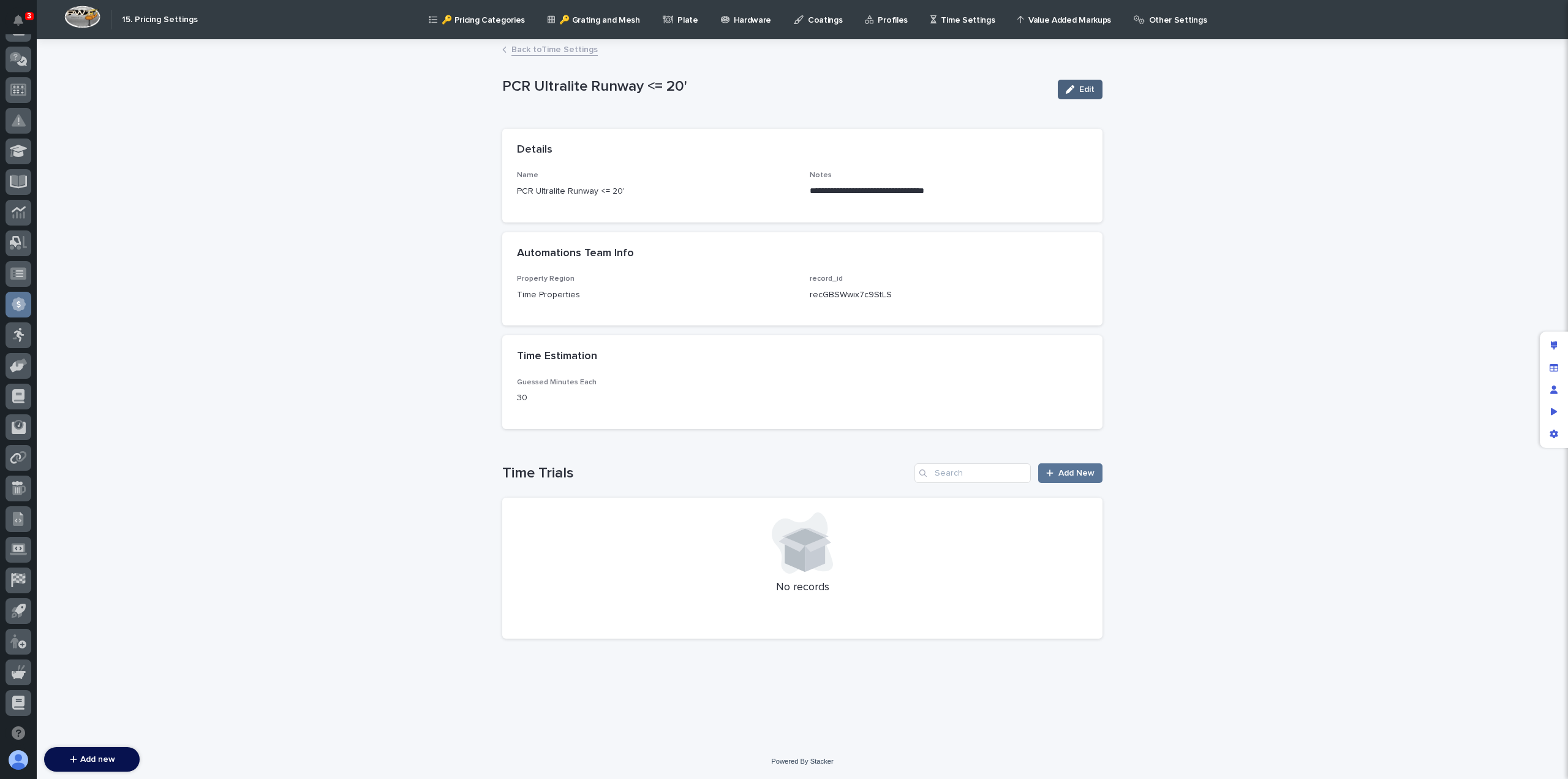
click at [1084, 86] on span "Edit" at bounding box center [1086, 89] width 15 height 8
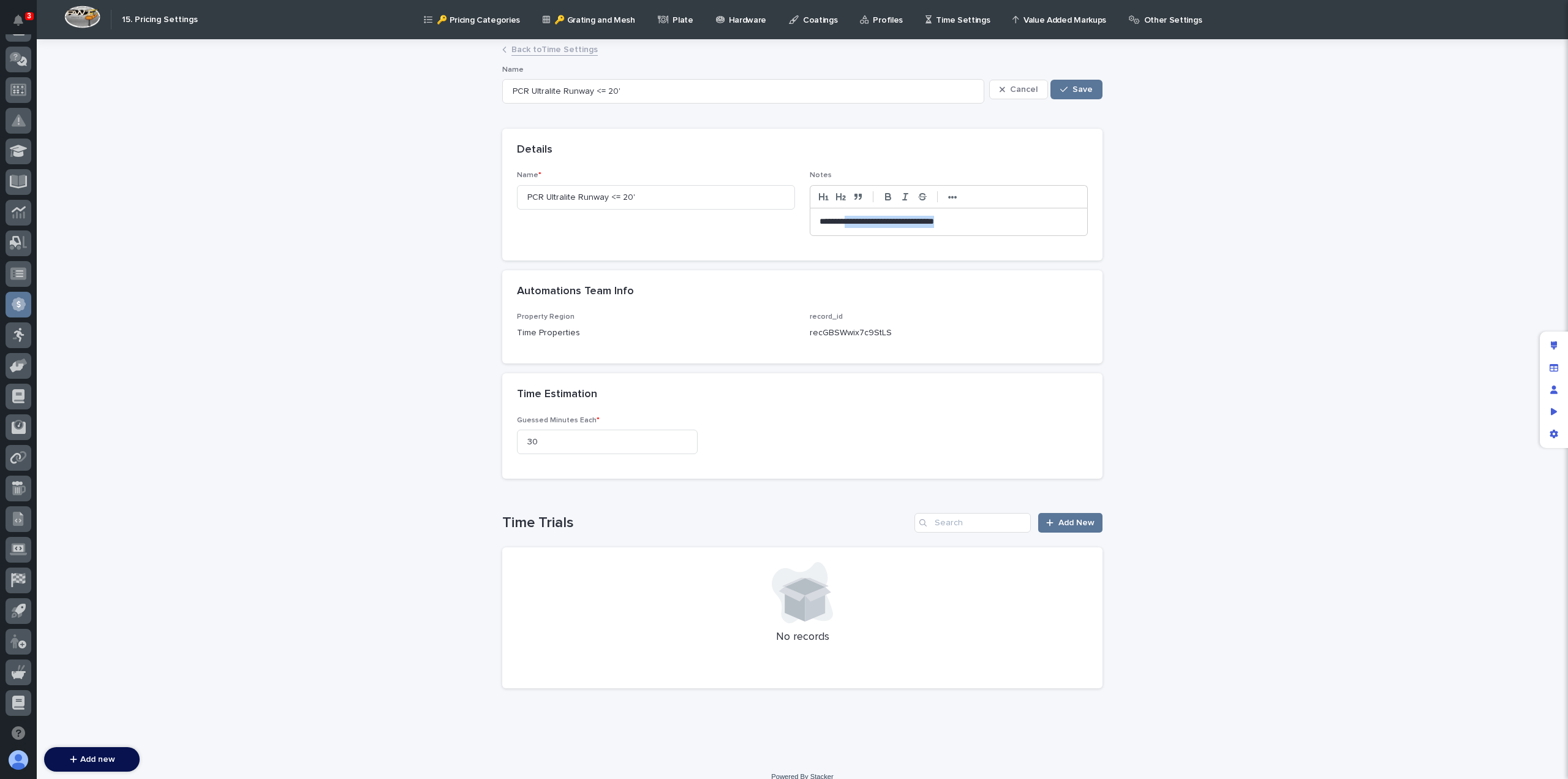
drag, startPoint x: 961, startPoint y: 223, endPoint x: 848, endPoint y: 221, distance: 113.0
click at [848, 221] on p "**********" at bounding box center [949, 222] width 259 height 13
click at [903, 217] on p "**********" at bounding box center [949, 222] width 259 height 13
drag, startPoint x: 805, startPoint y: 216, endPoint x: 781, endPoint y: 216, distance: 24.0
click at [781, 216] on div "**********" at bounding box center [802, 208] width 571 height 74
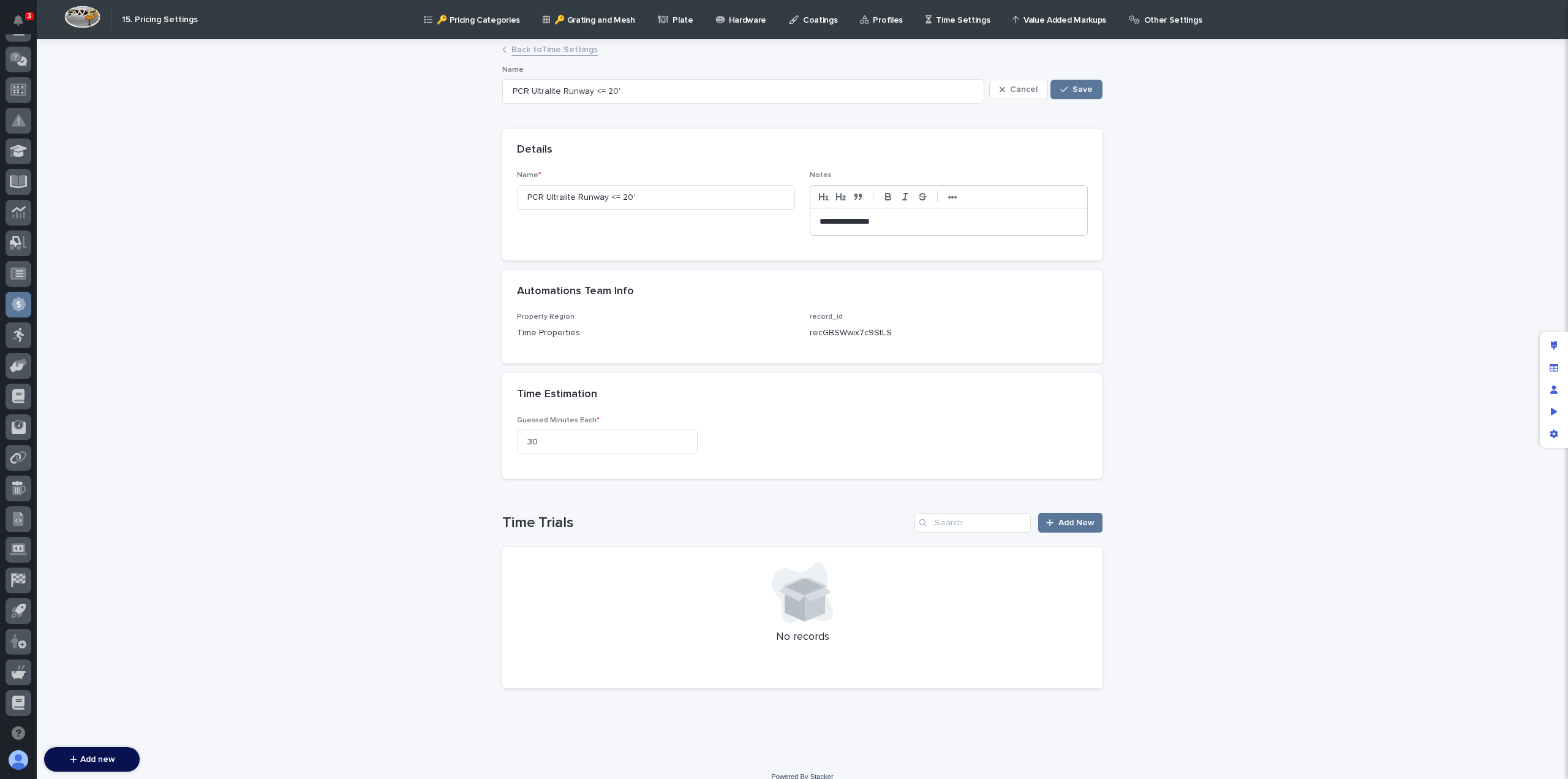
scroll to position [0, 0]
click at [834, 219] on p "**********" at bounding box center [949, 222] width 259 height 13
click at [844, 221] on p "**********" at bounding box center [949, 222] width 259 height 13
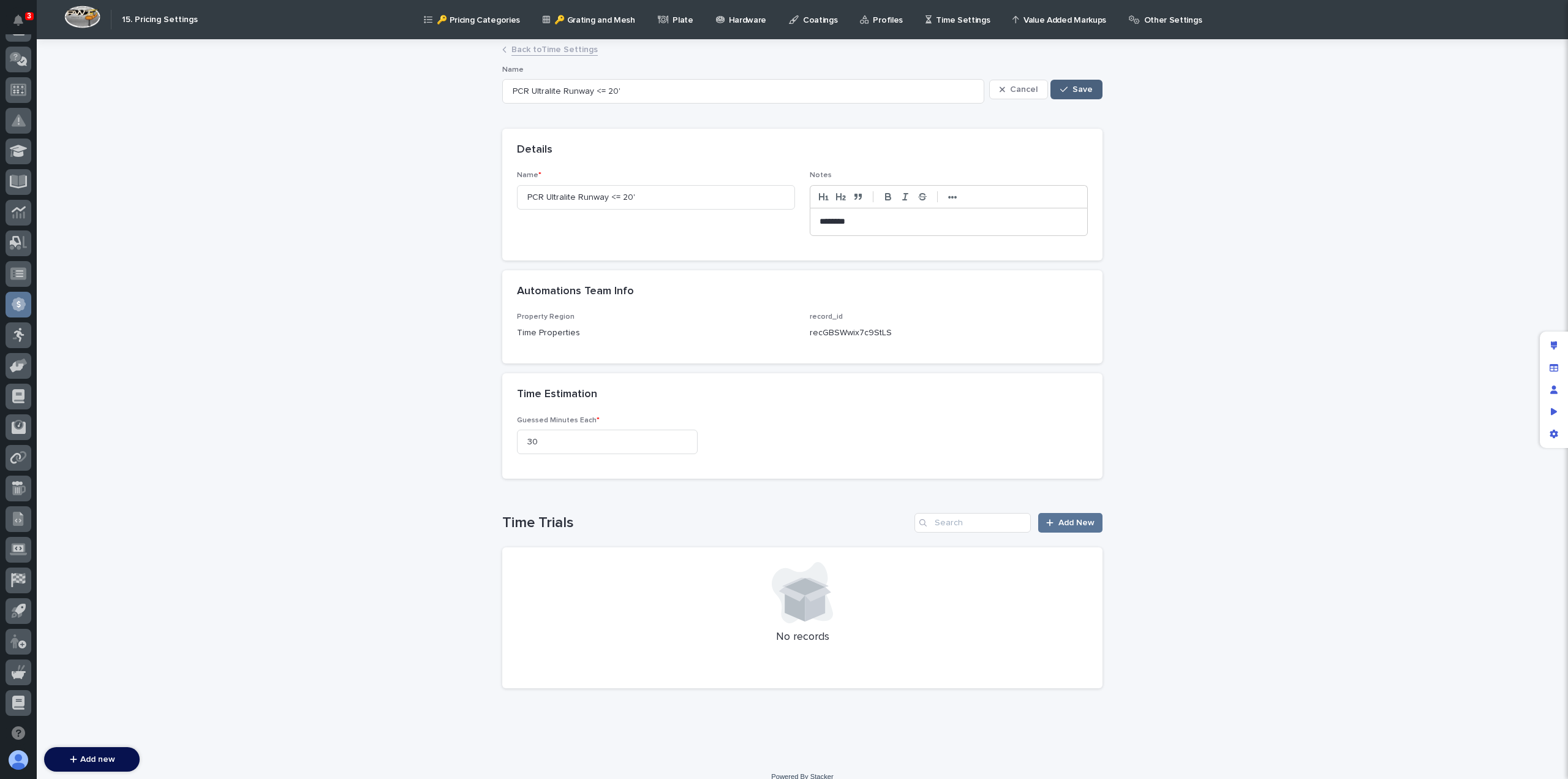
click at [1073, 86] on span "Save" at bounding box center [1083, 89] width 20 height 8
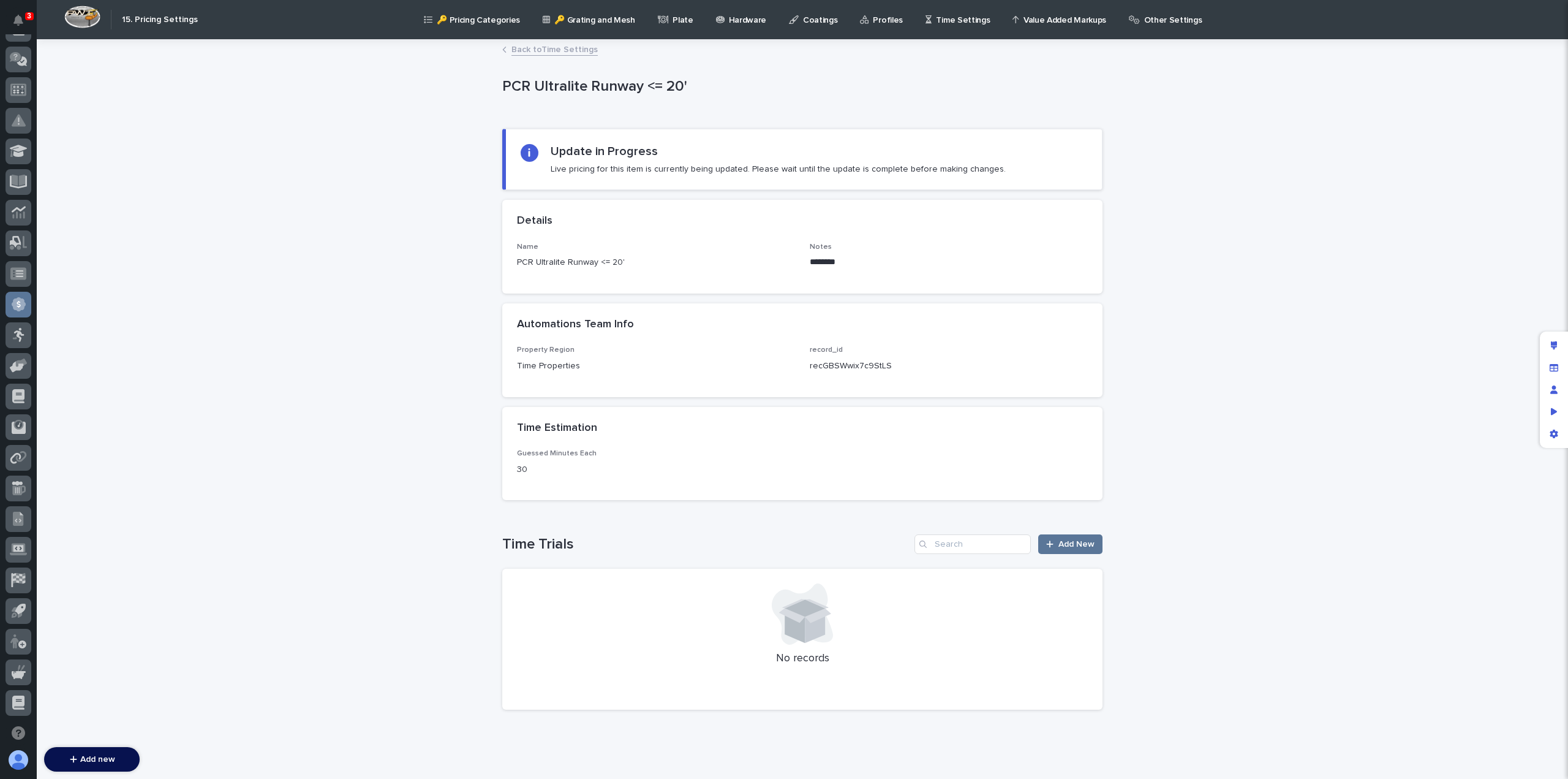
click at [527, 47] on link "Back to Time Settings" at bounding box center [554, 49] width 86 height 14
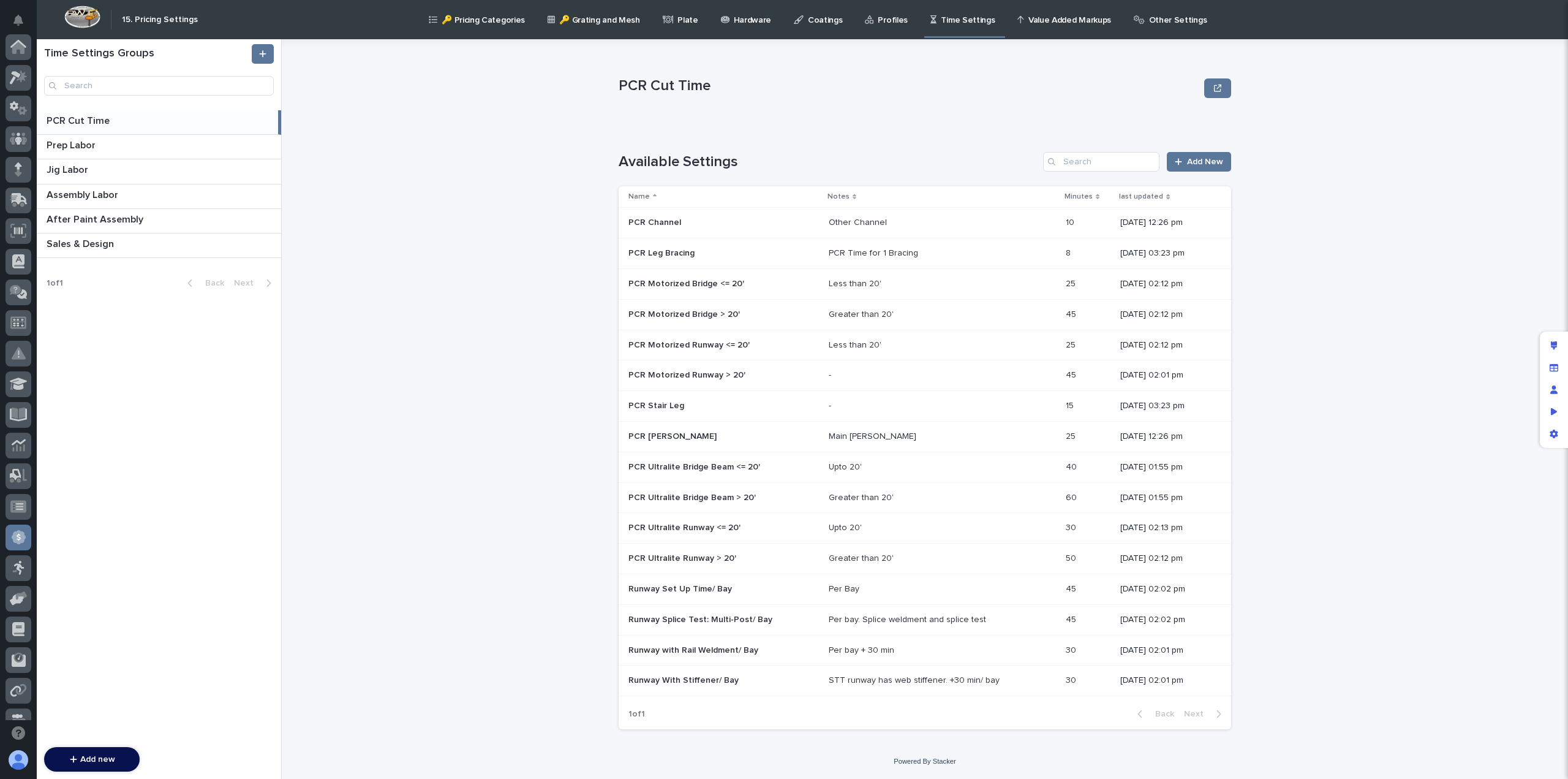
scroll to position [233, 0]
click at [856, 348] on div "Less than 20'" at bounding box center [855, 345] width 53 height 11
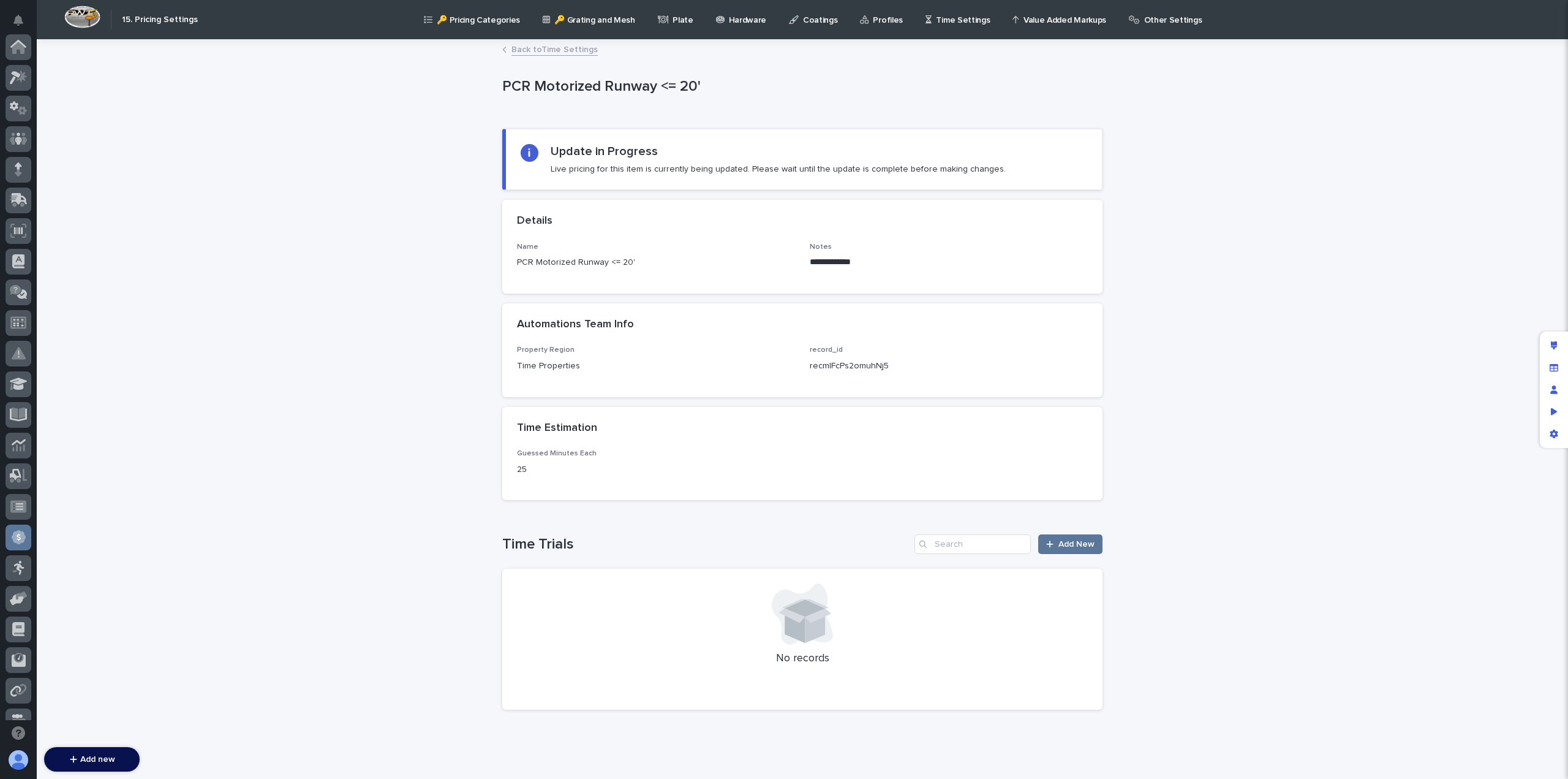
scroll to position [233, 0]
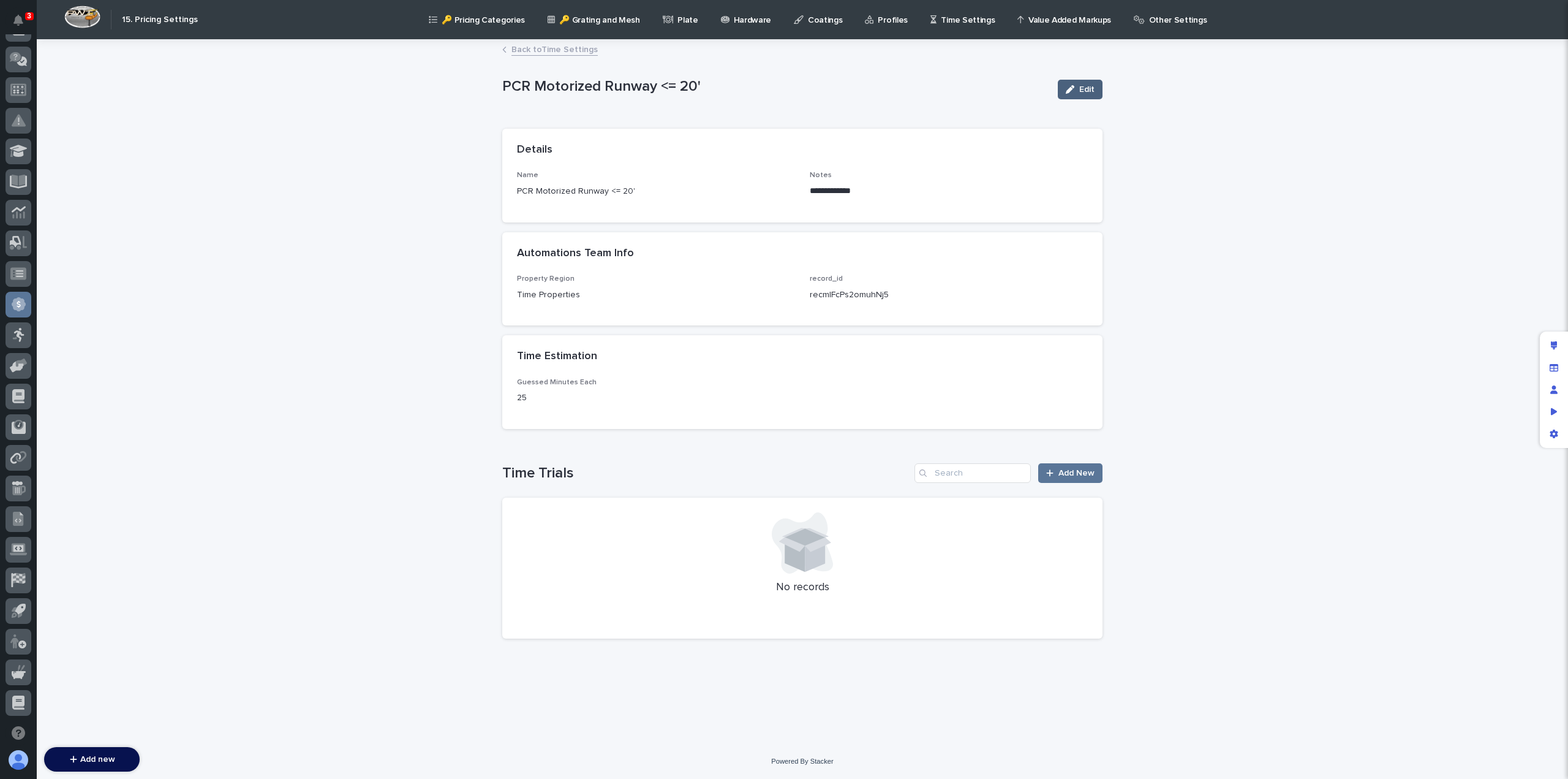
click at [1083, 87] on span "Edit" at bounding box center [1086, 89] width 15 height 8
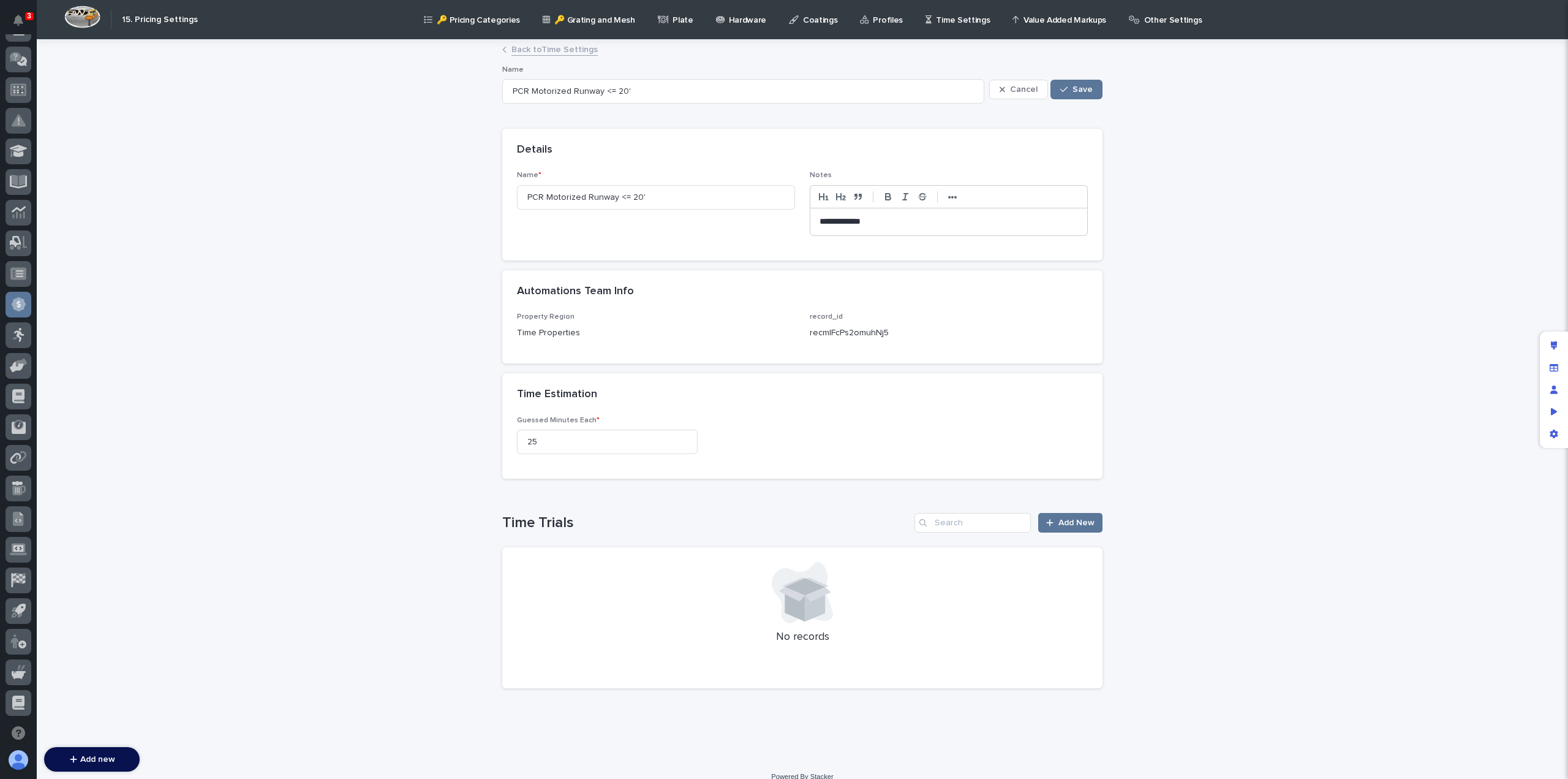
click at [841, 223] on p "**********" at bounding box center [949, 222] width 259 height 13
click at [1066, 86] on div "button" at bounding box center [1066, 89] width 13 height 8
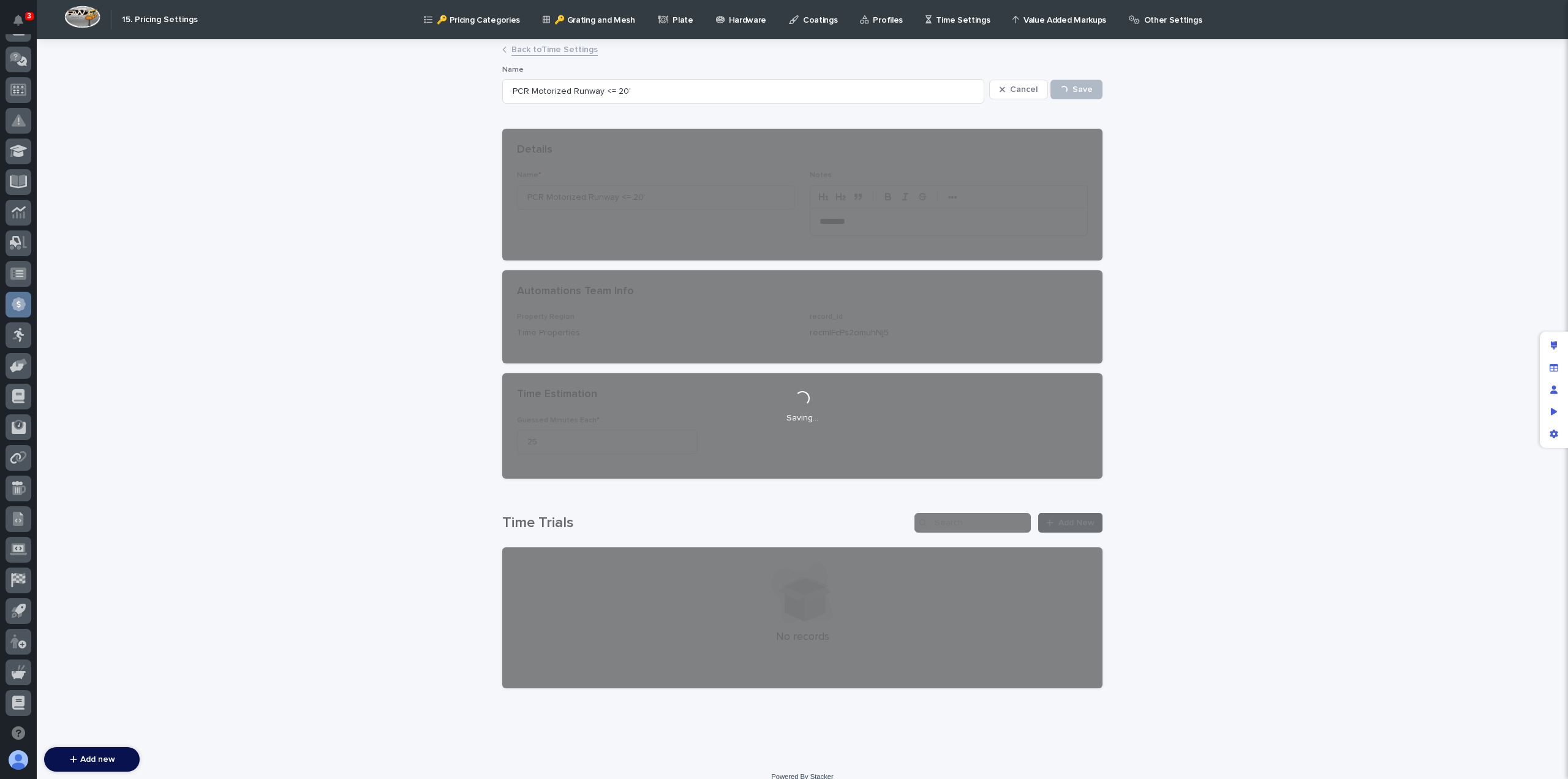
click at [521, 50] on link "Back to Time Settings" at bounding box center [554, 49] width 86 height 14
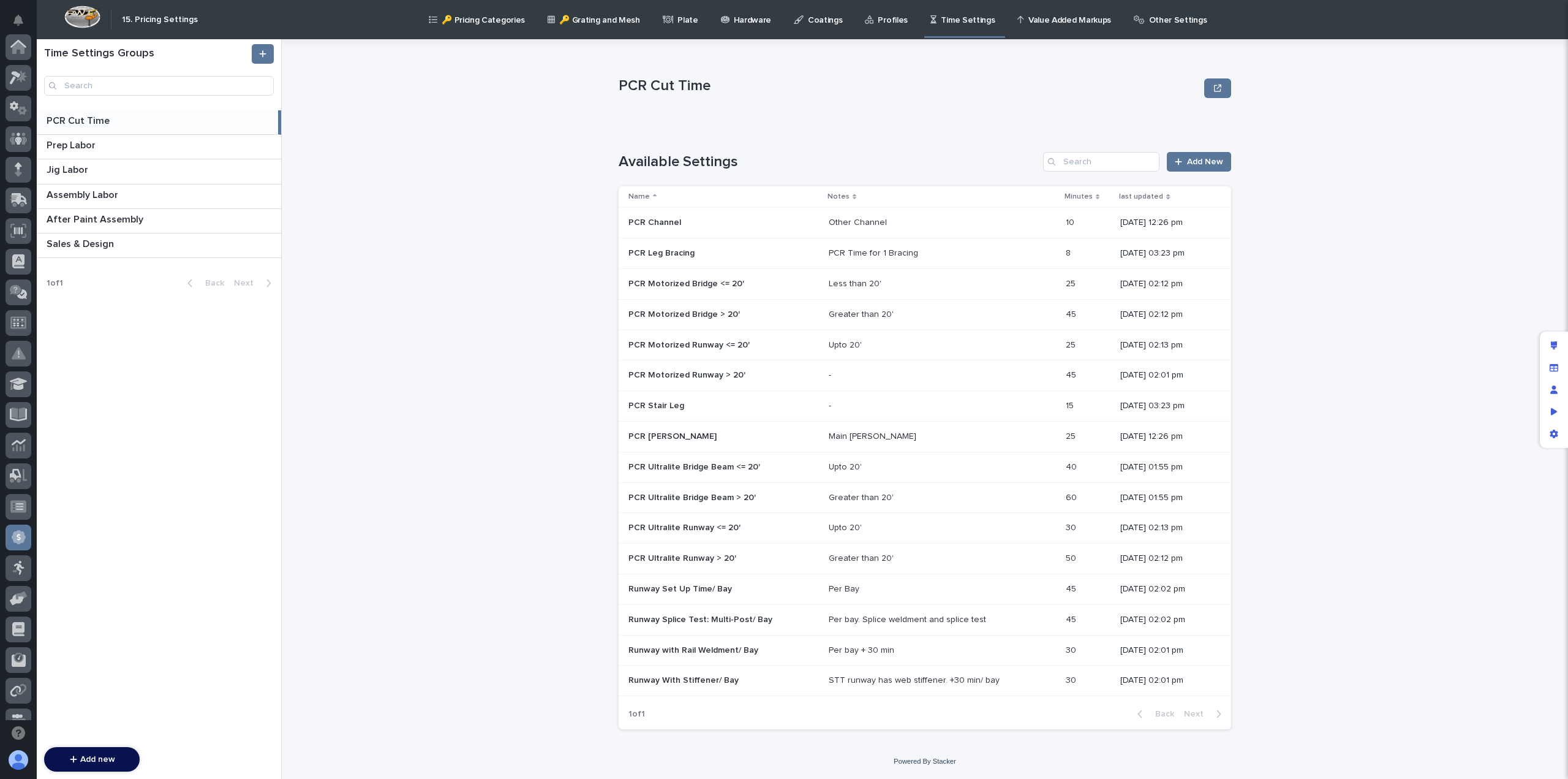
scroll to position [233, 0]
click at [842, 290] on div "Less than 20' Less than 20'" at bounding box center [942, 284] width 227 height 20
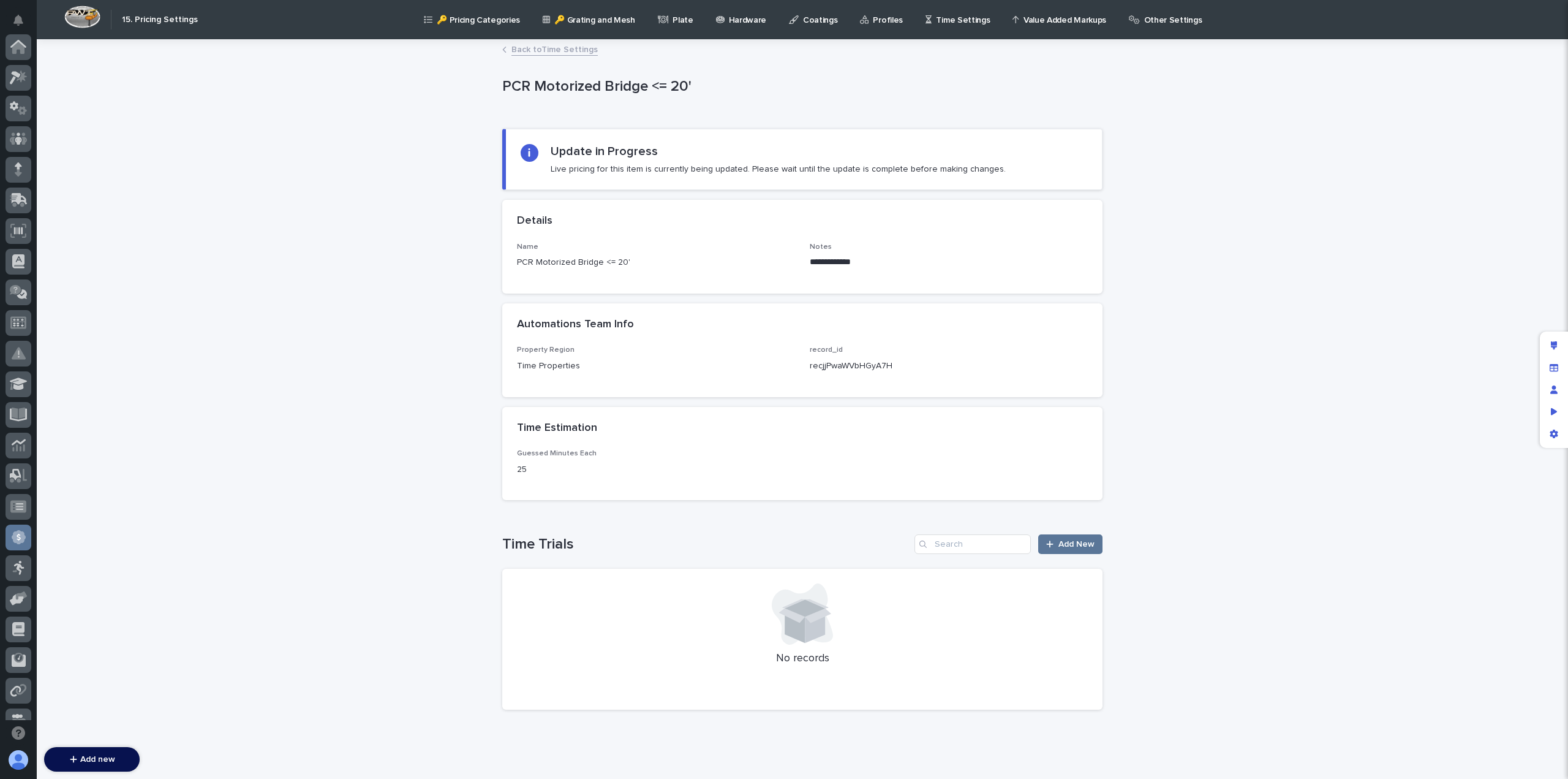
scroll to position [233, 0]
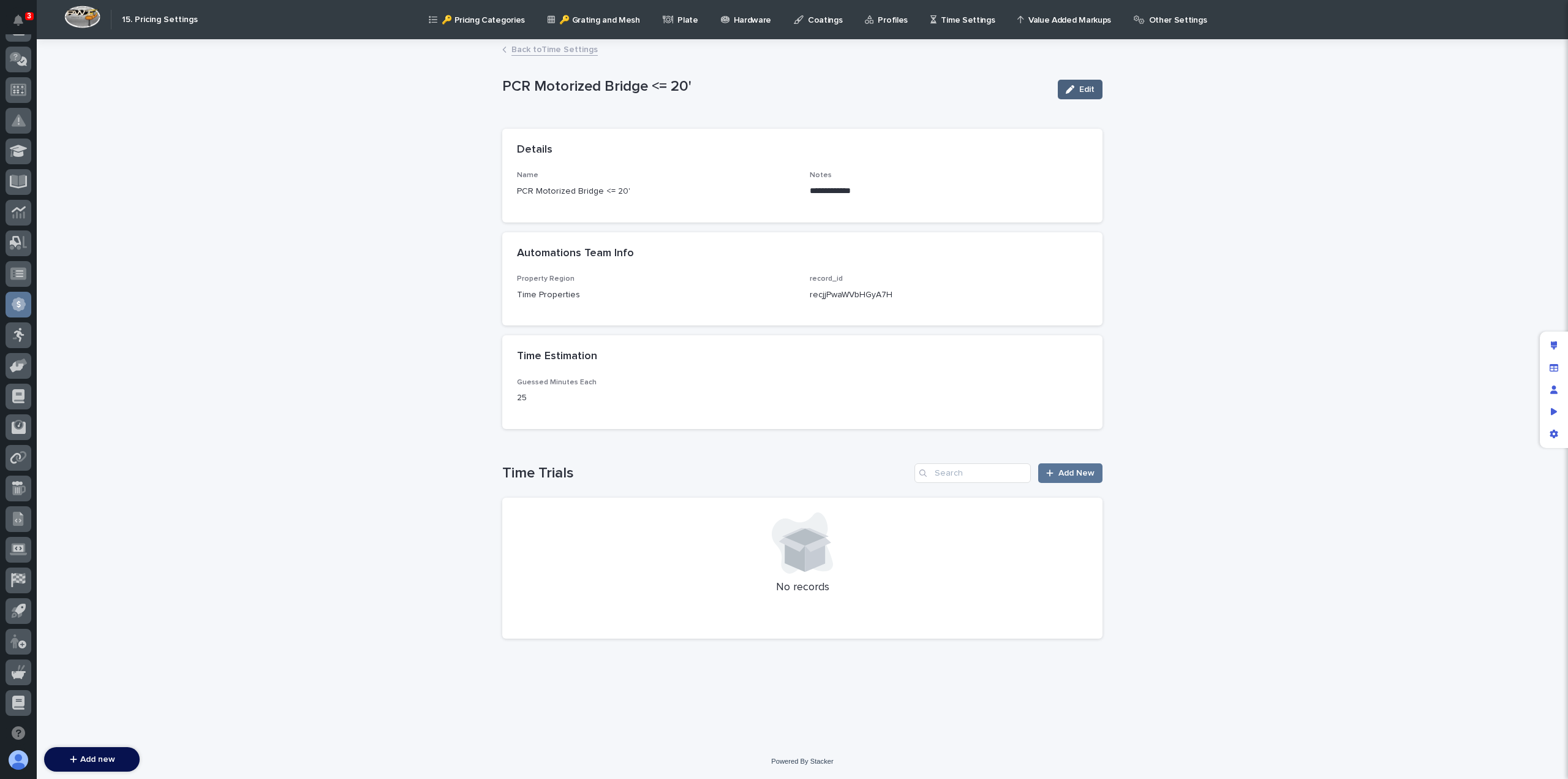
click at [1084, 86] on span "Edit" at bounding box center [1086, 89] width 15 height 8
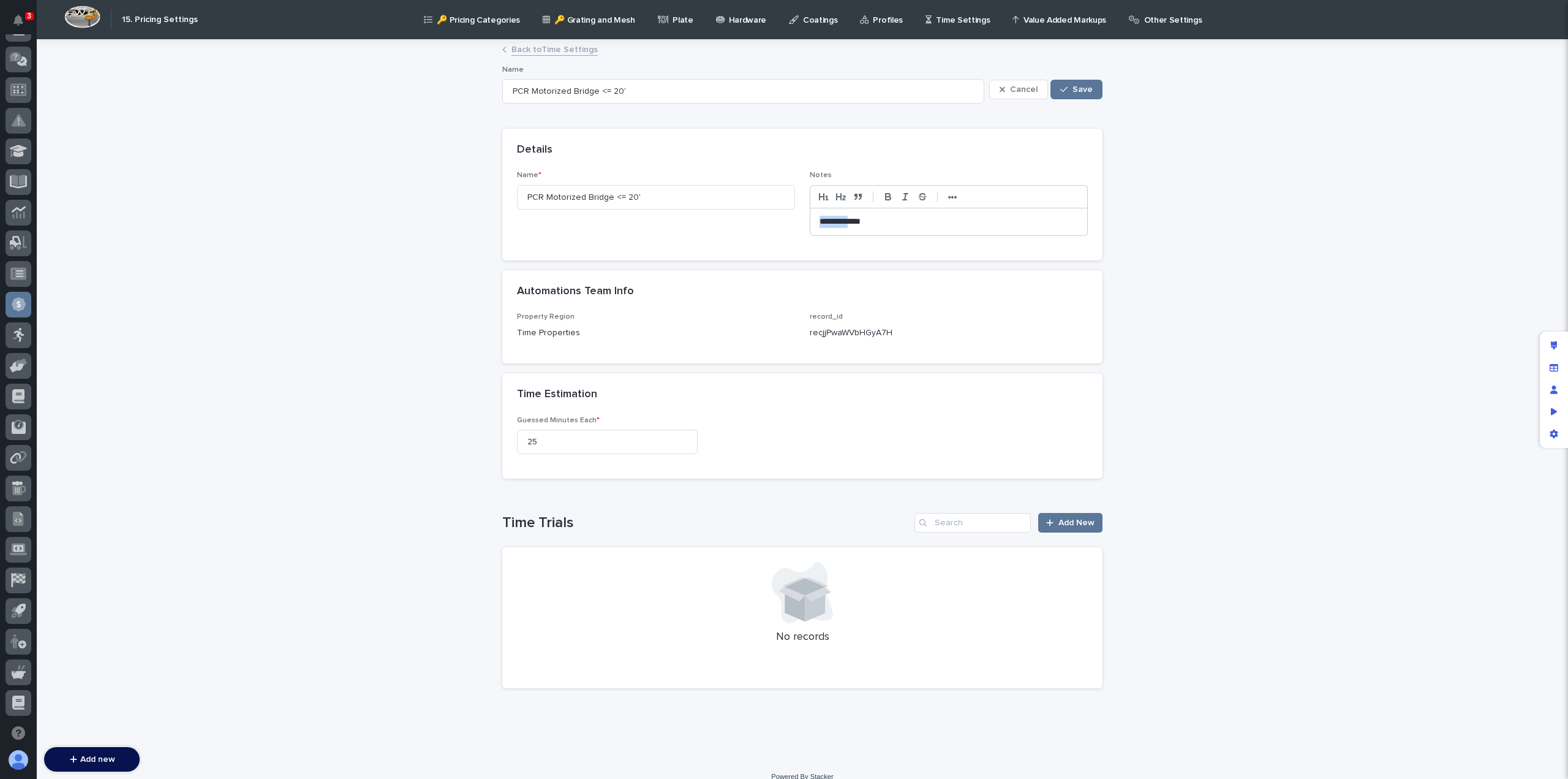
drag, startPoint x: 847, startPoint y: 221, endPoint x: 789, endPoint y: 224, distance: 58.1
click at [789, 224] on div "**********" at bounding box center [802, 208] width 571 height 74
click at [1080, 91] on span "Save" at bounding box center [1083, 89] width 20 height 8
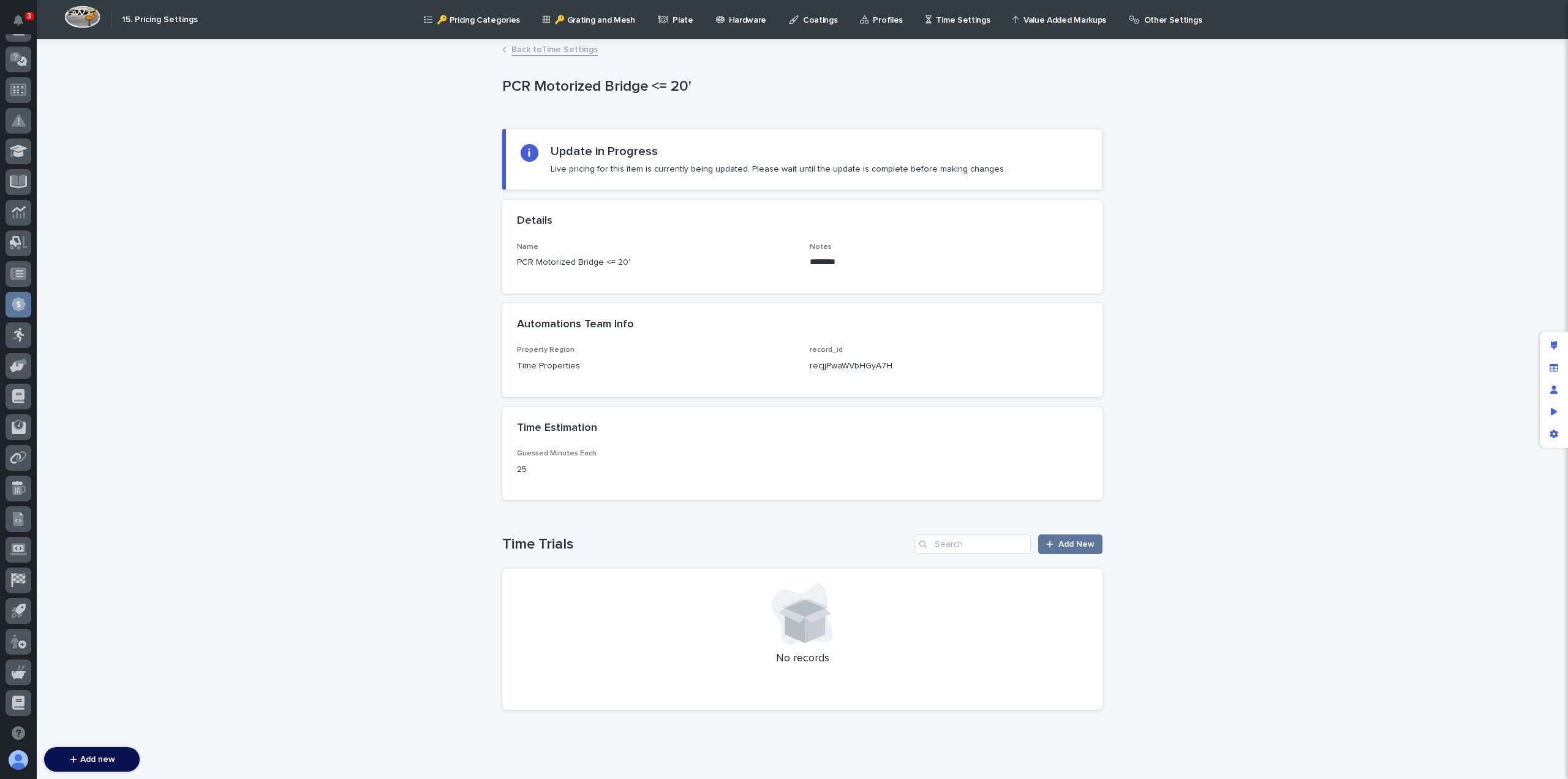
click at [541, 50] on link "Back to Time Settings" at bounding box center [554, 49] width 86 height 14
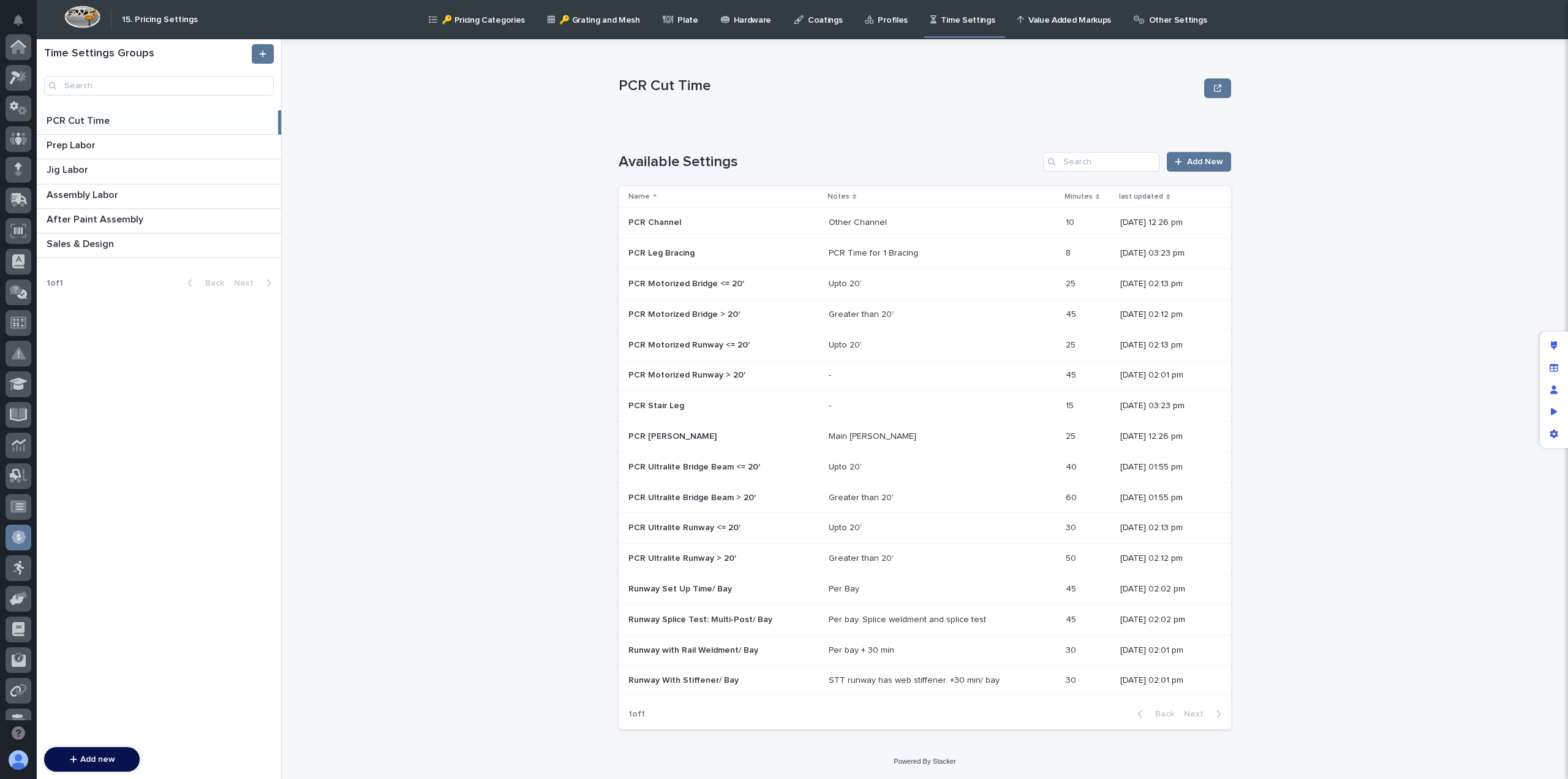
scroll to position [233, 0]
click at [692, 466] on p "PCR Ultralite Bridge Beam <= 20'" at bounding box center [695, 466] width 134 height 13
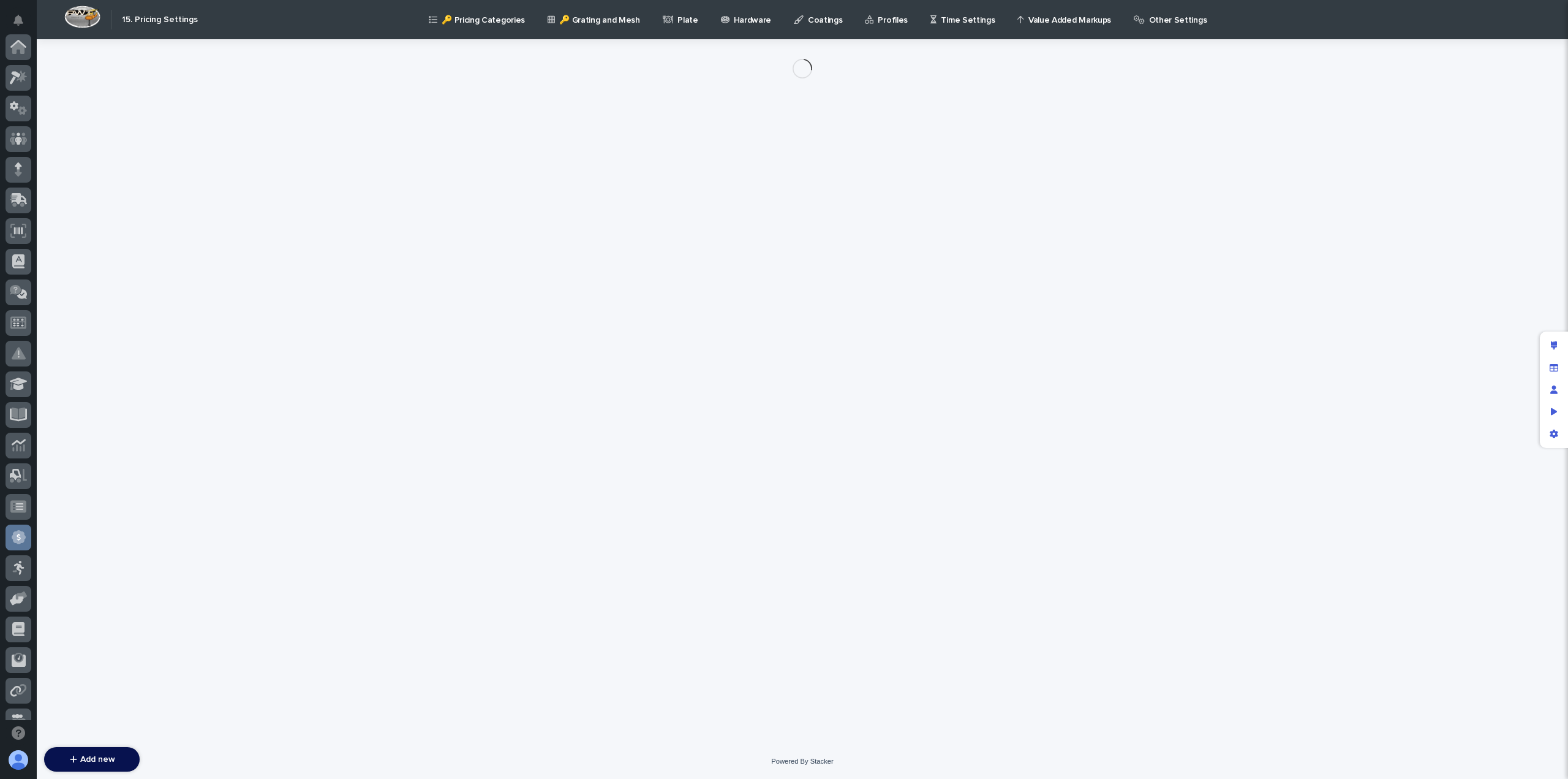
scroll to position [233, 0]
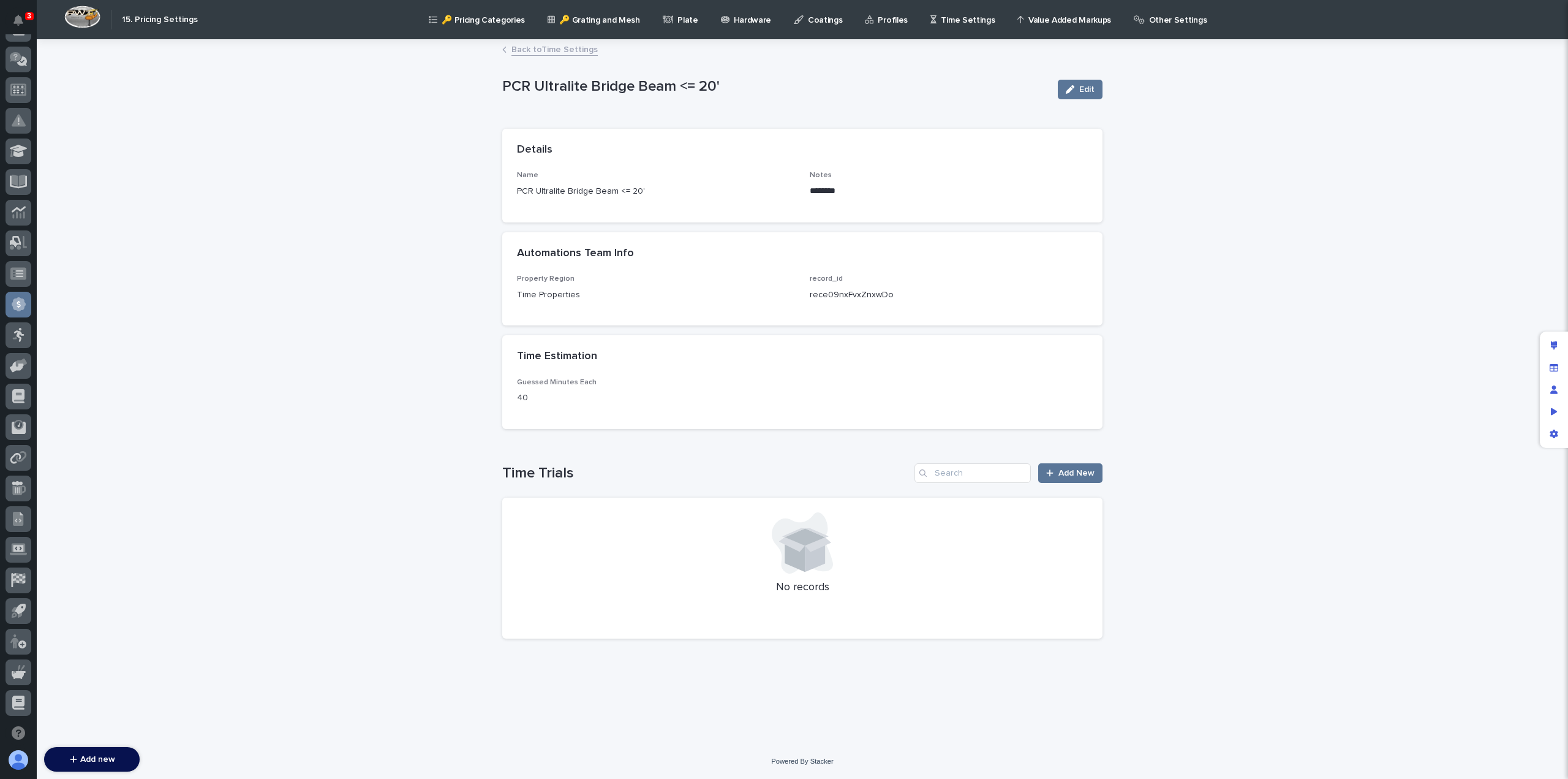
click at [558, 55] on link "Back to Time Settings" at bounding box center [554, 49] width 86 height 14
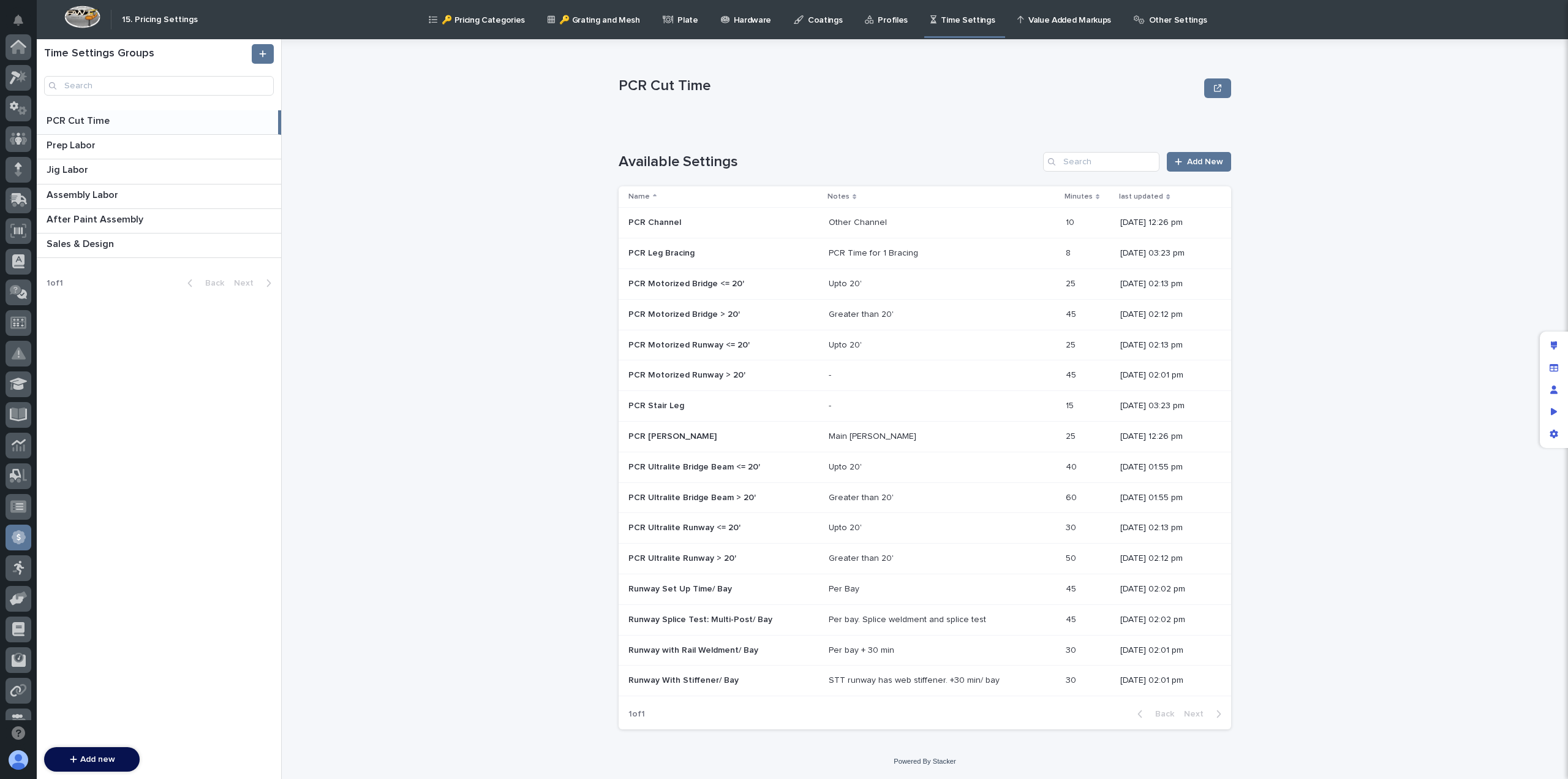
scroll to position [233, 0]
click at [833, 464] on div "Upto 20'" at bounding box center [845, 467] width 33 height 11
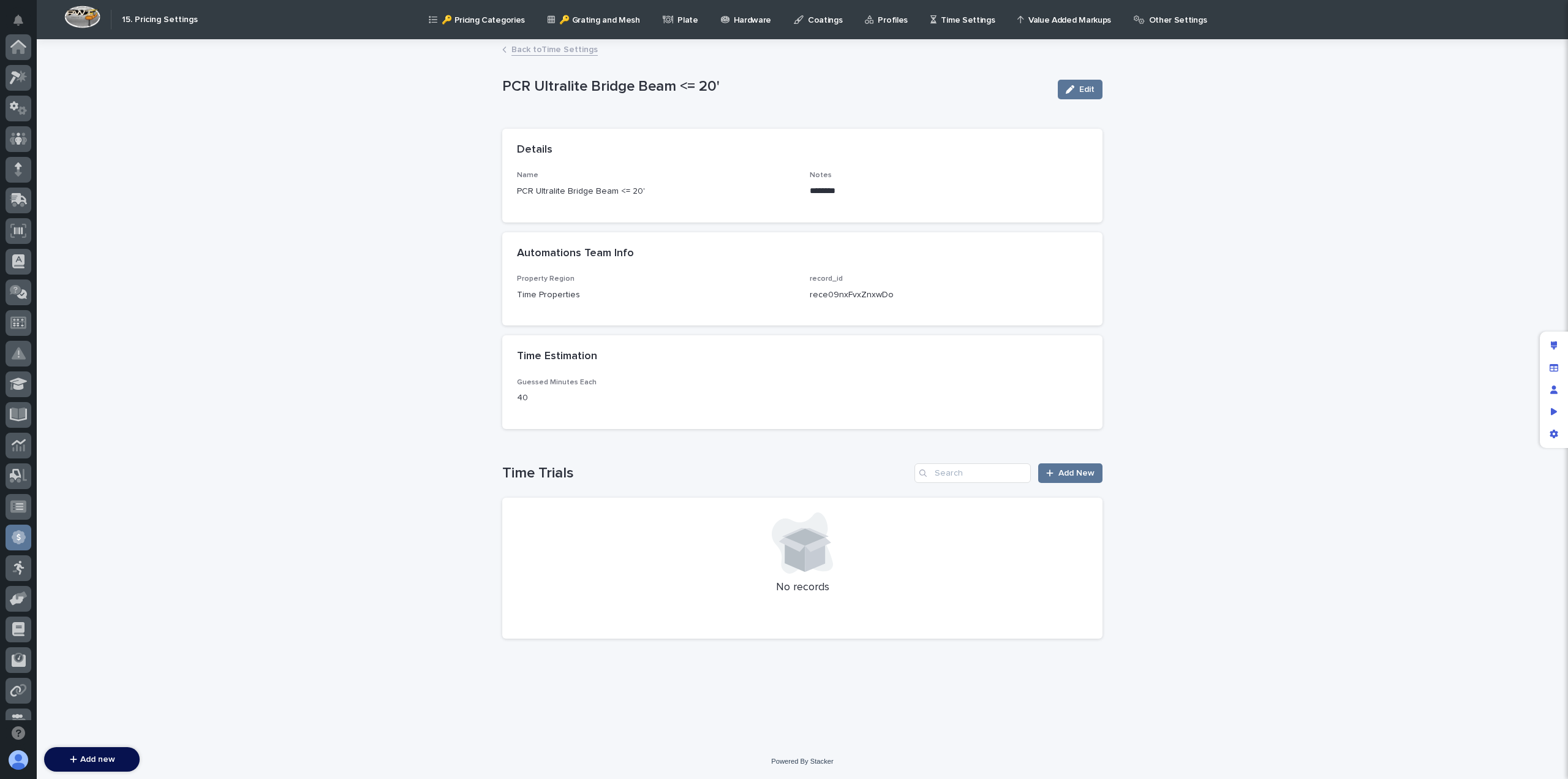
scroll to position [233, 0]
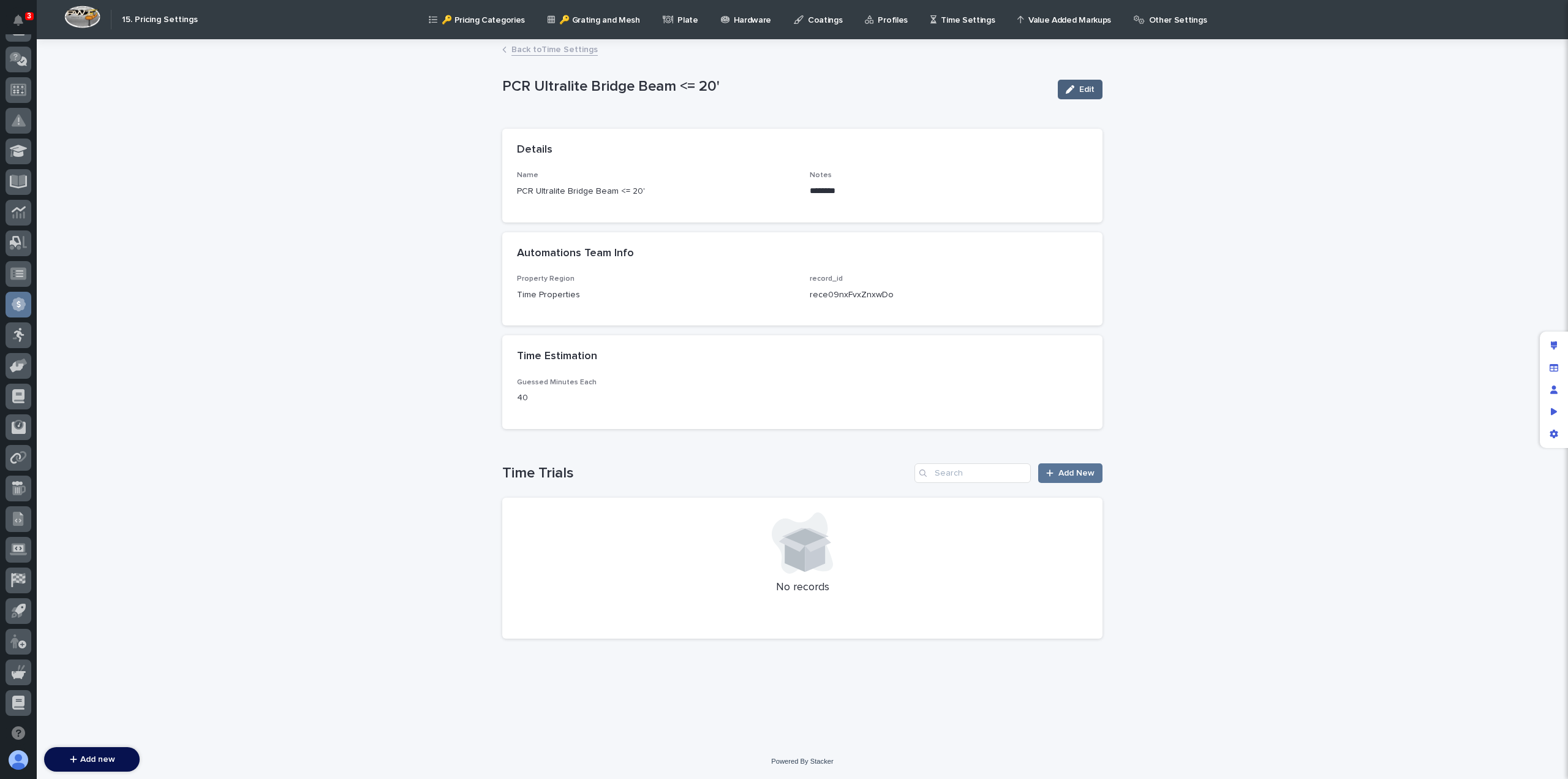
click at [1085, 85] on span "Edit" at bounding box center [1086, 89] width 15 height 8
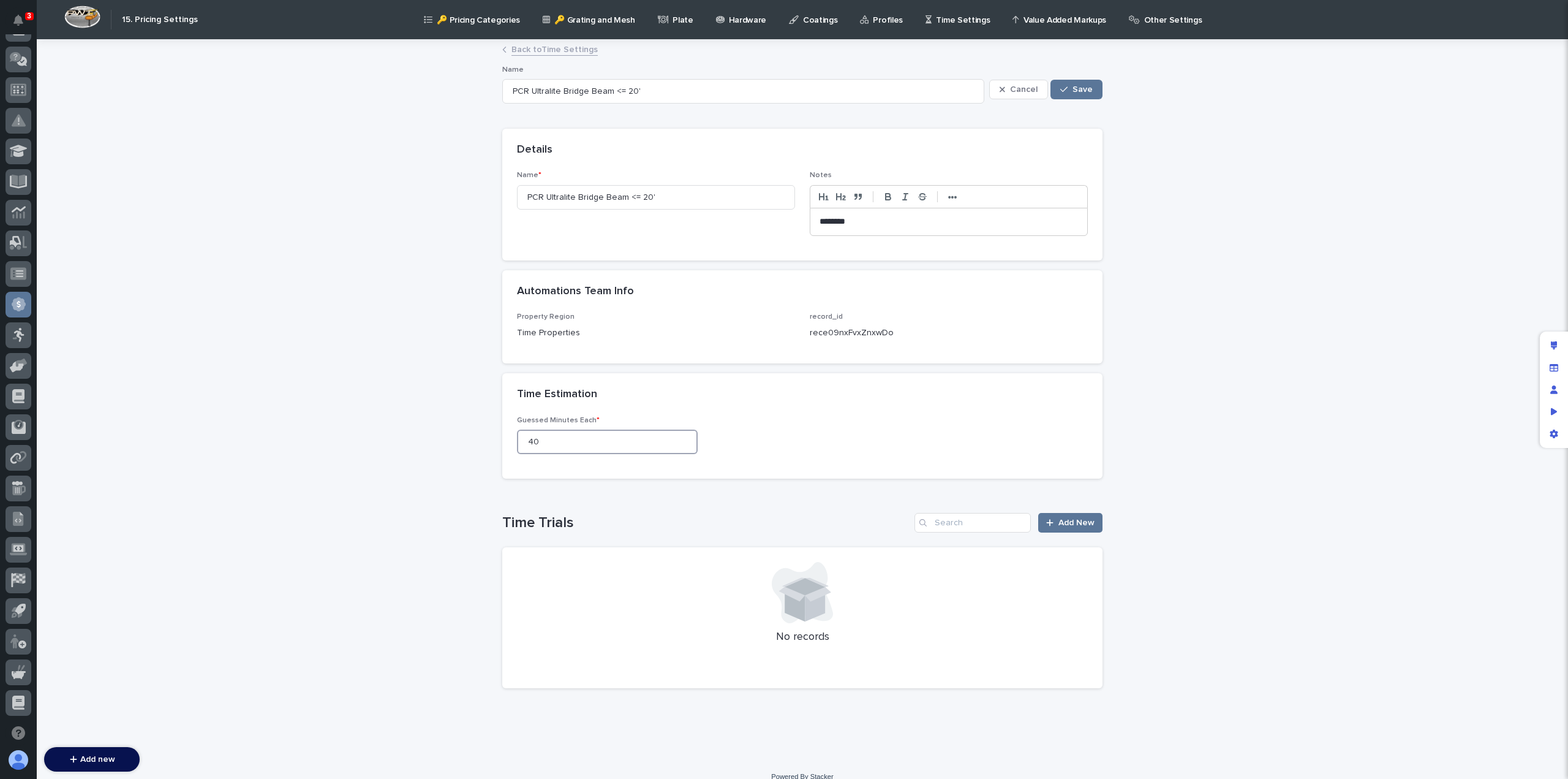
drag, startPoint x: 540, startPoint y: 442, endPoint x: 460, endPoint y: 433, distance: 80.5
click at [464, 433] on div "Loading... Saving… Loading... Saving… PCR Ultralite Bridge Beam <= 20' Cancel S…" at bounding box center [802, 400] width 1531 height 719
type input "45"
click at [1078, 89] on span "Save" at bounding box center [1083, 89] width 20 height 8
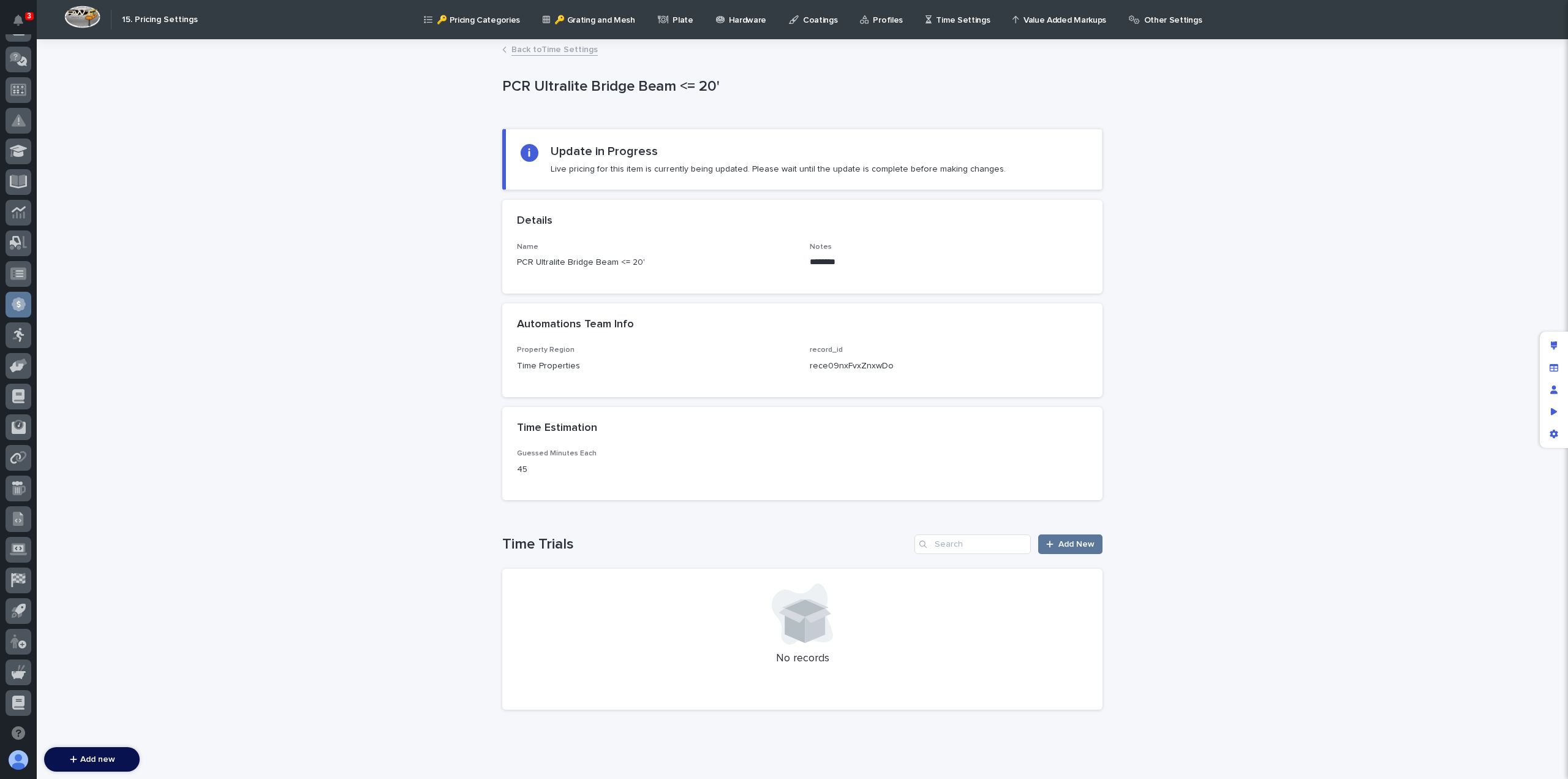
click at [544, 53] on link "Back to Time Settings" at bounding box center [554, 49] width 86 height 14
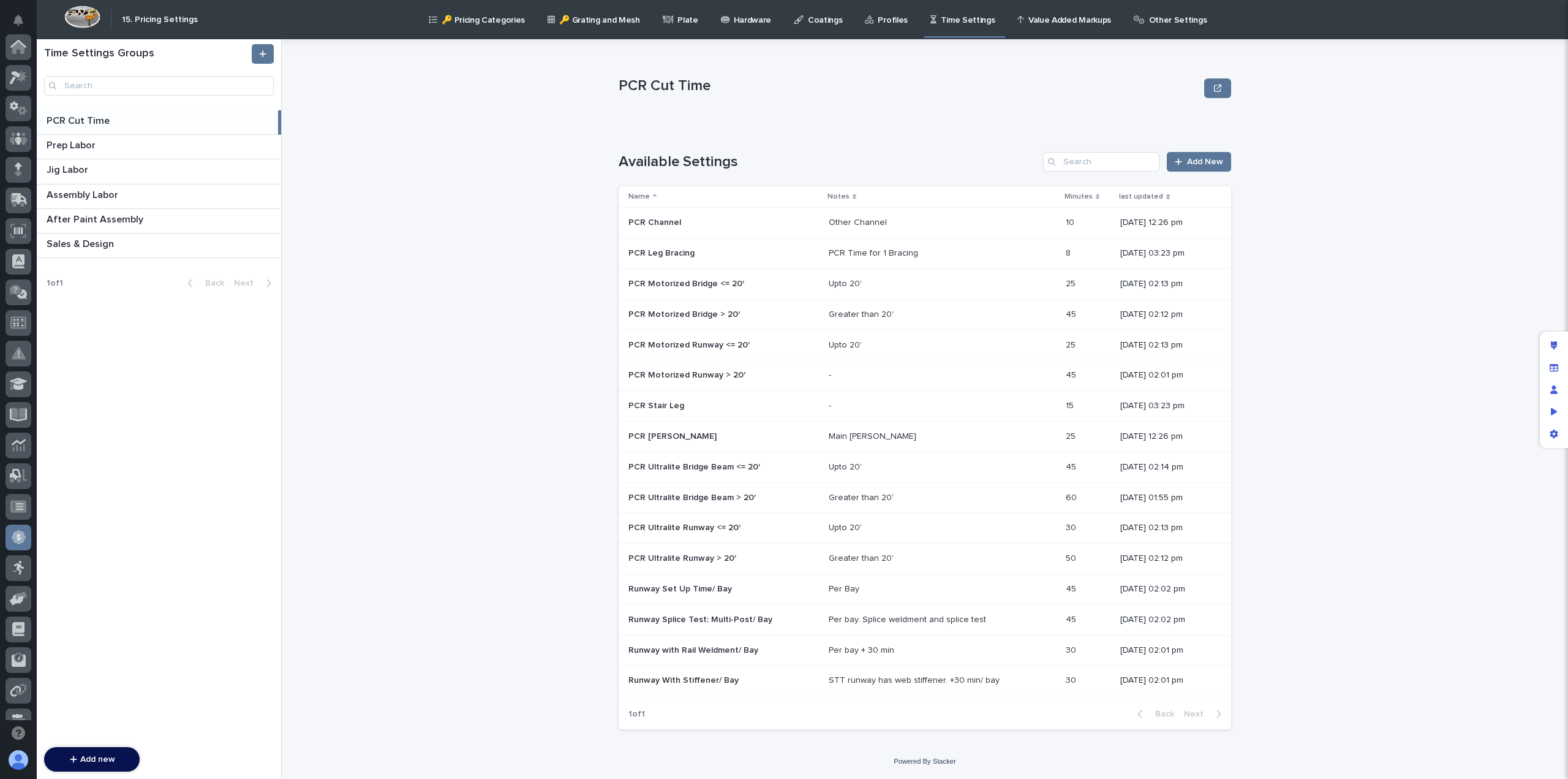
scroll to position [233, 0]
click at [84, 120] on p "PCR Cut Time" at bounding box center [79, 120] width 65 height 14
click at [81, 145] on p "Prep Labor" at bounding box center [72, 145] width 52 height 14
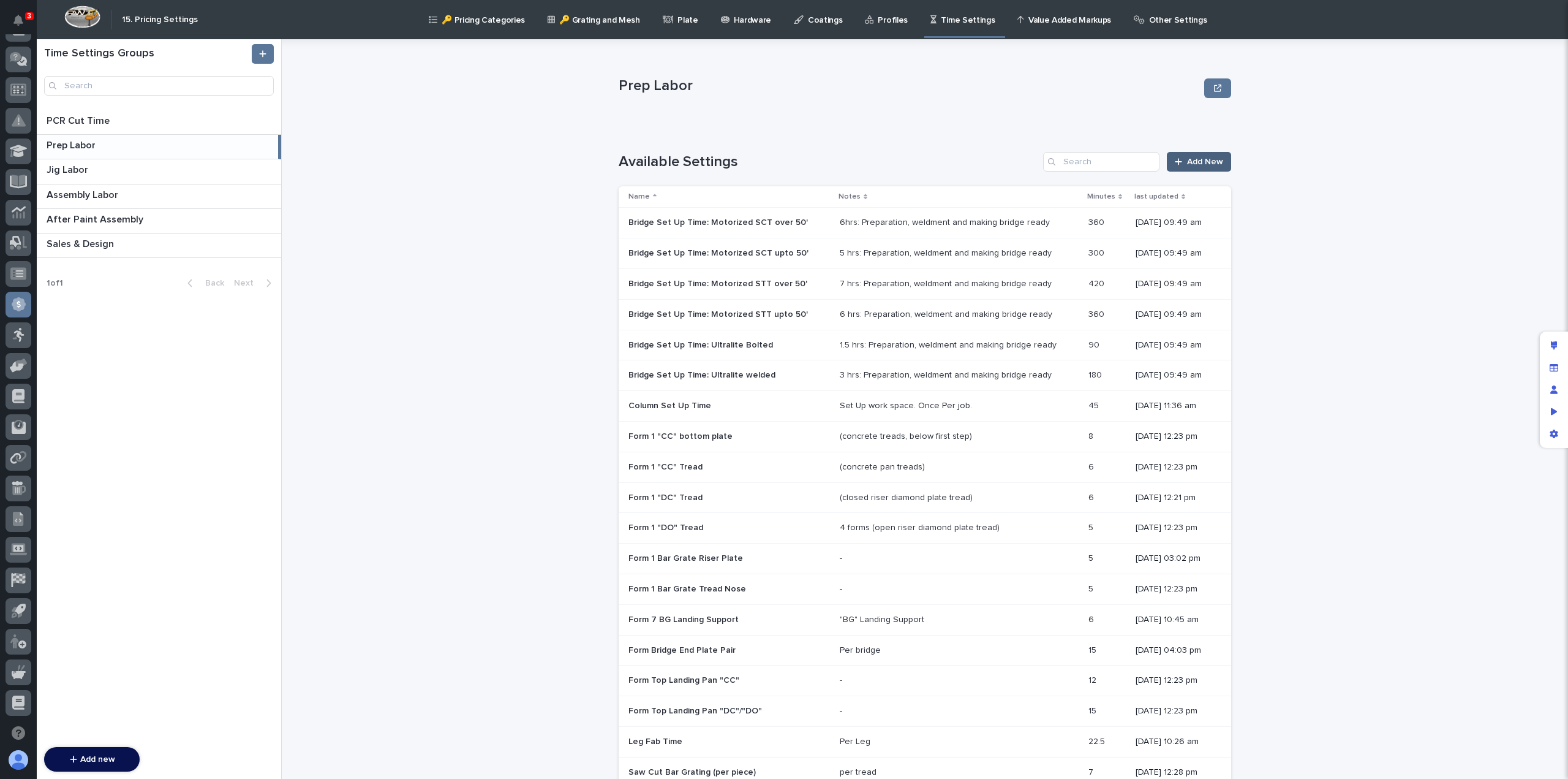
click at [1193, 162] on span "Add New" at bounding box center [1205, 161] width 36 height 8
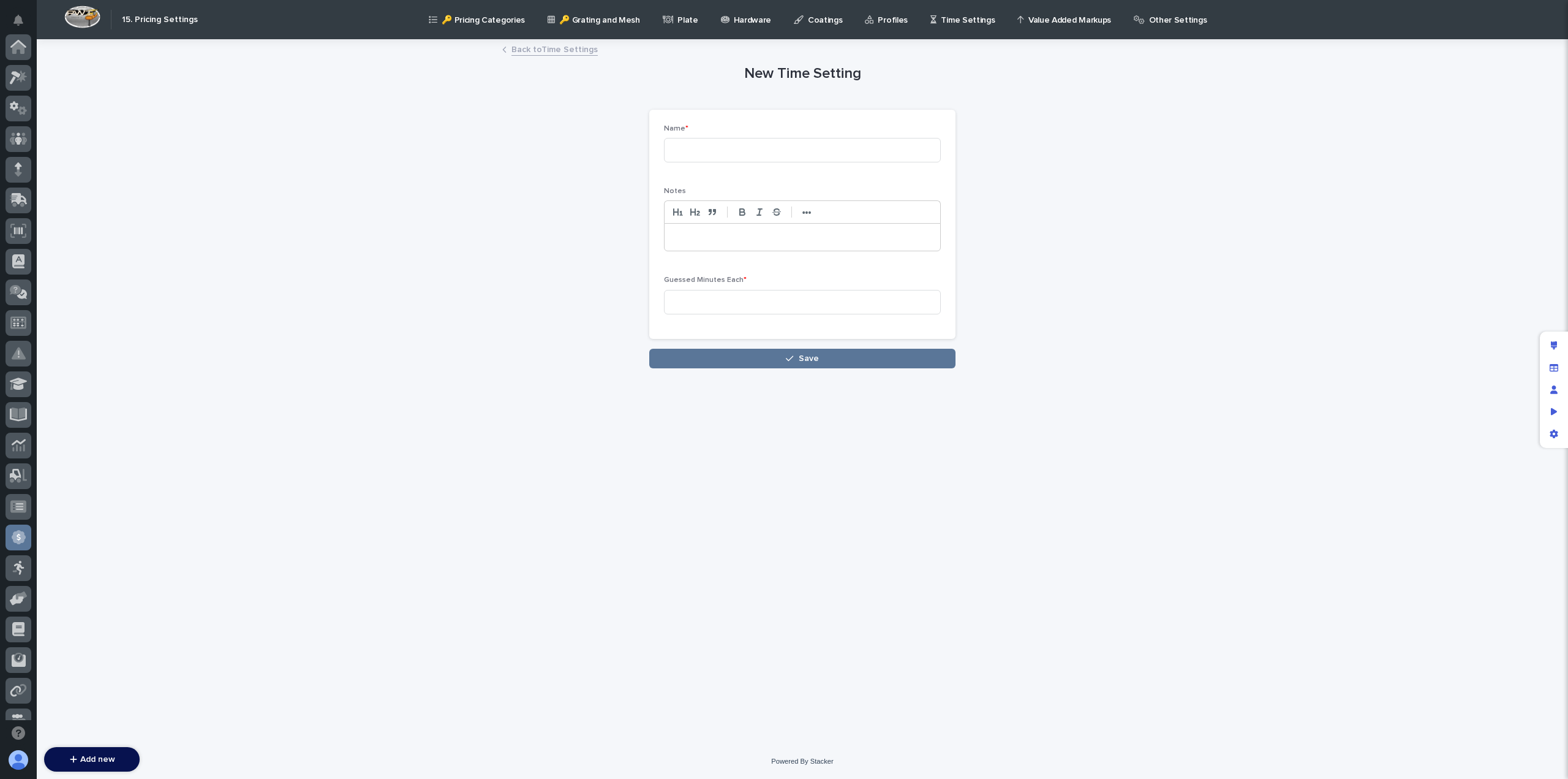
scroll to position [233, 0]
click at [751, 149] on input at bounding box center [802, 149] width 277 height 24
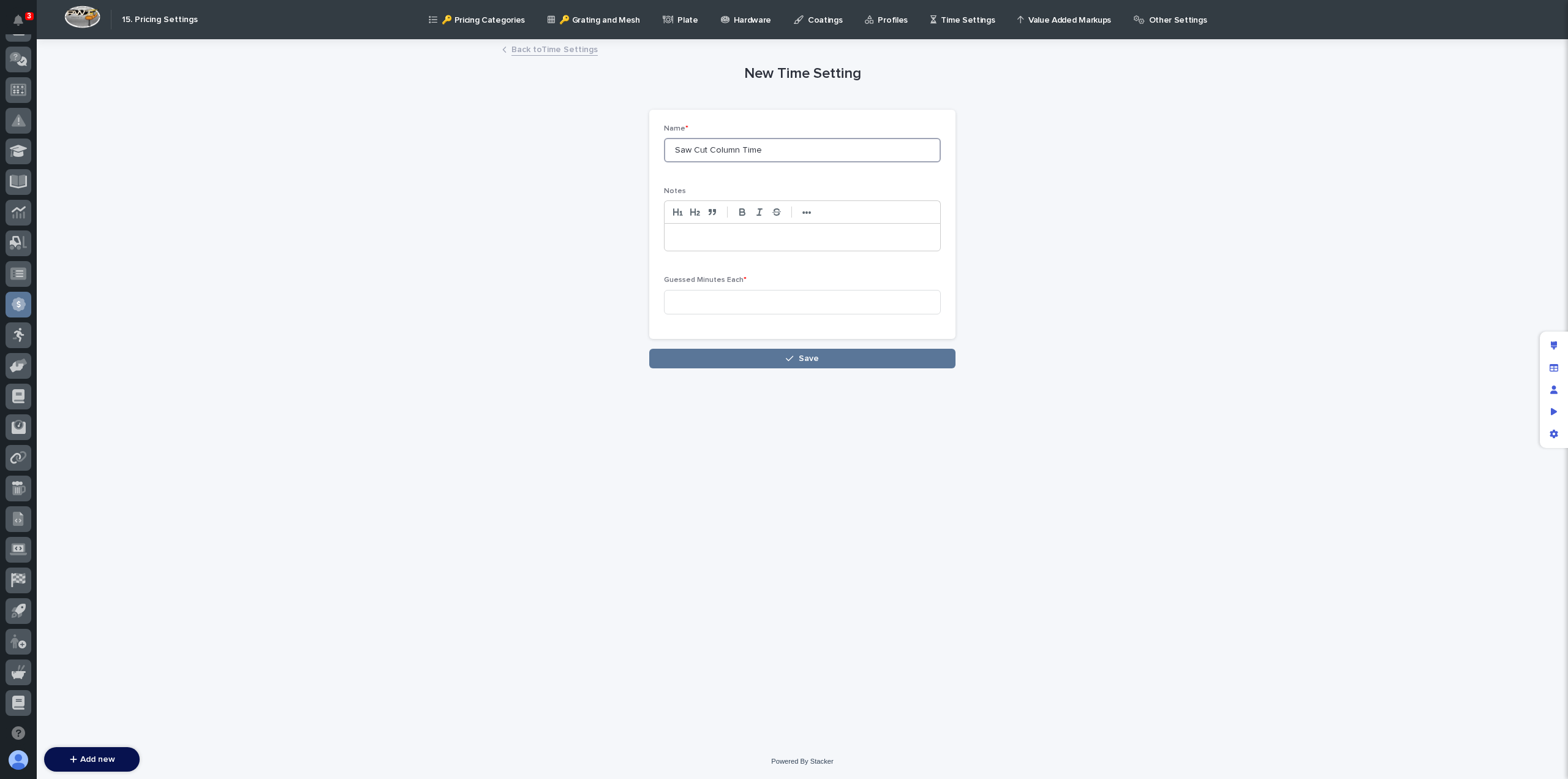
type input "Saw Cut Column Time"
click at [684, 242] on p at bounding box center [802, 237] width 257 height 13
click at [704, 299] on input at bounding box center [802, 302] width 277 height 24
type input "15"
click at [805, 358] on span "Save" at bounding box center [808, 358] width 20 height 8
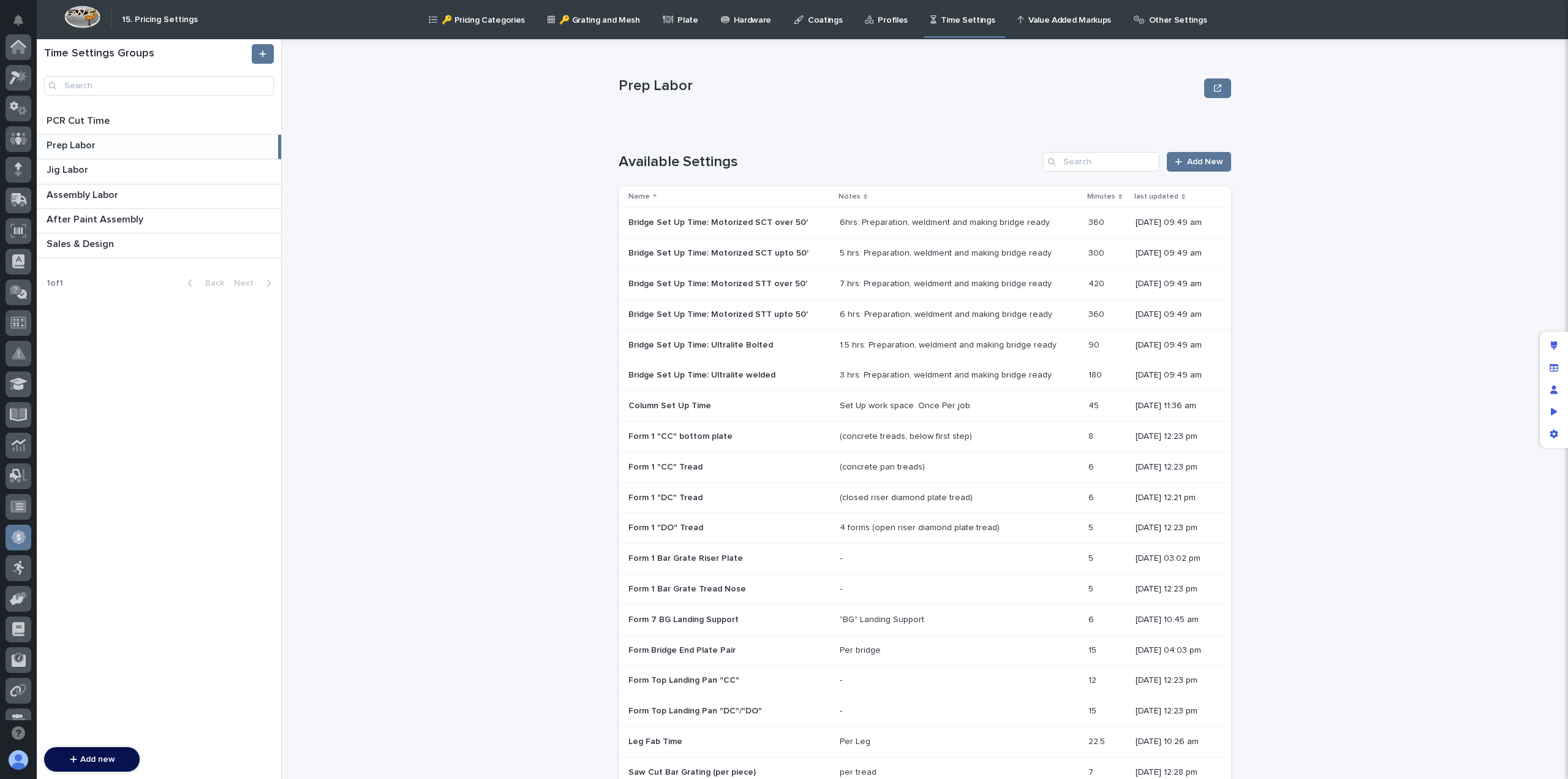
scroll to position [233, 0]
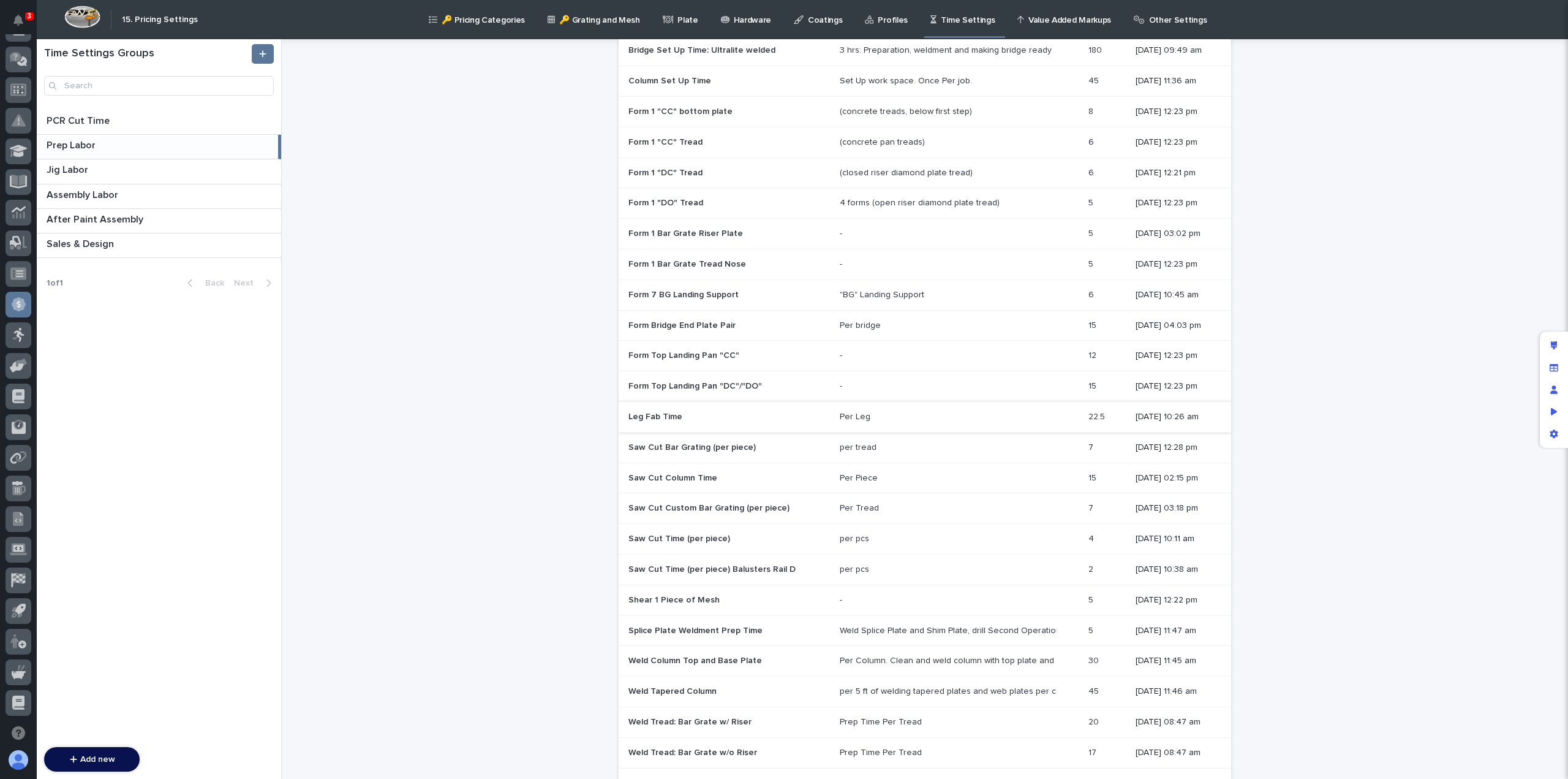
scroll to position [416, 0]
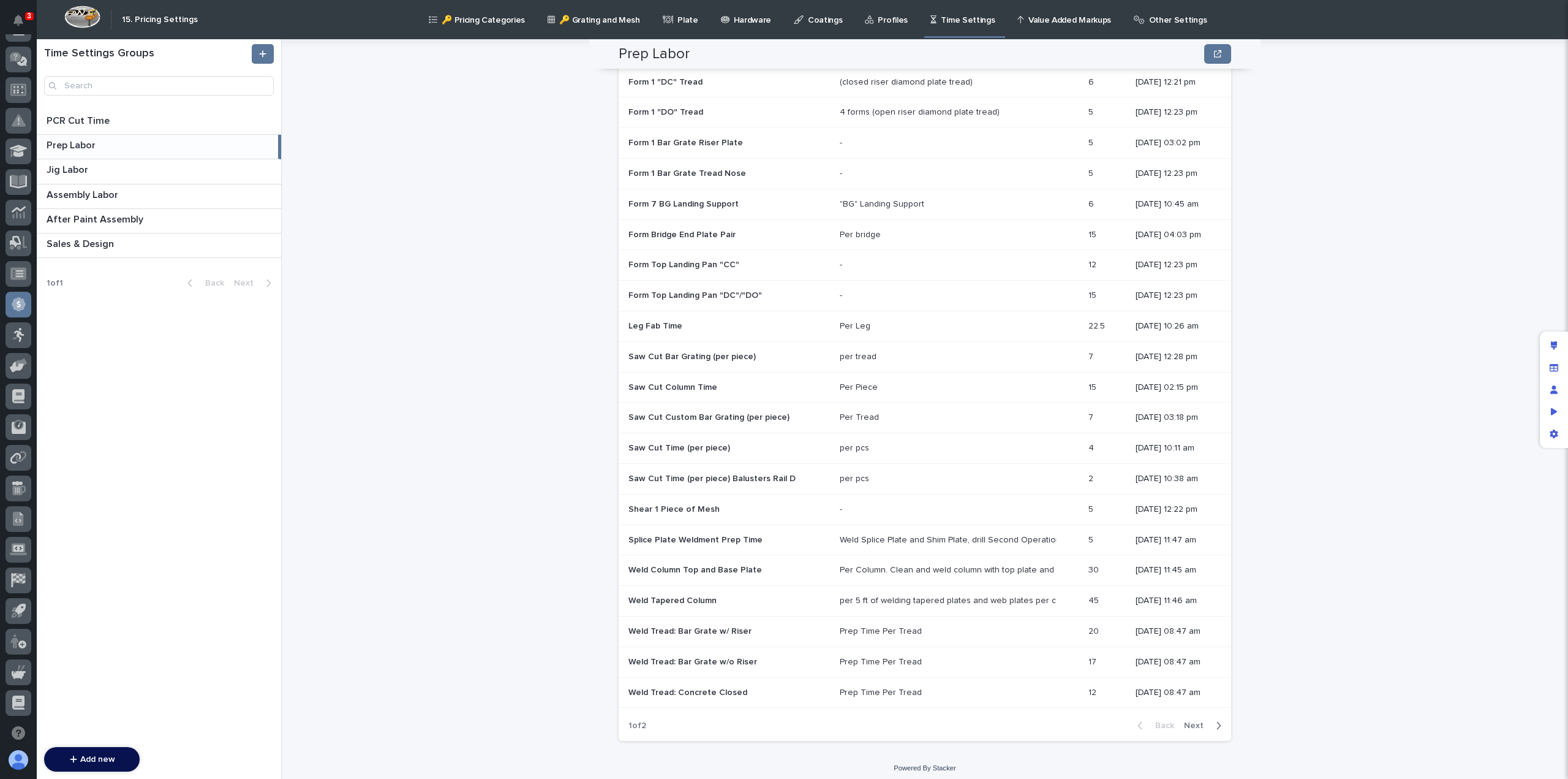
click at [661, 385] on p "Saw Cut Column Time" at bounding box center [674, 386] width 91 height 13
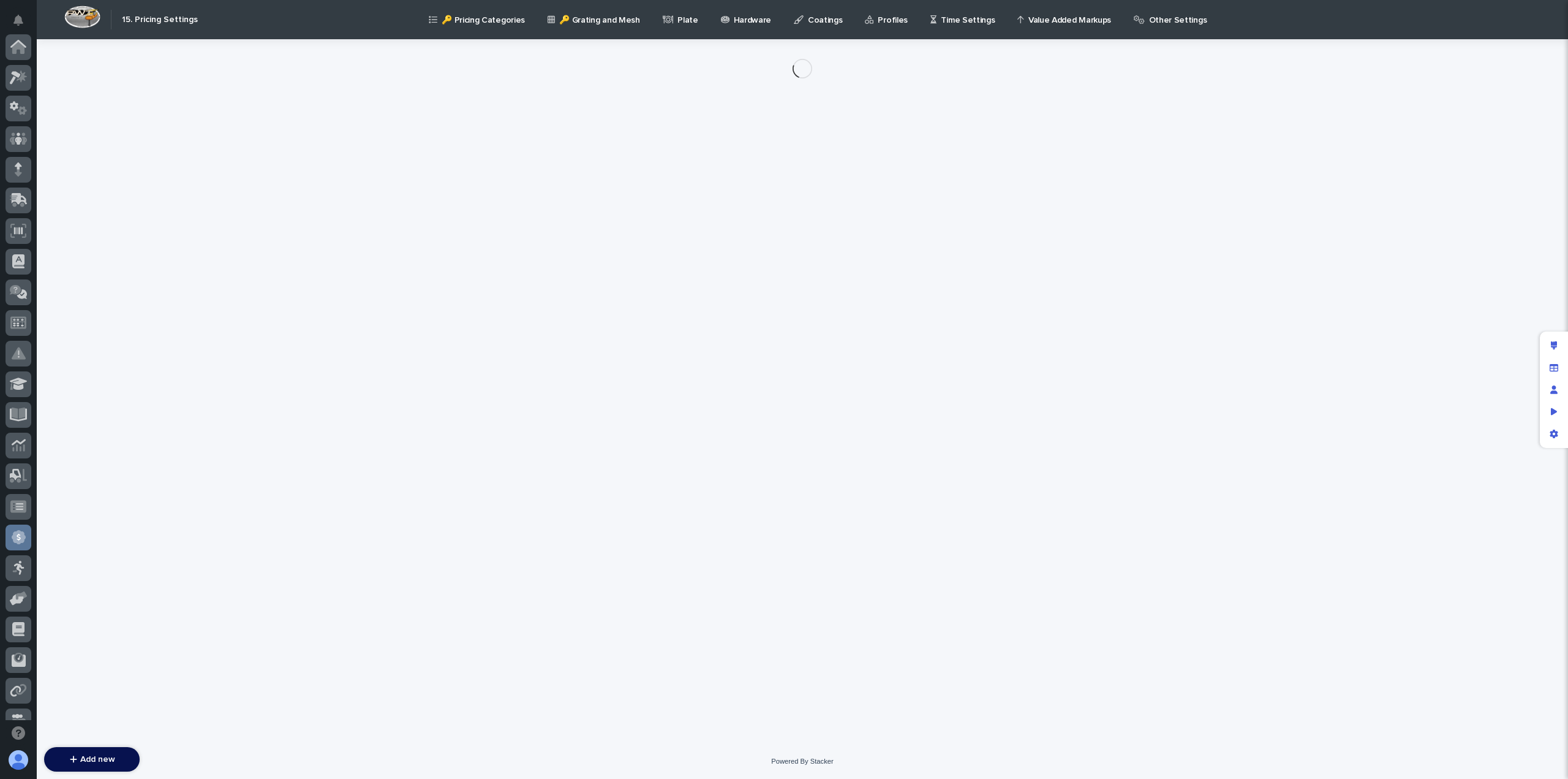
scroll to position [233, 0]
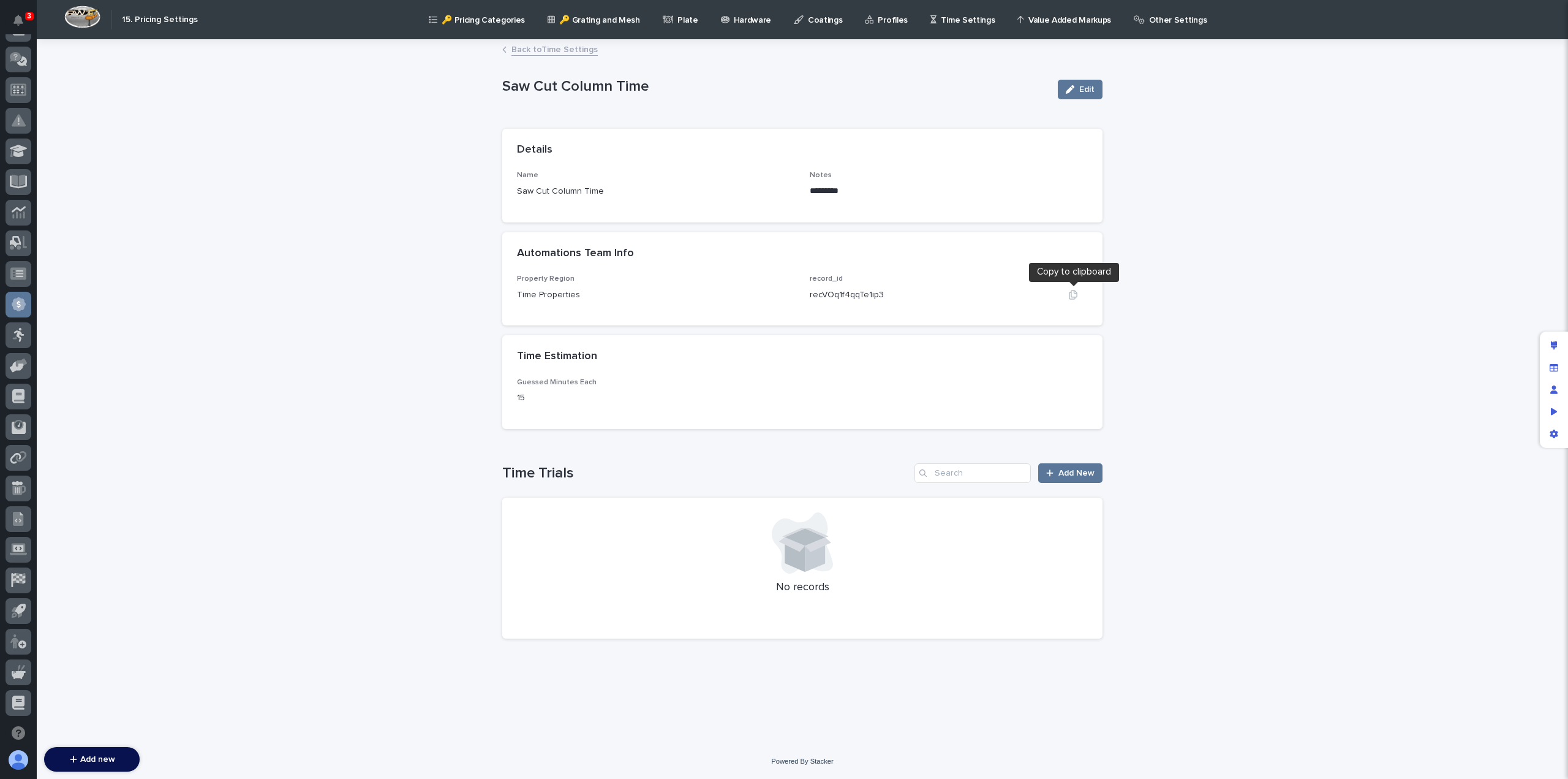
click at [1076, 293] on icon "button" at bounding box center [1073, 294] width 10 height 10
click at [1076, 293] on icon "button" at bounding box center [1073, 294] width 8 height 9
click at [476, 20] on p "🔑 Pricing Categories" at bounding box center [483, 13] width 83 height 25
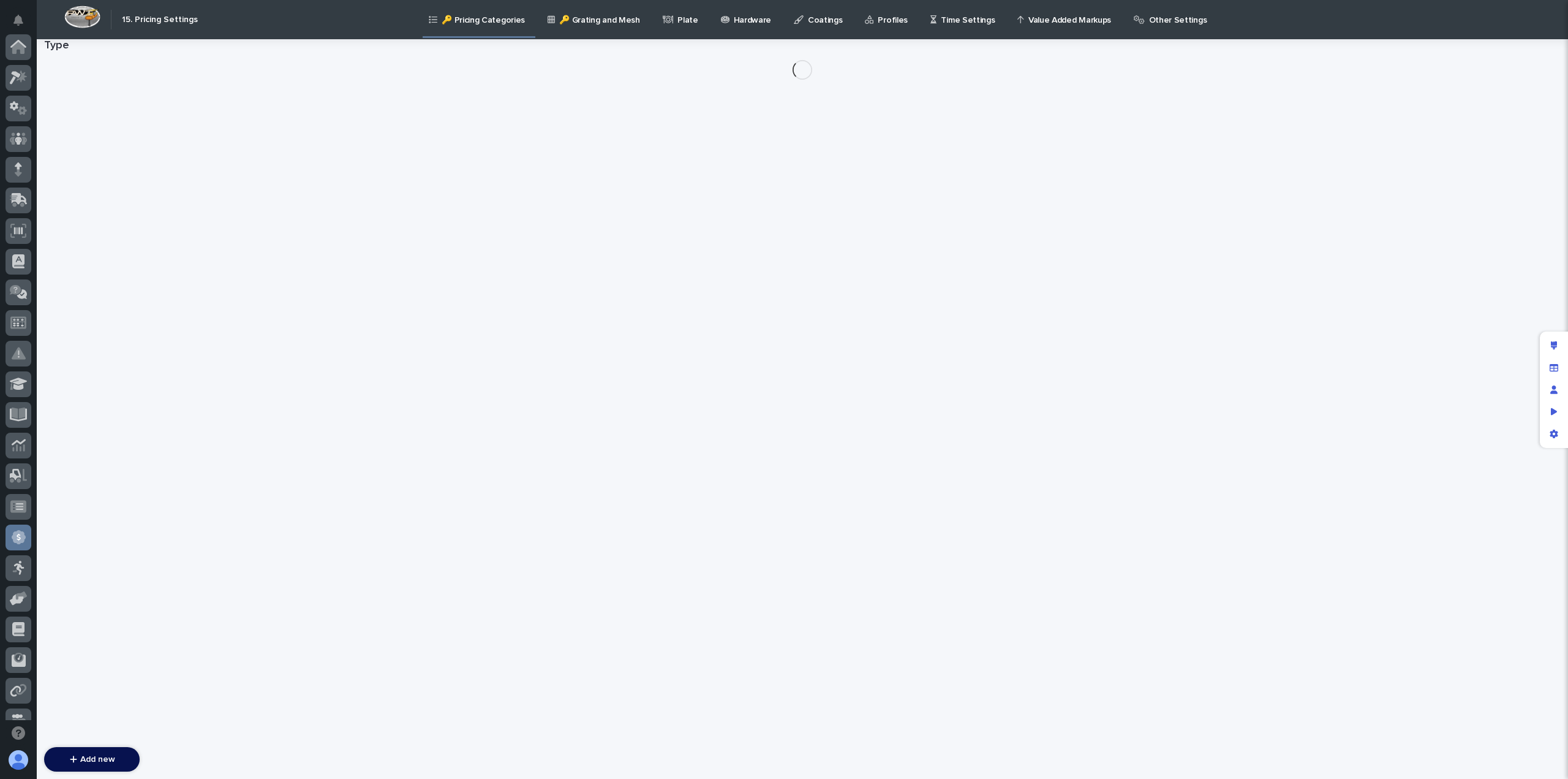
scroll to position [233, 0]
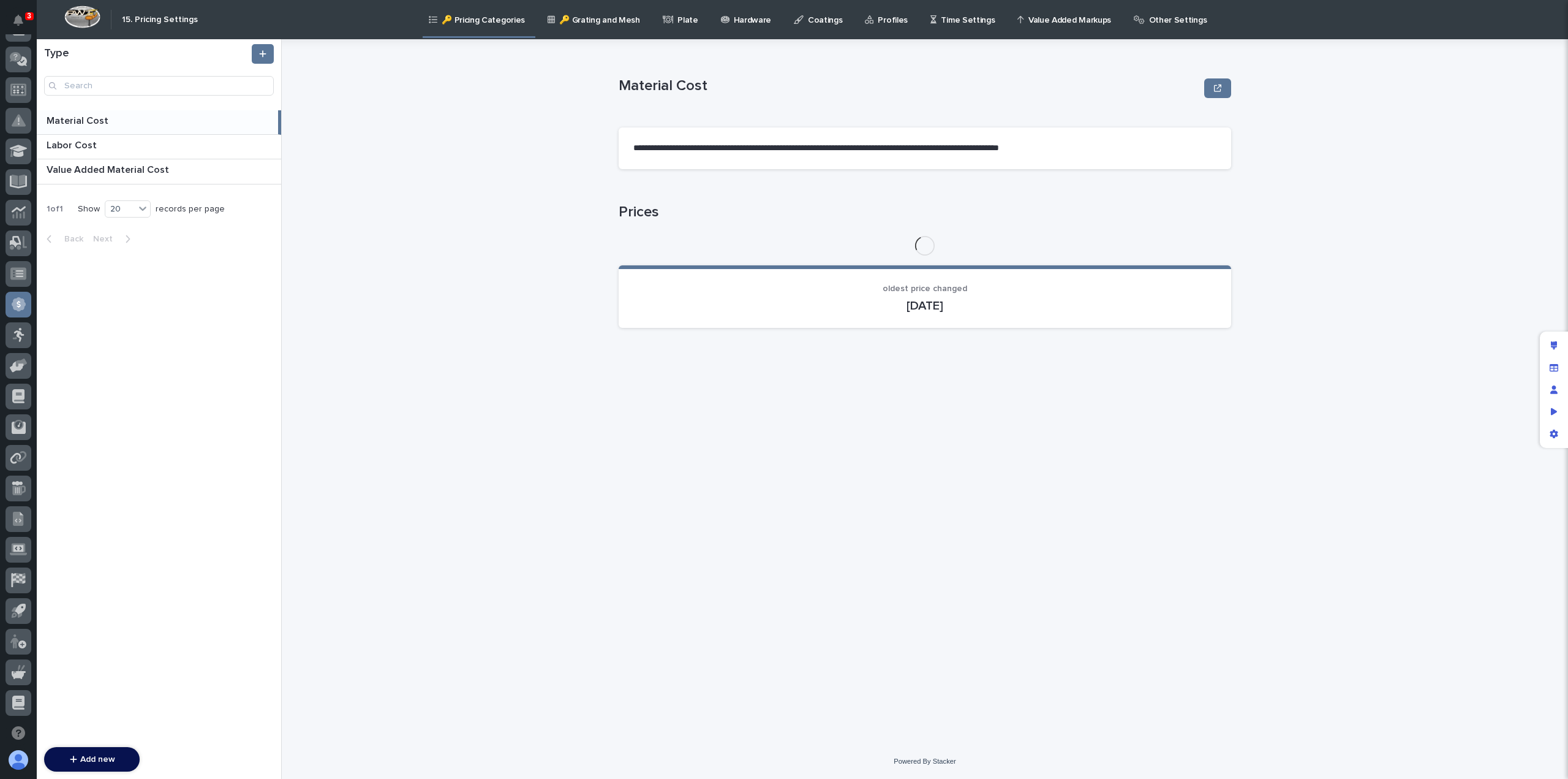
click at [950, 23] on p "Time Settings" at bounding box center [968, 13] width 54 height 25
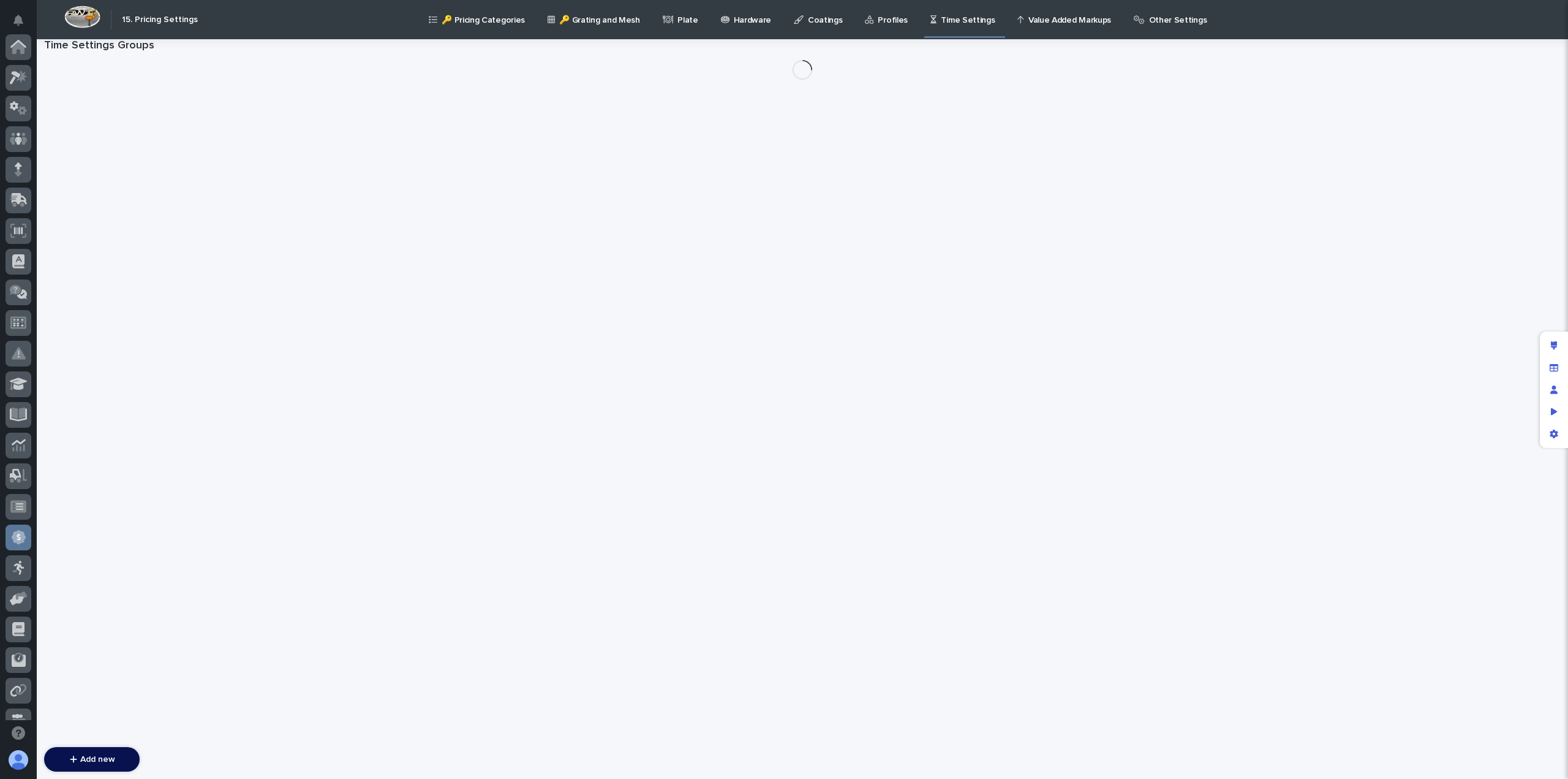
scroll to position [233, 0]
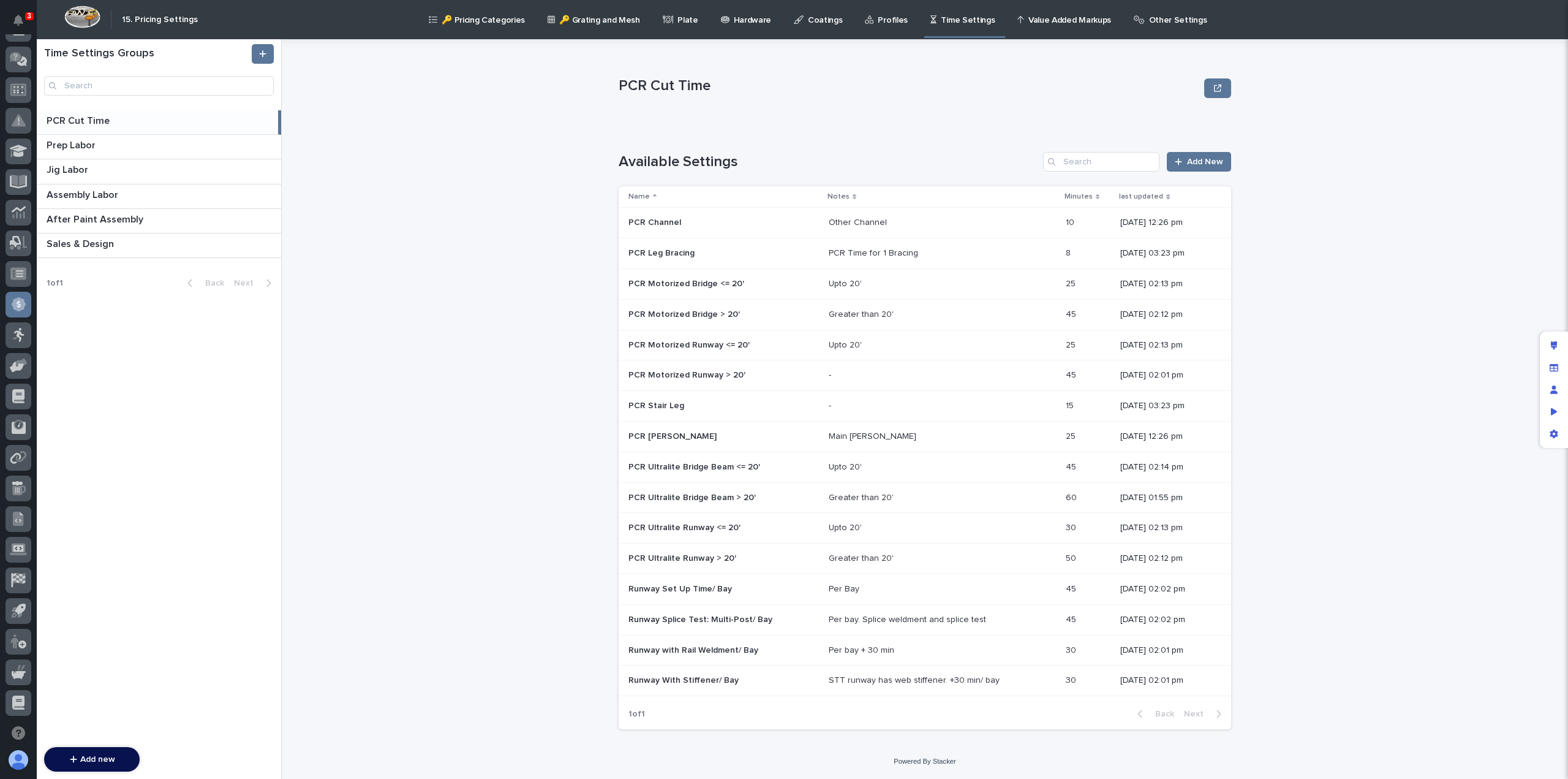
click at [83, 123] on p "PCR Cut Time" at bounding box center [79, 120] width 65 height 14
click at [75, 145] on p "Prep Labor" at bounding box center [72, 145] width 52 height 14
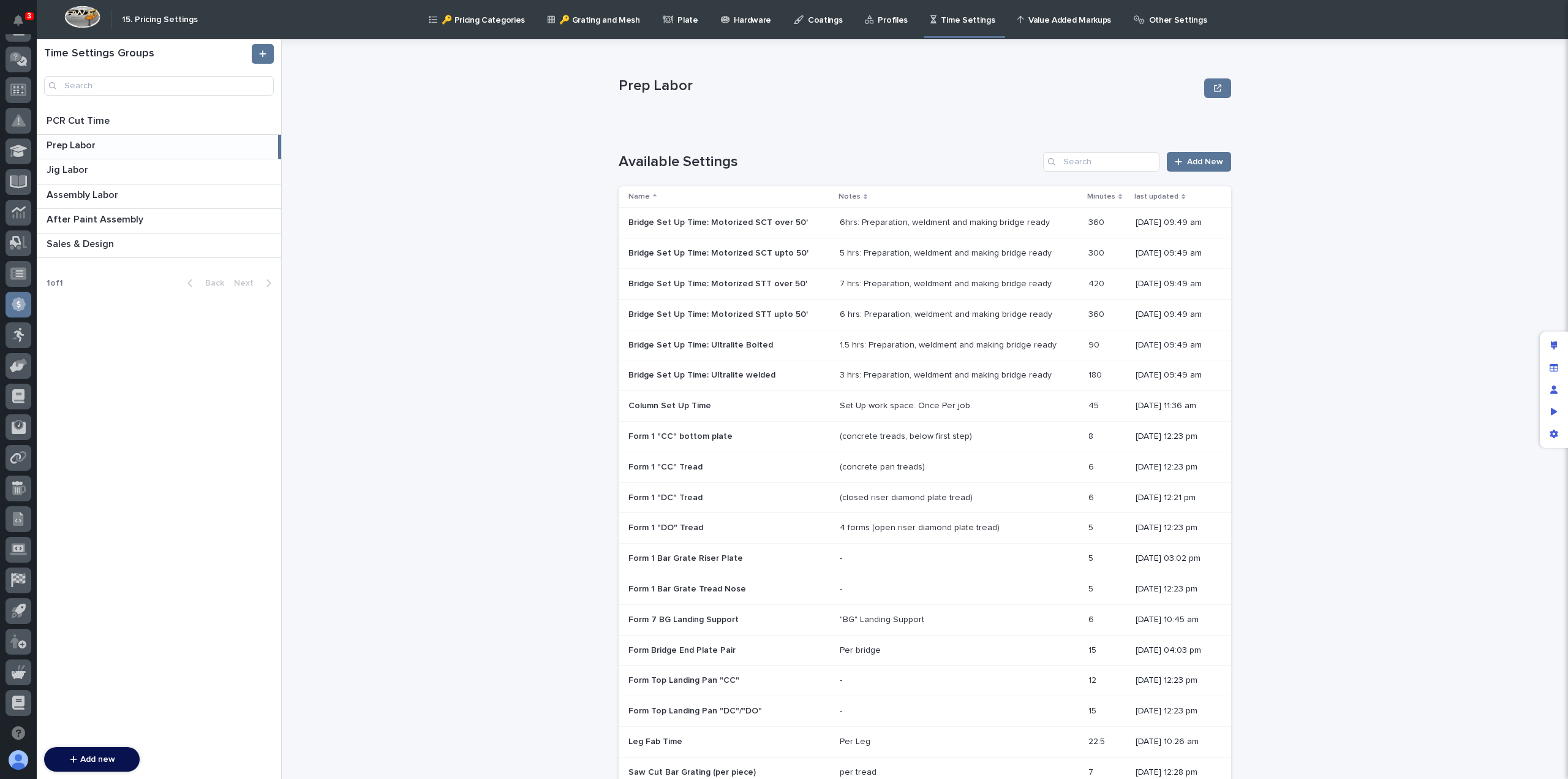
click at [75, 145] on p "Prep Labor" at bounding box center [72, 145] width 52 height 14
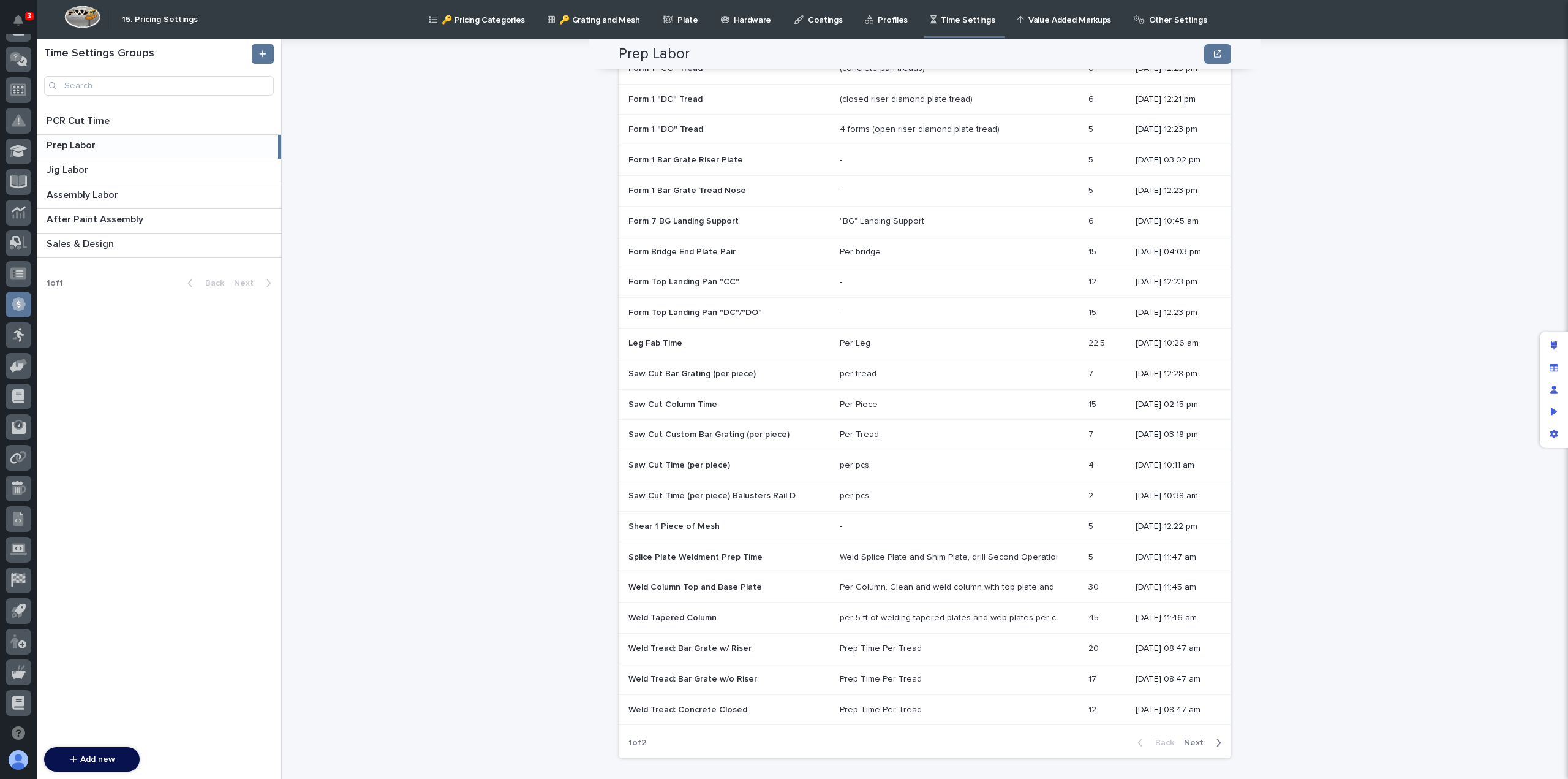
scroll to position [416, 0]
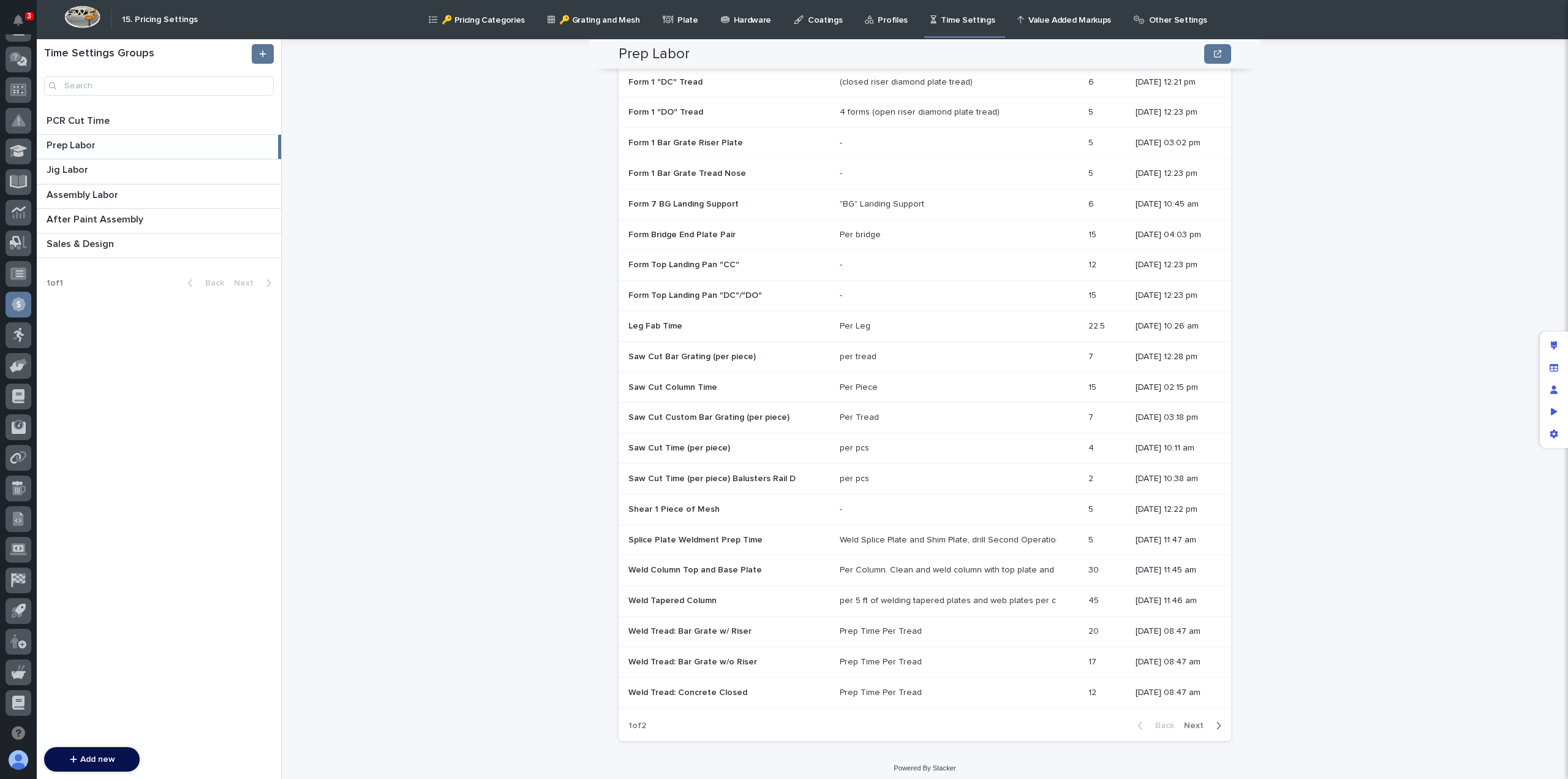
click at [682, 567] on p "Weld Column Top and Base Plate" at bounding box center [696, 569] width 136 height 13
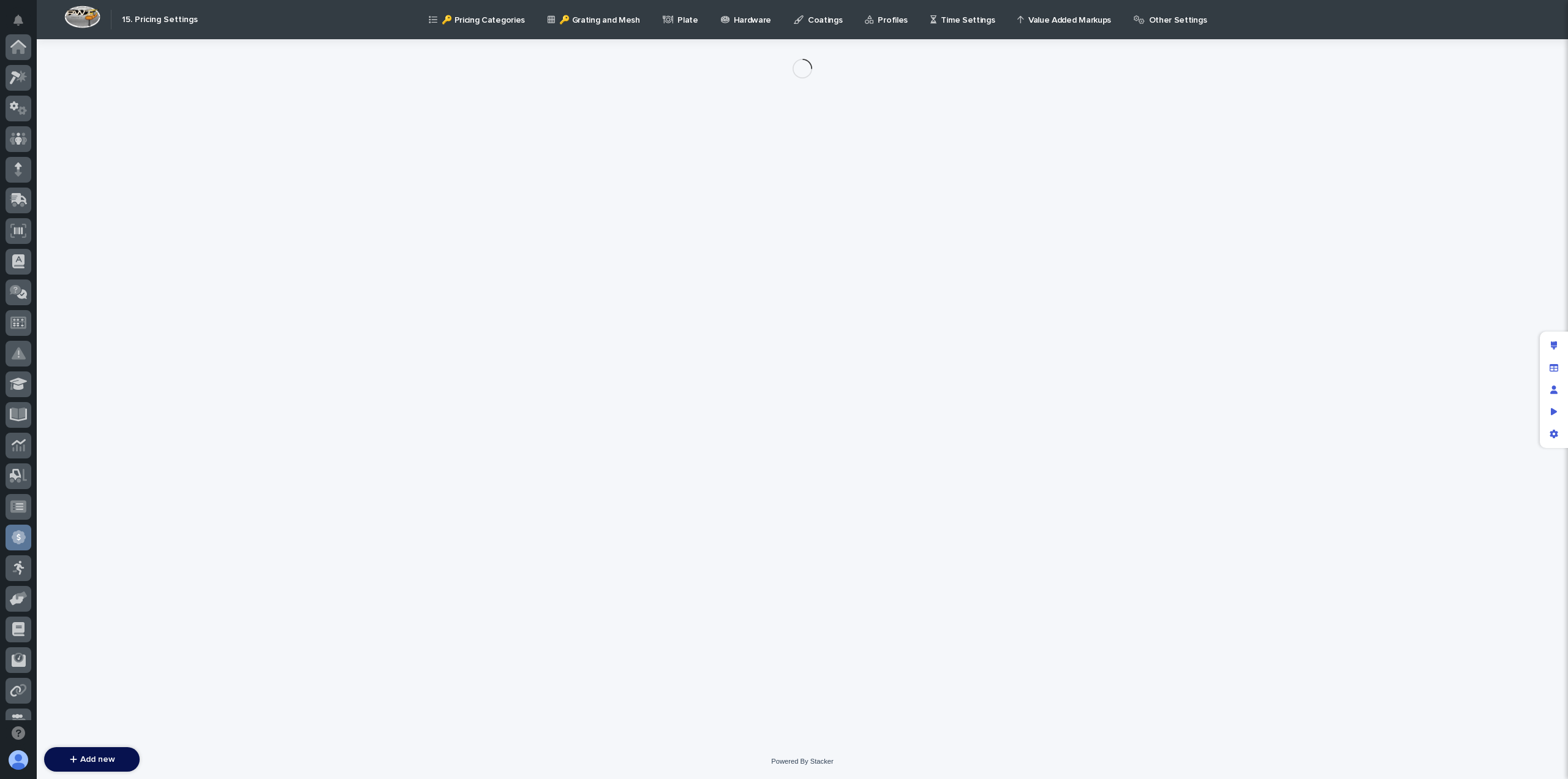
scroll to position [233, 0]
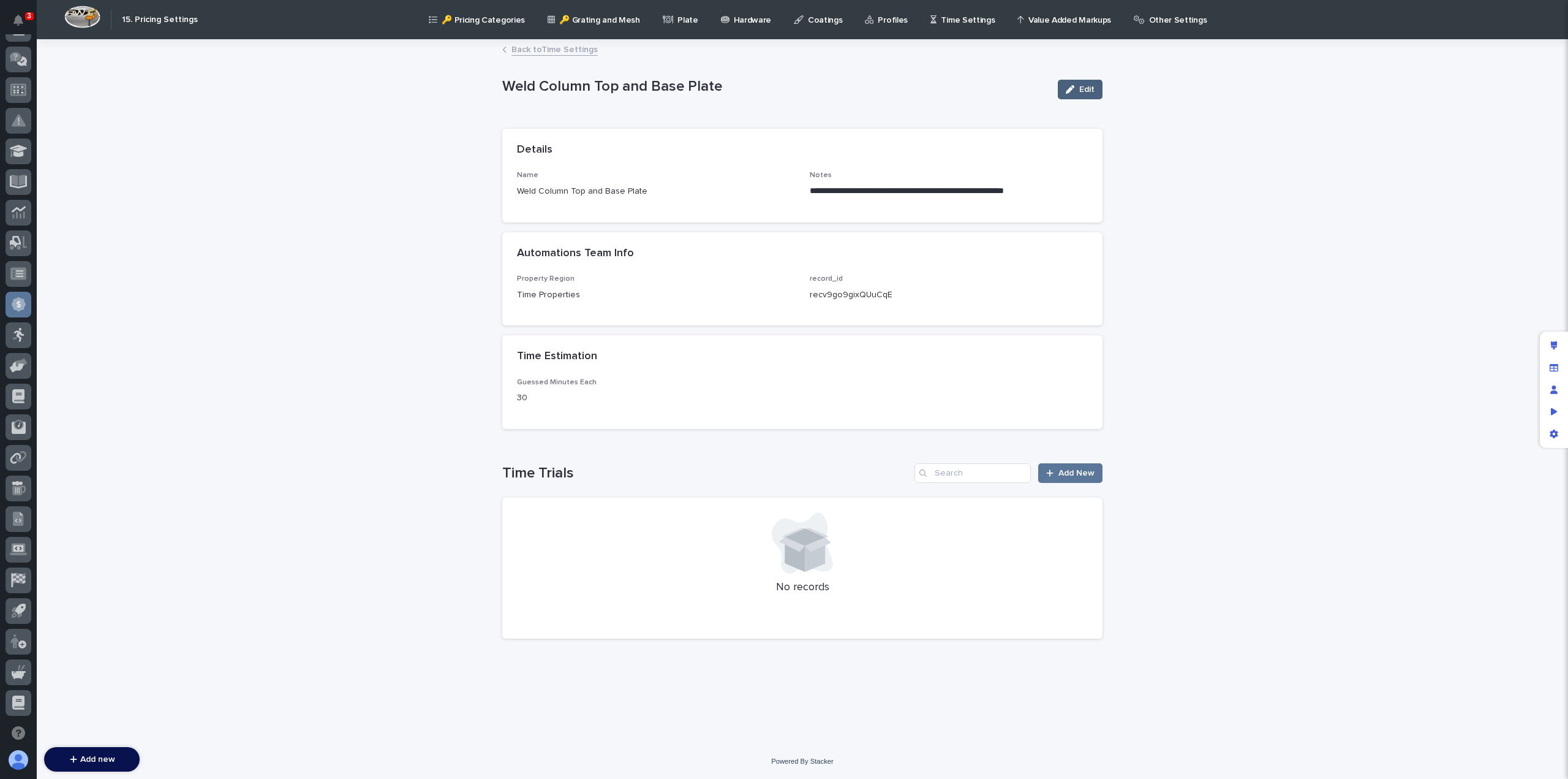
click at [1080, 81] on button "Edit" at bounding box center [1079, 90] width 44 height 20
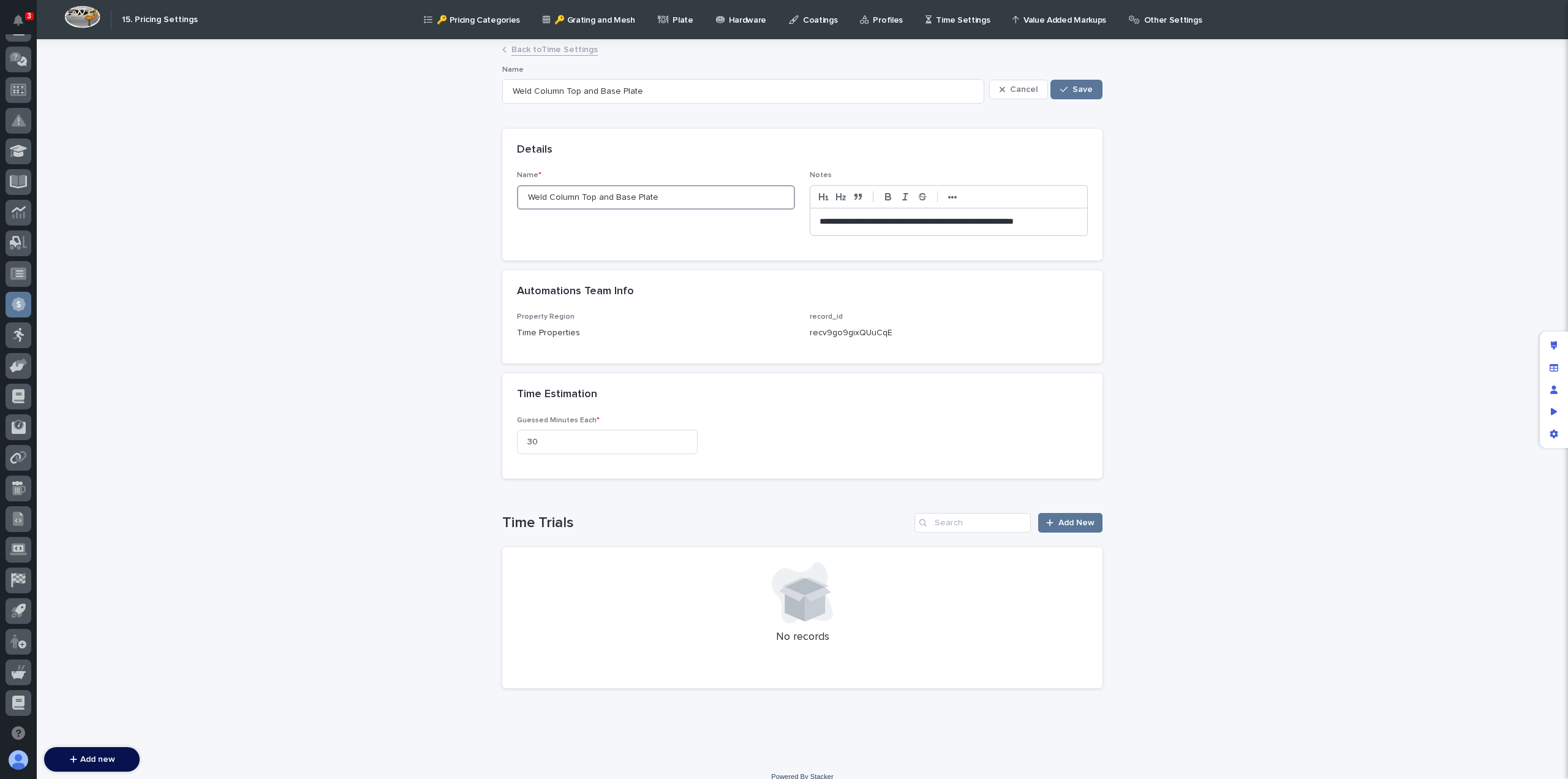
drag, startPoint x: 667, startPoint y: 196, endPoint x: 530, endPoint y: 199, distance: 137.0
click at [530, 199] on input "Weld Column Top and Base Plate" at bounding box center [655, 197] width 278 height 24
click at [682, 194] on input "Weld Column Top and Base Plate" at bounding box center [655, 197] width 278 height 24
type input "Weld Column Top and Base Plat"
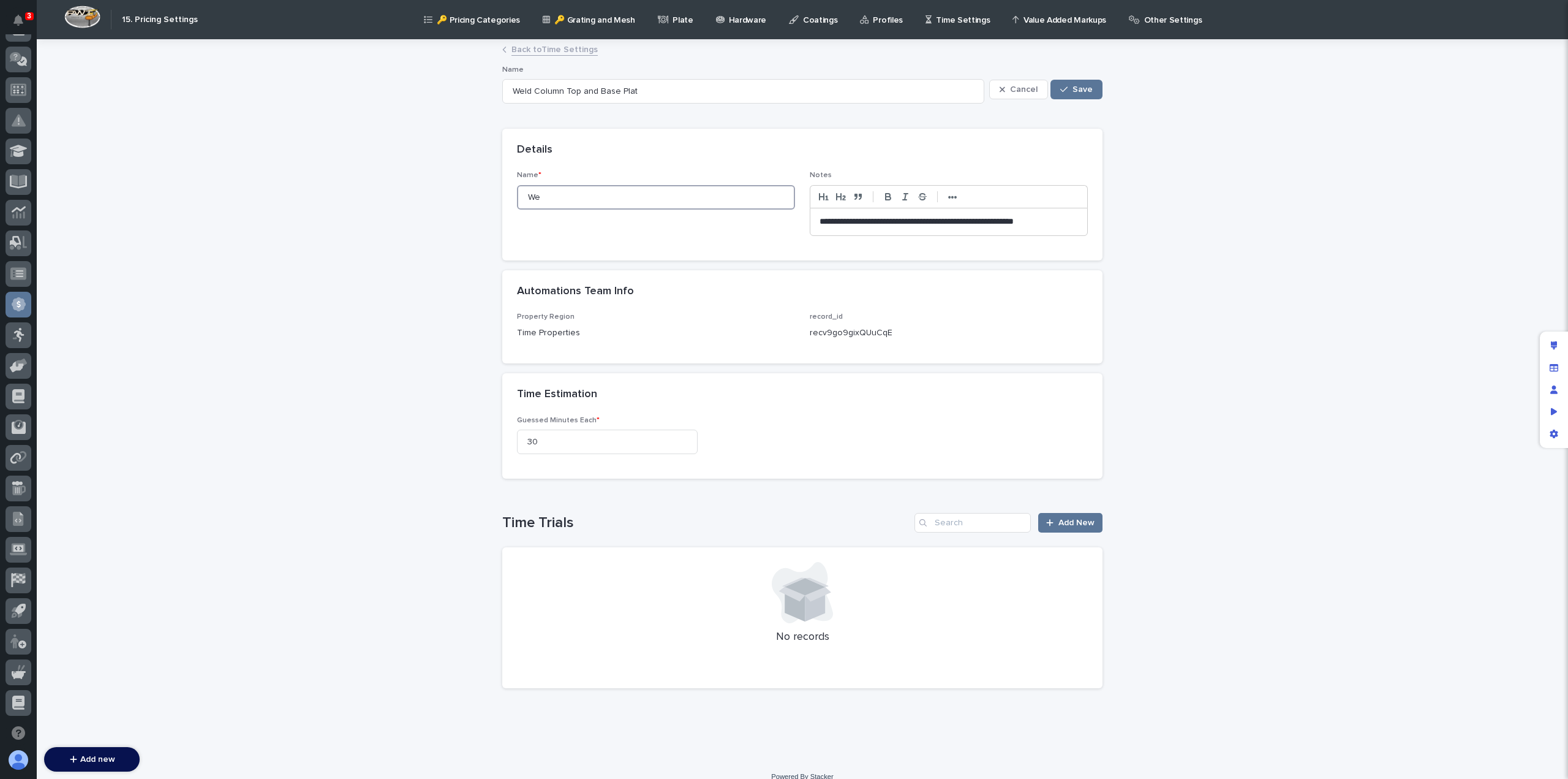
type input "W"
type input "T"
type input "Tu"
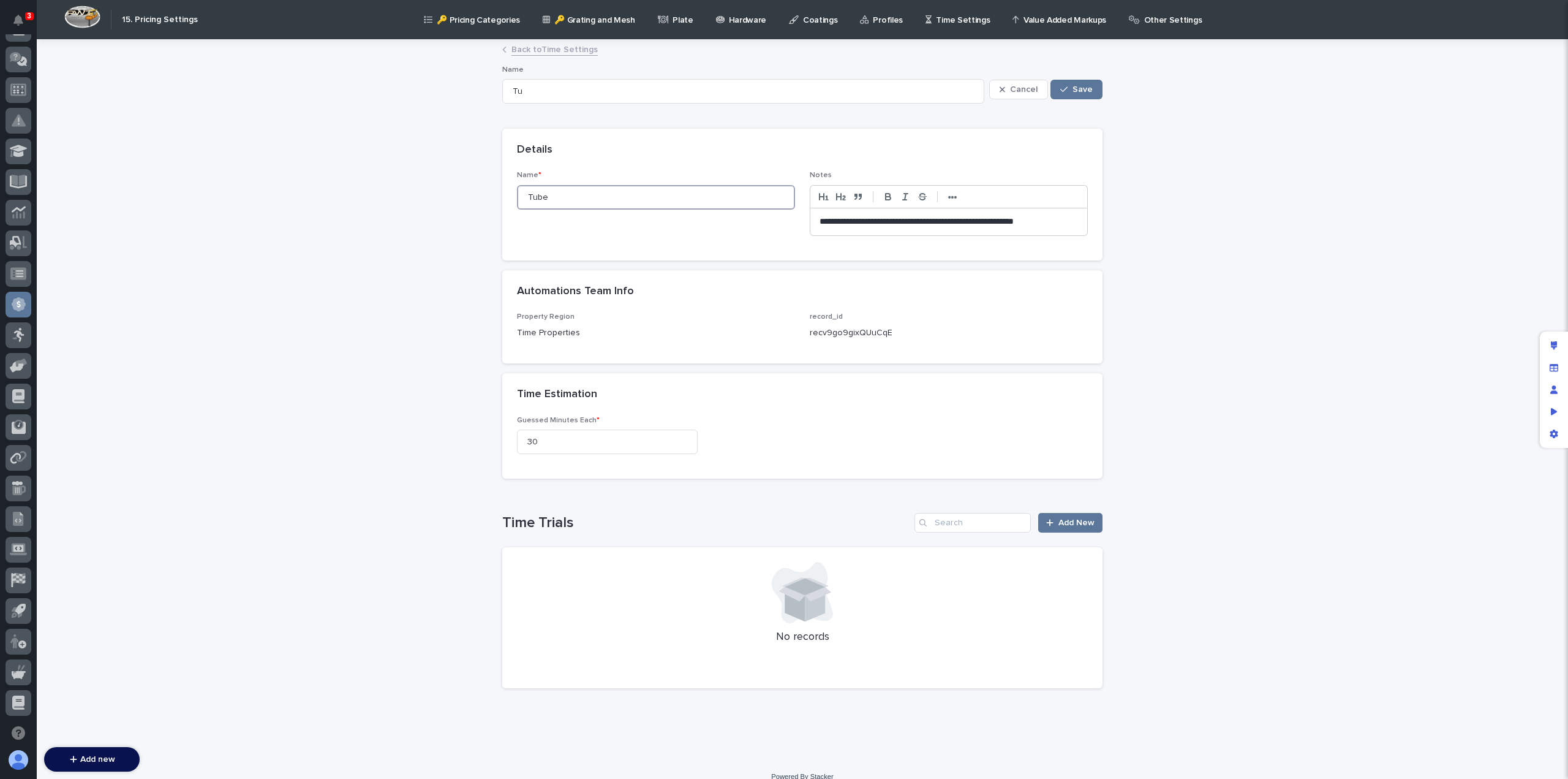
type input "Tube"
type input "Tube C"
type input "Tube Column"
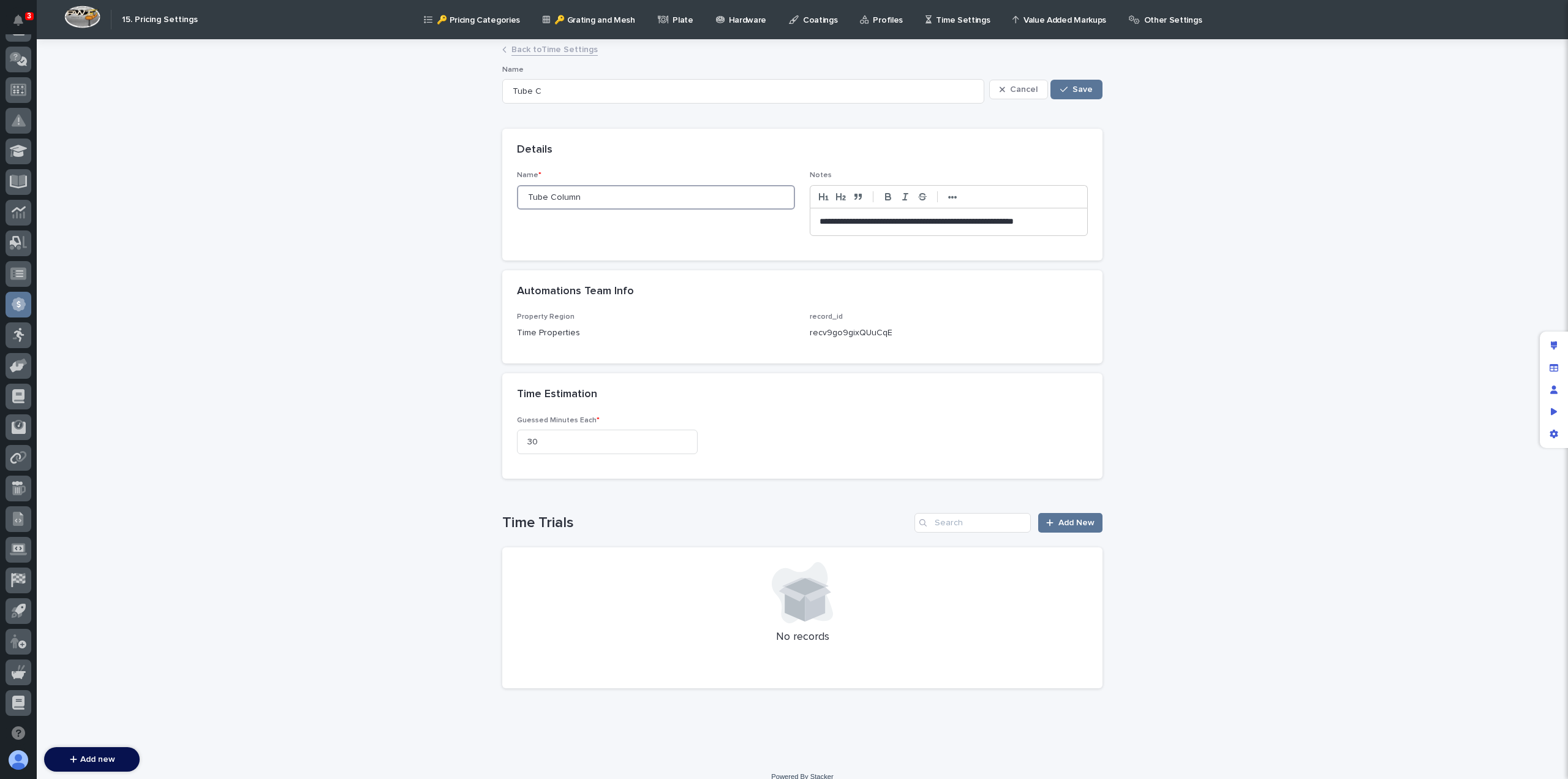
type input "Tube Column"
type input "Tube Column F"
type input "Tube Column Fa"
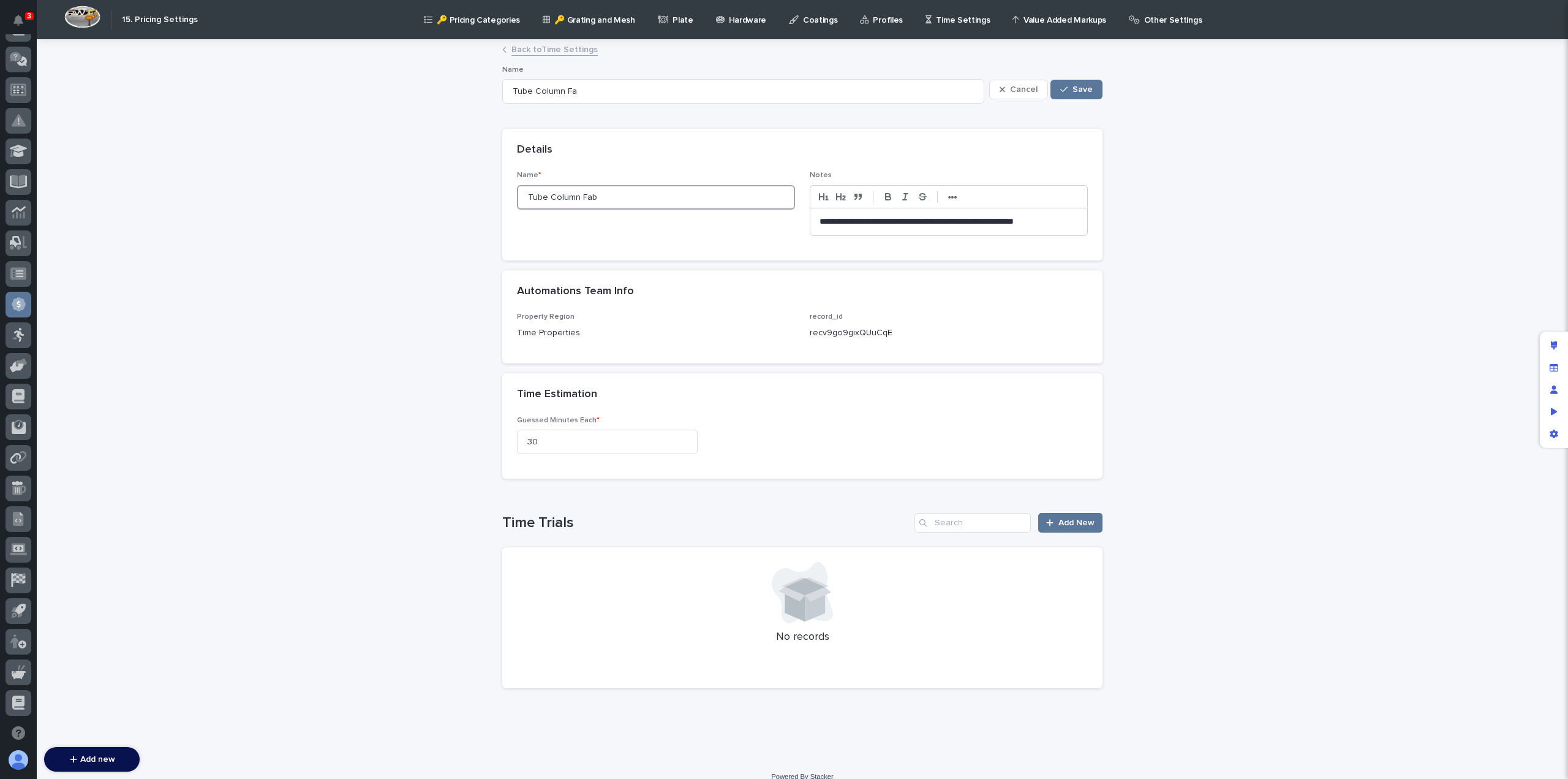
type input "Tube Column Fab"
type input "Tube Column Fab T"
type input "Tube Column Fab Time"
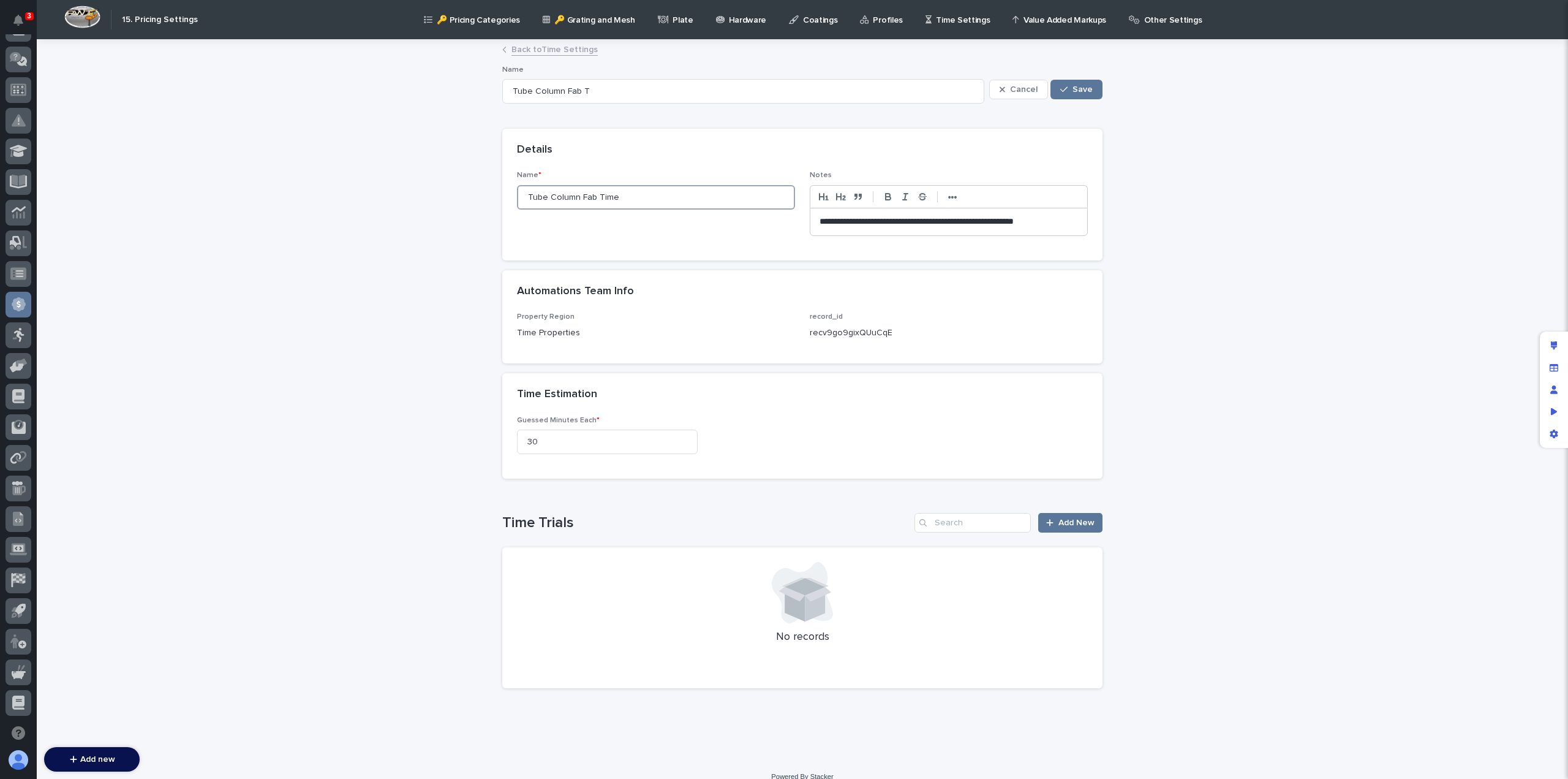
type input "Tube Column Fab Time"
click at [1065, 221] on p "**********" at bounding box center [949, 222] width 259 height 13
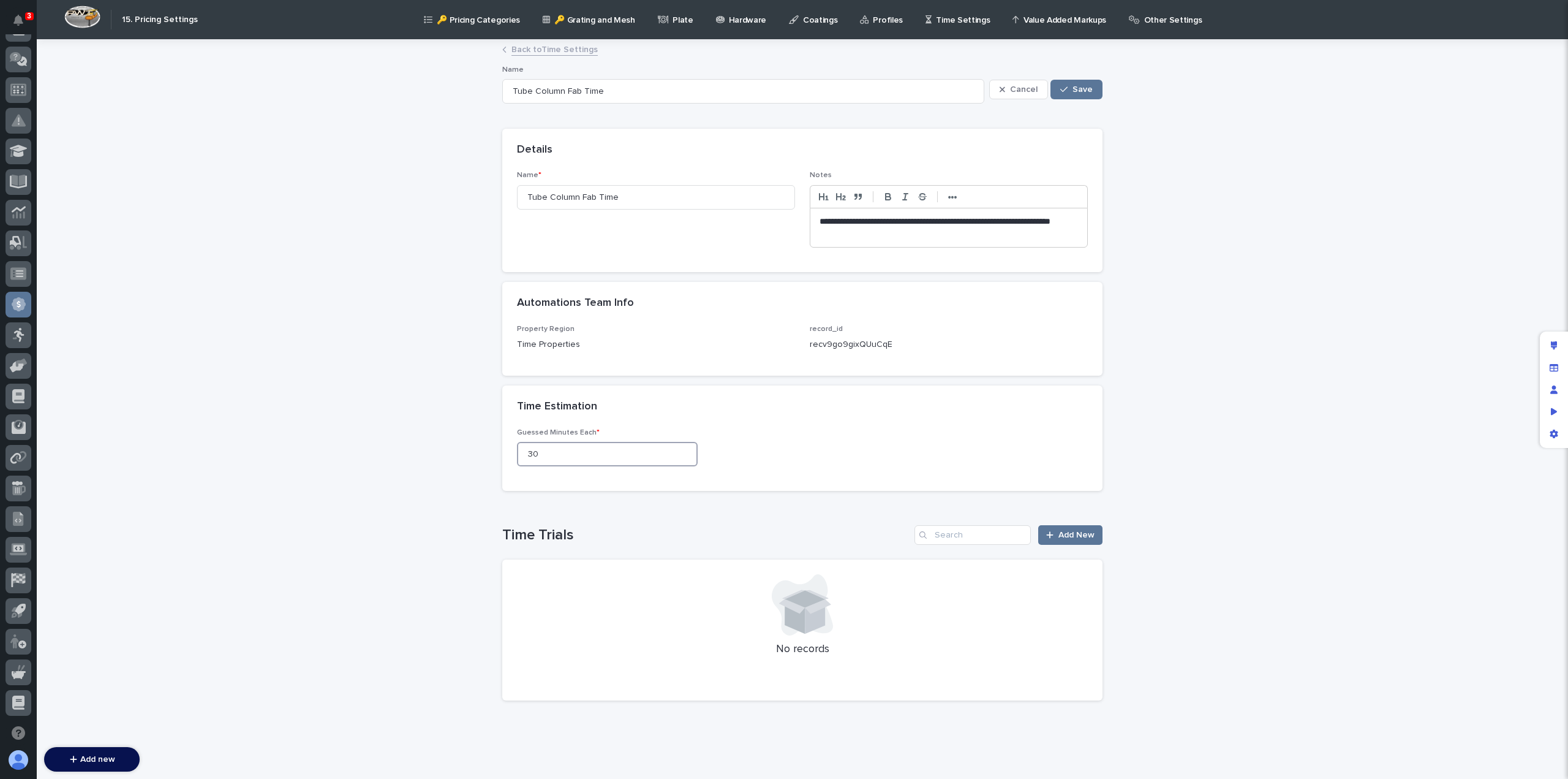
drag, startPoint x: 540, startPoint y: 449, endPoint x: 429, endPoint y: 453, distance: 111.1
click at [429, 454] on div "**********" at bounding box center [802, 406] width 1531 height 731
click at [655, 198] on input "Tube Column Fab Time" at bounding box center [655, 197] width 278 height 24
drag, startPoint x: 548, startPoint y: 457, endPoint x: 462, endPoint y: 457, distance: 86.0
click at [461, 458] on div "**********" at bounding box center [802, 406] width 1531 height 731
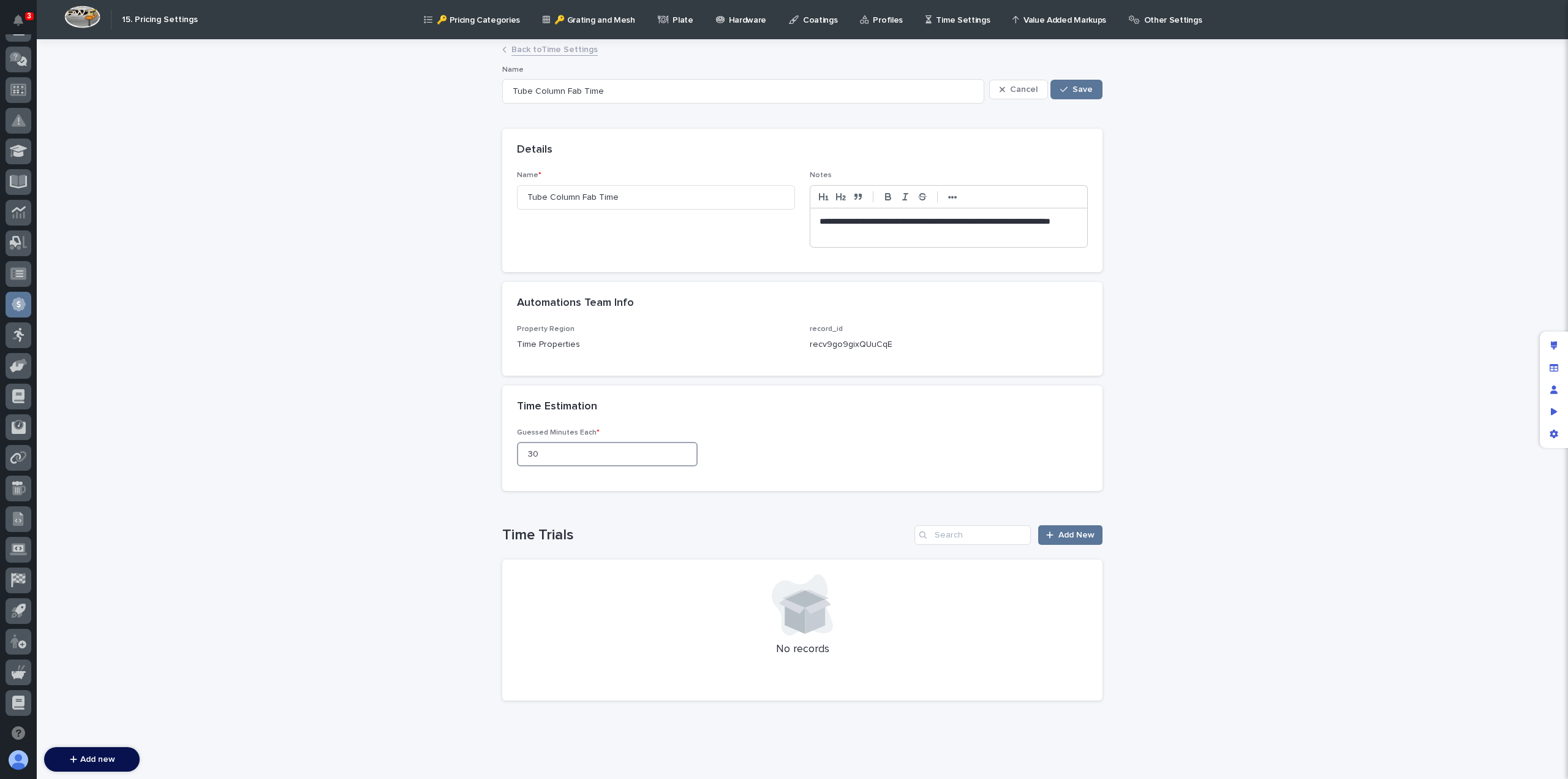
click at [550, 449] on input "30" at bounding box center [607, 454] width 181 height 24
drag, startPoint x: 548, startPoint y: 454, endPoint x: 494, endPoint y: 453, distance: 54.0
click at [496, 453] on div "**********" at bounding box center [802, 390] width 613 height 700
type input "2"
type input "3"
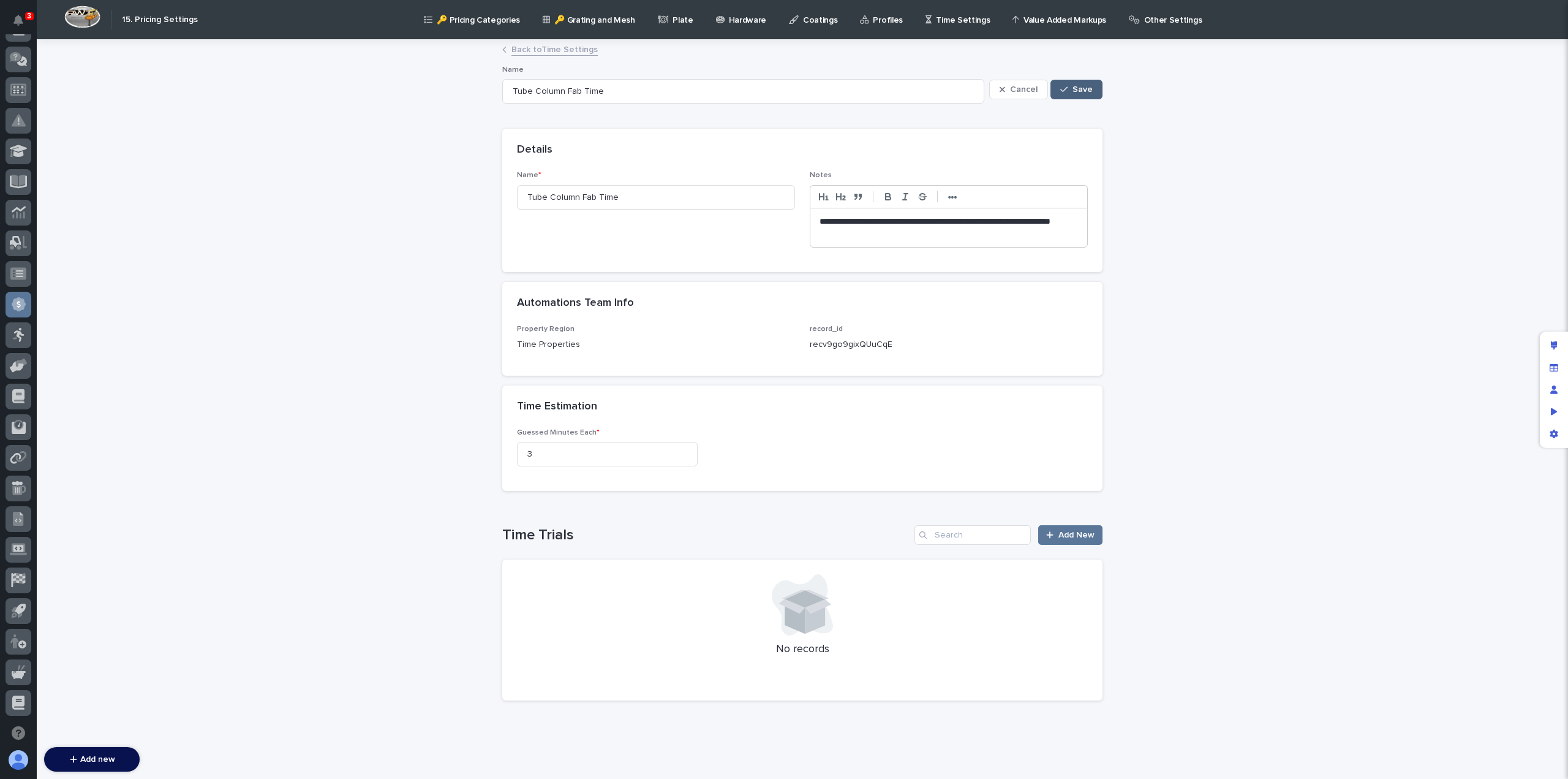
click at [1078, 91] on span "Save" at bounding box center [1083, 89] width 20 height 8
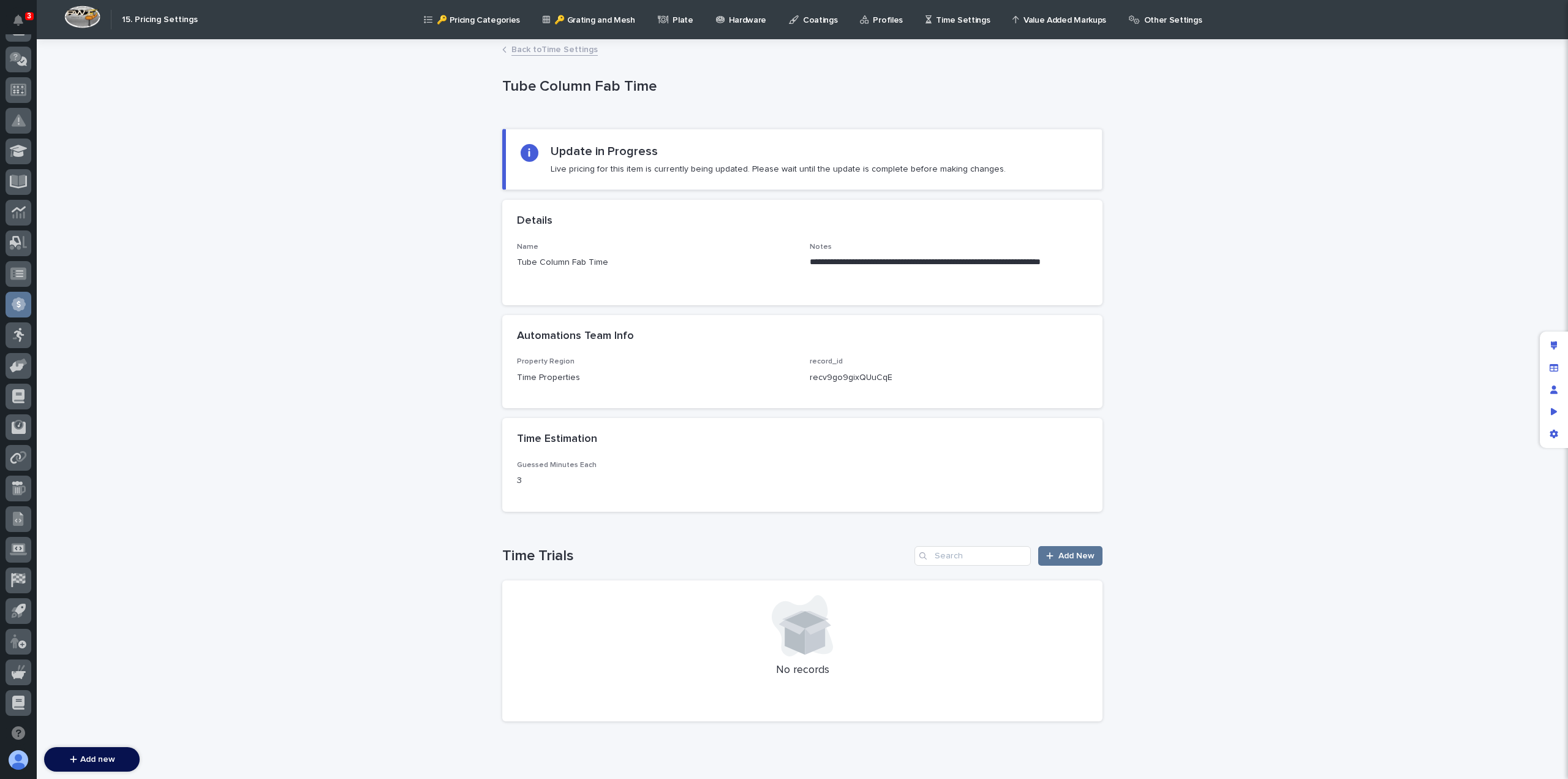
click at [561, 50] on link "Back to Time Settings" at bounding box center [554, 49] width 86 height 14
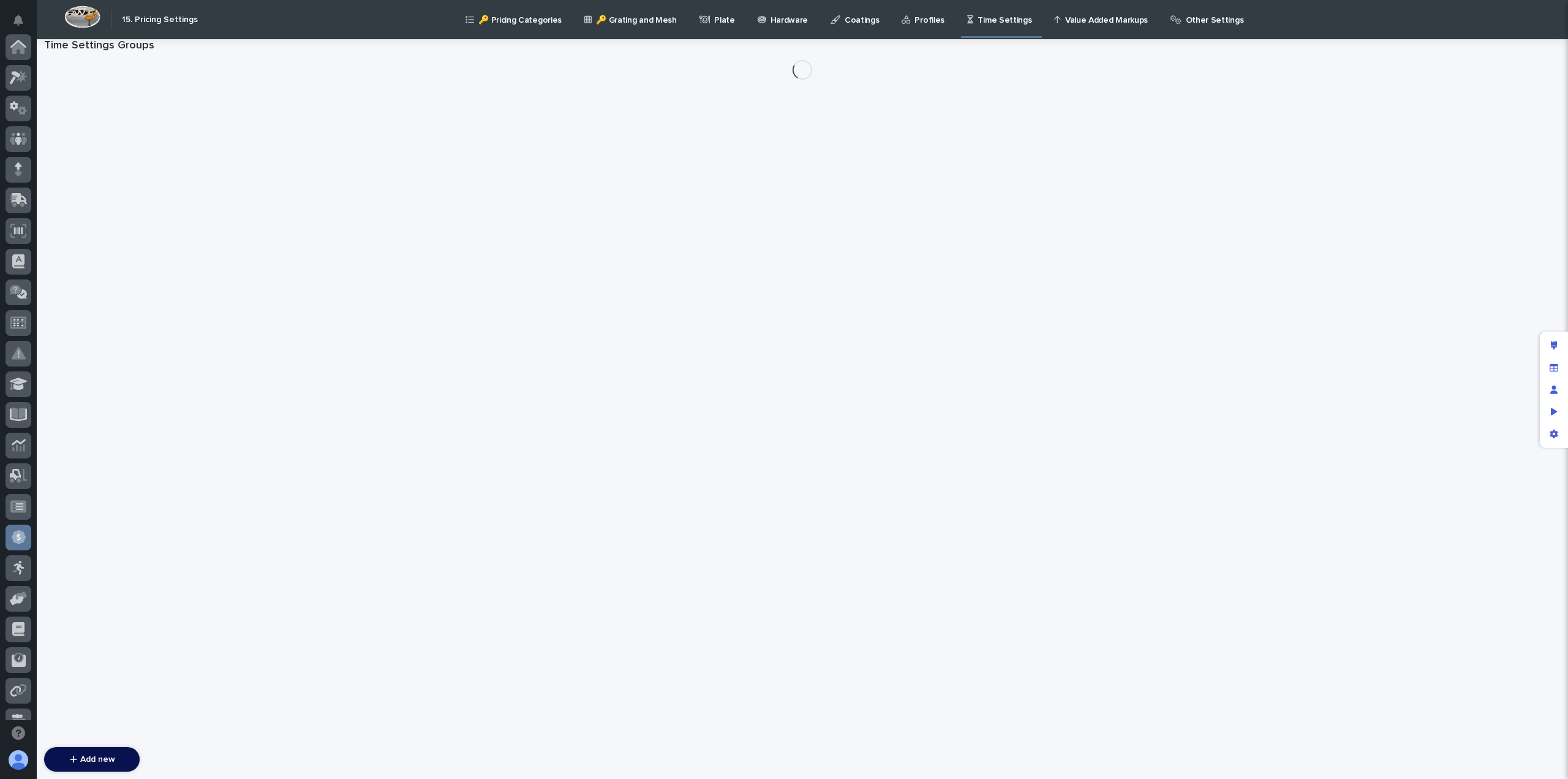
scroll to position [233, 0]
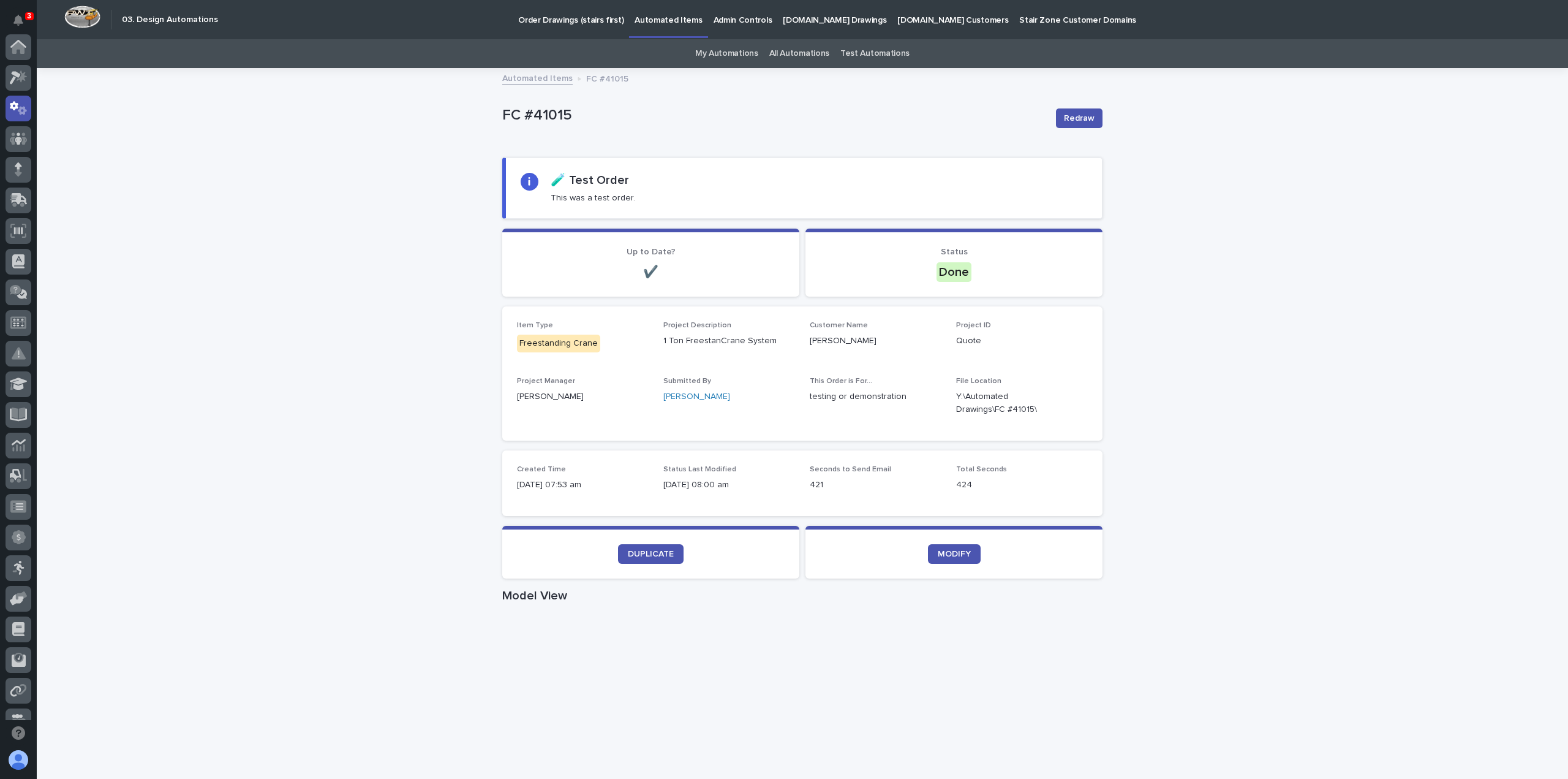
scroll to position [62, 0]
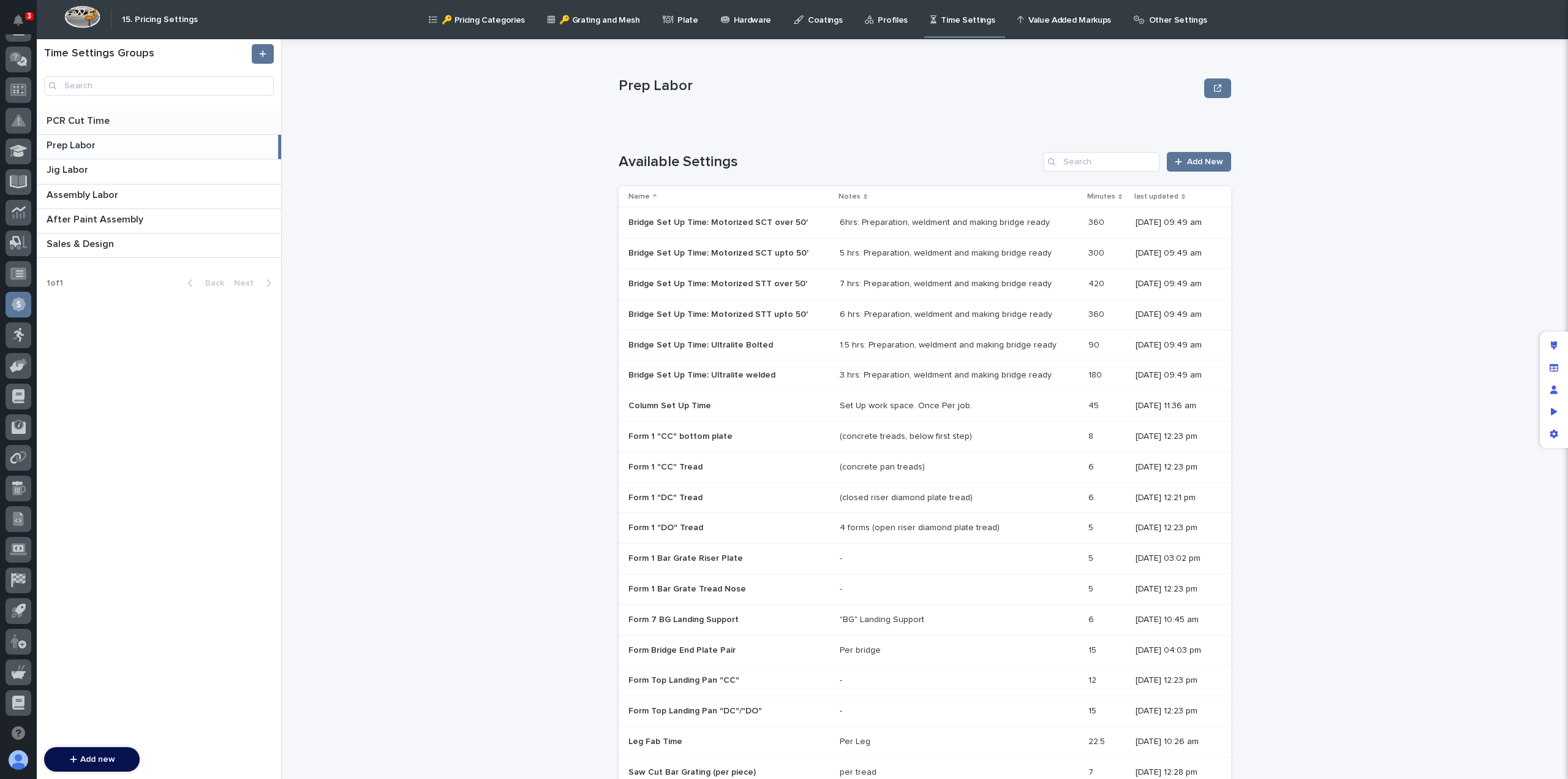
click at [86, 127] on div "PCR Cut Time PCR Cut Time" at bounding box center [159, 122] width 244 height 24
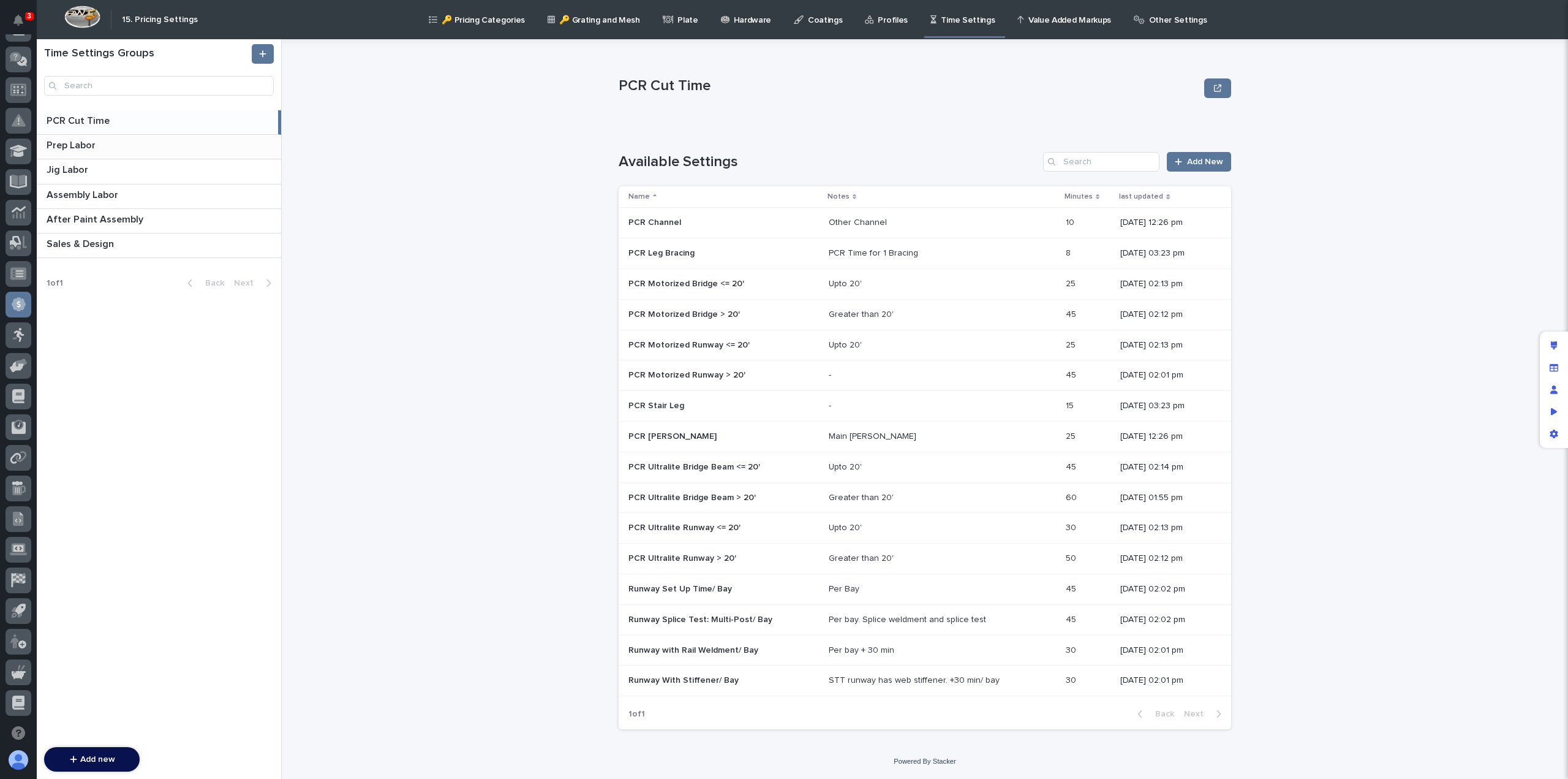
click at [70, 145] on p "Prep Labor" at bounding box center [72, 145] width 52 height 14
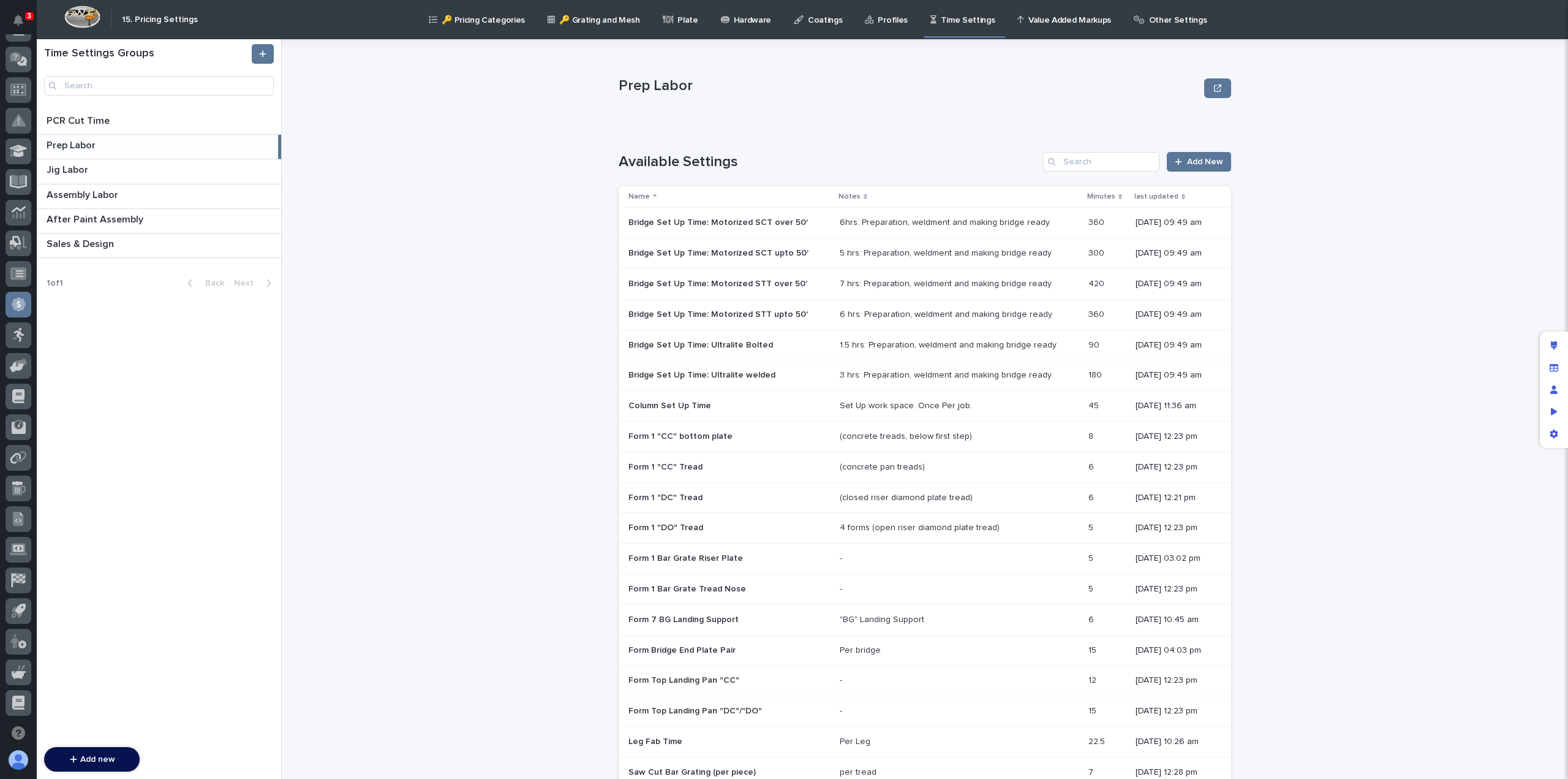
click at [866, 346] on div "1.5 hrs: Preparation, weldment and making bridge ready" at bounding box center [946, 345] width 215 height 11
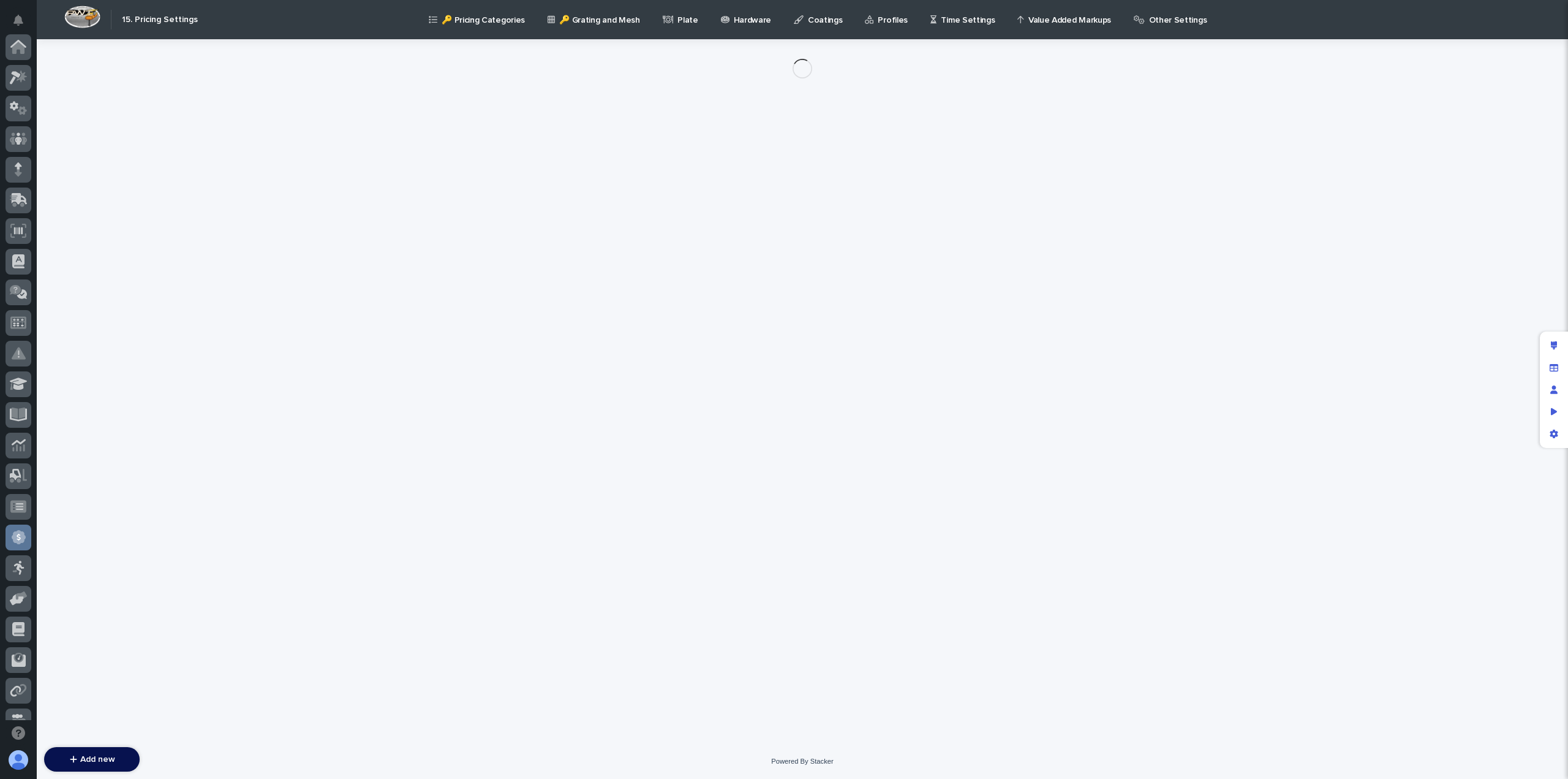
scroll to position [233, 0]
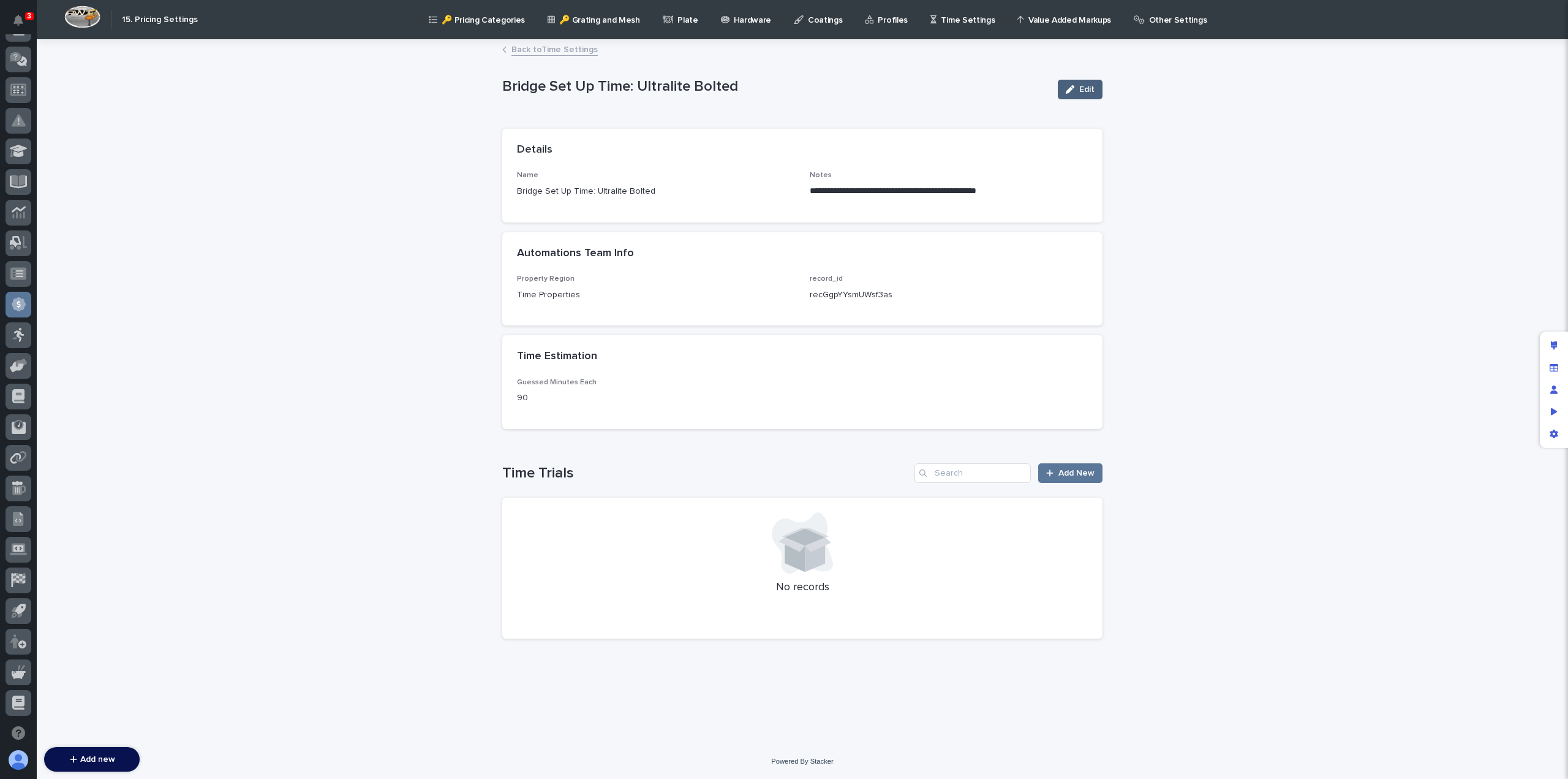
click at [1076, 91] on div "button" at bounding box center [1072, 89] width 14 height 8
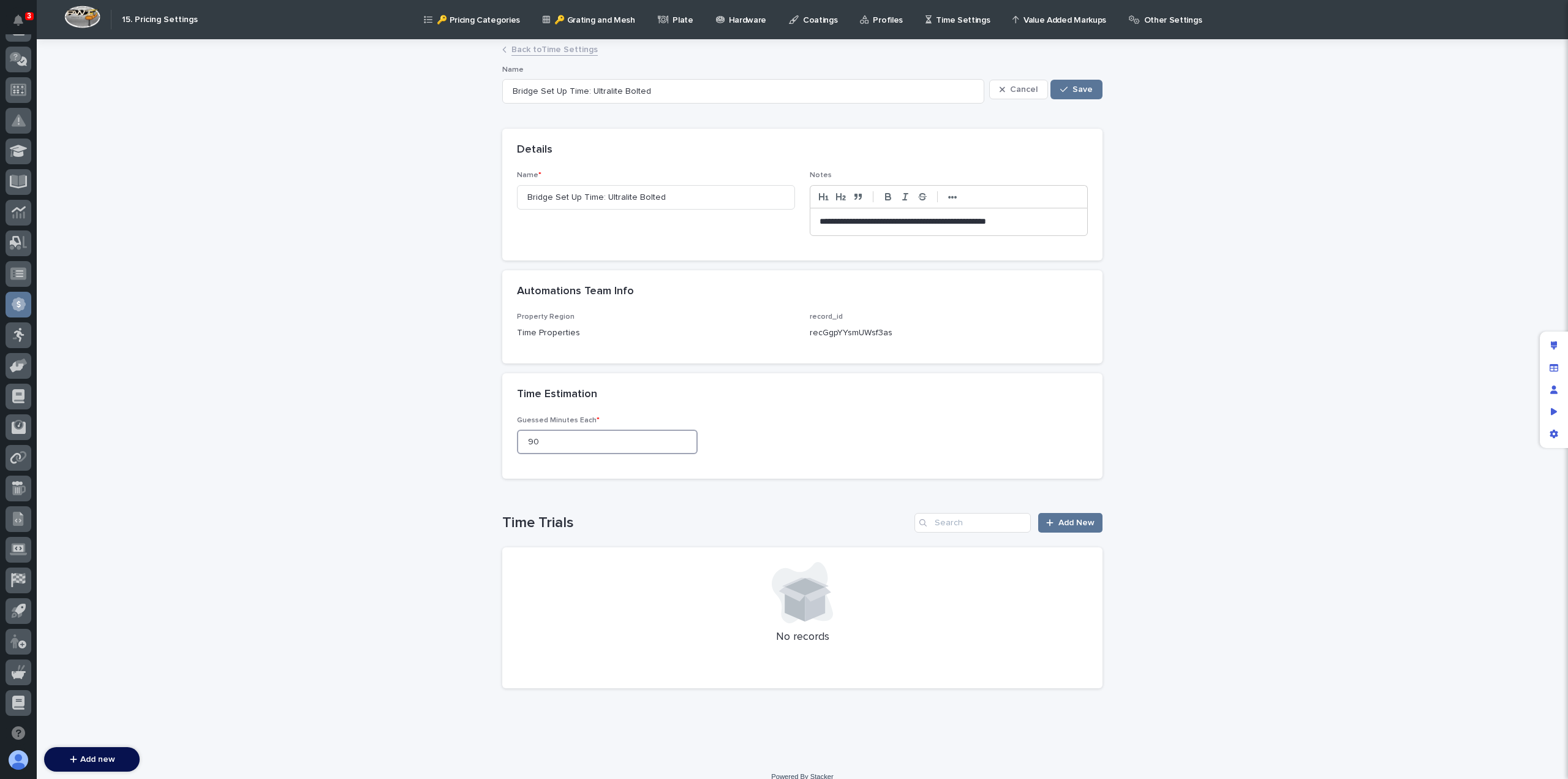
drag, startPoint x: 550, startPoint y: 437, endPoint x: 448, endPoint y: 438, distance: 102.0
click at [450, 438] on div "**********" at bounding box center [802, 400] width 1531 height 719
type input "480"
click at [1078, 86] on span "Save" at bounding box center [1083, 89] width 20 height 8
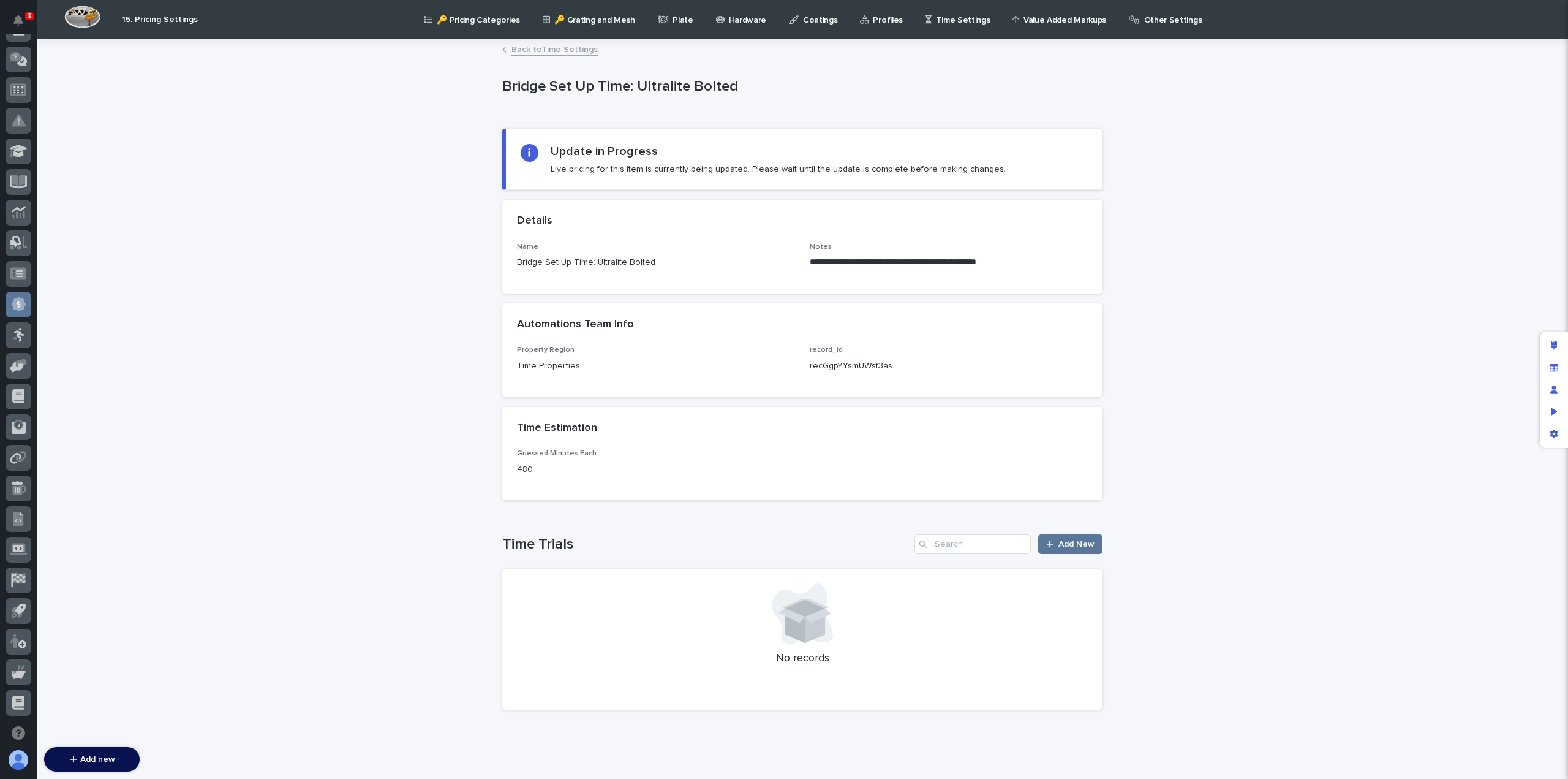
click at [533, 50] on link "Back to Time Settings" at bounding box center [554, 49] width 86 height 14
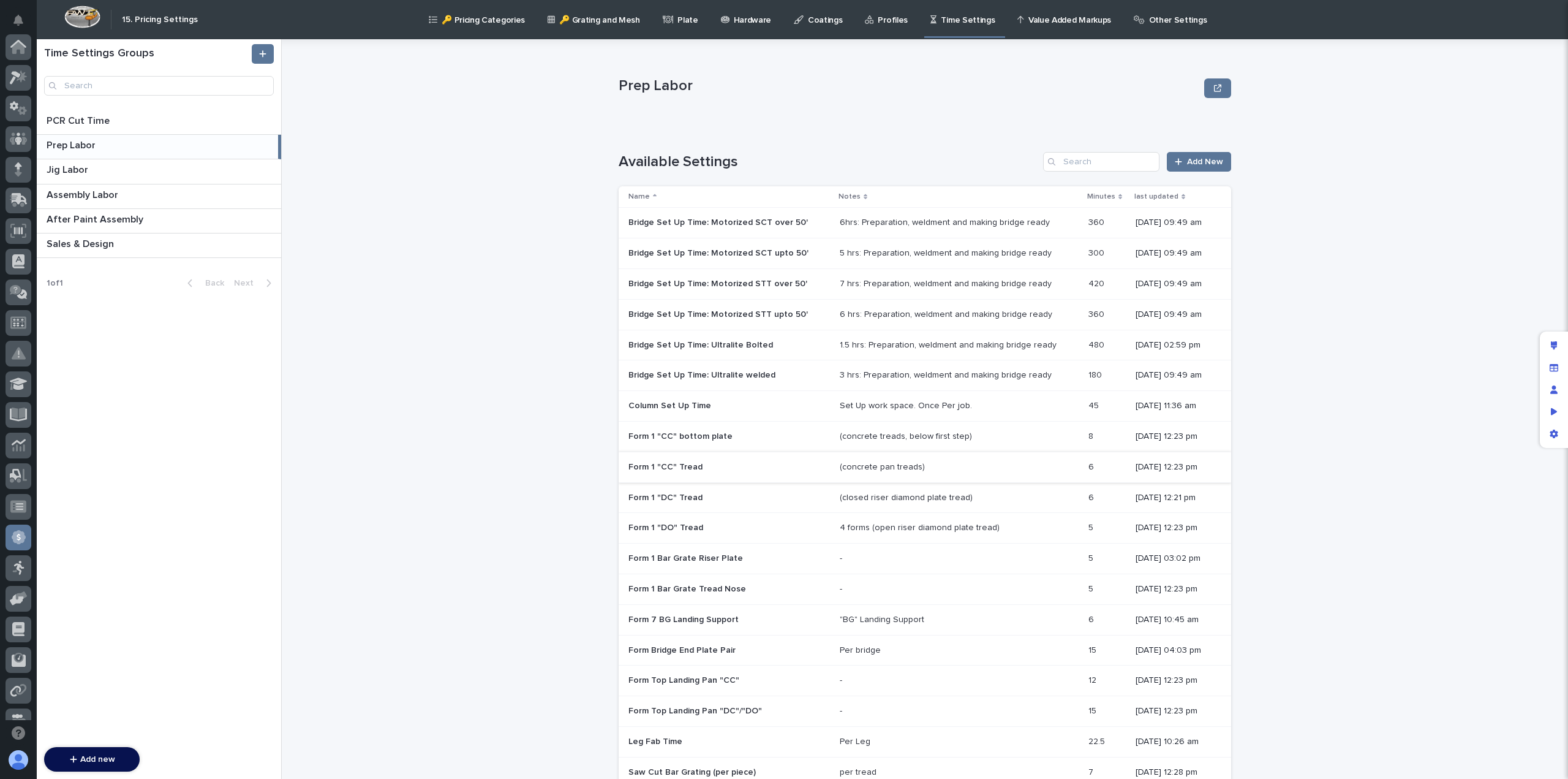
scroll to position [233, 0]
click at [876, 380] on div "3 hrs: Preparation, weldment and making bridge ready 3 hrs: Preparation, weldme…" at bounding box center [959, 375] width 239 height 20
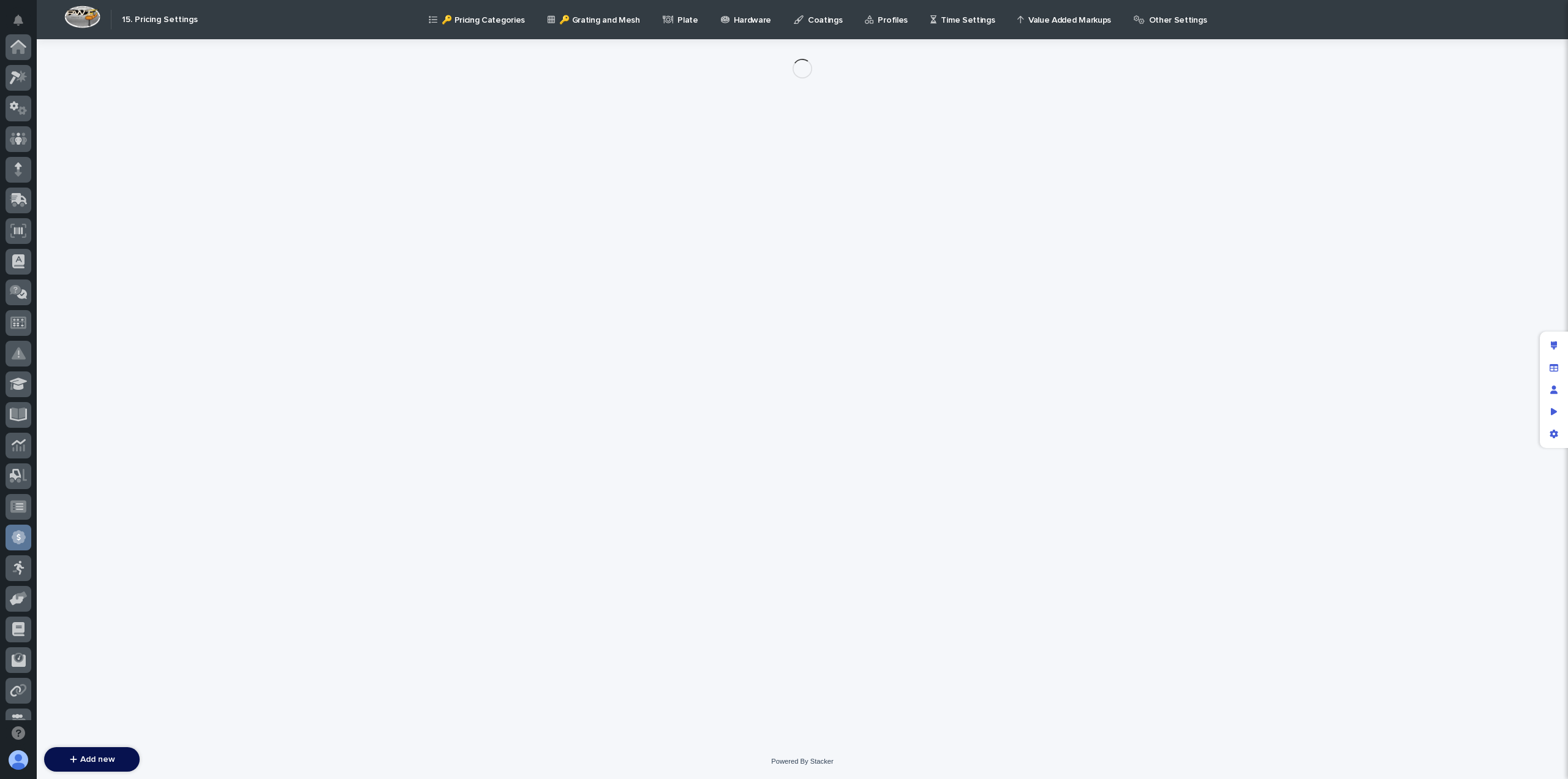
scroll to position [233, 0]
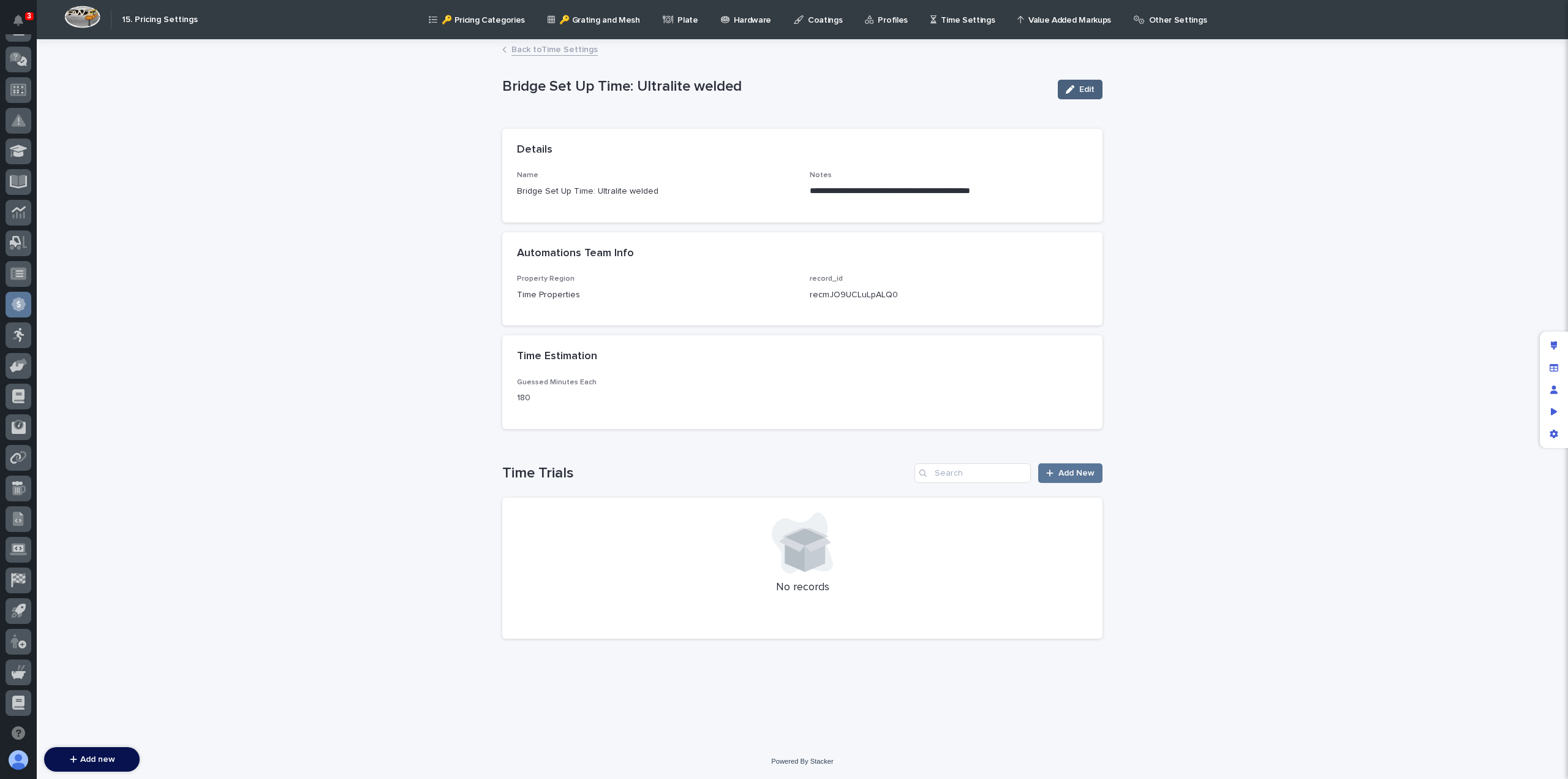
click at [1076, 91] on div "button" at bounding box center [1072, 89] width 14 height 8
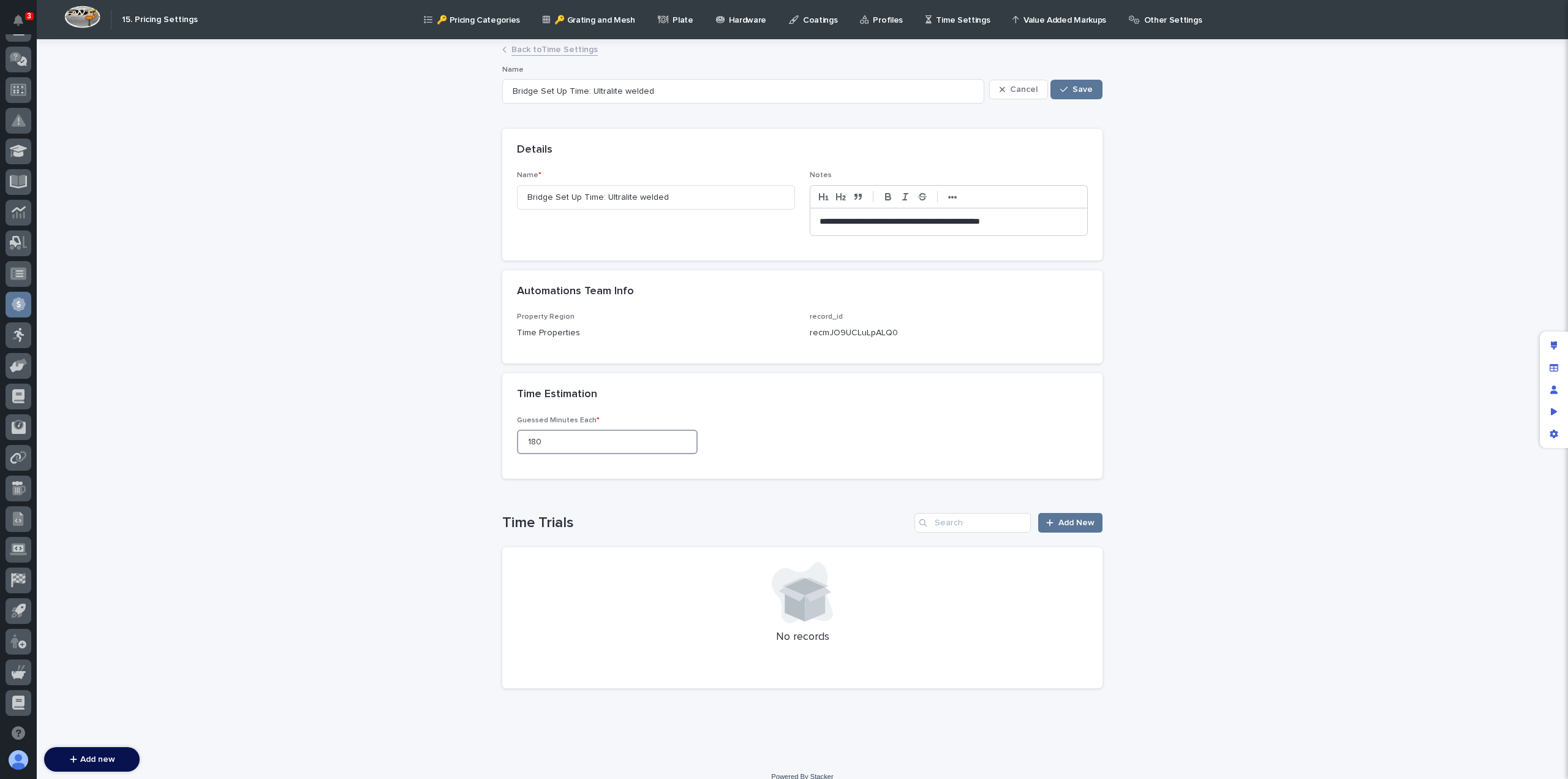
drag, startPoint x: 569, startPoint y: 448, endPoint x: 501, endPoint y: 449, distance: 68.0
click at [502, 449] on div "Guessed Minutes Each * 180" at bounding box center [802, 447] width 600 height 63
type input "4"
type input "540"
click at [1080, 90] on span "Save" at bounding box center [1083, 89] width 20 height 8
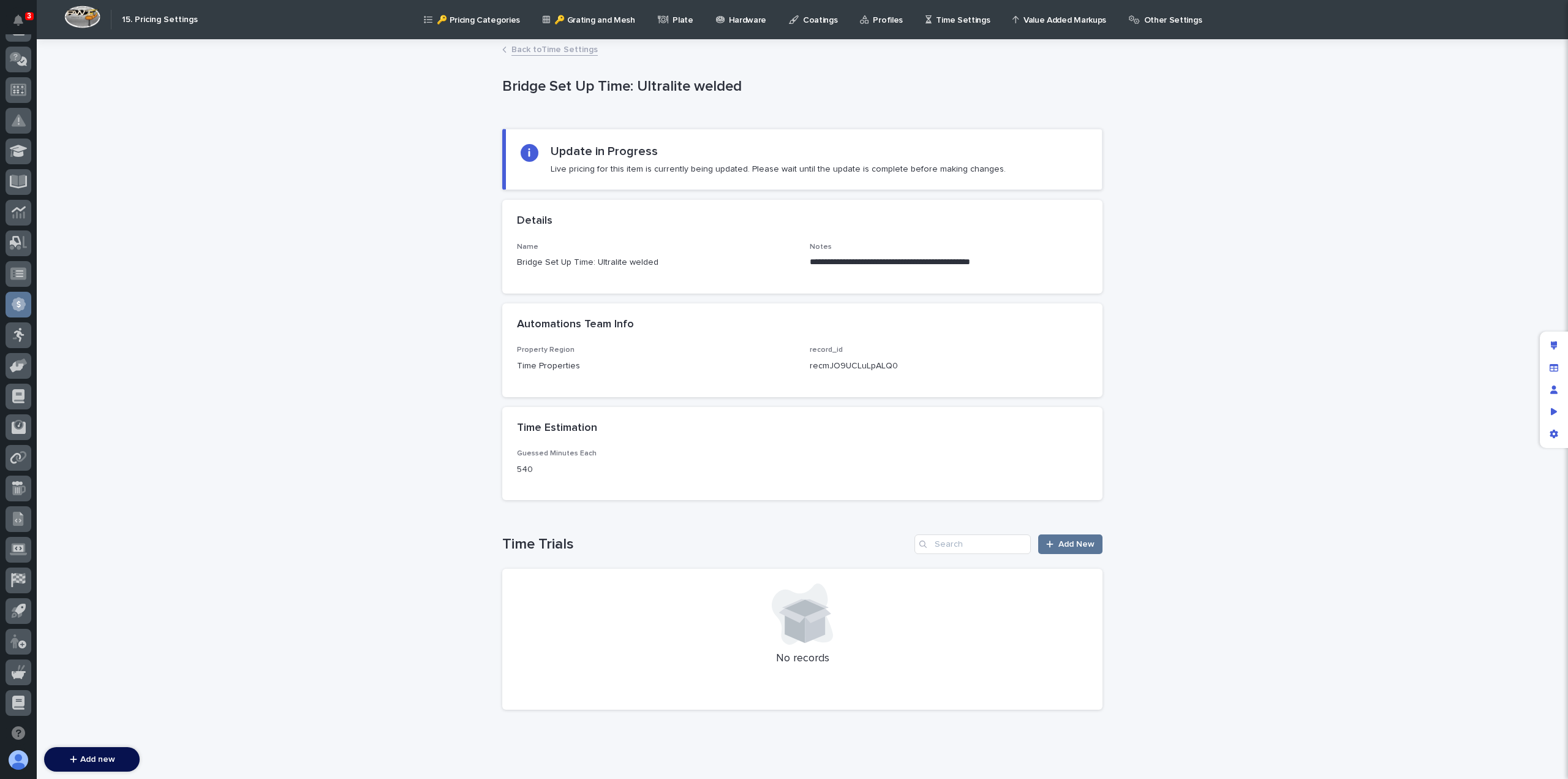
click at [560, 51] on link "Back to Time Settings" at bounding box center [554, 49] width 86 height 14
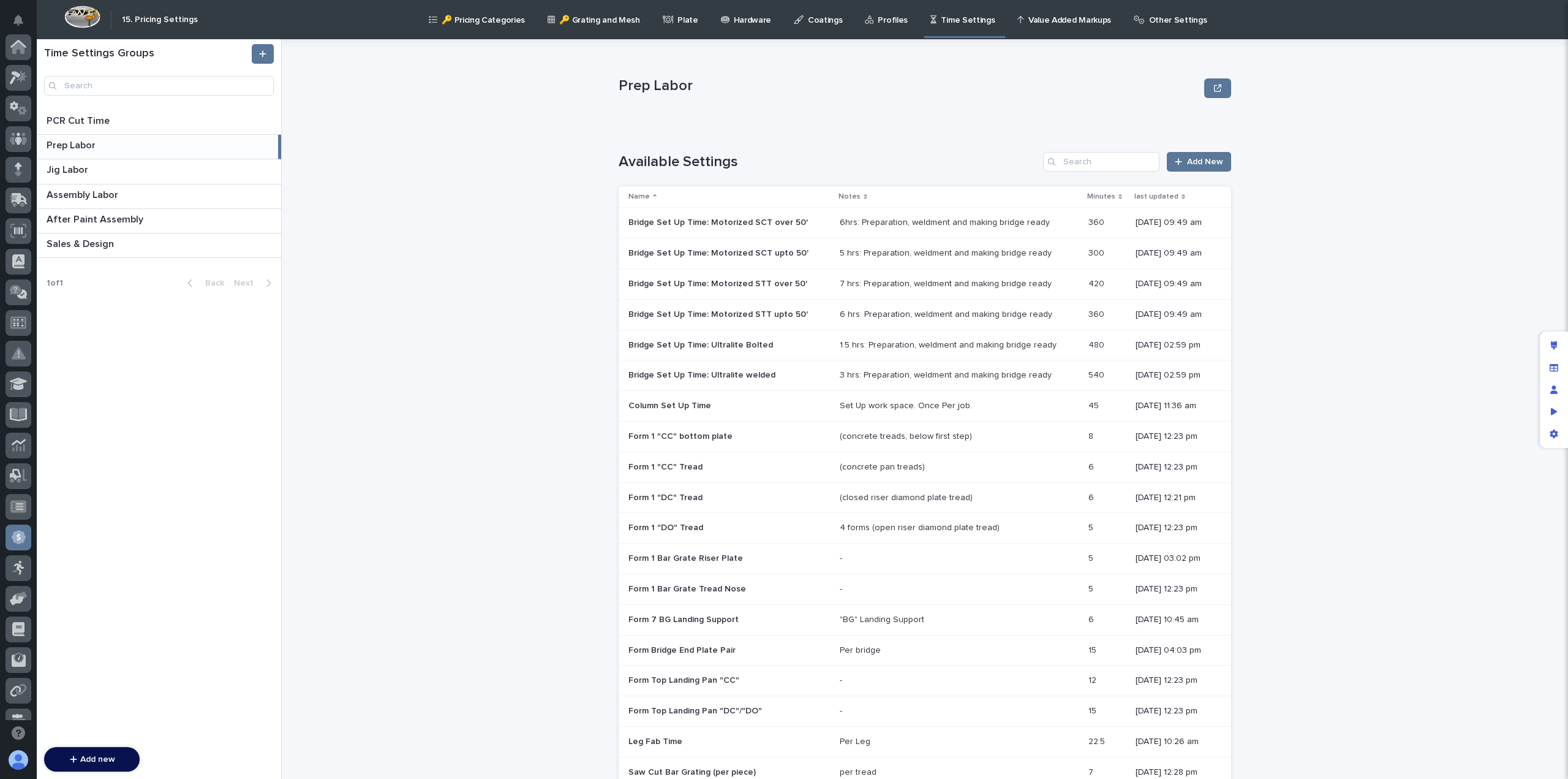
scroll to position [233, 0]
click at [771, 314] on p "Bridge Set Up Time: Motorized STT upto 50'" at bounding box center [719, 313] width 182 height 13
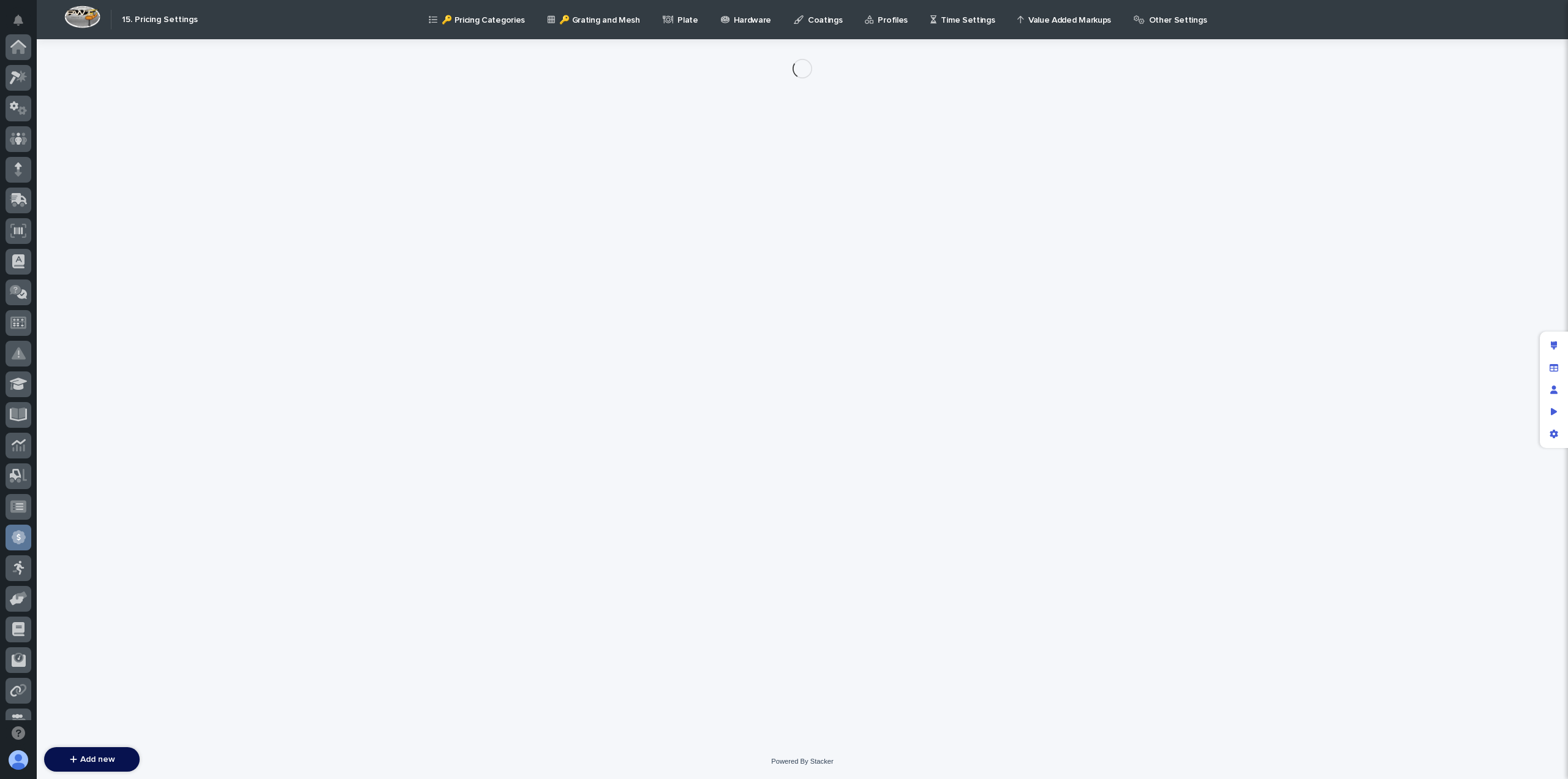
scroll to position [233, 0]
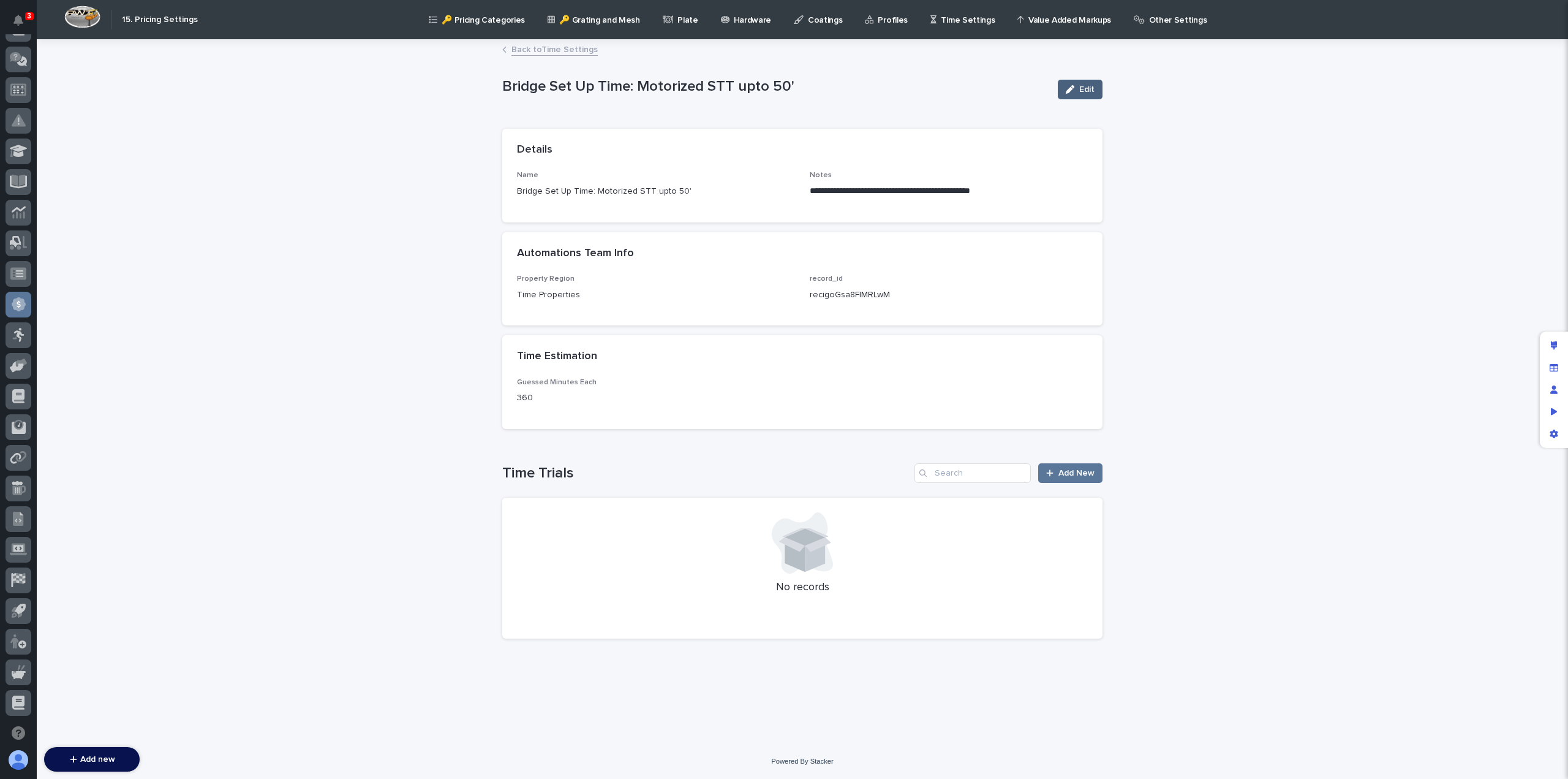
click at [1080, 94] on button "Edit" at bounding box center [1079, 90] width 44 height 20
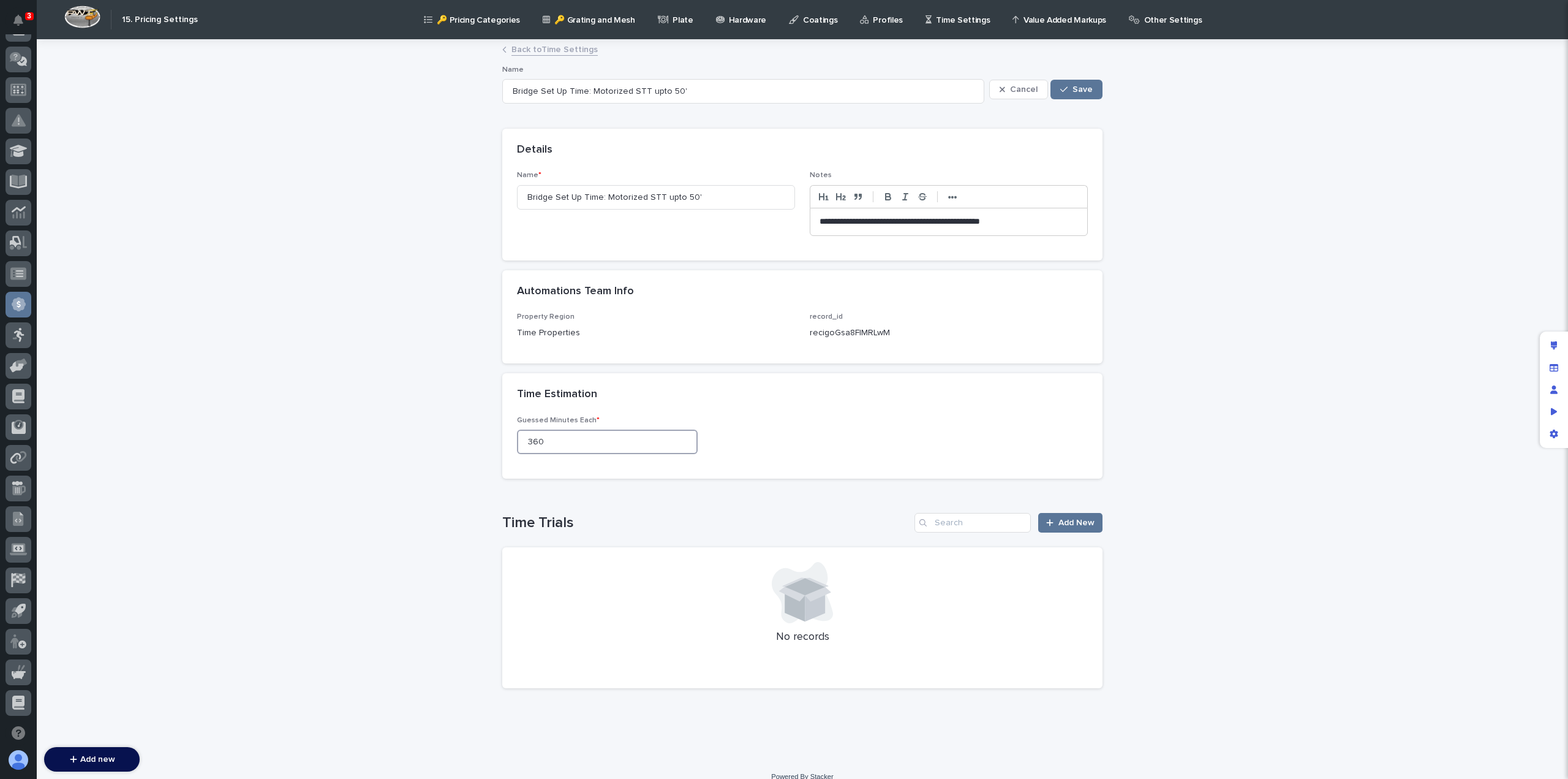
drag, startPoint x: 552, startPoint y: 437, endPoint x: 481, endPoint y: 431, distance: 71.3
click at [486, 438] on div "**********" at bounding box center [802, 400] width 1531 height 719
click at [819, 219] on p "**********" at bounding box center [949, 222] width 259 height 13
drag, startPoint x: 559, startPoint y: 438, endPoint x: 478, endPoint y: 437, distance: 81.0
click at [478, 437] on div "**********" at bounding box center [802, 400] width 1531 height 719
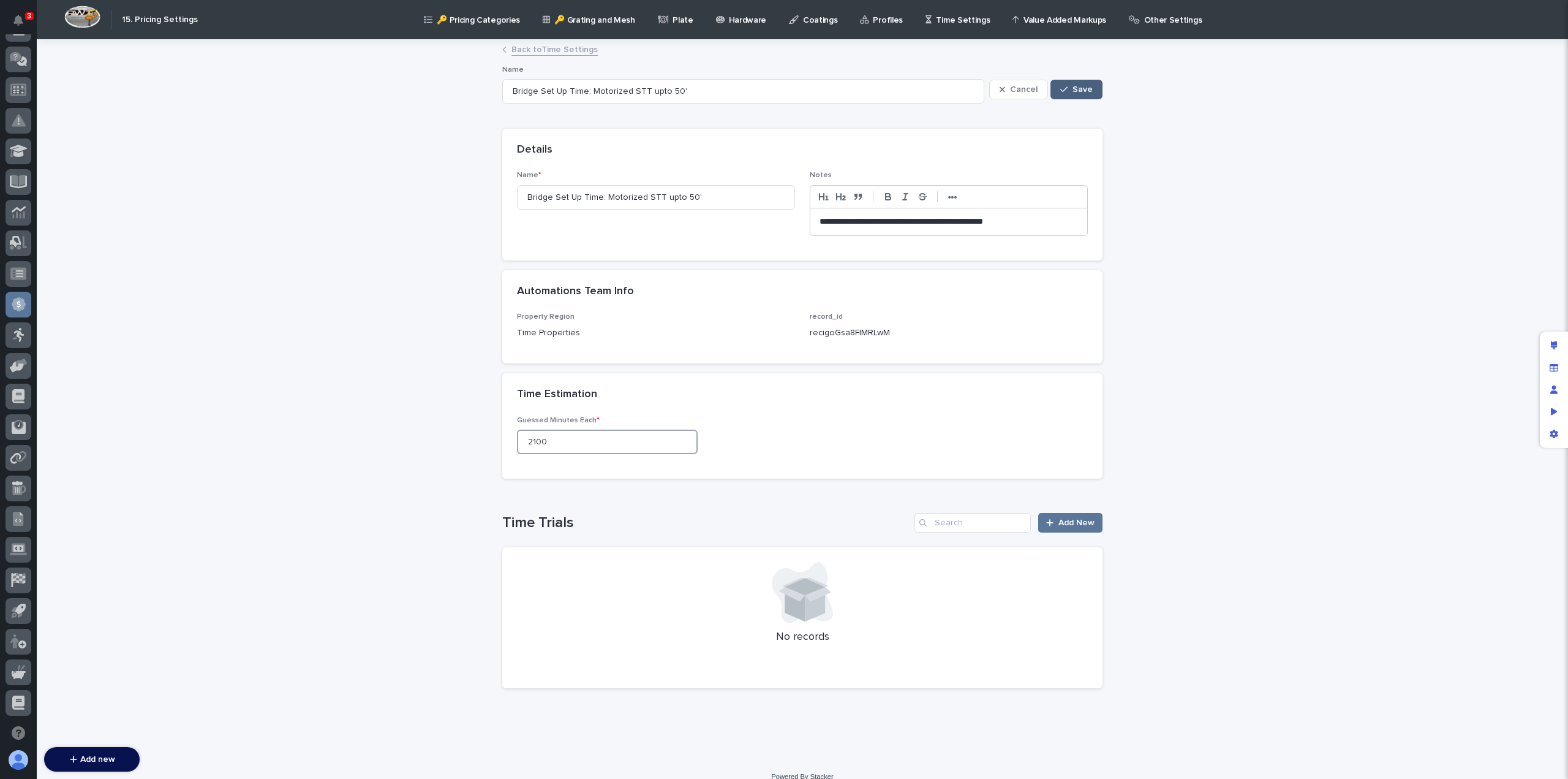
type input "2100"
click at [1080, 91] on span "Save" at bounding box center [1083, 89] width 20 height 8
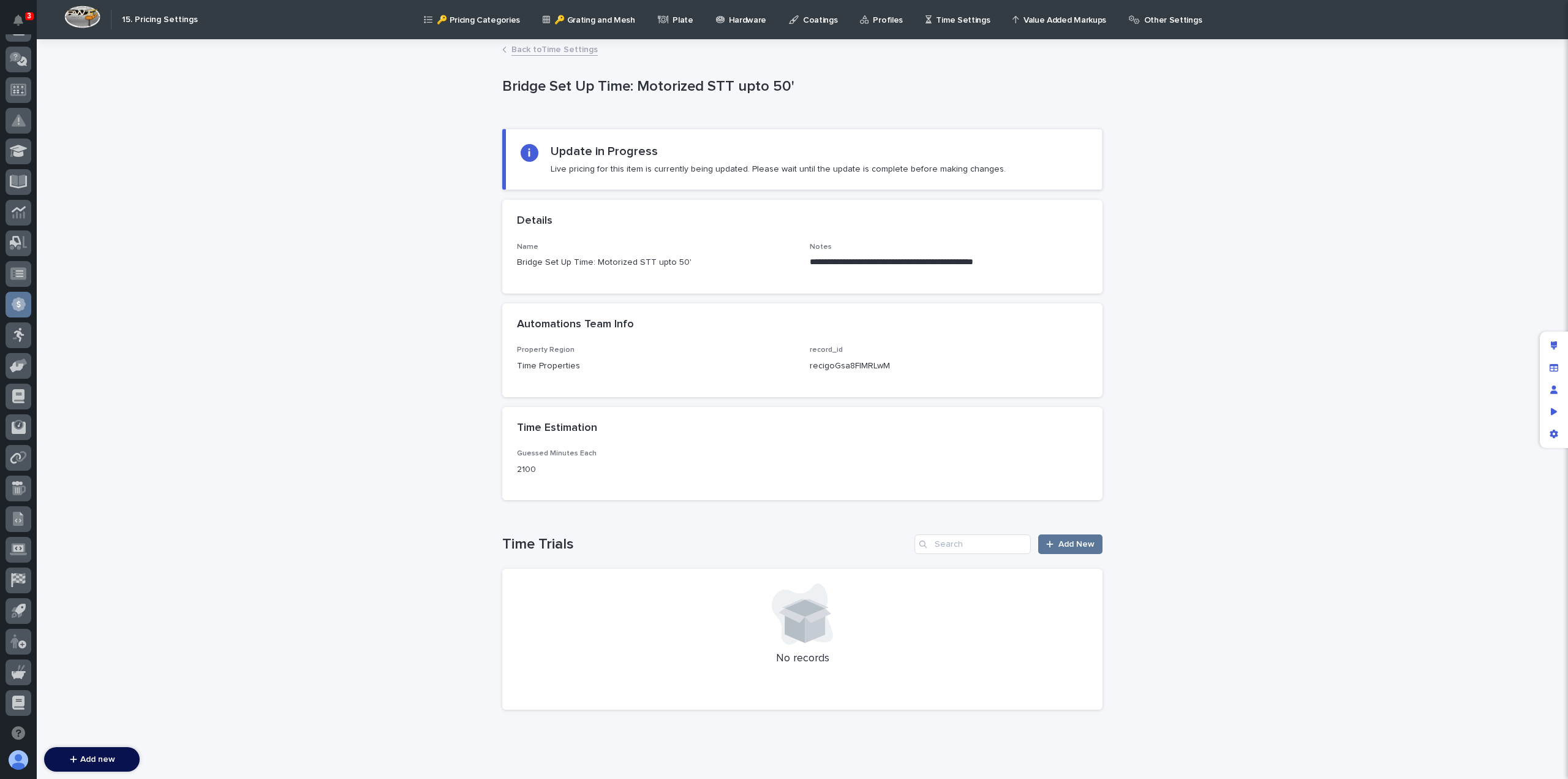
click at [535, 48] on link "Back to Time Settings" at bounding box center [554, 49] width 86 height 14
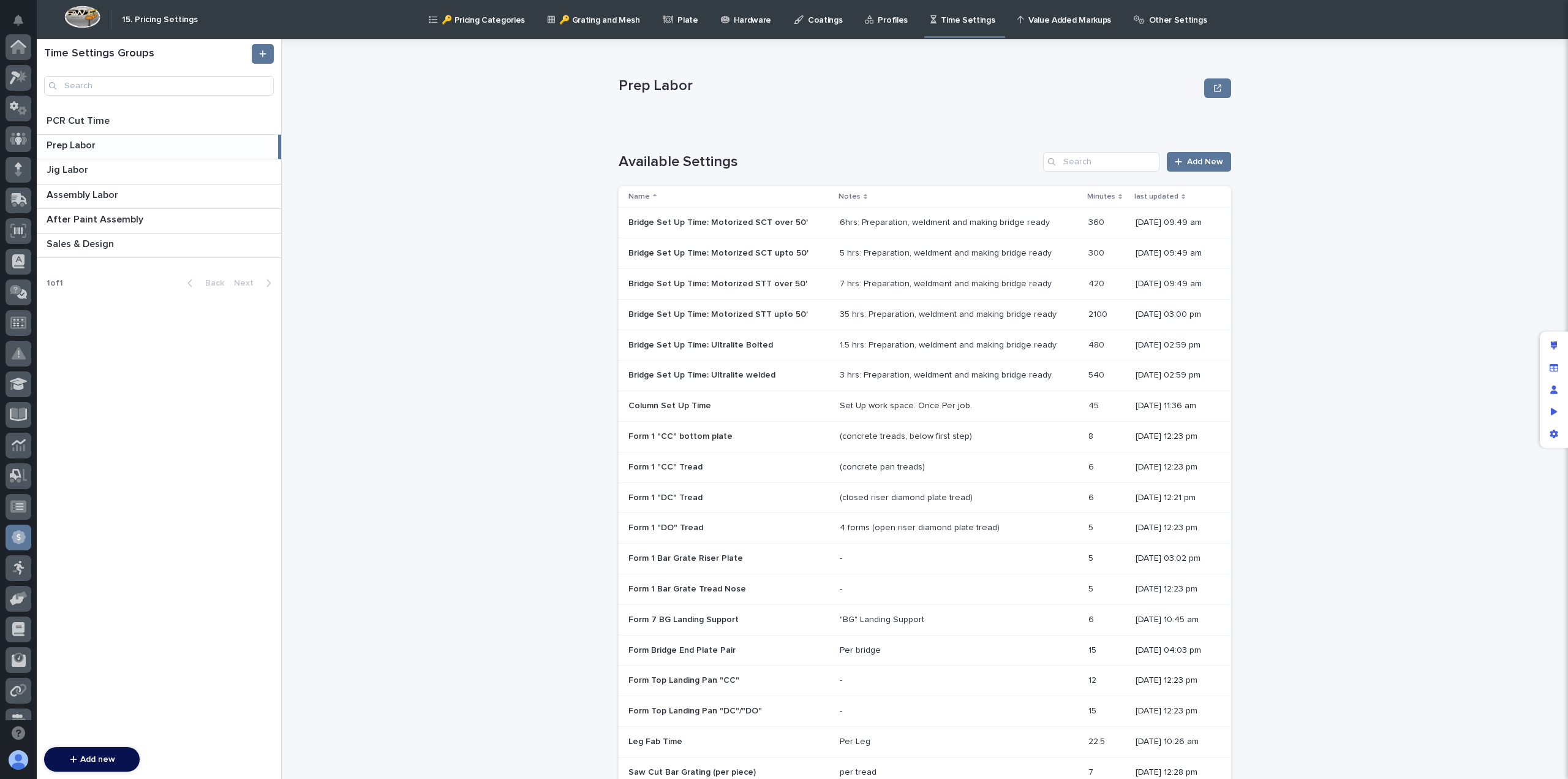
scroll to position [233, 0]
click at [775, 284] on p "Bridge Set Up Time: Motorized STT over 50'" at bounding box center [719, 283] width 181 height 13
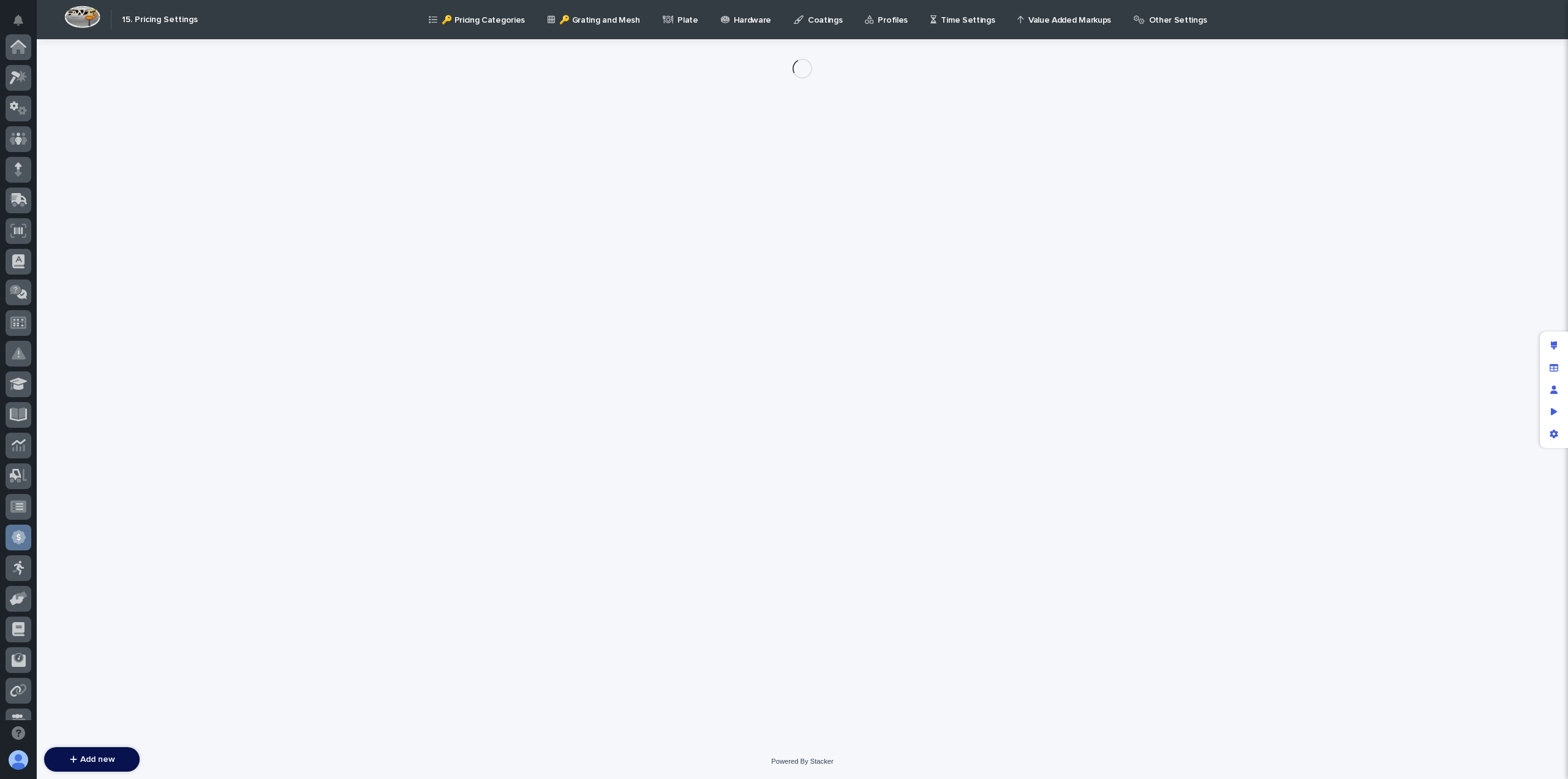
scroll to position [233, 0]
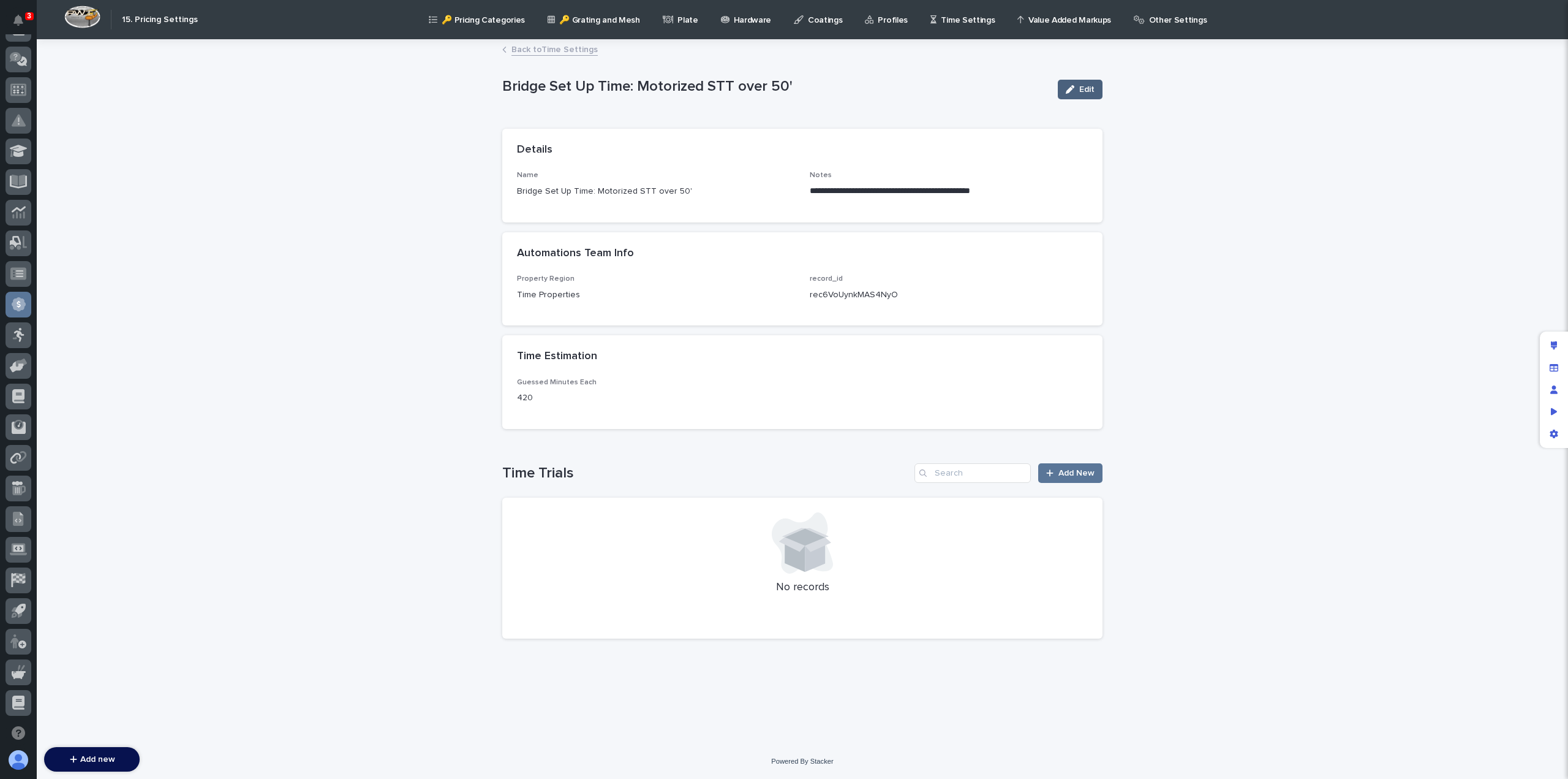
click at [1078, 87] on div "button" at bounding box center [1072, 89] width 14 height 8
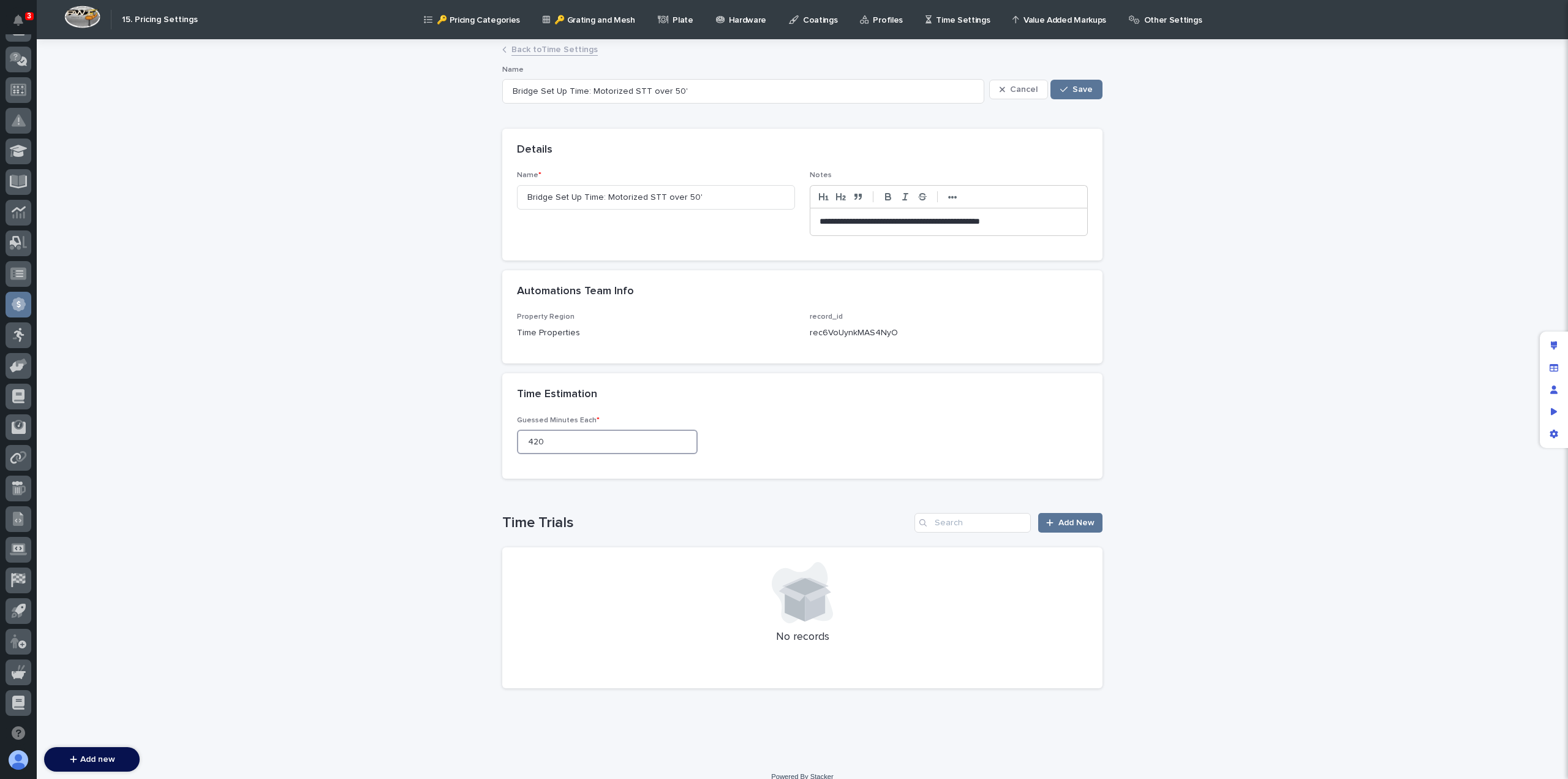
drag, startPoint x: 542, startPoint y: 440, endPoint x: 486, endPoint y: 437, distance: 56.1
click at [489, 438] on div "**********" at bounding box center [802, 400] width 1531 height 719
type input "2100"
click at [819, 221] on p "**********" at bounding box center [949, 222] width 259 height 13
click at [1085, 89] on span "Save" at bounding box center [1083, 89] width 20 height 8
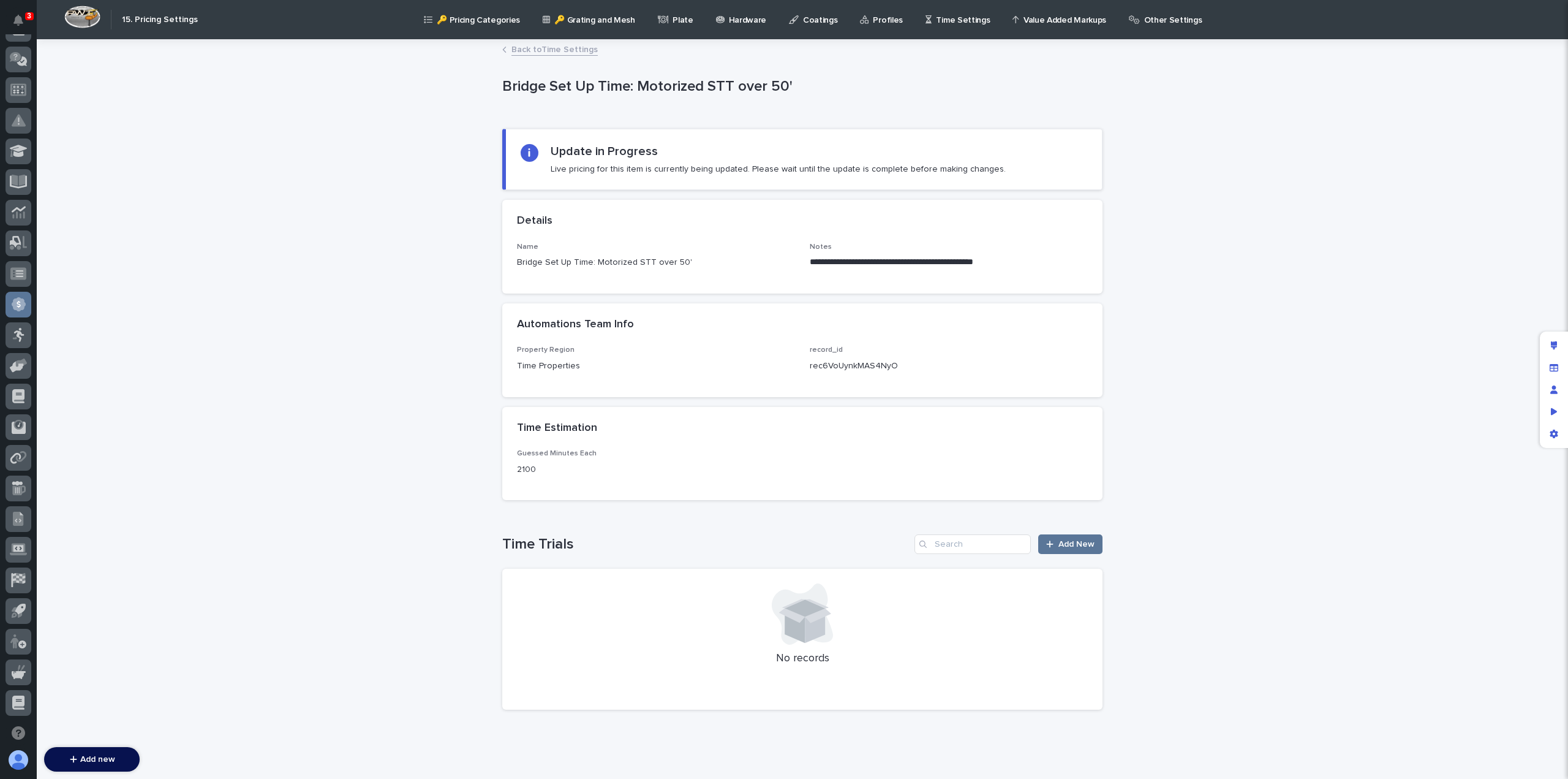
click at [544, 51] on link "Back to Time Settings" at bounding box center [554, 49] width 86 height 14
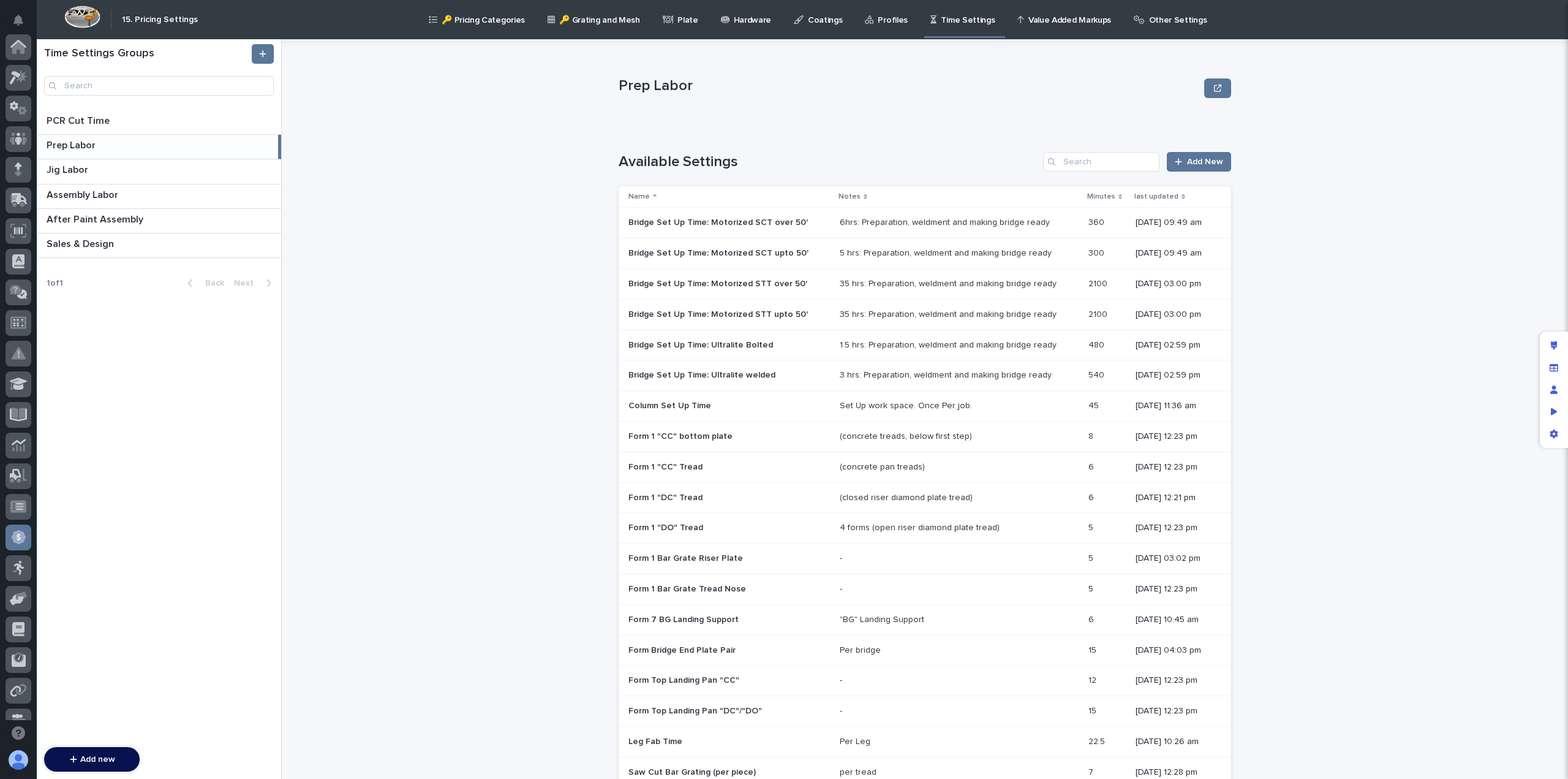
scroll to position [233, 0]
click at [839, 377] on div "3 hrs: Preparation, weldment and making bridge ready" at bounding box center [945, 376] width 212 height 11
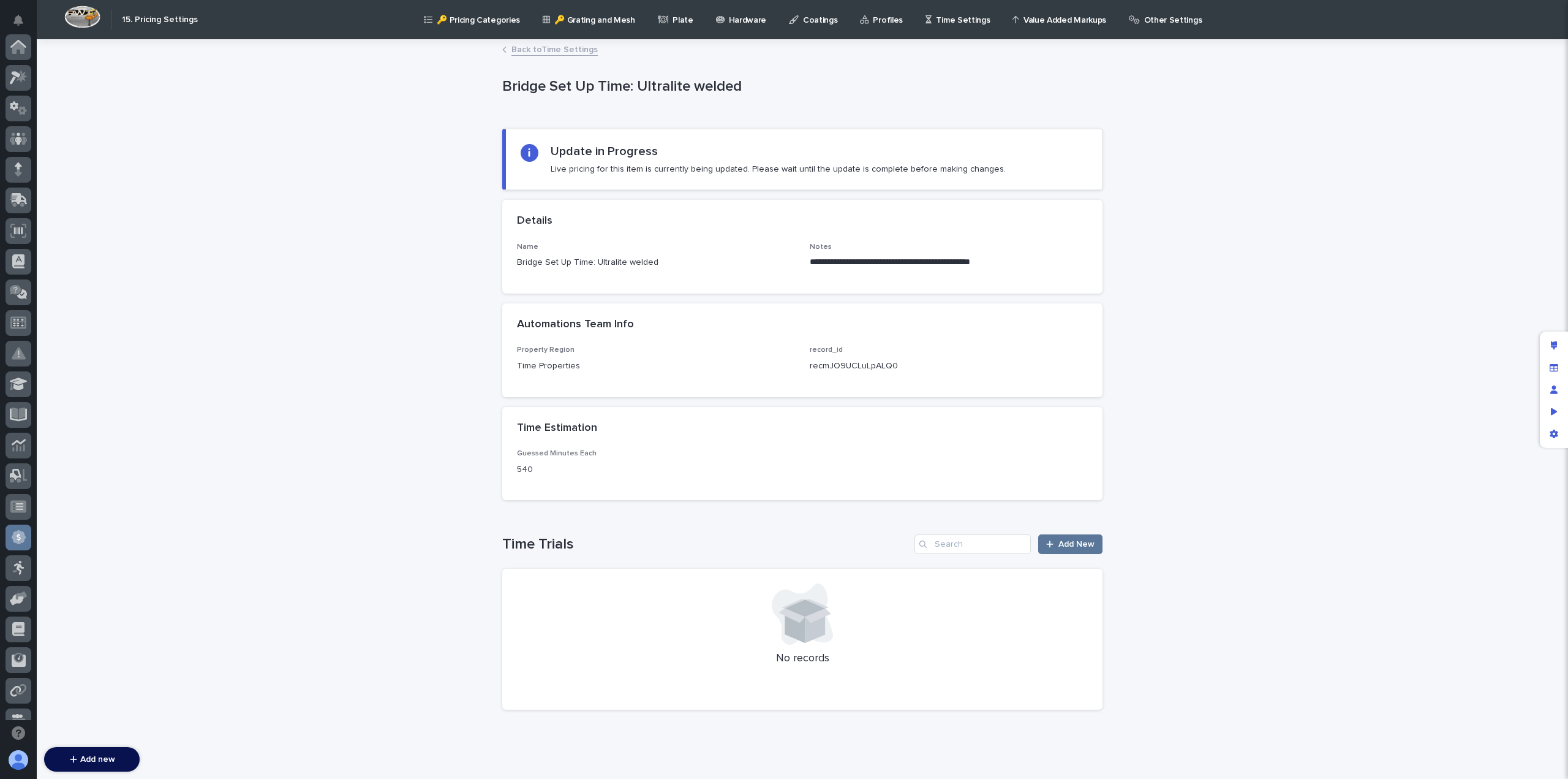
scroll to position [233, 0]
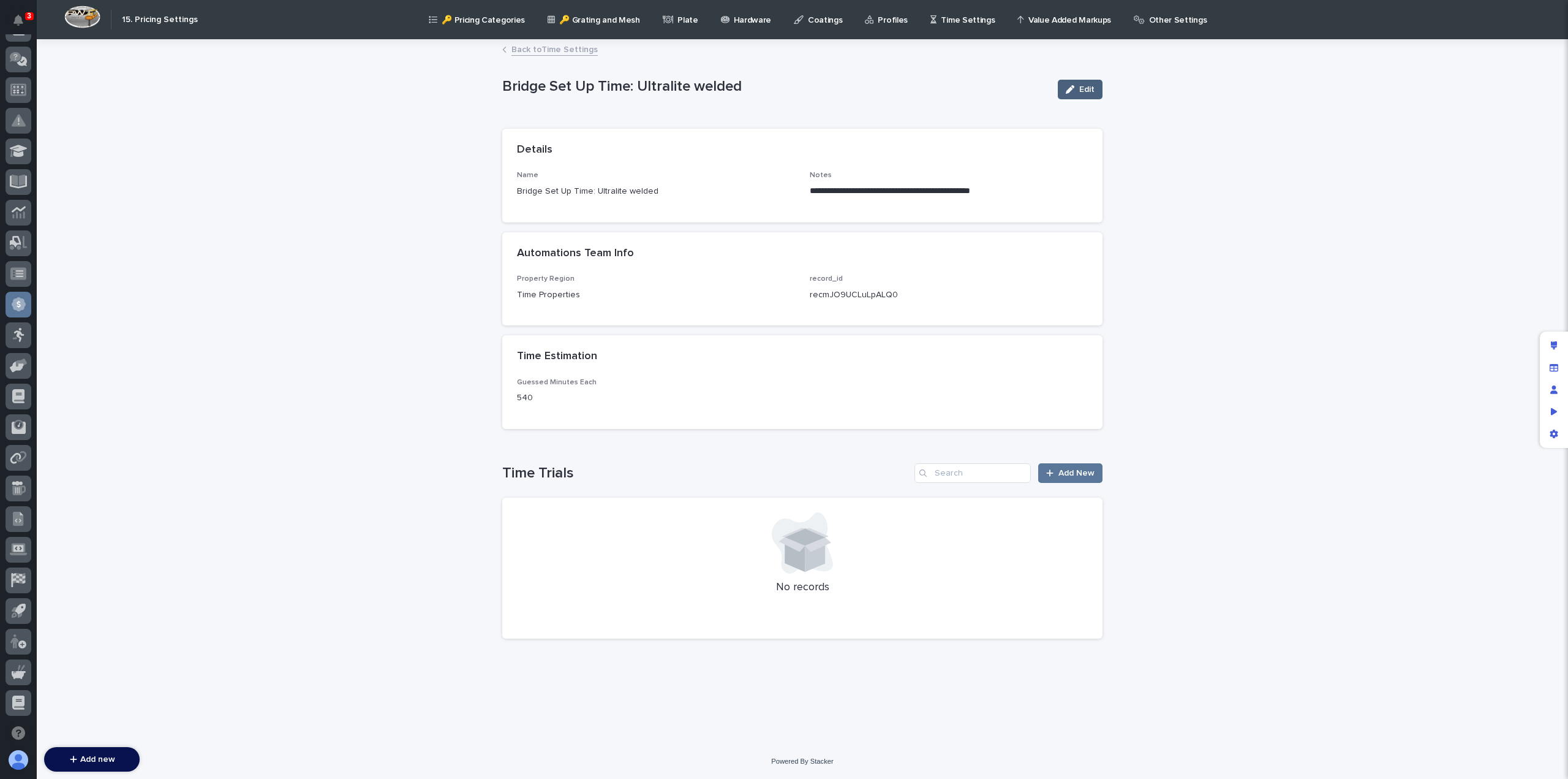
click at [1091, 86] on span "Edit" at bounding box center [1086, 89] width 15 height 8
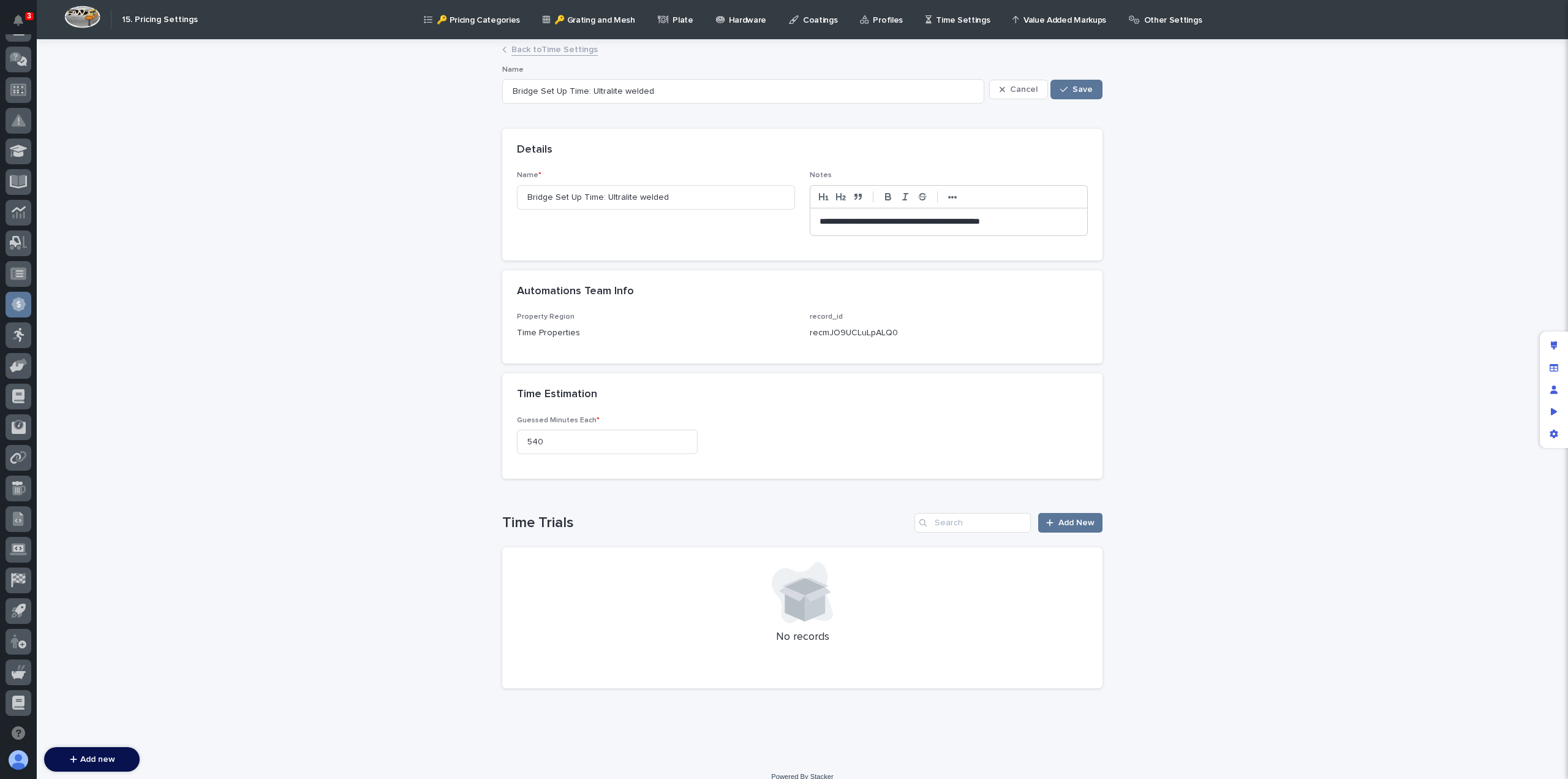
click at [819, 220] on p "**********" at bounding box center [949, 222] width 259 height 13
click at [1083, 89] on span "Save" at bounding box center [1083, 89] width 20 height 8
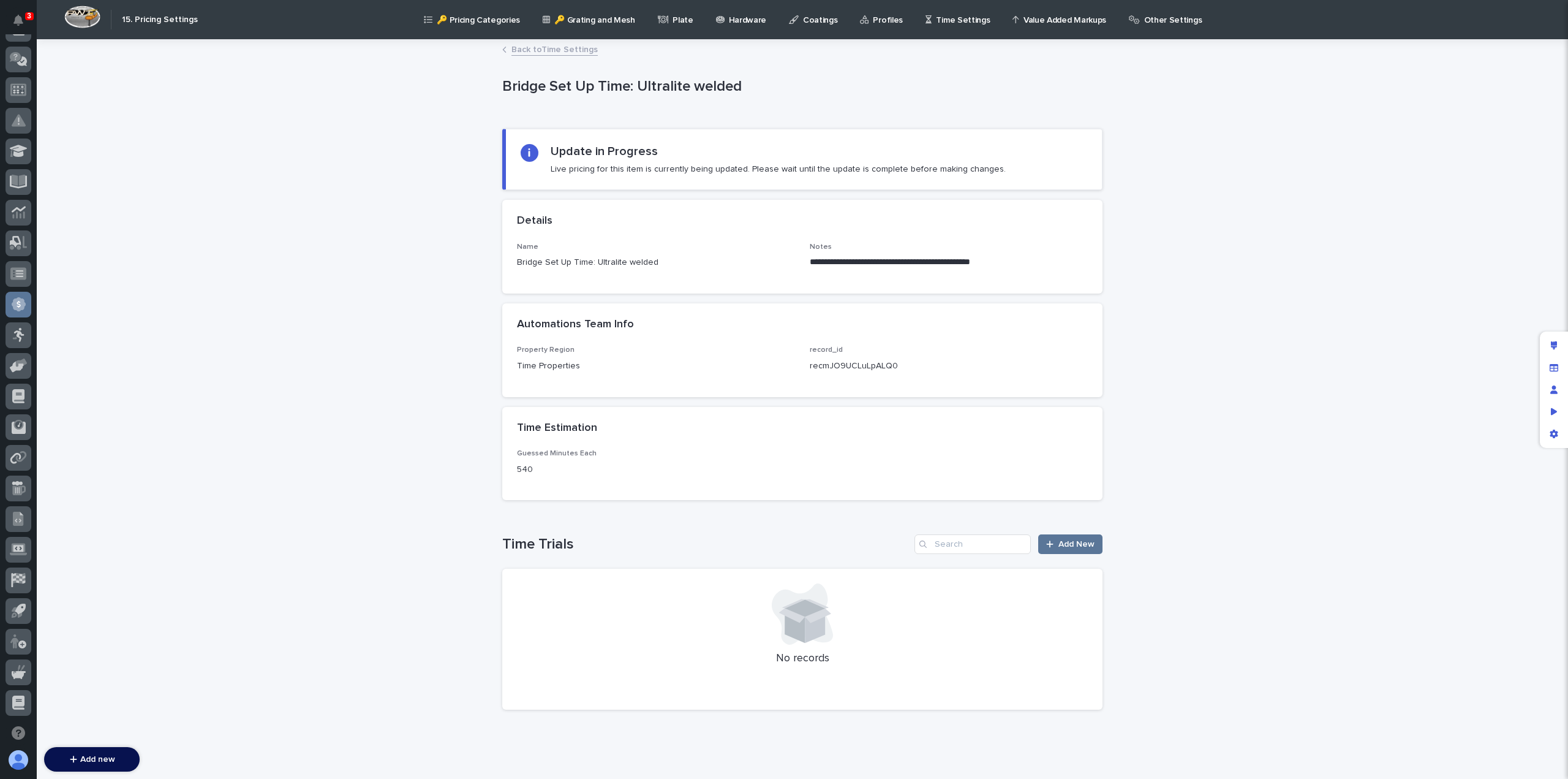
click at [532, 50] on link "Back to Time Settings" at bounding box center [554, 49] width 86 height 14
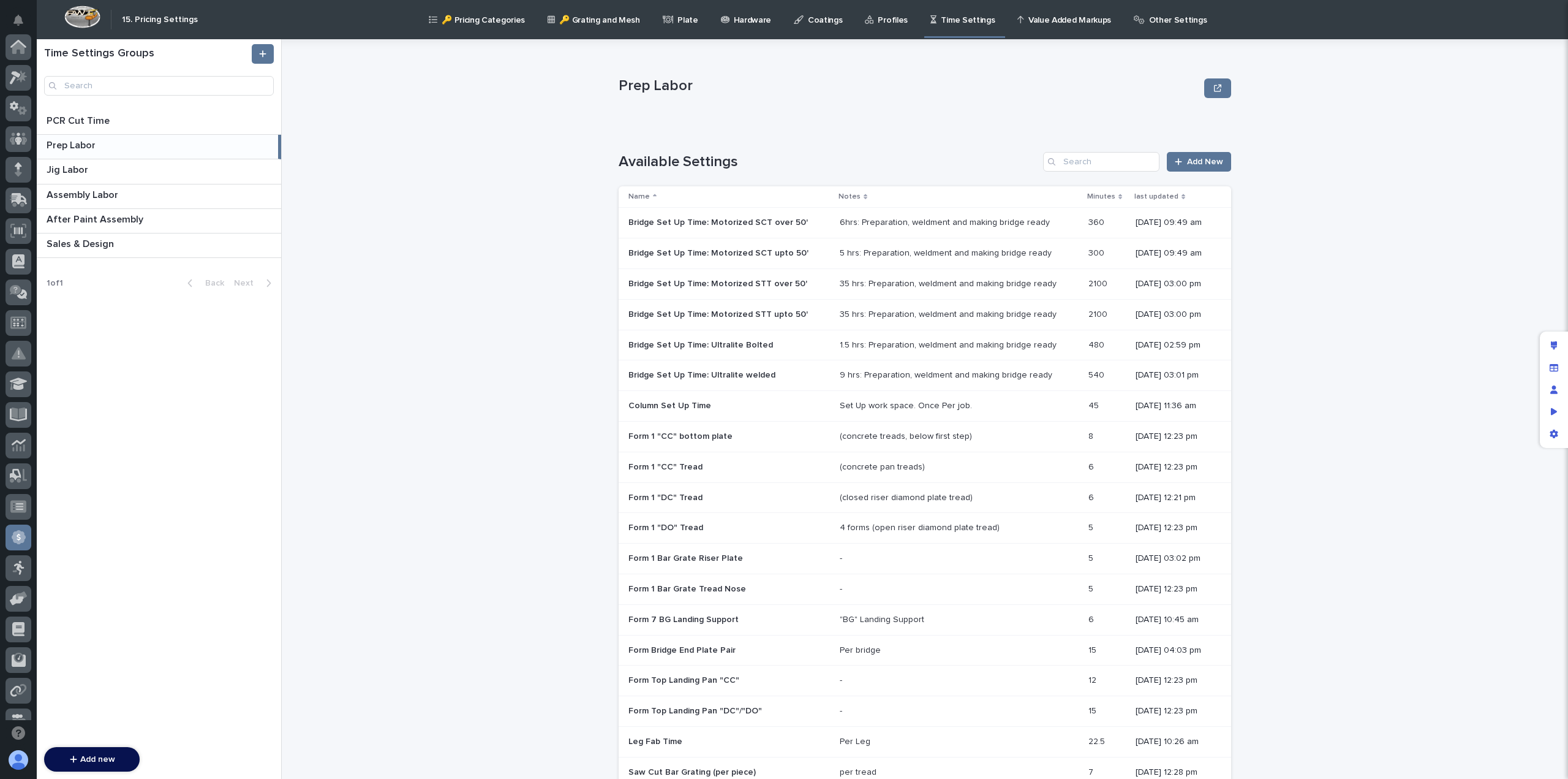
scroll to position [233, 0]
click at [1002, 341] on div "1.5 hrs: Preparation, weldment and making bridge ready" at bounding box center [946, 345] width 215 height 11
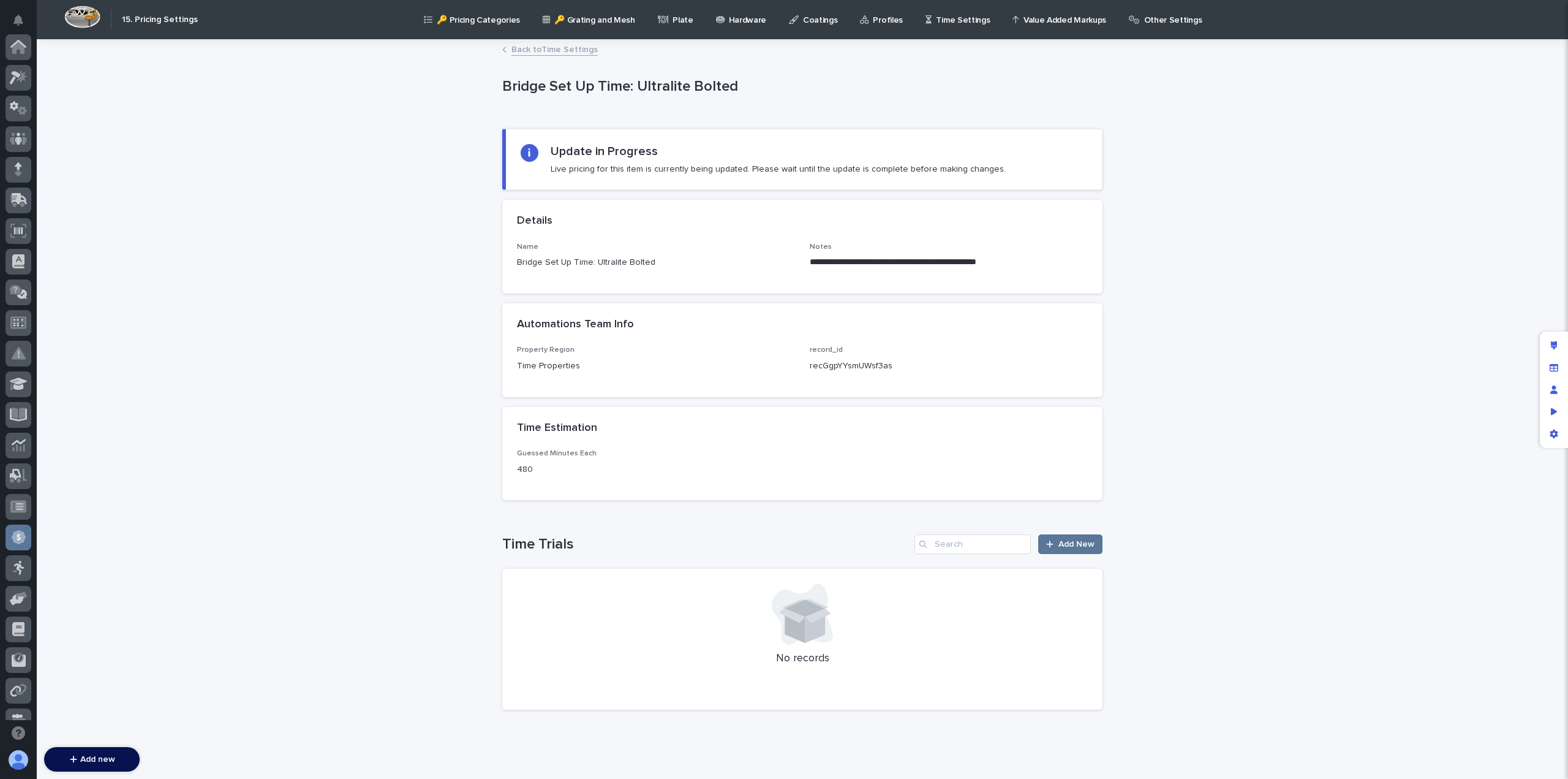
scroll to position [233, 0]
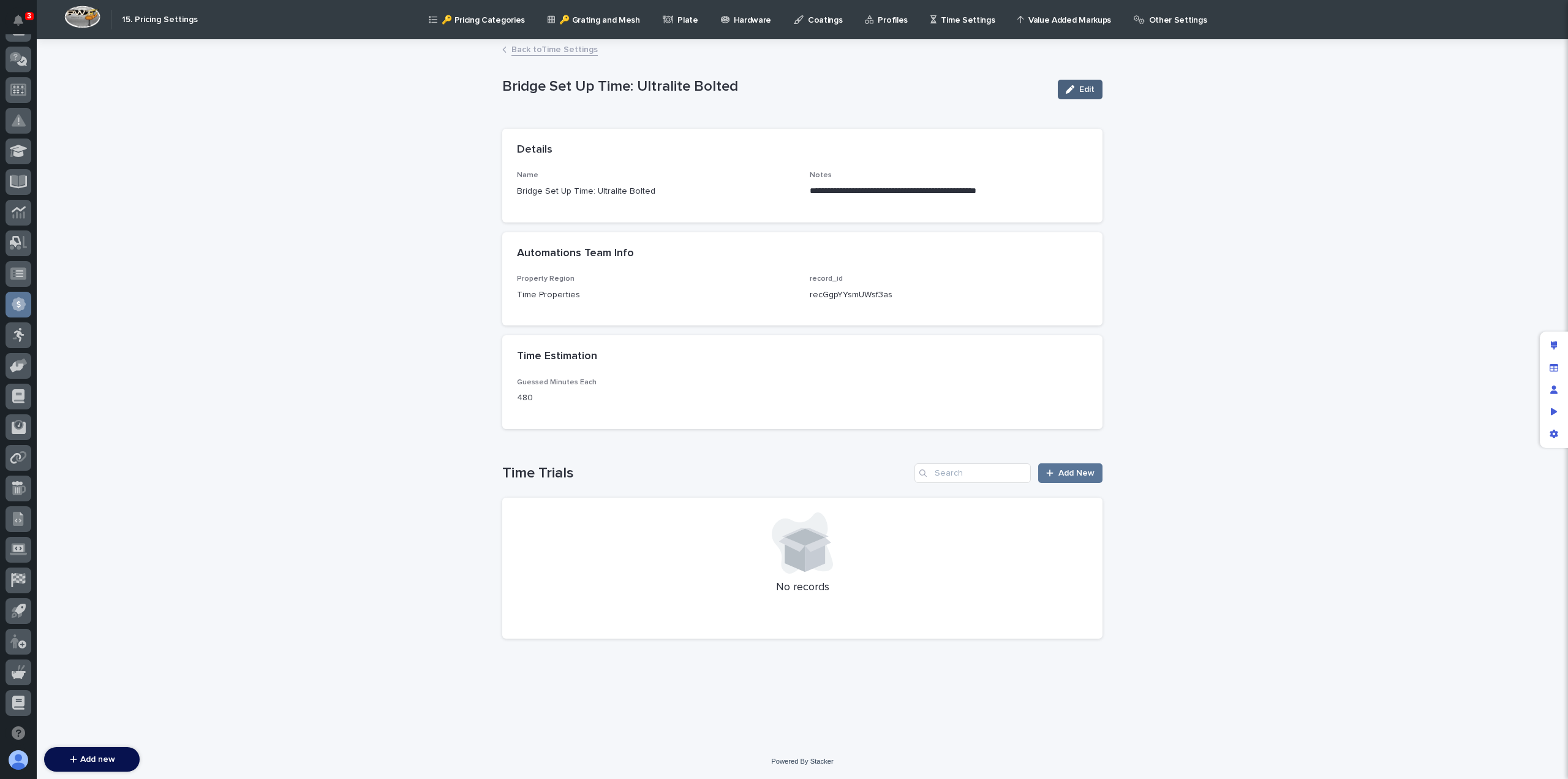
click at [1084, 91] on span "Edit" at bounding box center [1086, 89] width 15 height 8
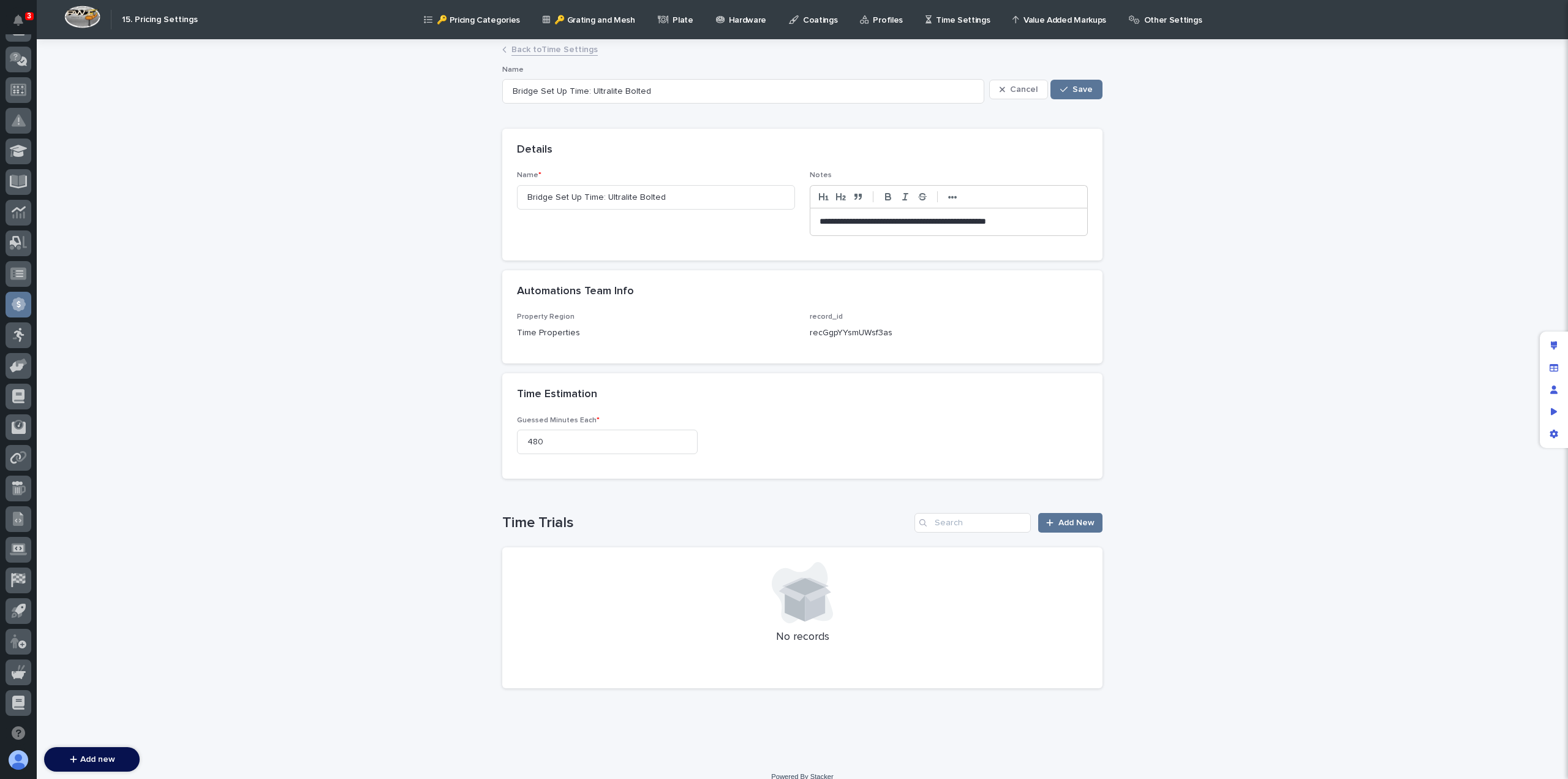
click at [822, 219] on p "**********" at bounding box center [949, 222] width 259 height 13
click at [1063, 91] on icon "button" at bounding box center [1064, 89] width 7 height 8
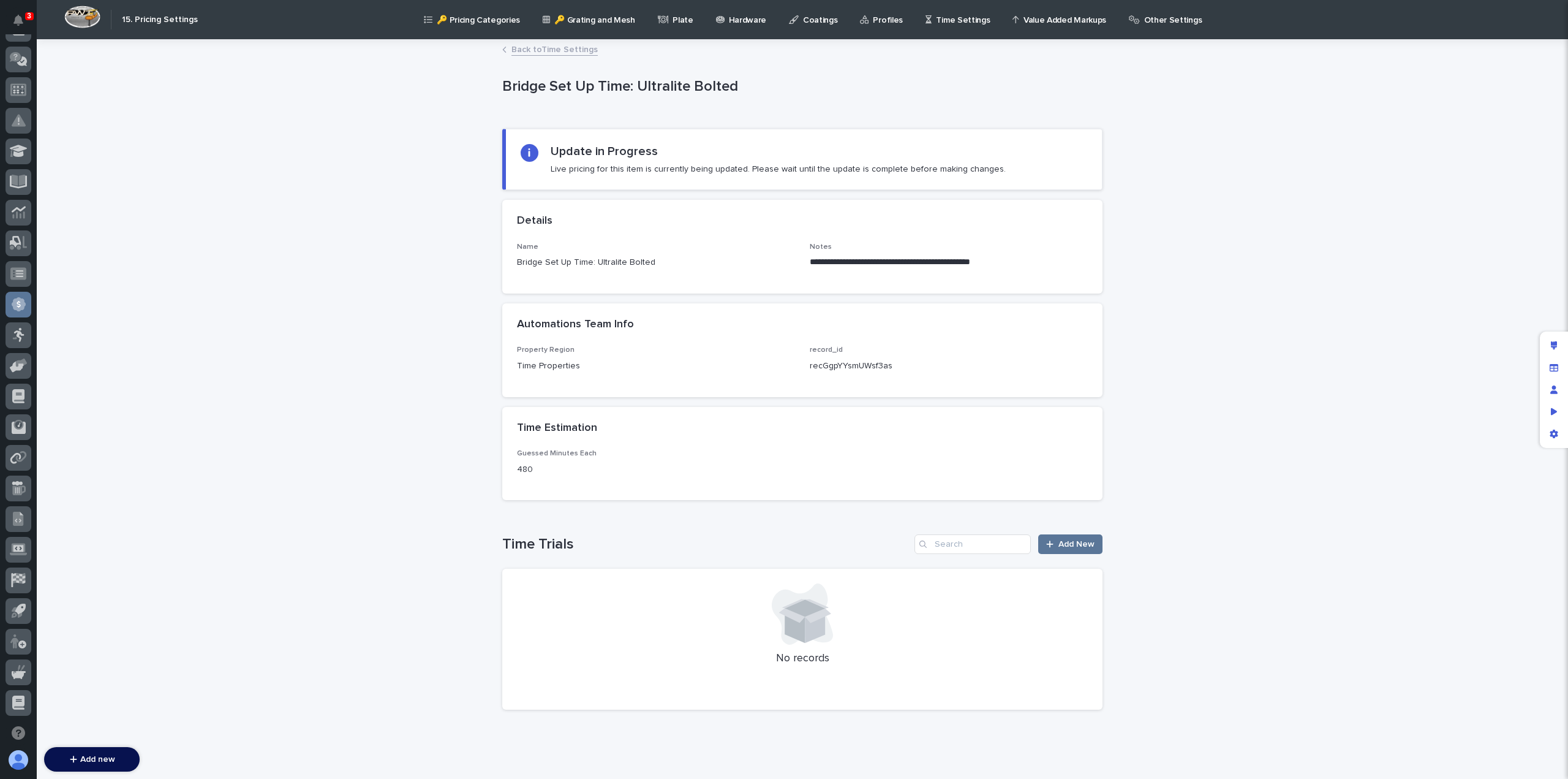
click at [530, 57] on div "Back to Time Settings" at bounding box center [802, 50] width 613 height 17
click at [535, 50] on link "Back to Time Settings" at bounding box center [554, 49] width 86 height 14
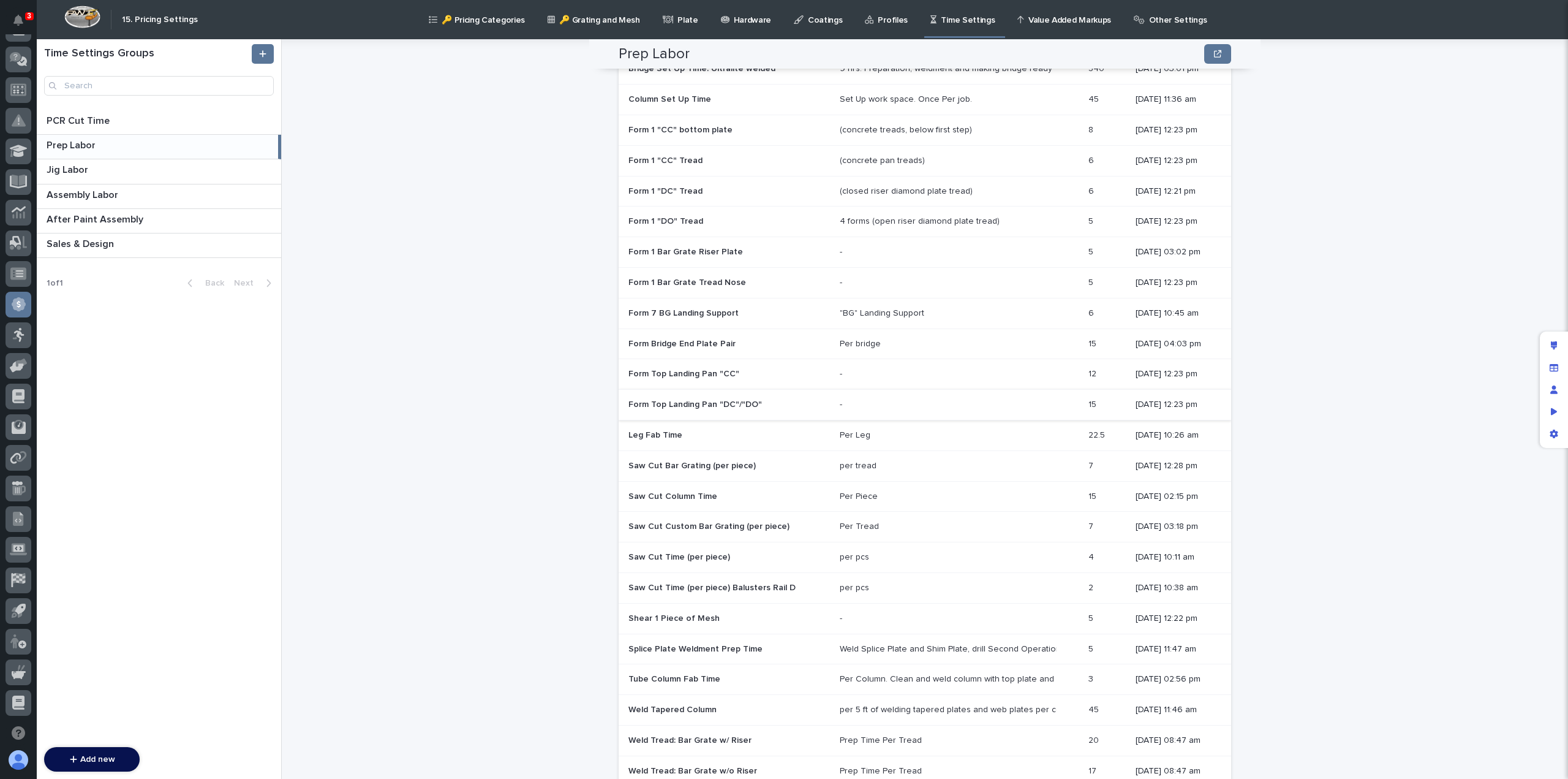
scroll to position [416, 0]
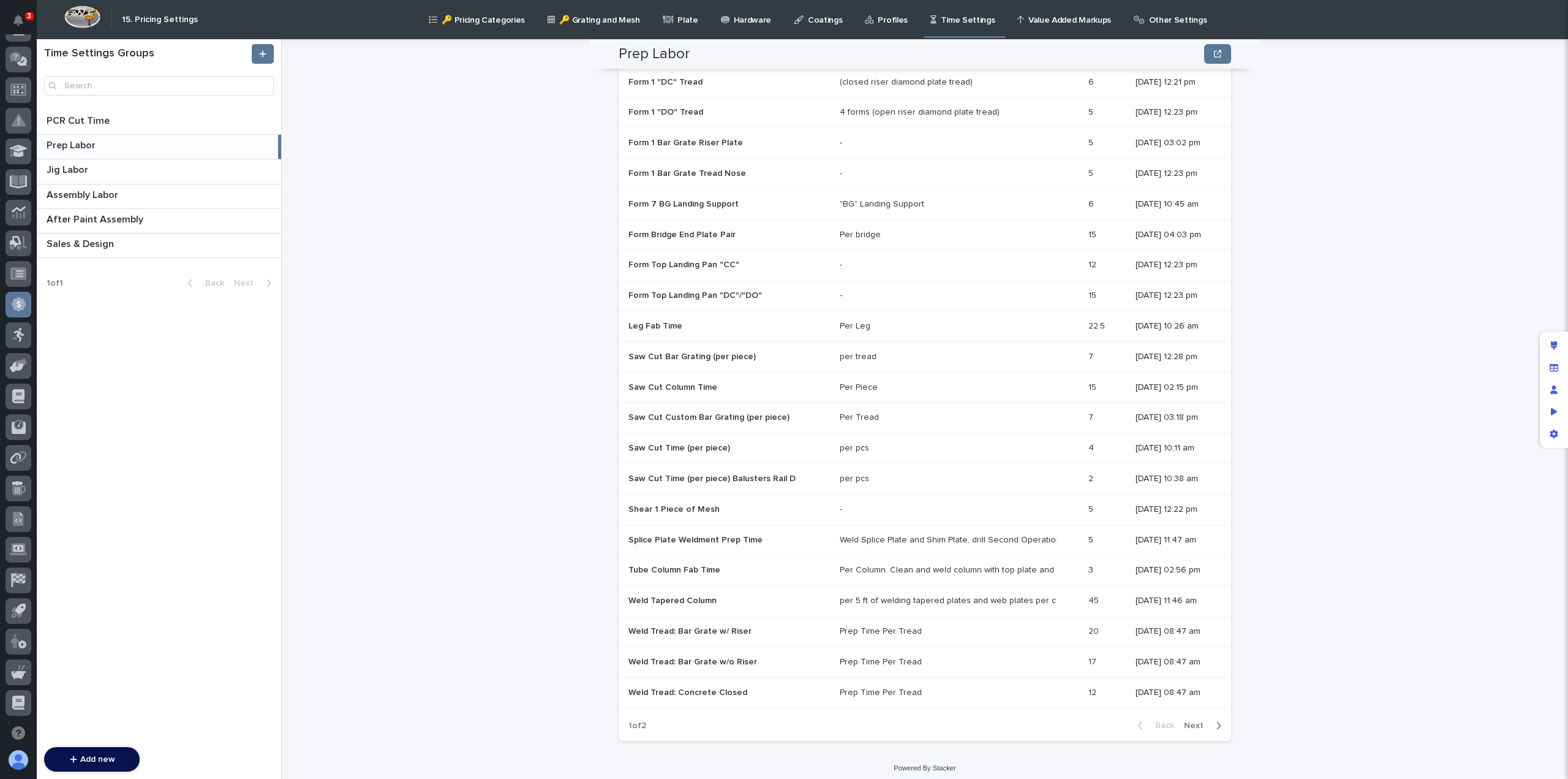
click at [740, 565] on p at bounding box center [729, 571] width 202 height 11
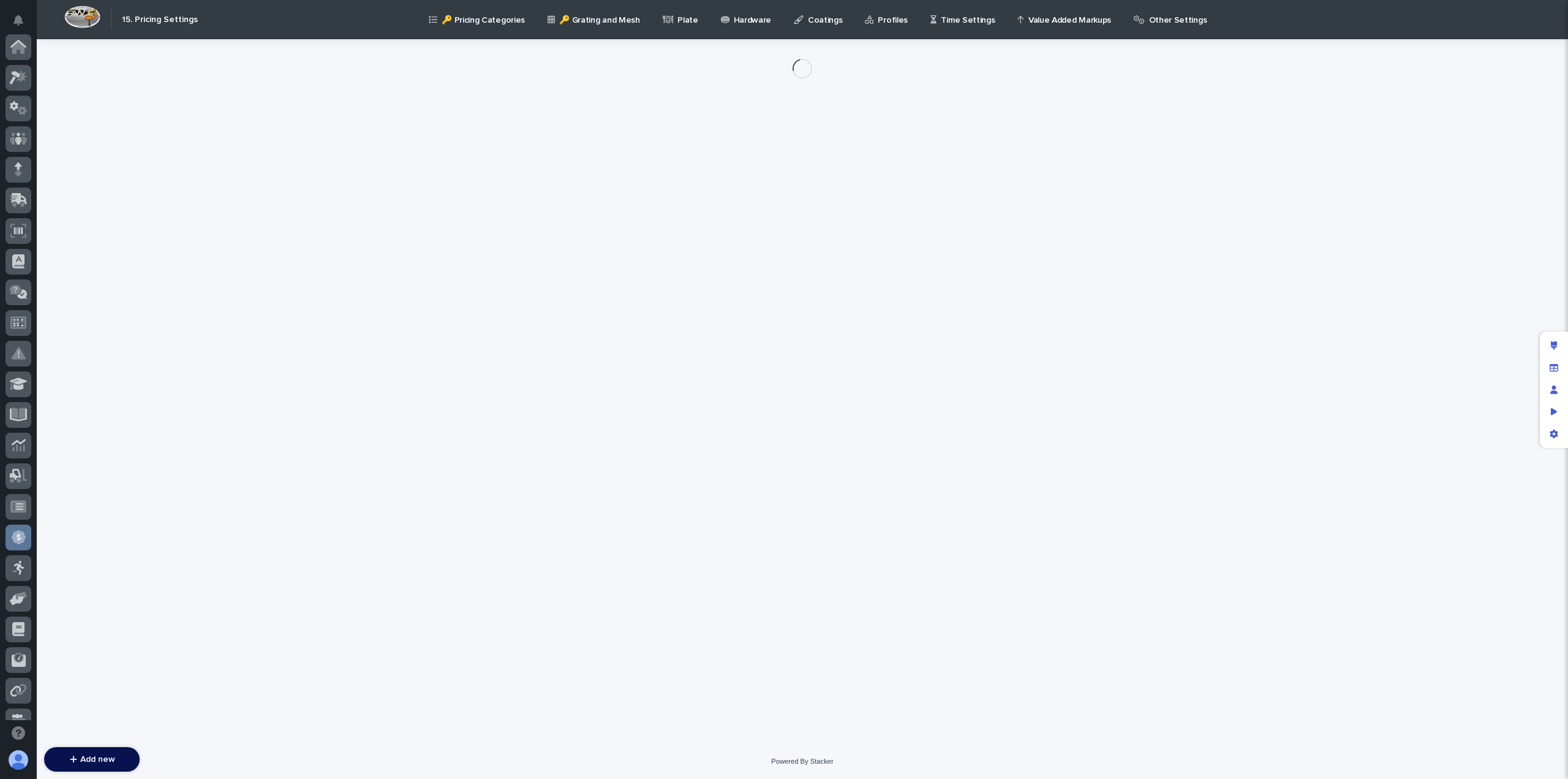
scroll to position [233, 0]
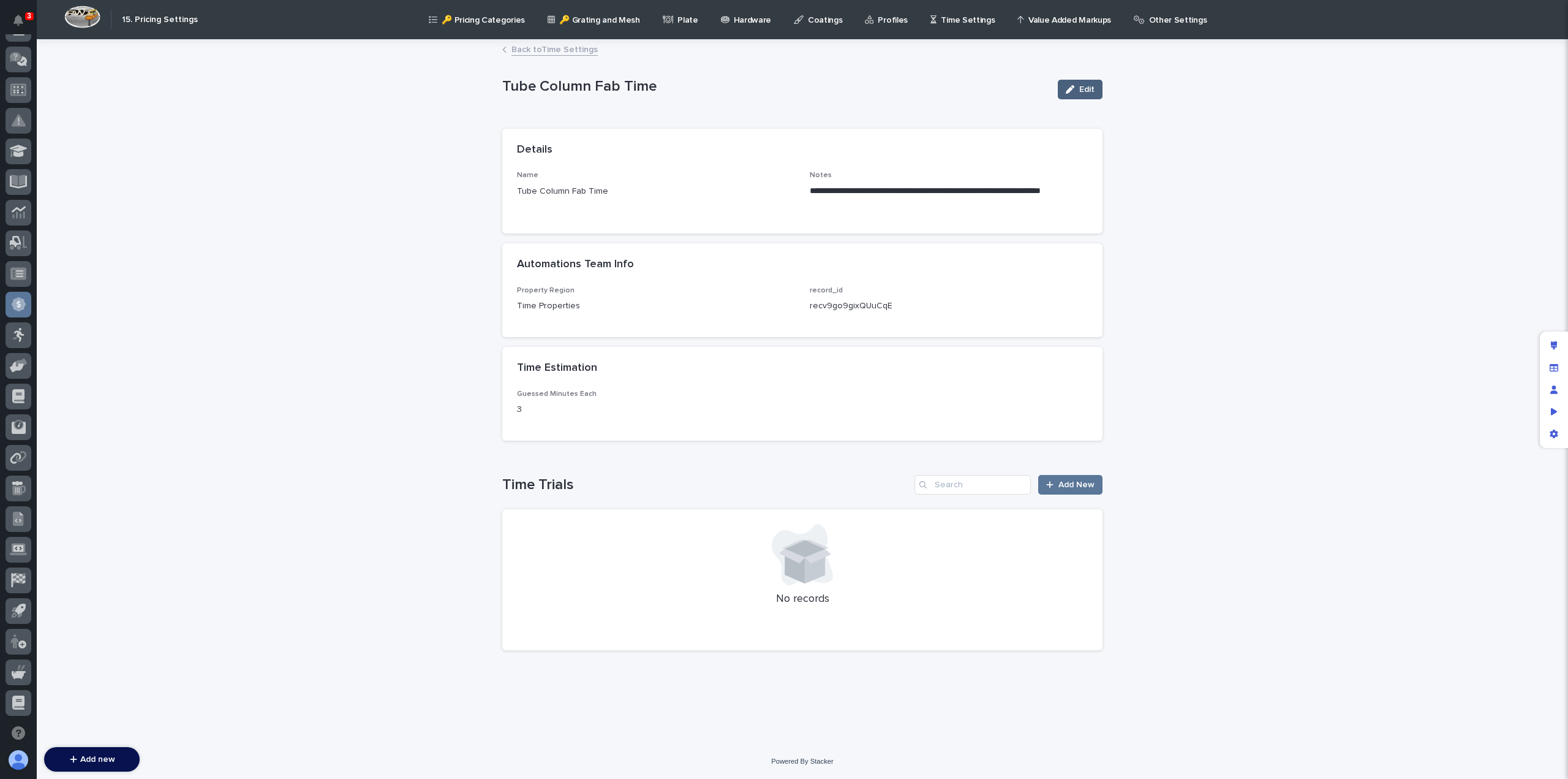
click at [1078, 89] on div "button" at bounding box center [1072, 89] width 14 height 8
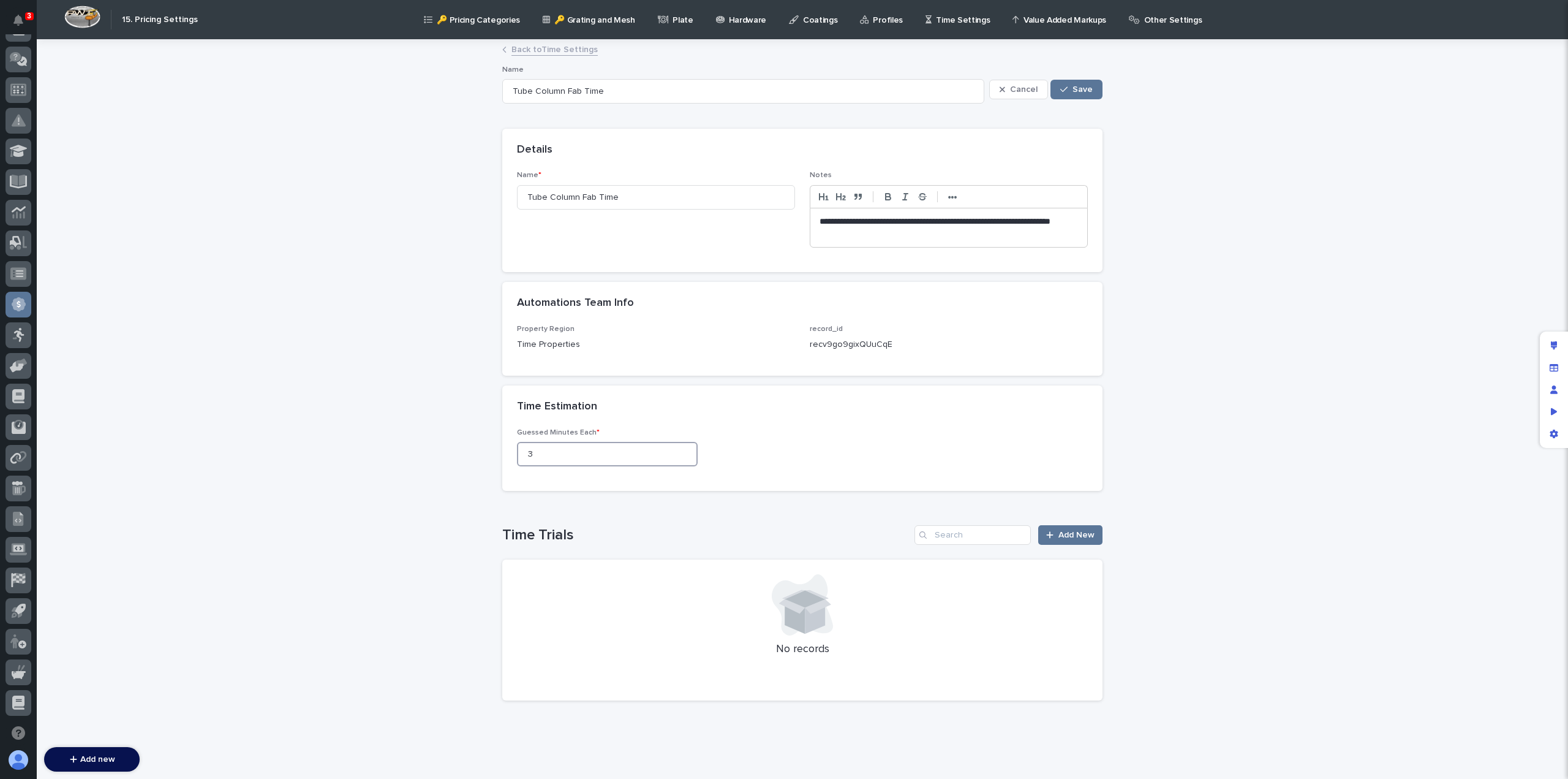
drag, startPoint x: 513, startPoint y: 456, endPoint x: 492, endPoint y: 454, distance: 21.1
click at [496, 456] on div "**********" at bounding box center [802, 390] width 613 height 700
type input "2"
type input "150"
click at [1076, 87] on span "Save" at bounding box center [1083, 89] width 20 height 8
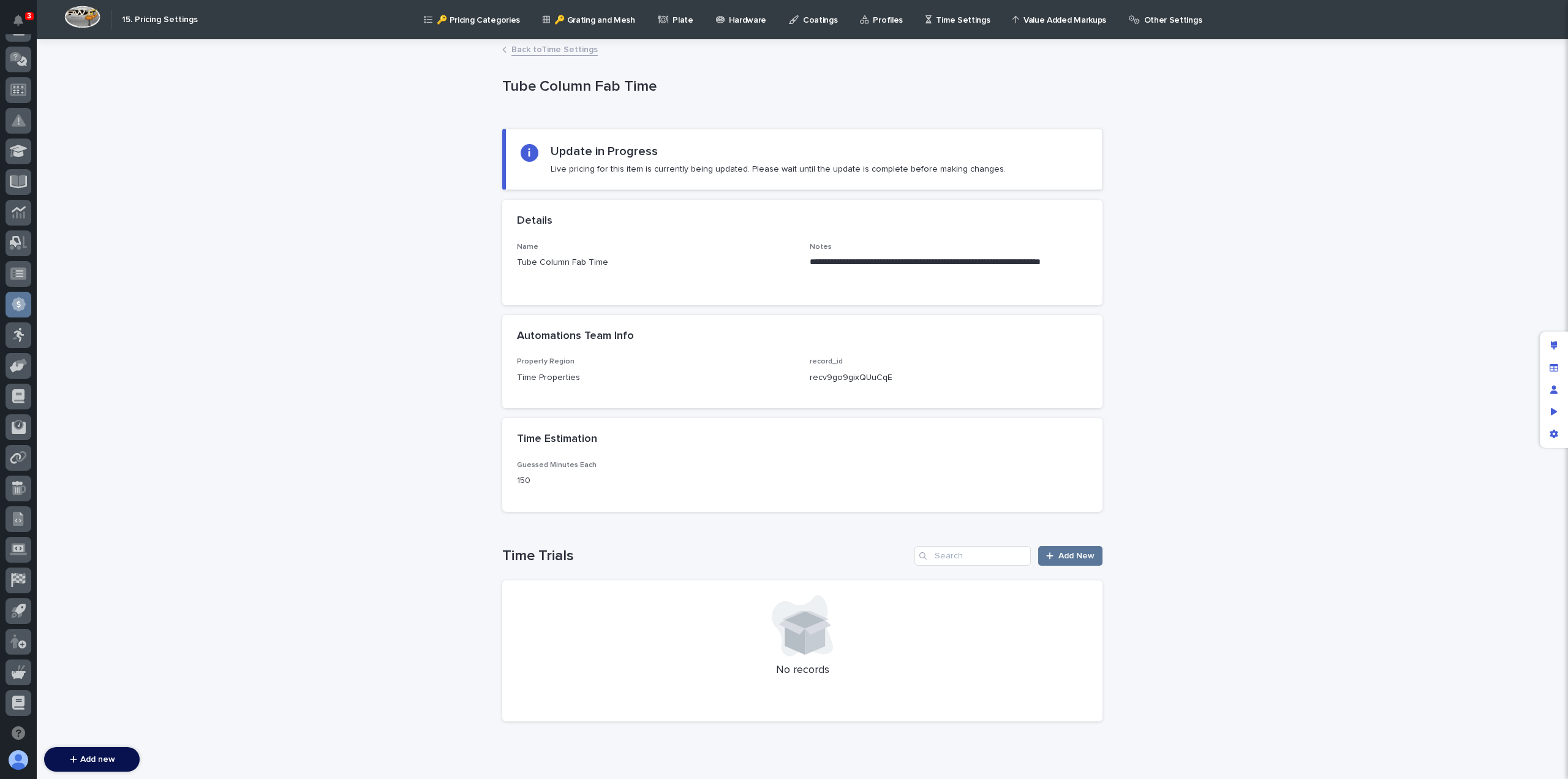
click at [556, 51] on link "Back to Time Settings" at bounding box center [554, 49] width 86 height 14
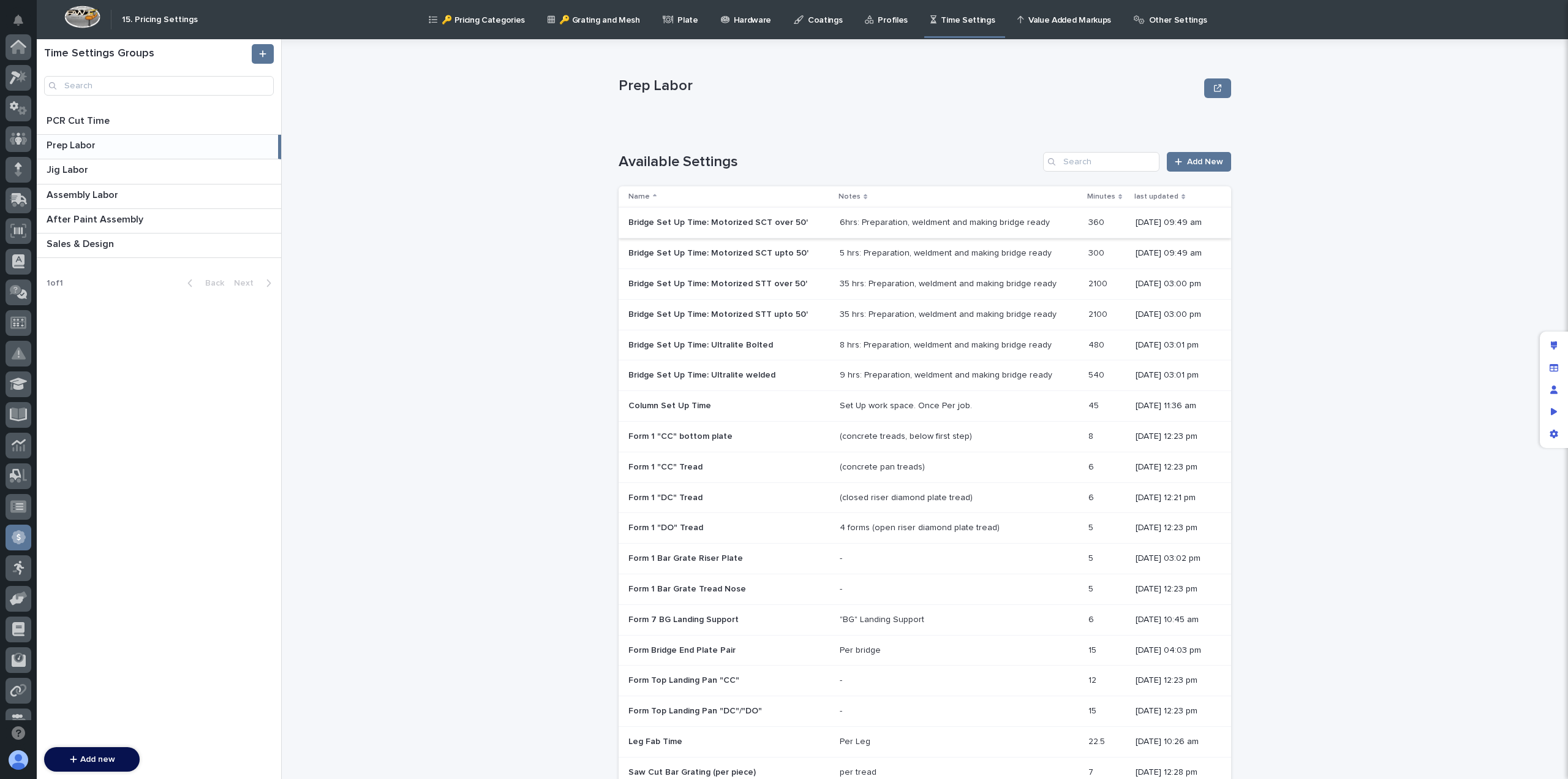
scroll to position [233, 0]
click at [674, 405] on p "Column Set Up Time" at bounding box center [671, 405] width 85 height 13
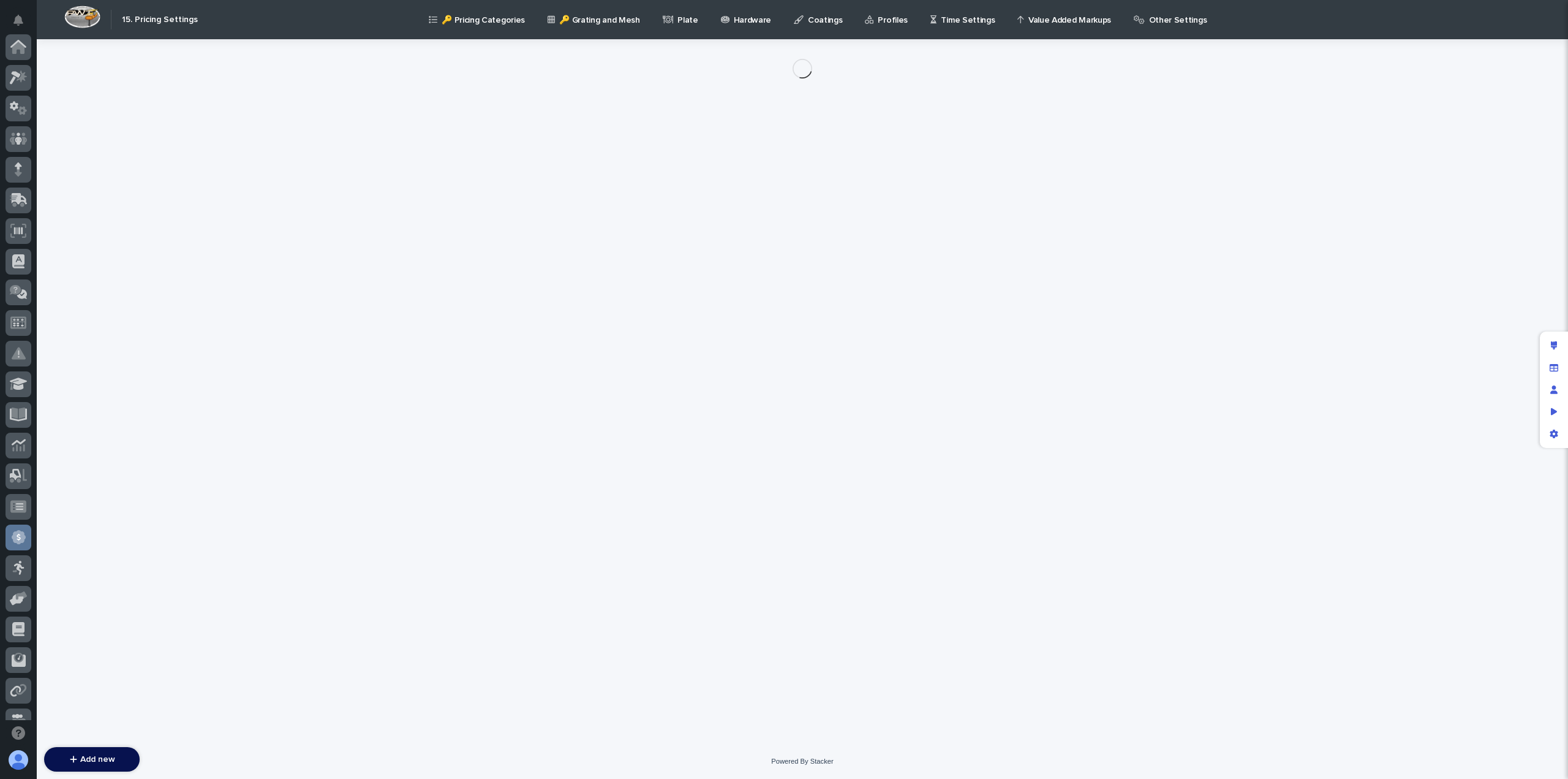
scroll to position [233, 0]
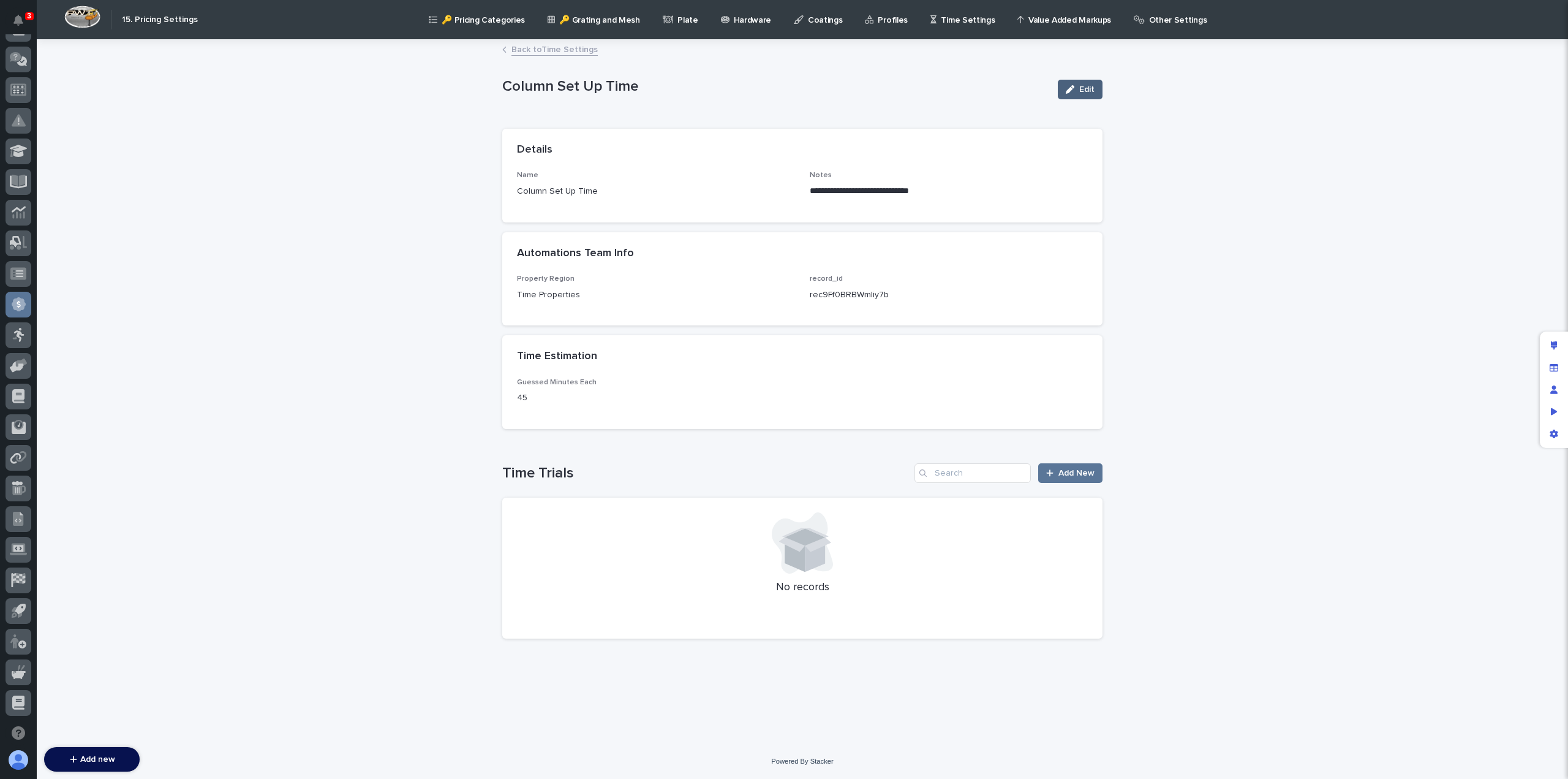
click at [1070, 86] on icon "button" at bounding box center [1069, 89] width 8 height 8
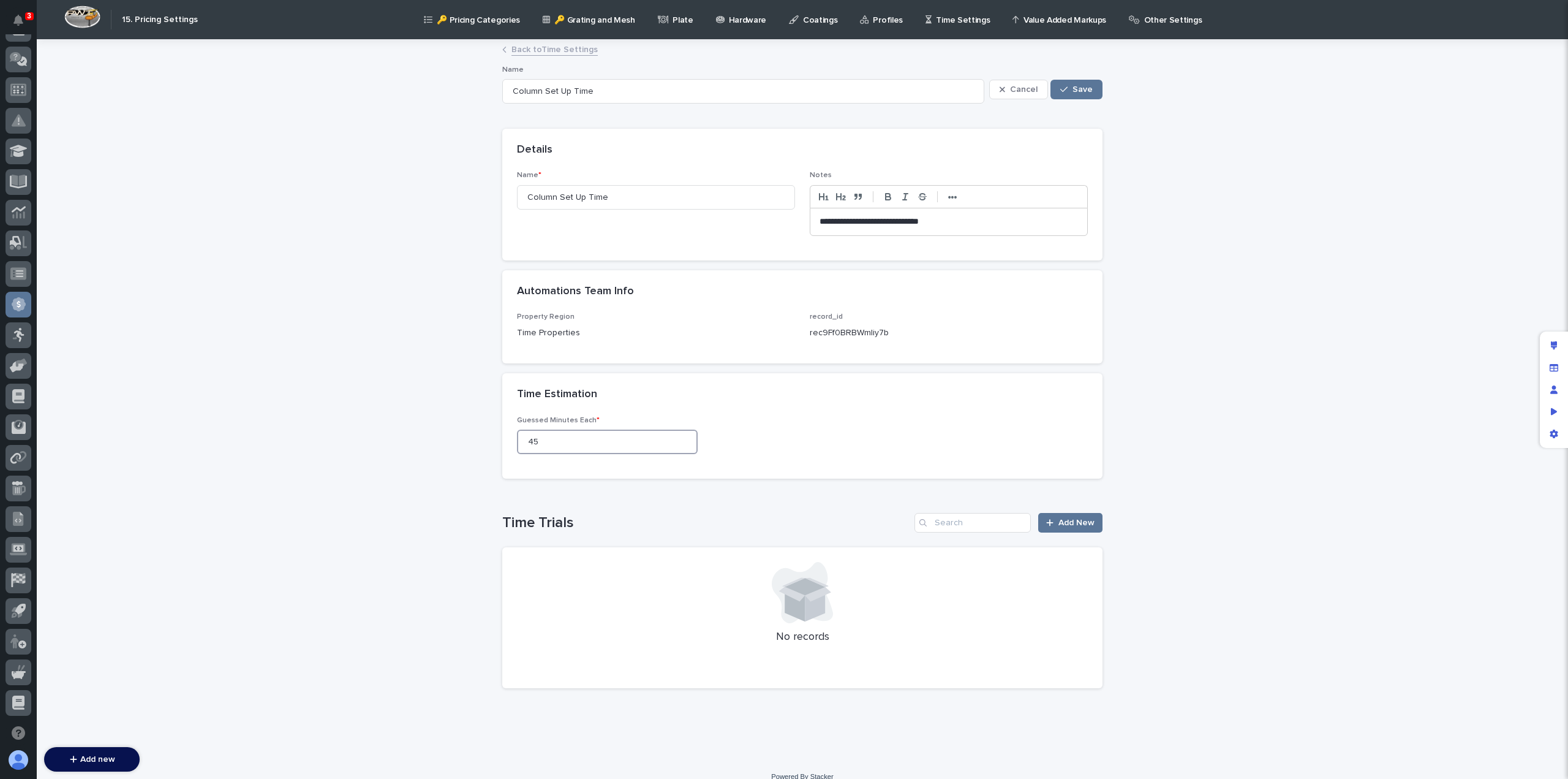
drag, startPoint x: 551, startPoint y: 442, endPoint x: 433, endPoint y: 429, distance: 118.7
click at [452, 432] on div "**********" at bounding box center [802, 400] width 1531 height 719
type input "1"
type input "60"
click at [1078, 88] on span "Save" at bounding box center [1083, 89] width 20 height 8
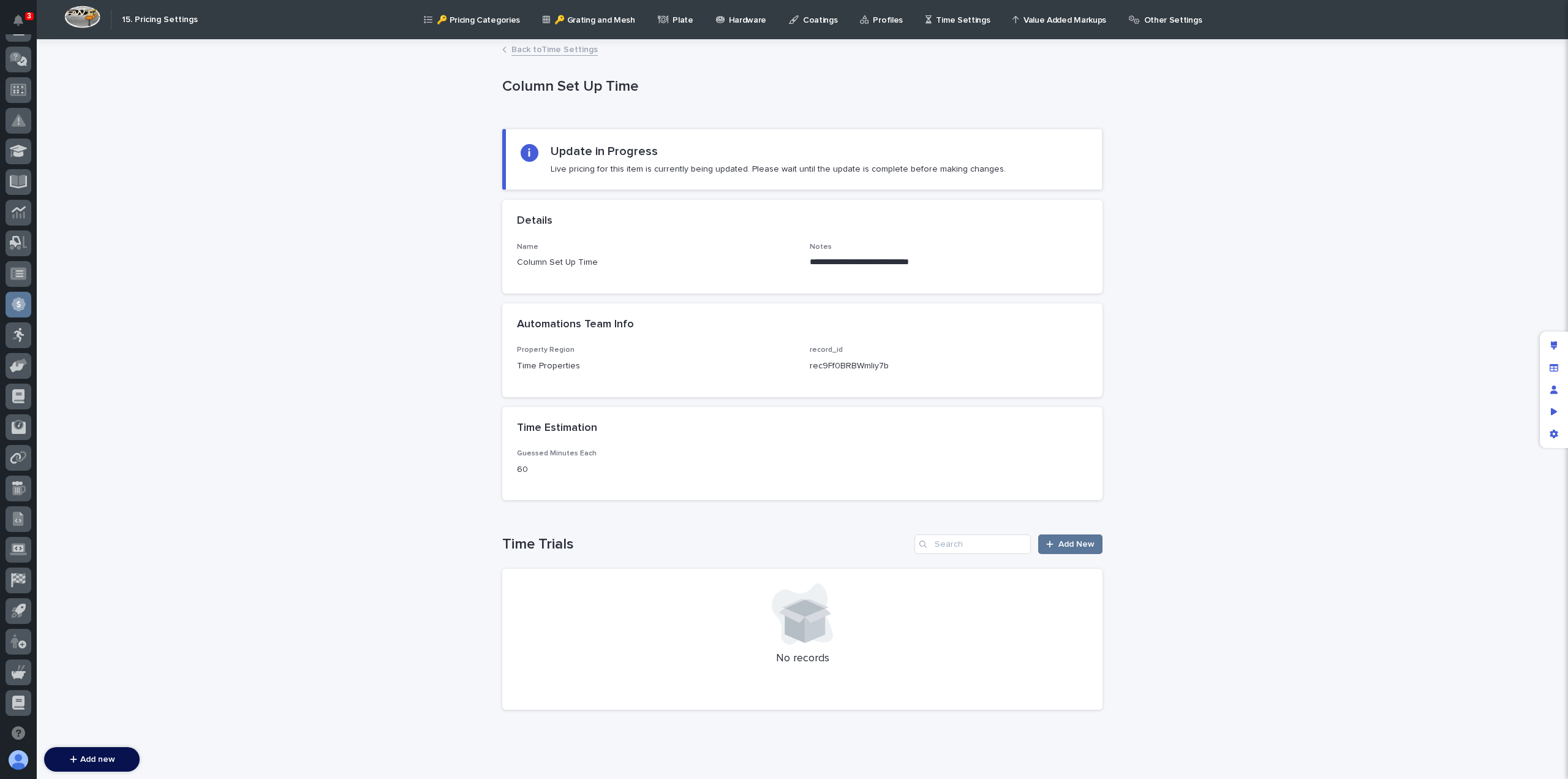
click at [525, 51] on link "Back to Time Settings" at bounding box center [554, 49] width 86 height 14
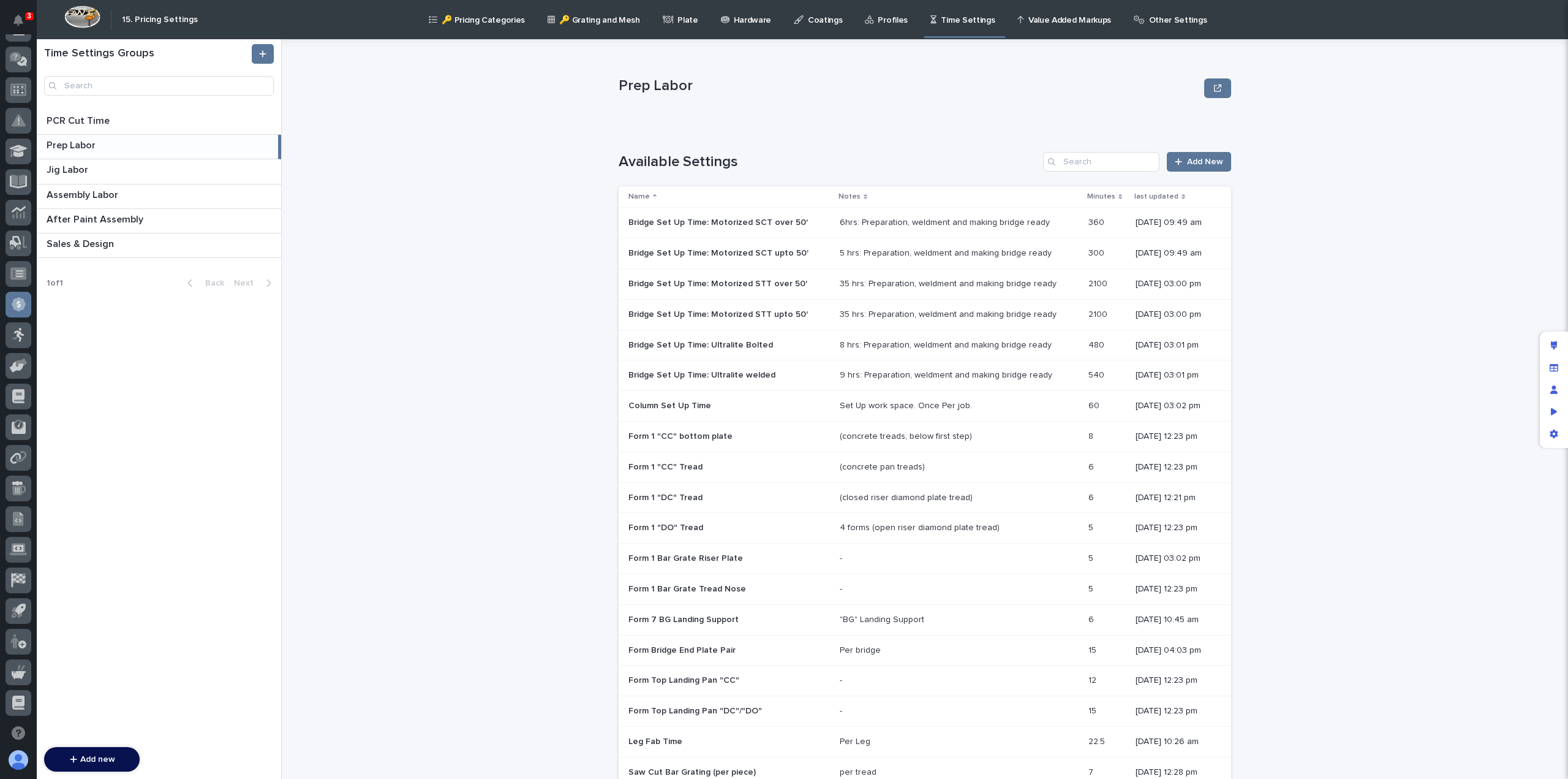
click at [871, 249] on div "5 hrs: Preparation, weldment and making bridge ready" at bounding box center [945, 254] width 212 height 11
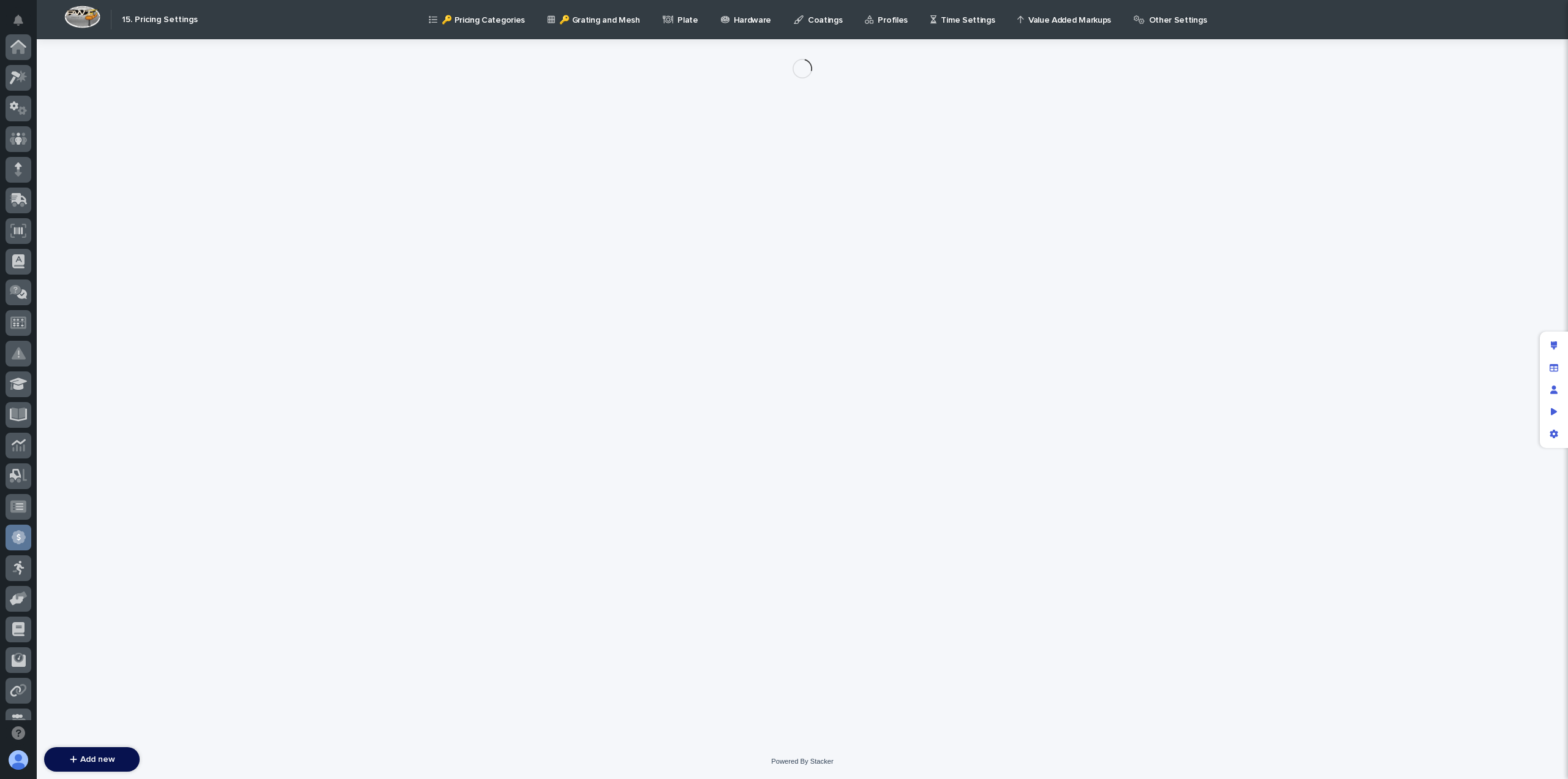
scroll to position [233, 0]
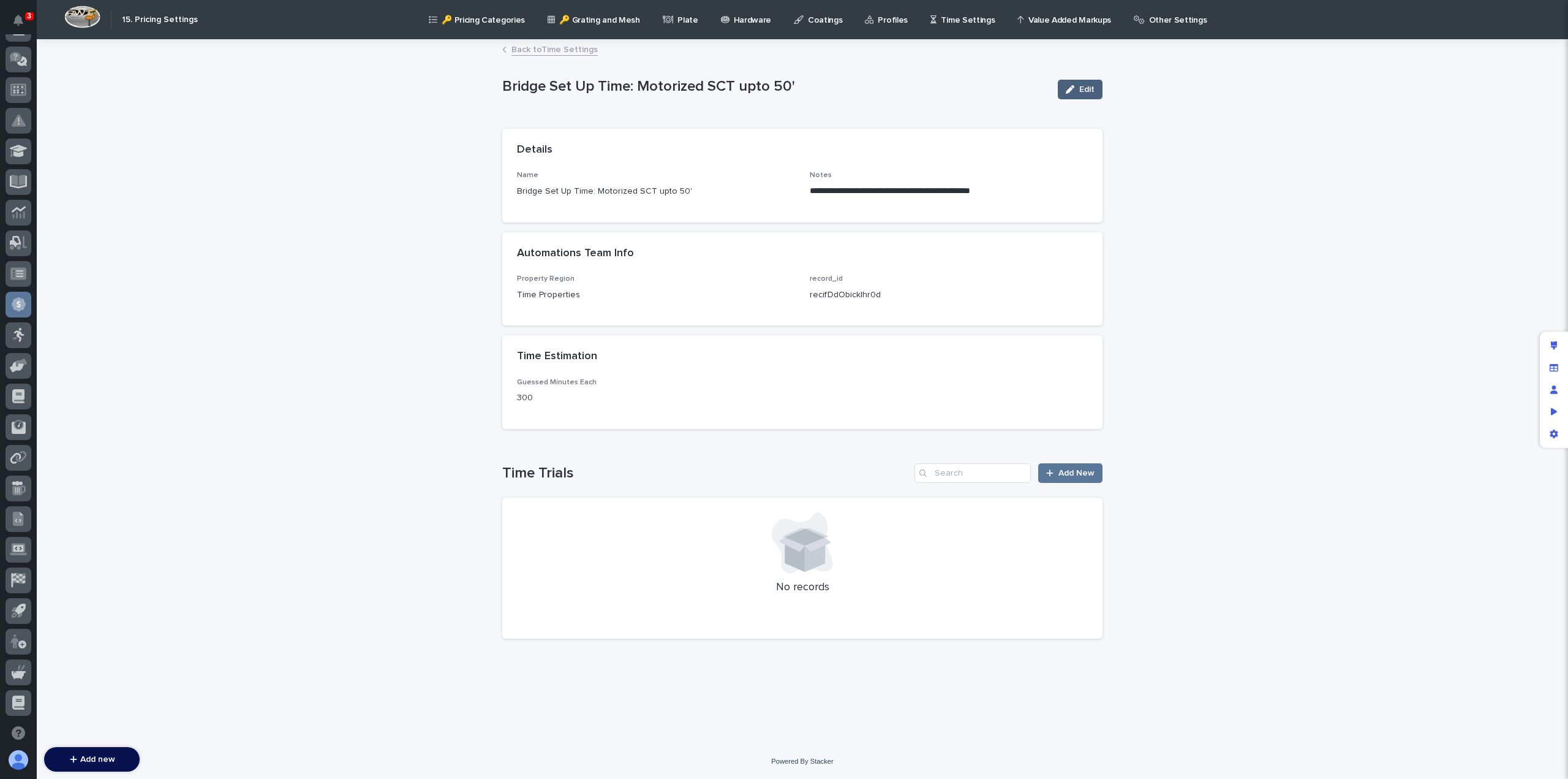
click at [1075, 88] on icon "button" at bounding box center [1069, 89] width 8 height 8
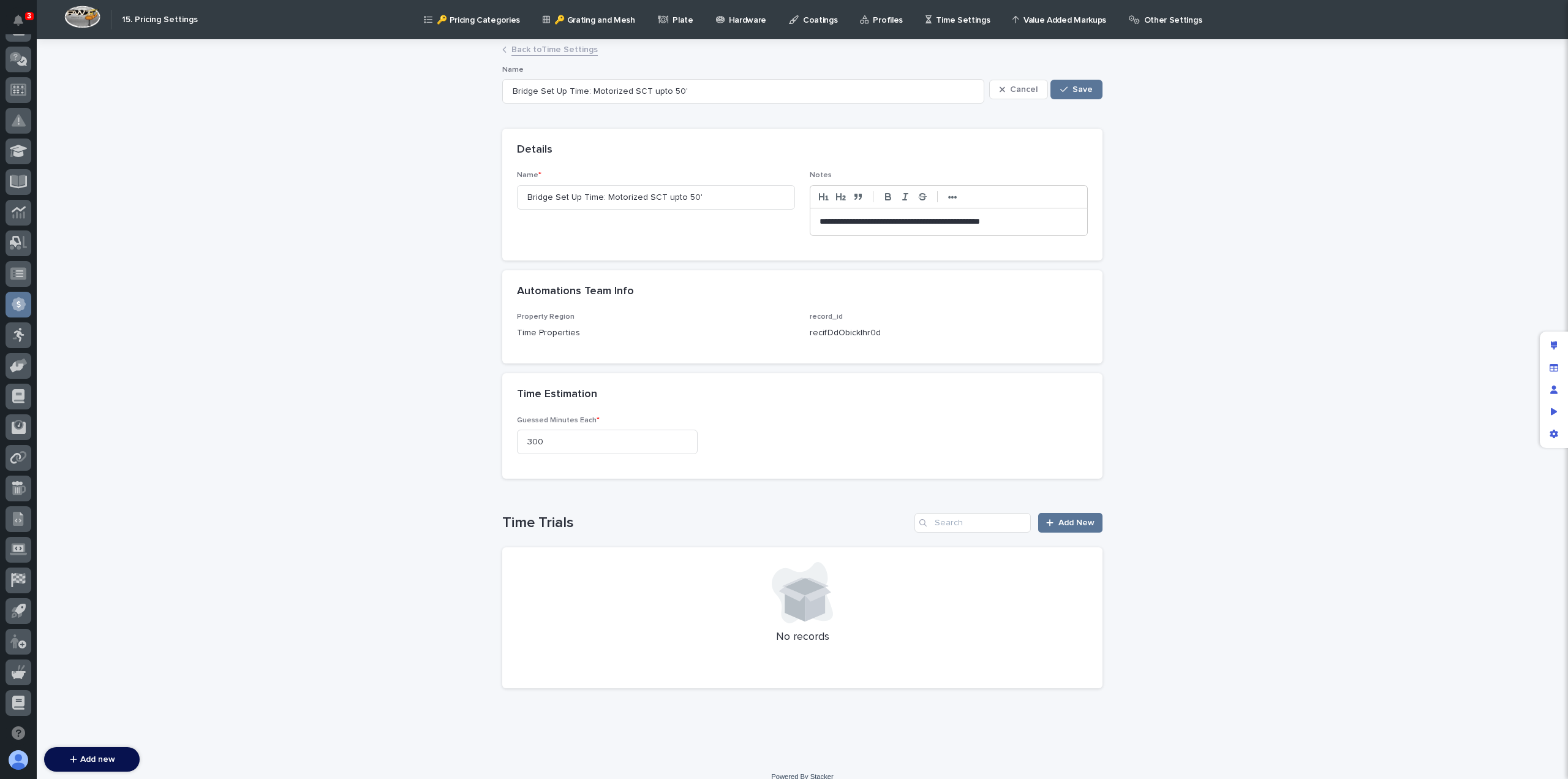
click at [819, 219] on p "**********" at bounding box center [949, 222] width 259 height 13
drag, startPoint x: 570, startPoint y: 440, endPoint x: 448, endPoint y: 432, distance: 122.3
click at [448, 432] on div "**********" at bounding box center [802, 400] width 1531 height 719
type input "2100"
click at [1087, 90] on span "Save" at bounding box center [1083, 89] width 20 height 8
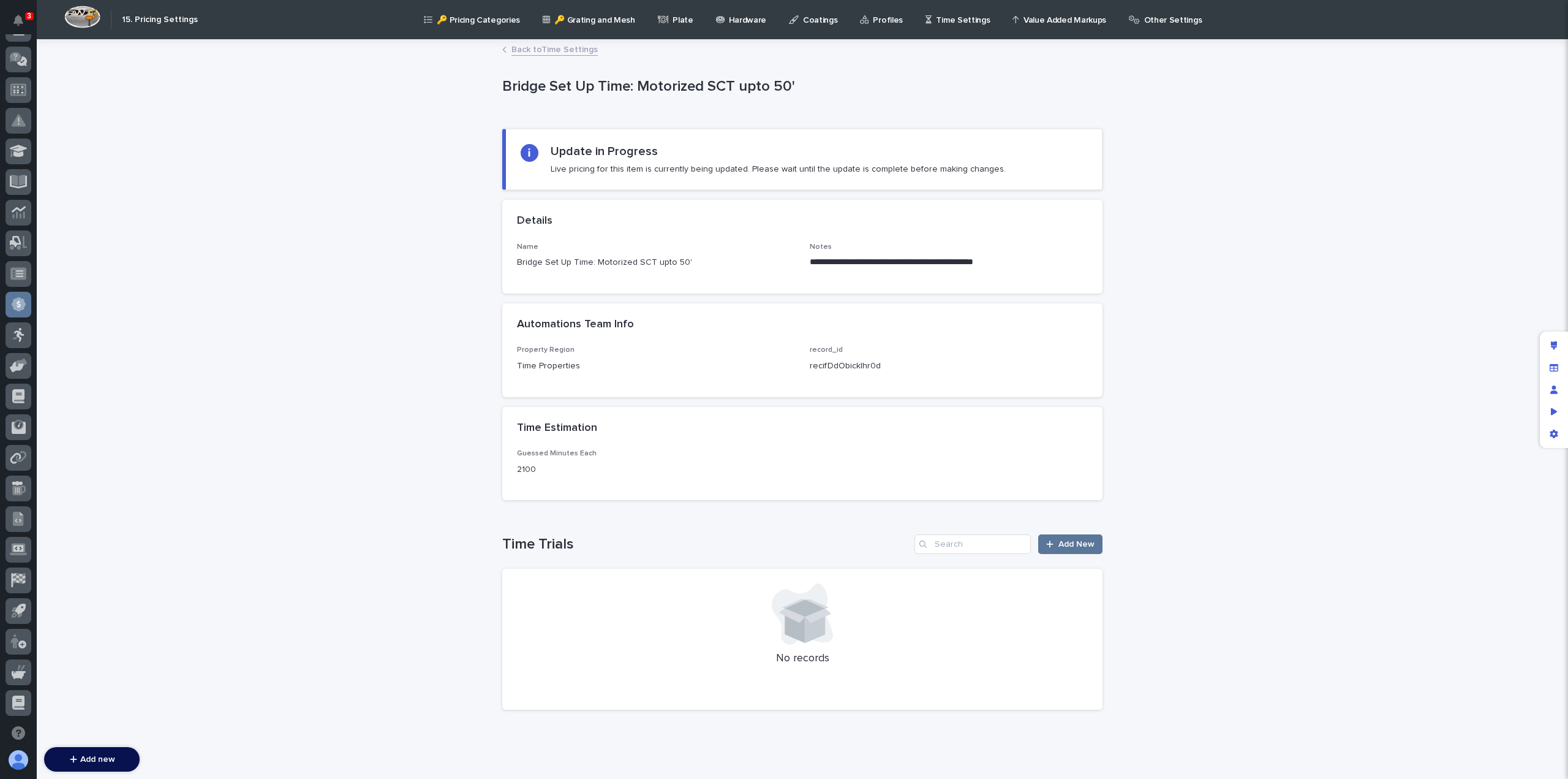
click at [565, 50] on link "Back to Time Settings" at bounding box center [554, 49] width 86 height 14
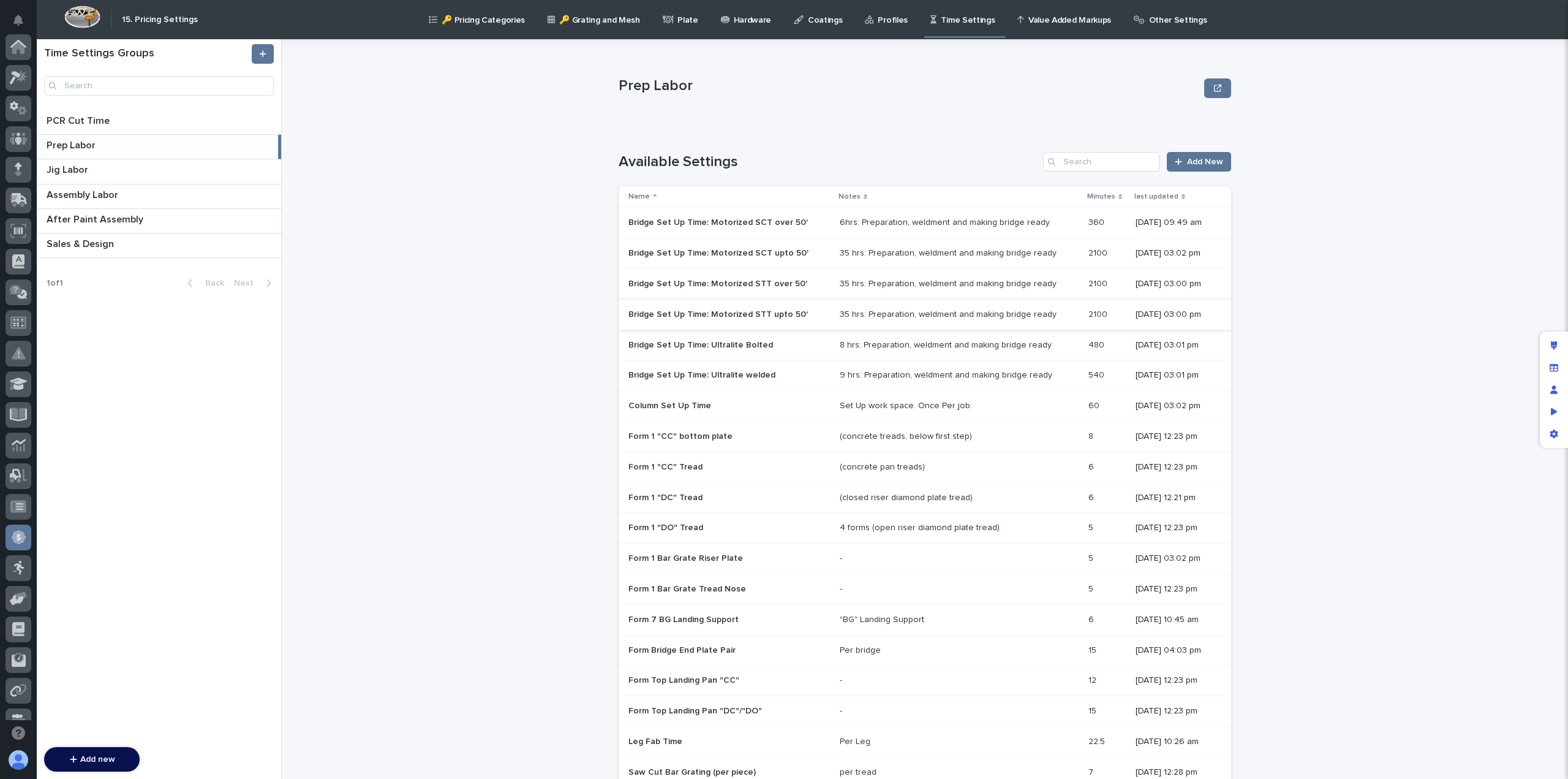
scroll to position [233, 0]
click at [839, 226] on div "6hrs: Preparation, weldment and making bridge ready" at bounding box center [944, 223] width 210 height 11
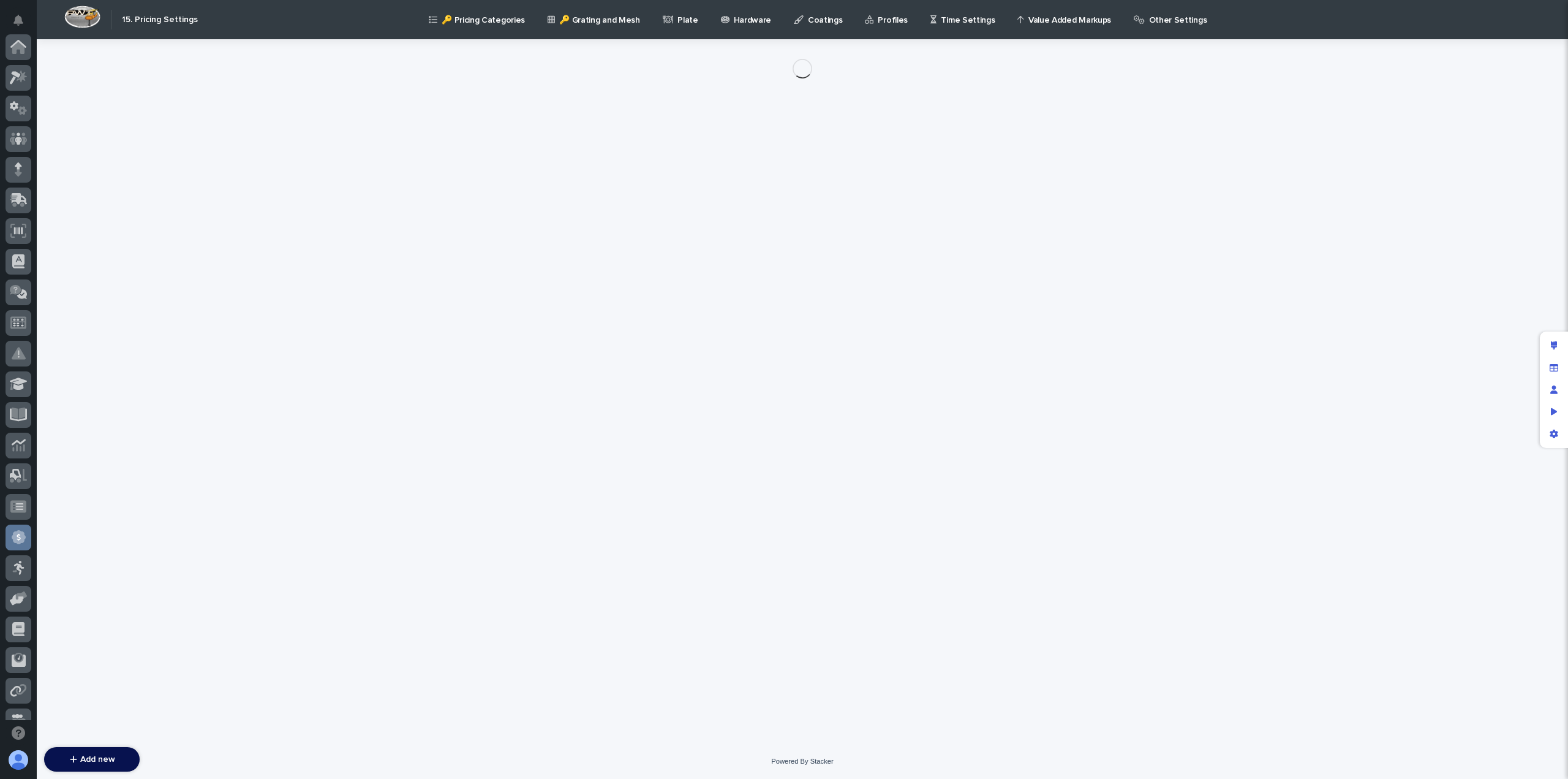
scroll to position [233, 0]
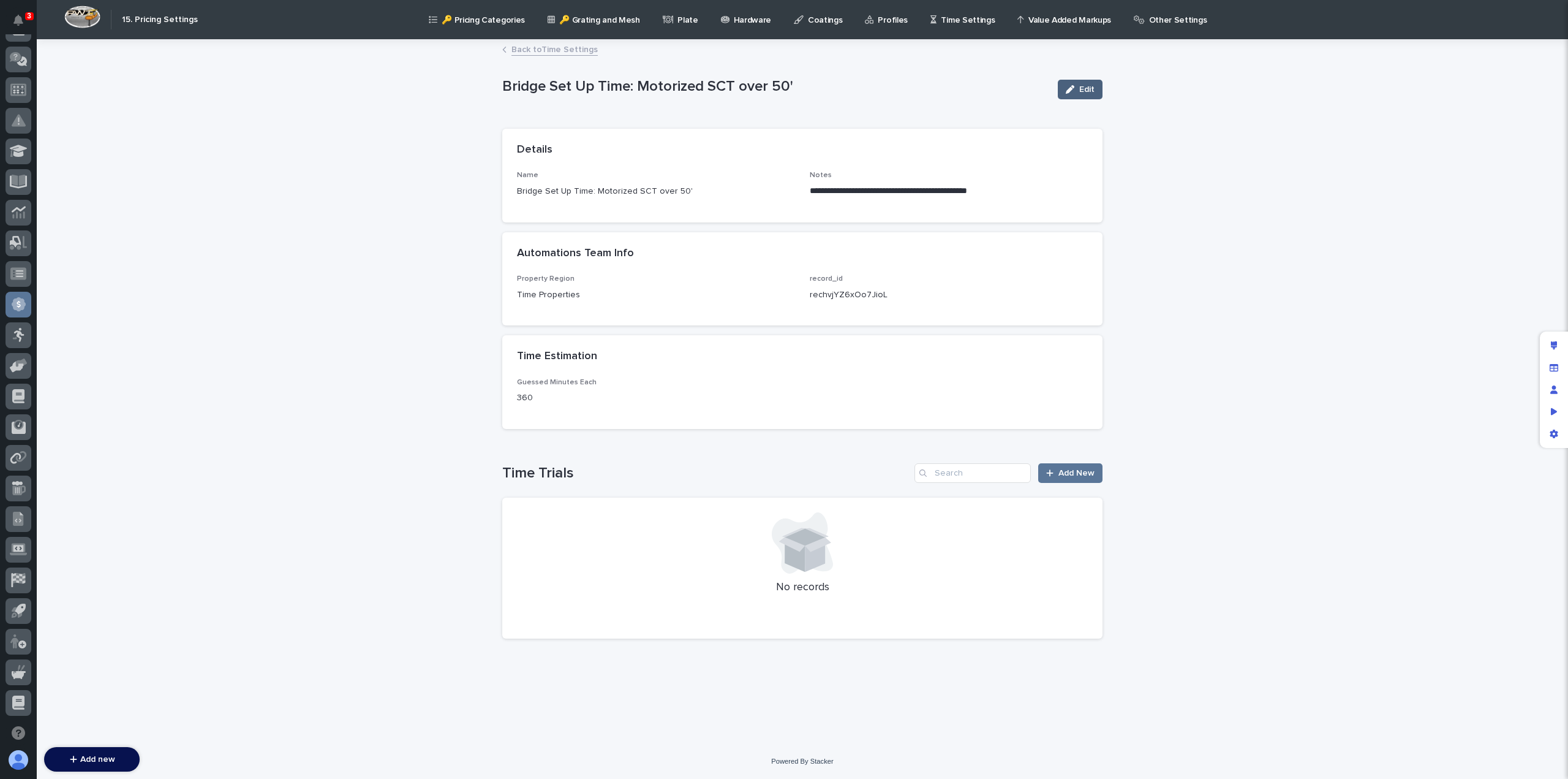
click at [1080, 91] on span "Edit" at bounding box center [1086, 89] width 15 height 8
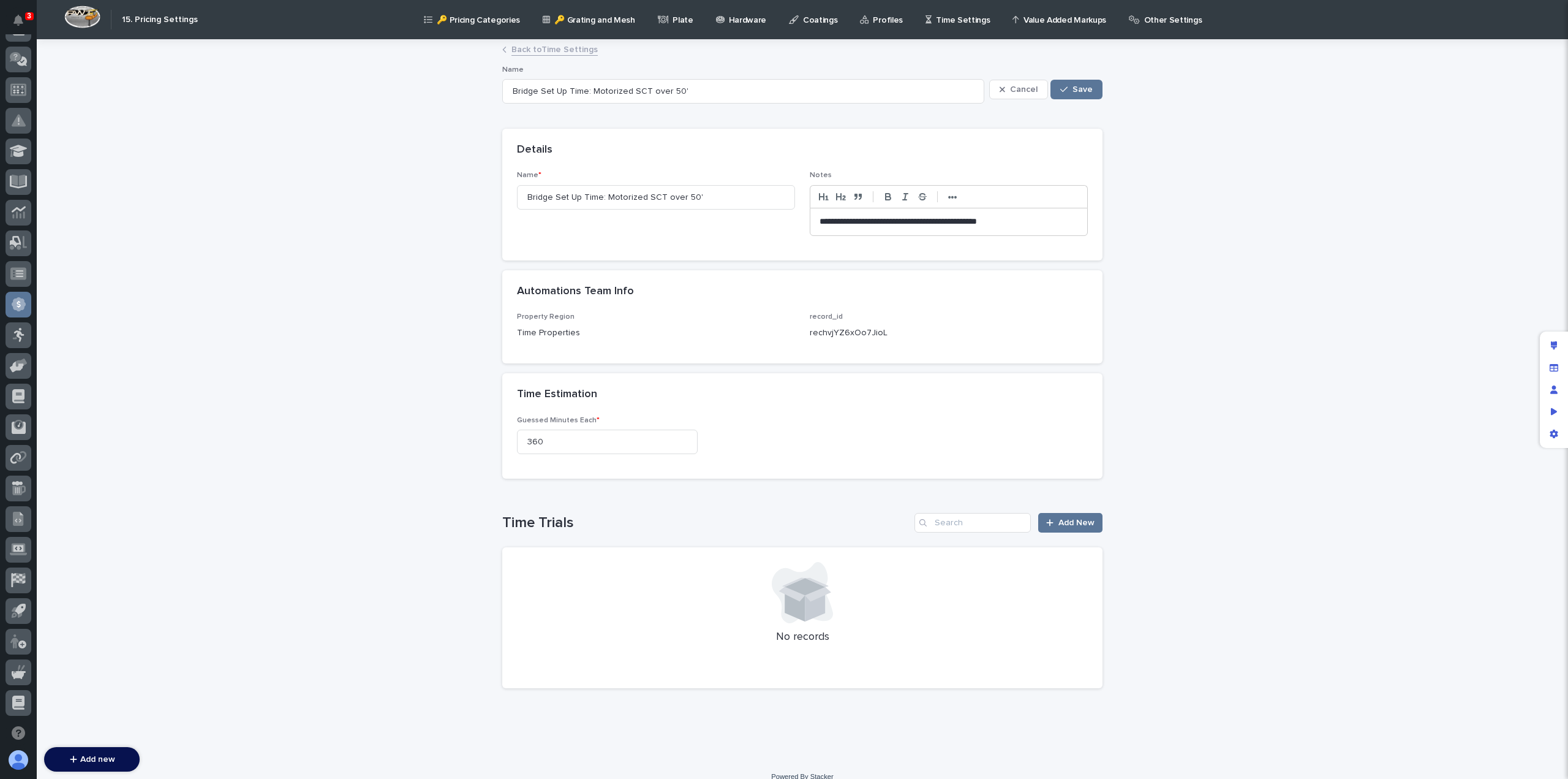
click at [819, 220] on p "**********" at bounding box center [949, 222] width 259 height 13
drag, startPoint x: 579, startPoint y: 438, endPoint x: 426, endPoint y: 442, distance: 153.1
click at [426, 442] on div "**********" at bounding box center [802, 400] width 1531 height 719
type input "2400"
click at [1073, 87] on span "Save" at bounding box center [1083, 89] width 20 height 8
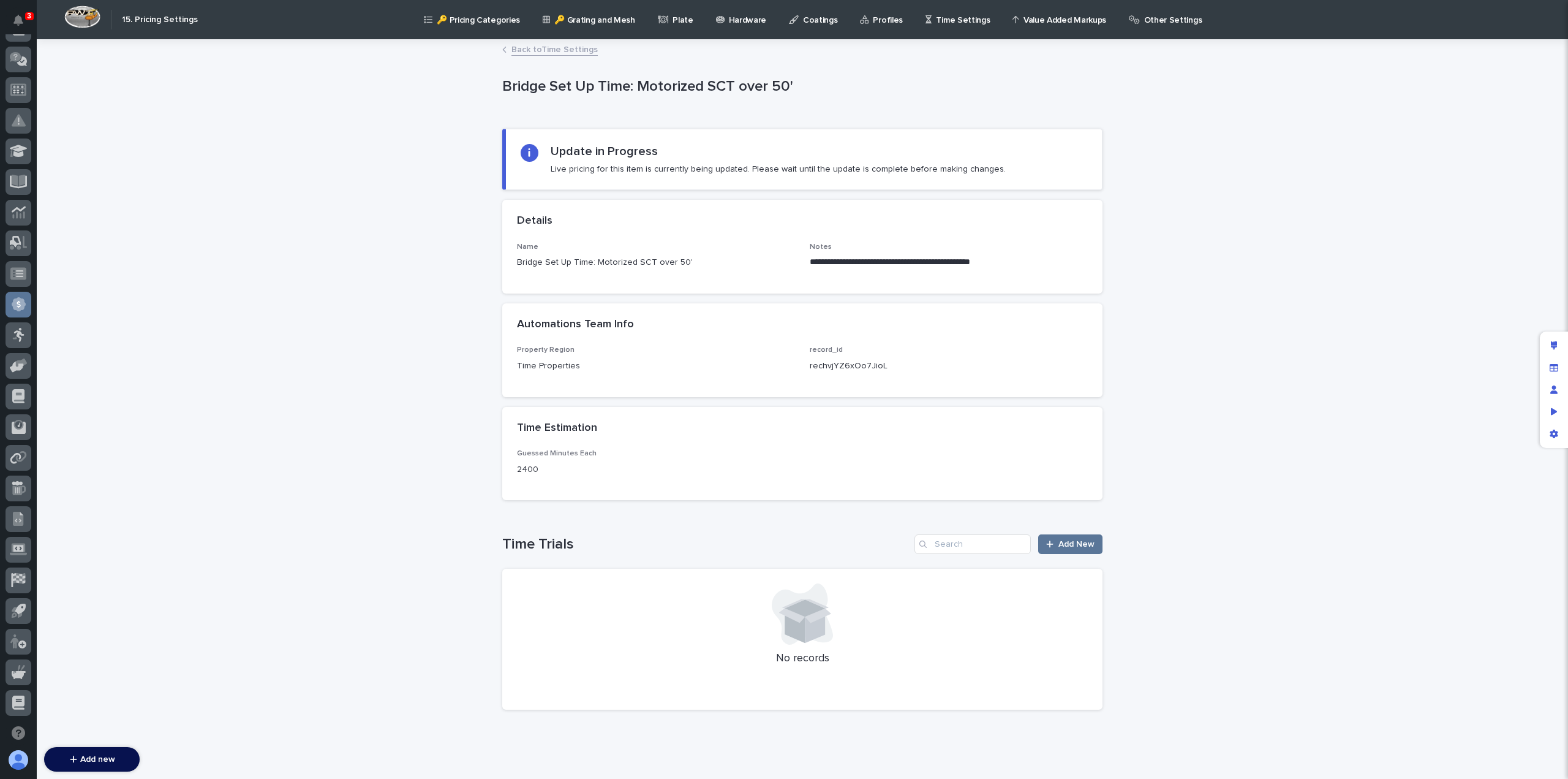
click at [559, 52] on link "Back to Time Settings" at bounding box center [554, 49] width 86 height 14
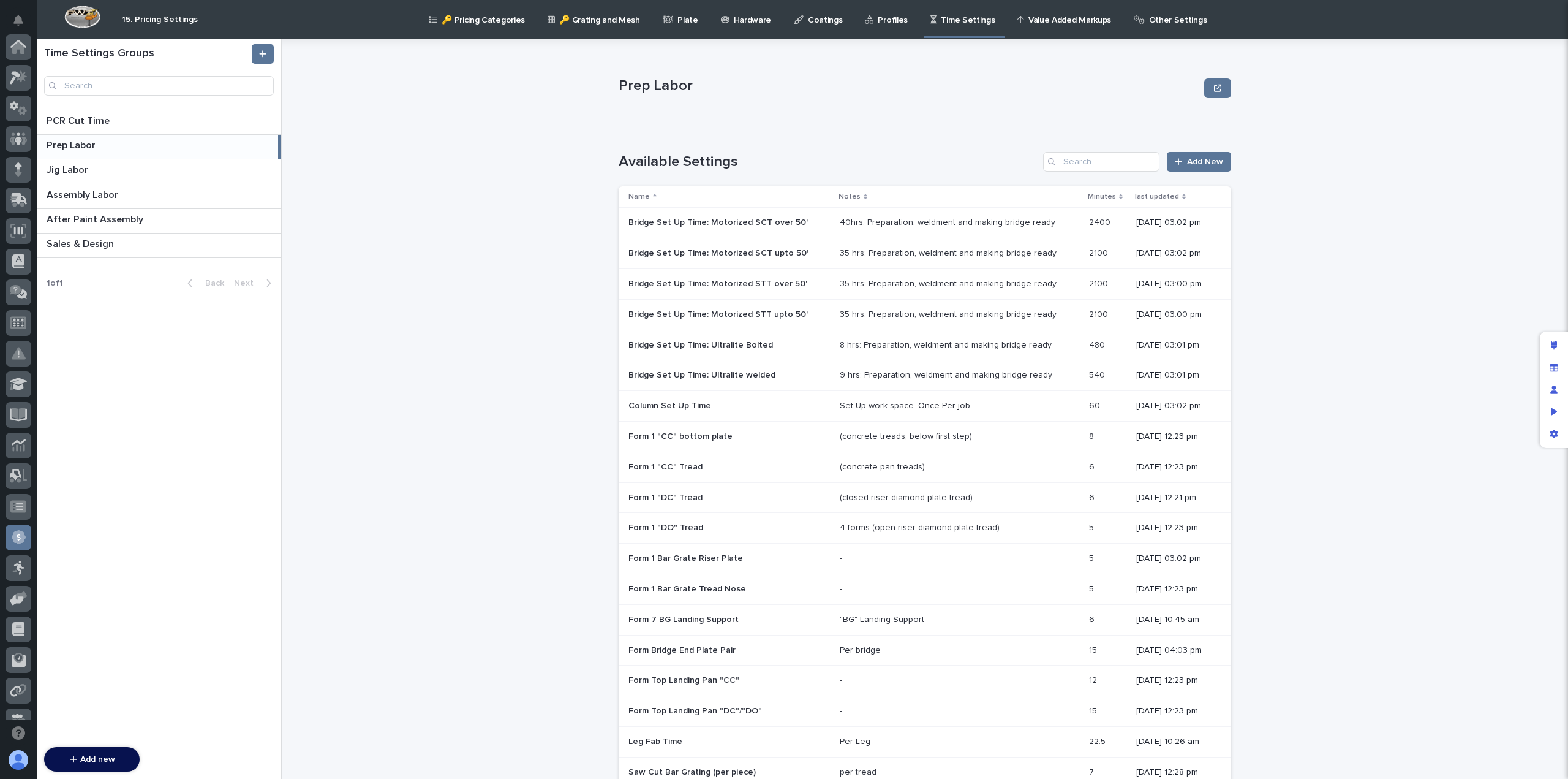
scroll to position [233, 0]
click at [809, 286] on p at bounding box center [729, 284] width 202 height 11
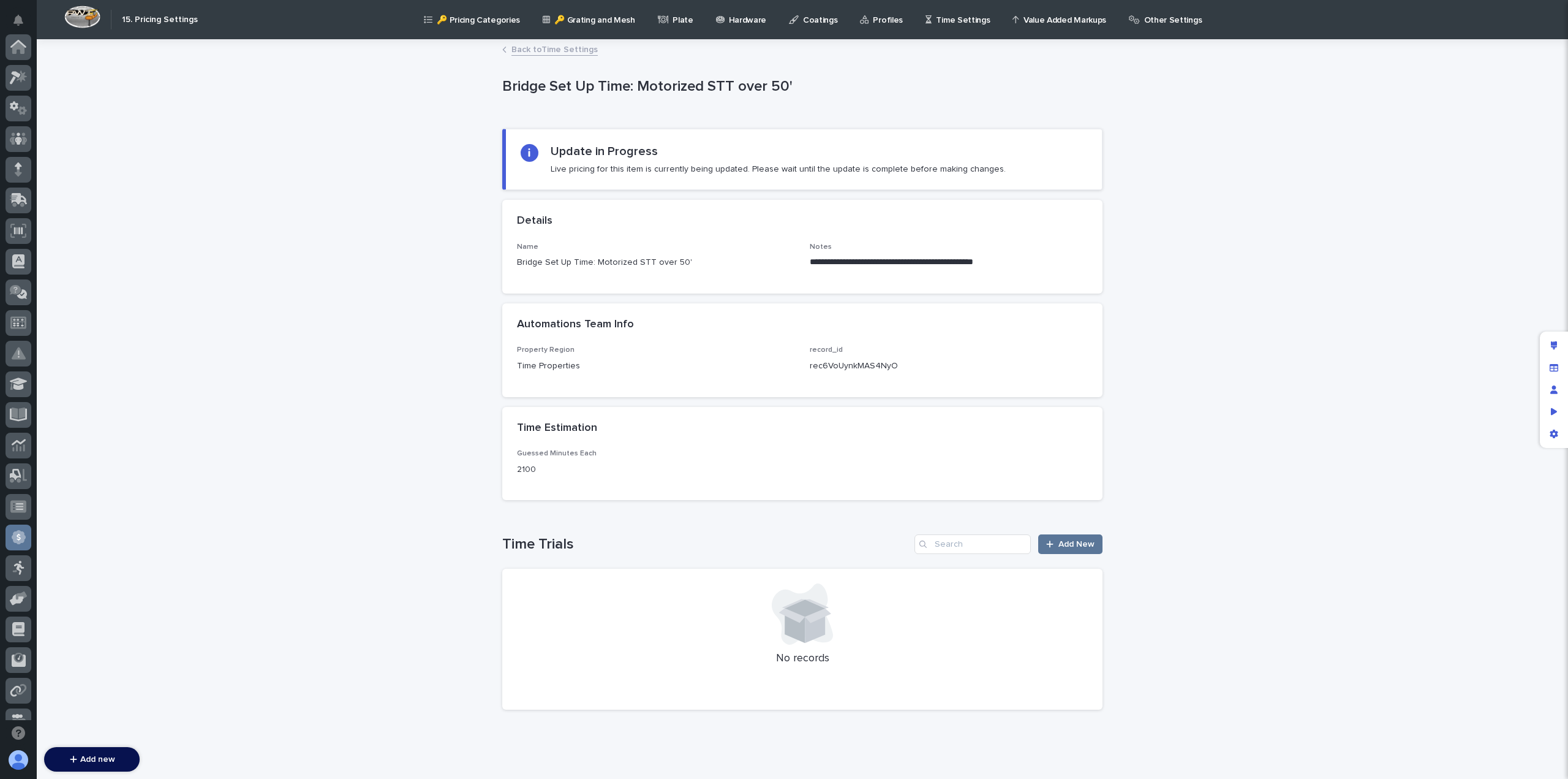
scroll to position [233, 0]
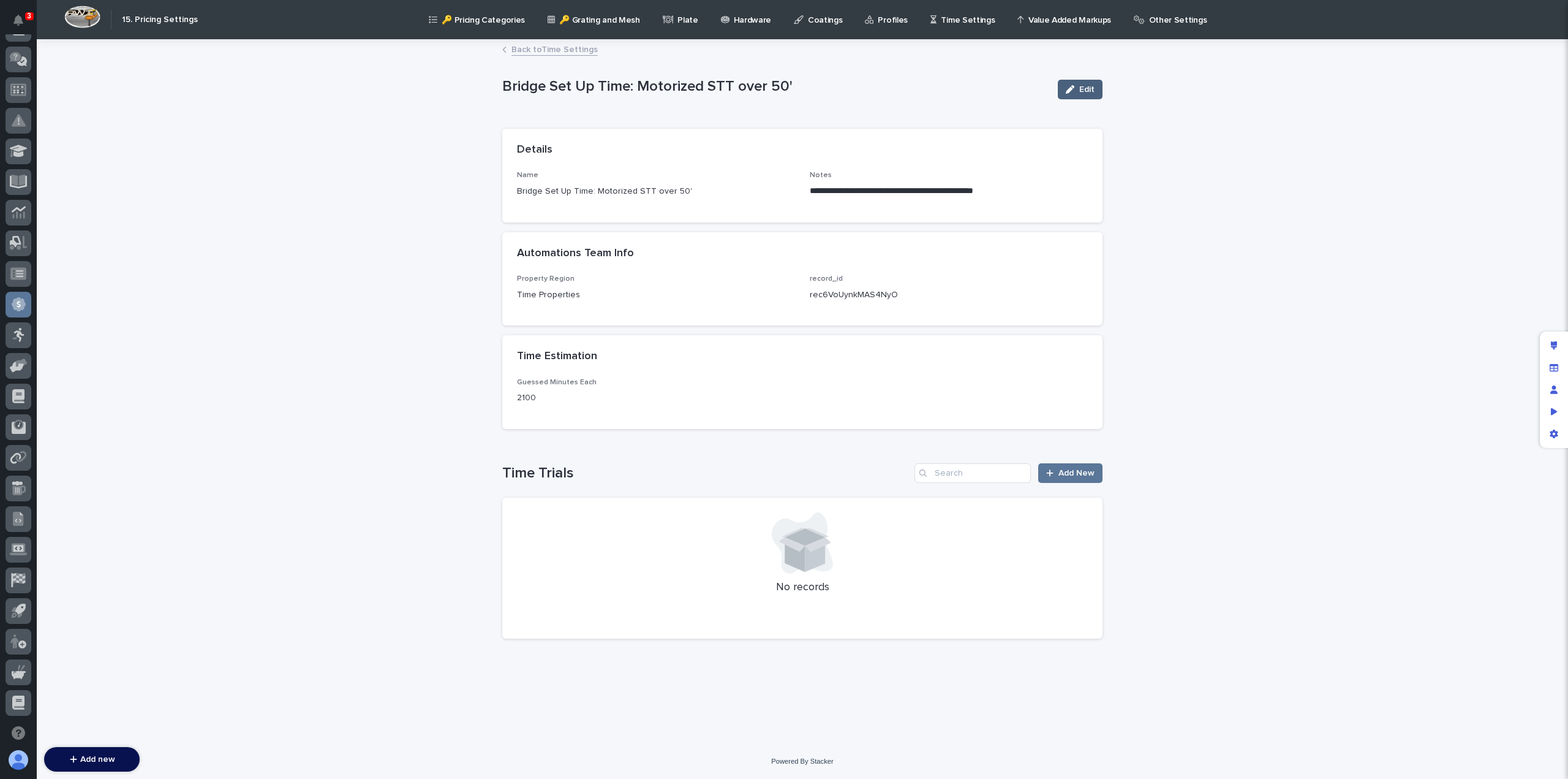
click at [1085, 83] on button "Edit" at bounding box center [1079, 90] width 44 height 20
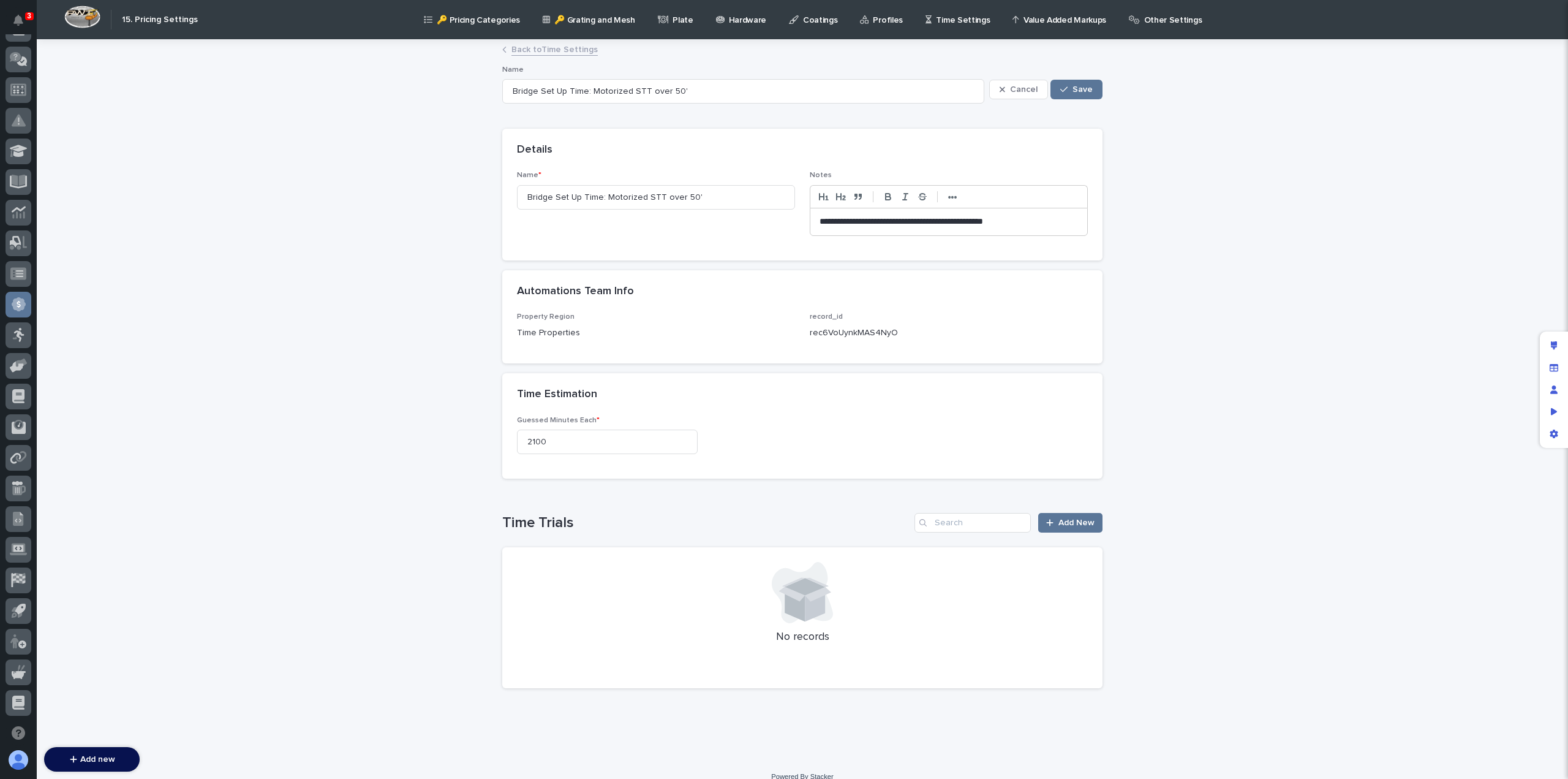
click at [823, 216] on p "**********" at bounding box center [949, 222] width 259 height 13
click at [1085, 85] on span "Save" at bounding box center [1083, 89] width 20 height 8
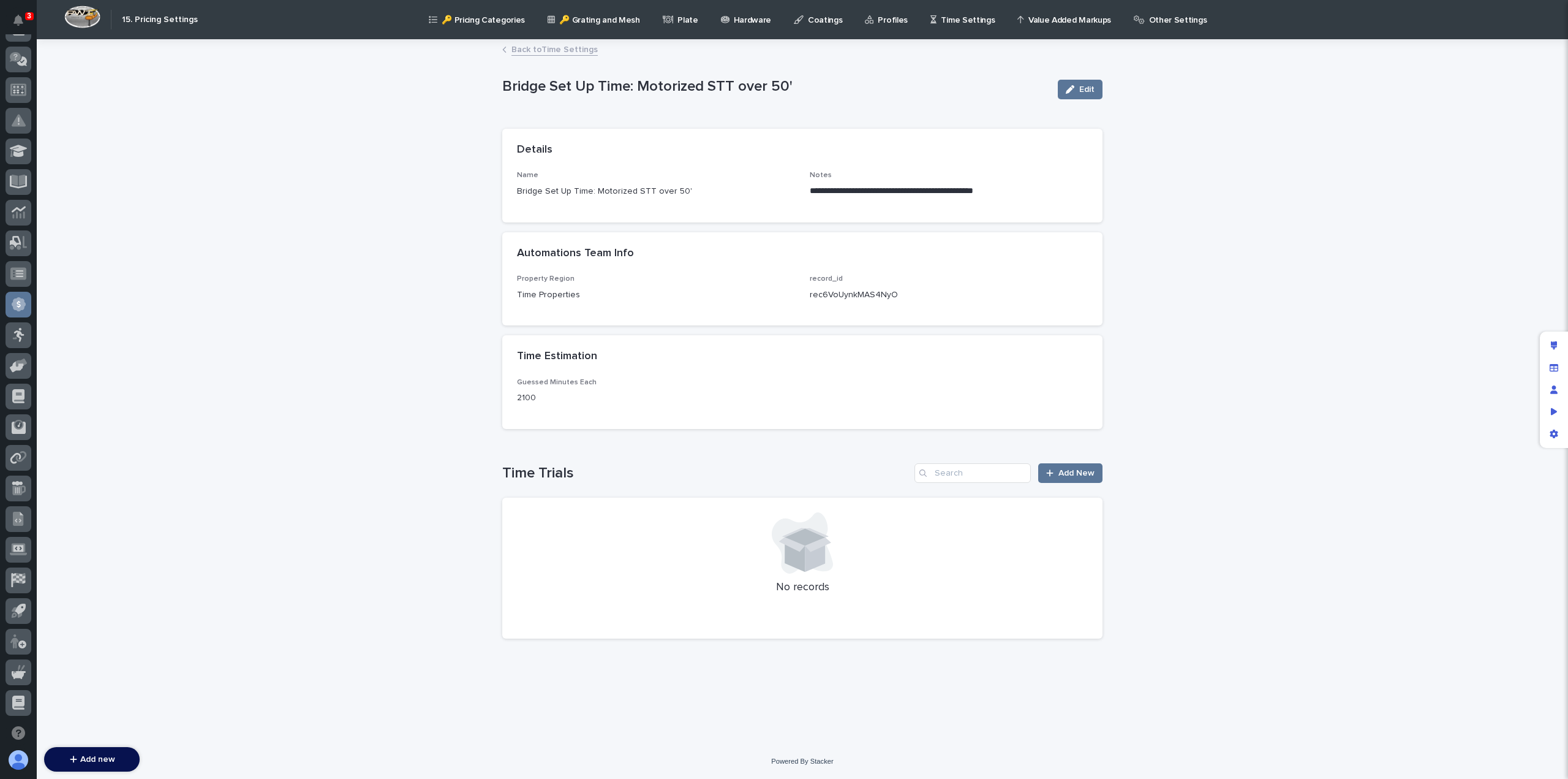
click at [556, 51] on link "Back to Time Settings" at bounding box center [554, 49] width 86 height 14
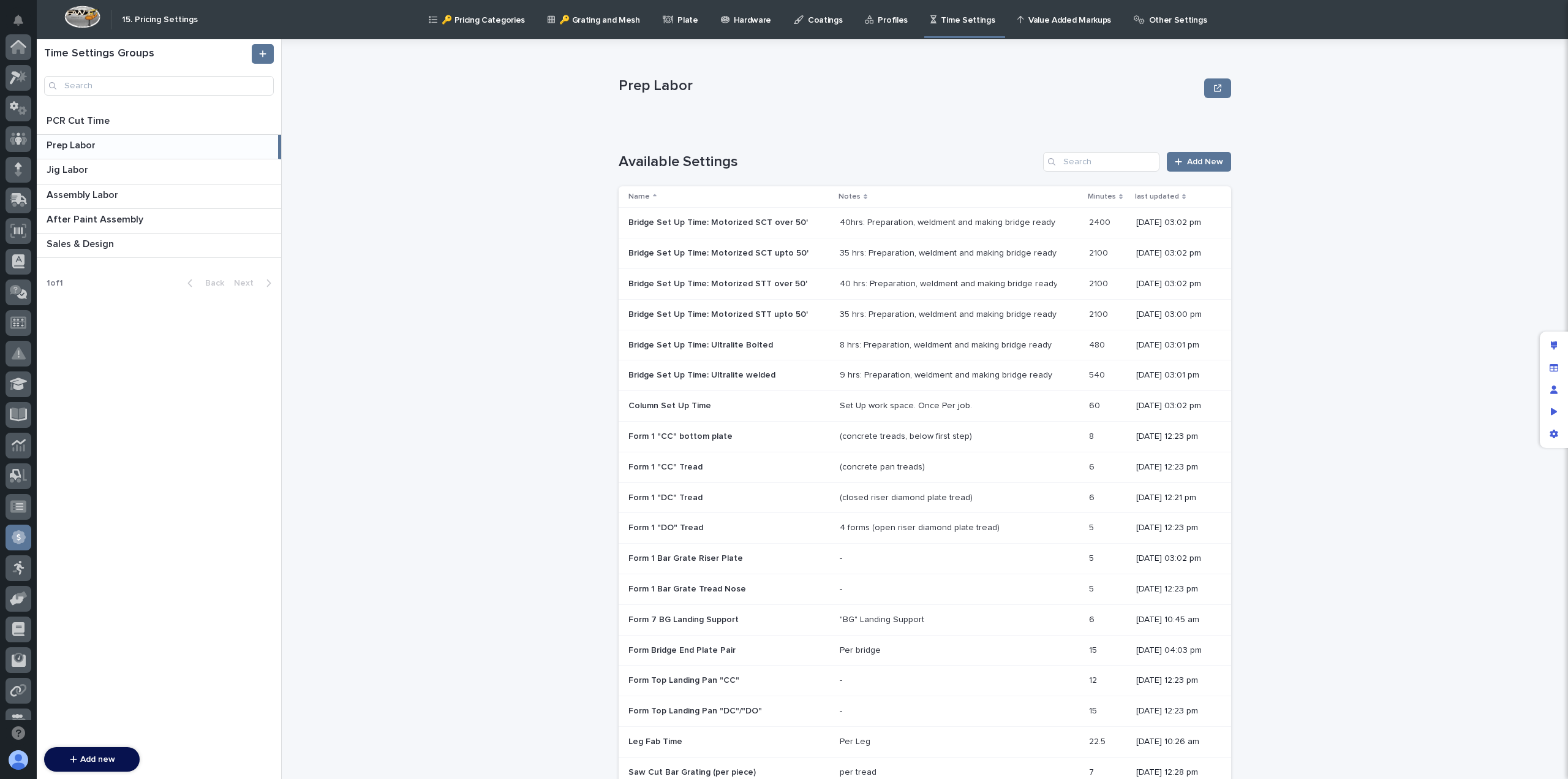
scroll to position [233, 0]
click at [753, 225] on p "Bridge Set Up Time: Motorized SCT over 50'" at bounding box center [719, 221] width 182 height 13
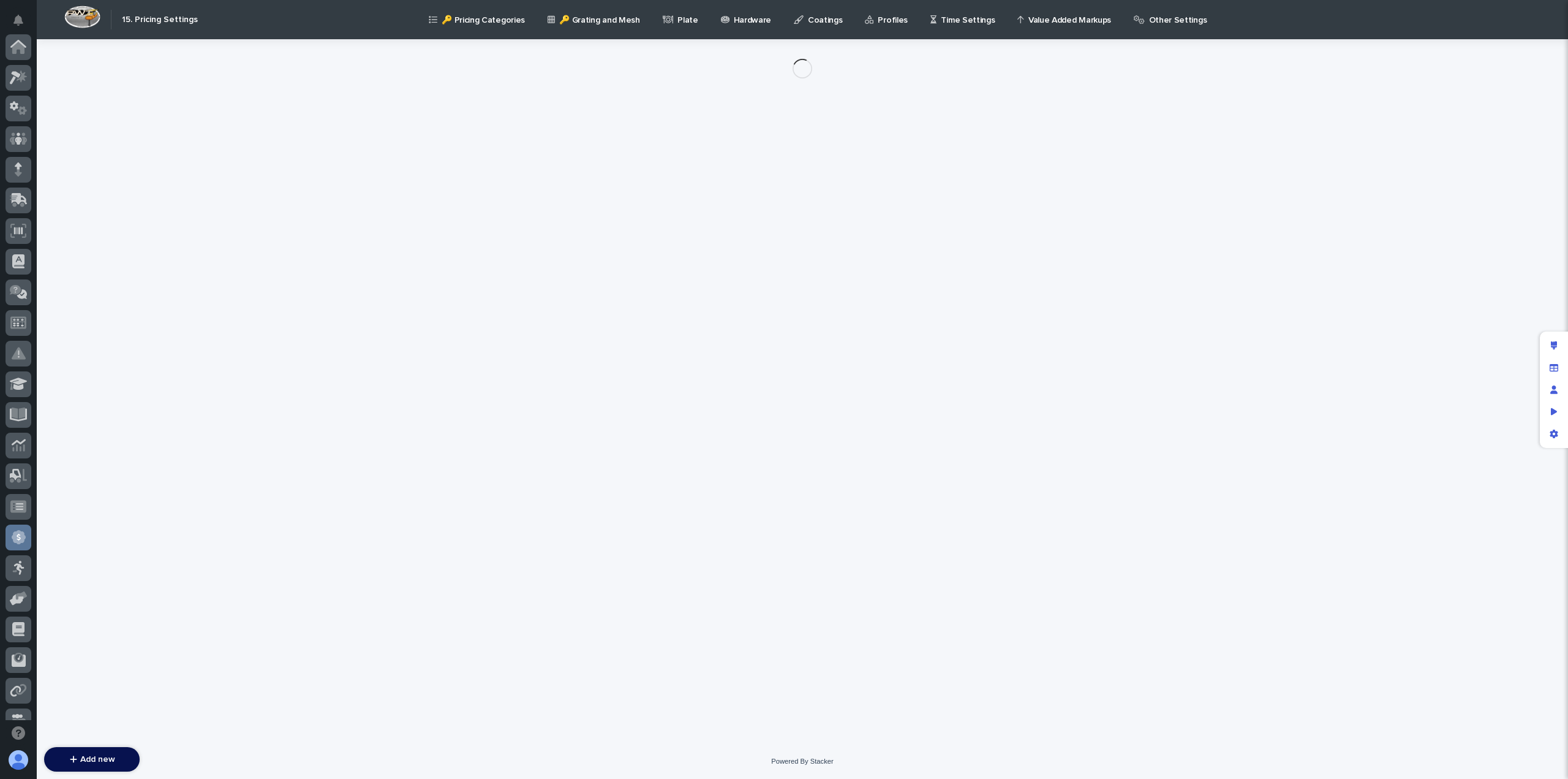
scroll to position [233, 0]
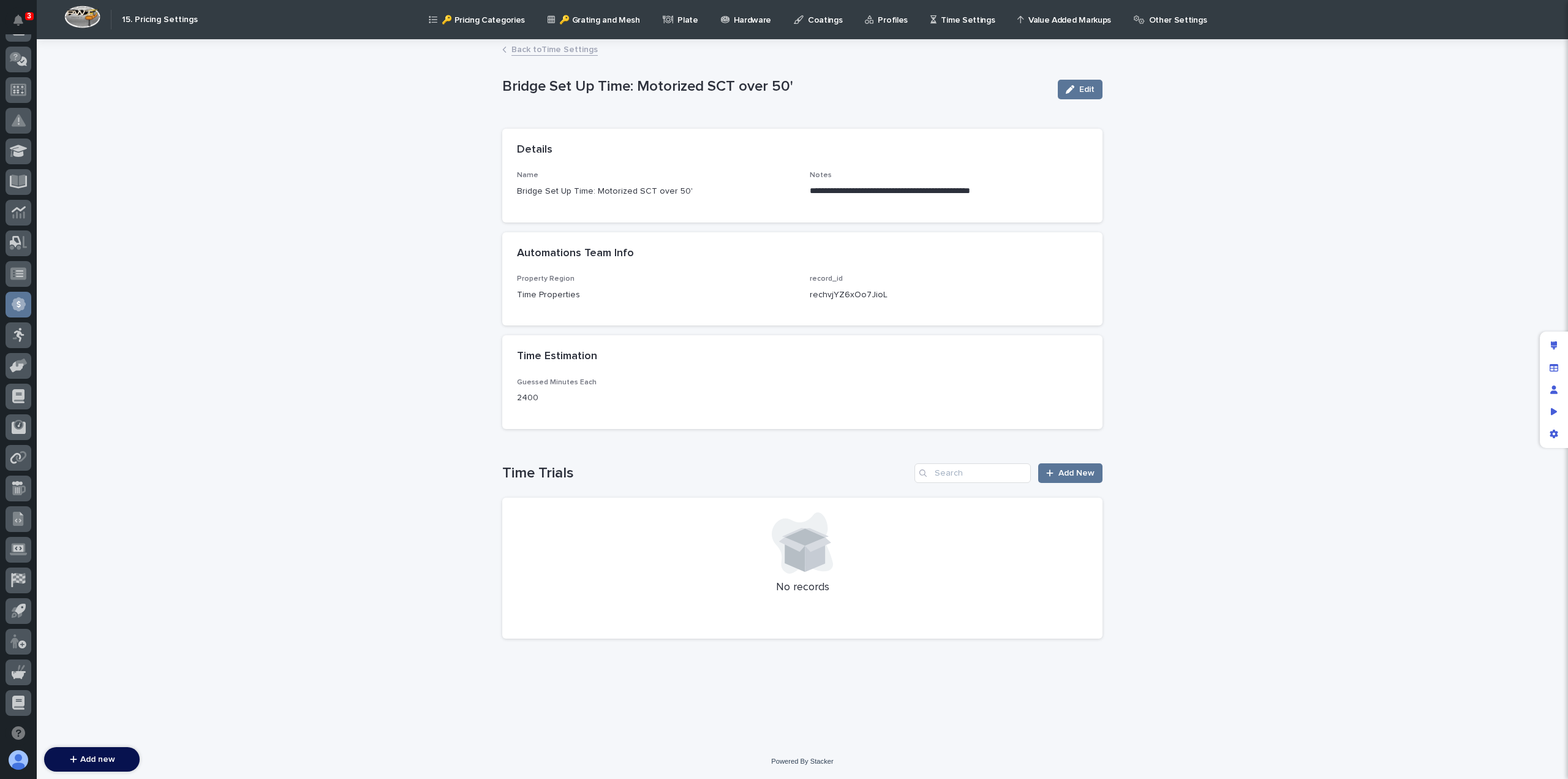
click at [535, 46] on link "Back to Time Settings" at bounding box center [554, 49] width 86 height 14
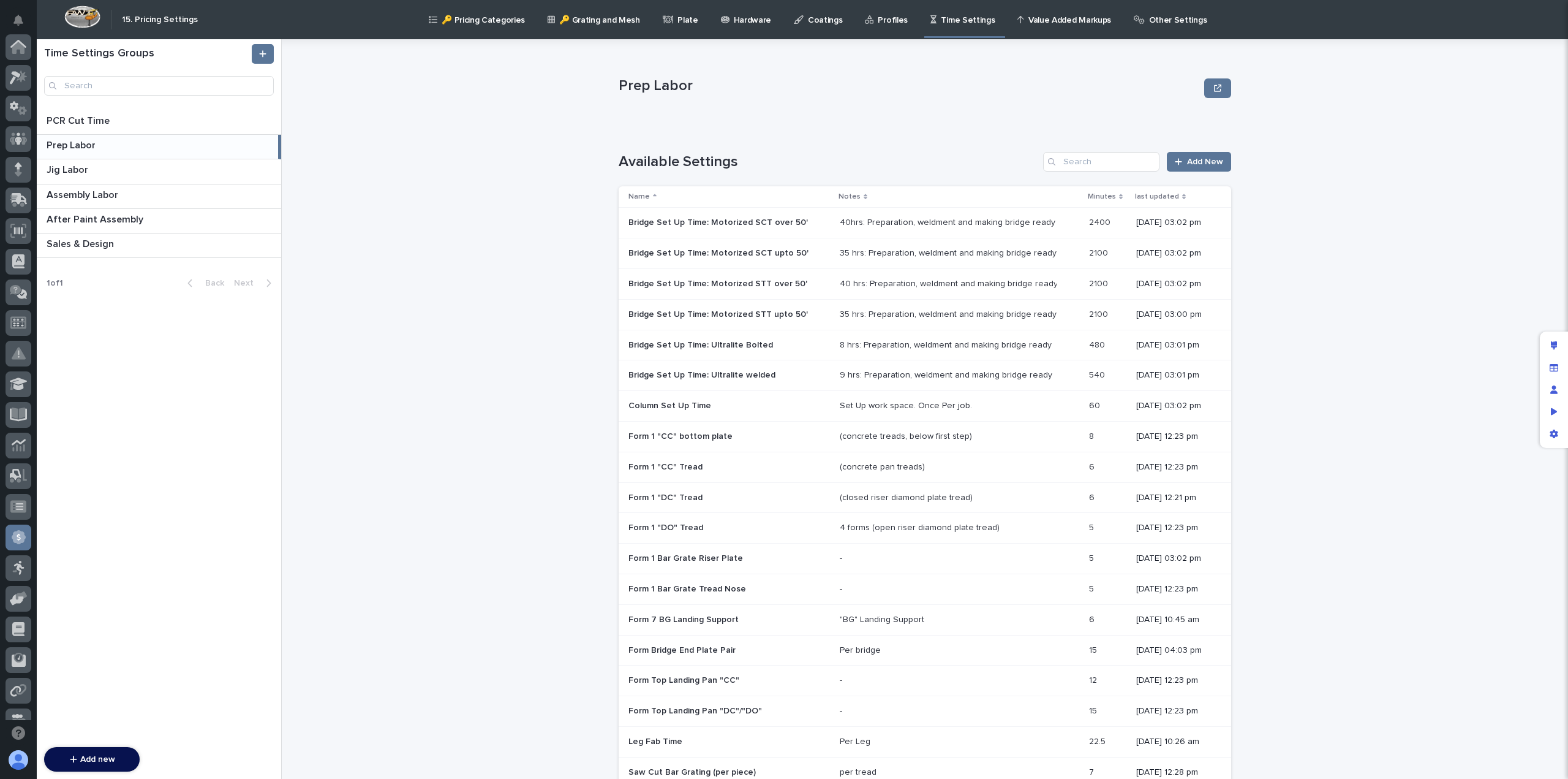
scroll to position [233, 0]
click at [662, 226] on p "Bridge Set Up Time: Motorized SCT over 50'" at bounding box center [719, 221] width 182 height 13
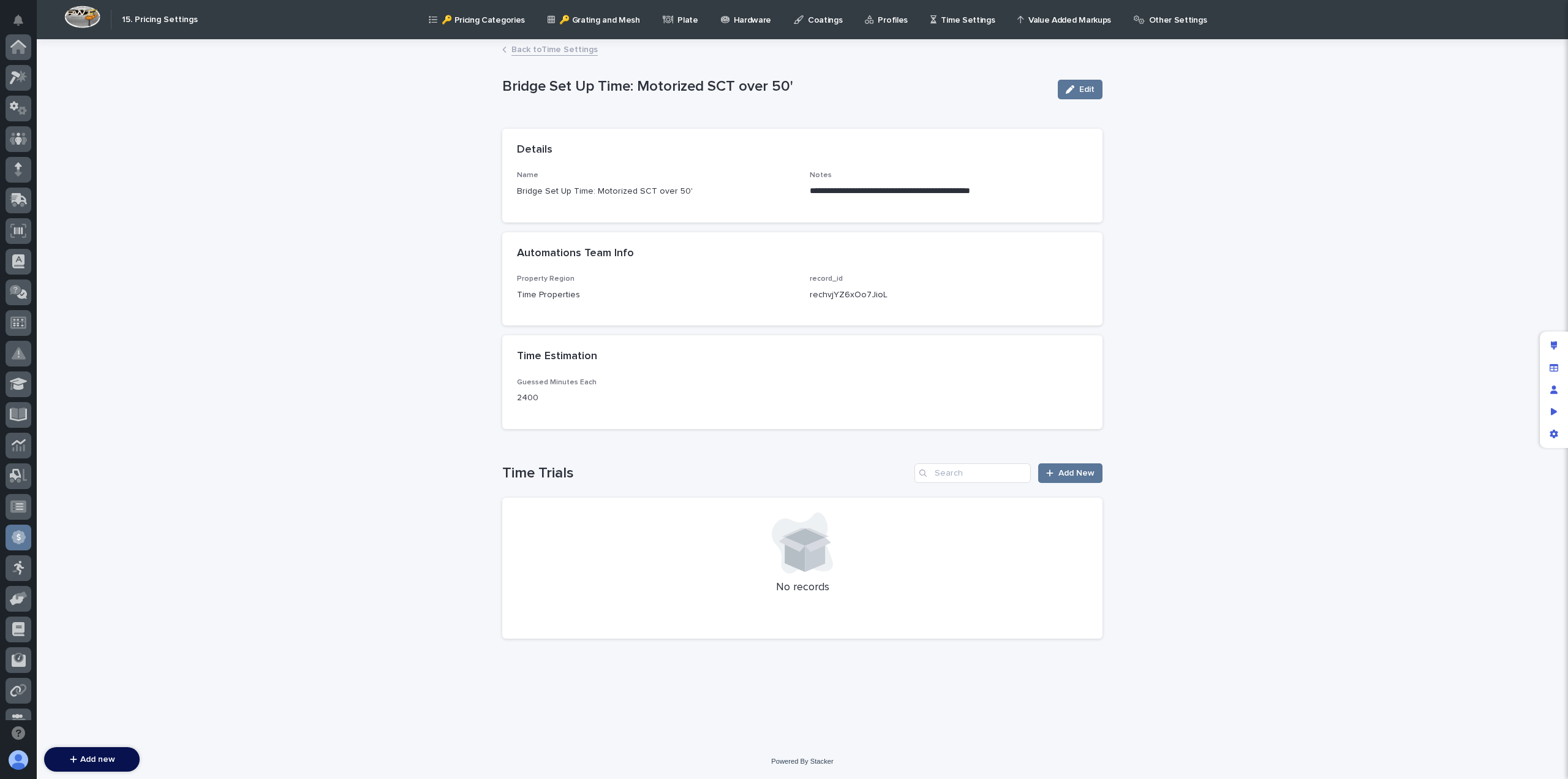
scroll to position [233, 0]
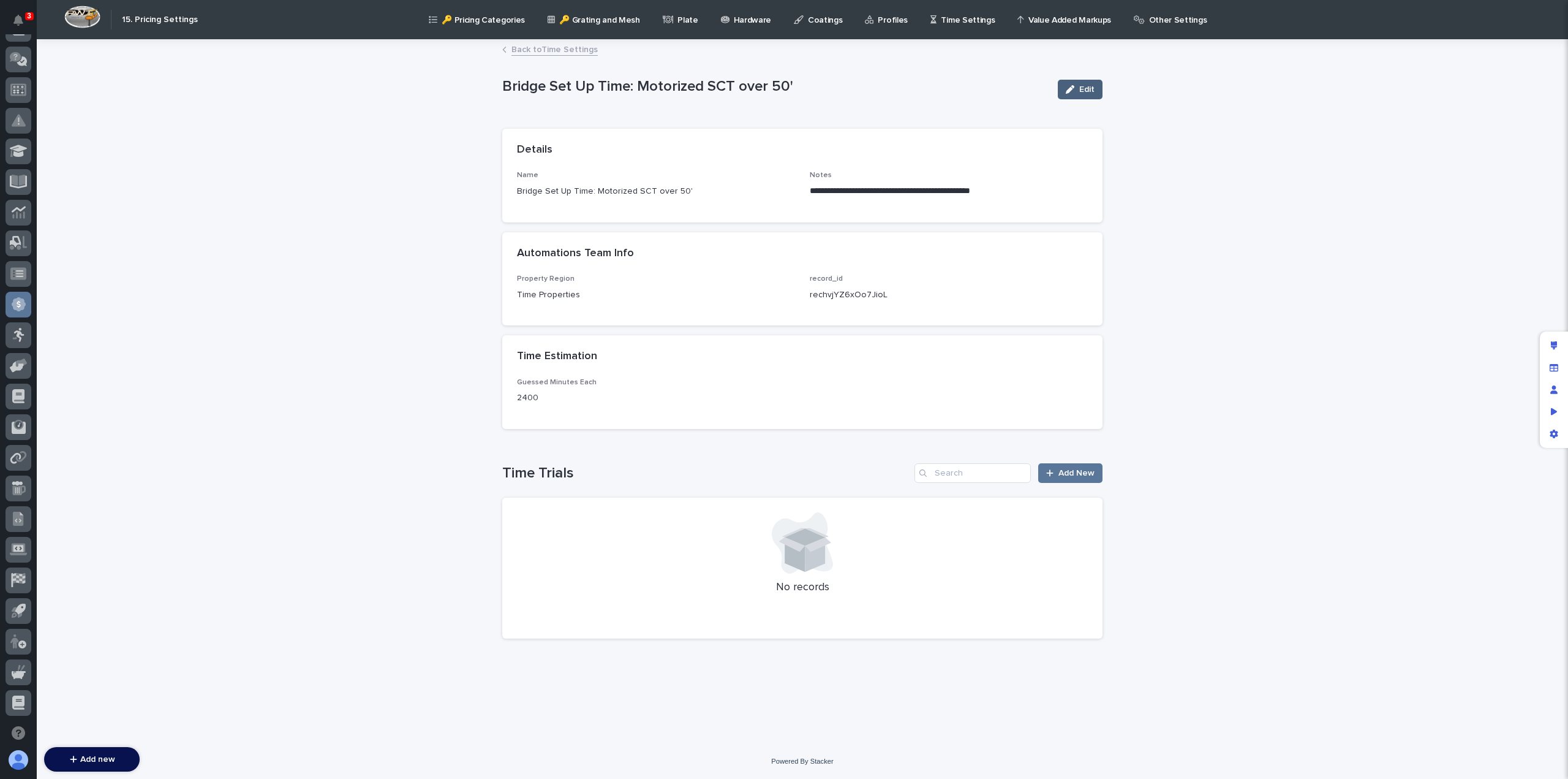
click at [1083, 84] on button "Edit" at bounding box center [1079, 90] width 44 height 20
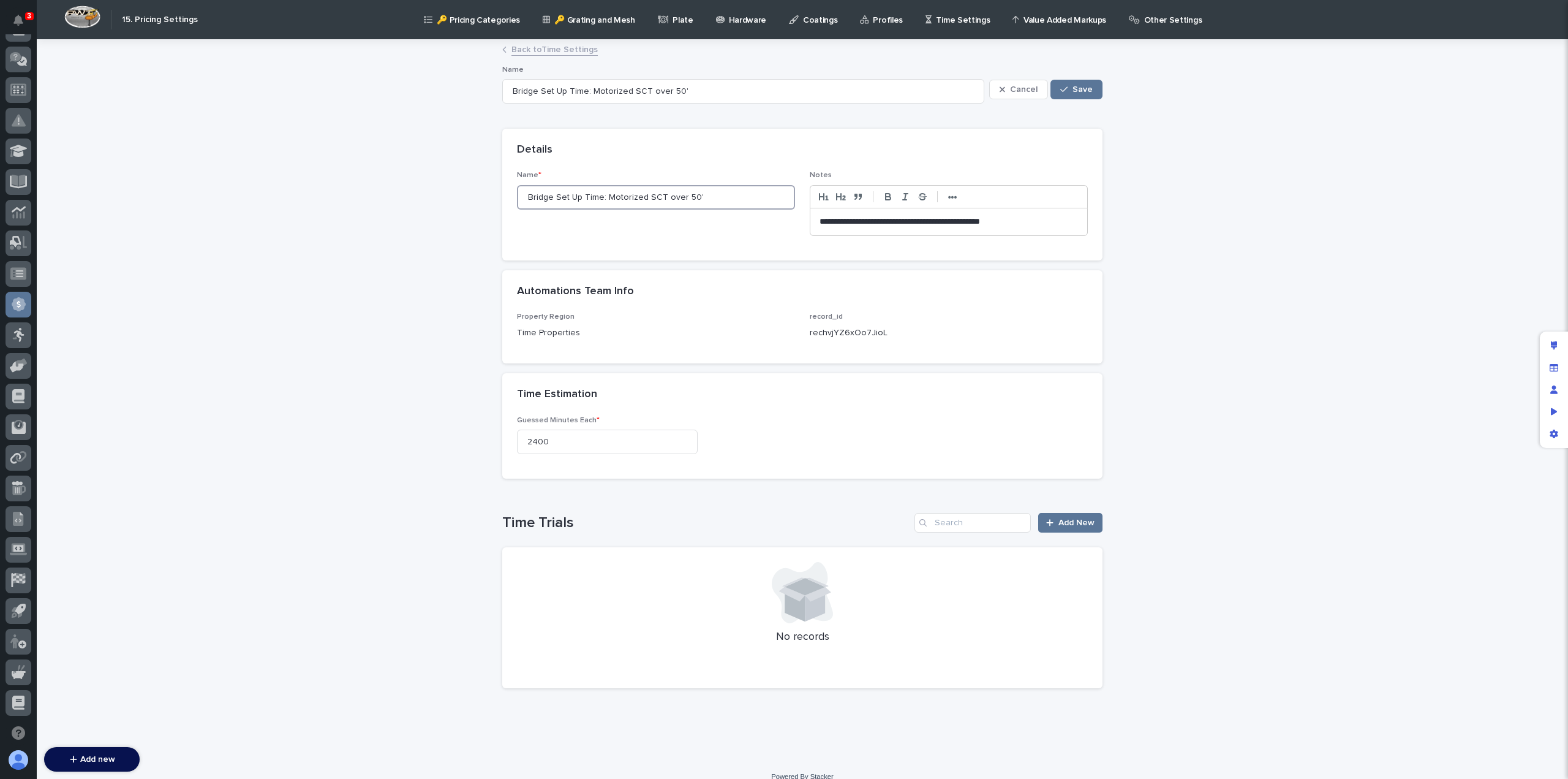
click at [604, 202] on input "Bridge Set Up Time: Motorized SCT over 50'" at bounding box center [655, 197] width 278 height 24
click at [601, 194] on input "Bridge Set Up Time: Motorized SCT over 50'" at bounding box center [655, 197] width 278 height 24
drag, startPoint x: 599, startPoint y: 196, endPoint x: 520, endPoint y: 198, distance: 79.0
click at [520, 198] on input "Bridge Set Up Time: Motorized SCT over 50'" at bounding box center [655, 197] width 278 height 24
type input "Motorized SCT over 50'"
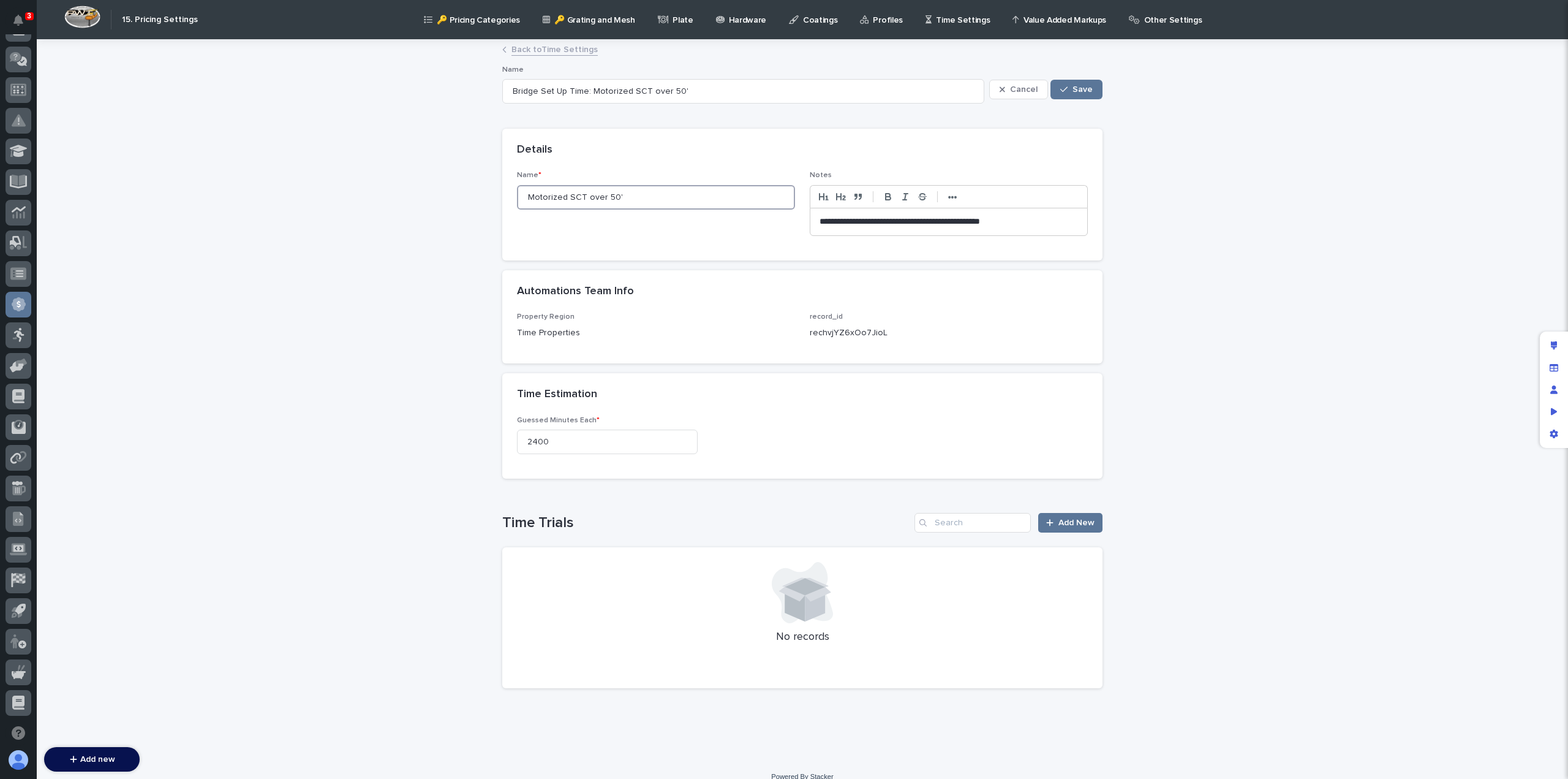
type input "Motorized SCT over 50'"
click at [572, 196] on input "Motorized SCT over 50'" at bounding box center [655, 197] width 278 height 24
click at [582, 194] on input "Motorized SCT over 50'" at bounding box center [655, 197] width 278 height 24
paste input "Bridge Set Up Time:"
type input "Motorized SCT Bridge Set Up Time: over 50'"
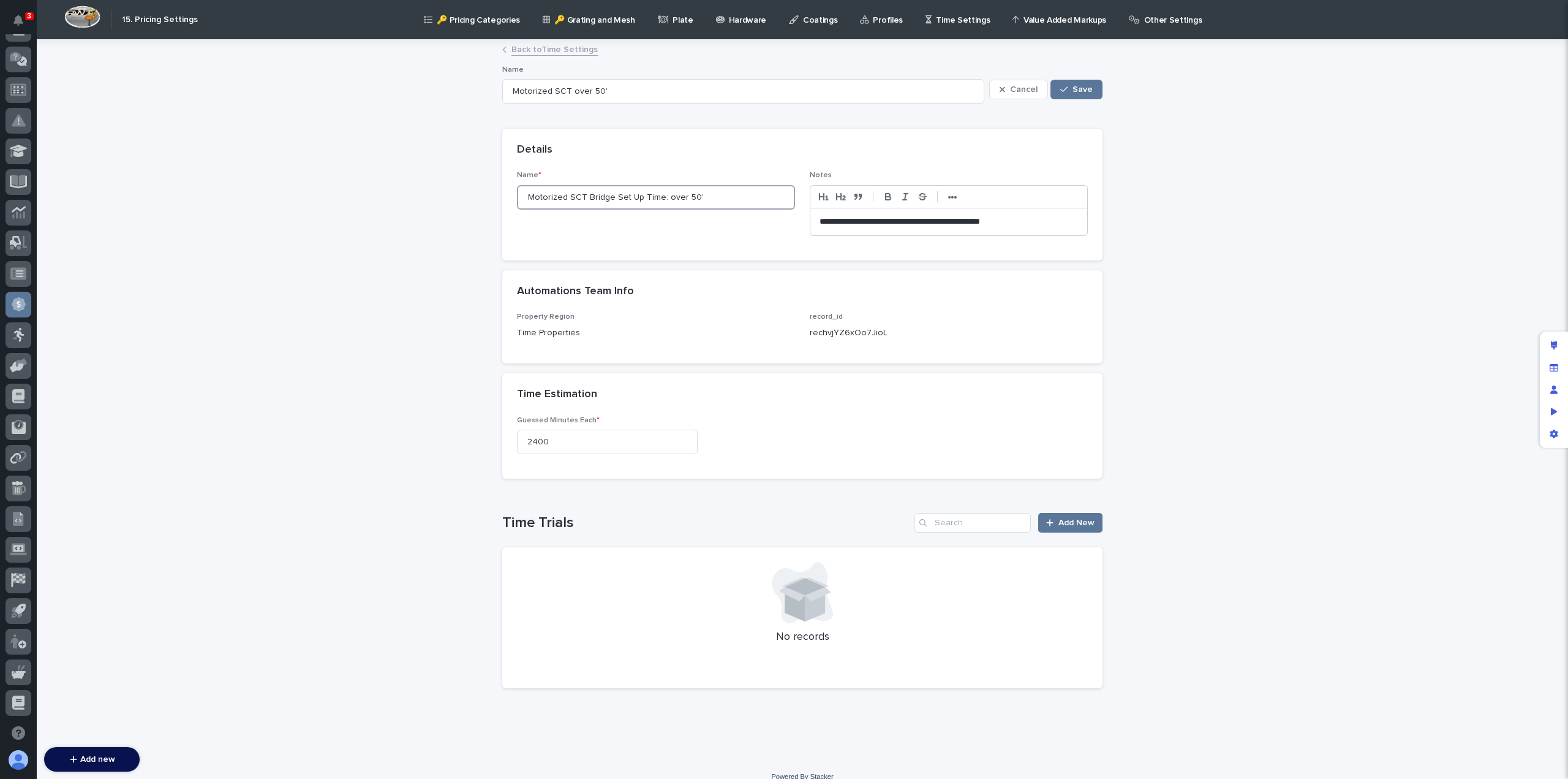
type input "Motorized SCT Bridge Set Up Time: over 50'"
click at [613, 196] on input "Motorized SCT Bridge Set Up Time: over 50'" at bounding box center [655, 197] width 278 height 24
type input "Motorized SCT Bridge FaSet Up Time: over 50'"
type input "Motorized SCT Bridge Fab Set Up Time: over 50'"
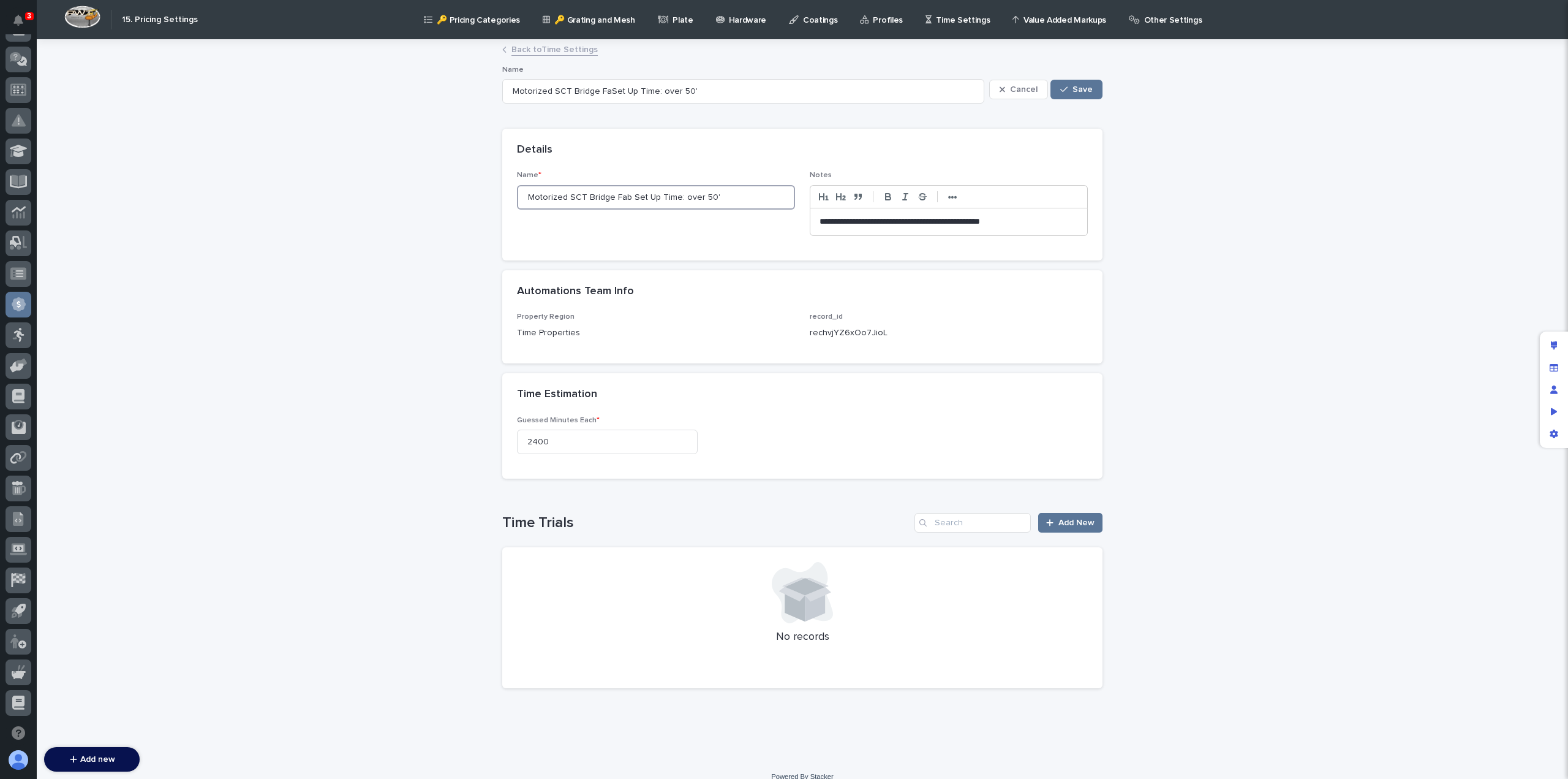
type input "Motorized SCT Bridge Fab Set Up Time: over 50'"
type input "Motorized SCT Bridge Fab TSet Up Time: over 50'"
type input "Motorized SCT Bridge Fab TinmeSet Up Time: over 50'"
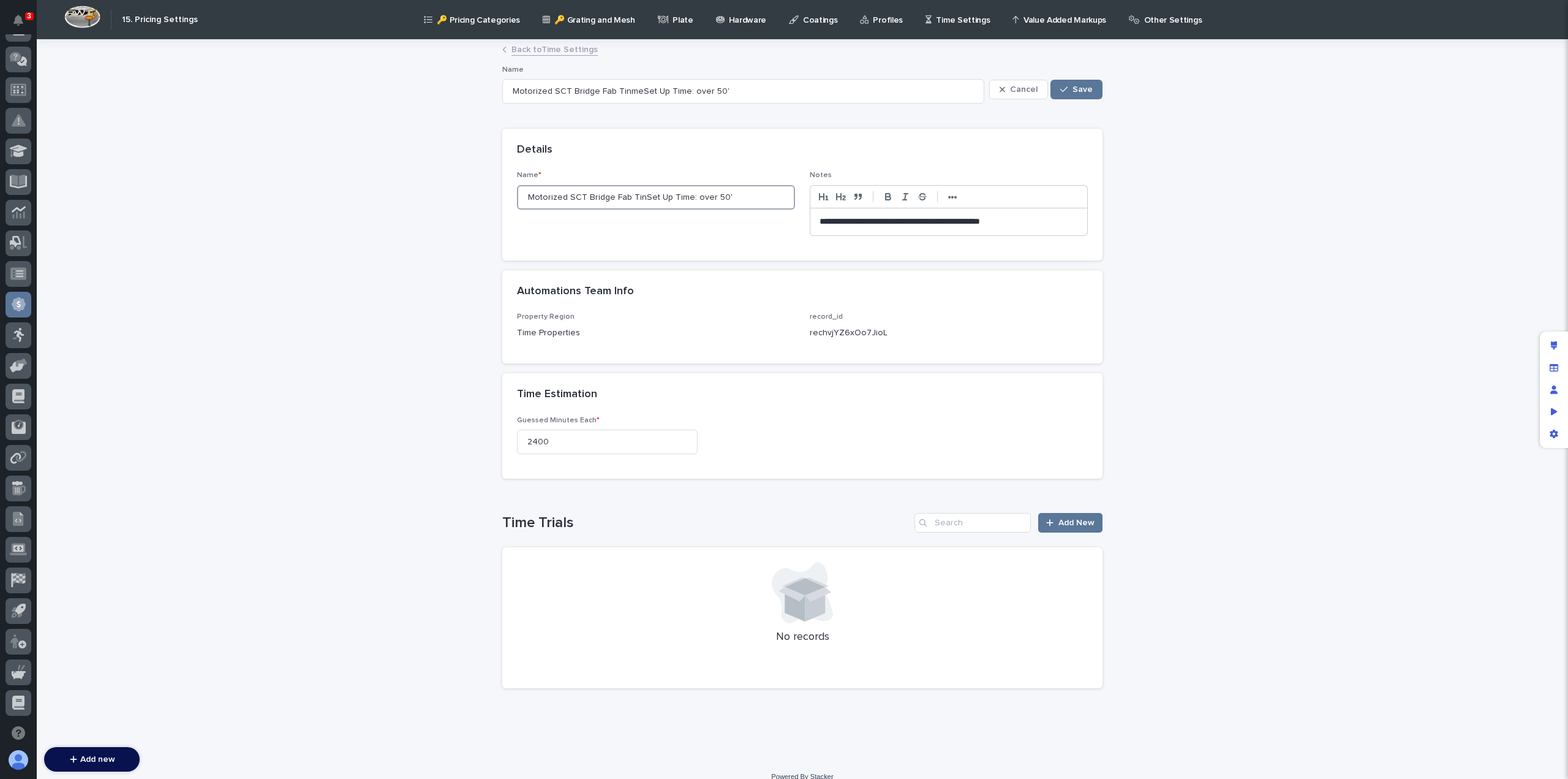
type input "Motorized SCT Bridge Fab TiSet Up Time: over 50'"
type input "Motorized SCT Bridge Fab TimeSet Up Time: over 50'"
drag, startPoint x: 643, startPoint y: 194, endPoint x: 688, endPoint y: 196, distance: 45.0
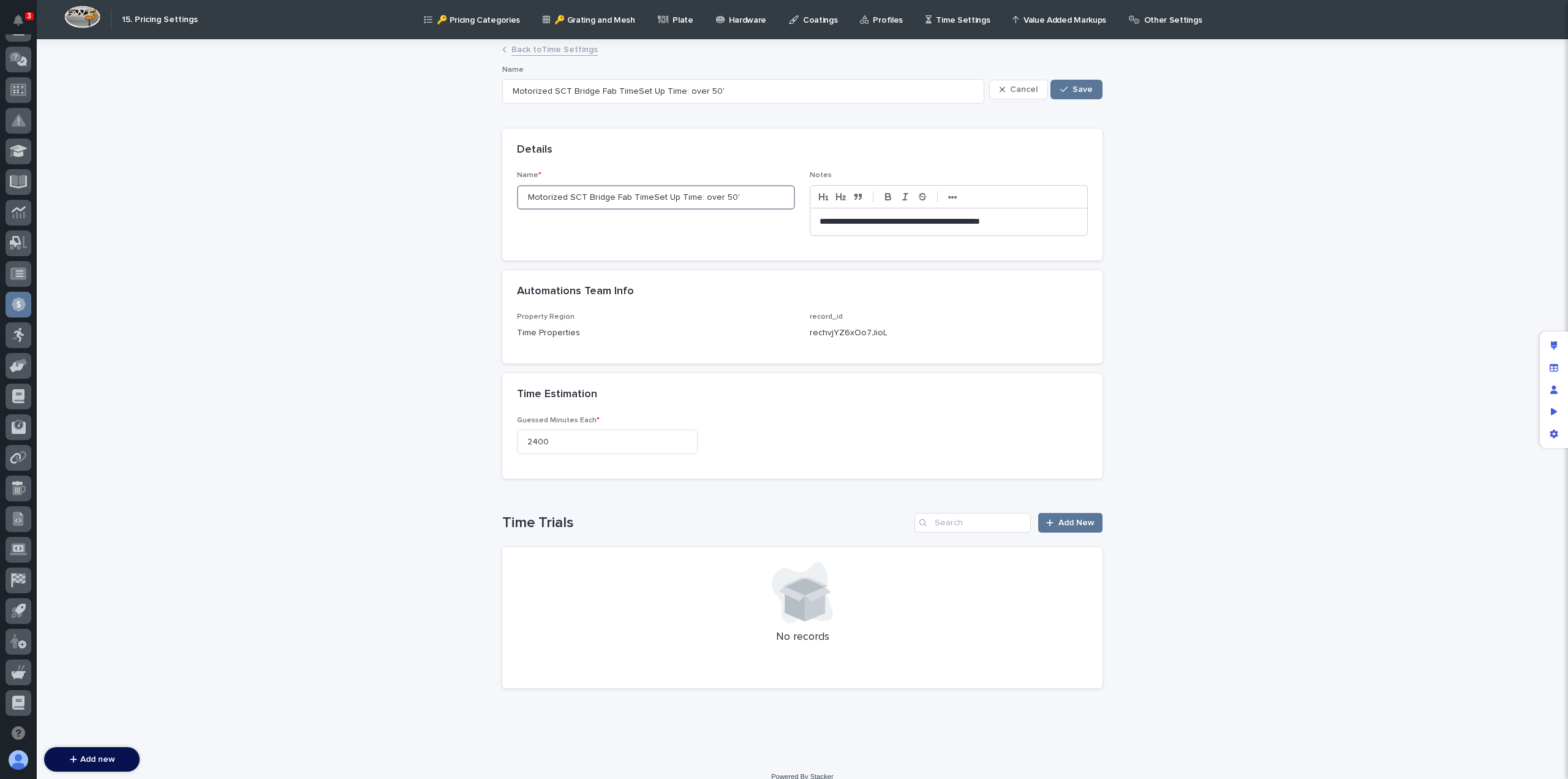
click at [688, 196] on input "Motorized SCT Bridge Fab TimeSet Up Time: over 50'" at bounding box center [655, 197] width 278 height 24
type input "Motorized SCT Bridge Fab Time: over 50'"
click at [580, 197] on input "Motorized SCT Bridge Fab Time: over 50'" at bounding box center [655, 197] width 278 height 24
drag, startPoint x: 580, startPoint y: 194, endPoint x: 514, endPoint y: 195, distance: 66.0
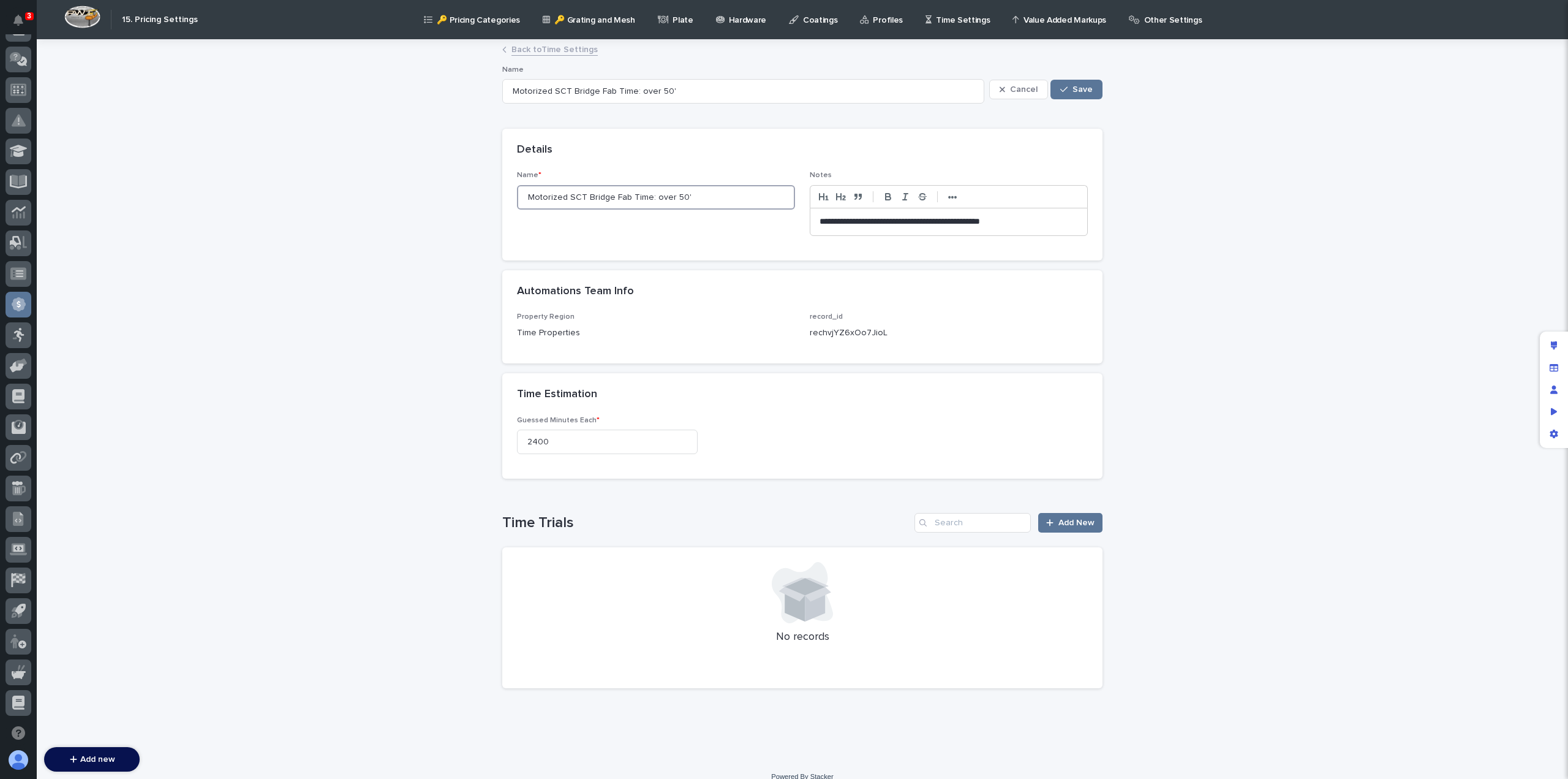
click at [517, 195] on input "Motorized SCT Bridge Fab Time: over 50'" at bounding box center [655, 197] width 278 height 24
drag, startPoint x: 580, startPoint y: 195, endPoint x: 521, endPoint y: 196, distance: 59.0
click at [521, 196] on input "Motorized SCT Bridge Fab Time: over 50'" at bounding box center [655, 197] width 278 height 24
type input "Bridge Fab Time: over 50'"
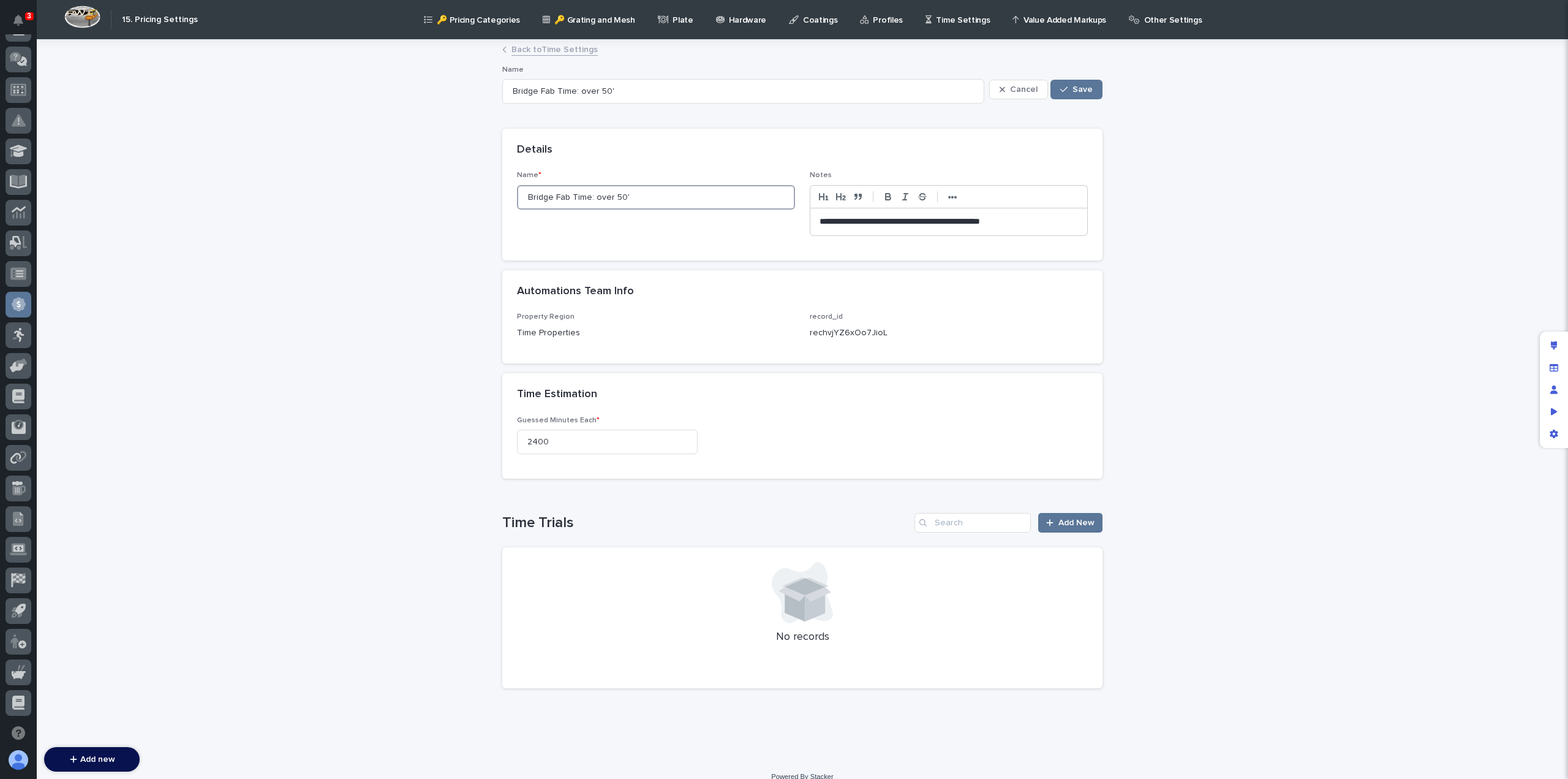
click at [620, 196] on input "Bridge Fab Time: over 50'" at bounding box center [655, 197] width 278 height 24
click at [590, 197] on input "Bridge Fab Time: over 50'" at bounding box center [655, 197] width 278 height 24
paste input "Motorized SCT"
type input "Bridge Fab Time: Motorized SCT over 50'"
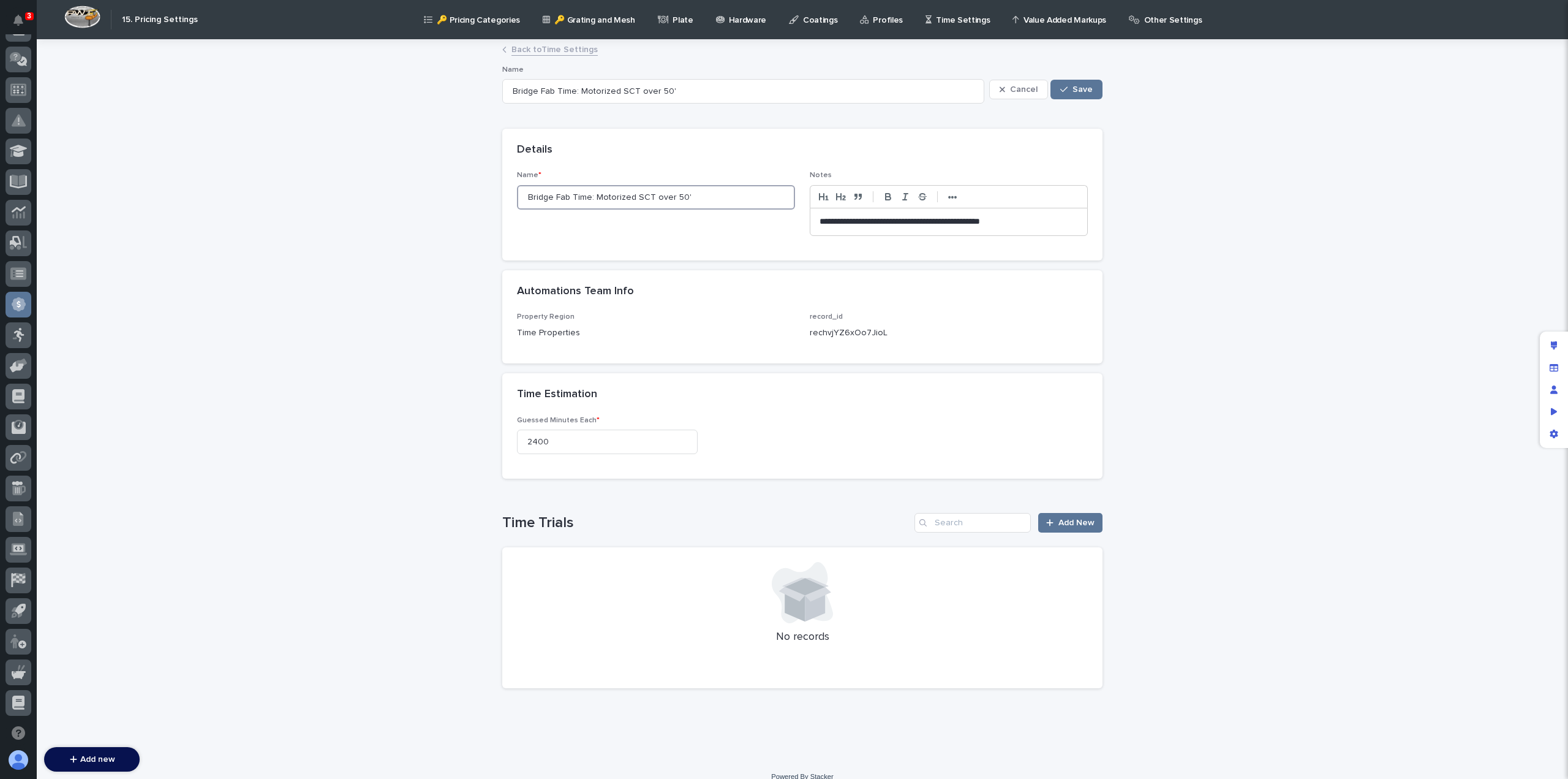
drag, startPoint x: 695, startPoint y: 195, endPoint x: 521, endPoint y: 197, distance: 174.0
click at [521, 197] on input "Bridge Fab Time: Motorized SCT over 50'" at bounding box center [655, 197] width 278 height 24
type input "Bridge Fab Time: Motorized SCT over 50'"
click at [1082, 90] on span "Save" at bounding box center [1083, 89] width 20 height 8
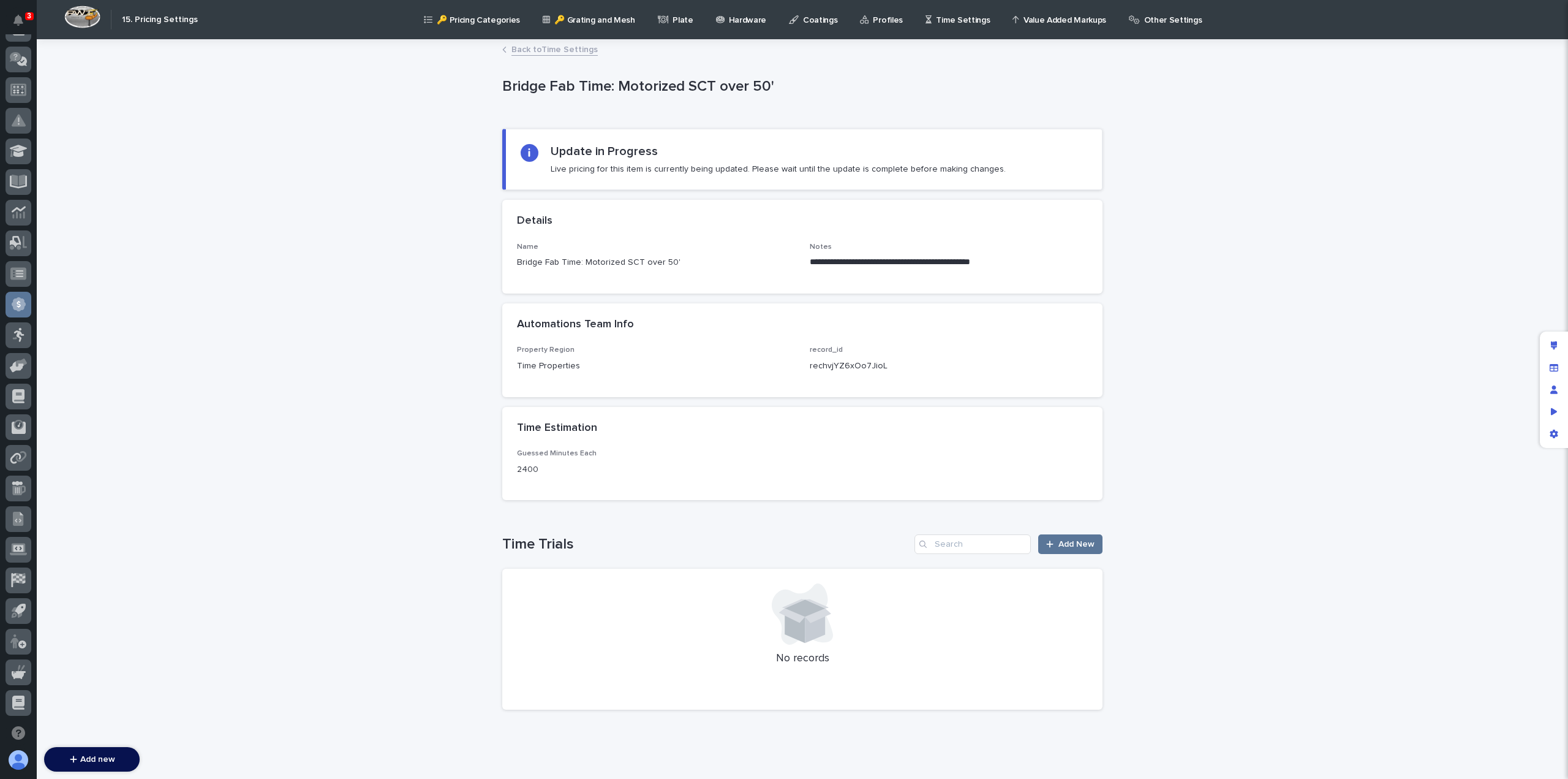
click at [559, 50] on link "Back to Time Settings" at bounding box center [554, 49] width 86 height 14
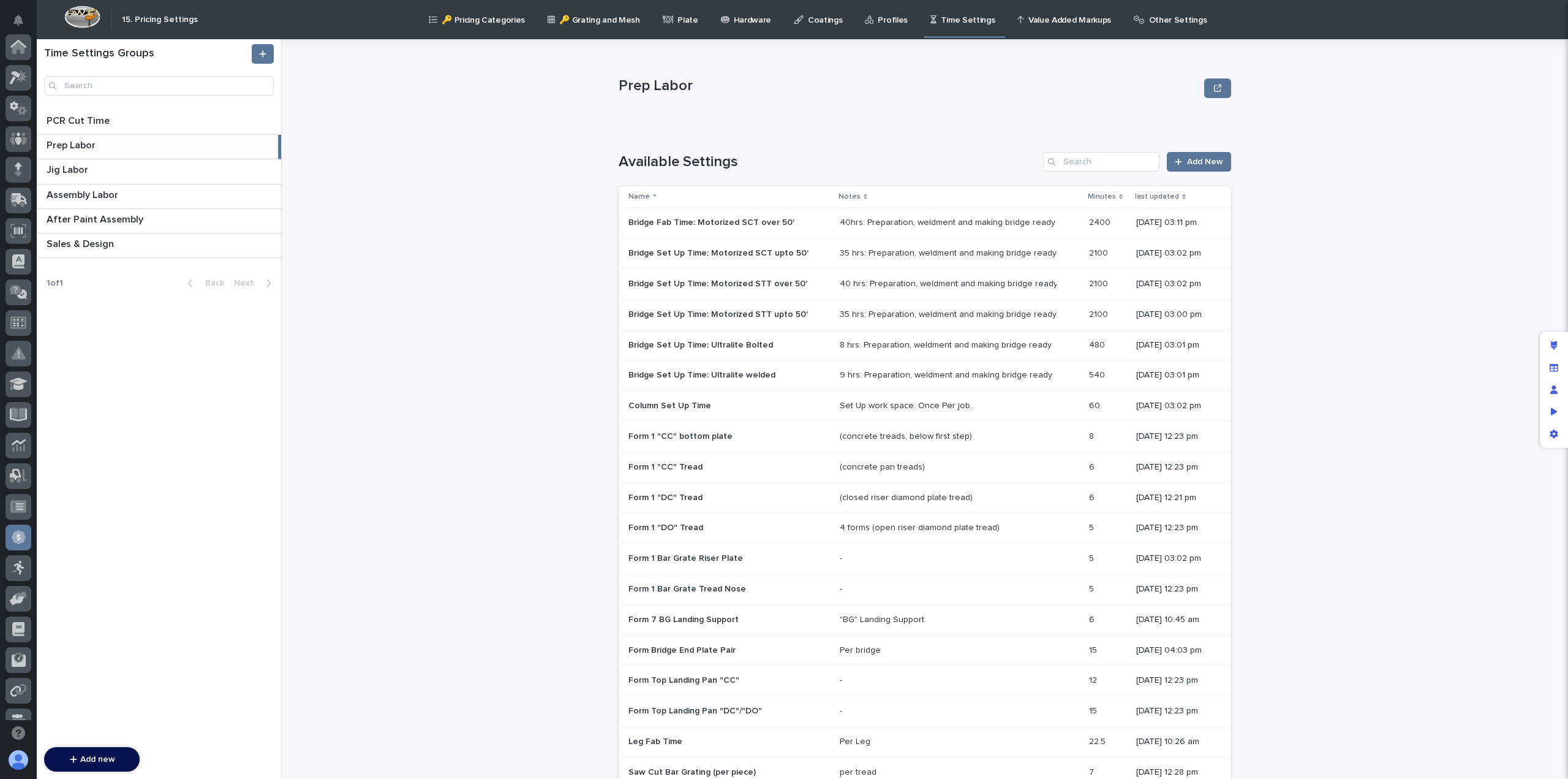
scroll to position [233, 0]
click at [667, 225] on p "Bridge Fab Time: Motorized SCT over 50'" at bounding box center [712, 221] width 168 height 13
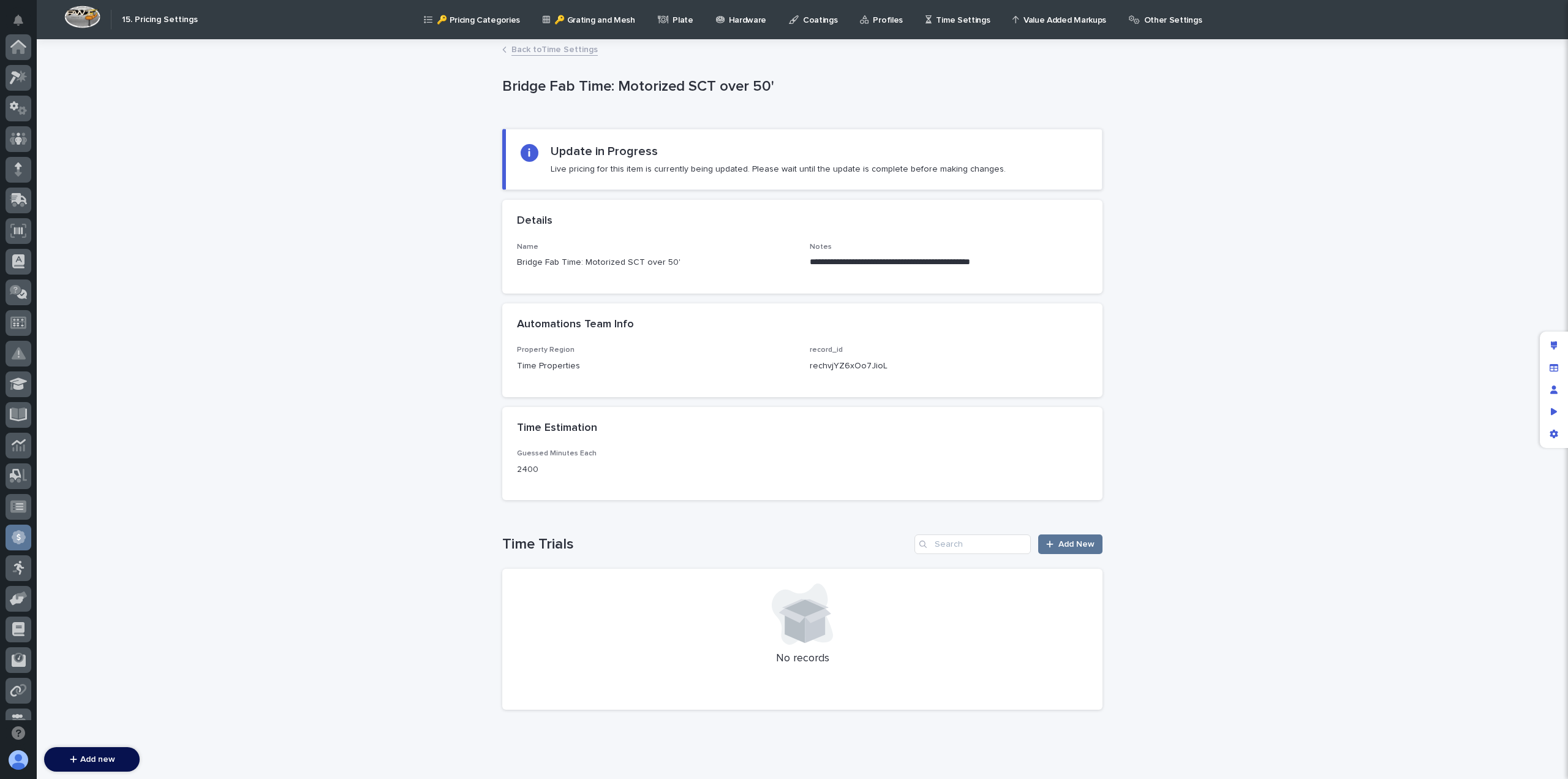
scroll to position [233, 0]
click at [531, 43] on link "Back to Time Settings" at bounding box center [554, 49] width 86 height 14
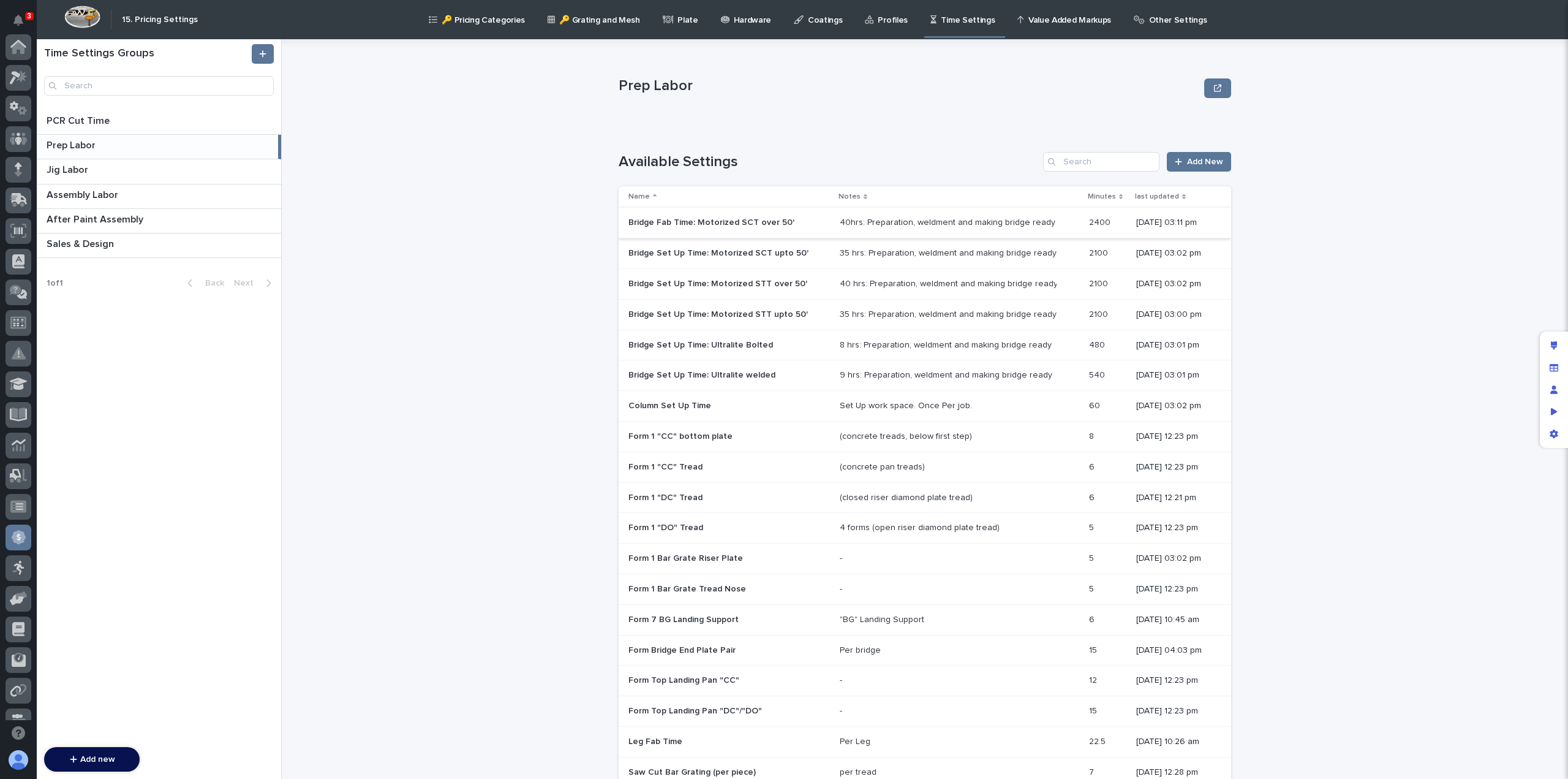
scroll to position [233, 0]
click at [671, 259] on div "Bridge Set Up Time: Motorized SCT upto 50' Bridge Set Up Time: Motorized SCT up…" at bounding box center [729, 254] width 202 height 20
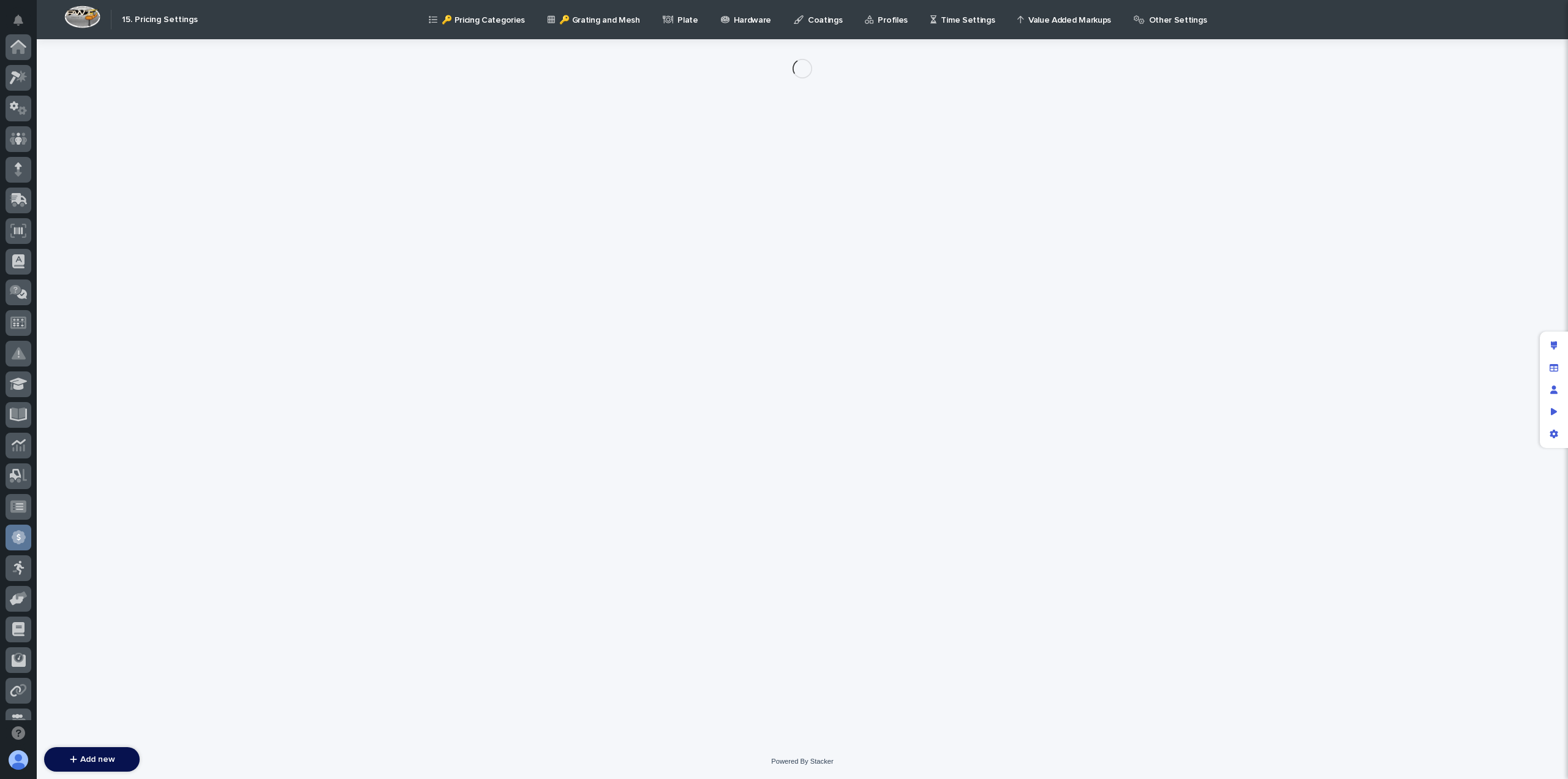
scroll to position [233, 0]
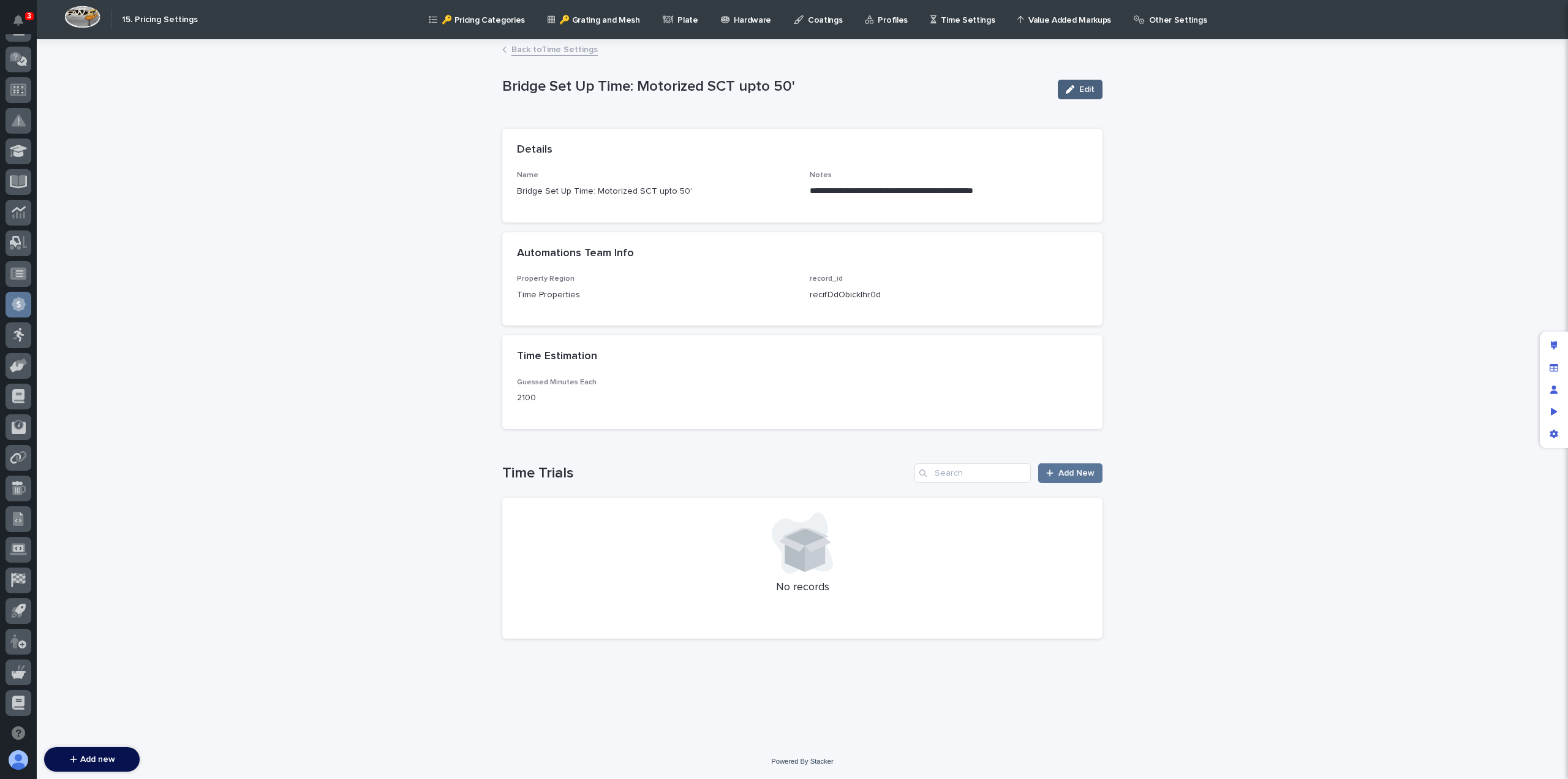
click at [1075, 89] on div "button" at bounding box center [1072, 89] width 14 height 8
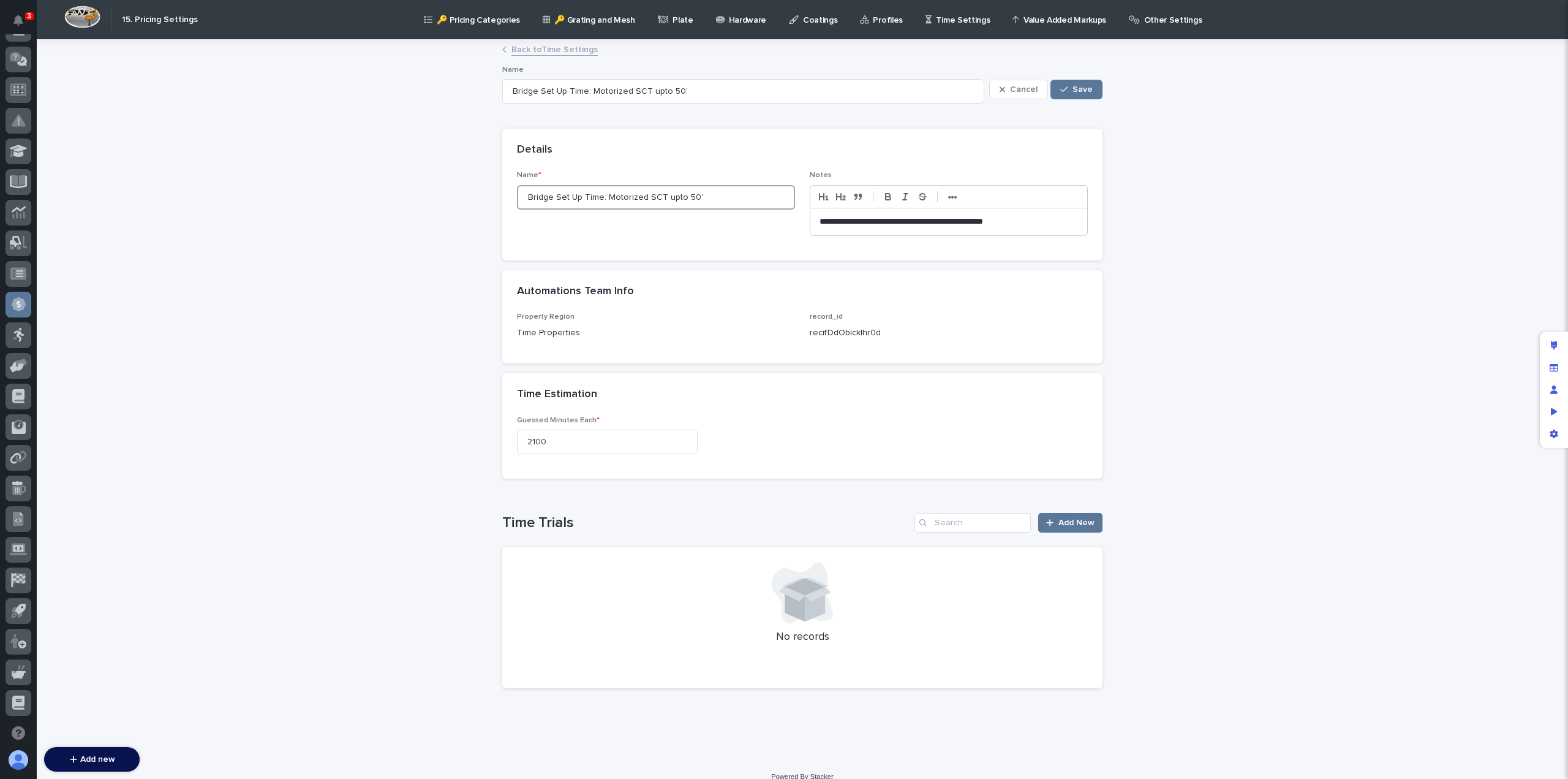
drag, startPoint x: 594, startPoint y: 197, endPoint x: 467, endPoint y: 200, distance: 127.0
click at [467, 200] on div "**********" at bounding box center [802, 400] width 1531 height 719
paste input "Fab Time: Motorized SCT over 50'"
type input "Bridge Fab Time: Motorized SCT over 50'e: Motorized SCT upto 50'"
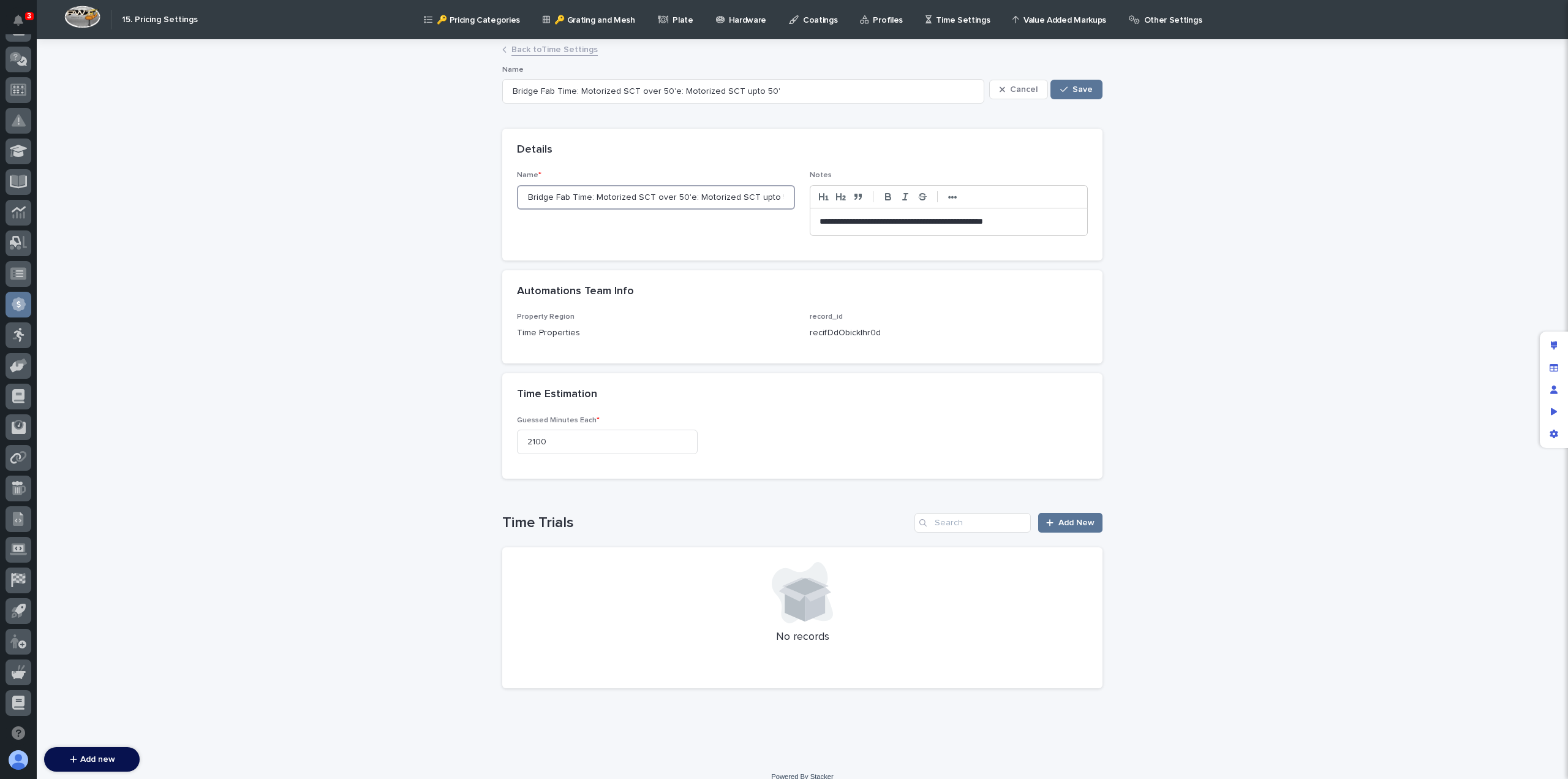
type input "Bridge Fab Time: Motorized SCT over 50e: Motorized SCT upto 50'"
type input "Bridge Fab Time: [PERSON_NAME]: Motorized SCT upto 50'"
type input "Bridge Fab Time:e: Motorized SCT upto 50'"
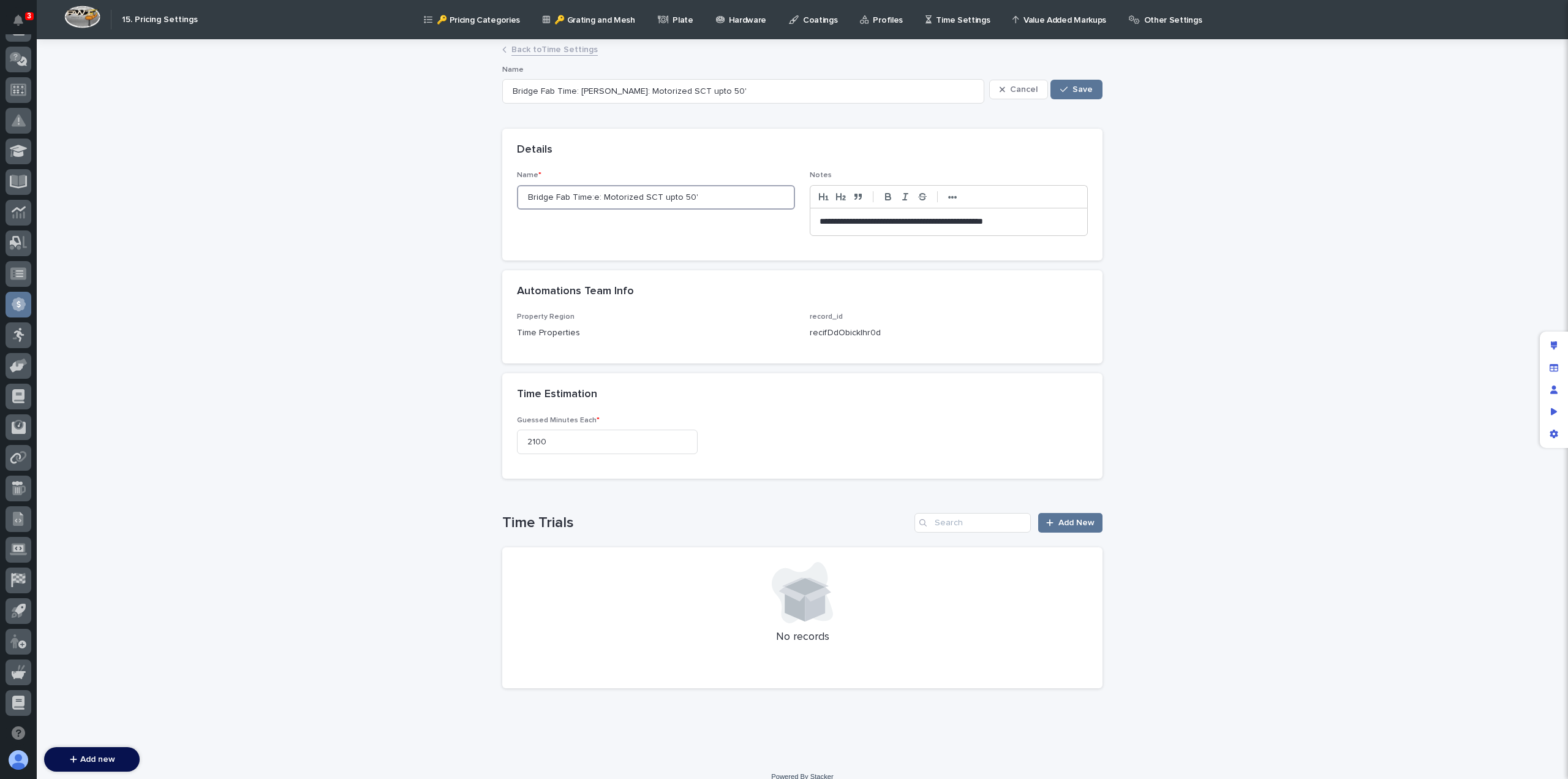
type input "Bridge Fab Time:e: Motorized SCT upto 50'"
type input "Bridge Fab Time: Motorized SCT upto 50'"
drag, startPoint x: 585, startPoint y: 197, endPoint x: 507, endPoint y: 199, distance: 78.0
click at [507, 199] on div "**********" at bounding box center [802, 216] width 600 height 89
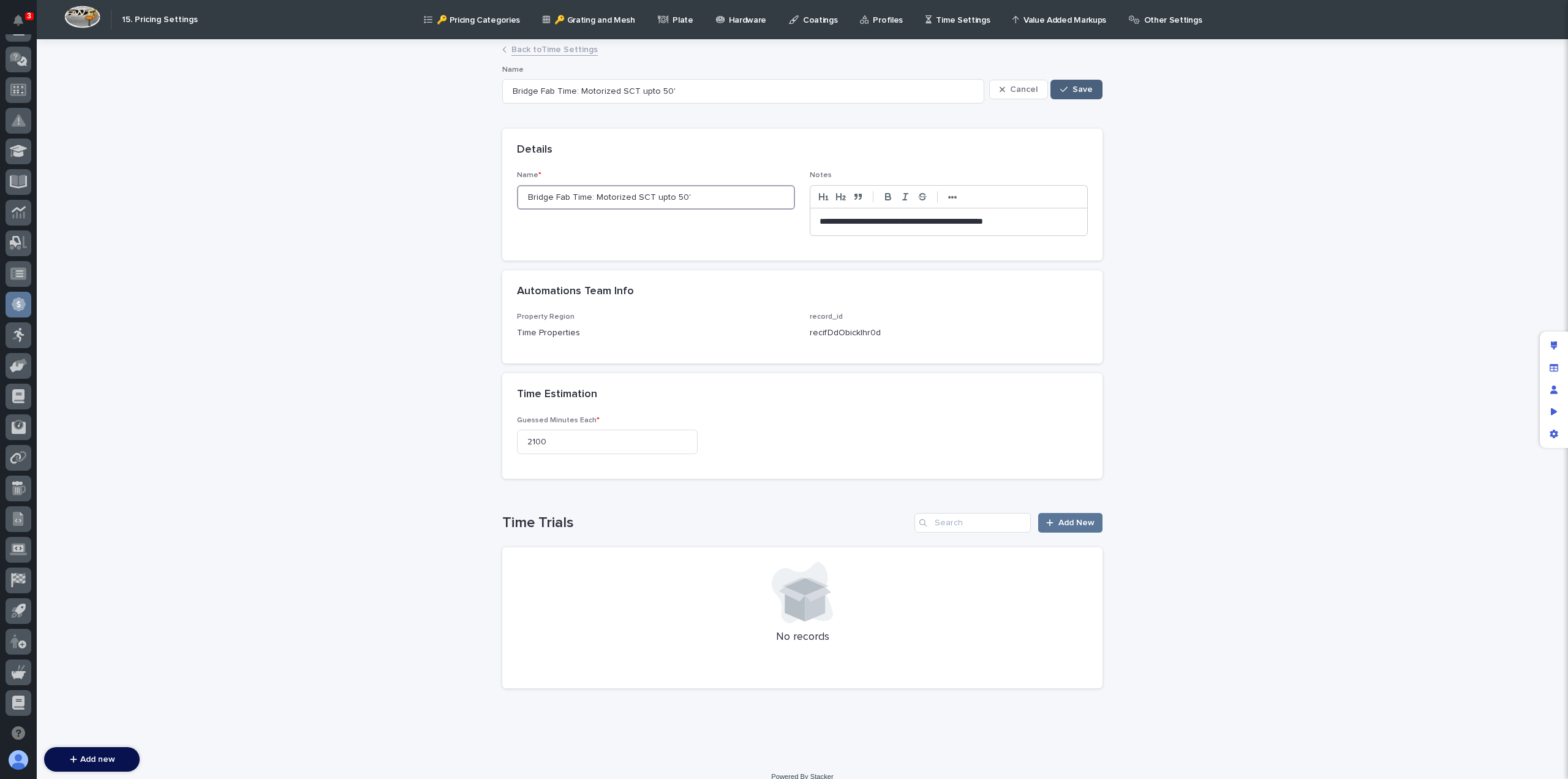
type input "Bridge Fab Time: Motorized SCT upto 50'"
click at [1066, 88] on div "button" at bounding box center [1066, 89] width 13 height 8
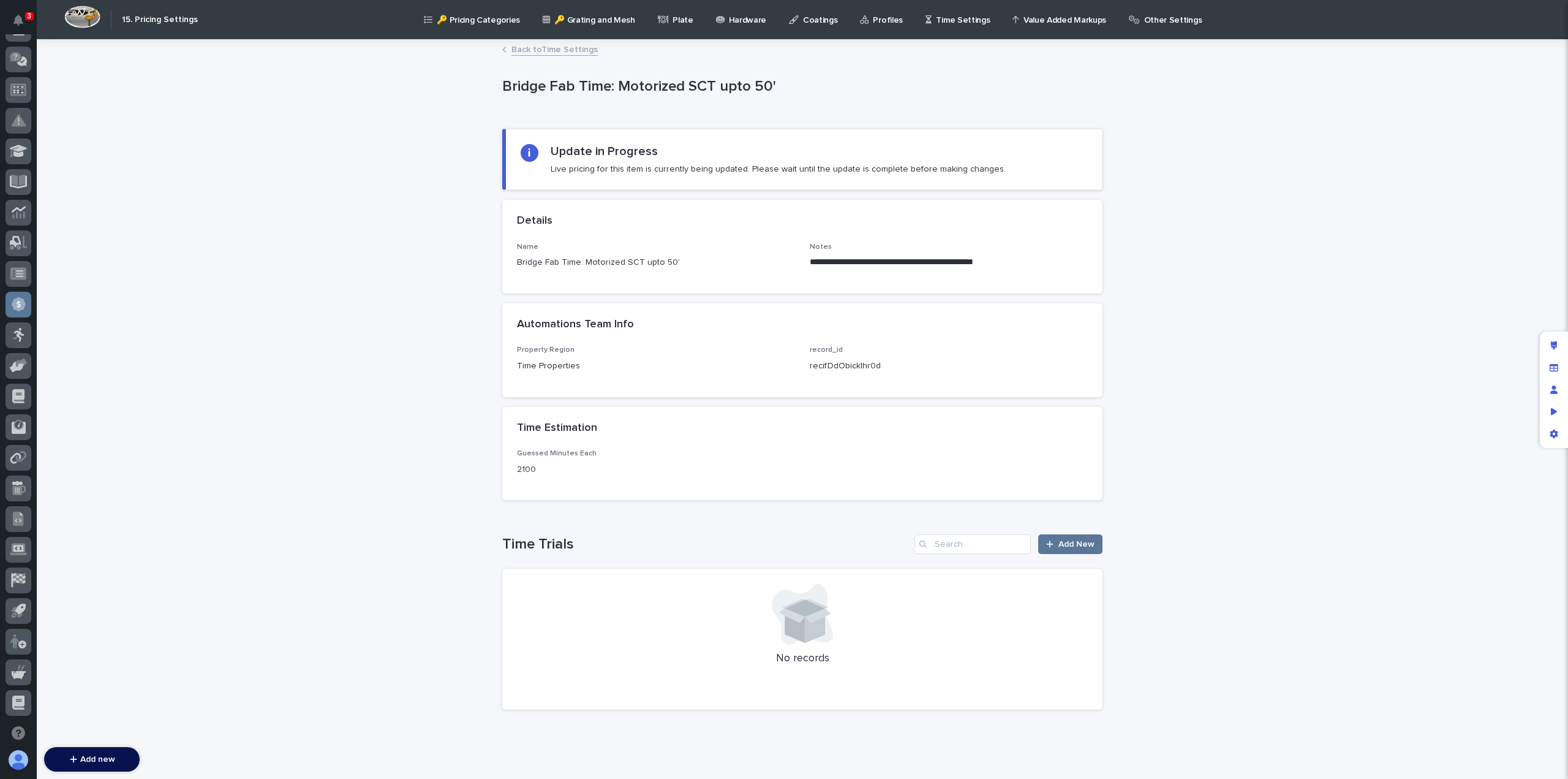
click at [539, 49] on link "Back to Time Settings" at bounding box center [554, 49] width 86 height 14
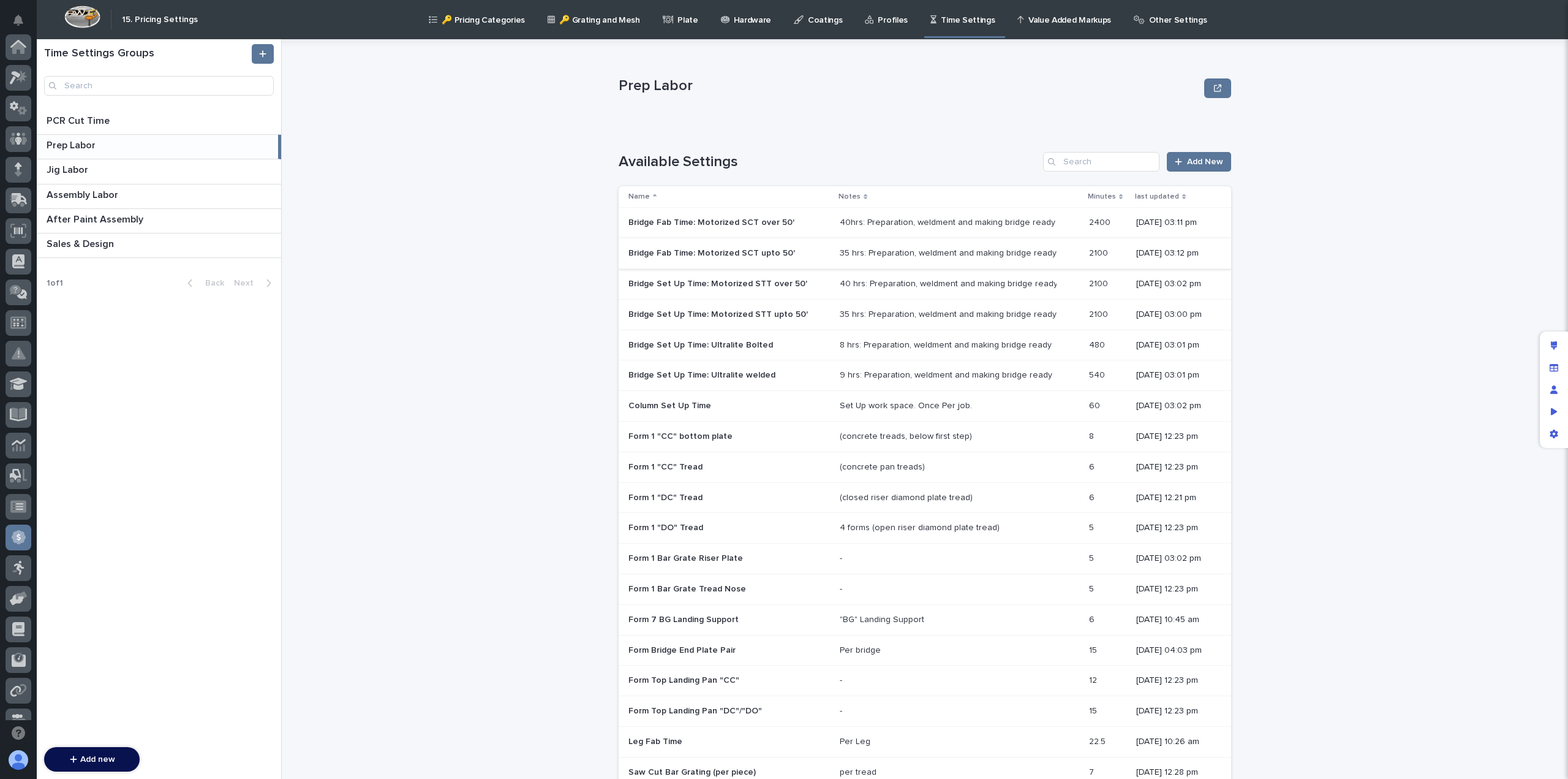
scroll to position [233, 0]
click at [686, 284] on p "Bridge Set Up Time: Motorized STT over 50'" at bounding box center [719, 283] width 181 height 13
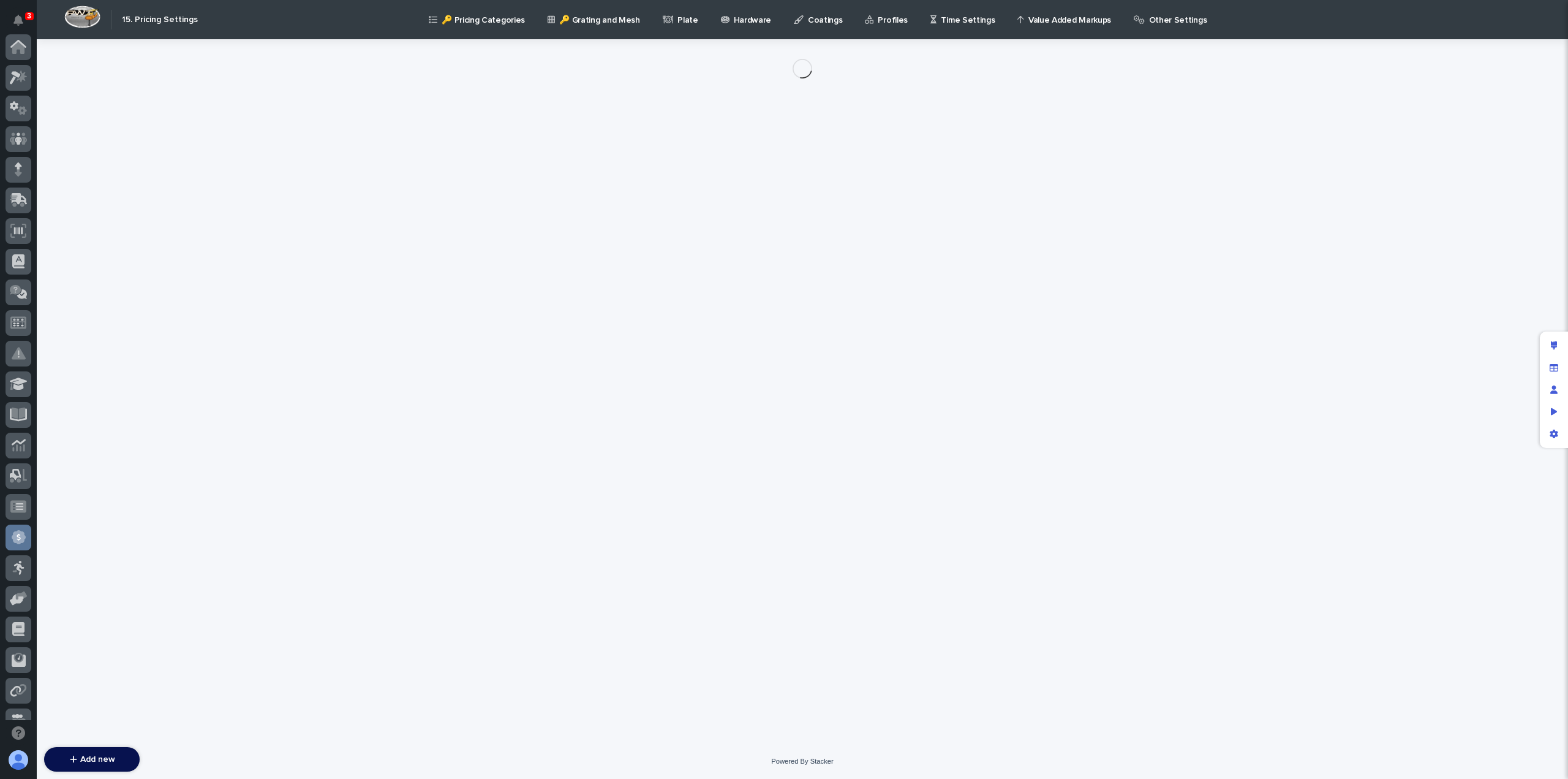
scroll to position [233, 0]
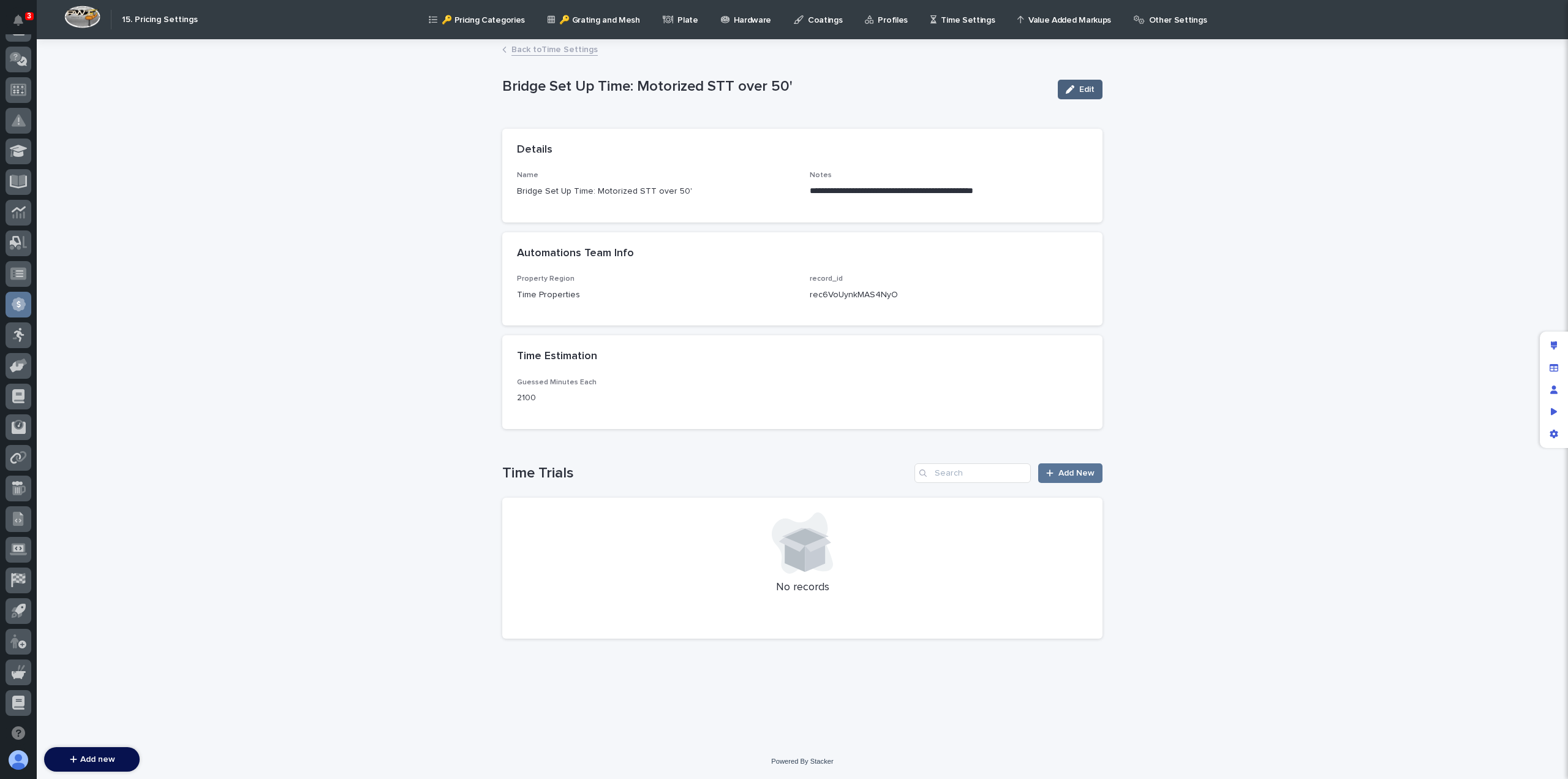
click at [1073, 93] on icon "button" at bounding box center [1069, 89] width 8 height 8
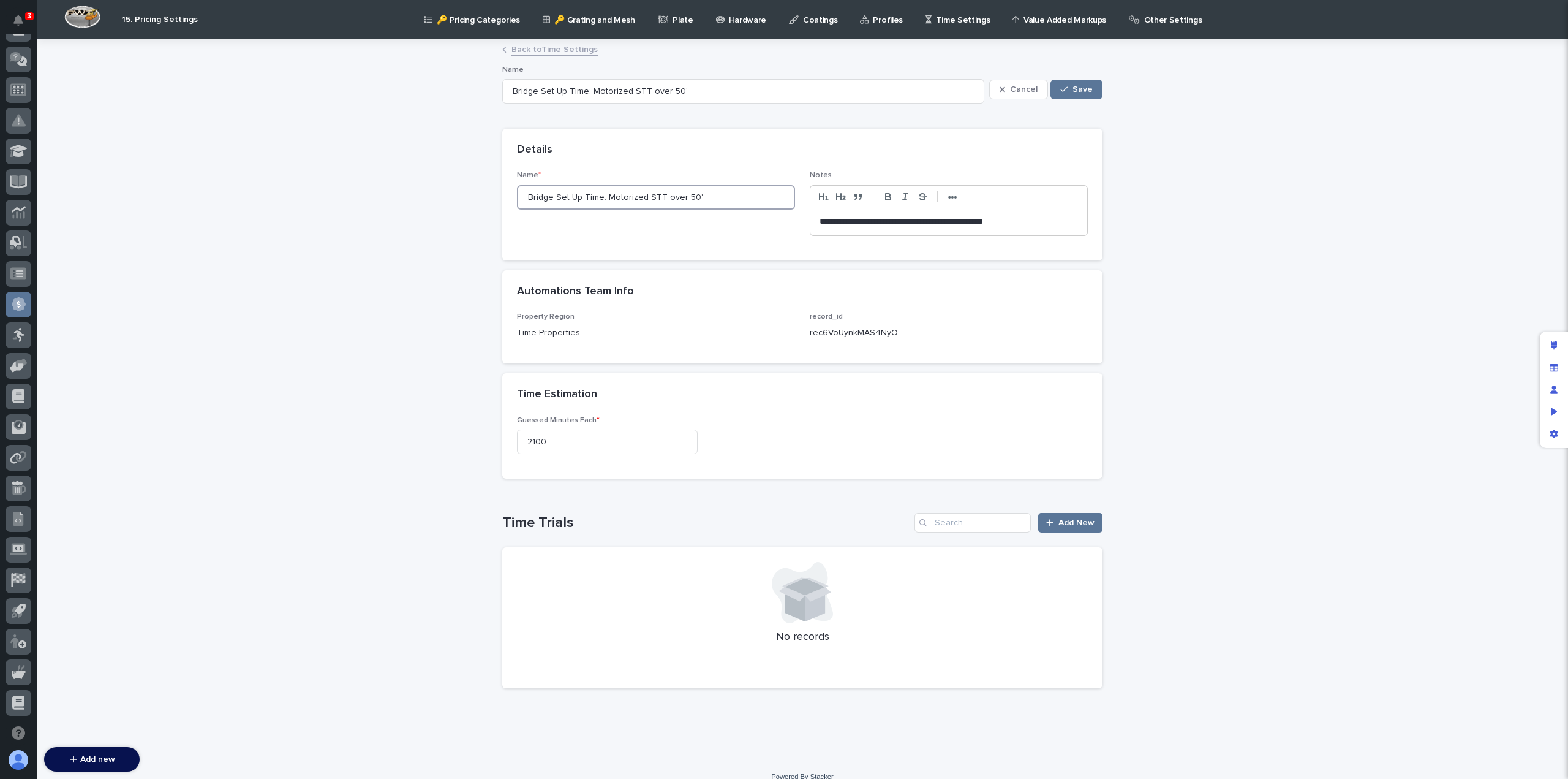
drag, startPoint x: 575, startPoint y: 197, endPoint x: 550, endPoint y: 197, distance: 25.0
click at [550, 197] on input "Bridge Set Up Time: Motorized STT over 50'" at bounding box center [655, 197] width 278 height 24
type input "Bridge Fab Time: Motorized STT over 50'"
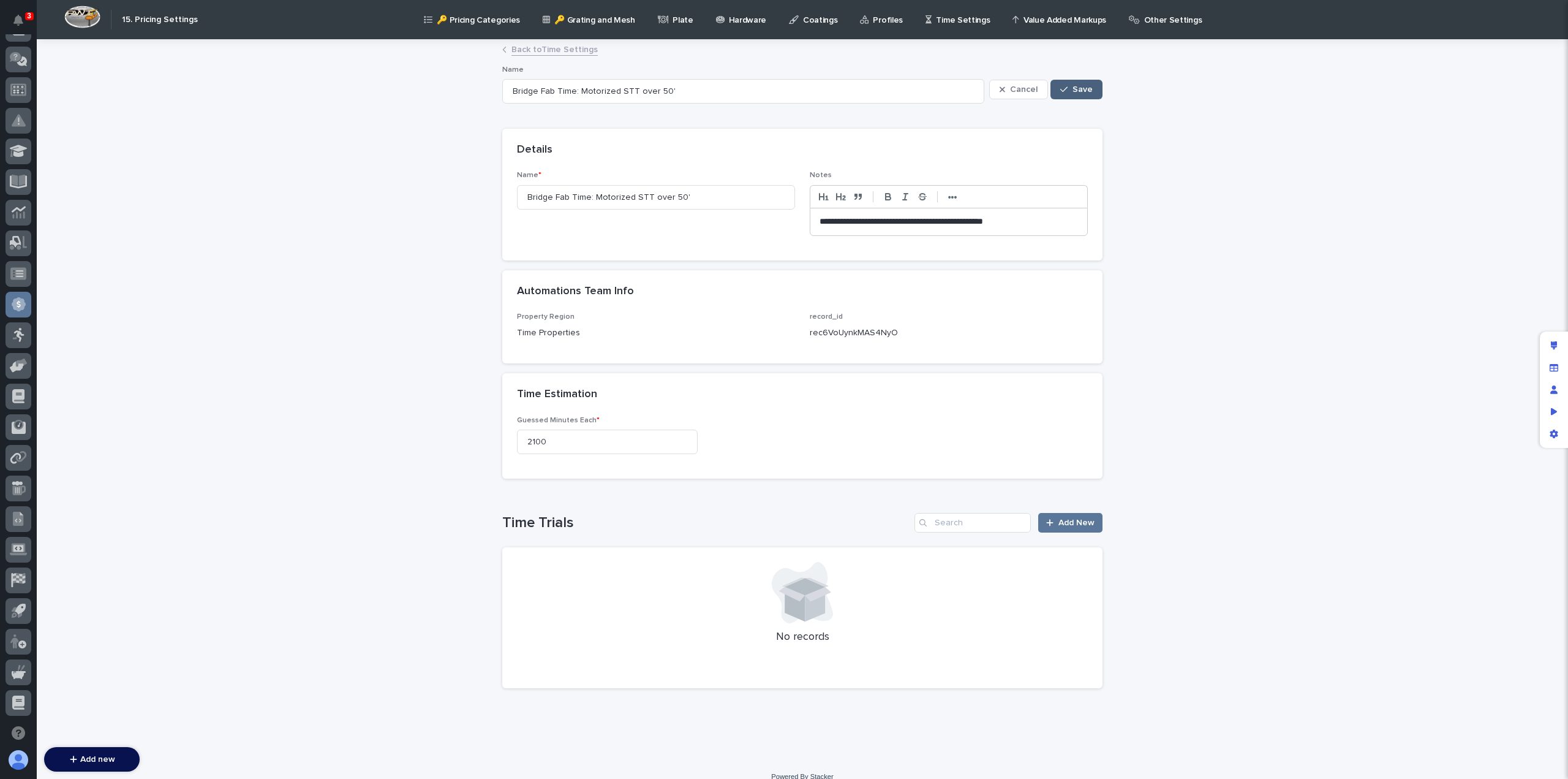
click at [1073, 89] on span "Save" at bounding box center [1083, 89] width 20 height 8
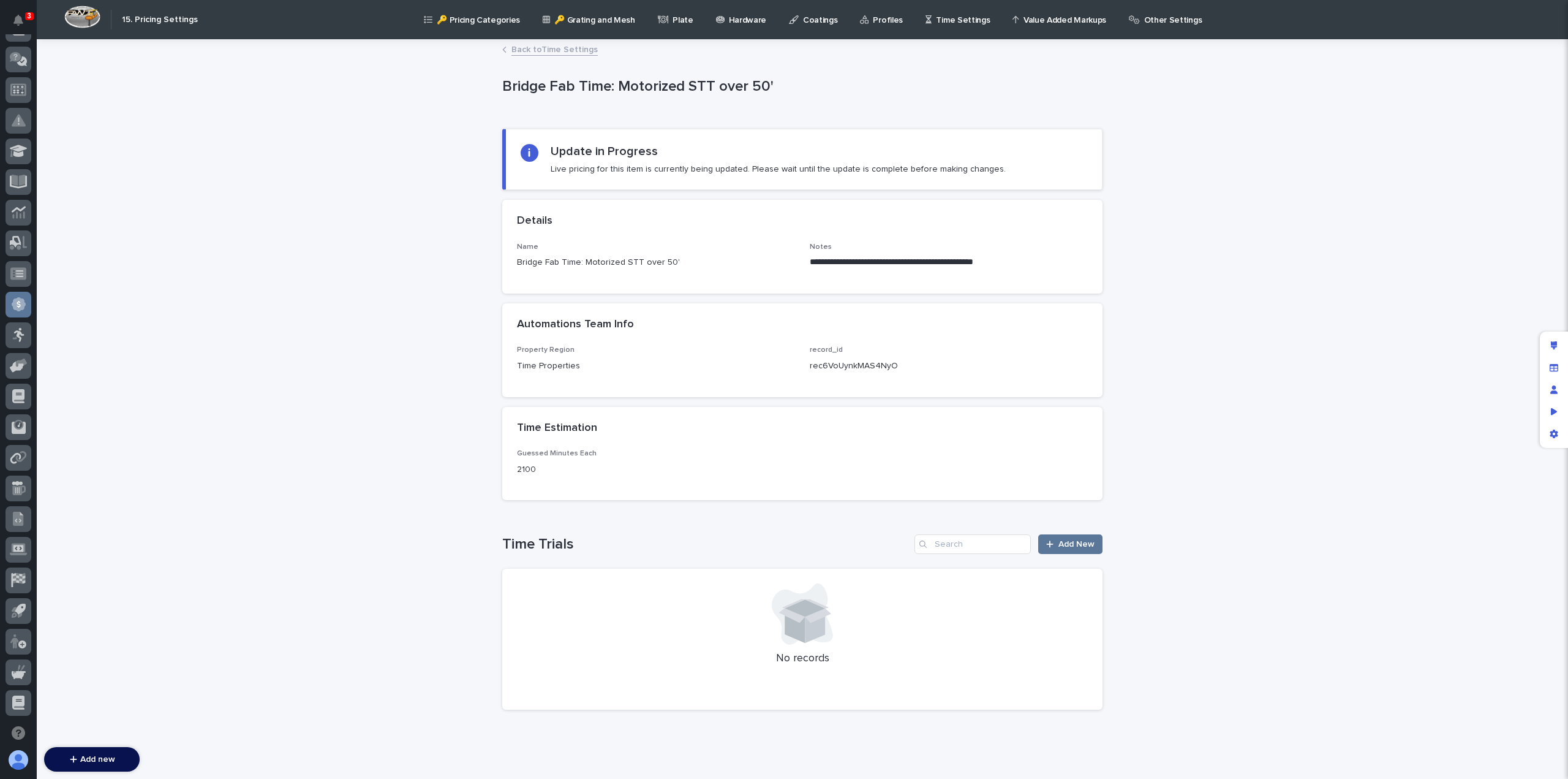
click at [545, 48] on link "Back to Time Settings" at bounding box center [554, 49] width 86 height 14
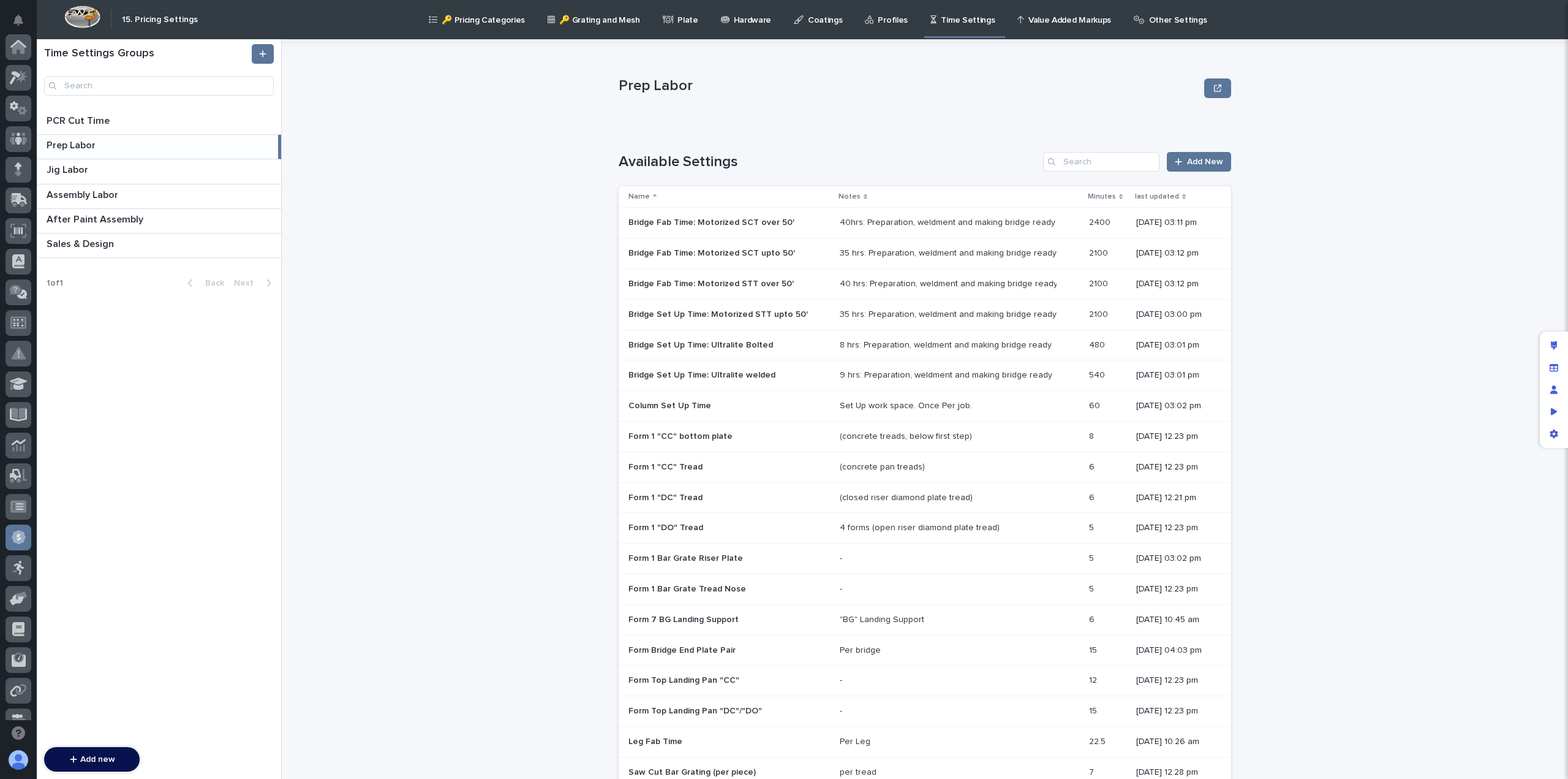
scroll to position [233, 0]
click at [679, 313] on p "Bridge Set Up Time: Motorized STT upto 50'" at bounding box center [719, 313] width 182 height 13
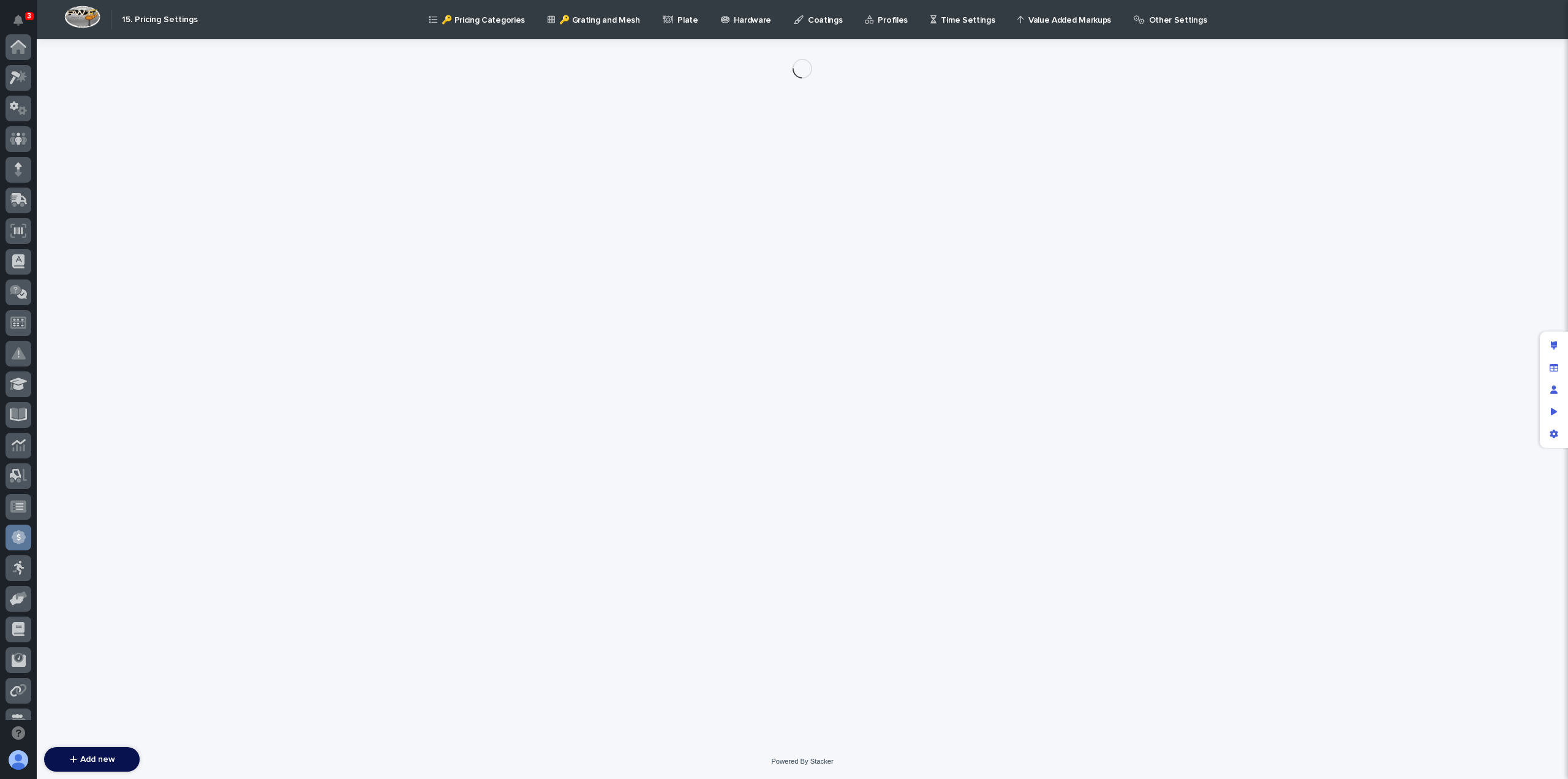
scroll to position [233, 0]
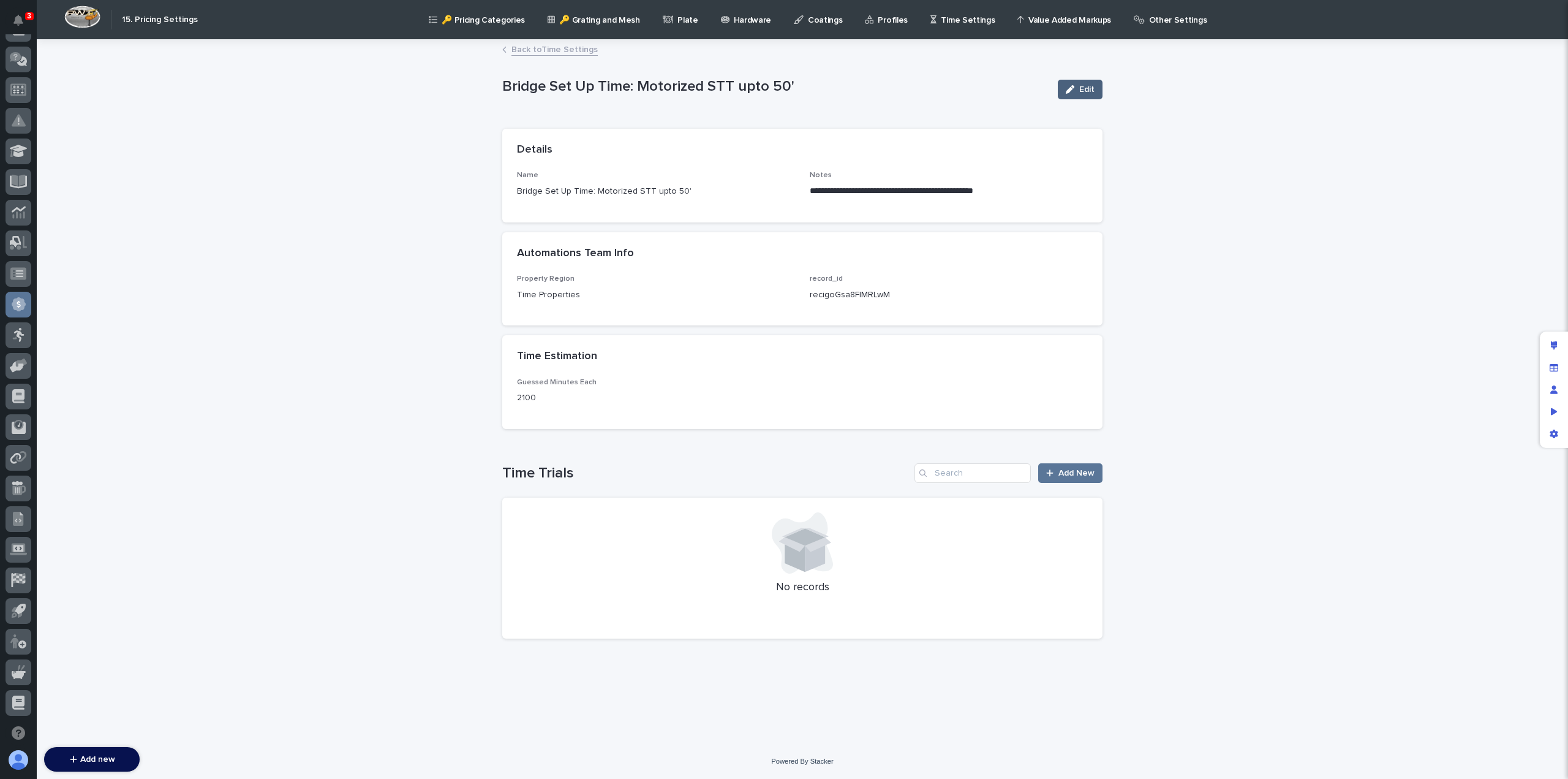
click at [1078, 91] on div "button" at bounding box center [1072, 89] width 14 height 8
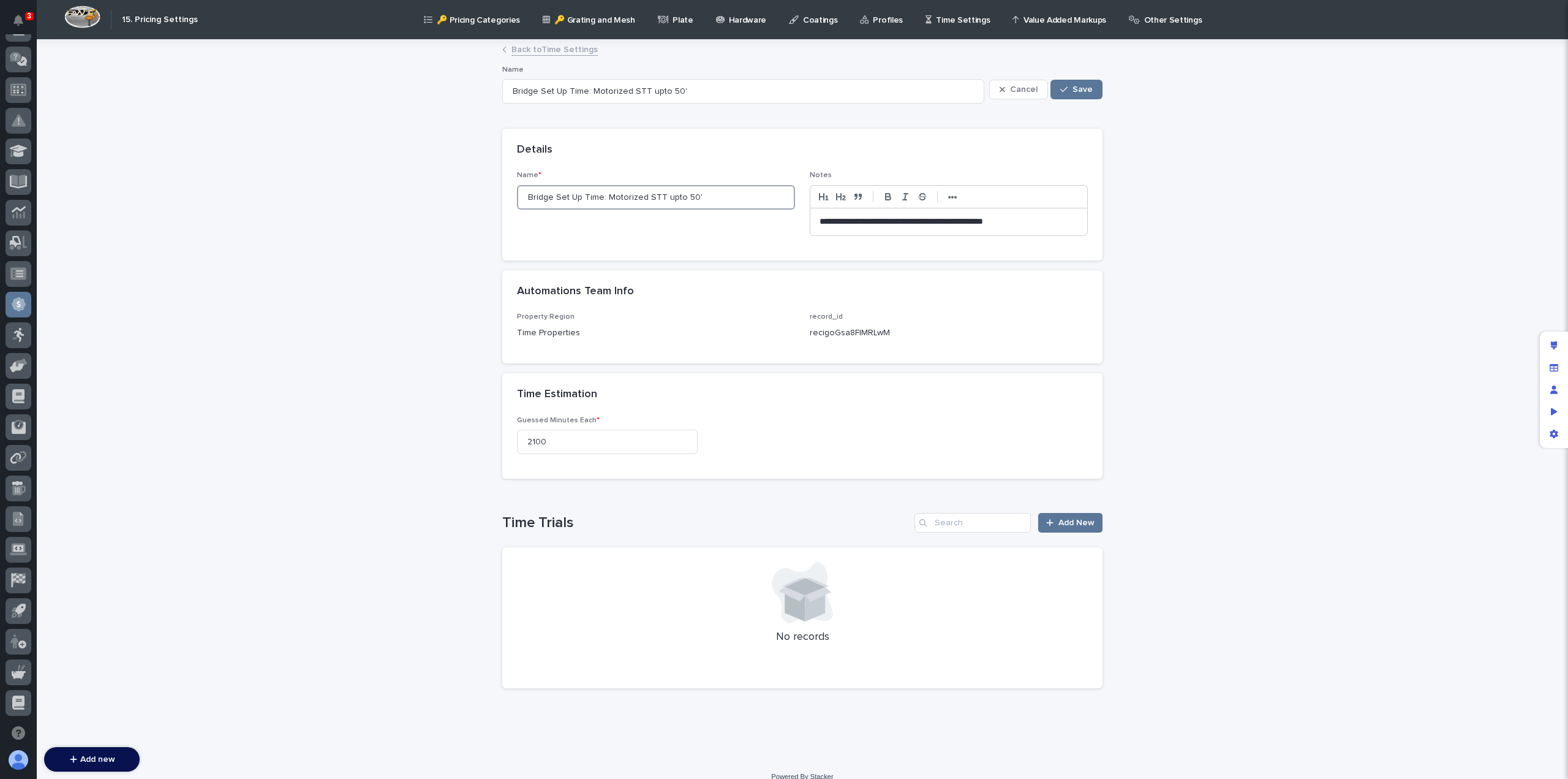
drag, startPoint x: 573, startPoint y: 195, endPoint x: 551, endPoint y: 198, distance: 22.2
click at [551, 198] on input "Bridge Set Up Time: Motorized STT upto 50'" at bounding box center [655, 197] width 278 height 24
type input "Bridge Fabp Time: Motorized STT upto 50'"
type input "Bridge Fab Time: Motorized STT upto 50'"
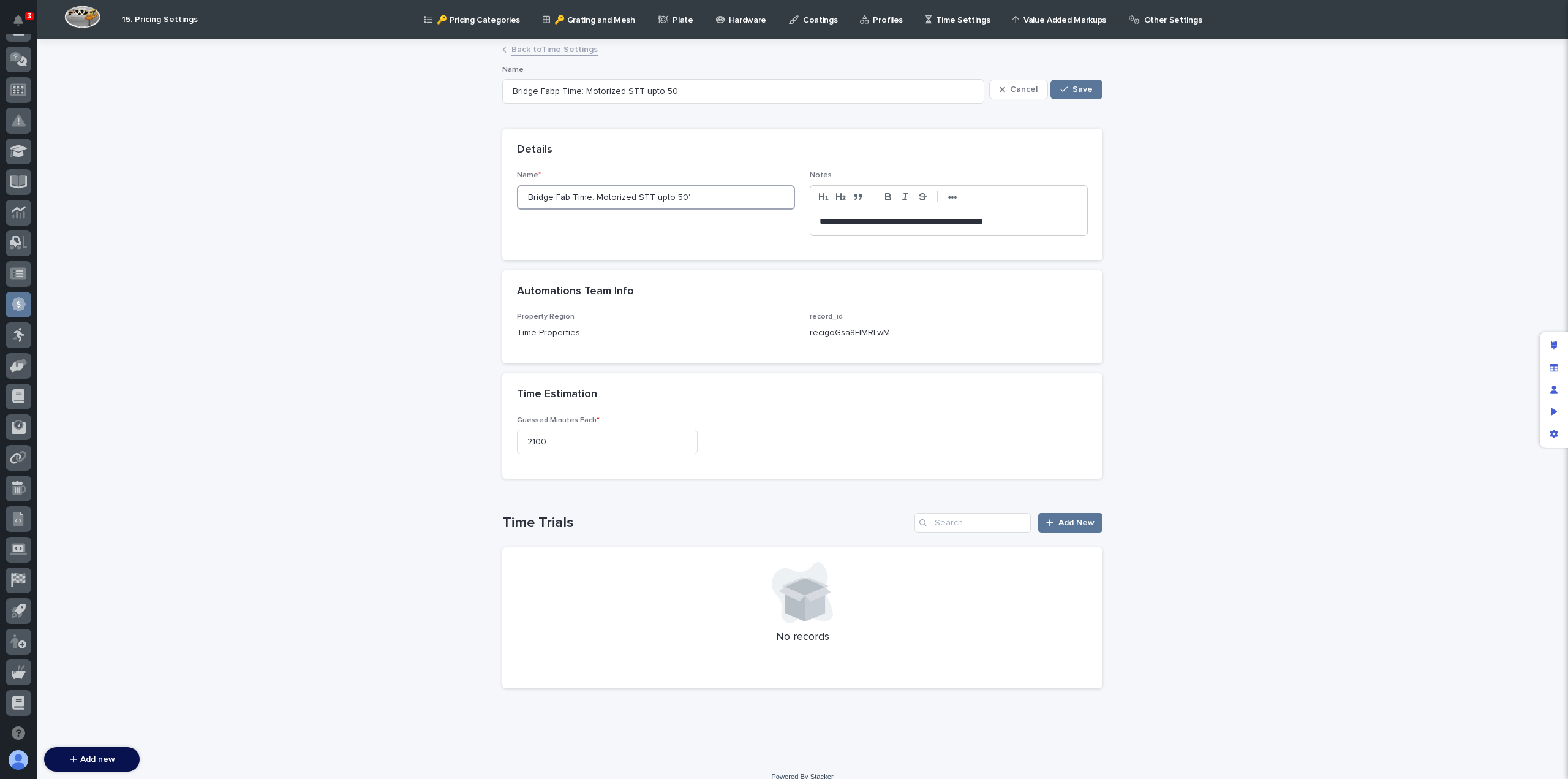
type input "Bridge Fab Time: Motorized STT upto 50'"
click at [1068, 83] on button "Save" at bounding box center [1076, 90] width 53 height 20
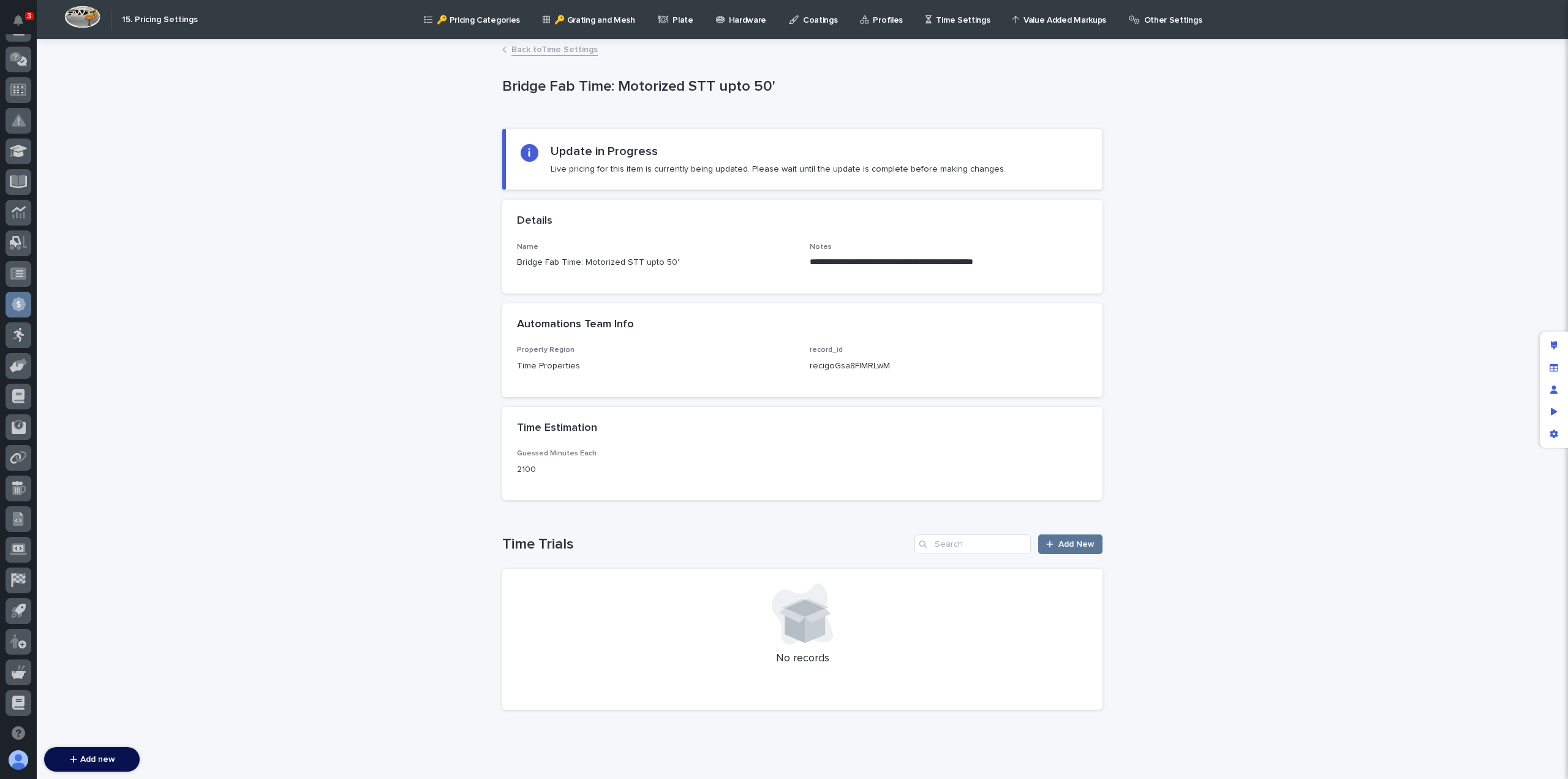
click at [535, 52] on link "Back to Time Settings" at bounding box center [554, 49] width 86 height 14
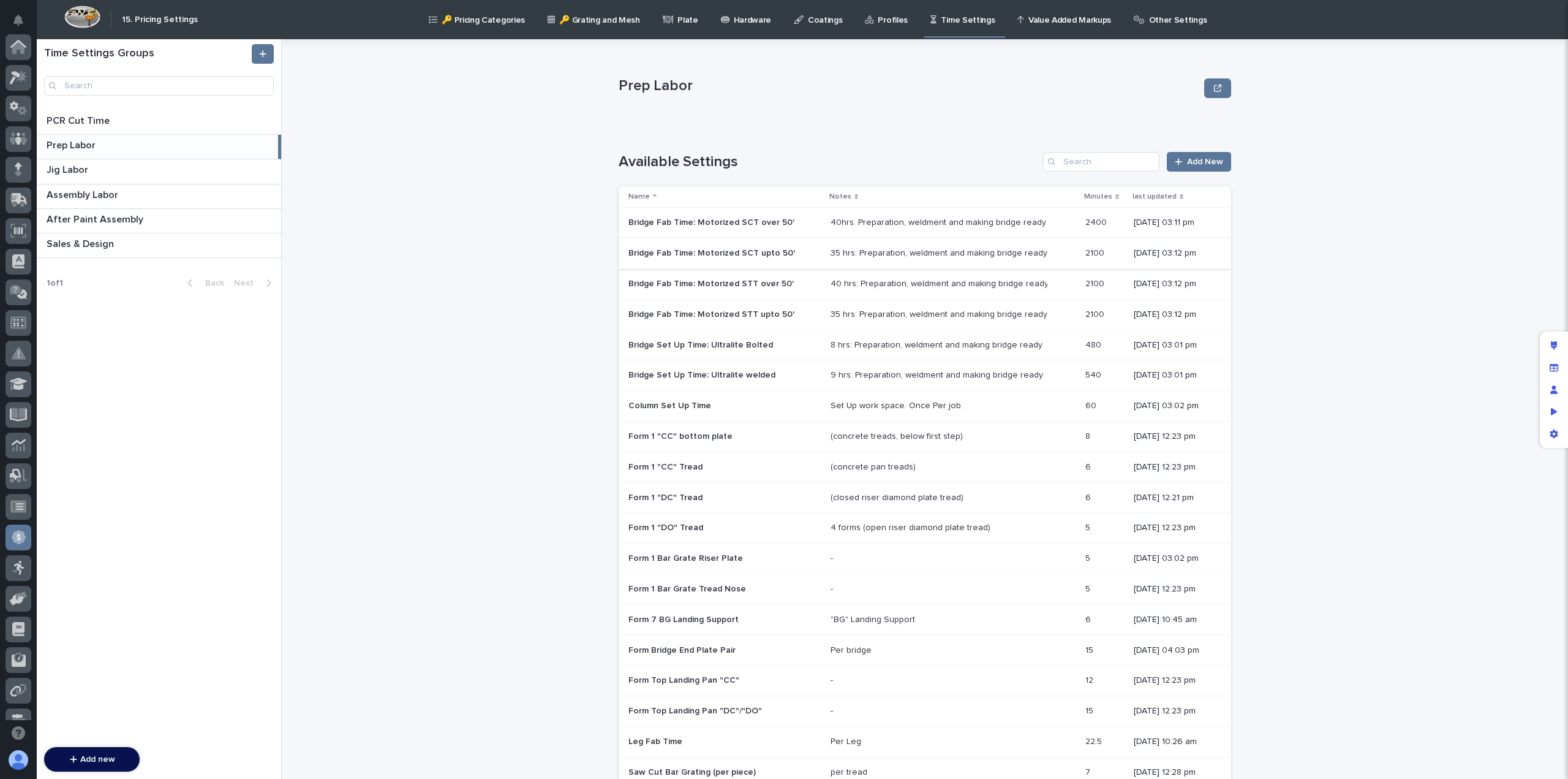
scroll to position [233, 0]
click at [673, 344] on p "Bridge Set Up Time: Ultralite Bolted" at bounding box center [702, 344] width 147 height 13
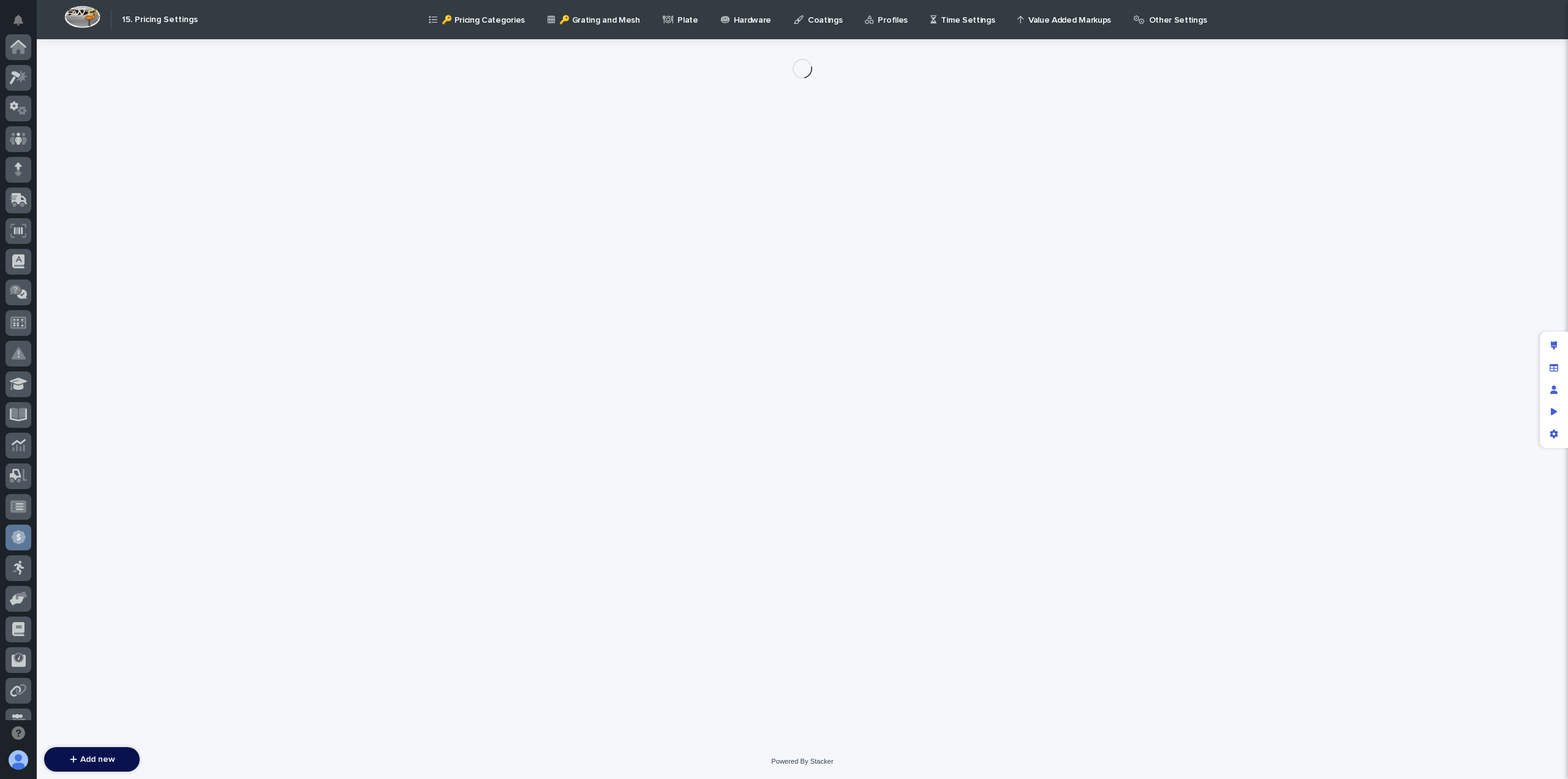
scroll to position [233, 0]
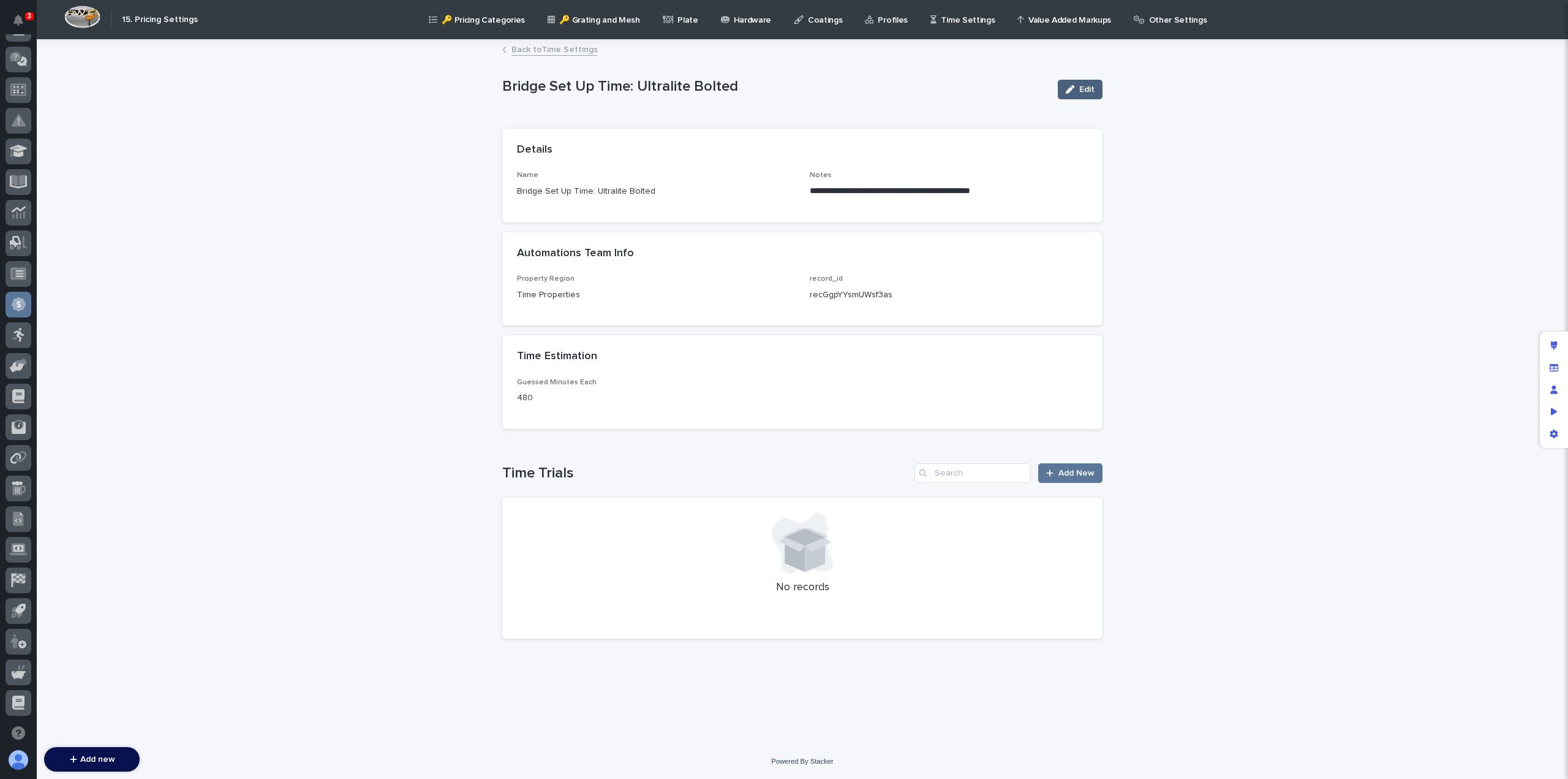
click at [1084, 83] on button "Edit" at bounding box center [1079, 90] width 44 height 20
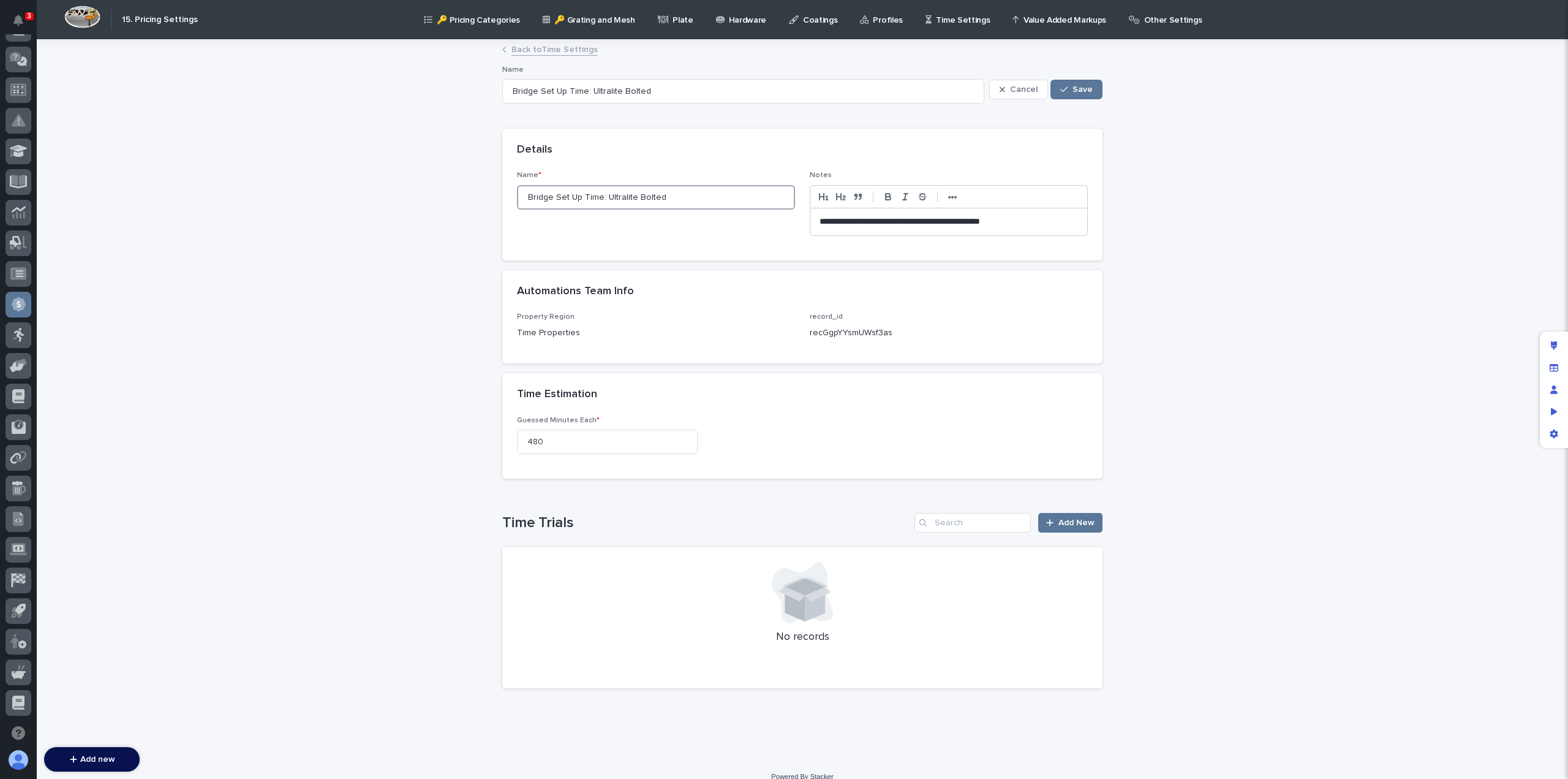
drag, startPoint x: 573, startPoint y: 197, endPoint x: 550, endPoint y: 197, distance: 23.0
click at [550, 197] on input "Bridge Set Up Time: Ultralite Bolted" at bounding box center [655, 197] width 278 height 24
type input "Bridge Fab Time: Ultralite Bolted"
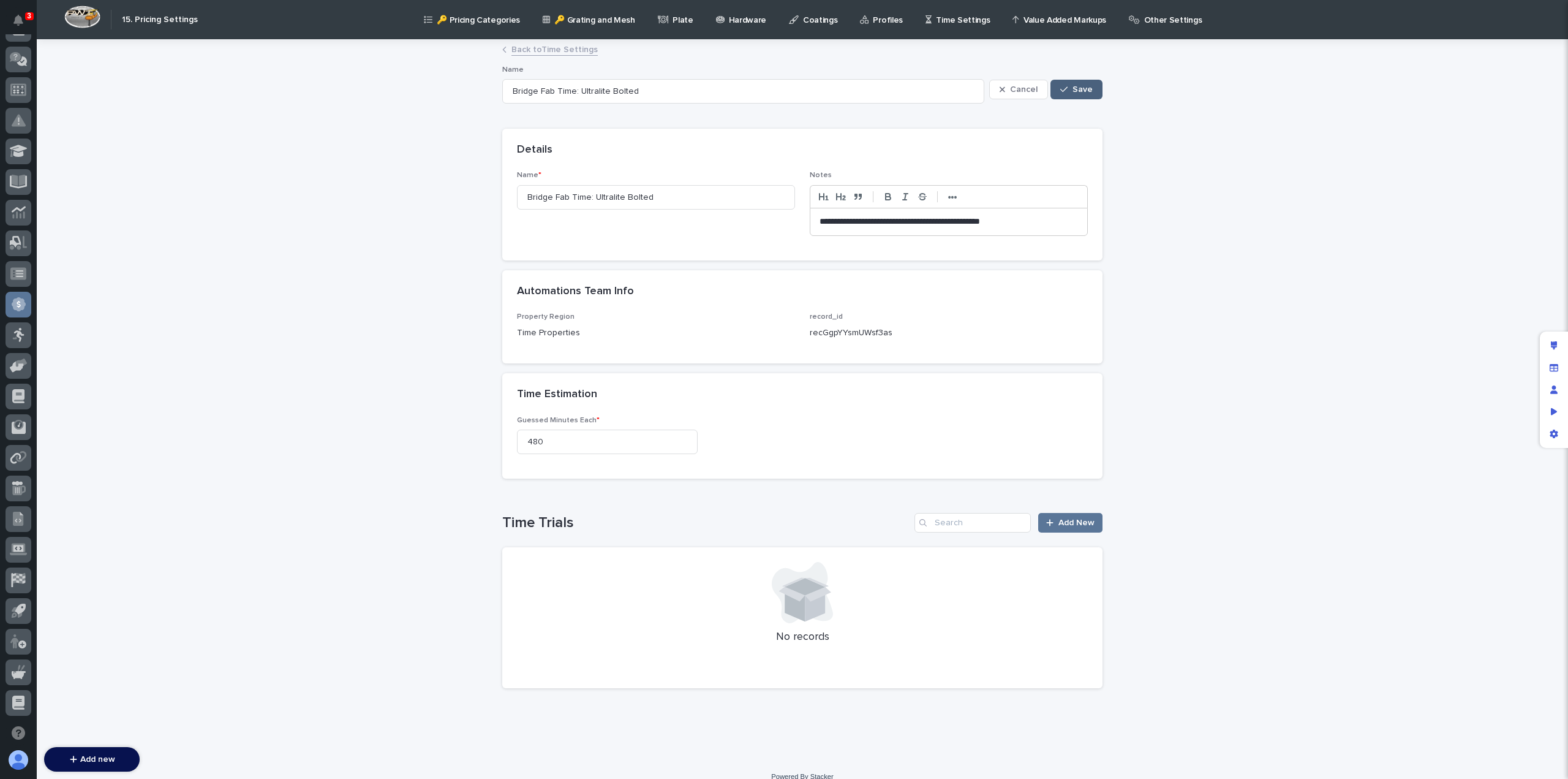
click at [1079, 92] on span "Save" at bounding box center [1083, 89] width 20 height 8
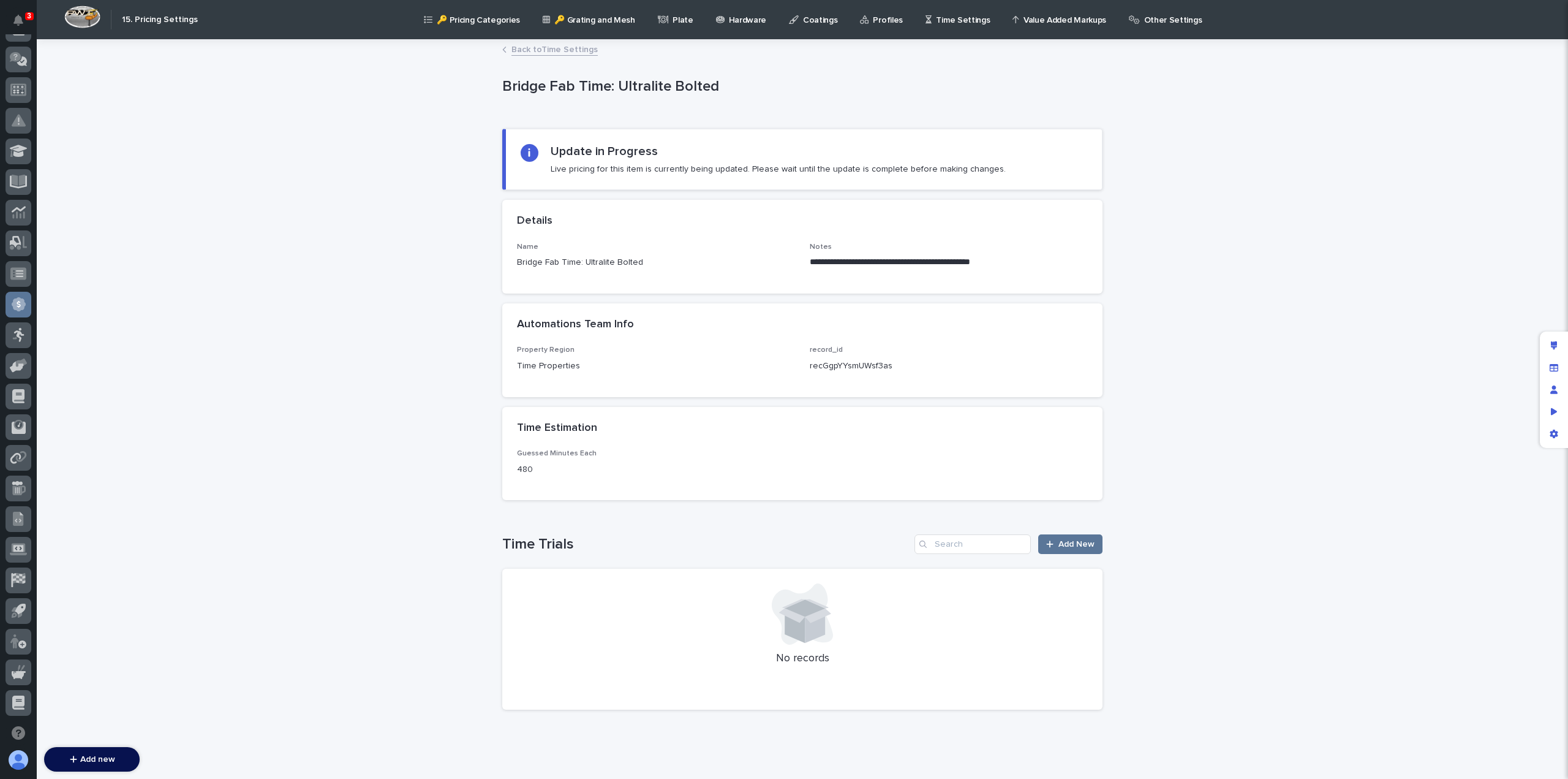
click at [538, 46] on link "Back to Time Settings" at bounding box center [554, 49] width 86 height 14
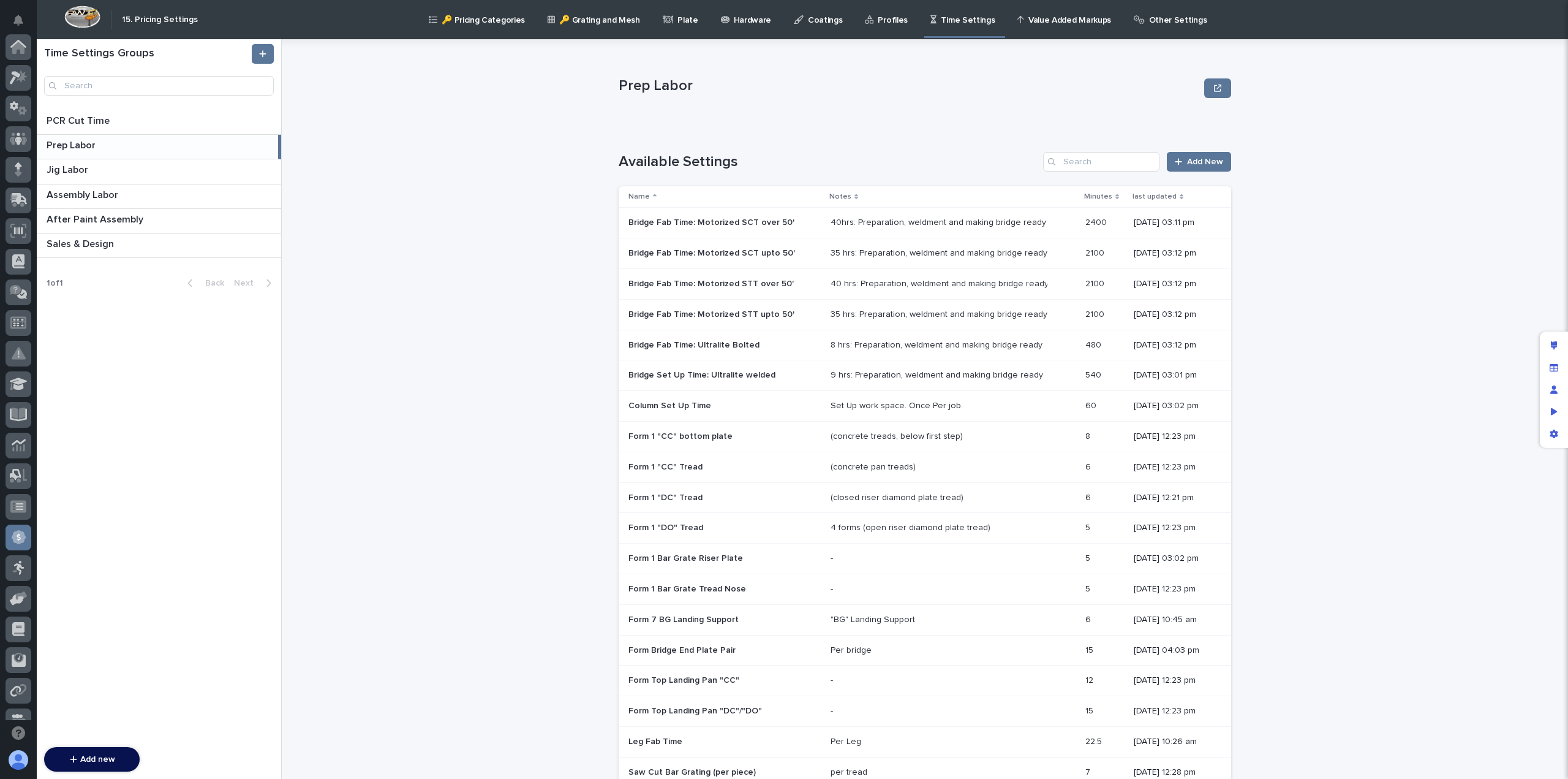
scroll to position [233, 0]
click at [683, 376] on p "Bridge Set Up Time: Ultralite welded" at bounding box center [703, 374] width 149 height 13
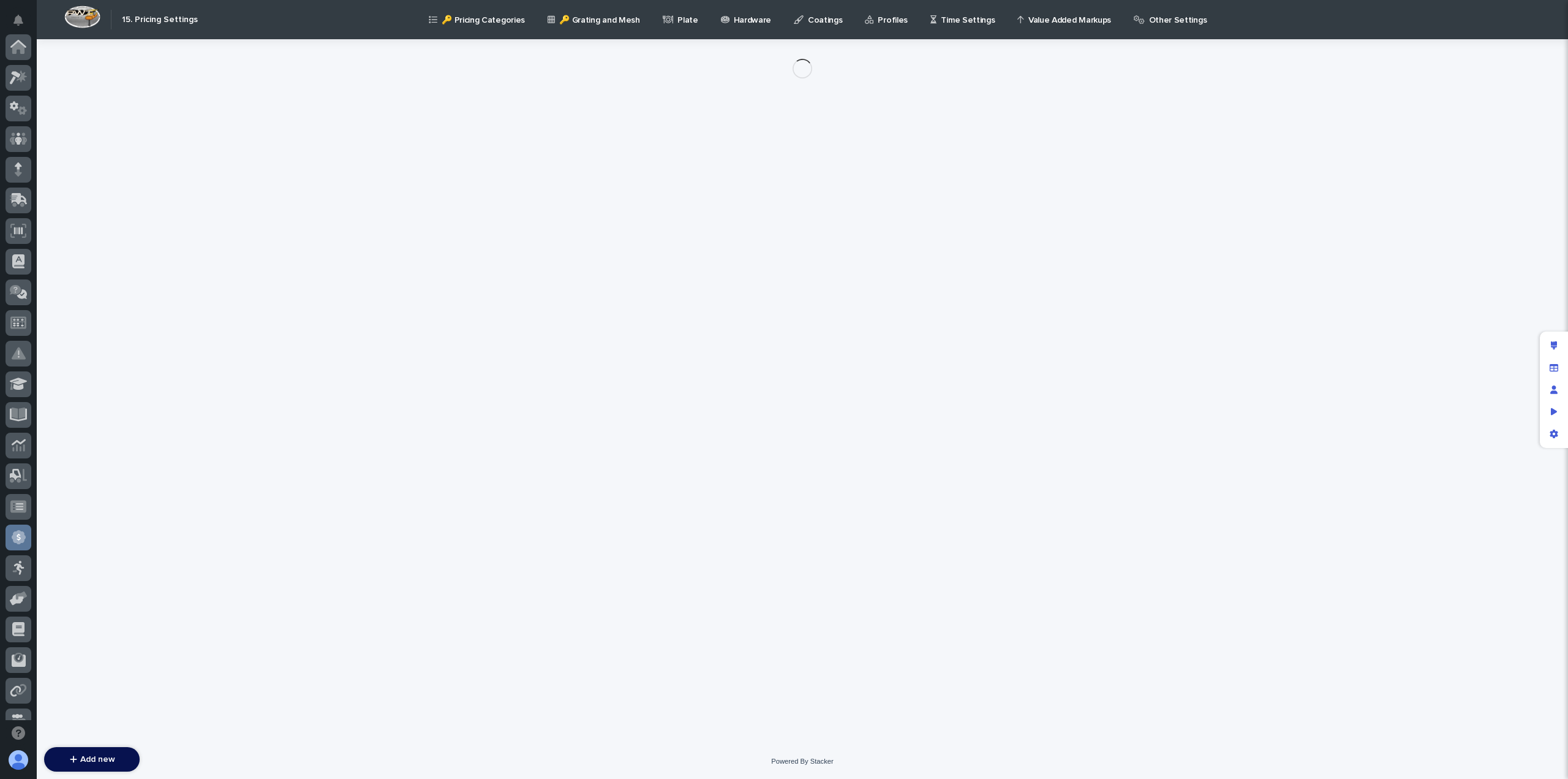
scroll to position [233, 0]
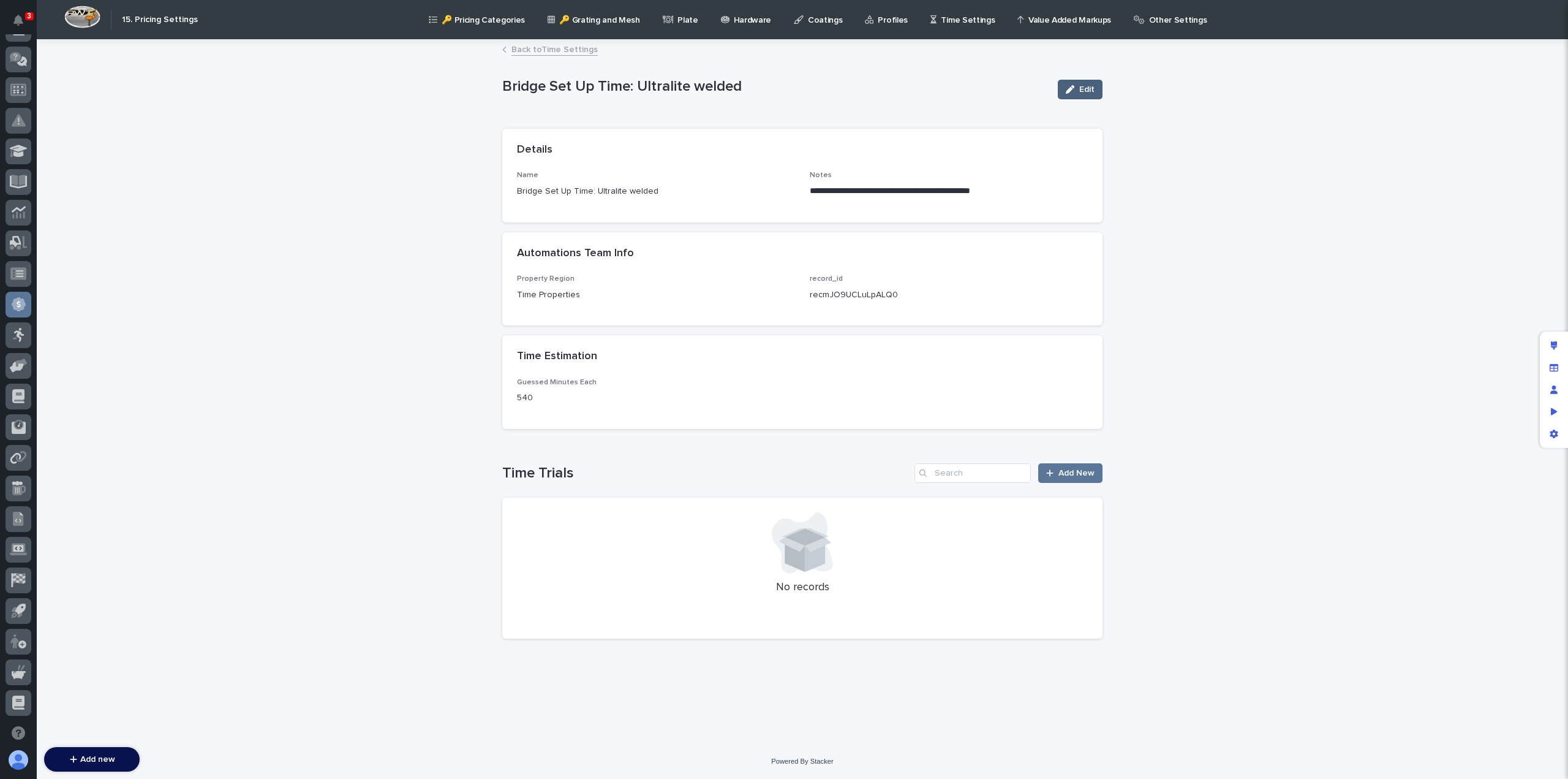
click at [1069, 89] on icon "button" at bounding box center [1069, 89] width 8 height 8
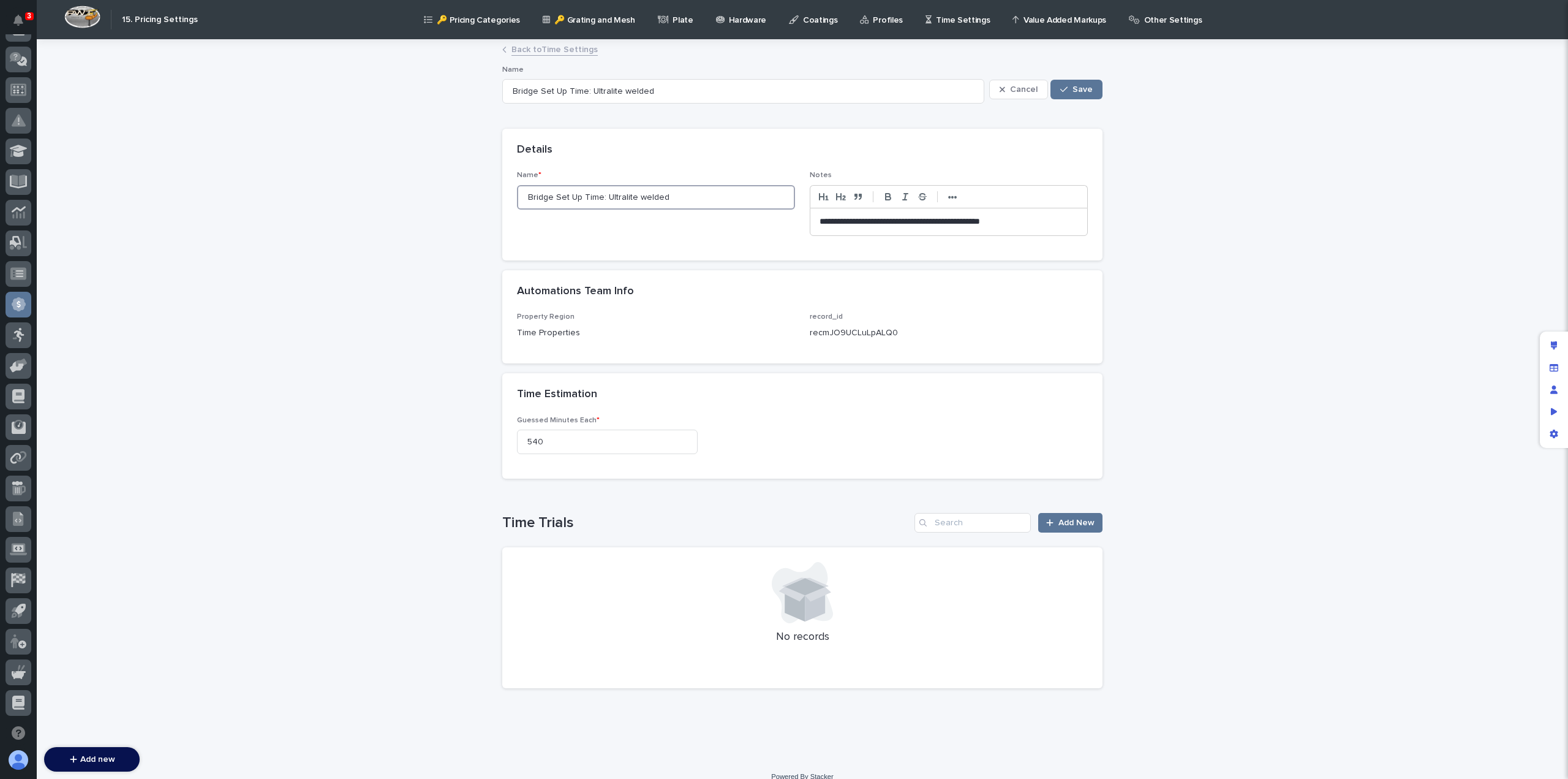
drag, startPoint x: 575, startPoint y: 194, endPoint x: 552, endPoint y: 197, distance: 23.2
click at [552, 197] on input "Bridge Set Up Time: Ultralite welded" at bounding box center [655, 197] width 278 height 24
type input "Bridge Fab Time: Ultralite welded"
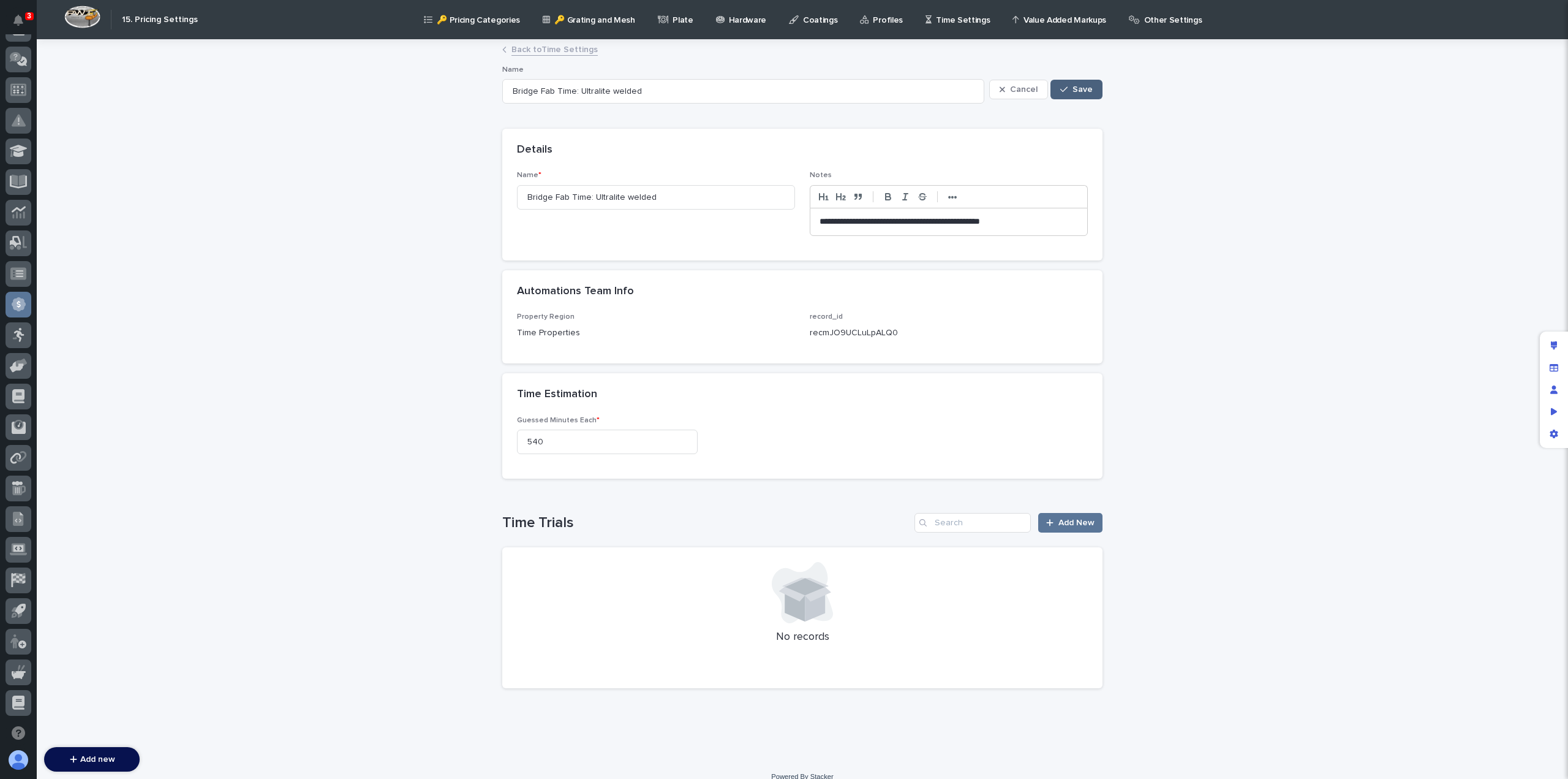
click at [1082, 89] on span "Save" at bounding box center [1083, 89] width 20 height 8
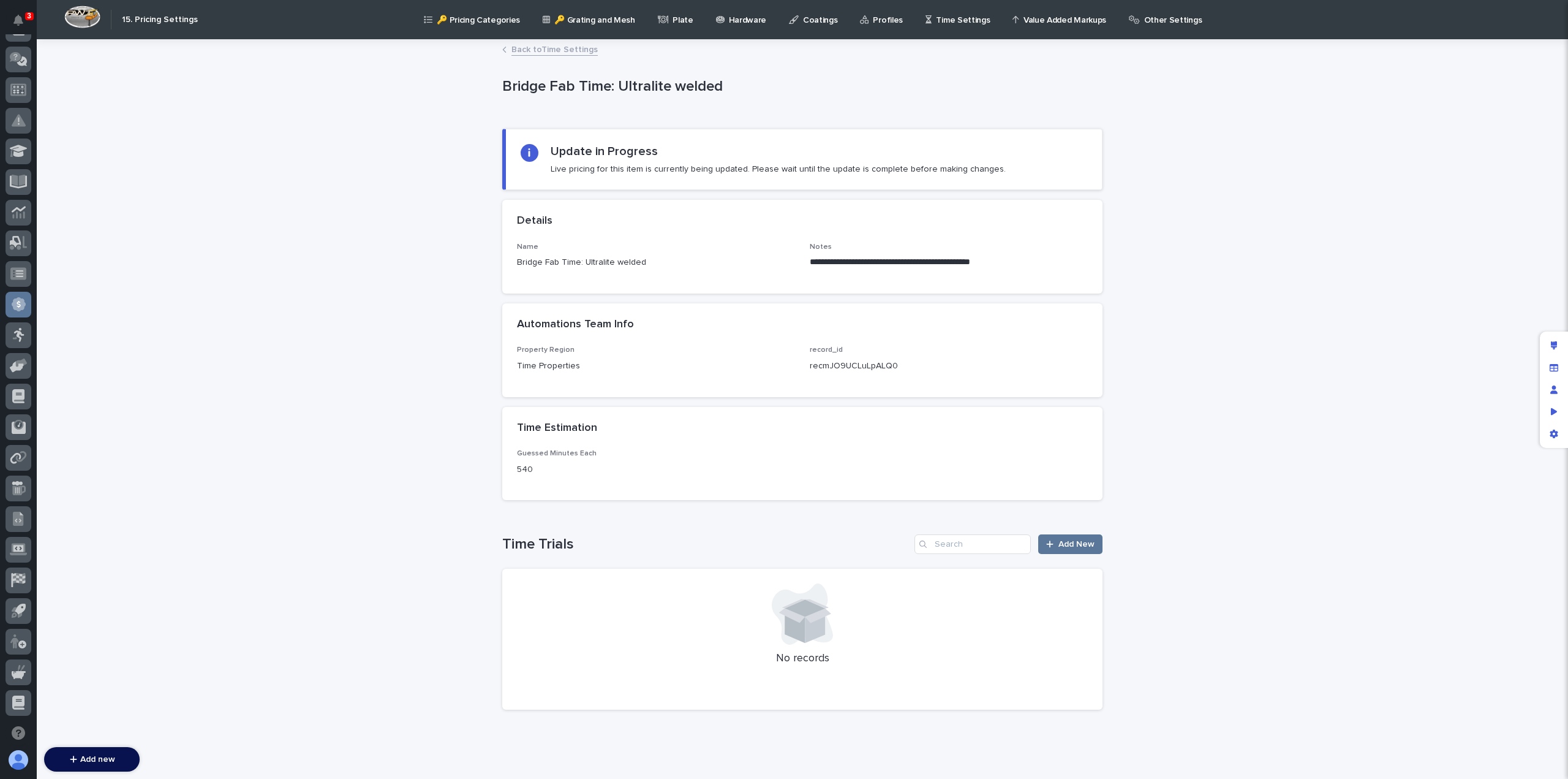
click at [540, 53] on link "Back to Time Settings" at bounding box center [554, 49] width 86 height 14
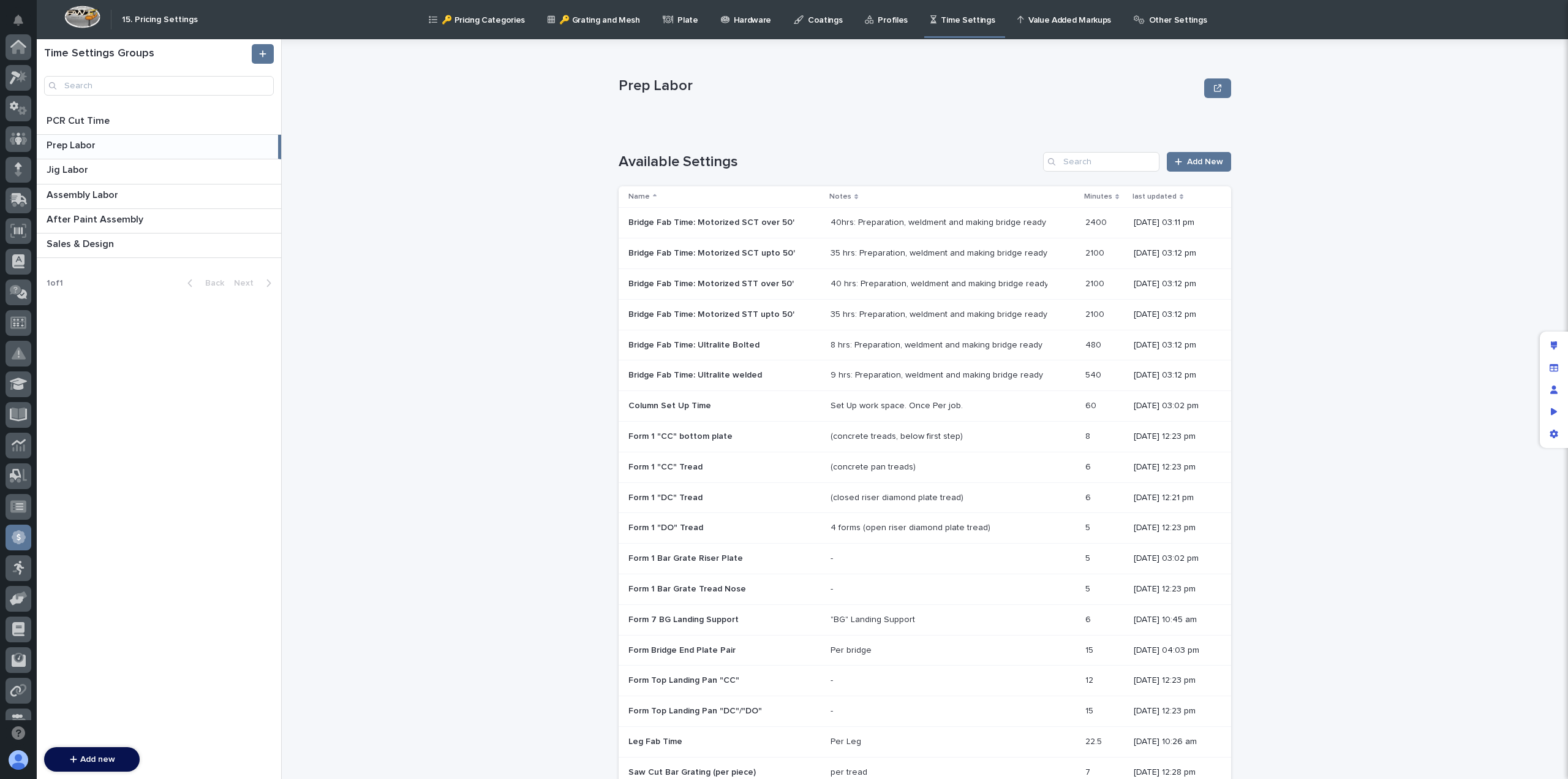
scroll to position [233, 0]
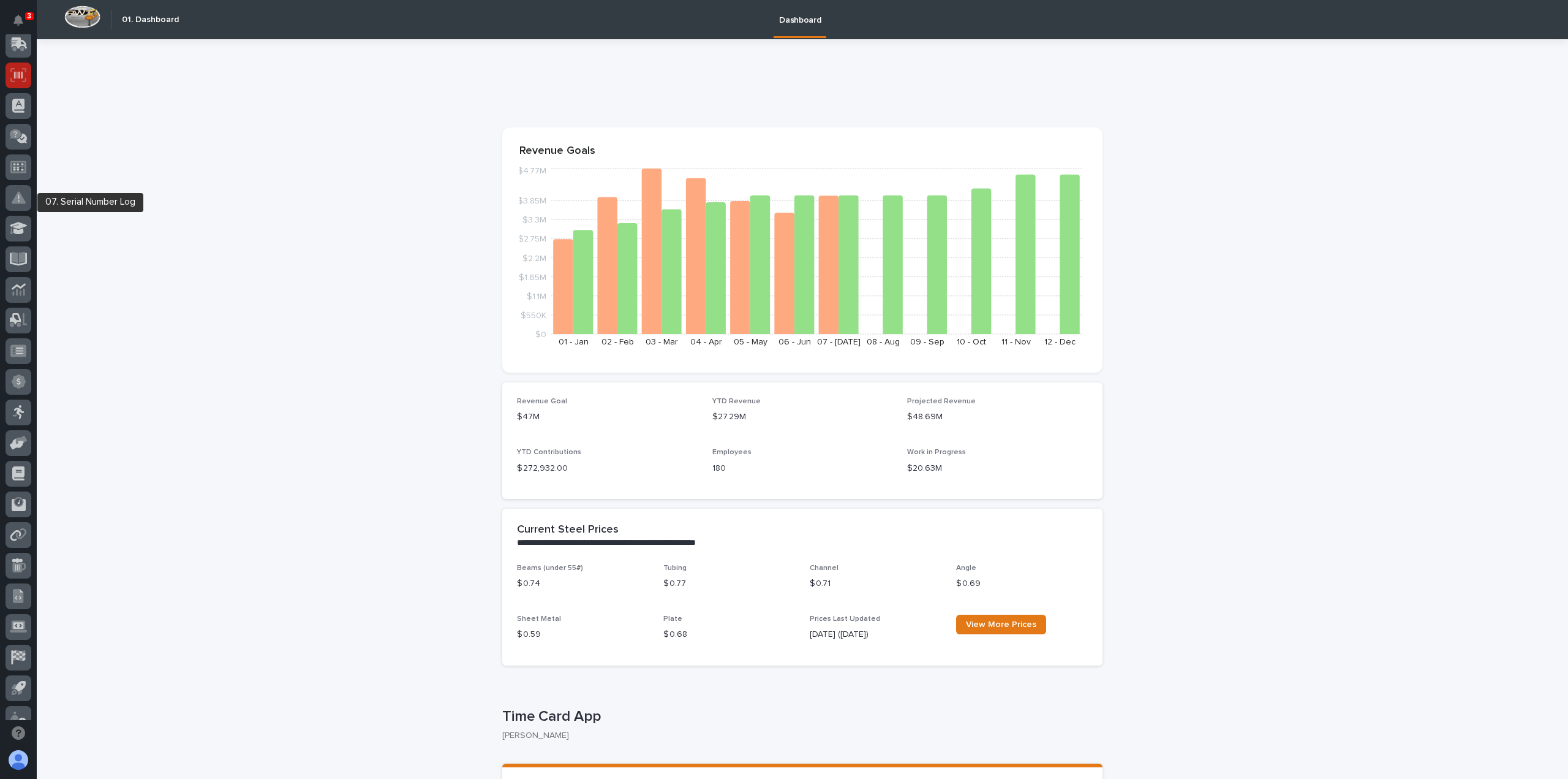
scroll to position [233, 0]
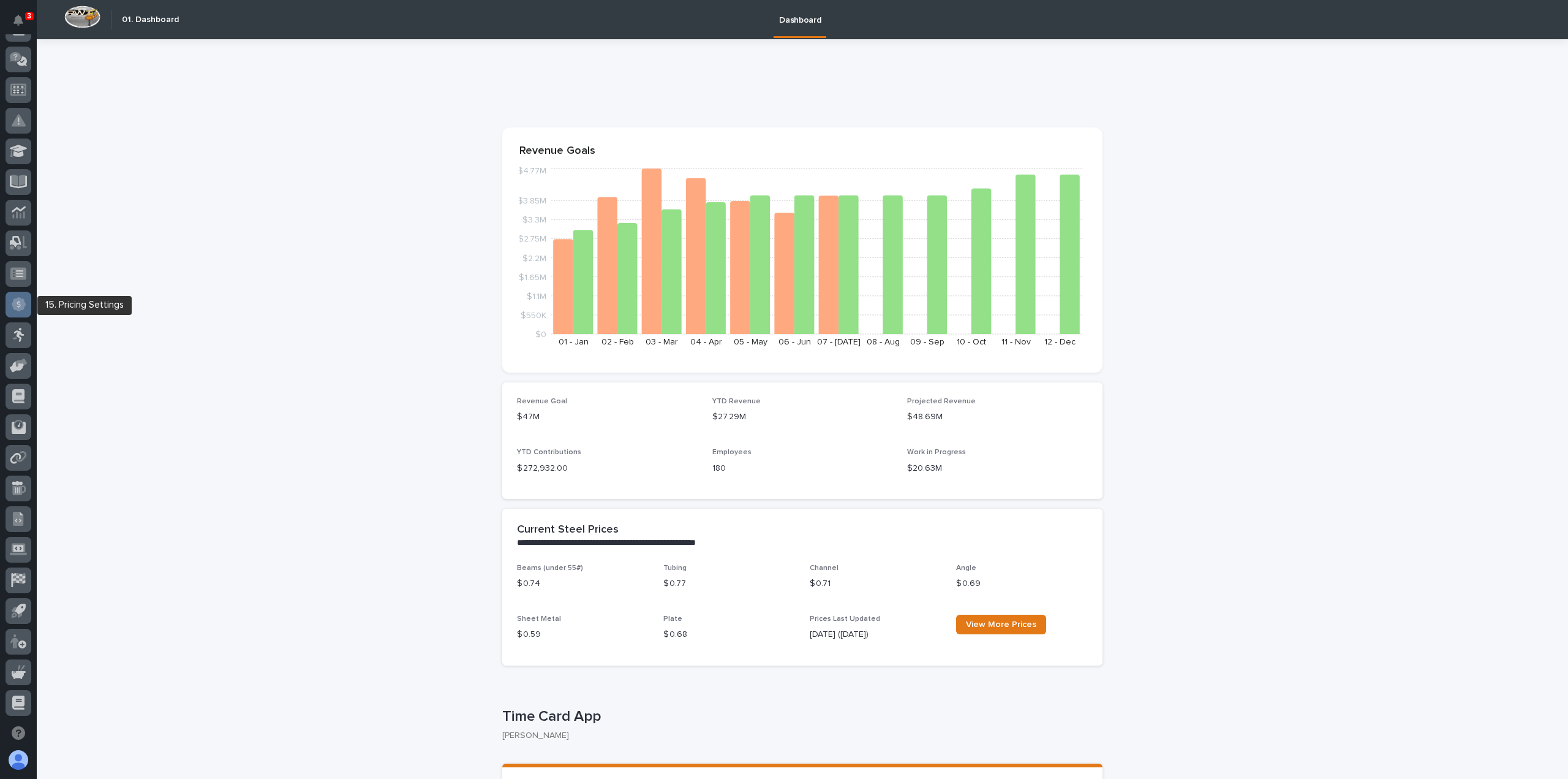
click at [16, 304] on icon at bounding box center [19, 304] width 14 height 14
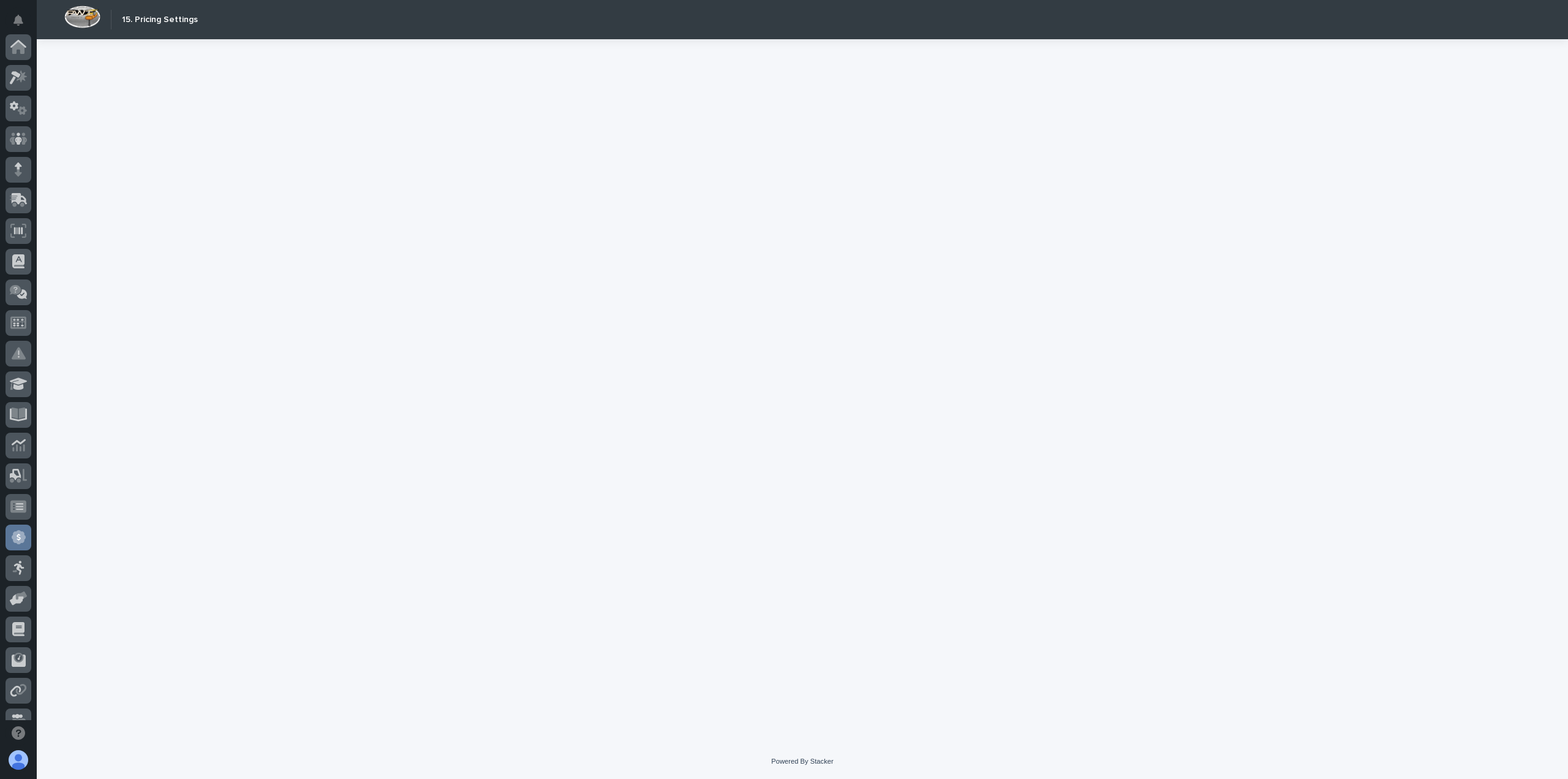
scroll to position [233, 0]
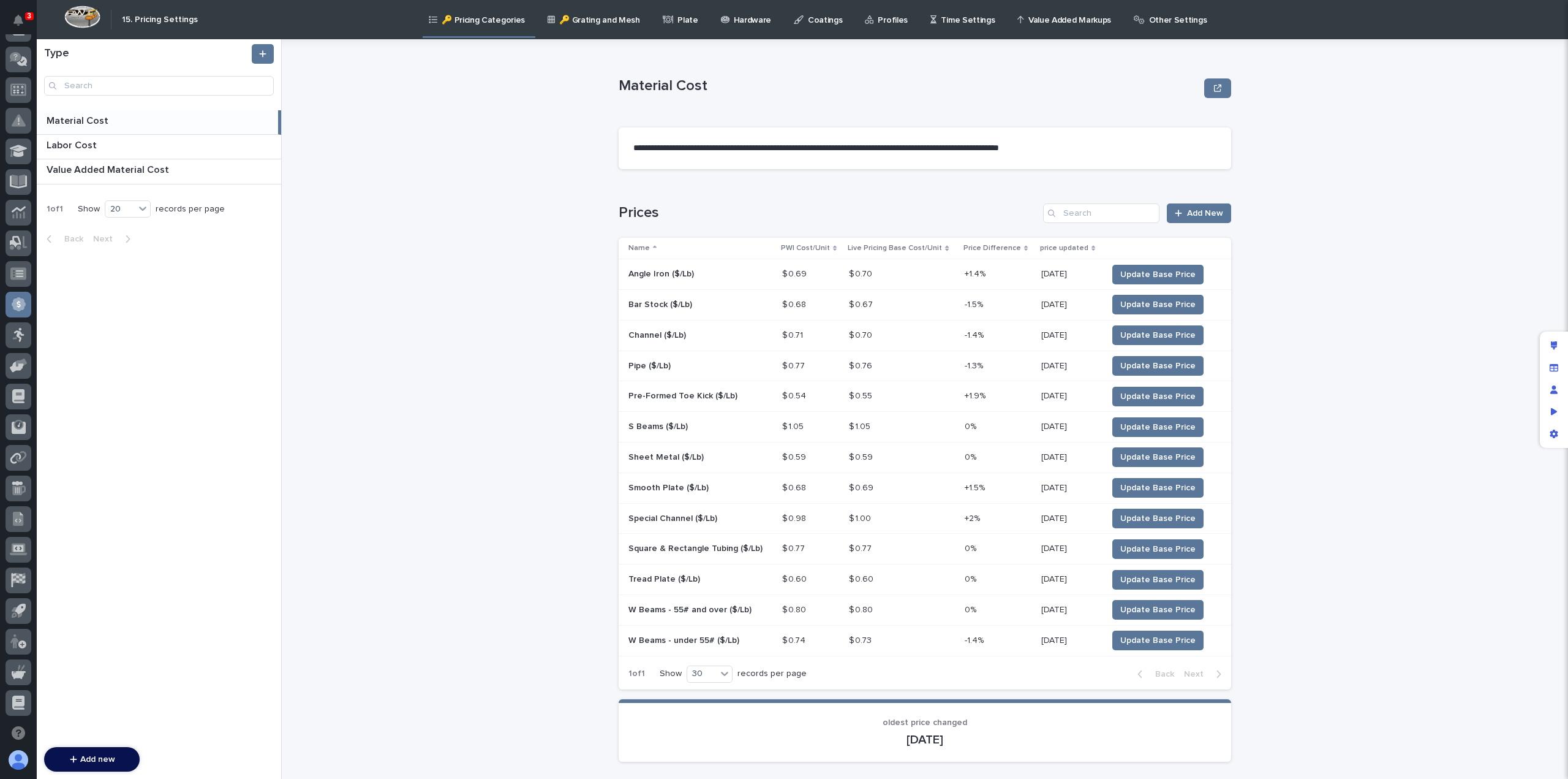
click at [931, 19] on icon at bounding box center [933, 19] width 6 height 8
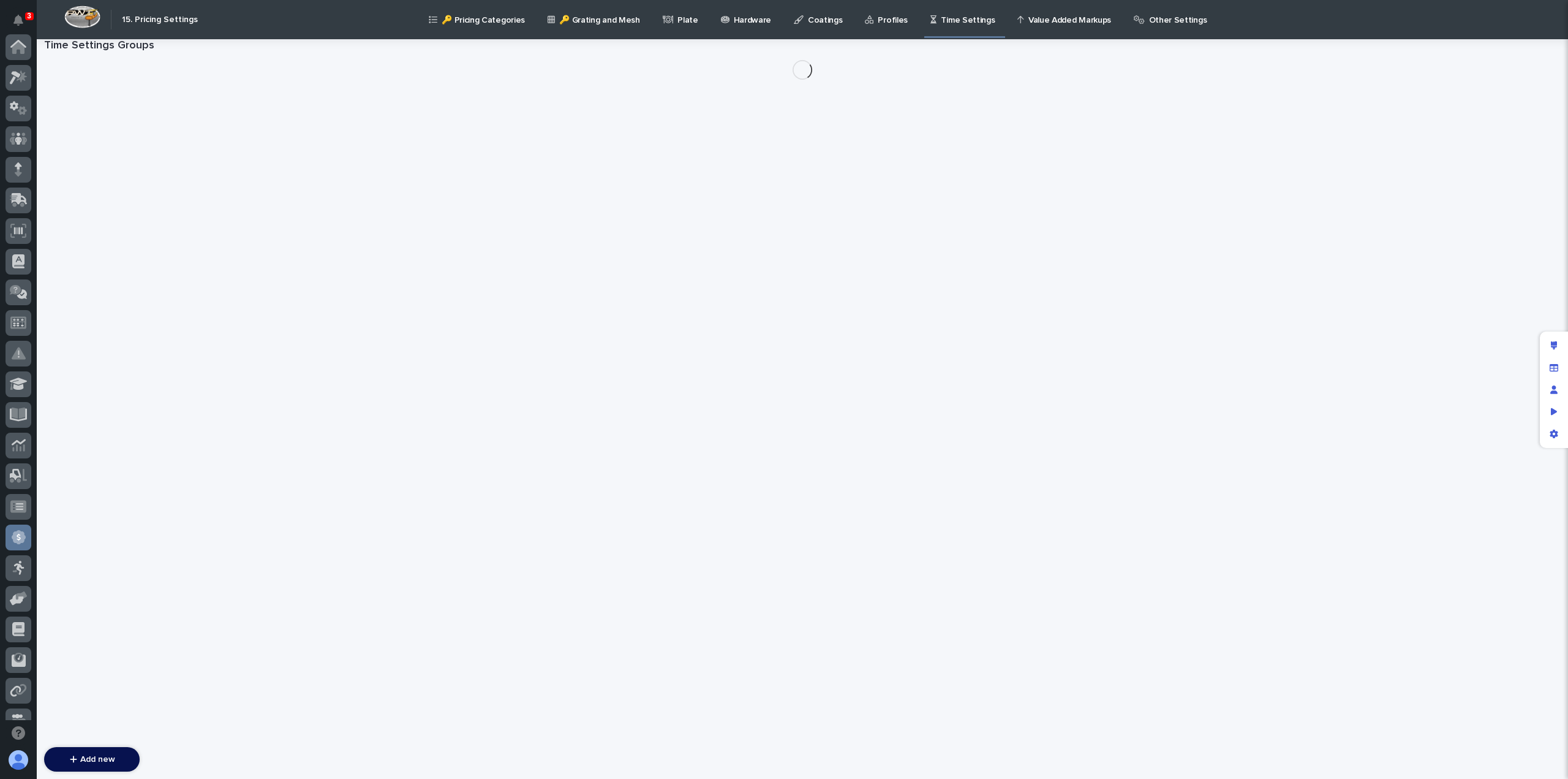
scroll to position [233, 0]
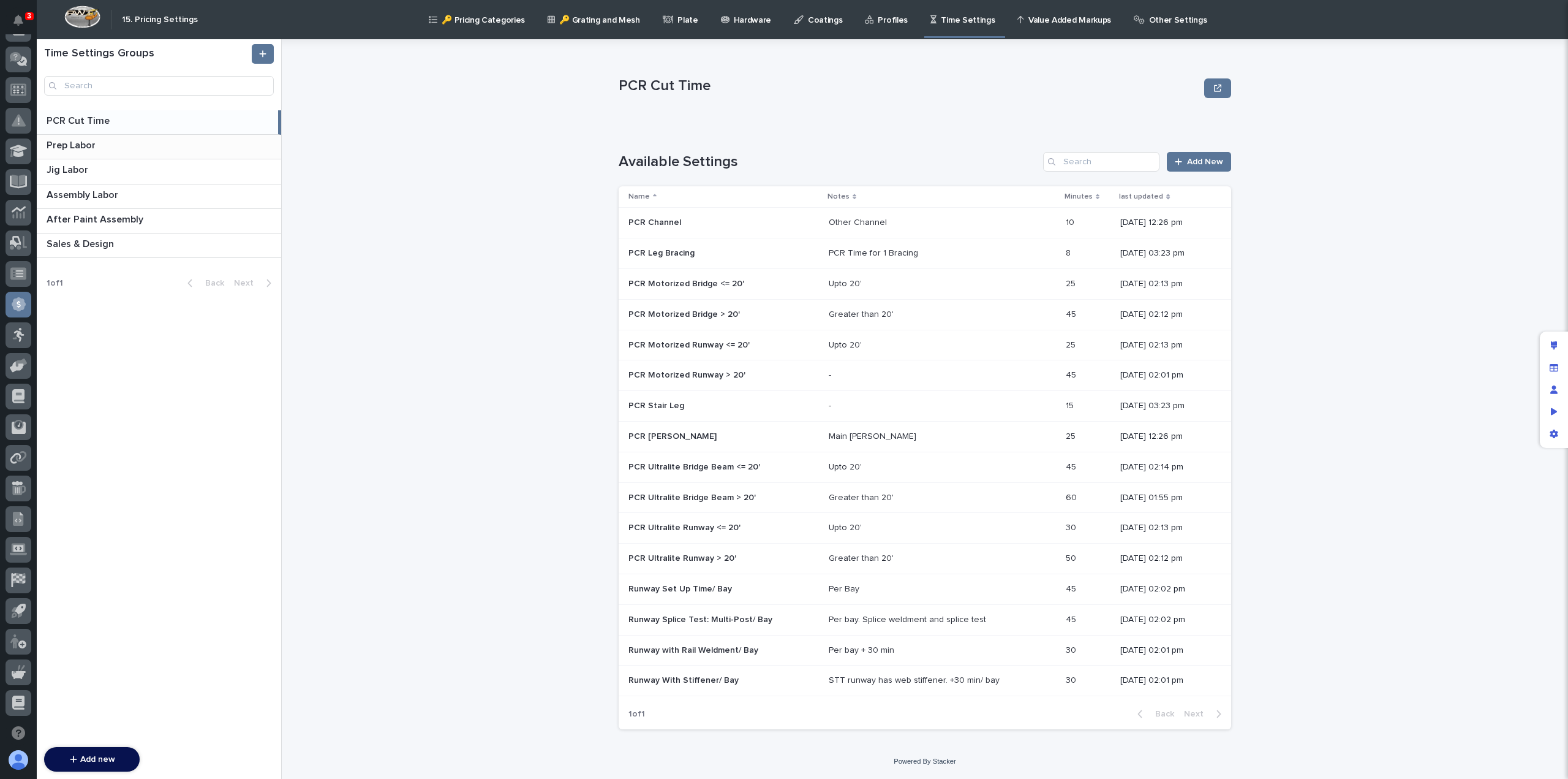
click at [72, 144] on p "Prep Labor" at bounding box center [72, 145] width 52 height 14
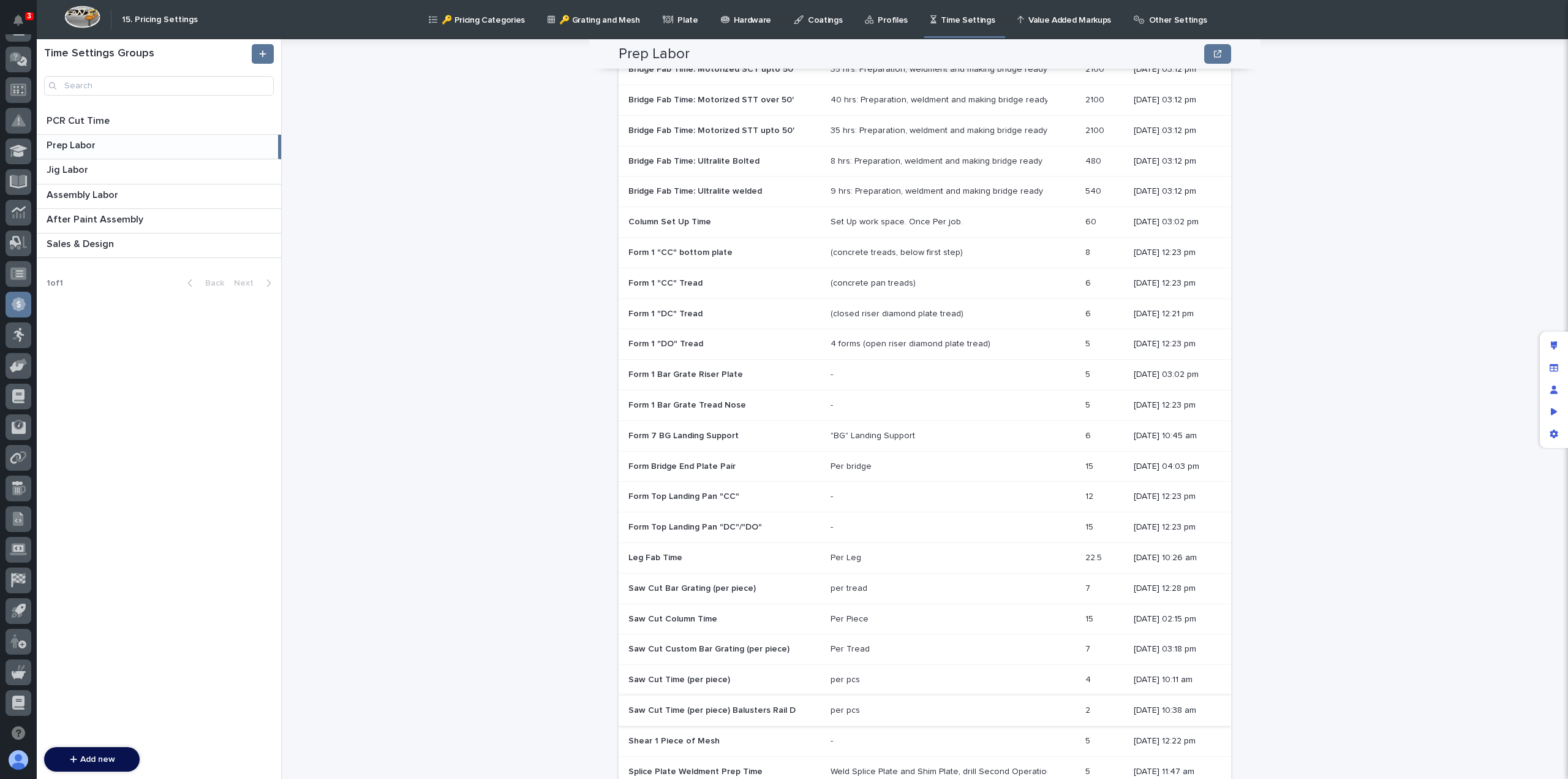
scroll to position [416, 0]
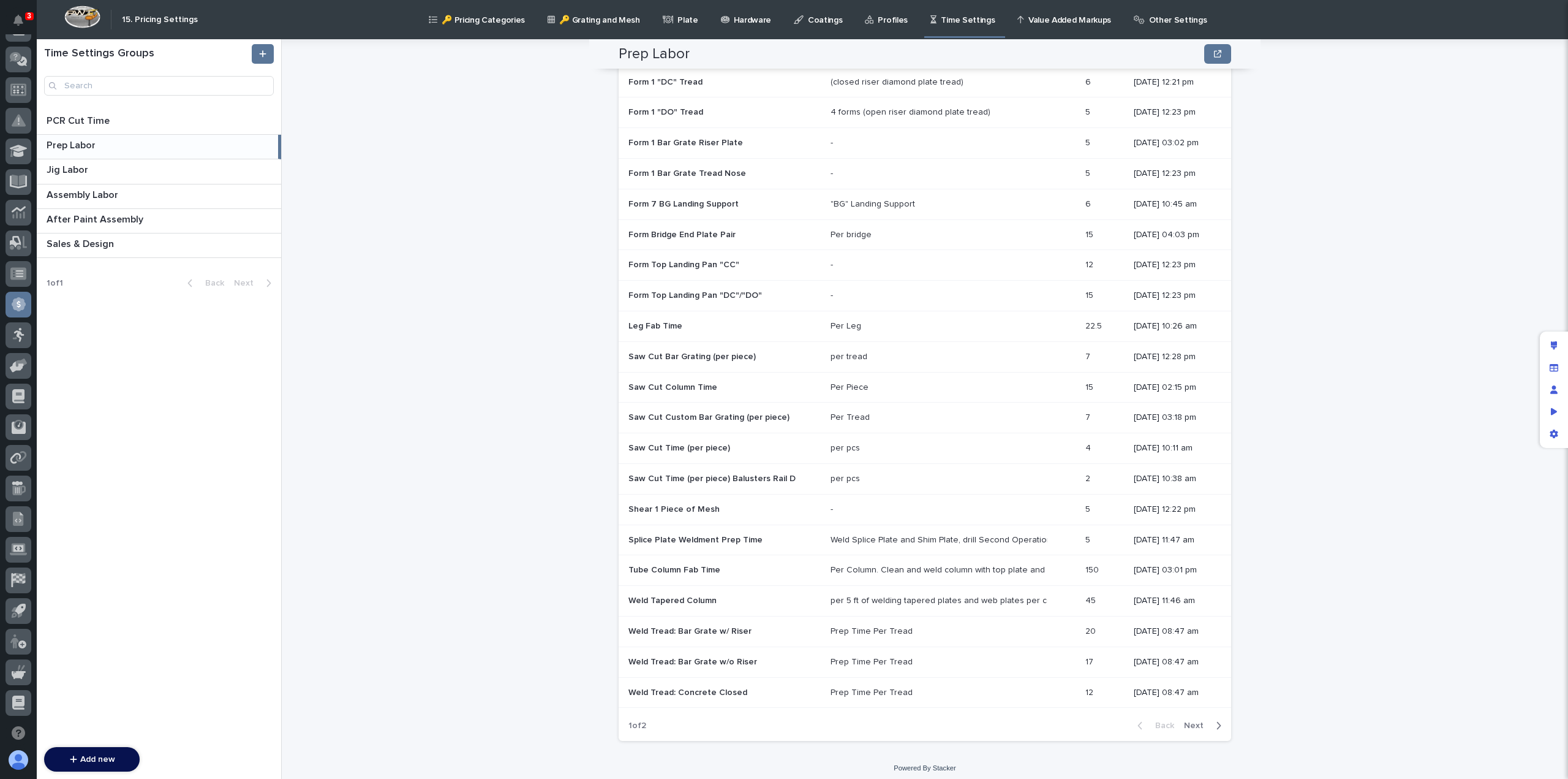
click at [660, 565] on p "Tube Column Fab Time" at bounding box center [675, 569] width 94 height 13
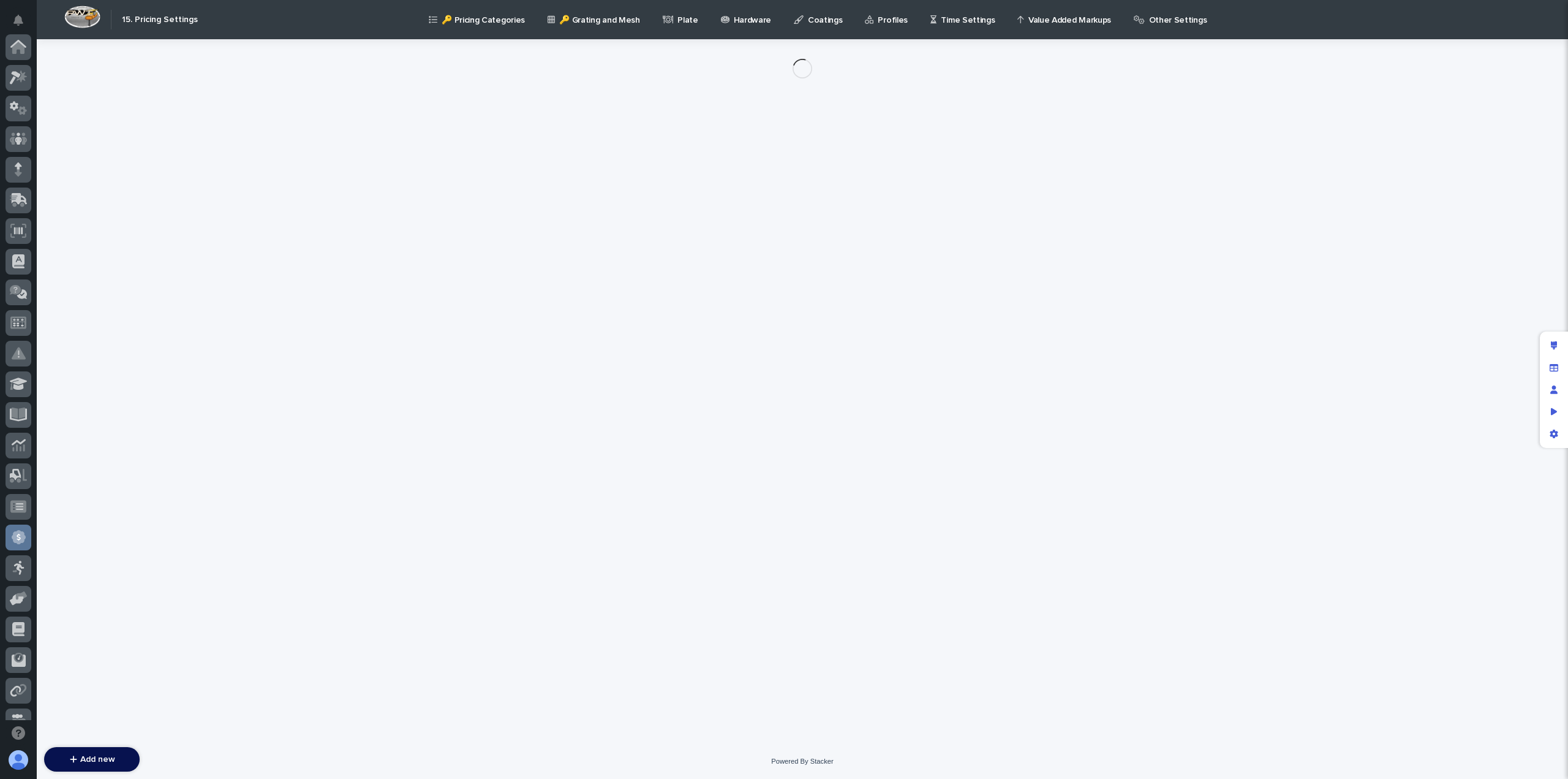
scroll to position [233, 0]
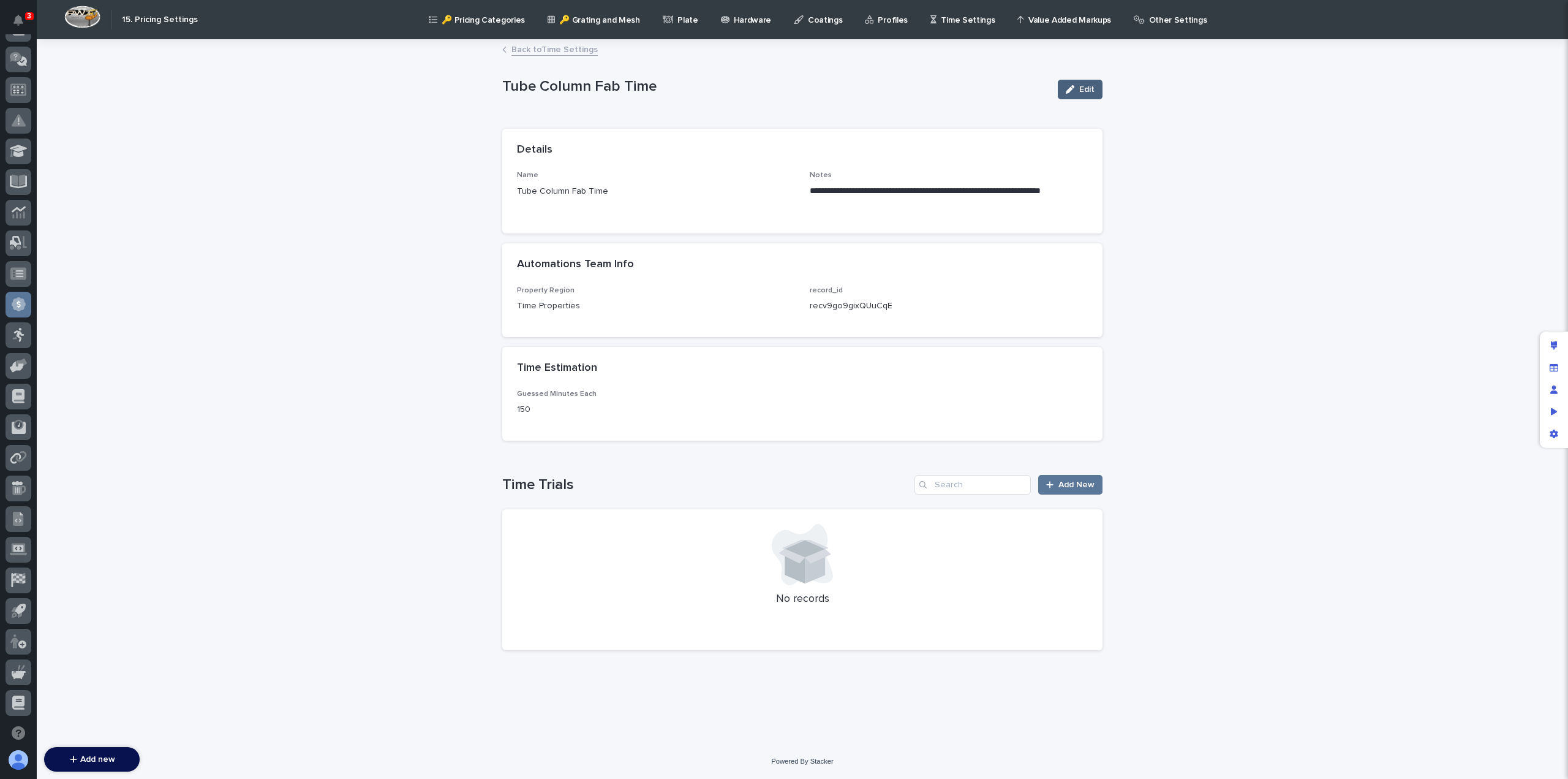
click at [1083, 93] on span "Edit" at bounding box center [1086, 89] width 15 height 8
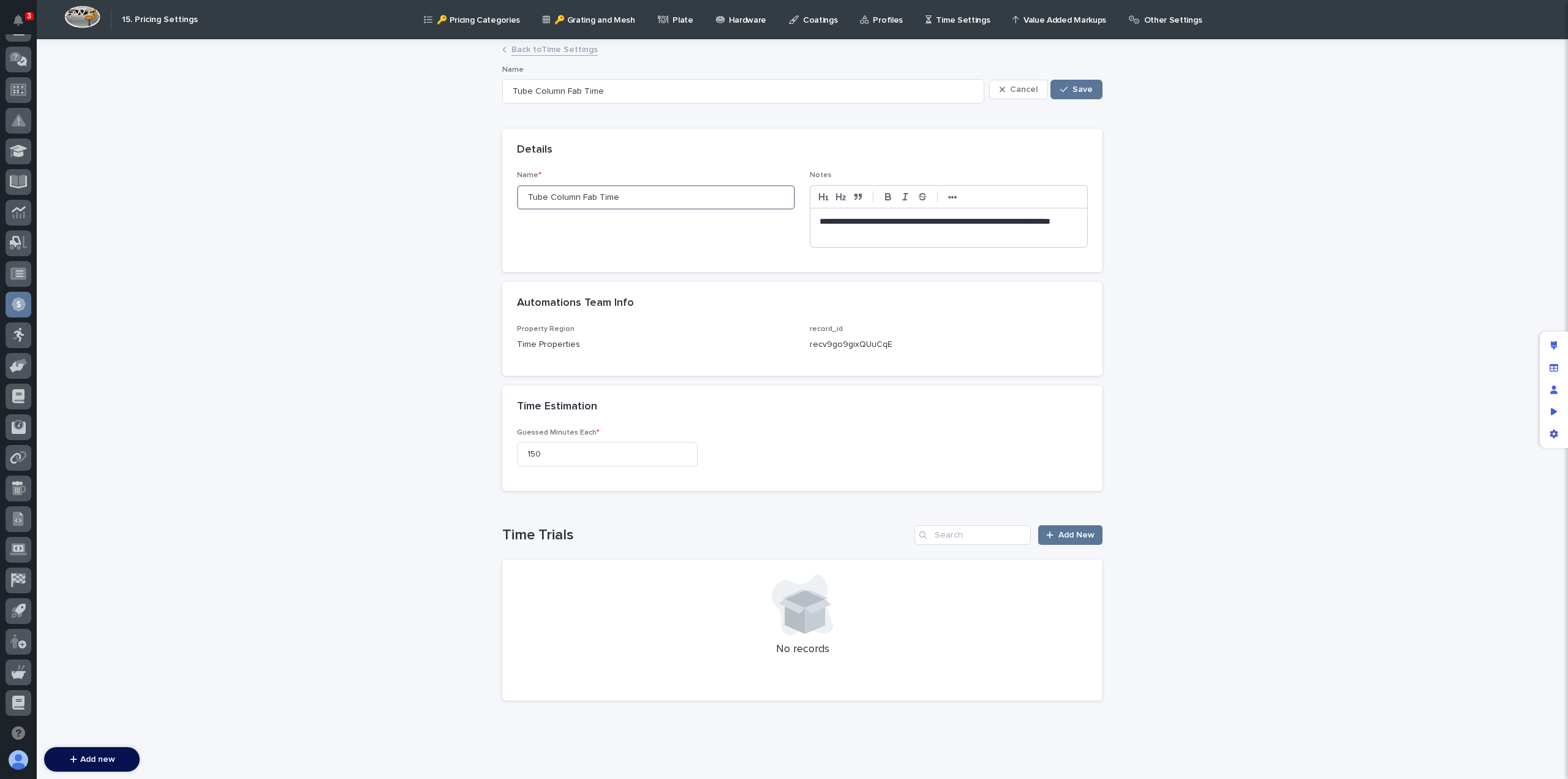
click at [544, 194] on input "Tube Column Fab Time" at bounding box center [655, 197] width 278 height 24
click at [526, 48] on link "Back to Time Settings" at bounding box center [554, 49] width 86 height 14
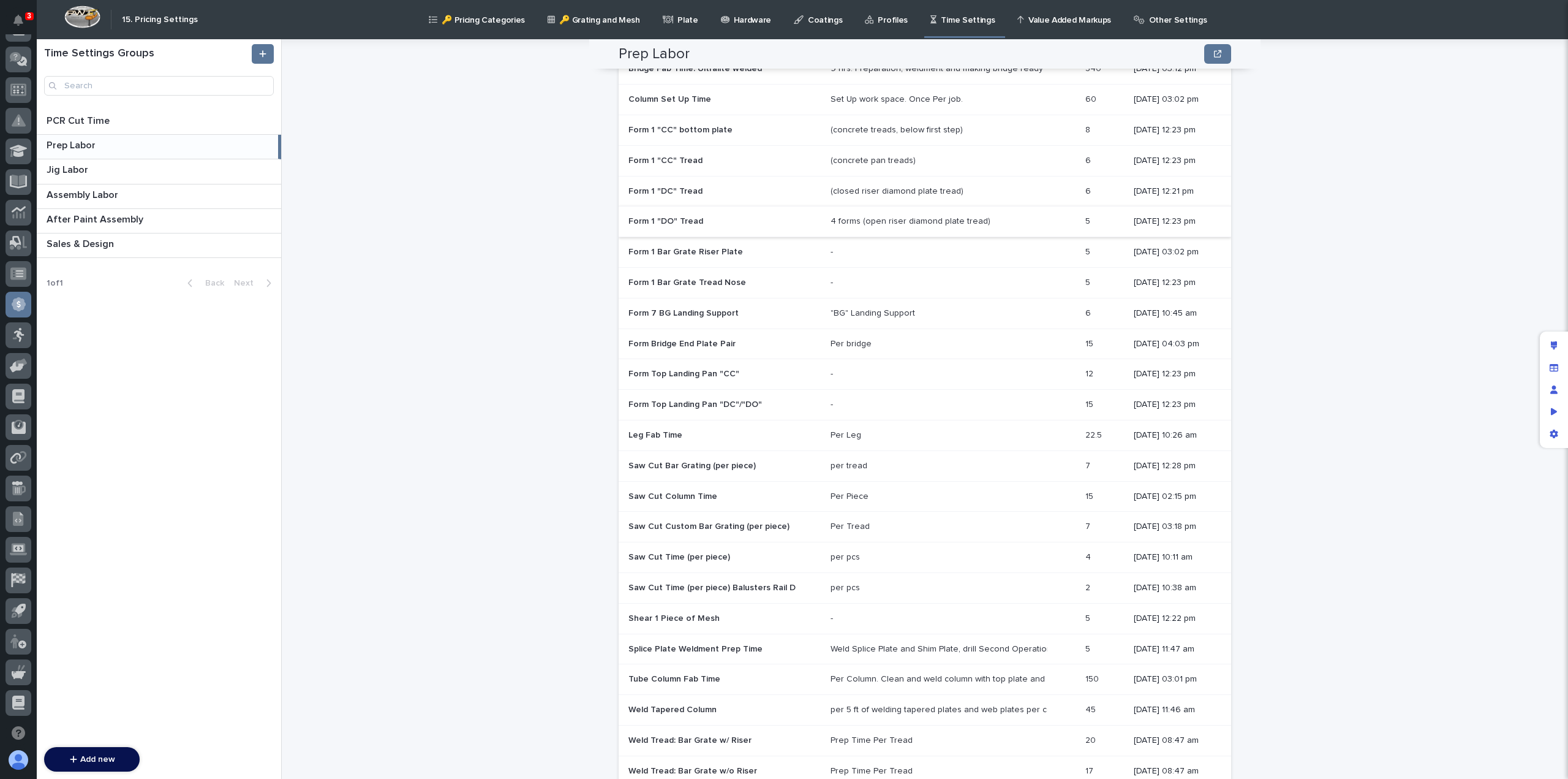
scroll to position [416, 0]
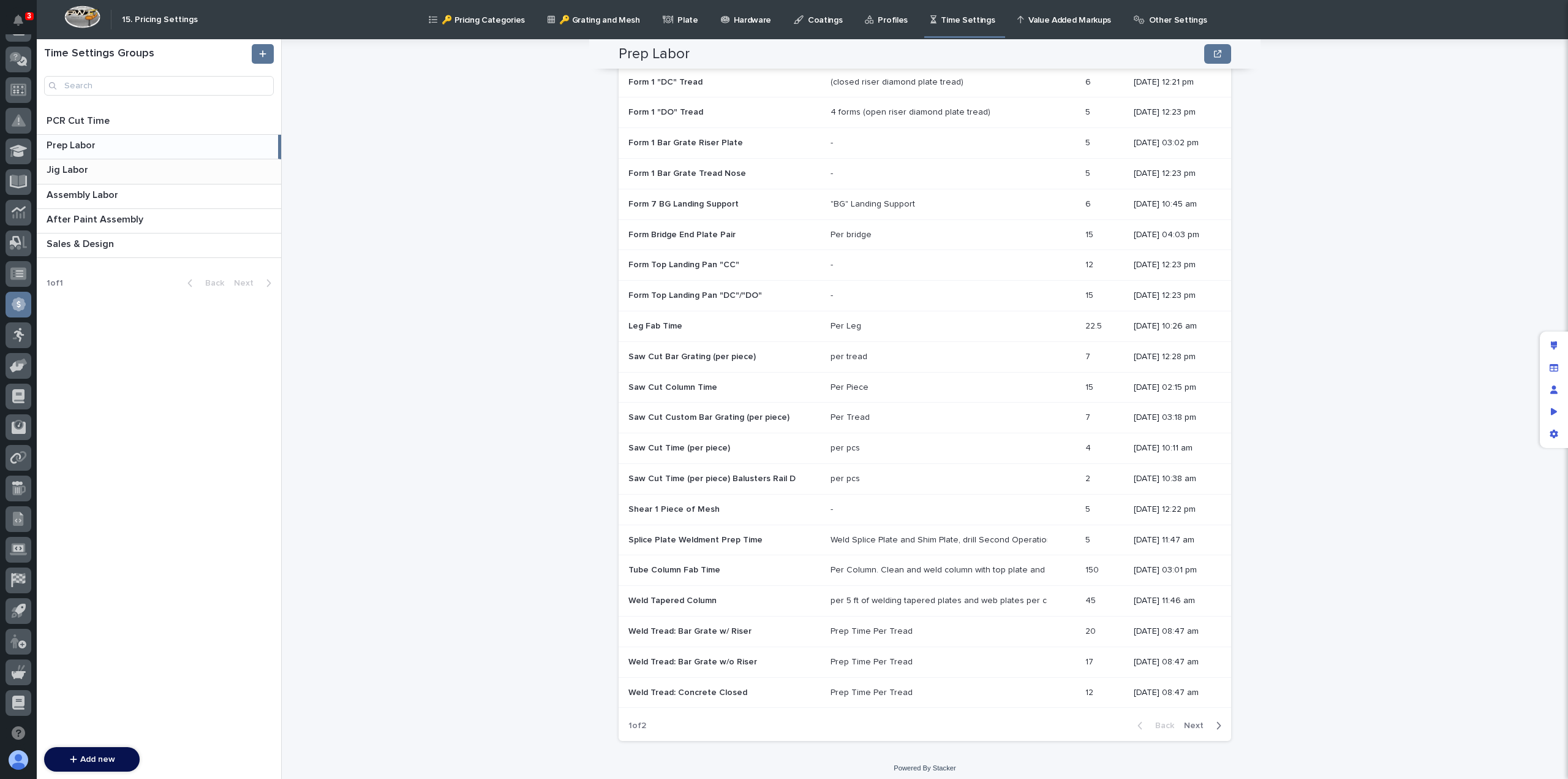
click at [87, 169] on p "Jig Labor" at bounding box center [68, 169] width 44 height 14
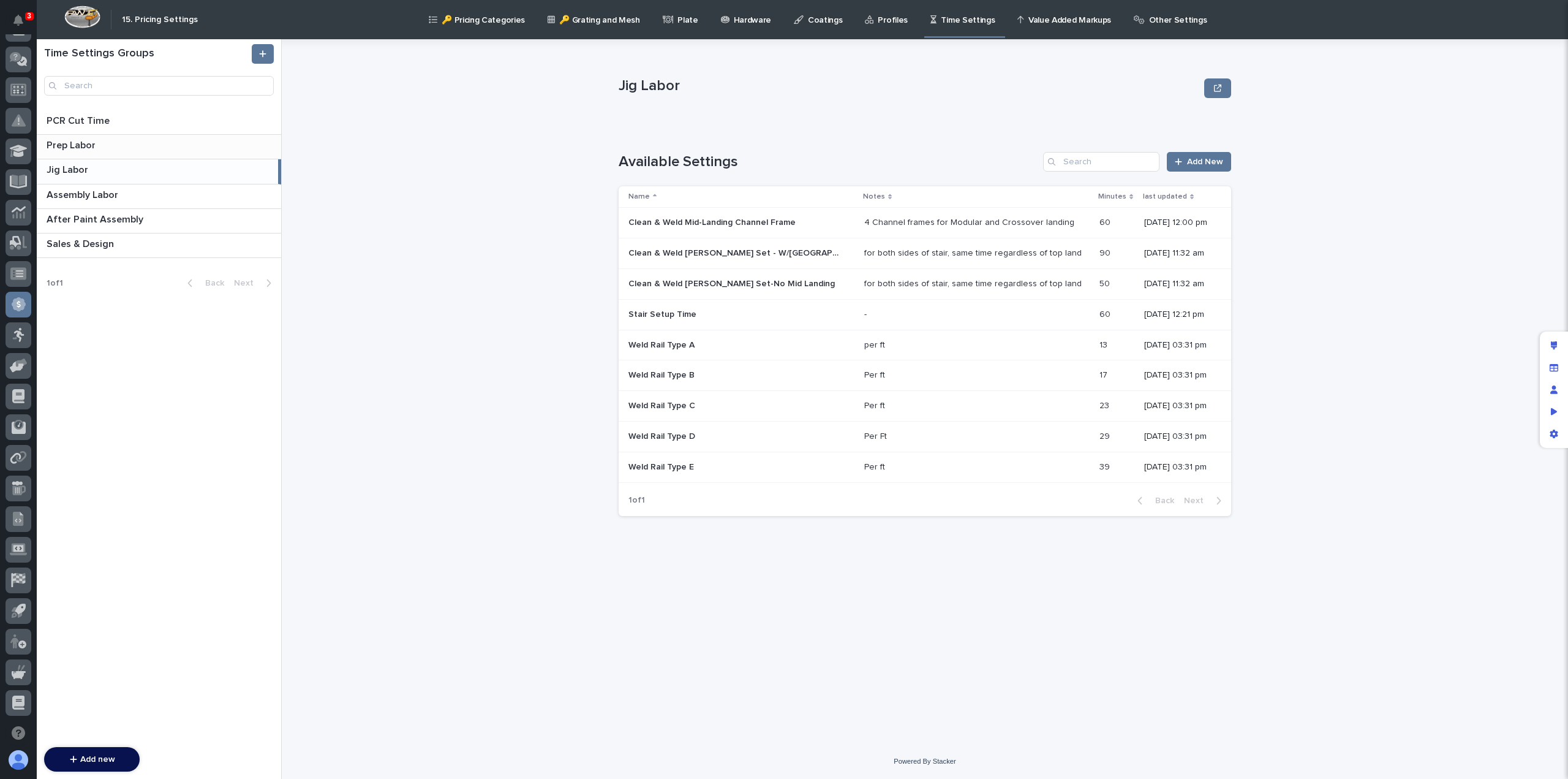
click at [91, 145] on p "Prep Labor" at bounding box center [72, 145] width 52 height 14
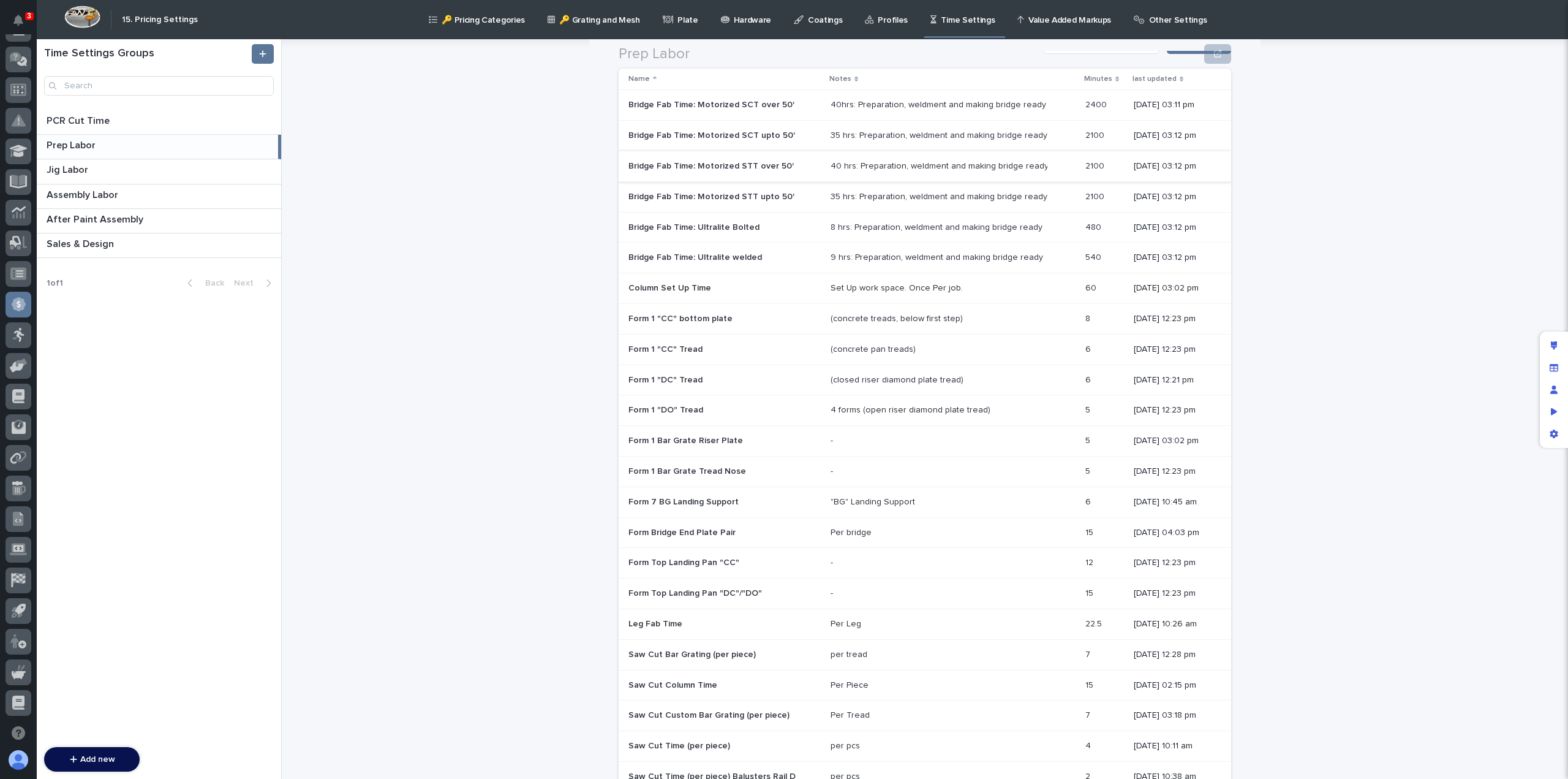
scroll to position [122, 0]
click at [139, 192] on p at bounding box center [161, 195] width 230 height 12
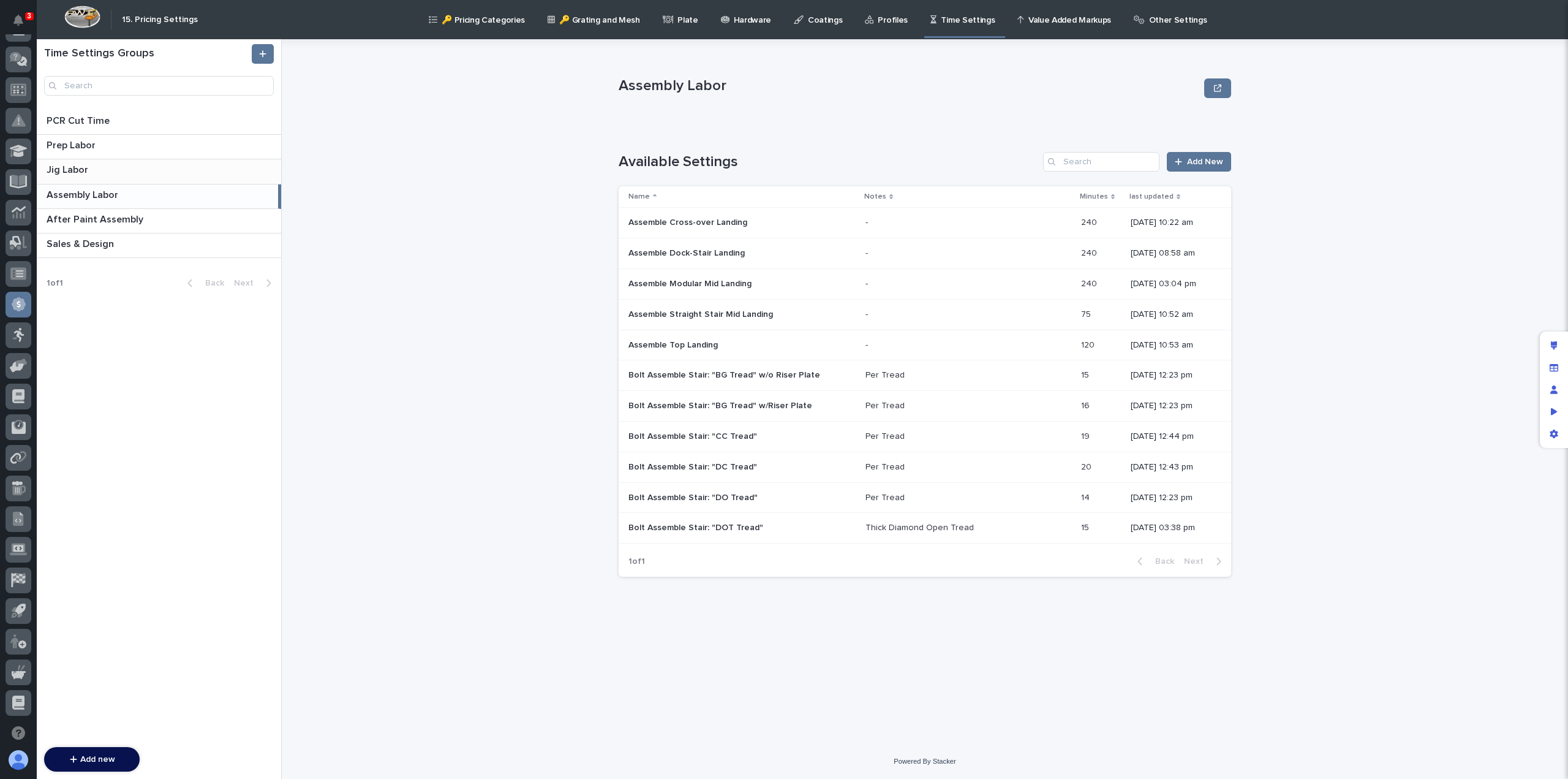
click at [129, 170] on p at bounding box center [161, 169] width 230 height 12
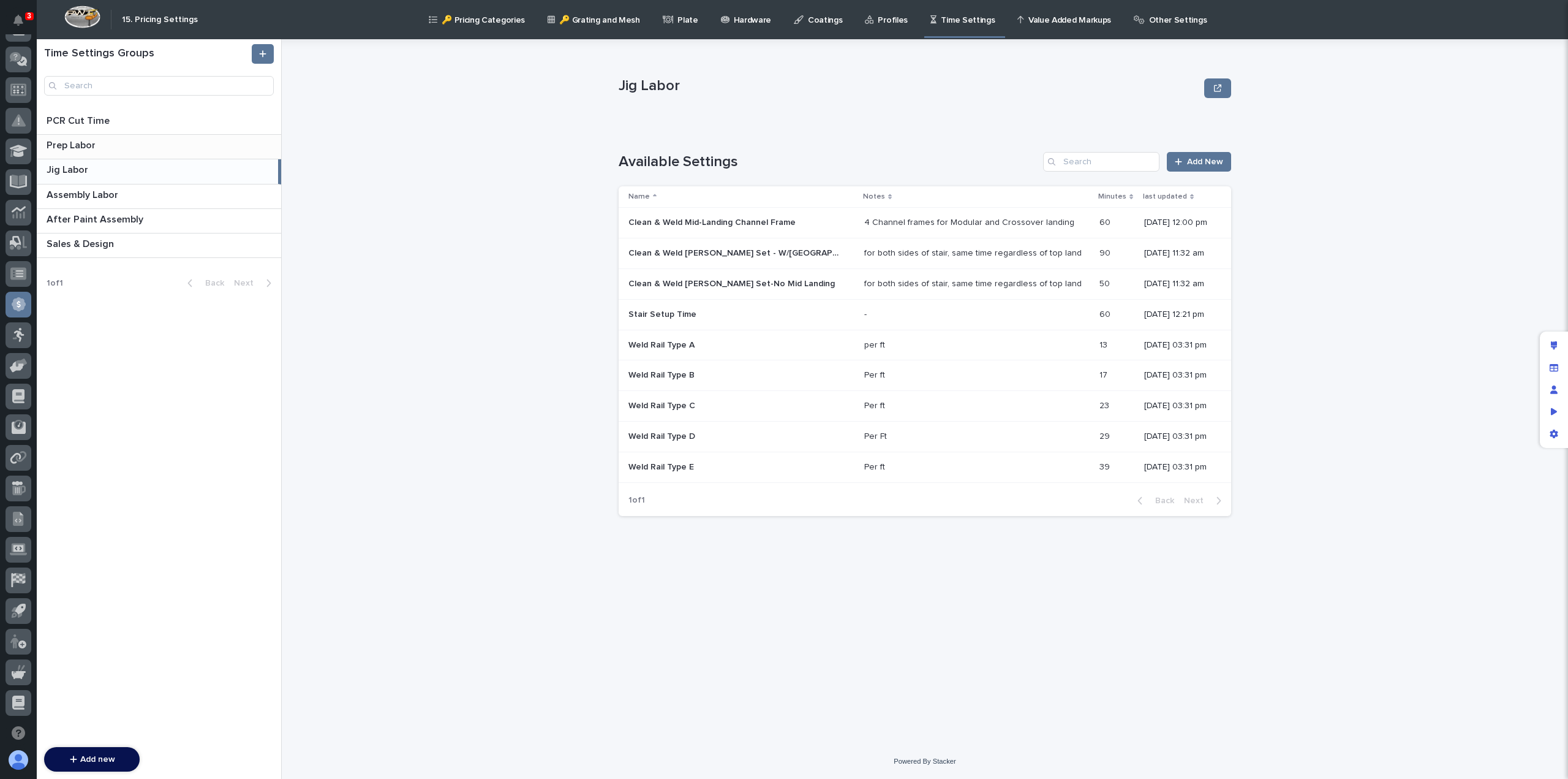
click at [122, 150] on p at bounding box center [161, 145] width 230 height 12
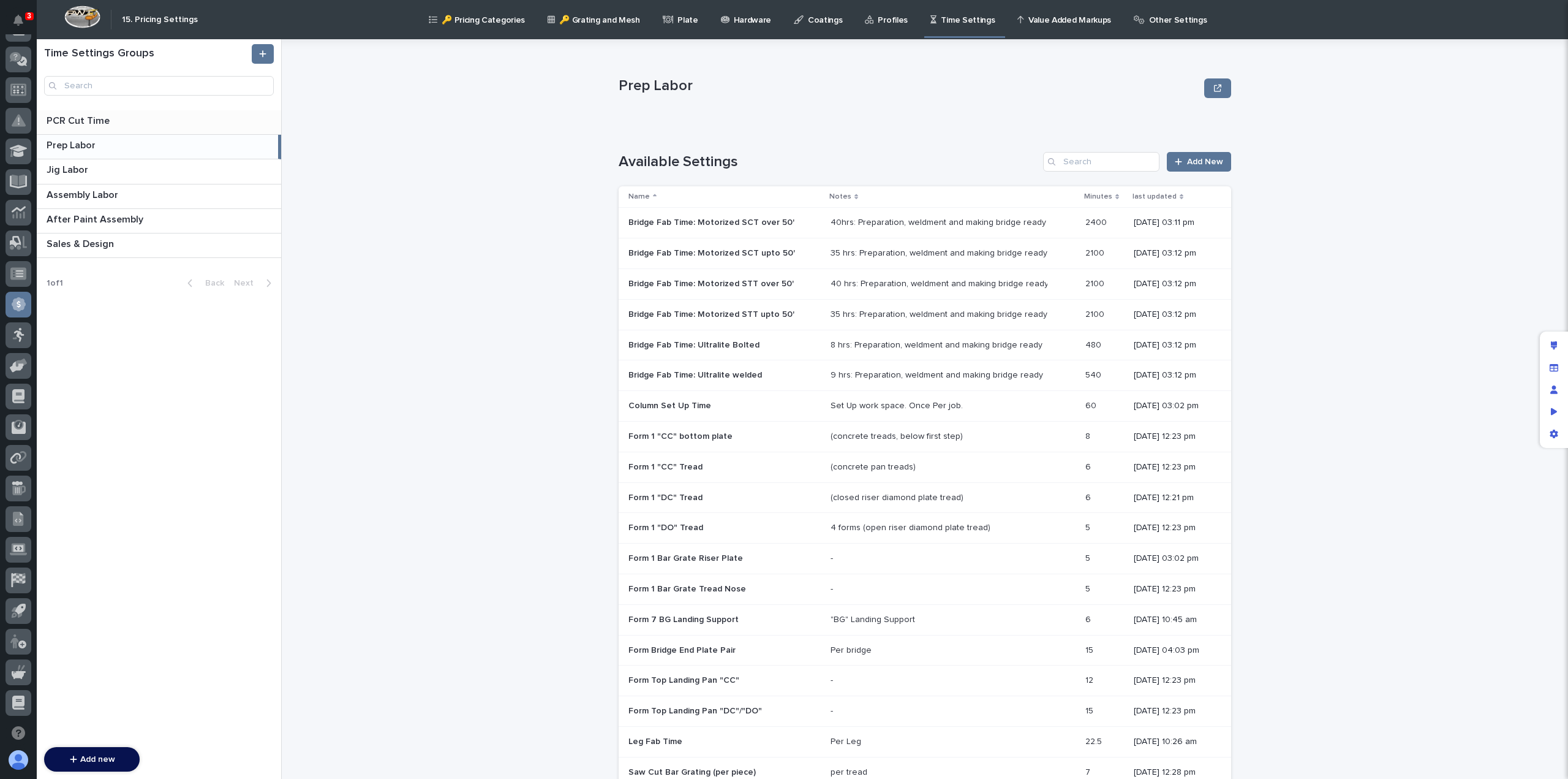
click at [121, 119] on p at bounding box center [161, 120] width 230 height 12
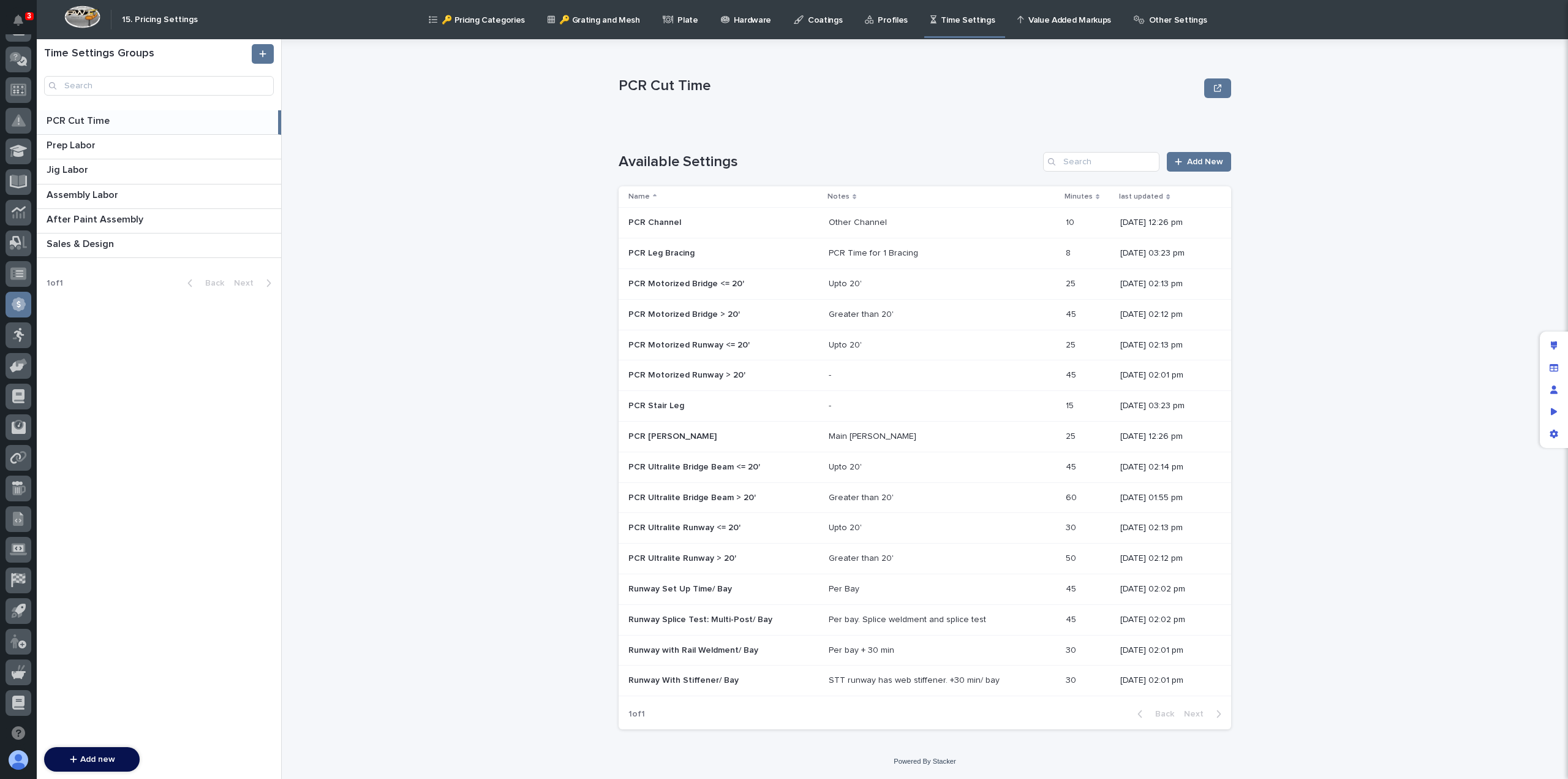
click at [704, 588] on p "Runway Set Up Time/ Bay" at bounding box center [681, 588] width 106 height 13
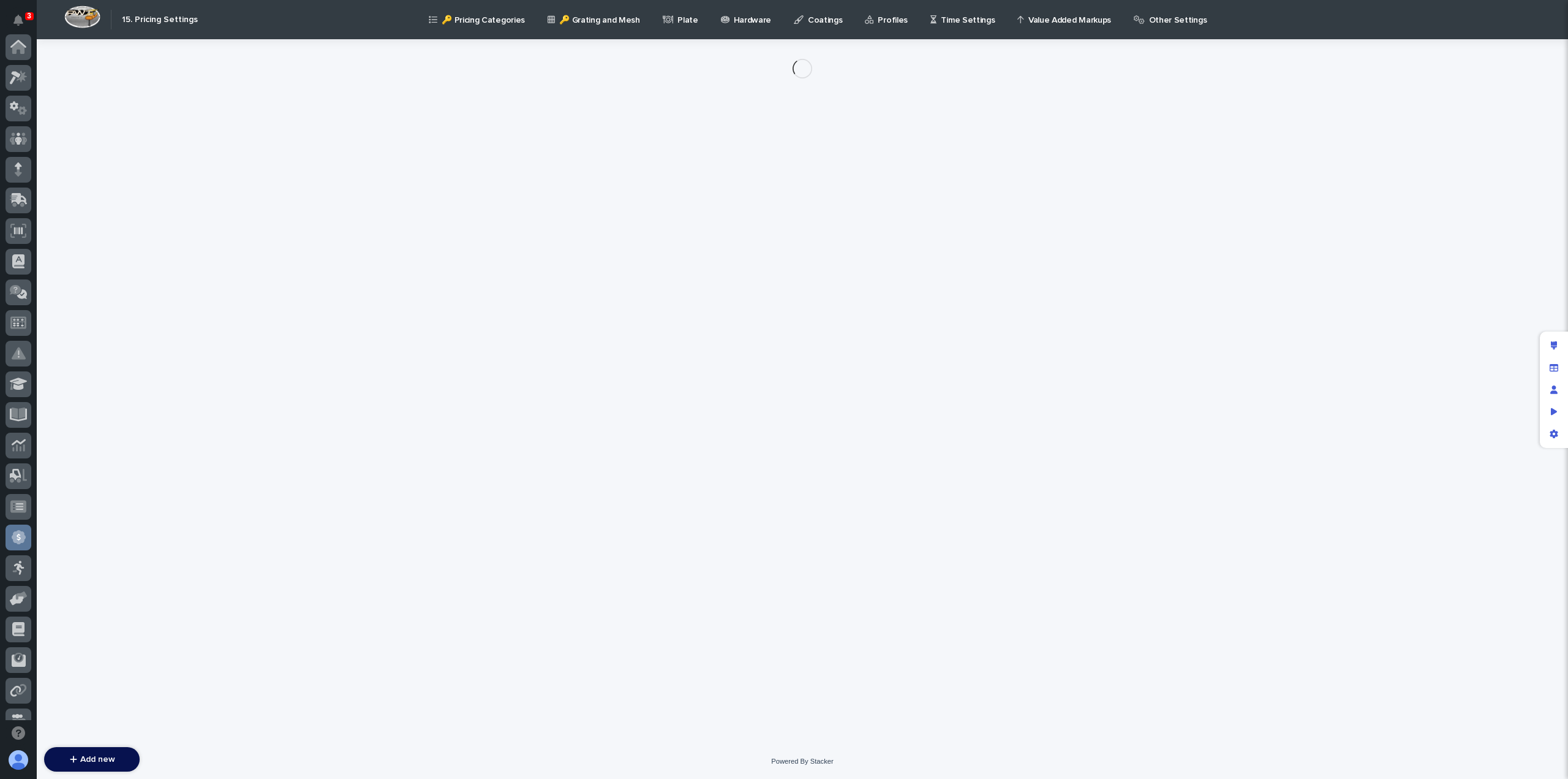
scroll to position [233, 0]
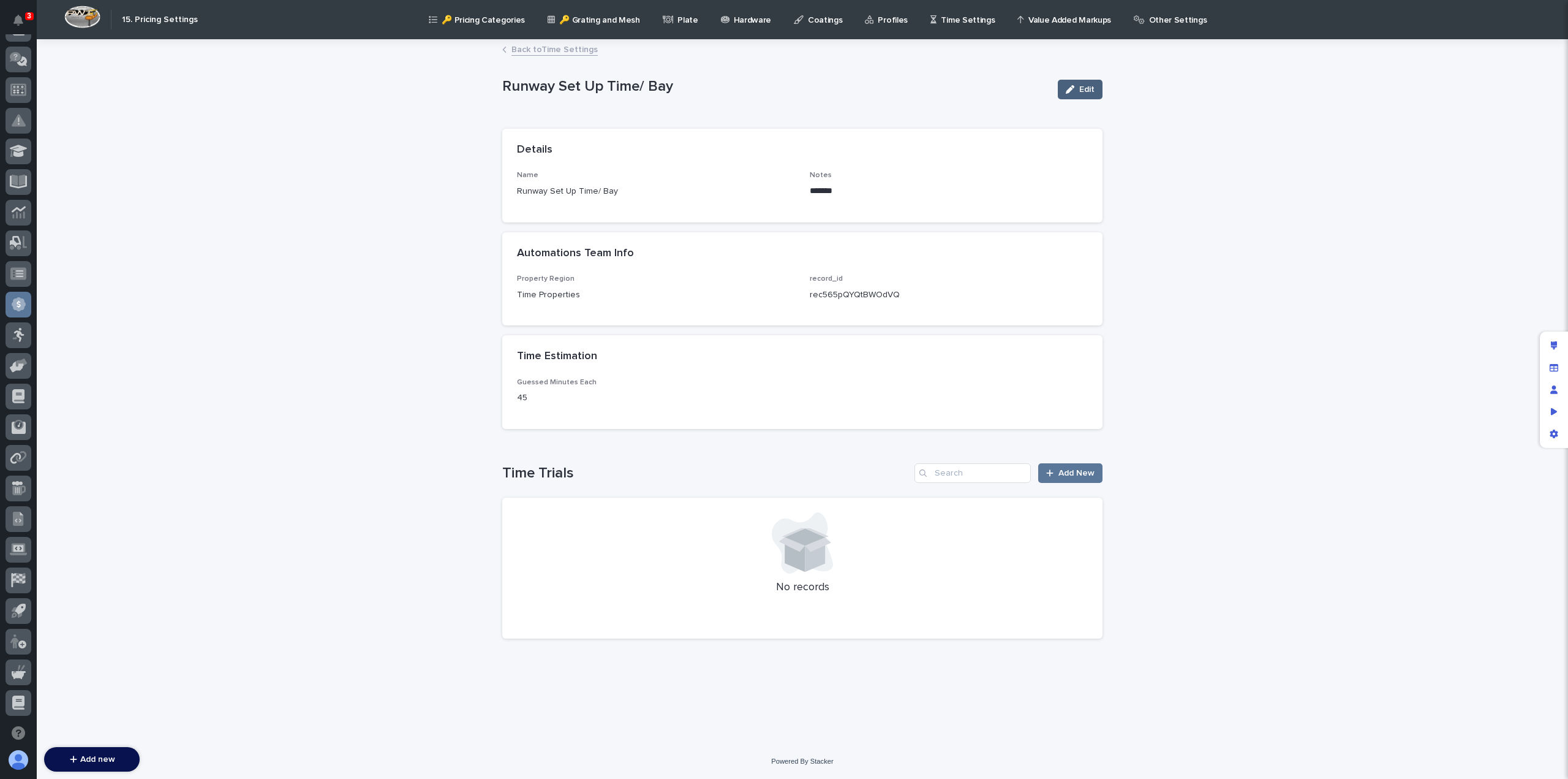
click at [1085, 84] on button "Edit" at bounding box center [1079, 90] width 44 height 20
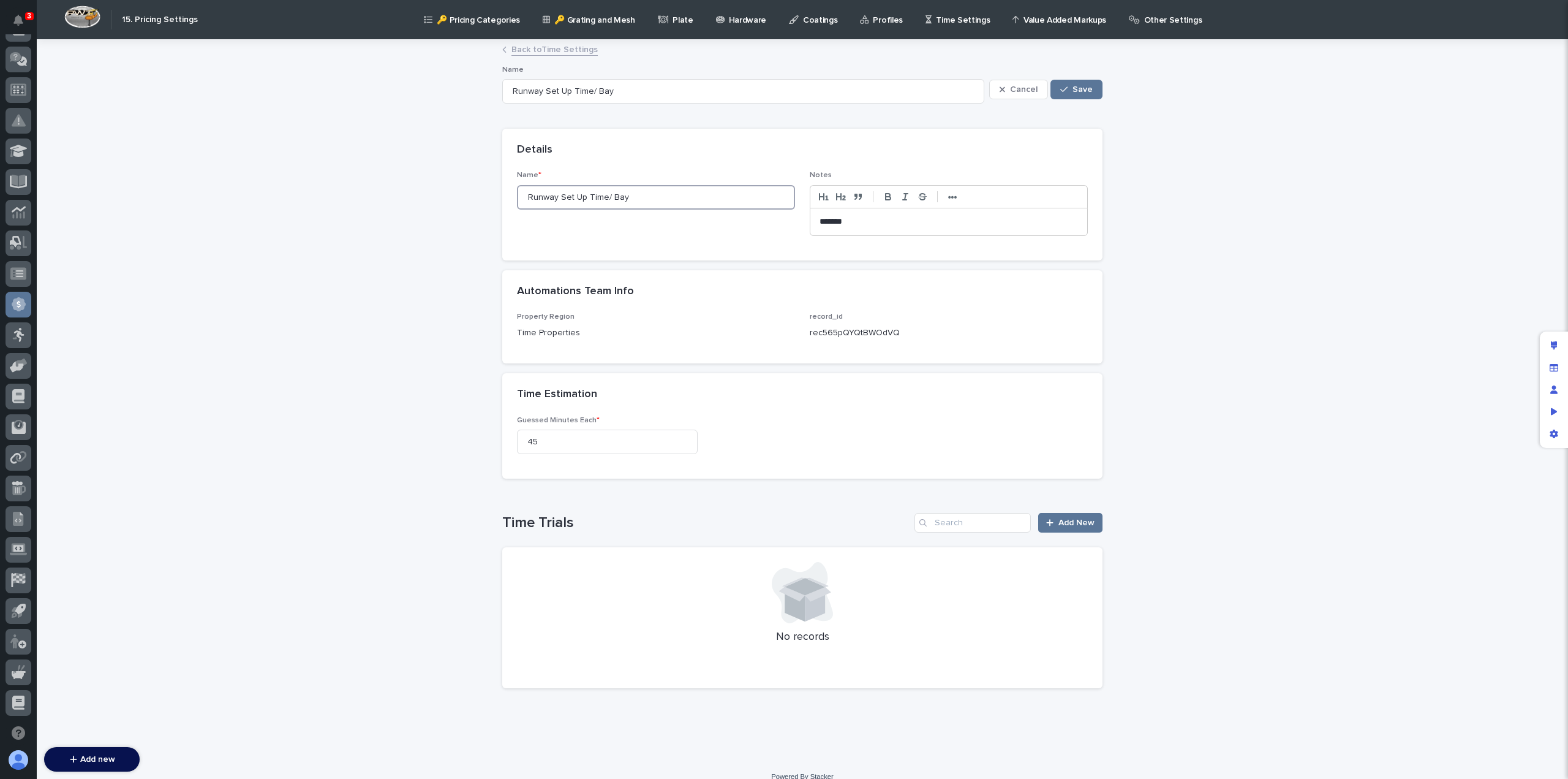
drag, startPoint x: 579, startPoint y: 198, endPoint x: 552, endPoint y: 198, distance: 27.0
click at [552, 198] on input "Runway Set Up Time/ Bay" at bounding box center [655, 197] width 278 height 24
type input "Runway Time/ Bay"
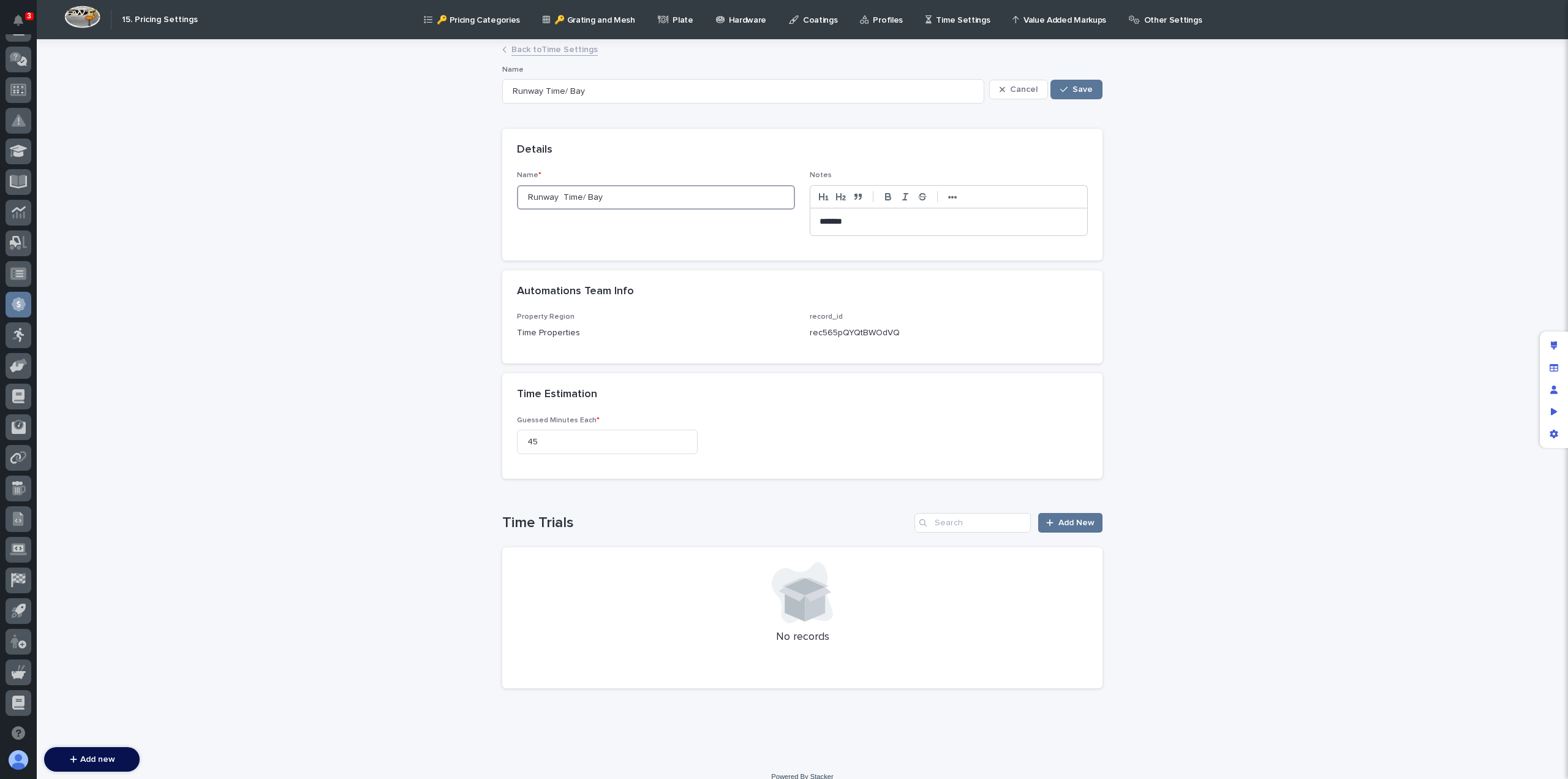
type input "Runway Time/ Bay"
type input "Runway Fa Time/ Bay"
type input "Runway Fav Time/ Bay"
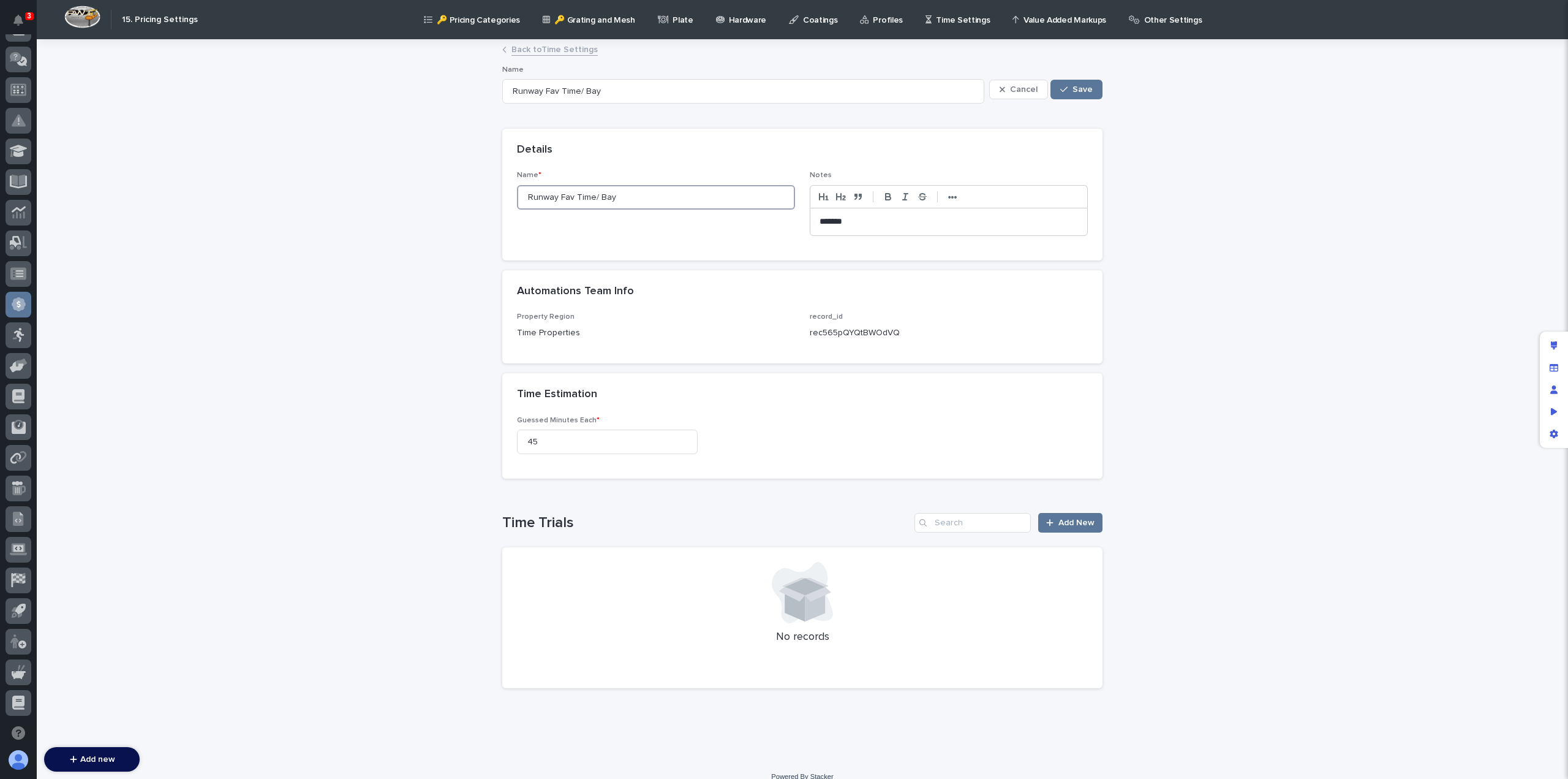
type input "Runway Fa Time/ Bay"
type input "Runway Fab Time/ Bay"
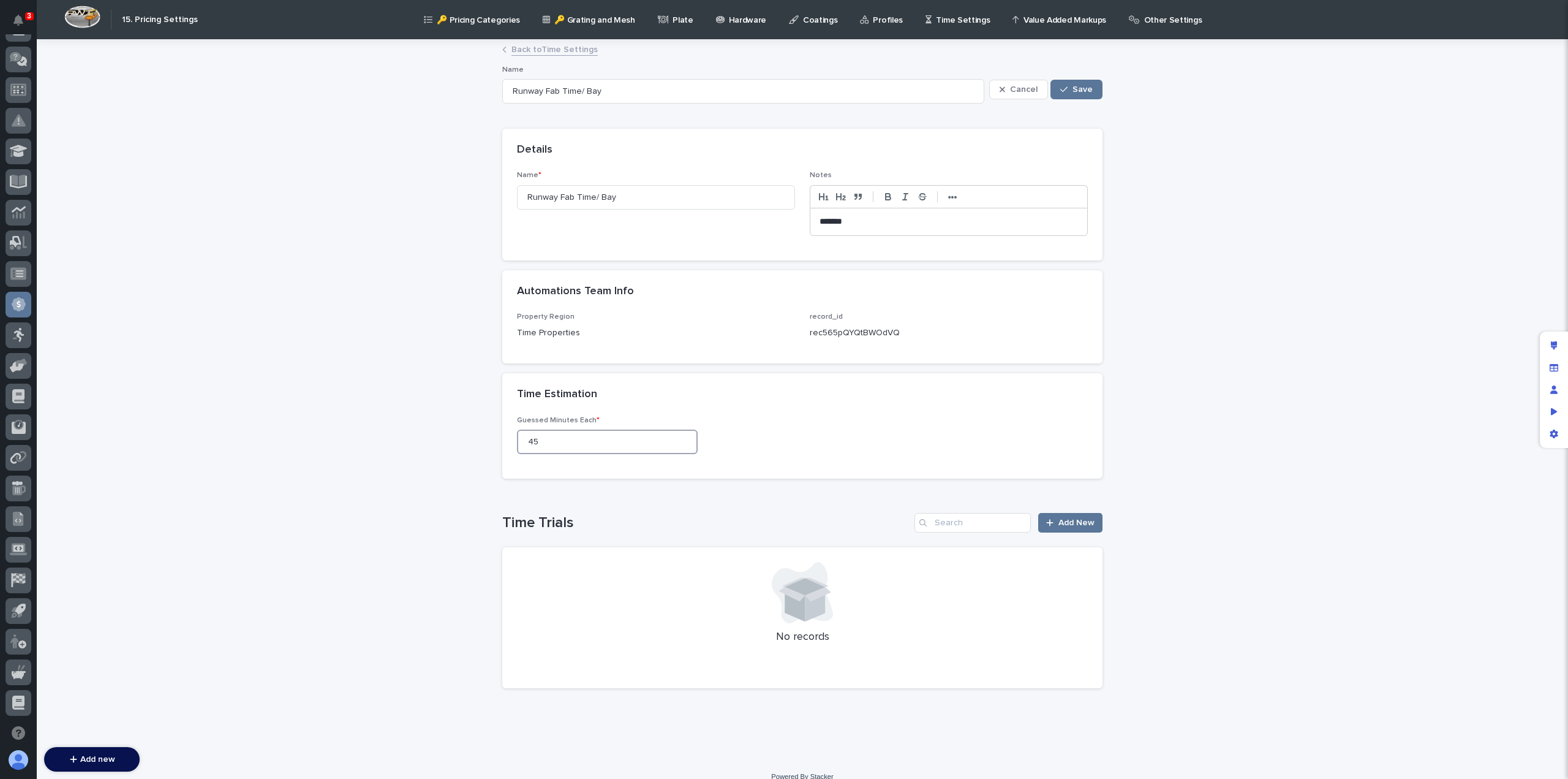
drag, startPoint x: 559, startPoint y: 442, endPoint x: 474, endPoint y: 434, distance: 85.4
click at [483, 438] on div "Loading... Saving… Loading... Saving… Runway Set Up Time/ Bay Cancel Save Name …" at bounding box center [802, 400] width 1531 height 719
type input "60"
click at [1073, 86] on span "Save" at bounding box center [1083, 89] width 20 height 8
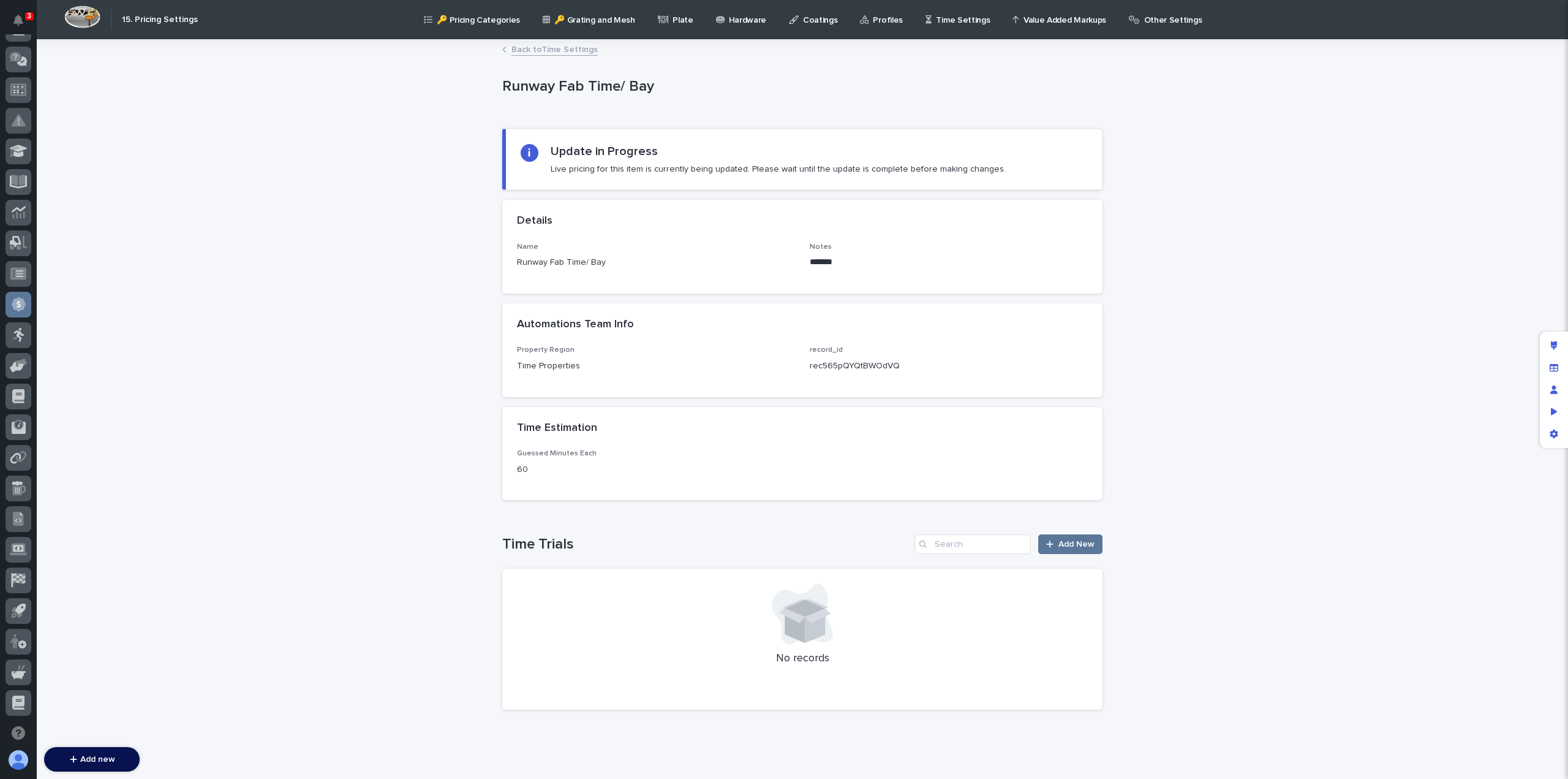
click at [550, 50] on link "Back to Time Settings" at bounding box center [554, 49] width 86 height 14
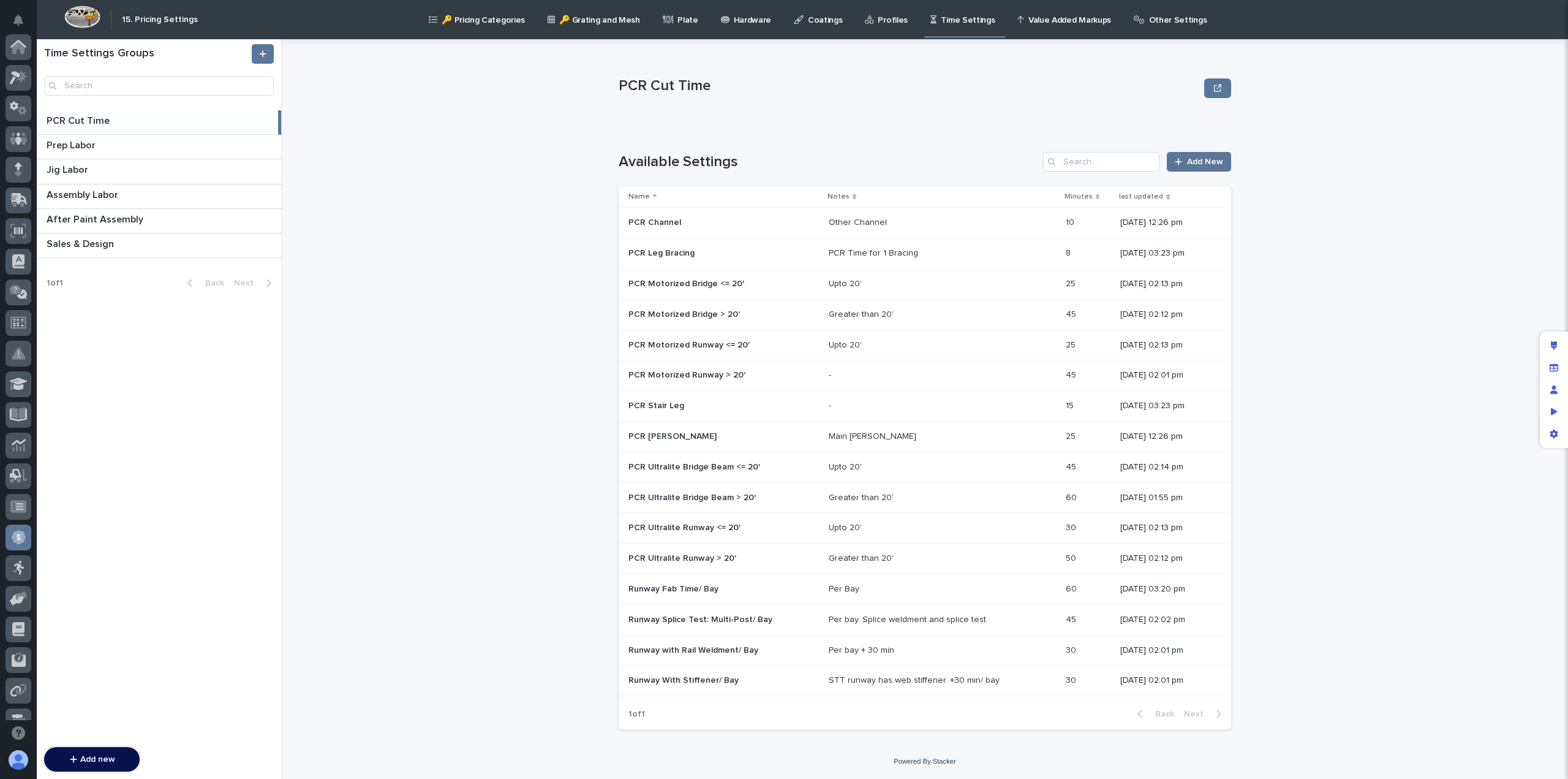
scroll to position [233, 0]
click at [710, 584] on p "Runway Fab Time/ Bay" at bounding box center [674, 588] width 92 height 13
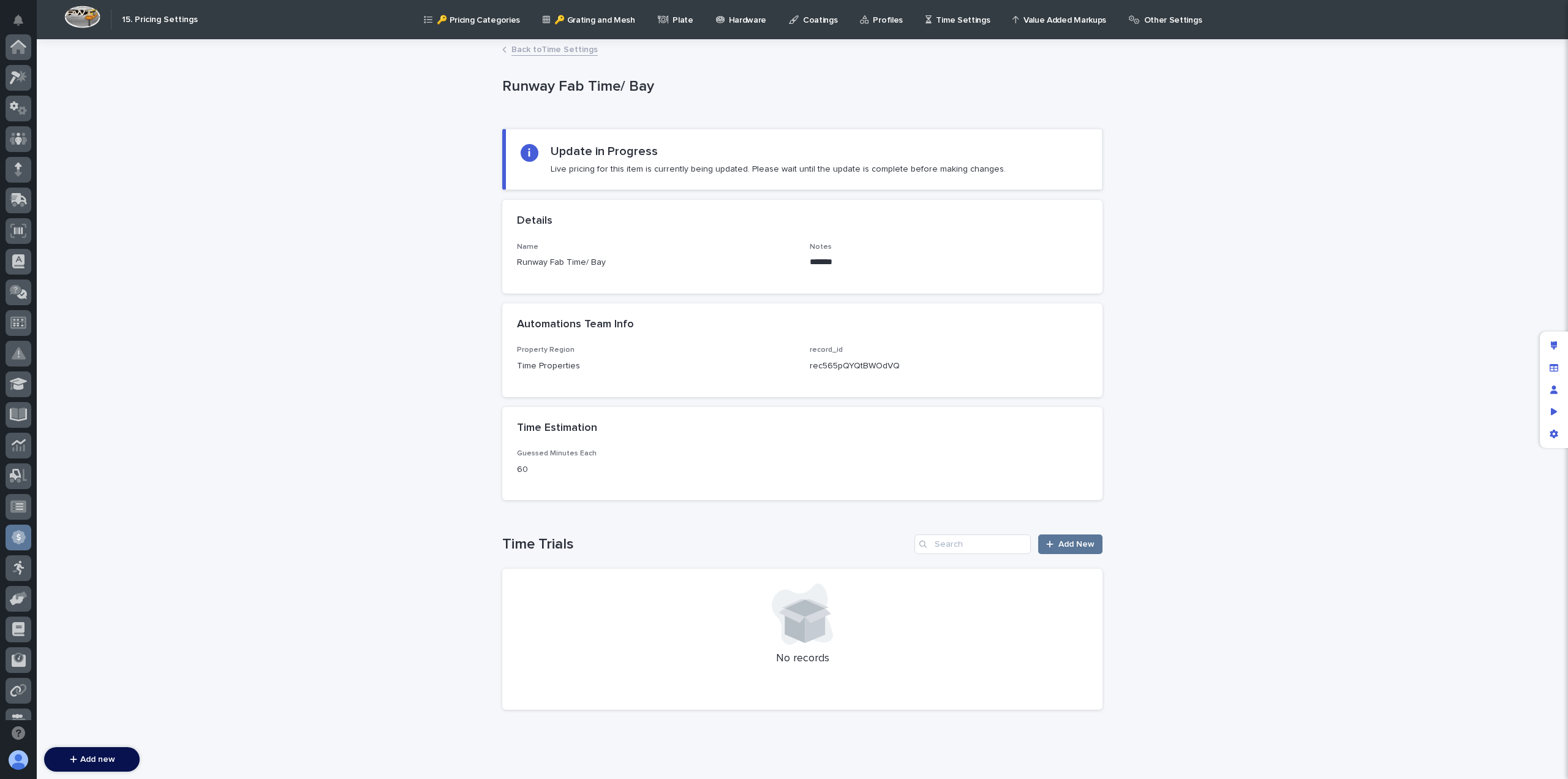
scroll to position [233, 0]
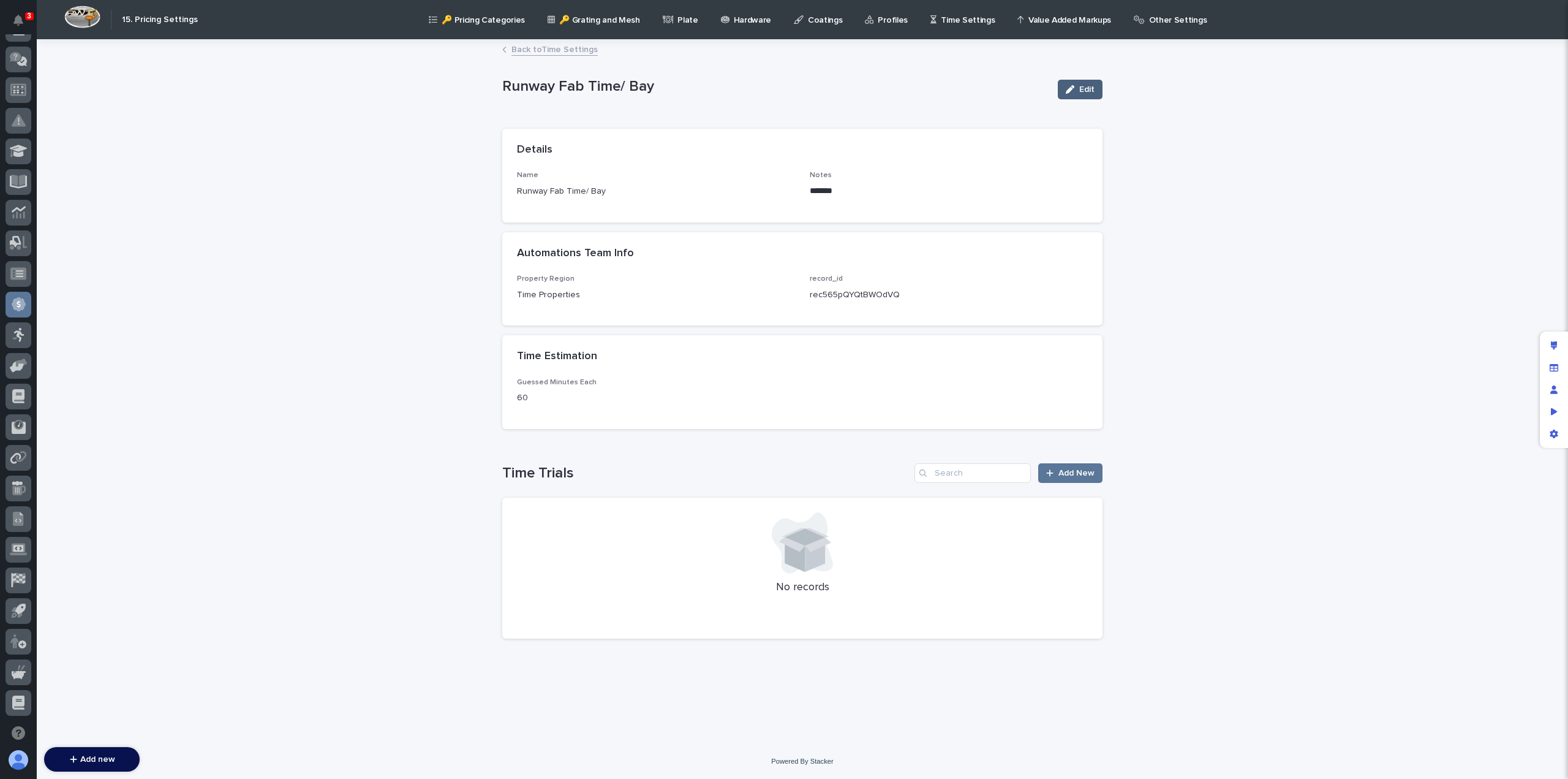
click at [1081, 91] on span "Edit" at bounding box center [1086, 89] width 15 height 8
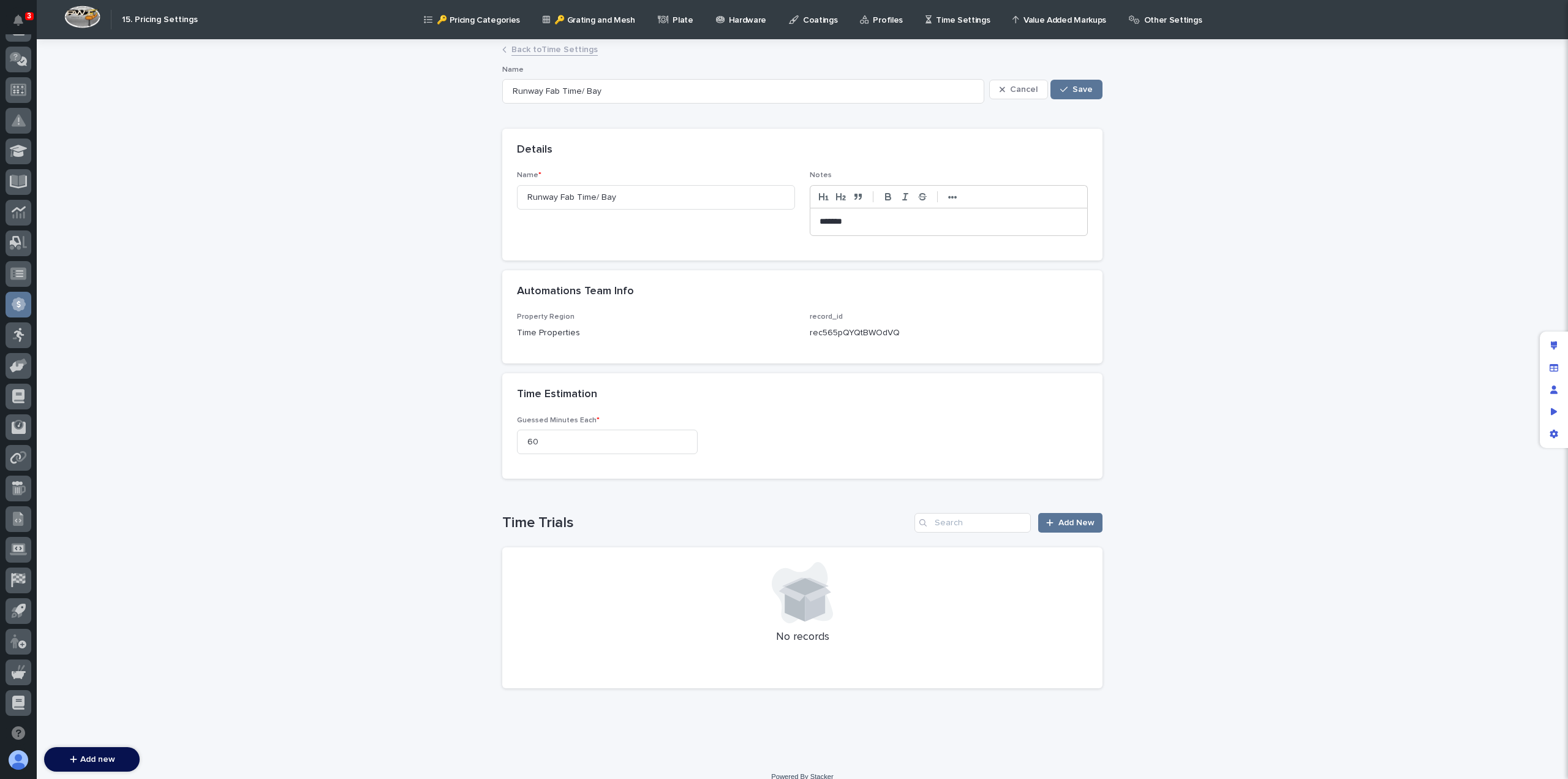
click at [554, 50] on link "Back to Time Settings" at bounding box center [554, 49] width 86 height 14
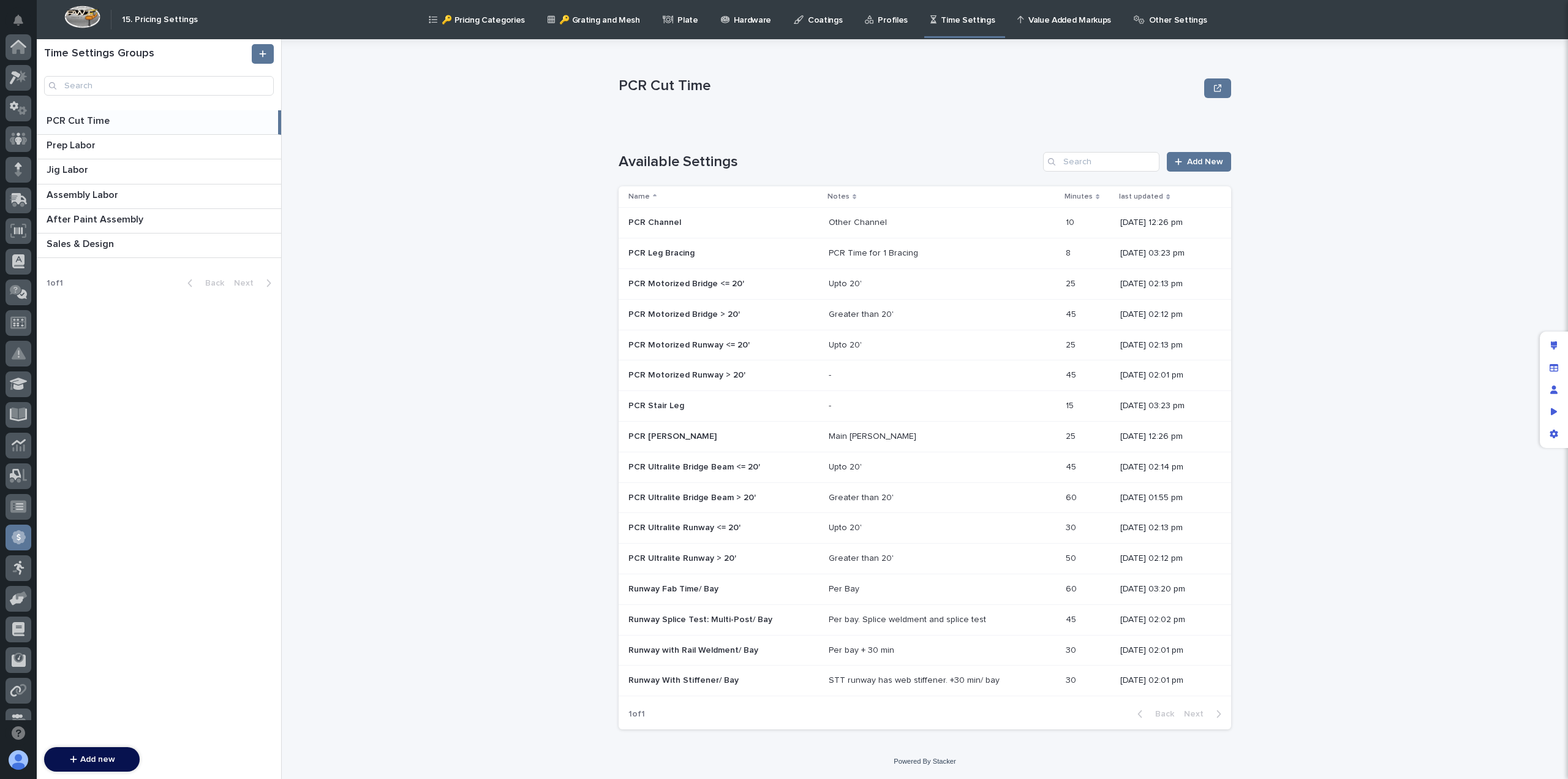
scroll to position [233, 0]
